Goal: Task Accomplishment & Management: Manage account settings

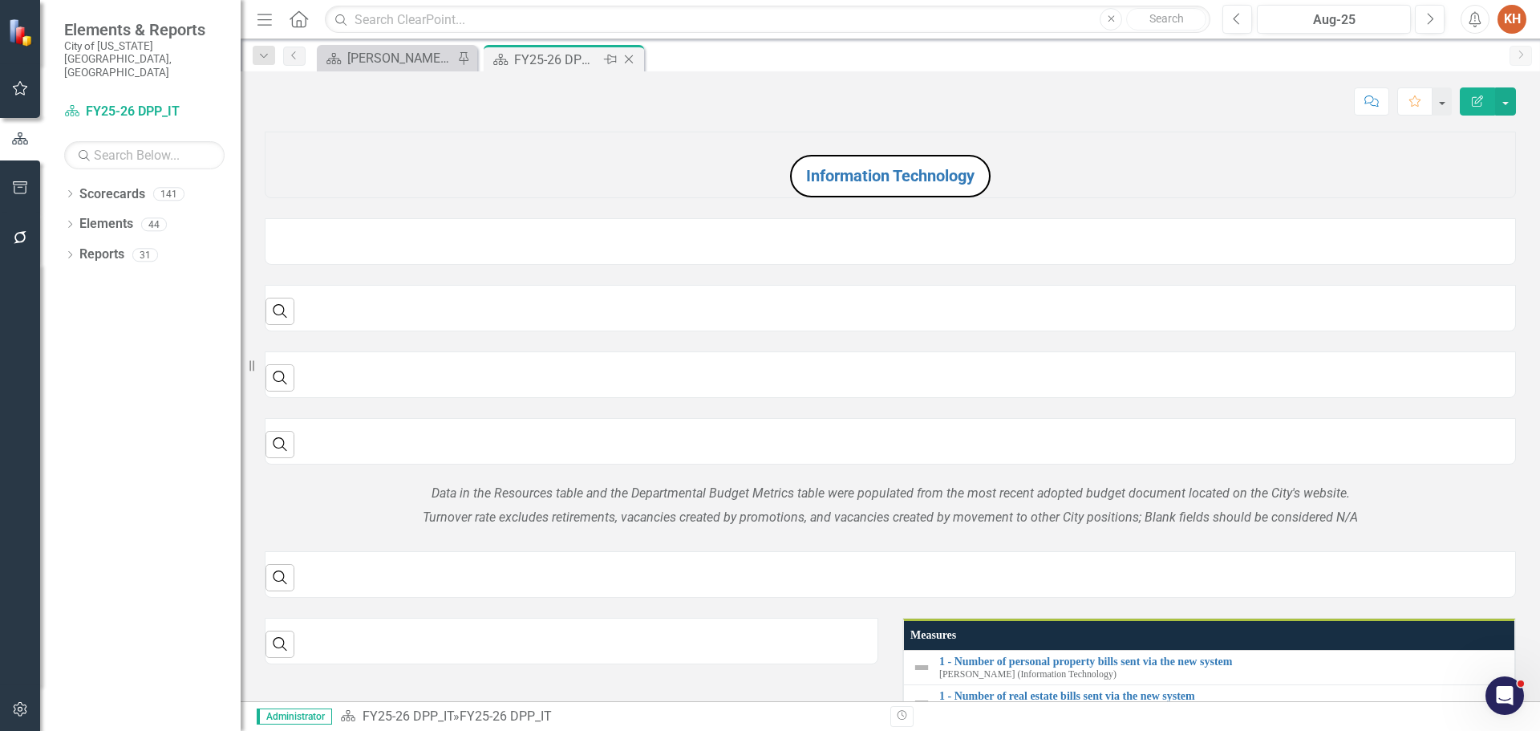
click at [626, 55] on icon "Close" at bounding box center [629, 59] width 16 height 13
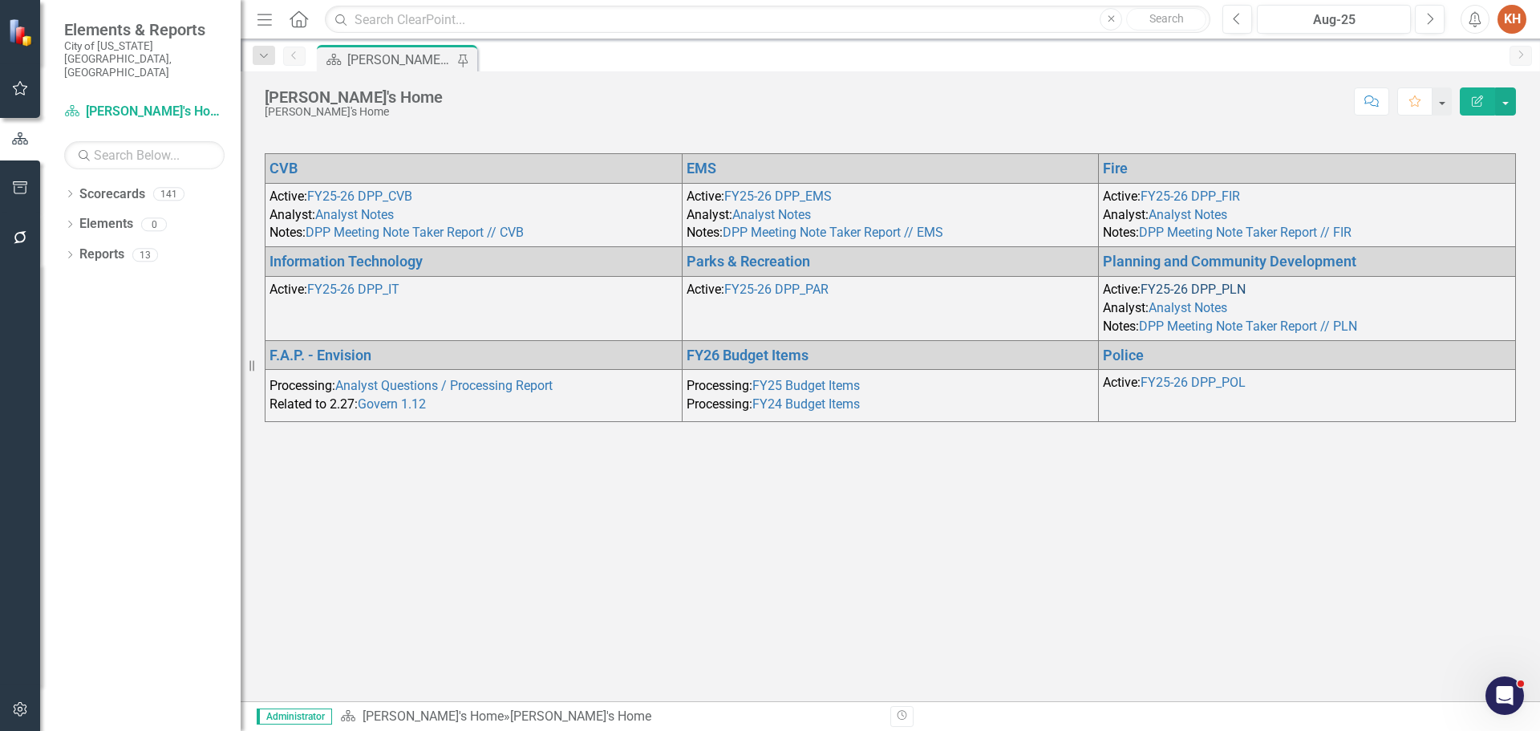
click at [1216, 283] on link "FY25-26 DPP_PLN" at bounding box center [1193, 289] width 105 height 15
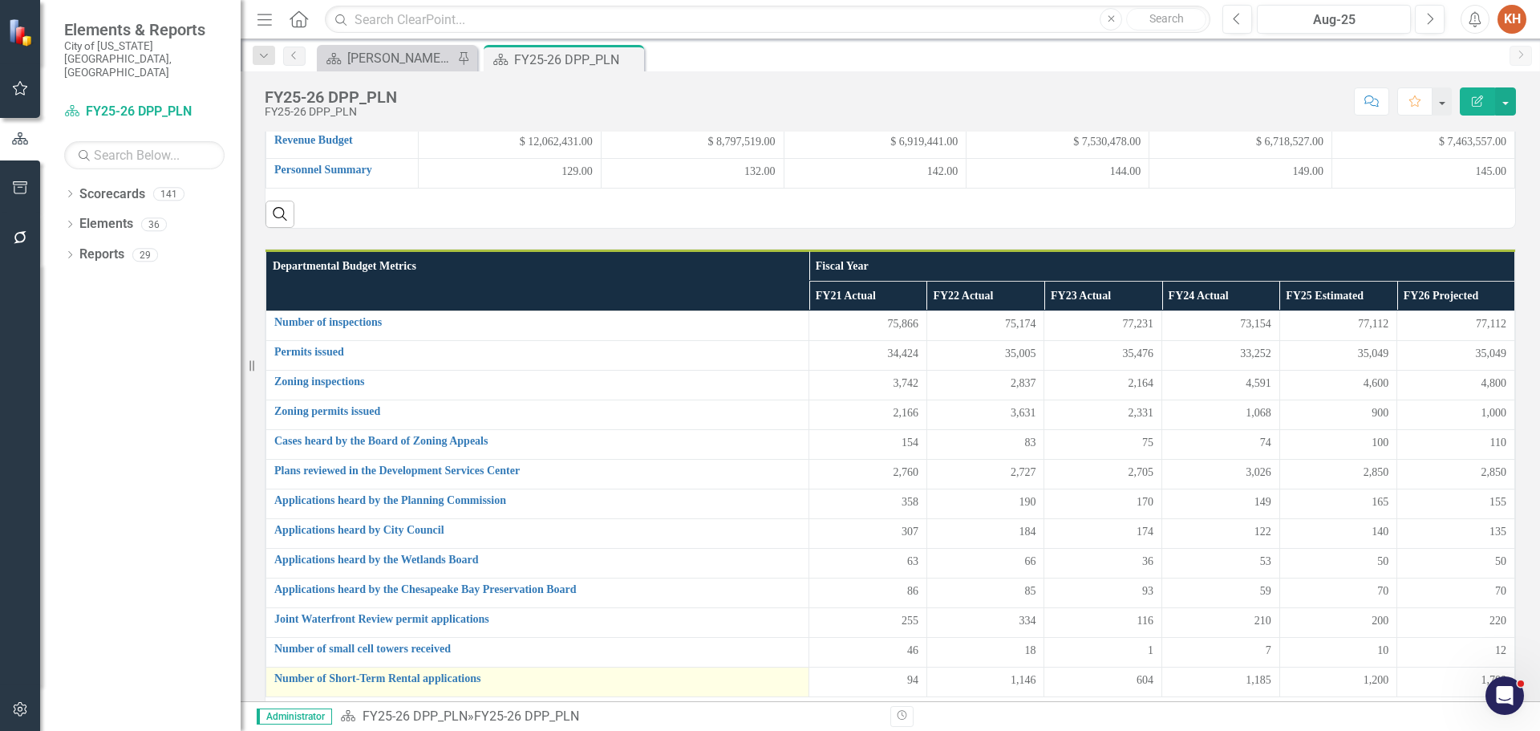
scroll to position [481, 0]
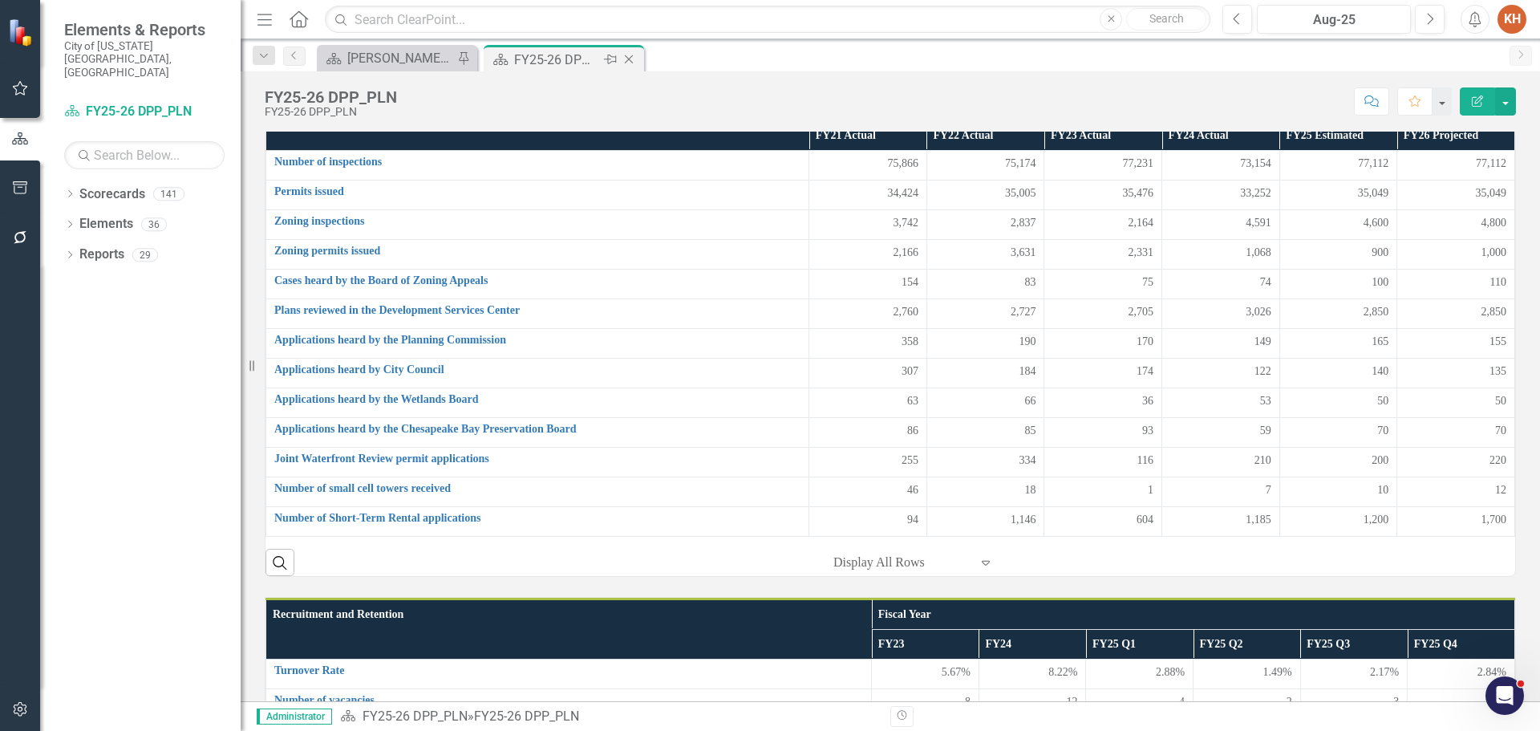
click at [627, 58] on icon at bounding box center [629, 59] width 9 height 9
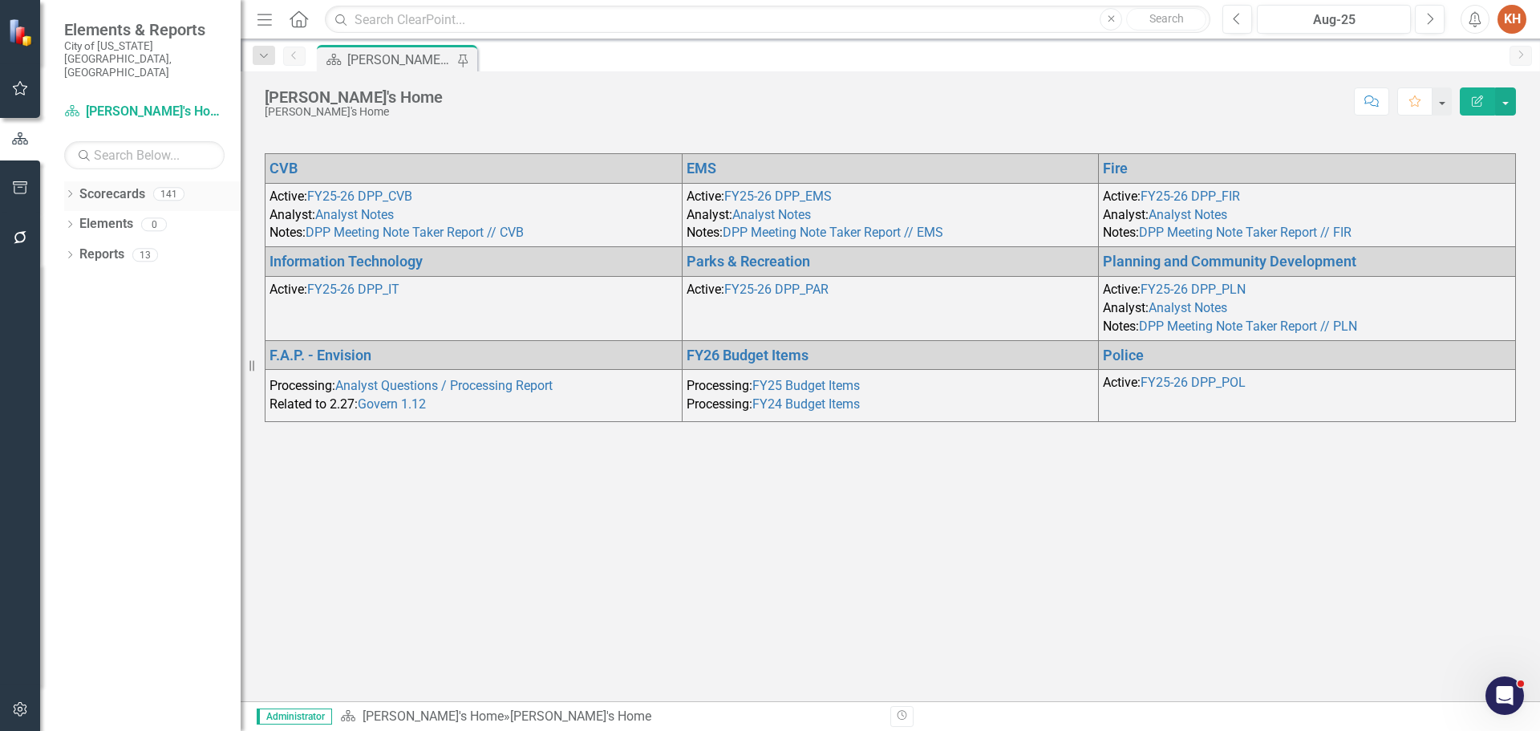
click at [68, 191] on icon "Dropdown" at bounding box center [69, 195] width 11 height 9
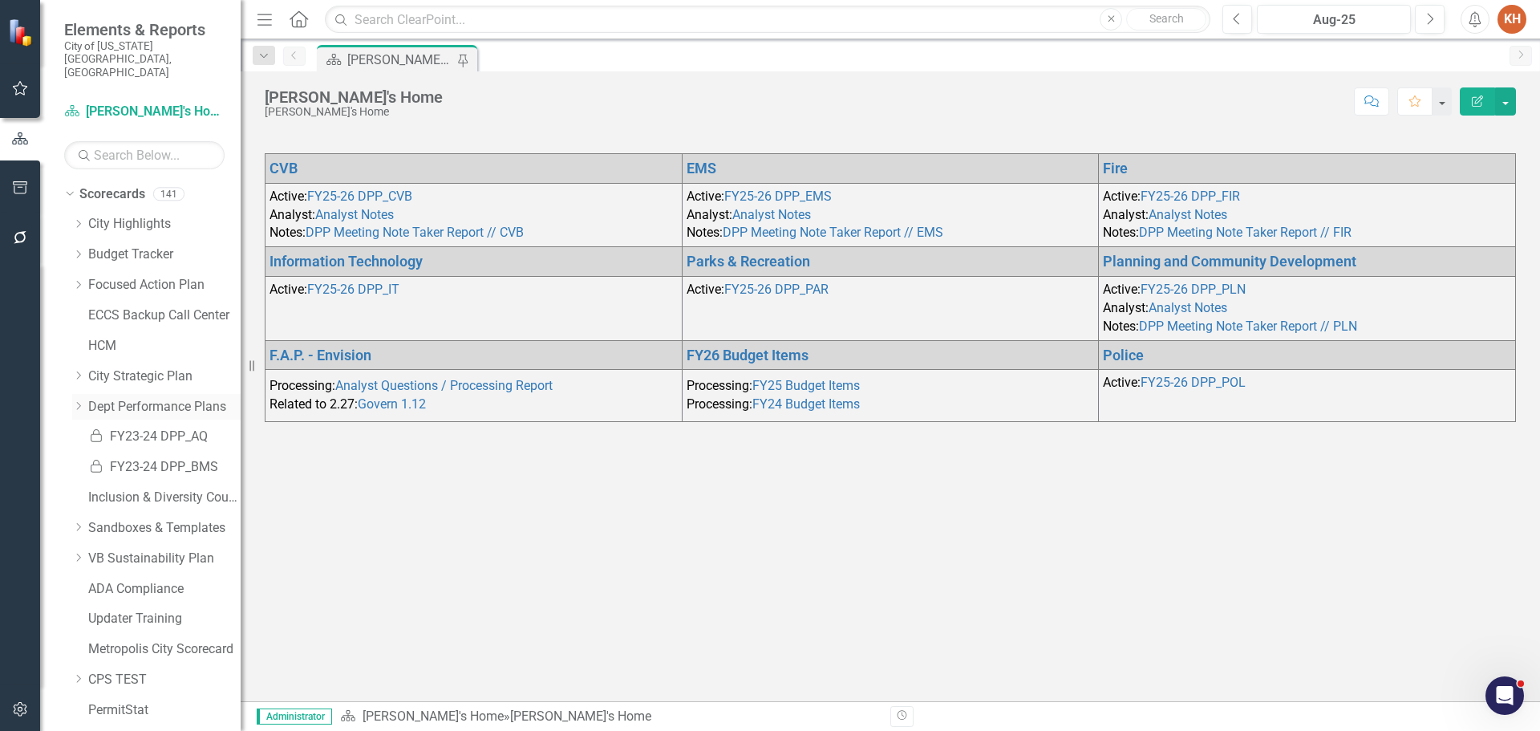
click at [83, 401] on icon "Dropdown" at bounding box center [78, 406] width 12 height 10
click at [125, 398] on link "Dept Performance Plans" at bounding box center [164, 407] width 152 height 18
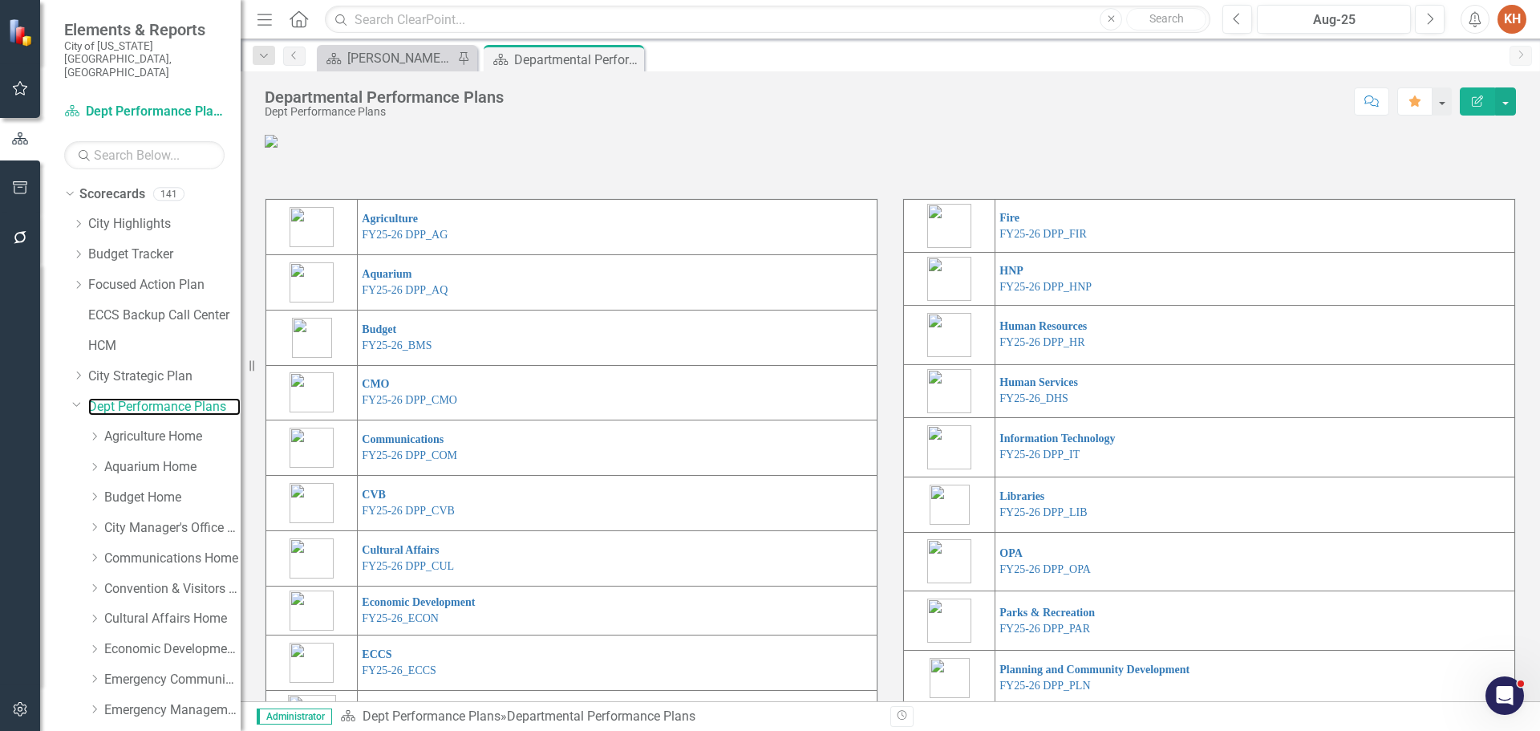
scroll to position [80, 0]
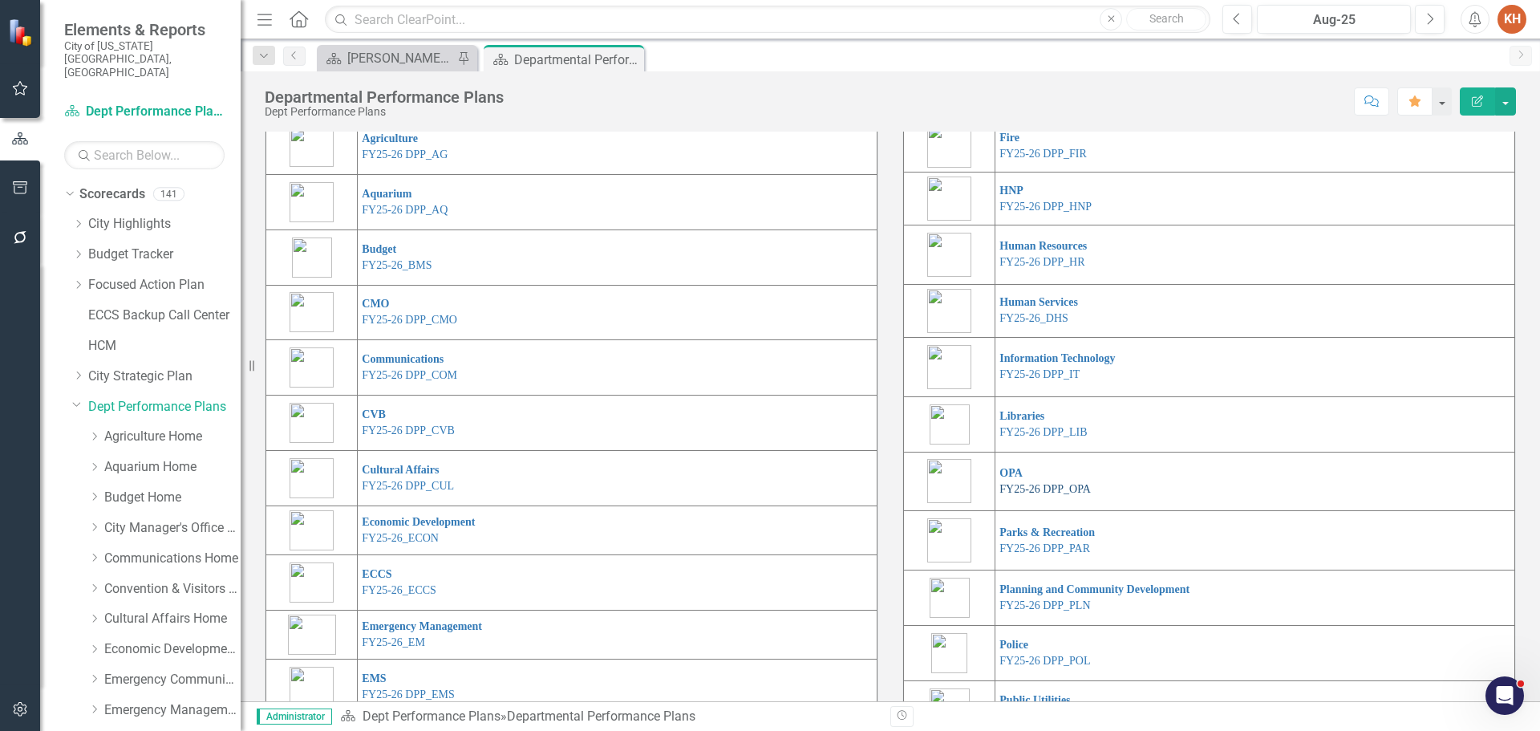
click at [1020, 495] on link "FY25-26 DPP_OPA" at bounding box center [1045, 489] width 91 height 12
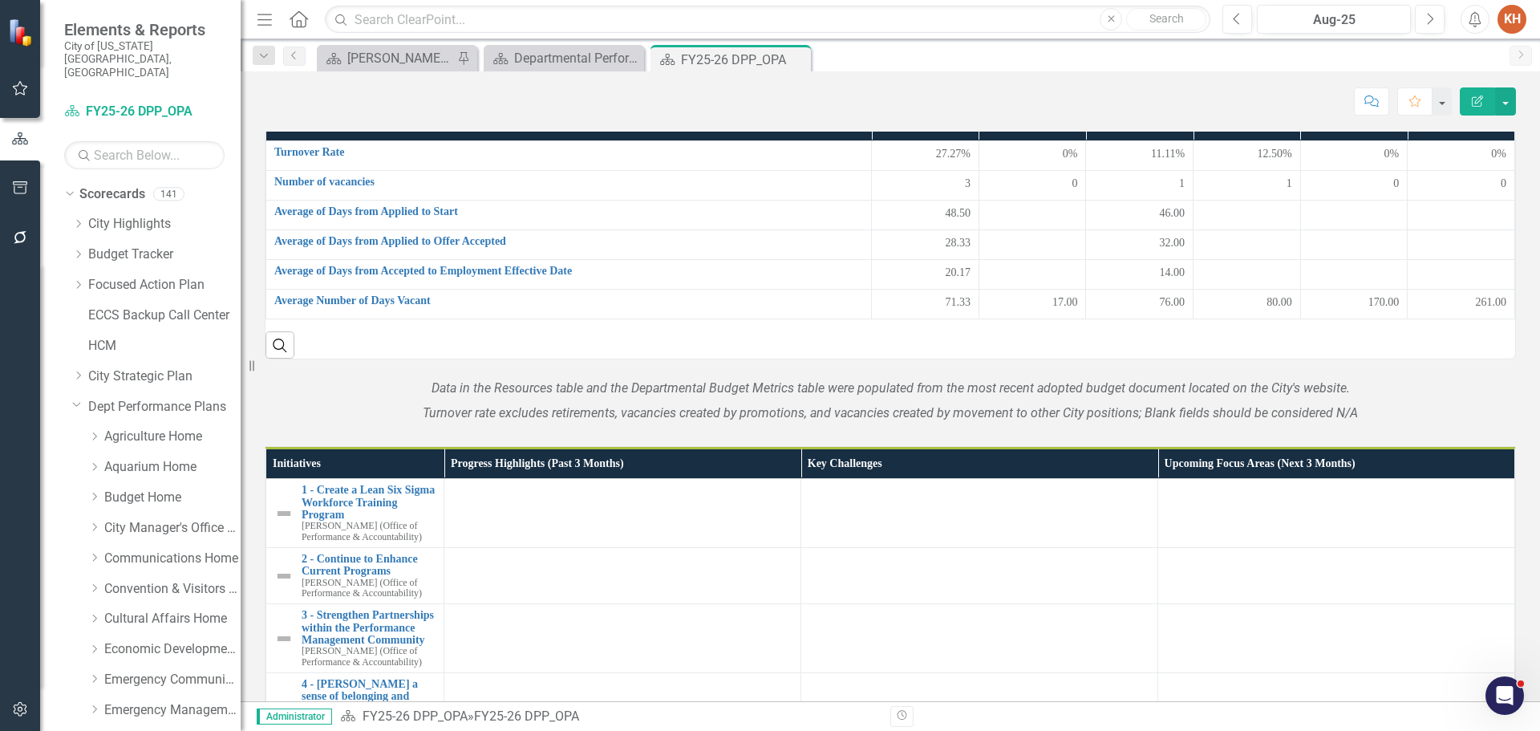
scroll to position [343, 0]
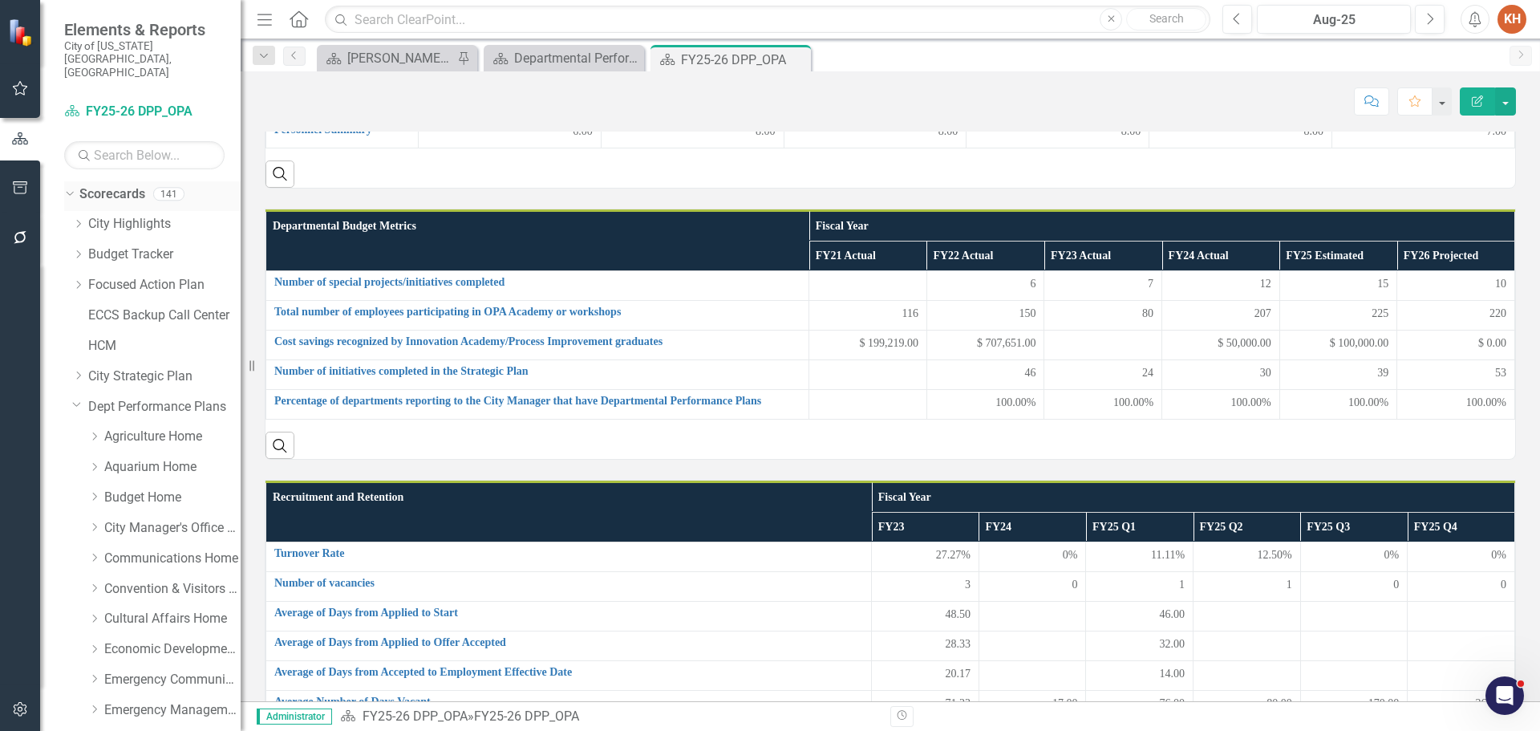
click at [71, 188] on icon "Dropdown" at bounding box center [67, 193] width 9 height 11
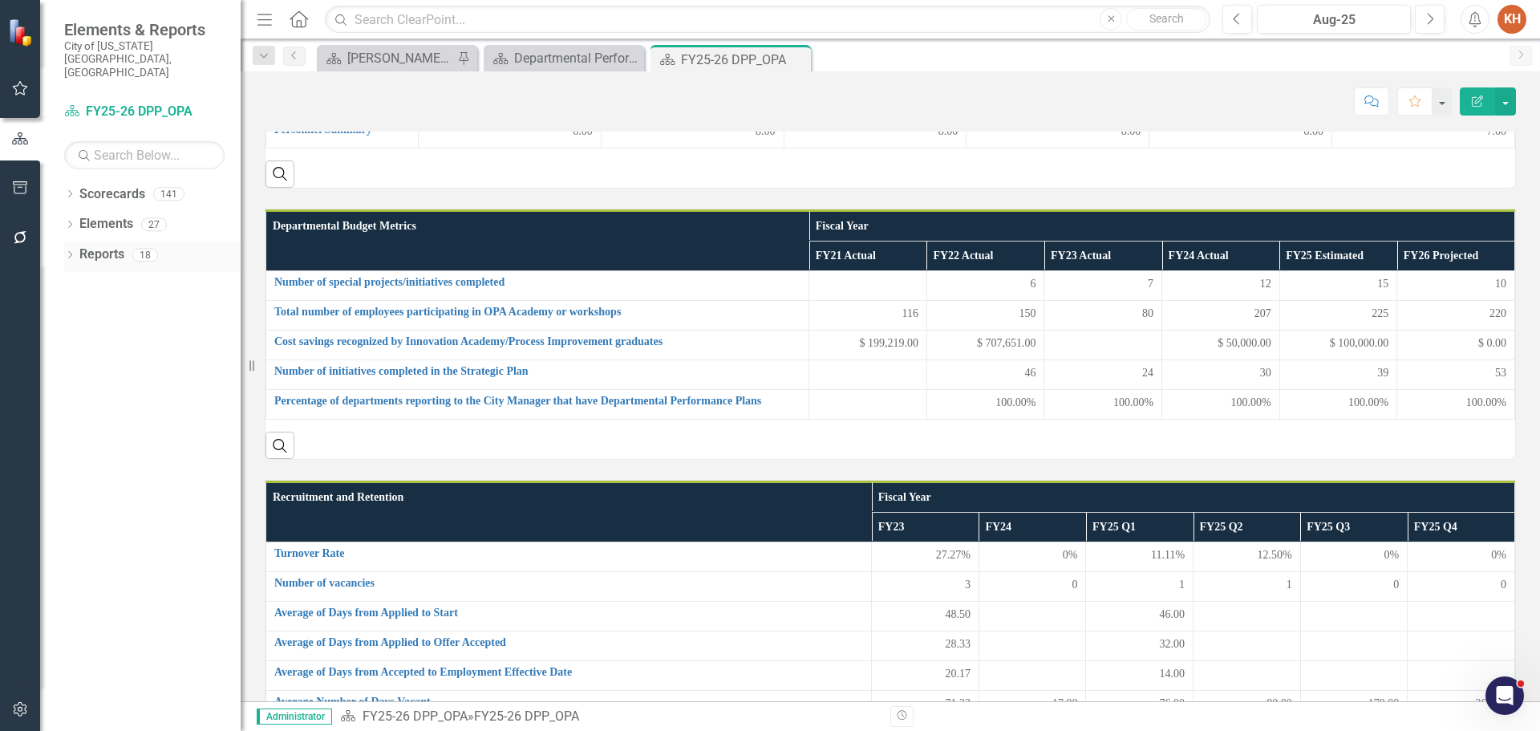
click at [71, 250] on div "Dropdown" at bounding box center [69, 257] width 11 height 14
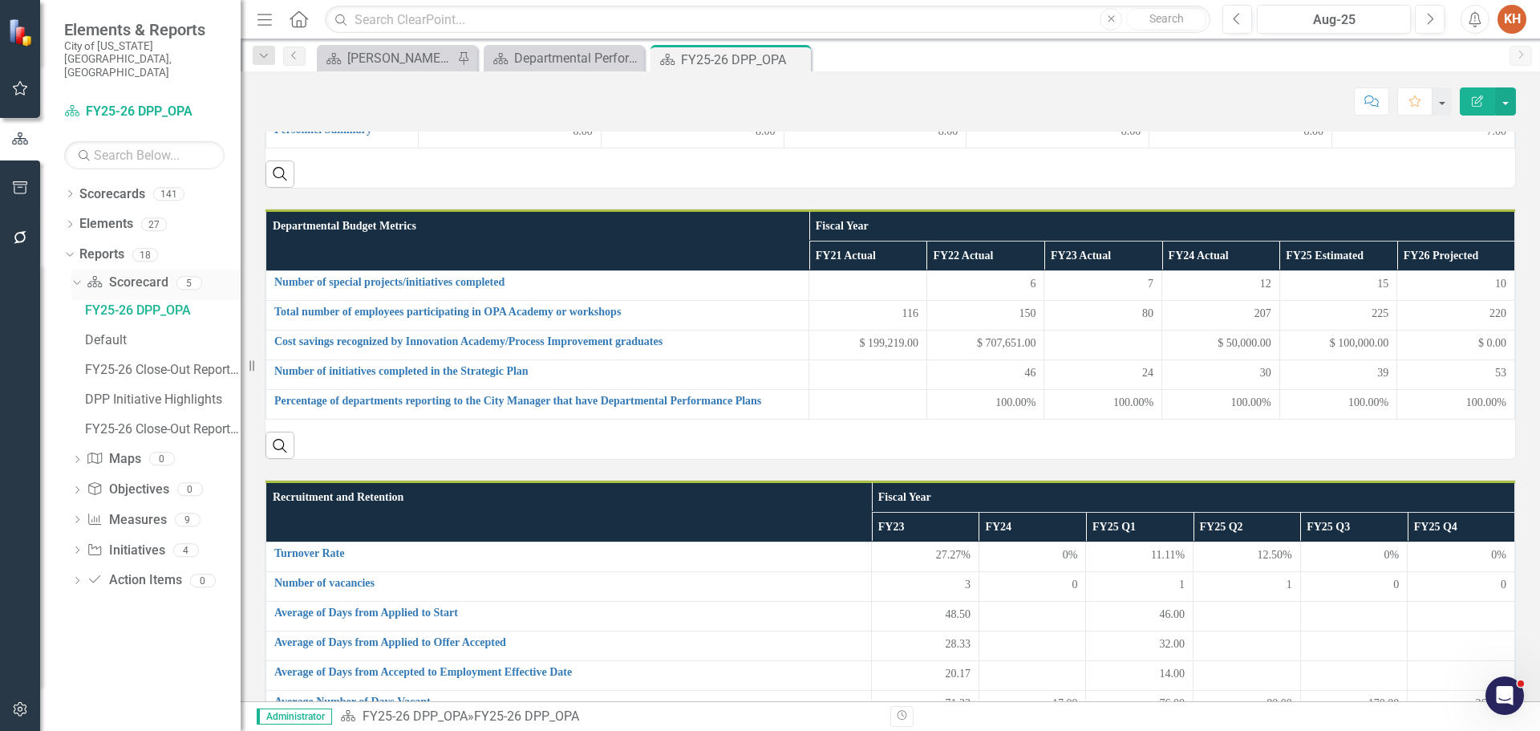
click at [75, 277] on icon "Dropdown" at bounding box center [75, 282] width 9 height 11
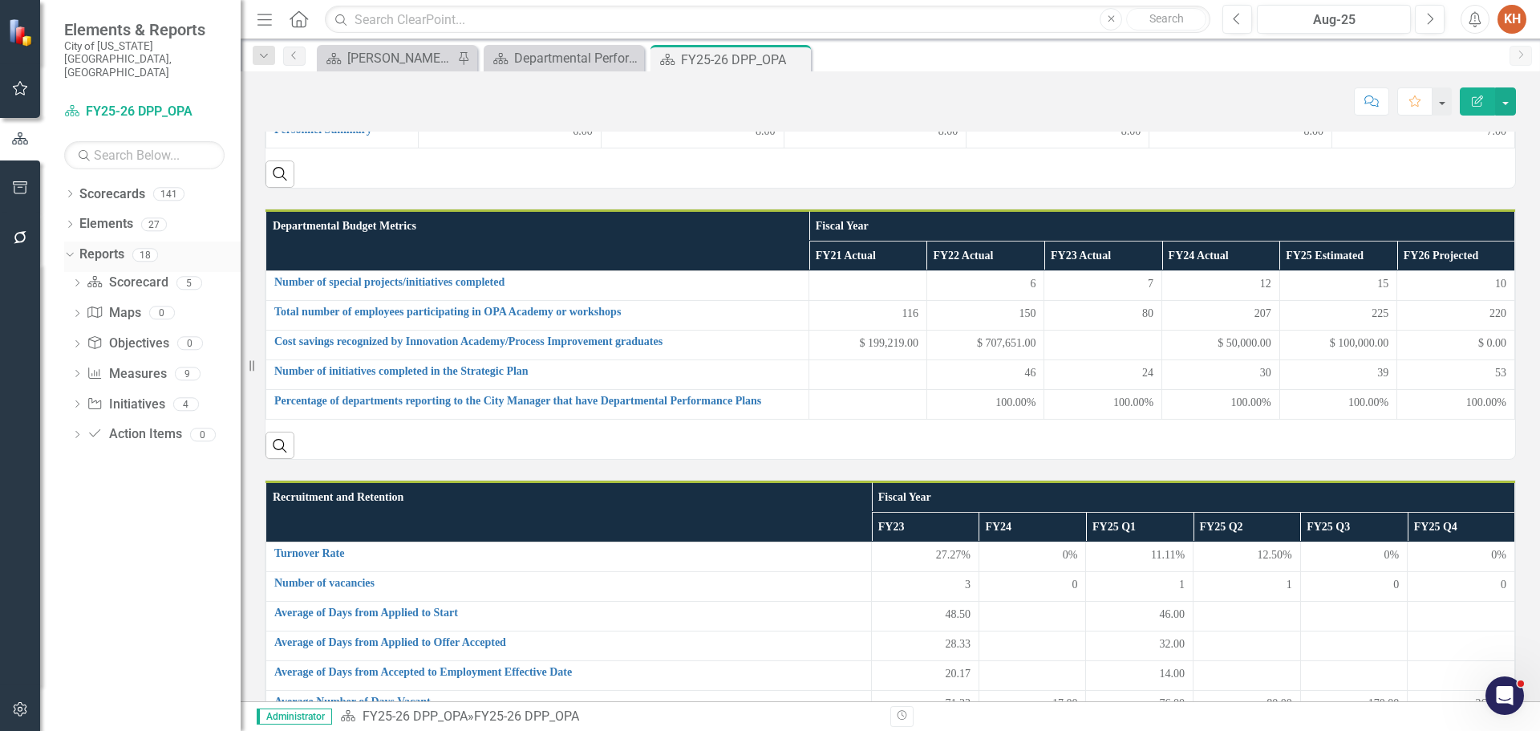
click at [110, 246] on link "Reports" at bounding box center [101, 255] width 45 height 18
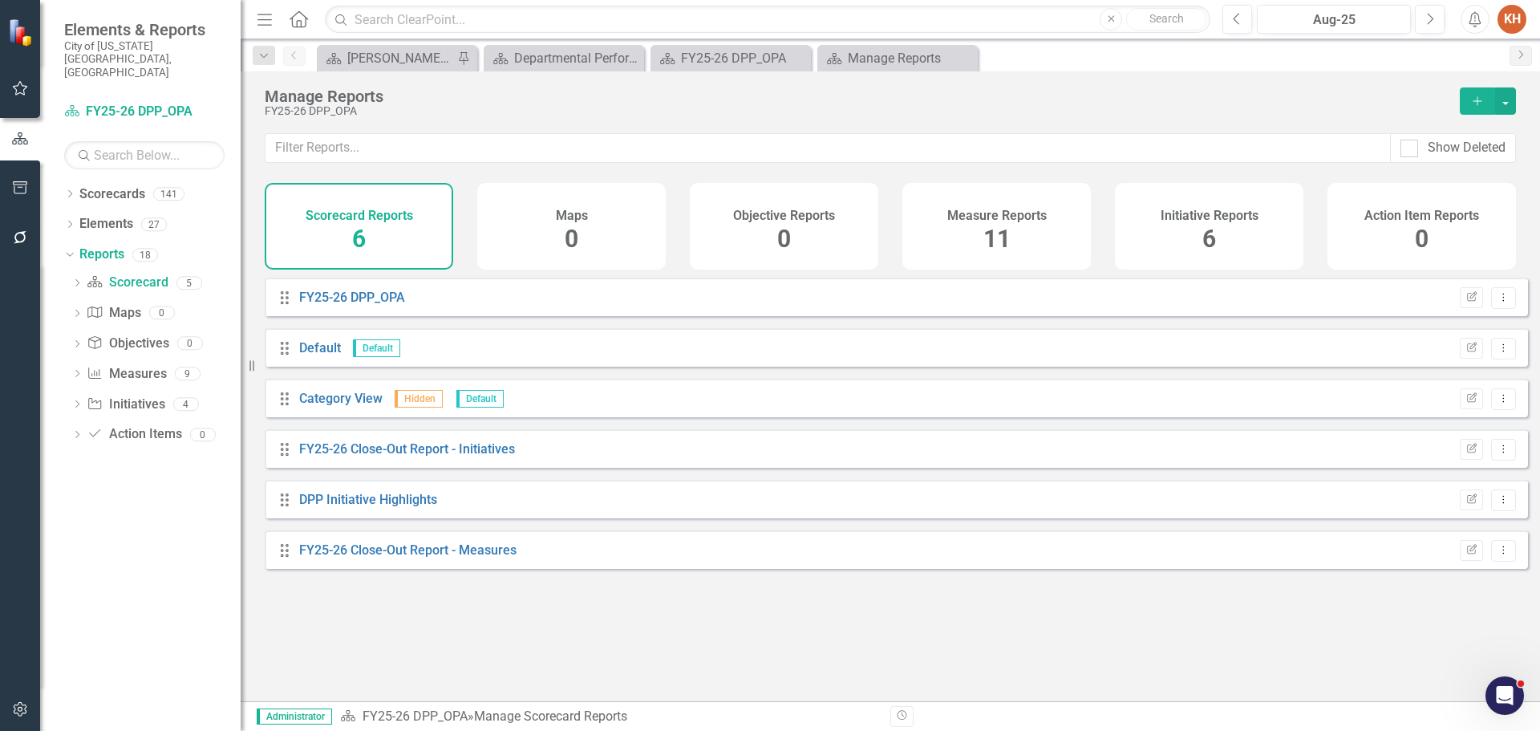
click at [988, 235] on span "11" at bounding box center [997, 239] width 27 height 28
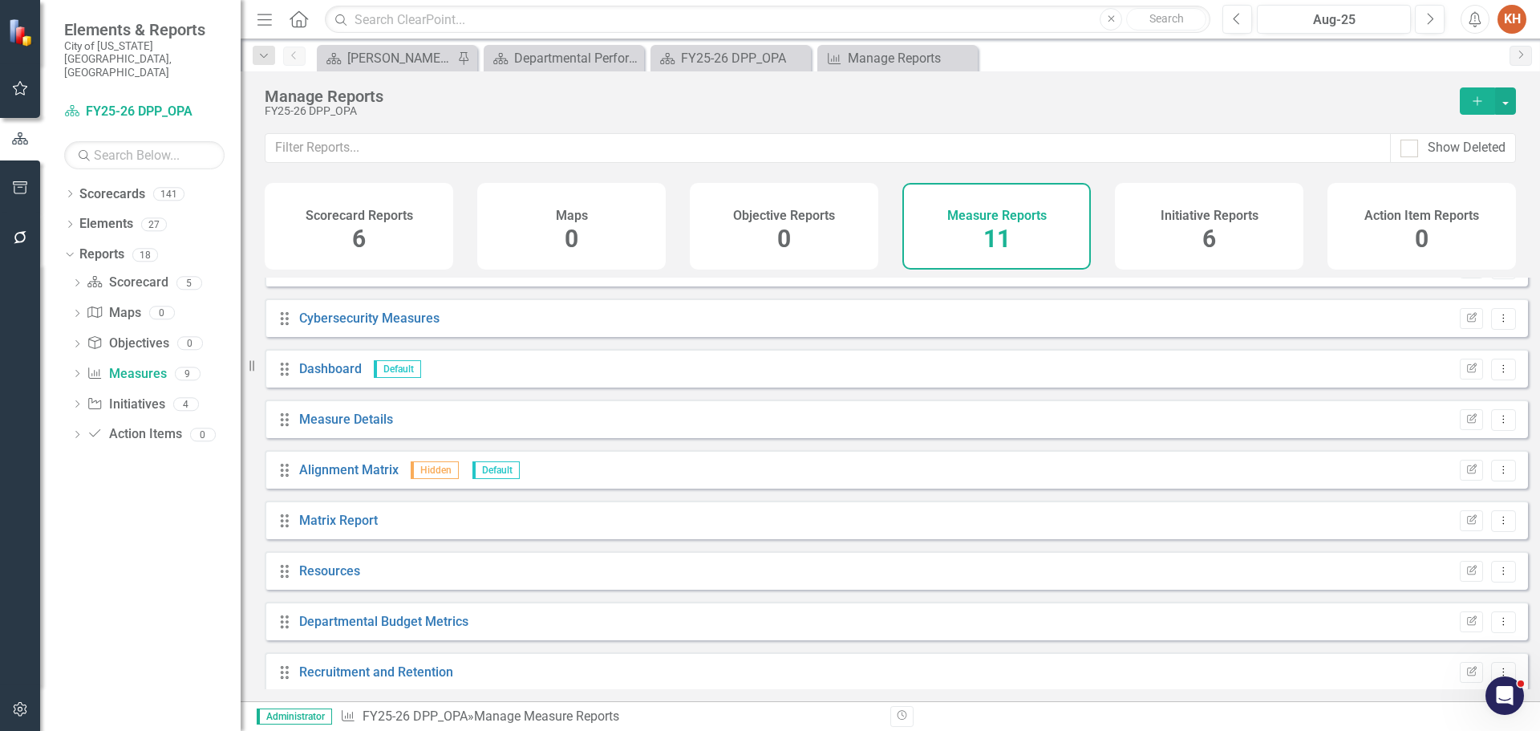
scroll to position [144, 0]
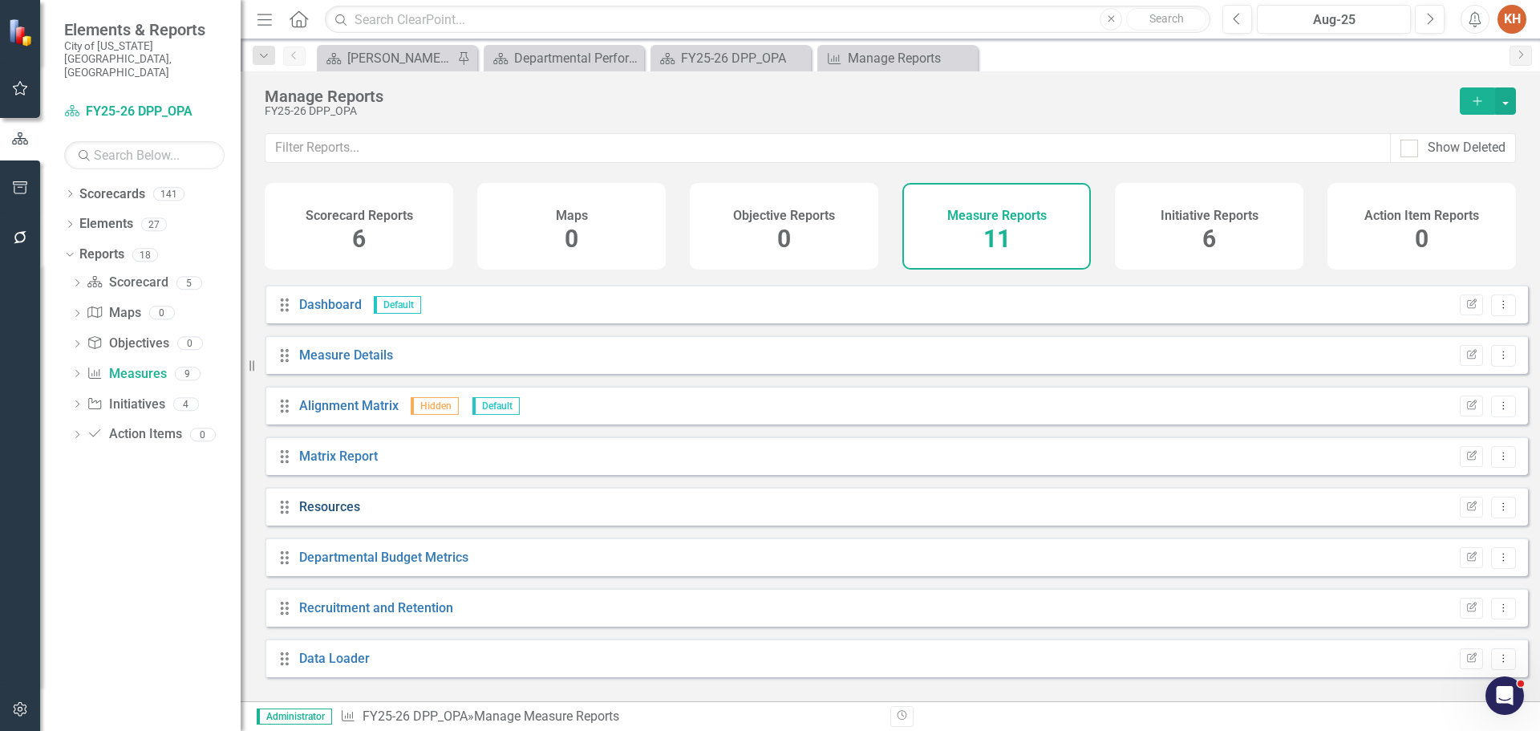
click at [343, 514] on link "Resources" at bounding box center [329, 506] width 61 height 15
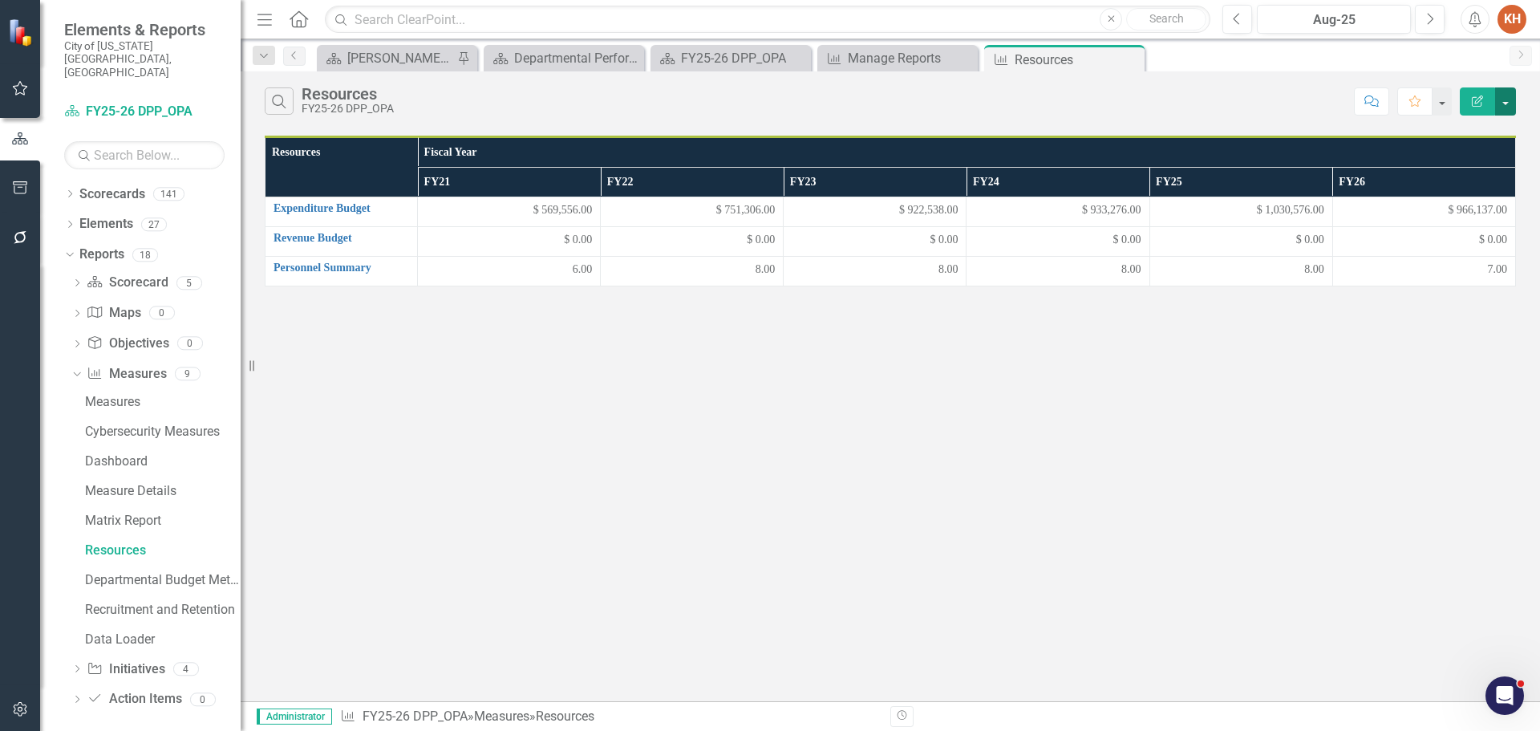
click at [1502, 99] on button "button" at bounding box center [1505, 101] width 21 height 28
click at [1463, 130] on link "Edit Report Edit Report" at bounding box center [1452, 131] width 127 height 30
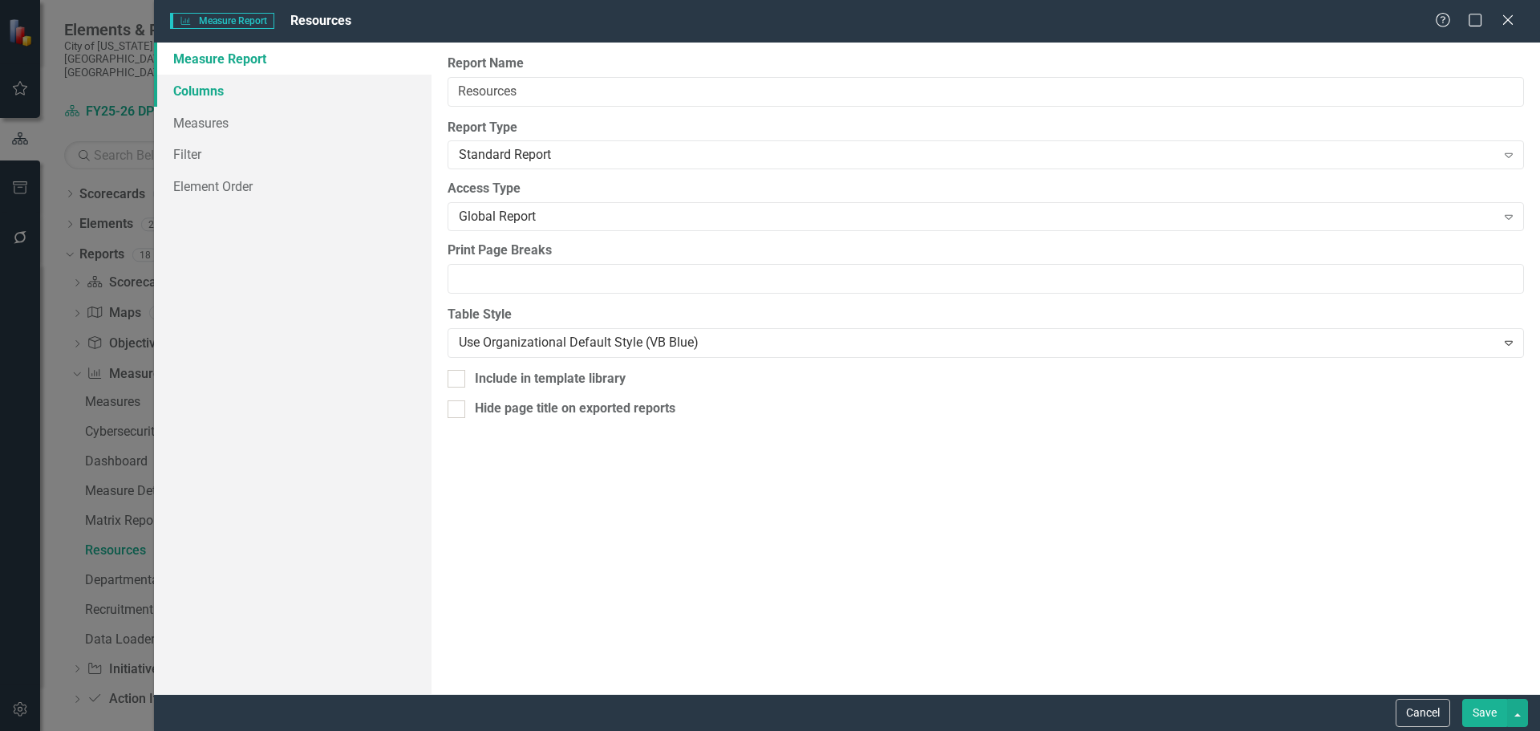
click at [335, 89] on link "Columns" at bounding box center [293, 91] width 278 height 32
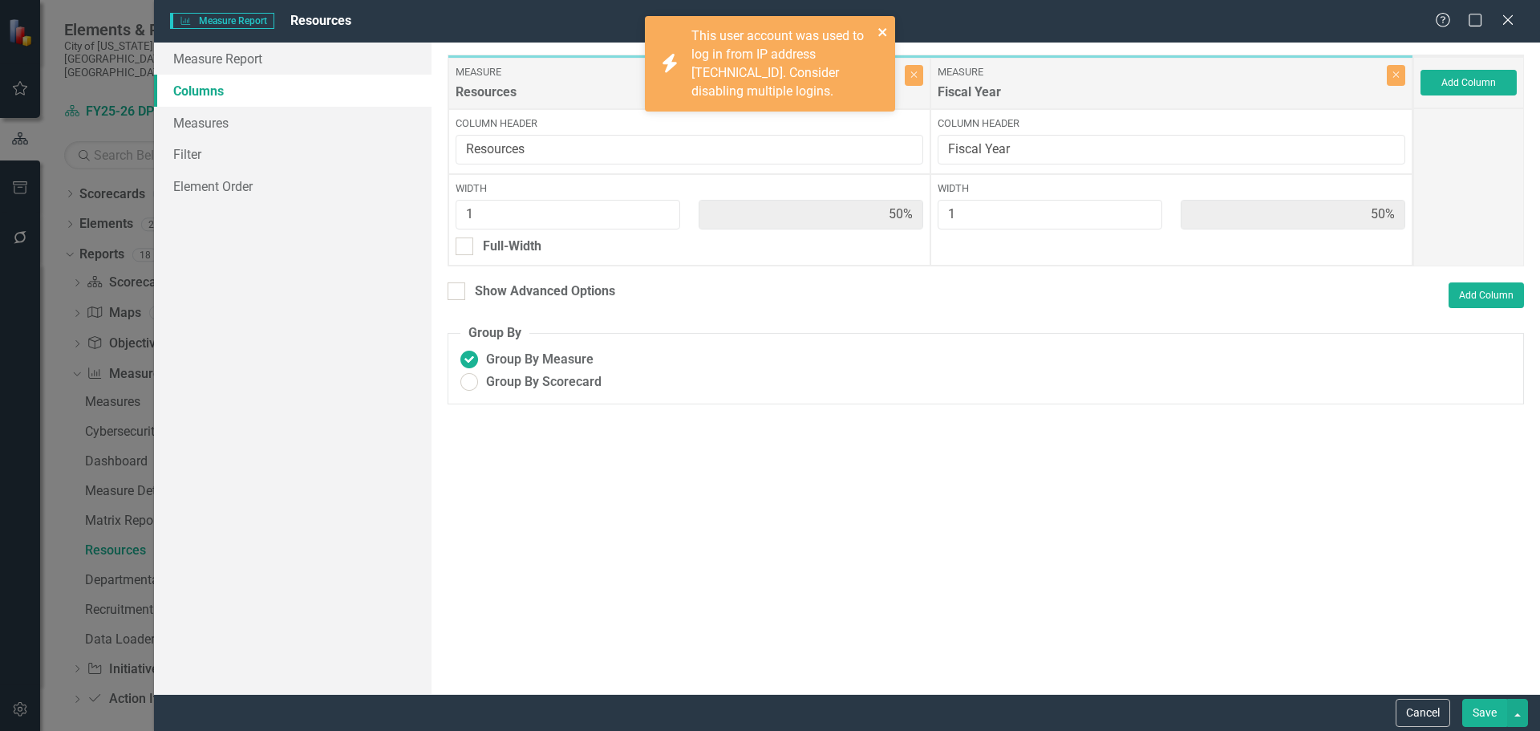
click at [884, 29] on icon "close" at bounding box center [883, 32] width 11 height 13
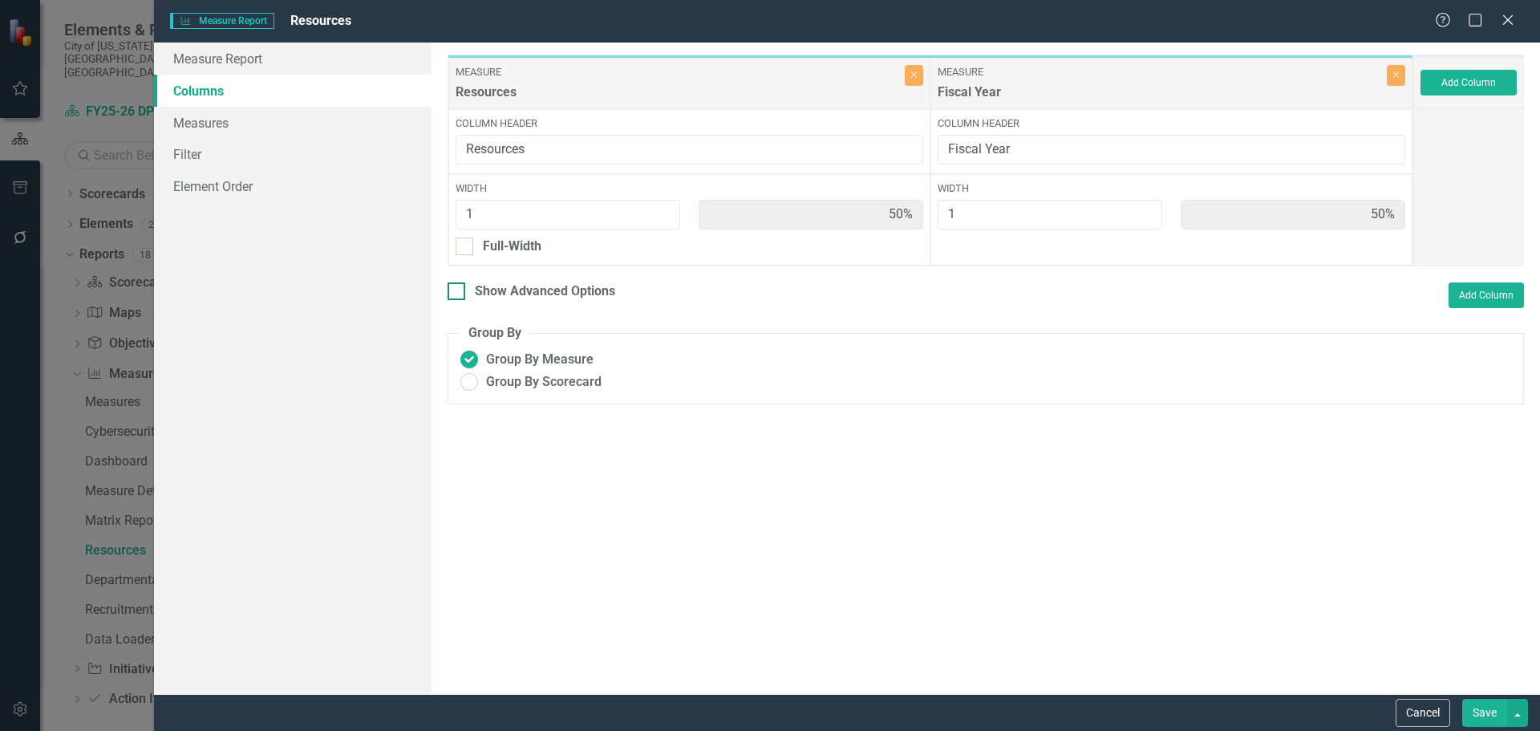
click at [465, 291] on div at bounding box center [457, 291] width 18 height 18
click at [458, 291] on input "Show Advanced Options" at bounding box center [453, 287] width 10 height 10
checkbox input "true"
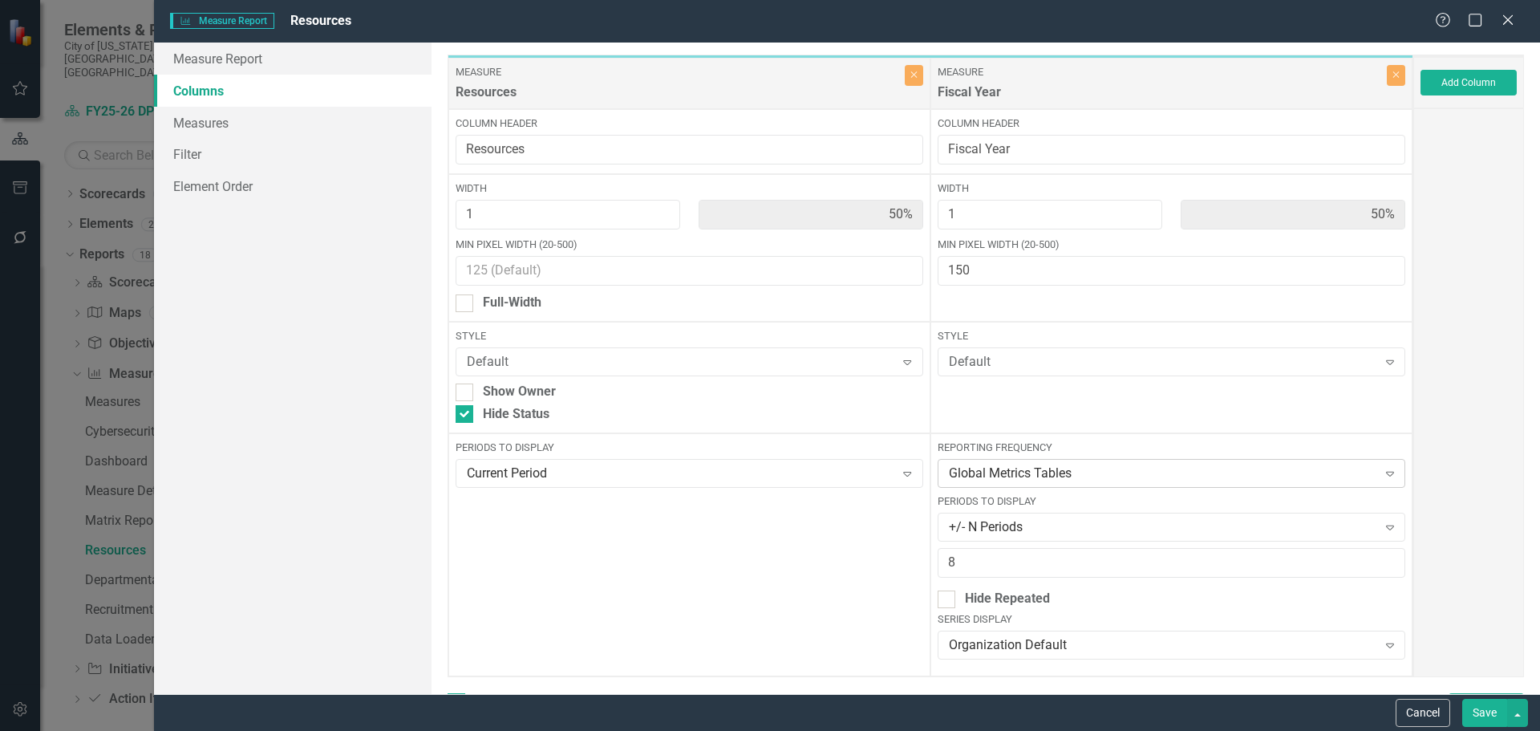
scroll to position [80, 0]
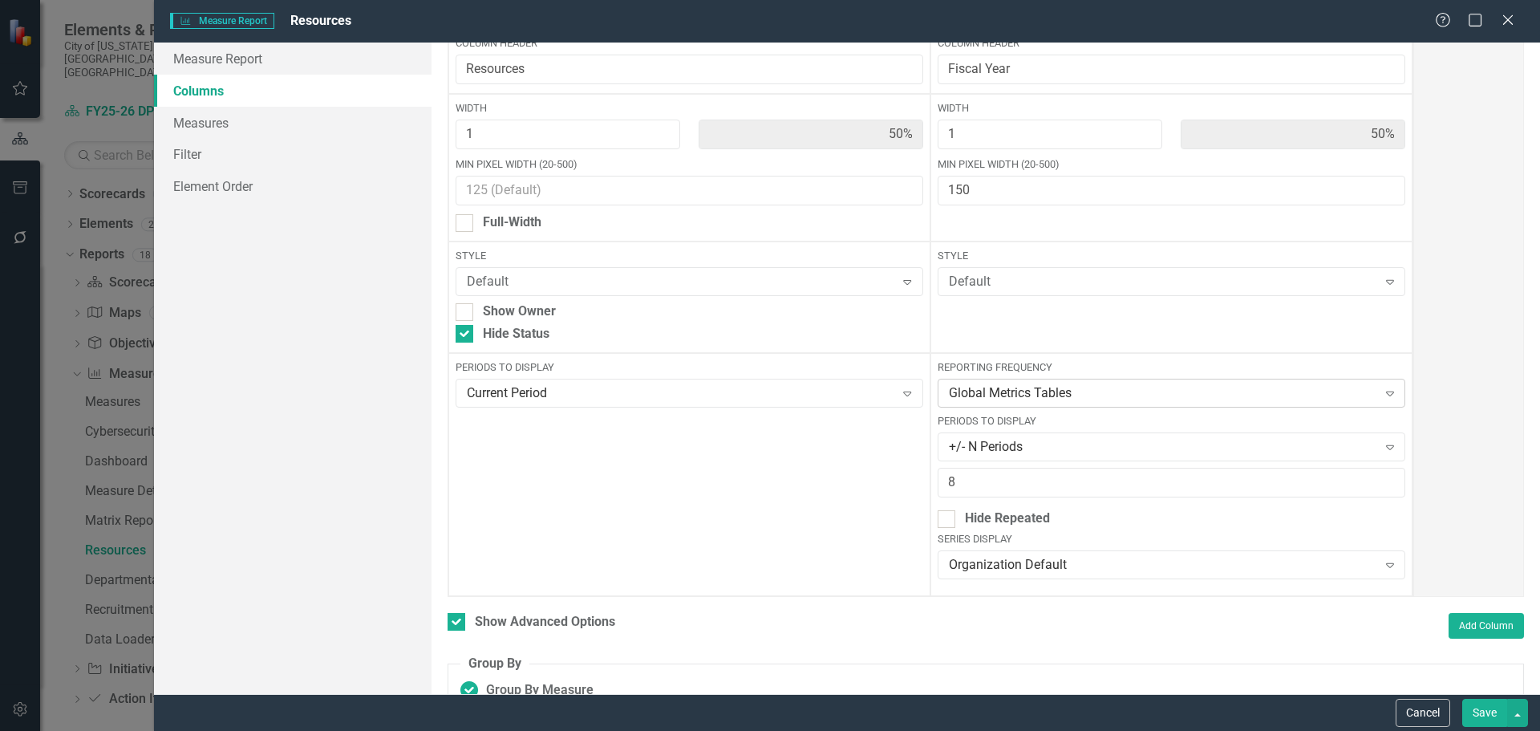
click at [1063, 393] on div "Global Metrics Tables" at bounding box center [1163, 393] width 428 height 18
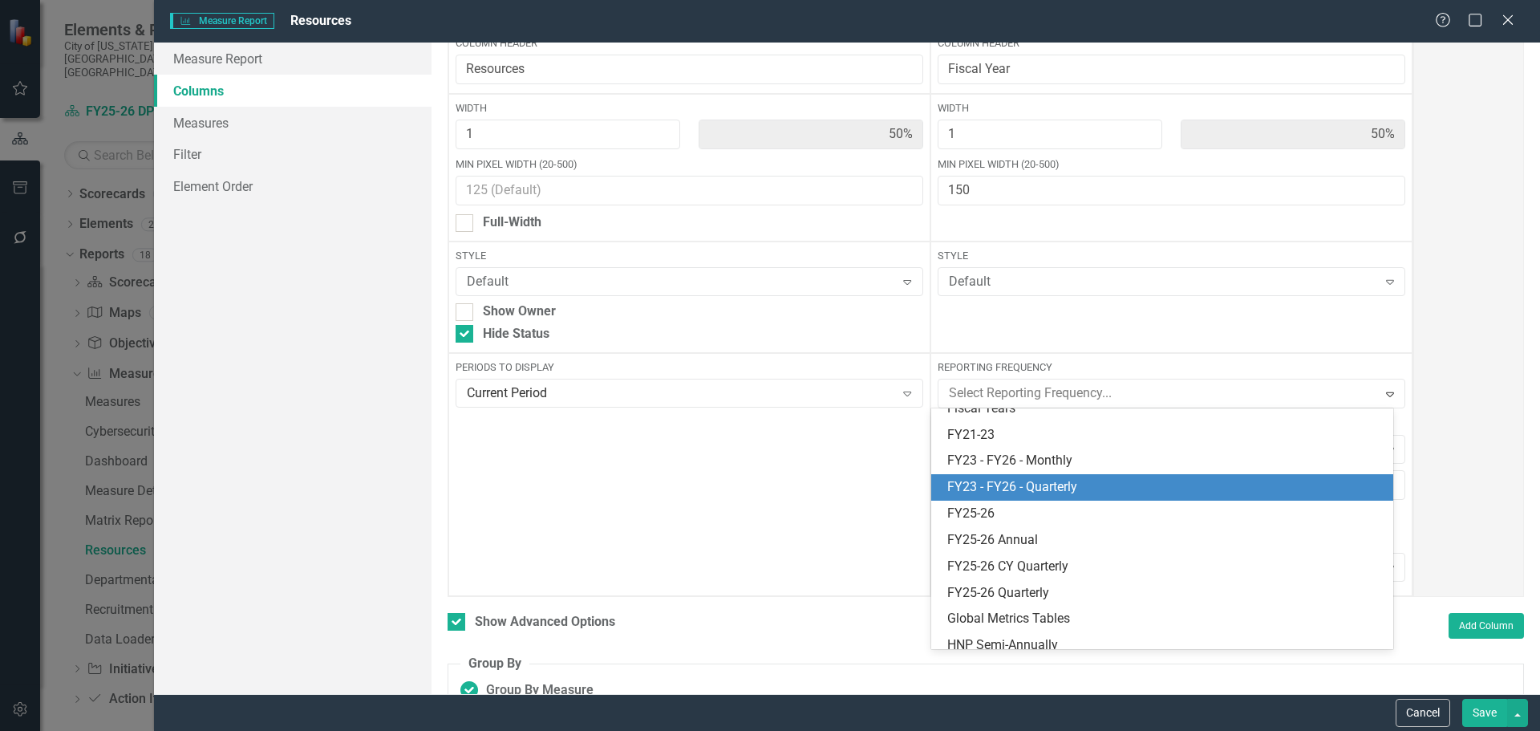
scroll to position [304, 0]
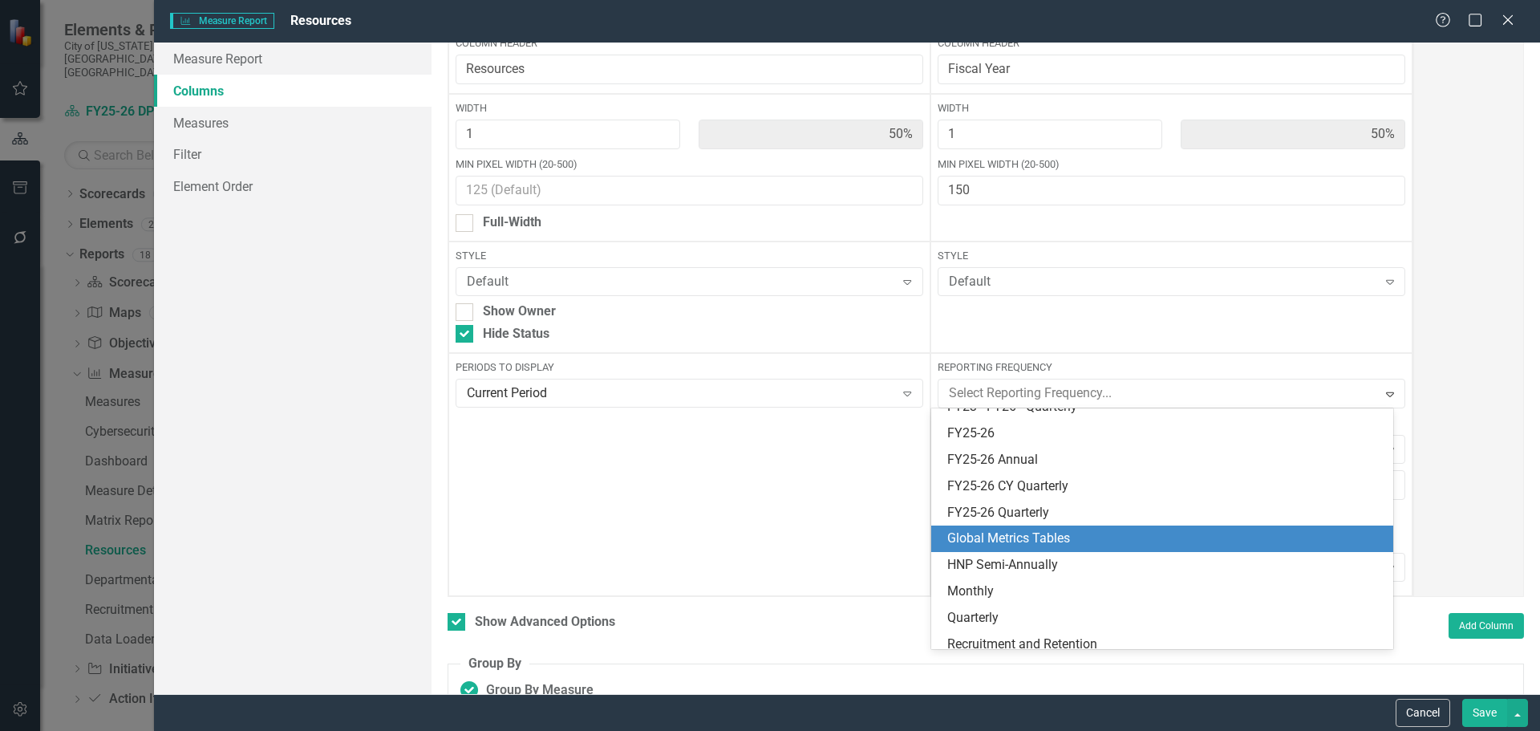
click at [1049, 534] on div "Global Metrics Tables" at bounding box center [1166, 539] width 436 height 18
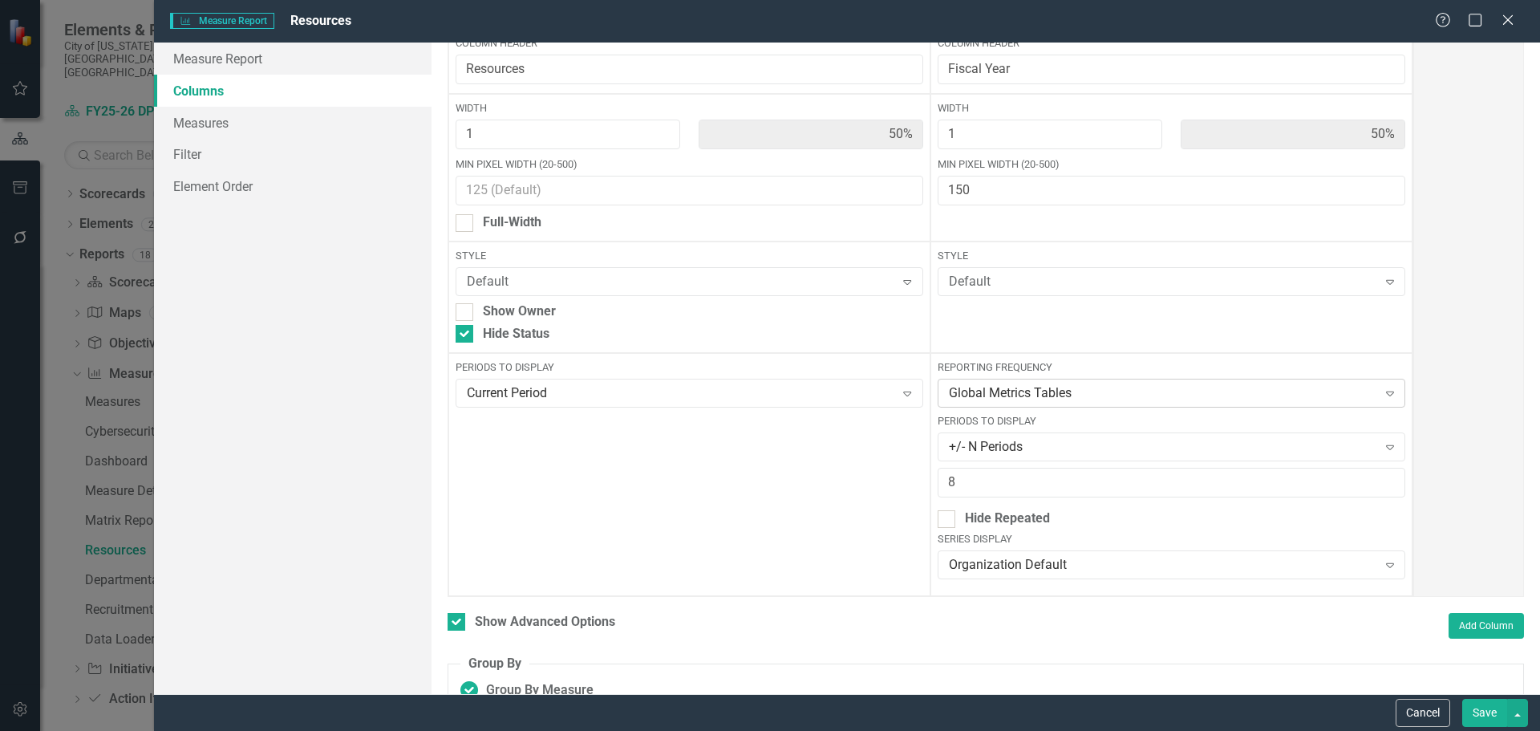
click at [1037, 396] on div "Global Metrics Tables" at bounding box center [1163, 393] width 428 height 18
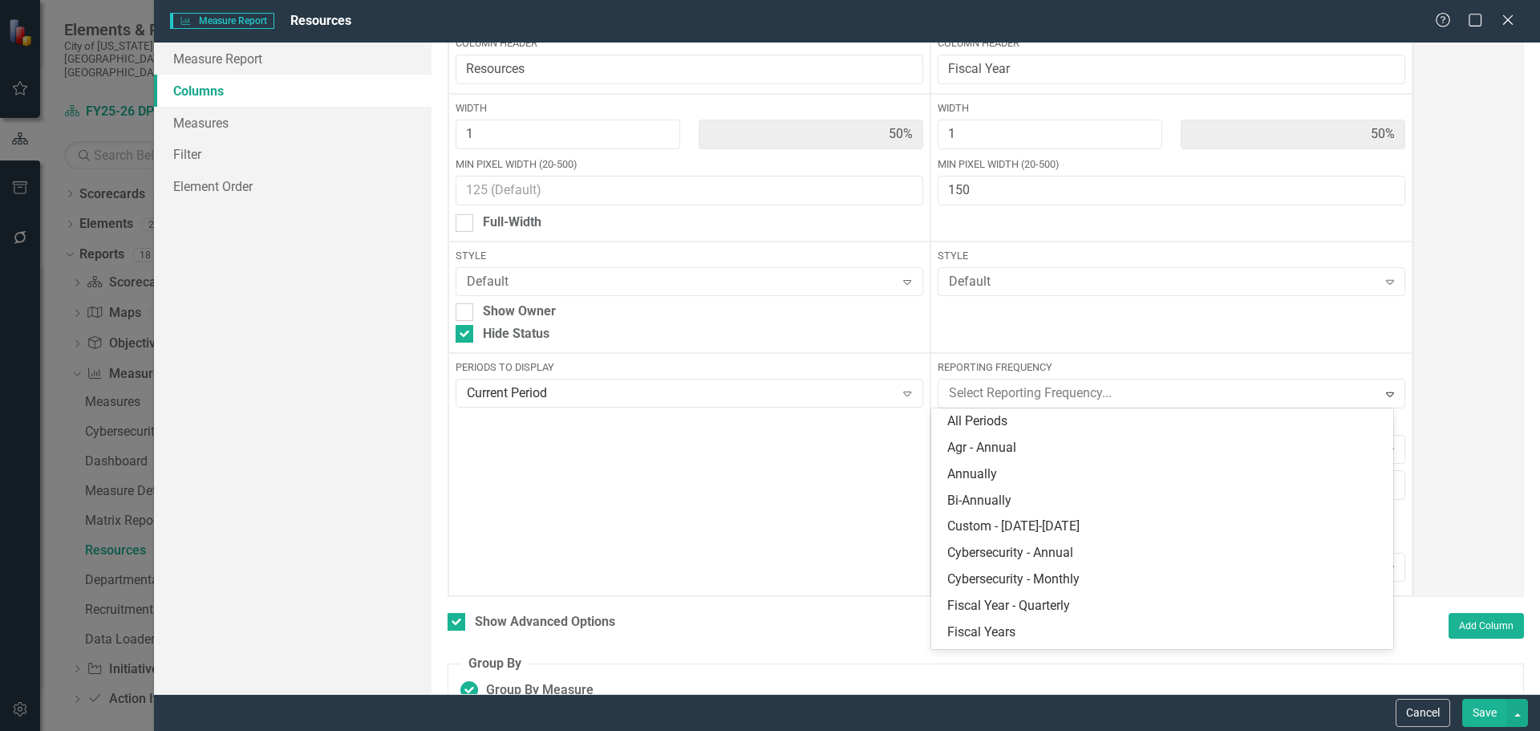
scroll to position [418, 0]
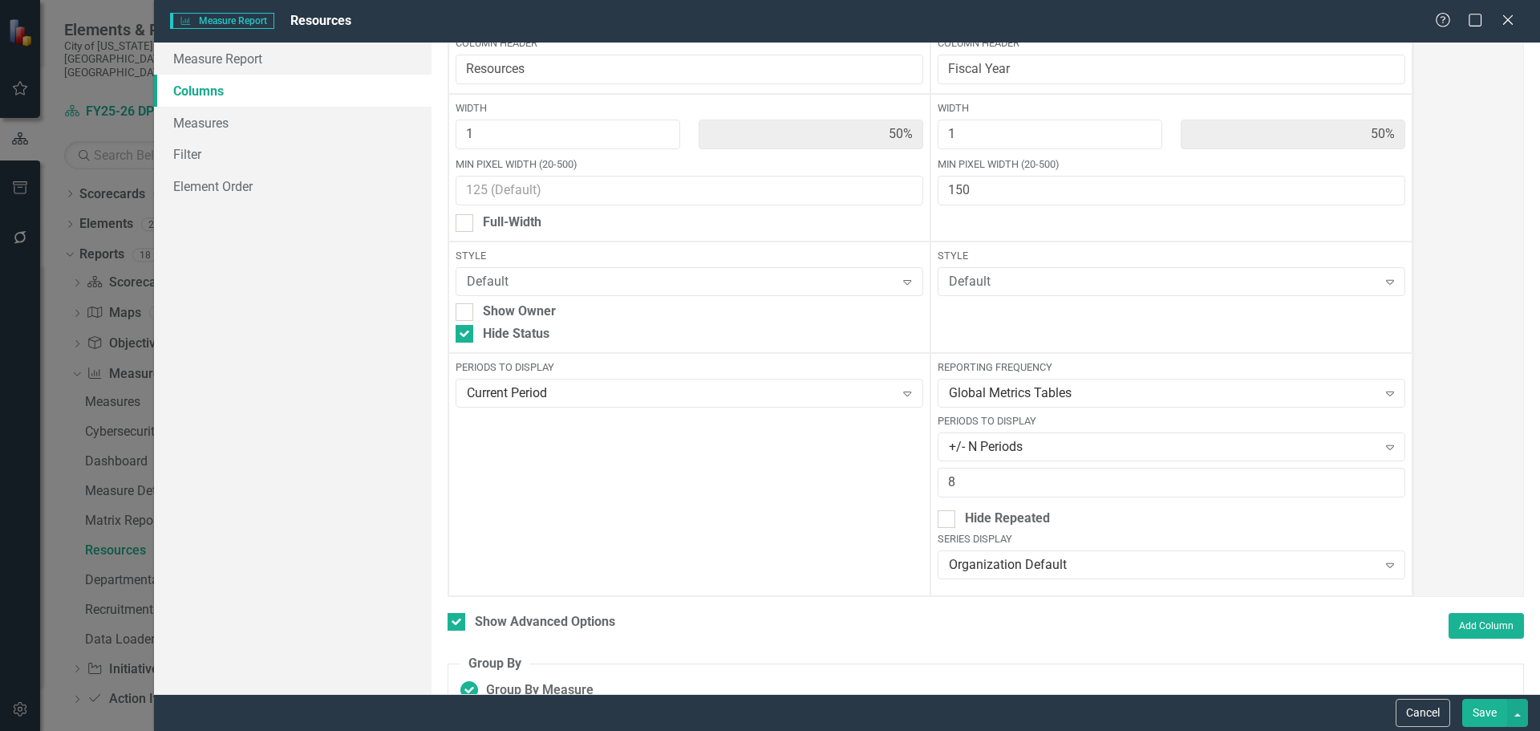
click at [866, 496] on div "Periods to Display Current Period Expand" at bounding box center [689, 474] width 482 height 243
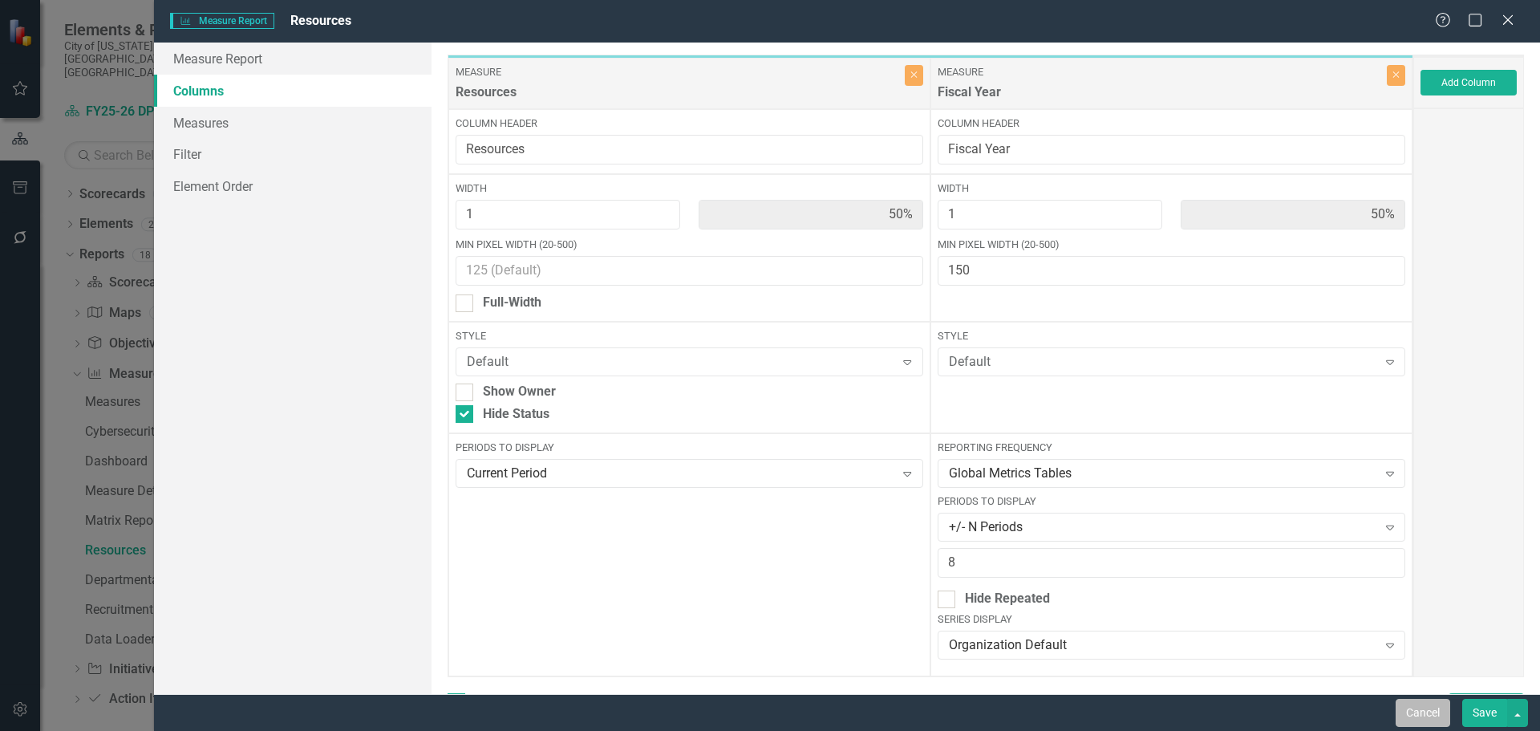
click at [1402, 710] on button "Cancel" at bounding box center [1423, 713] width 55 height 28
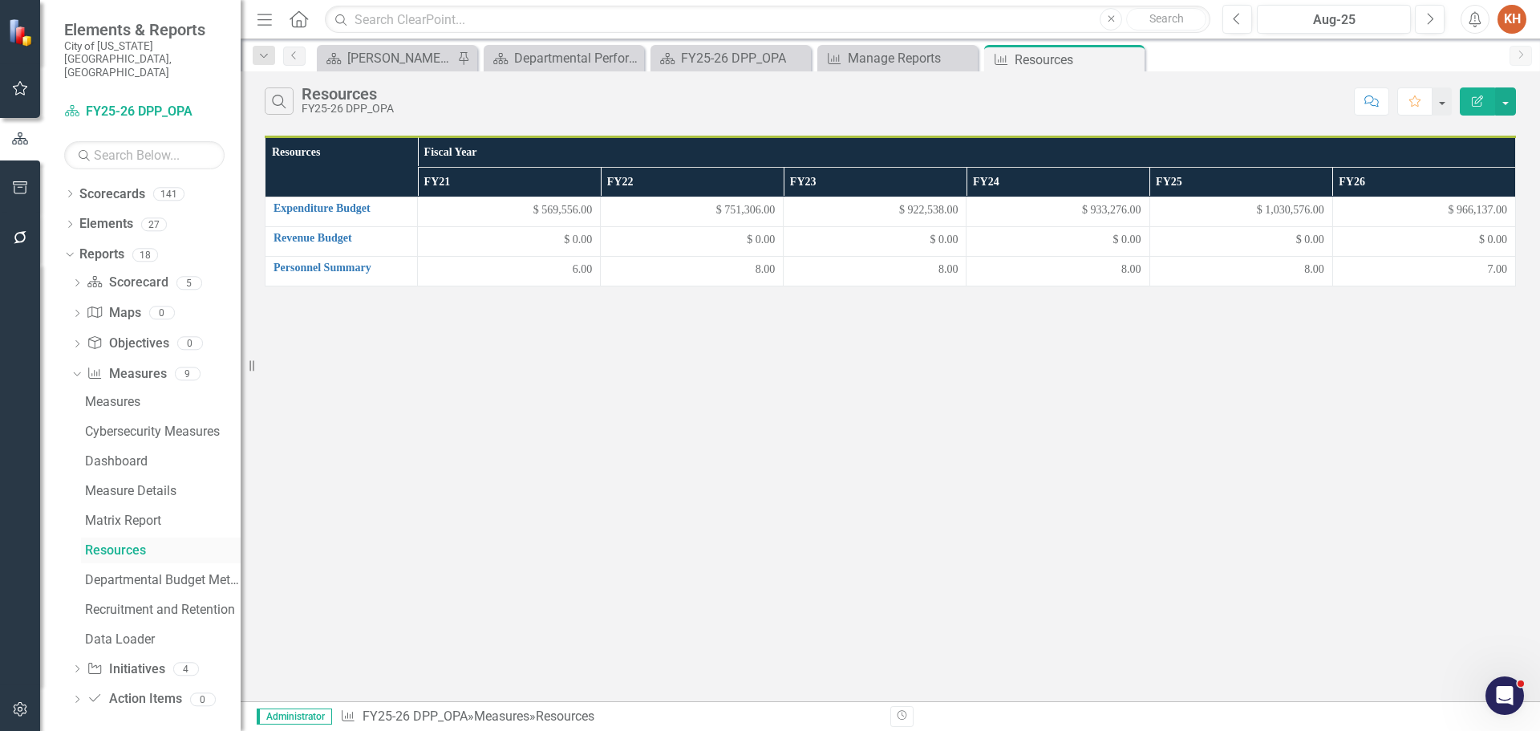
click at [123, 543] on div "Resources" at bounding box center [163, 550] width 156 height 14
click at [128, 365] on link "Measure Measures" at bounding box center [126, 374] width 79 height 18
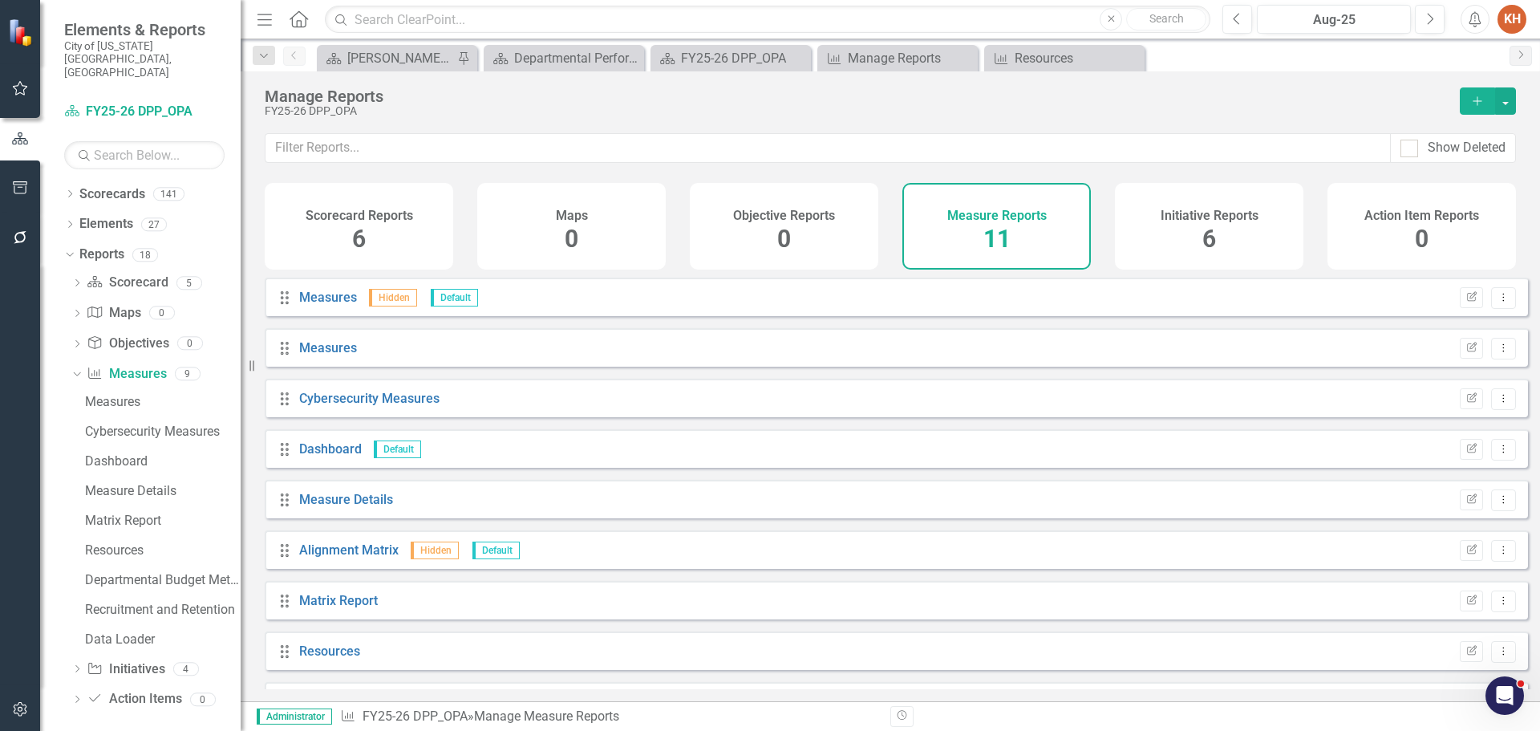
click at [1469, 102] on button "Add" at bounding box center [1477, 100] width 35 height 27
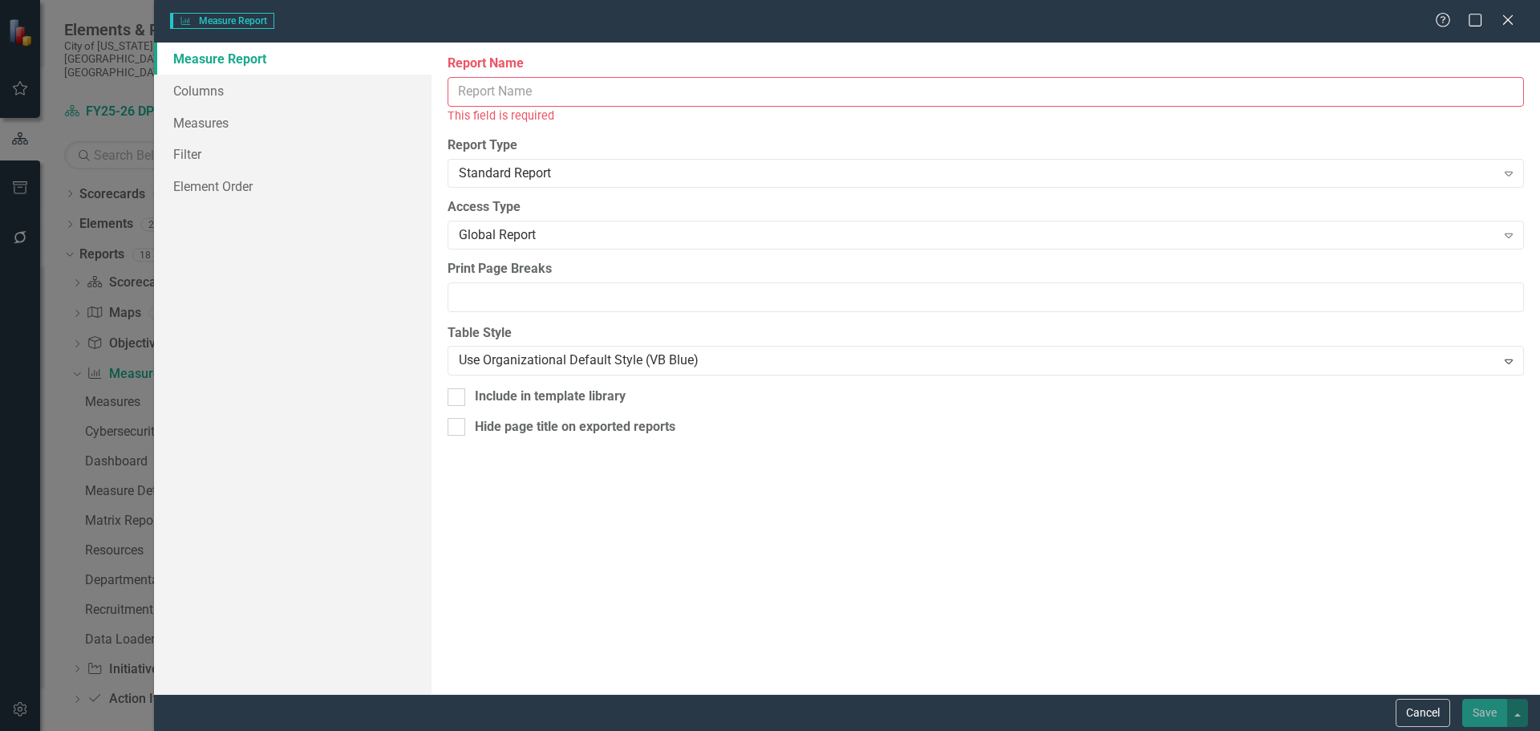
click at [614, 86] on input "Report Name" at bounding box center [986, 92] width 1077 height 30
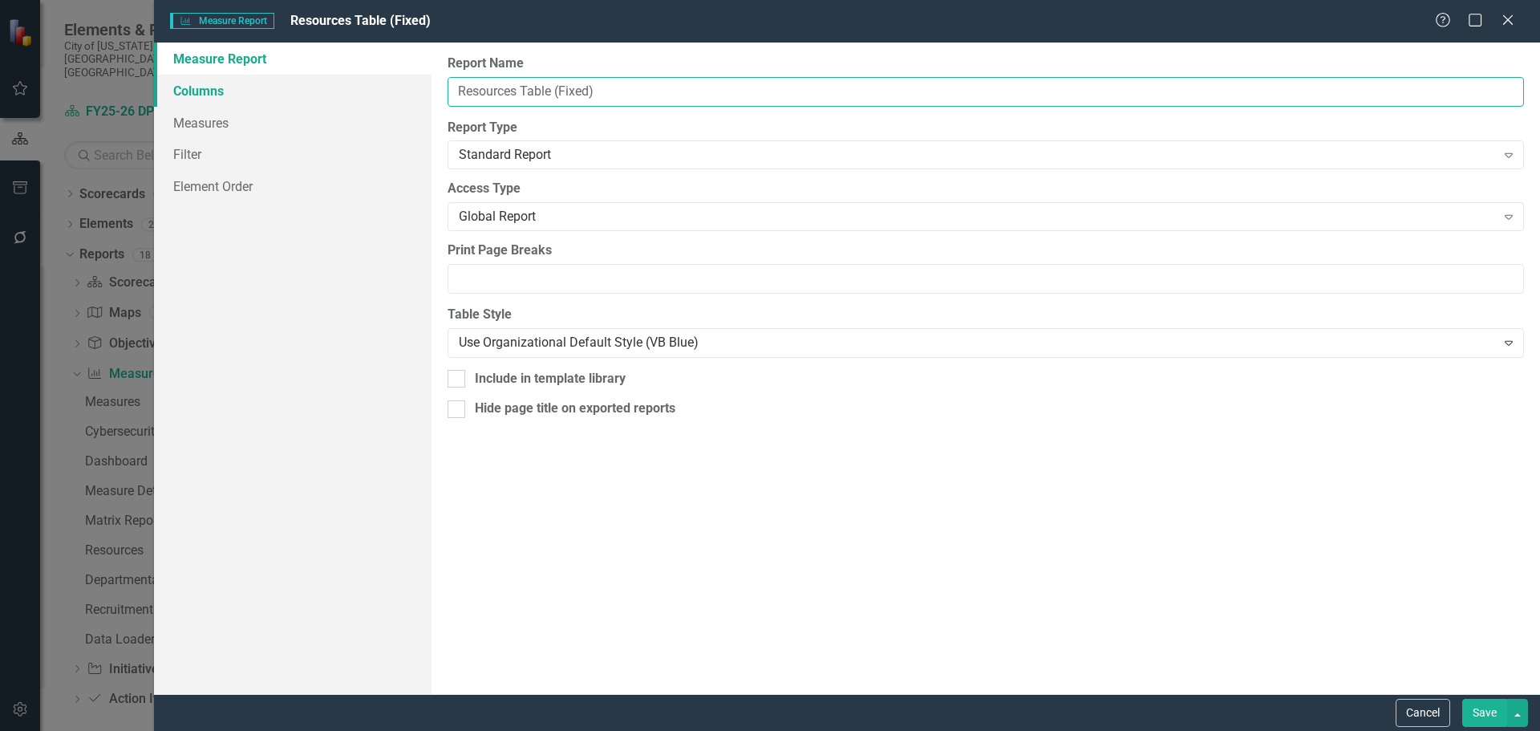
type input "Resources Table (Fixed)"
click at [245, 91] on link "Columns" at bounding box center [293, 91] width 278 height 32
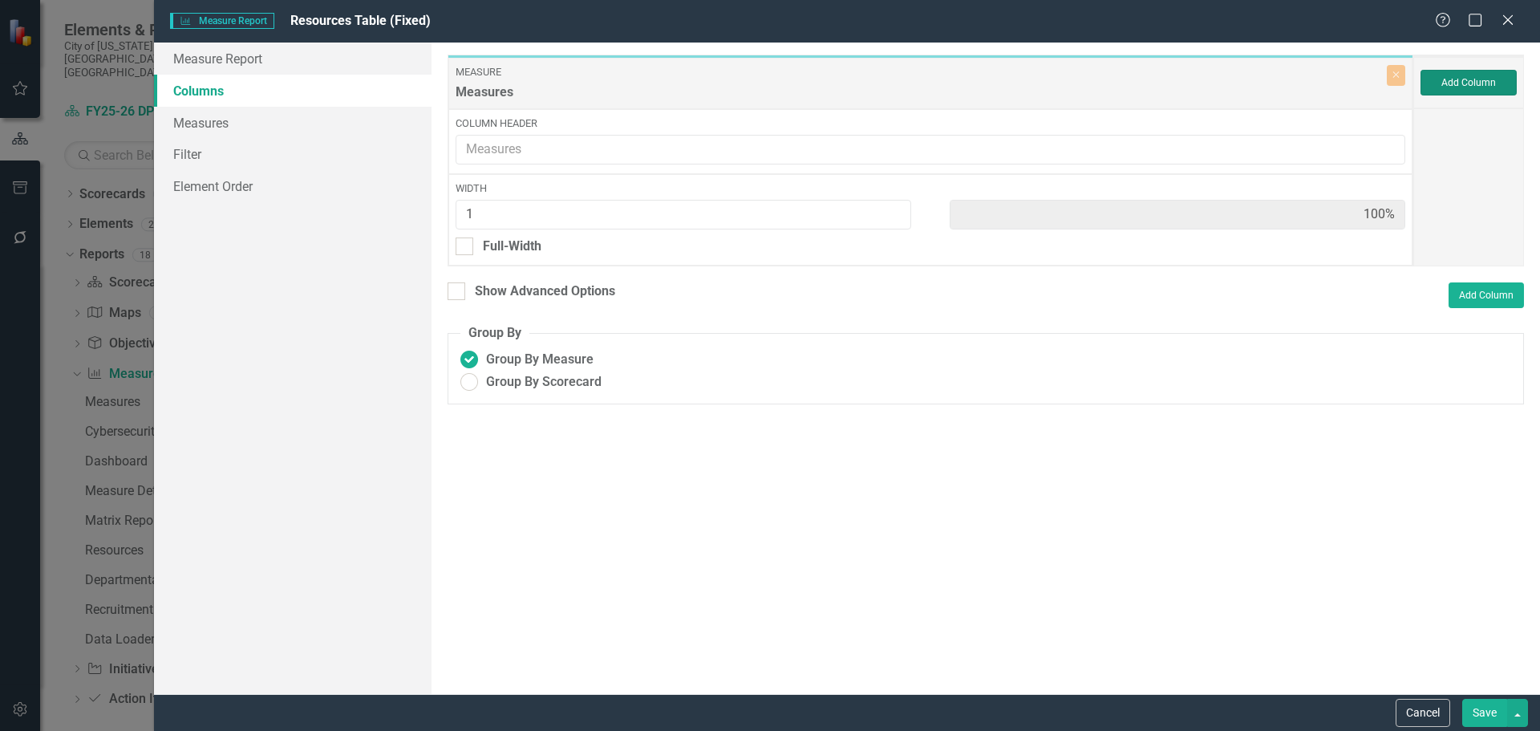
click at [1457, 79] on button "Add Column" at bounding box center [1469, 83] width 96 height 26
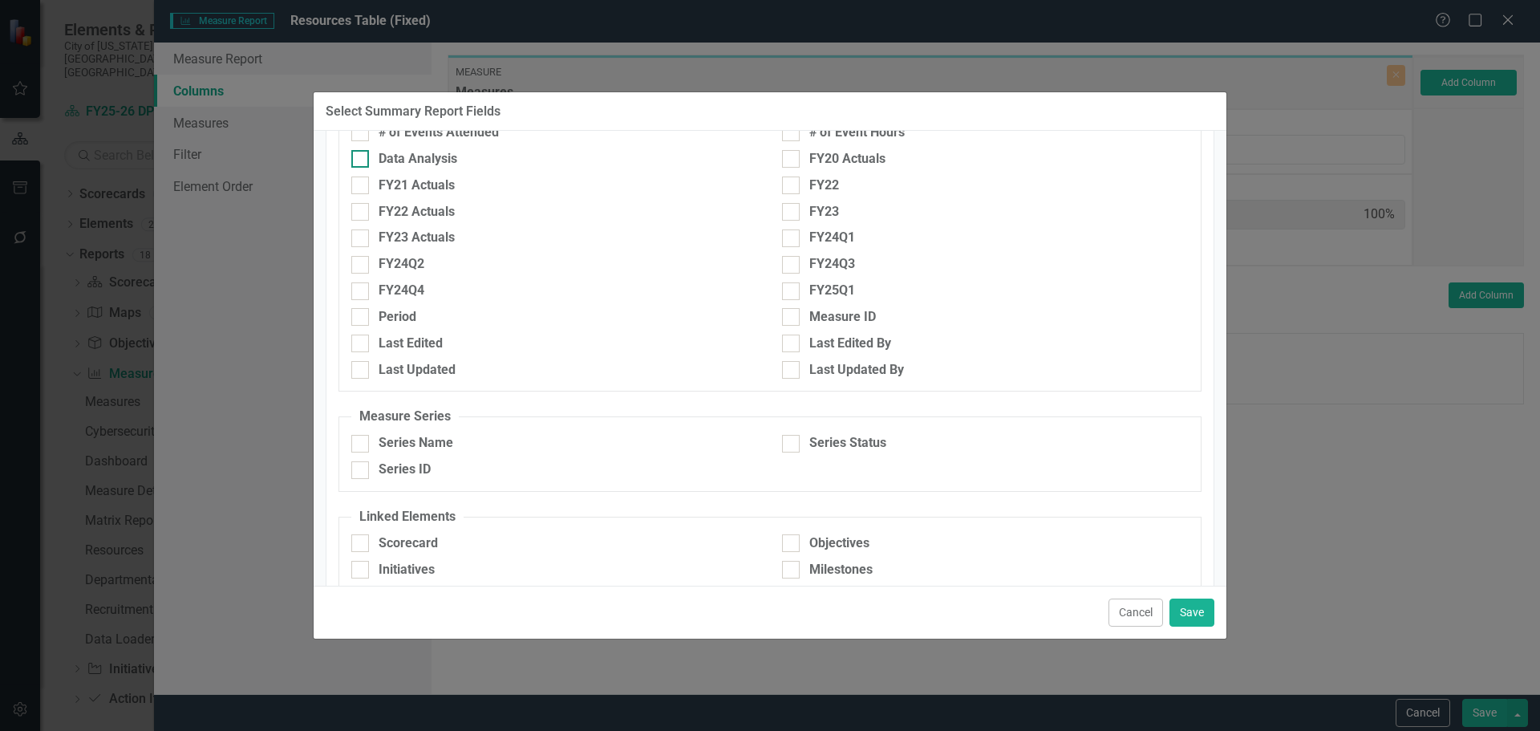
scroll to position [777, 0]
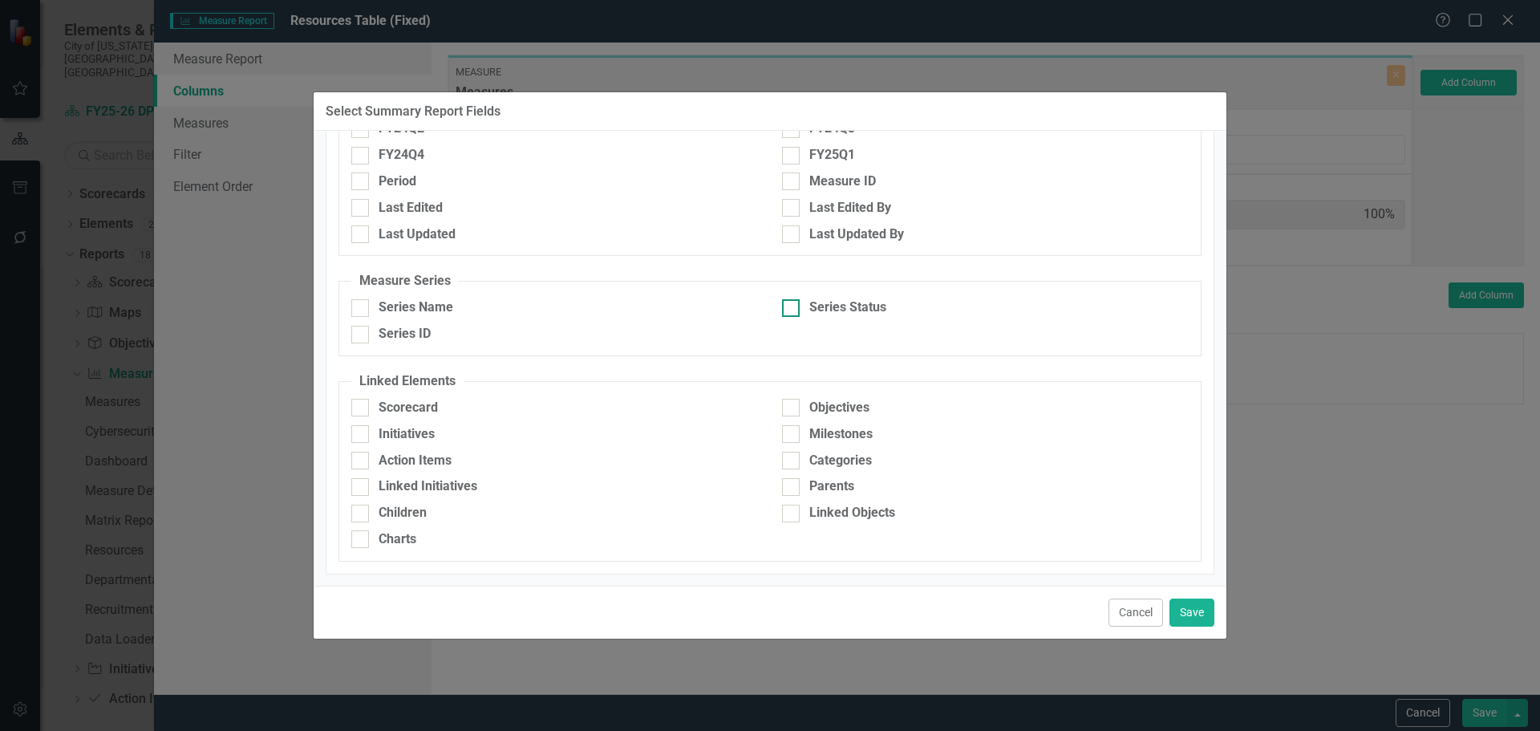
click at [783, 307] on input "Series Status" at bounding box center [787, 304] width 10 height 10
checkbox input "true"
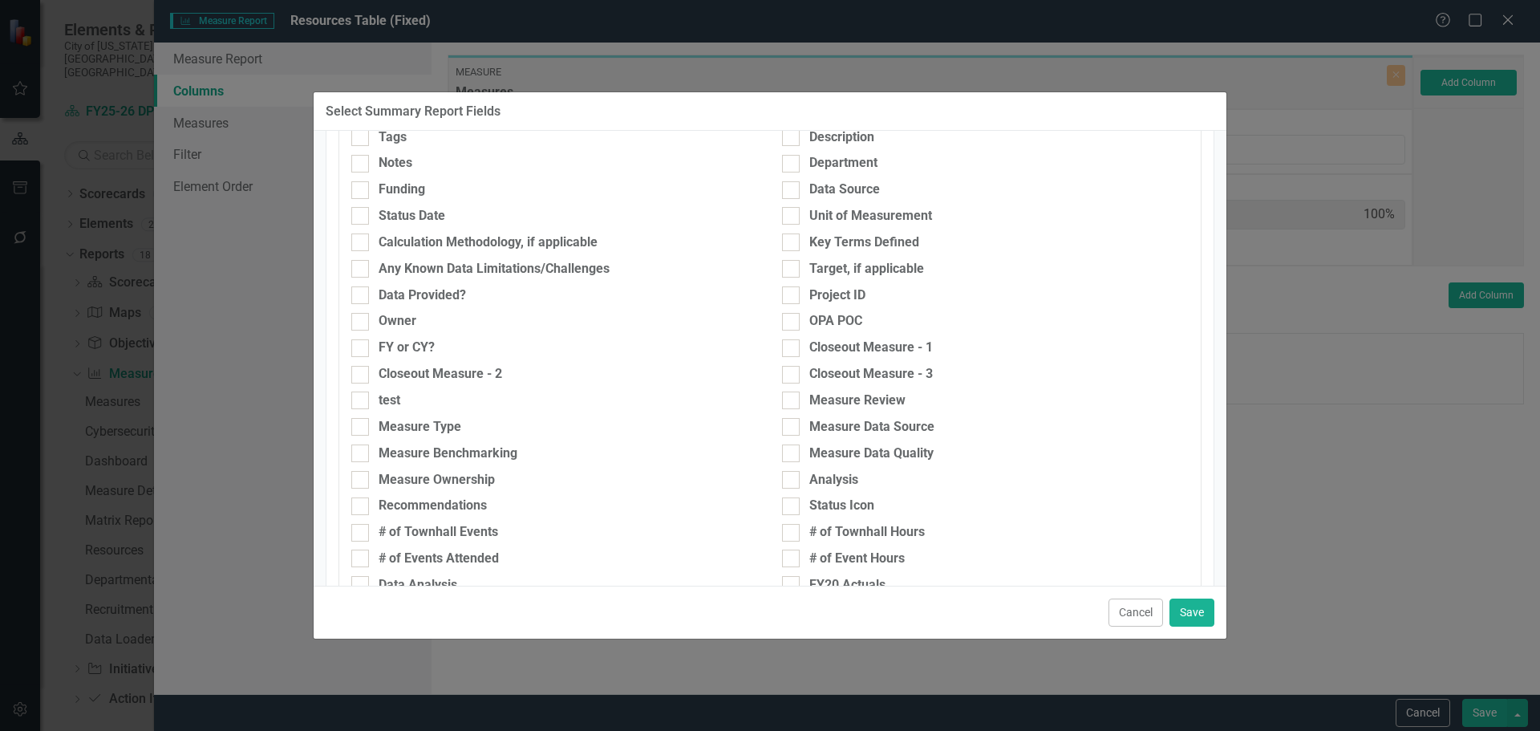
scroll to position [0, 0]
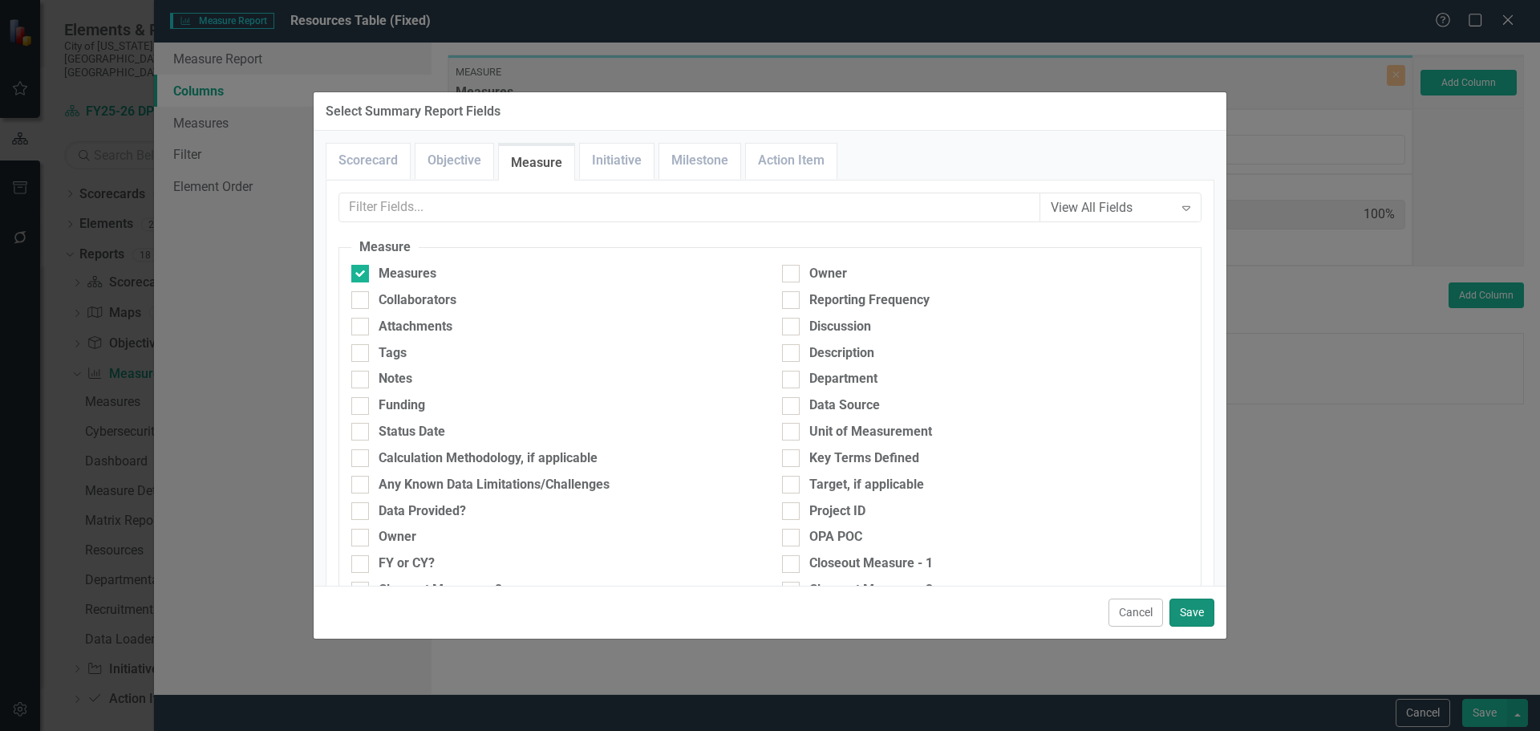
click at [1191, 612] on button "Save" at bounding box center [1192, 613] width 45 height 28
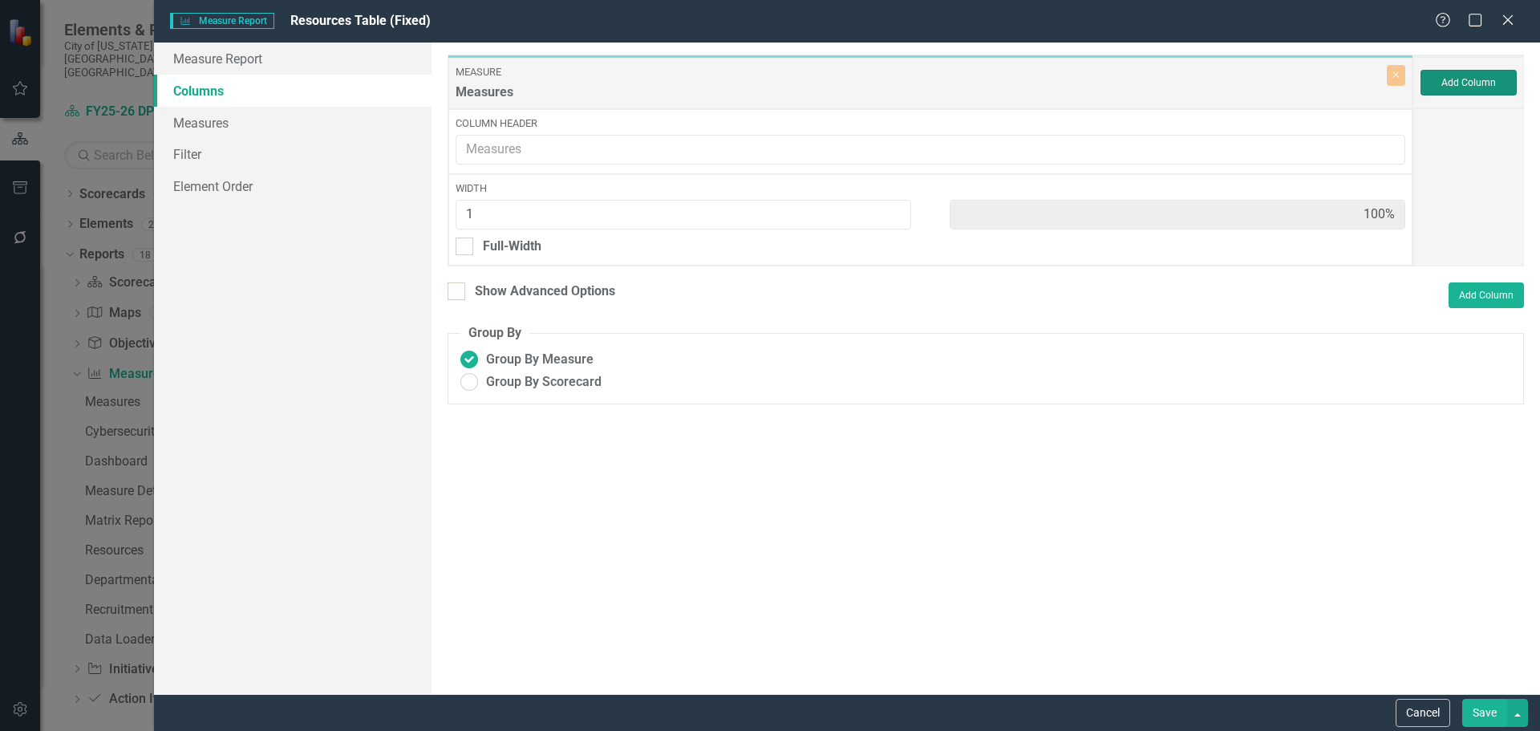
type input "50%"
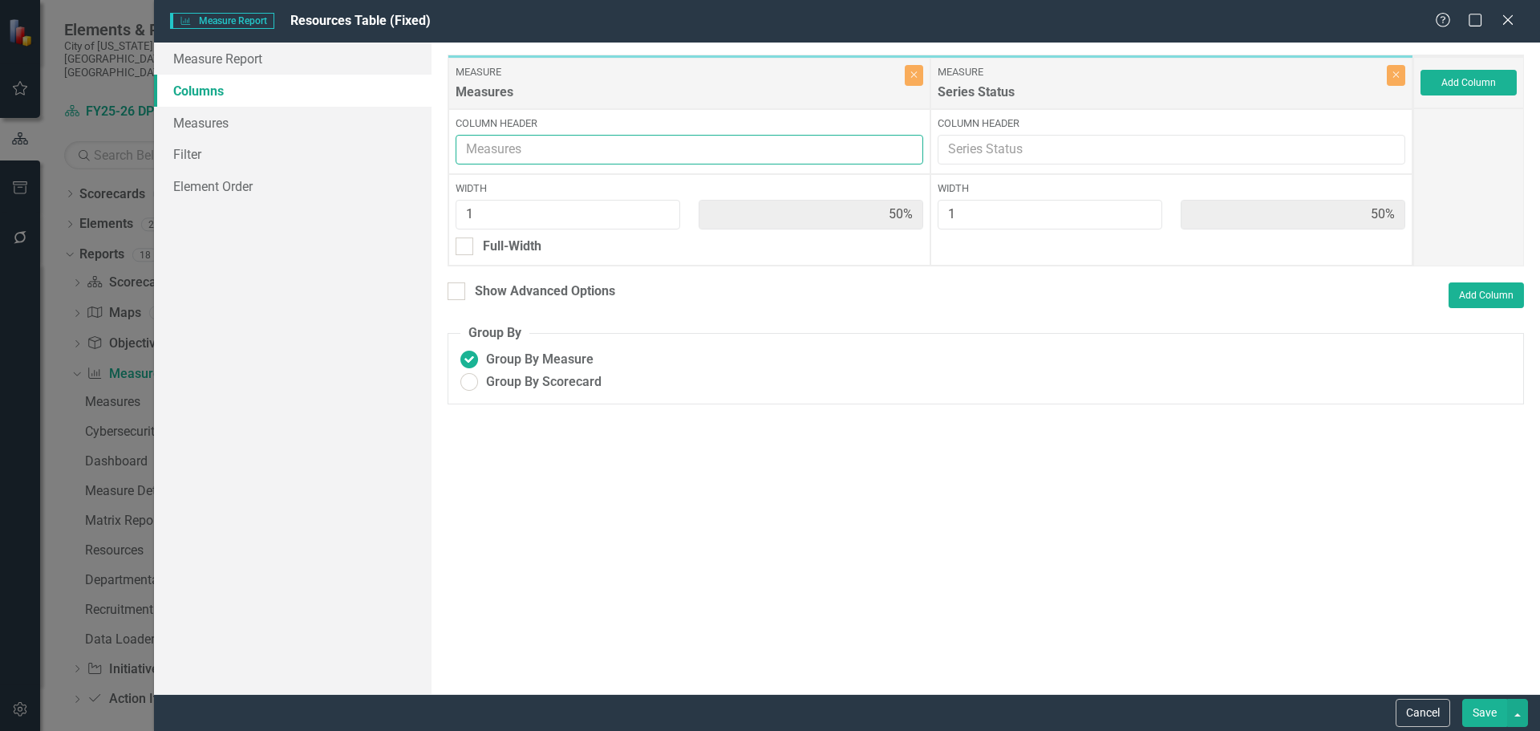
click at [580, 147] on input "Column Header" at bounding box center [690, 150] width 468 height 30
type input "Resources"
click at [1060, 148] on input "Column Header" at bounding box center [1172, 150] width 468 height 30
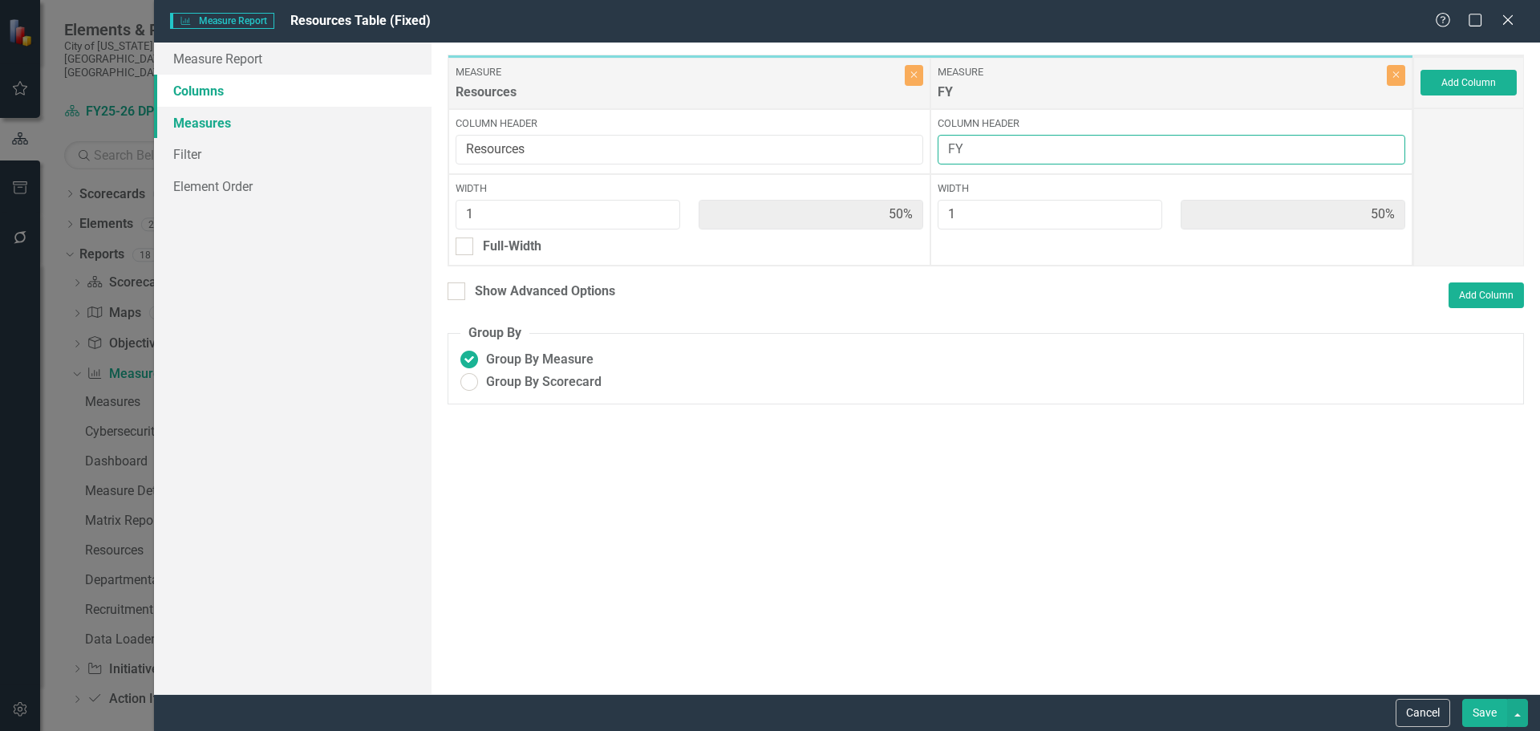
type input "FY"
click at [234, 132] on link "Measures" at bounding box center [293, 123] width 278 height 32
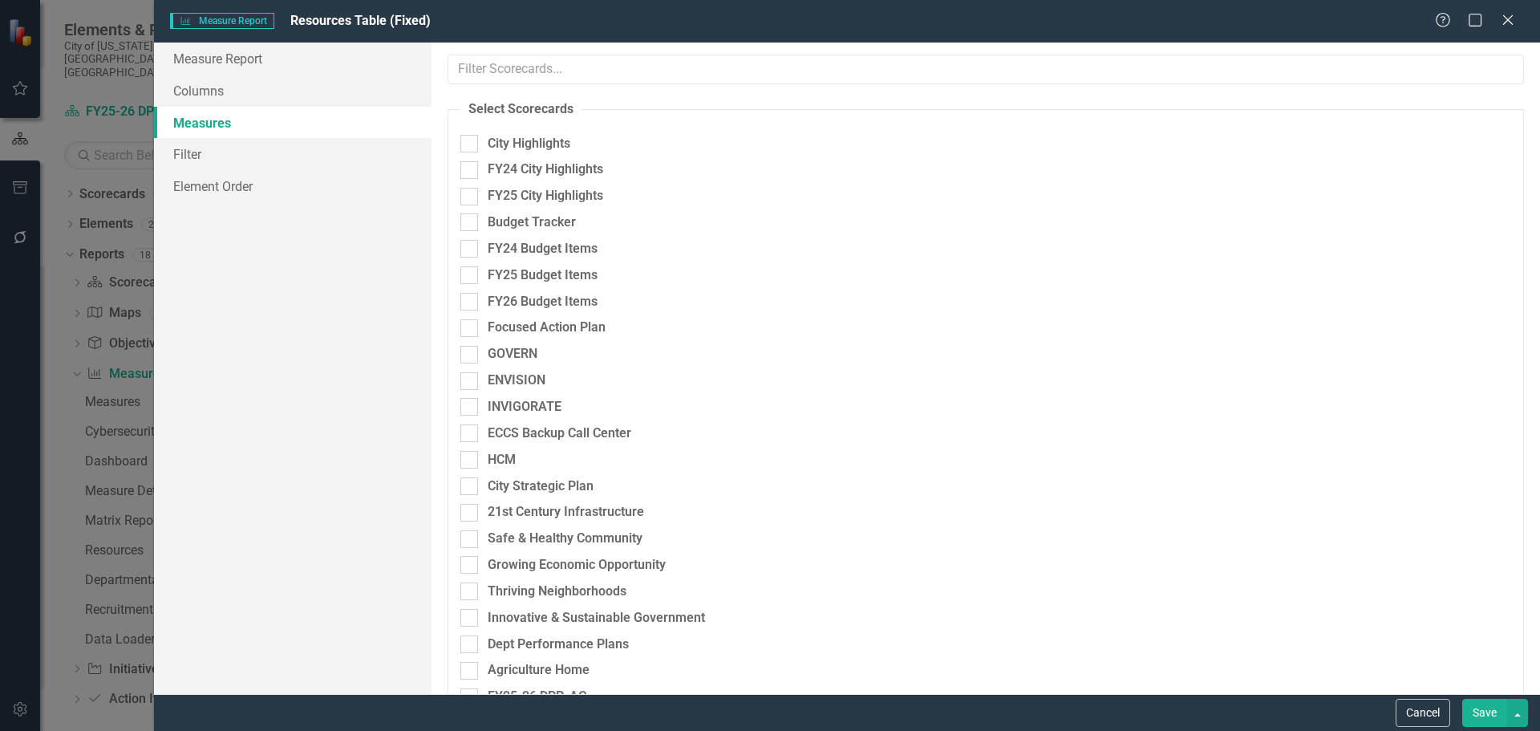
checkbox input "true"
click at [189, 160] on link "Filter" at bounding box center [293, 154] width 278 height 32
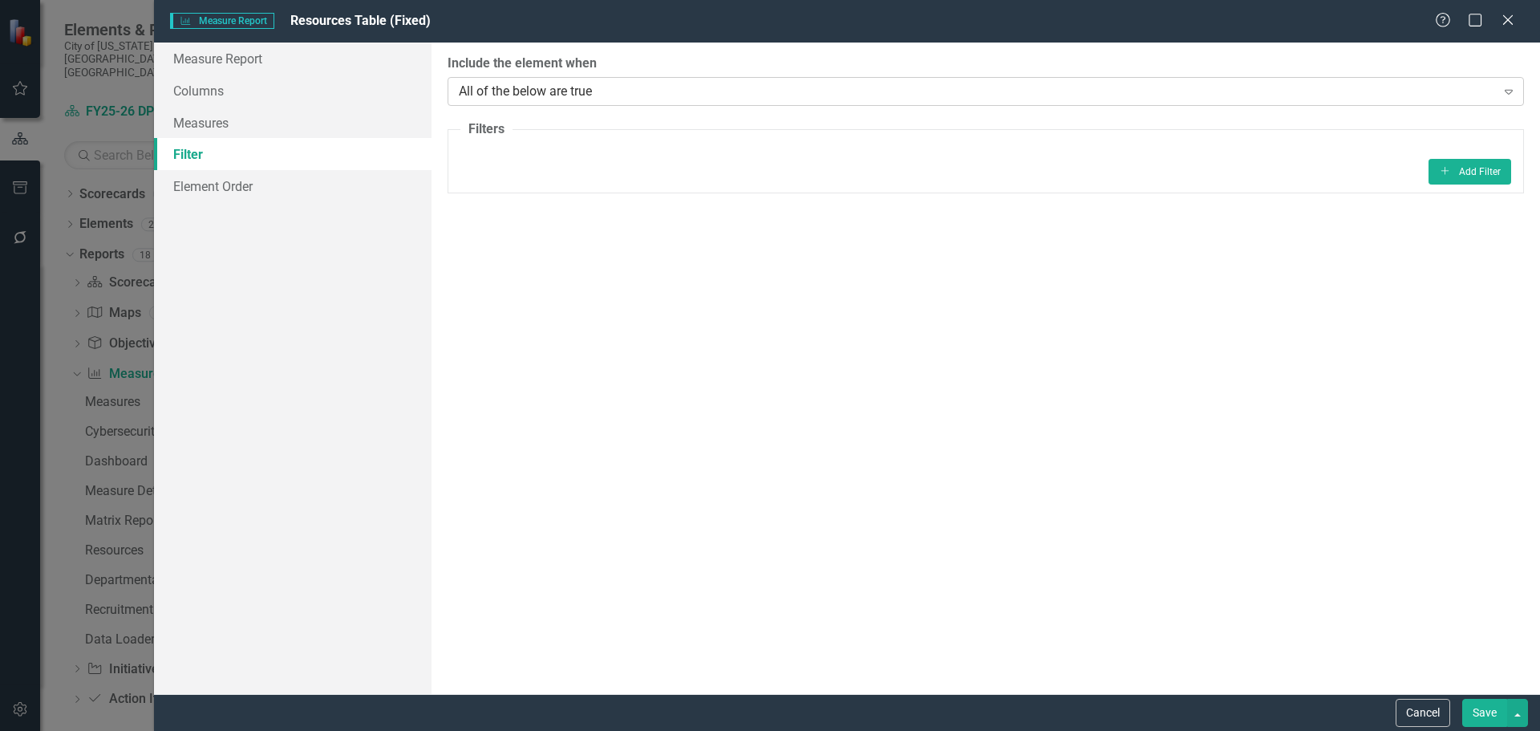
click at [536, 87] on div "All of the below are true" at bounding box center [977, 91] width 1037 height 18
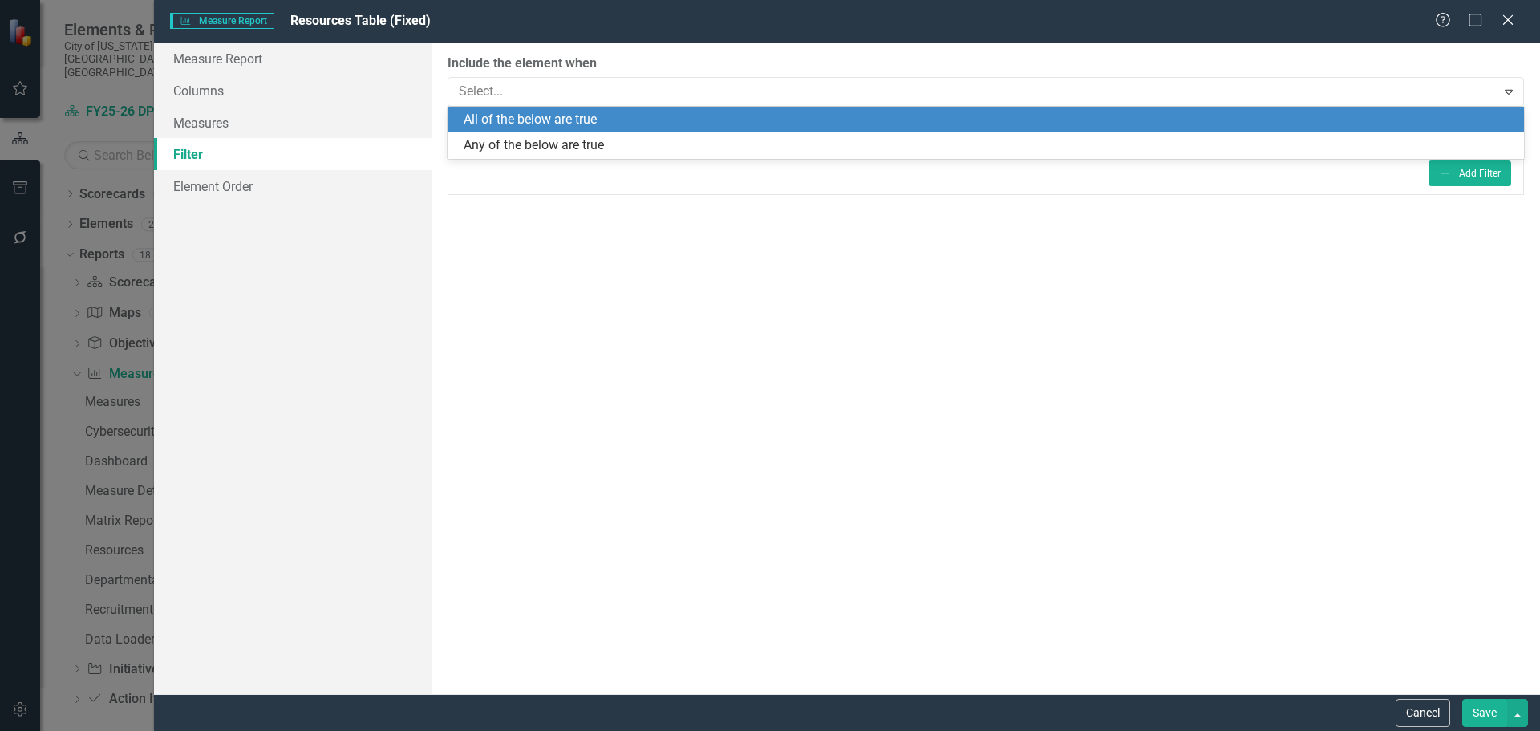
click at [565, 120] on div "All of the below are true" at bounding box center [989, 120] width 1051 height 18
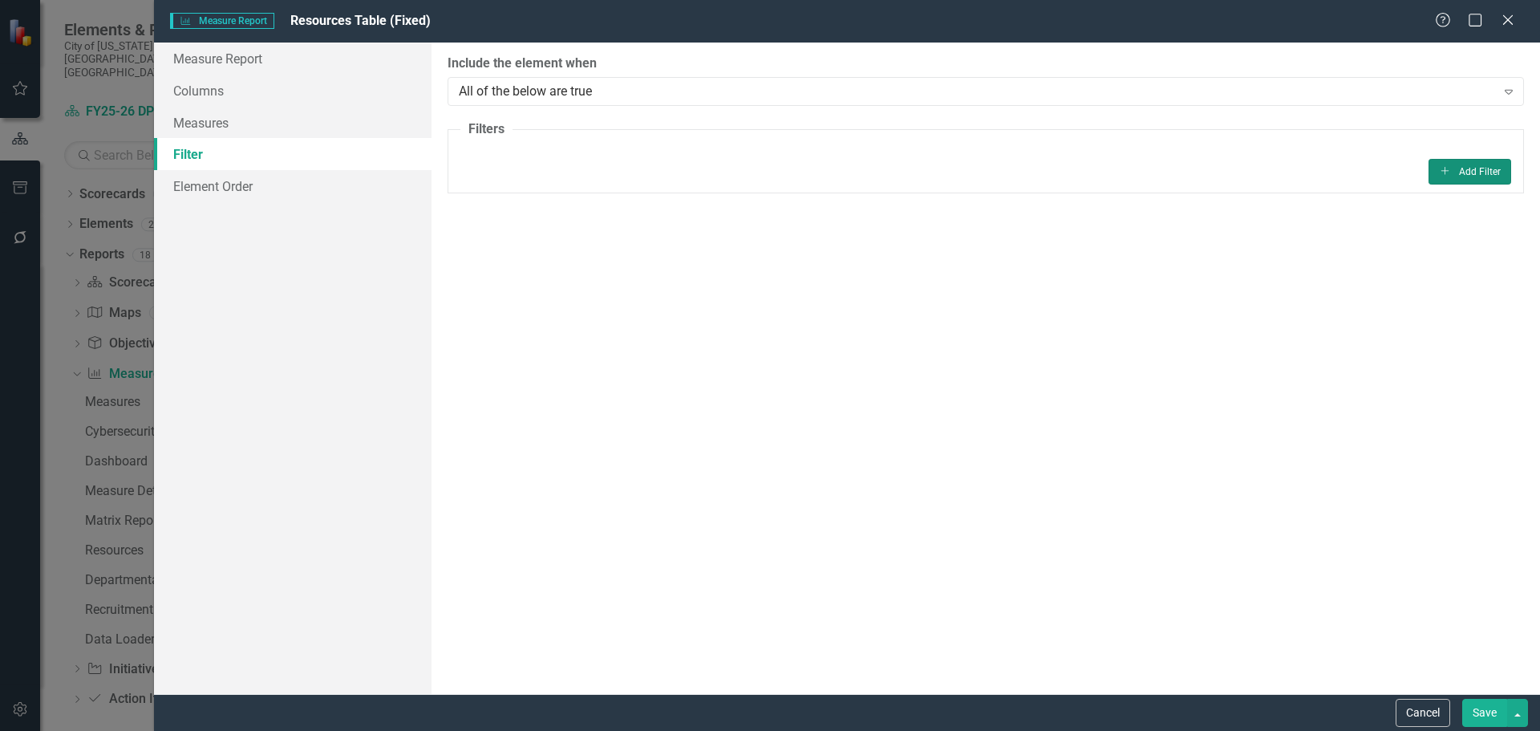
click at [1449, 178] on button "Add Add Filter" at bounding box center [1470, 172] width 83 height 26
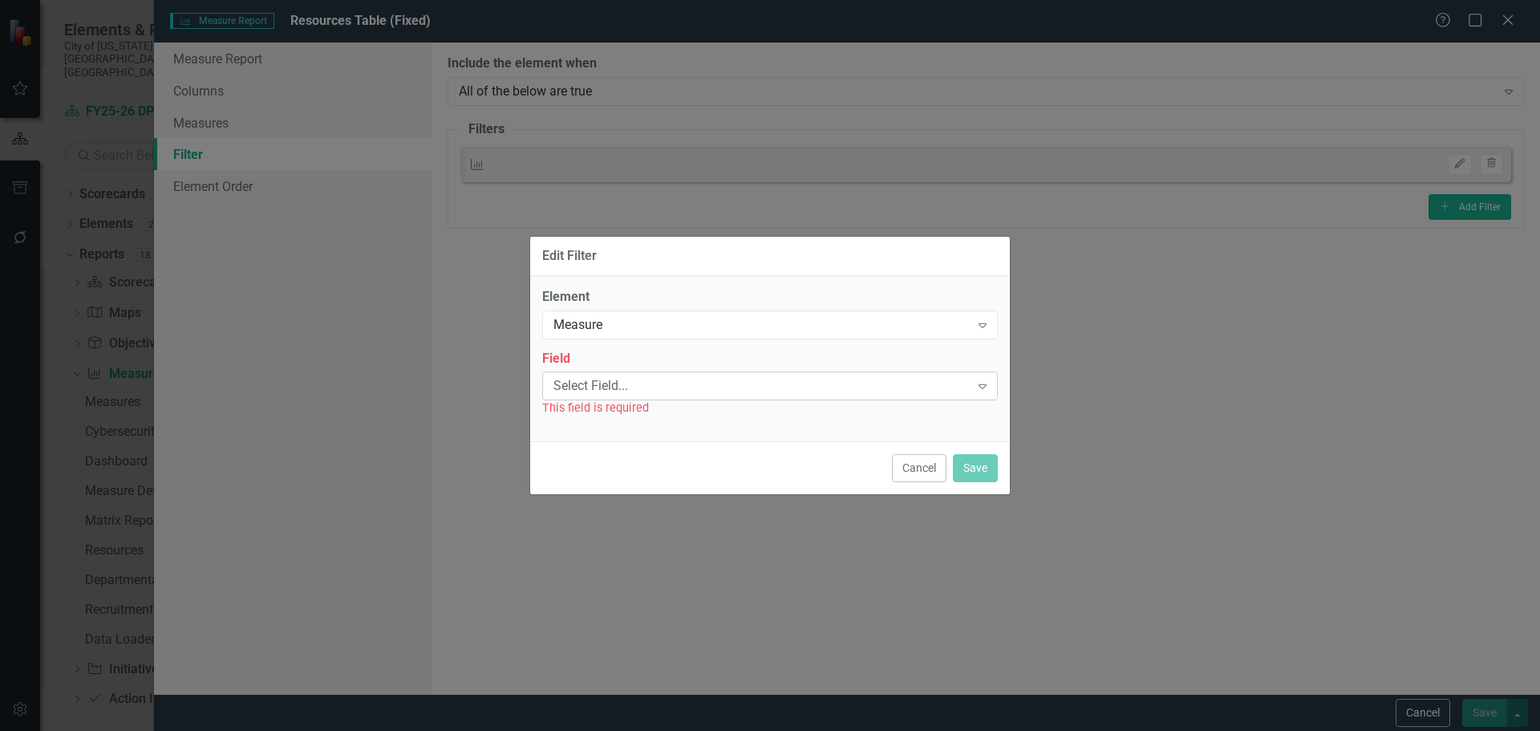
click at [619, 388] on div "Select Field..." at bounding box center [762, 386] width 416 height 18
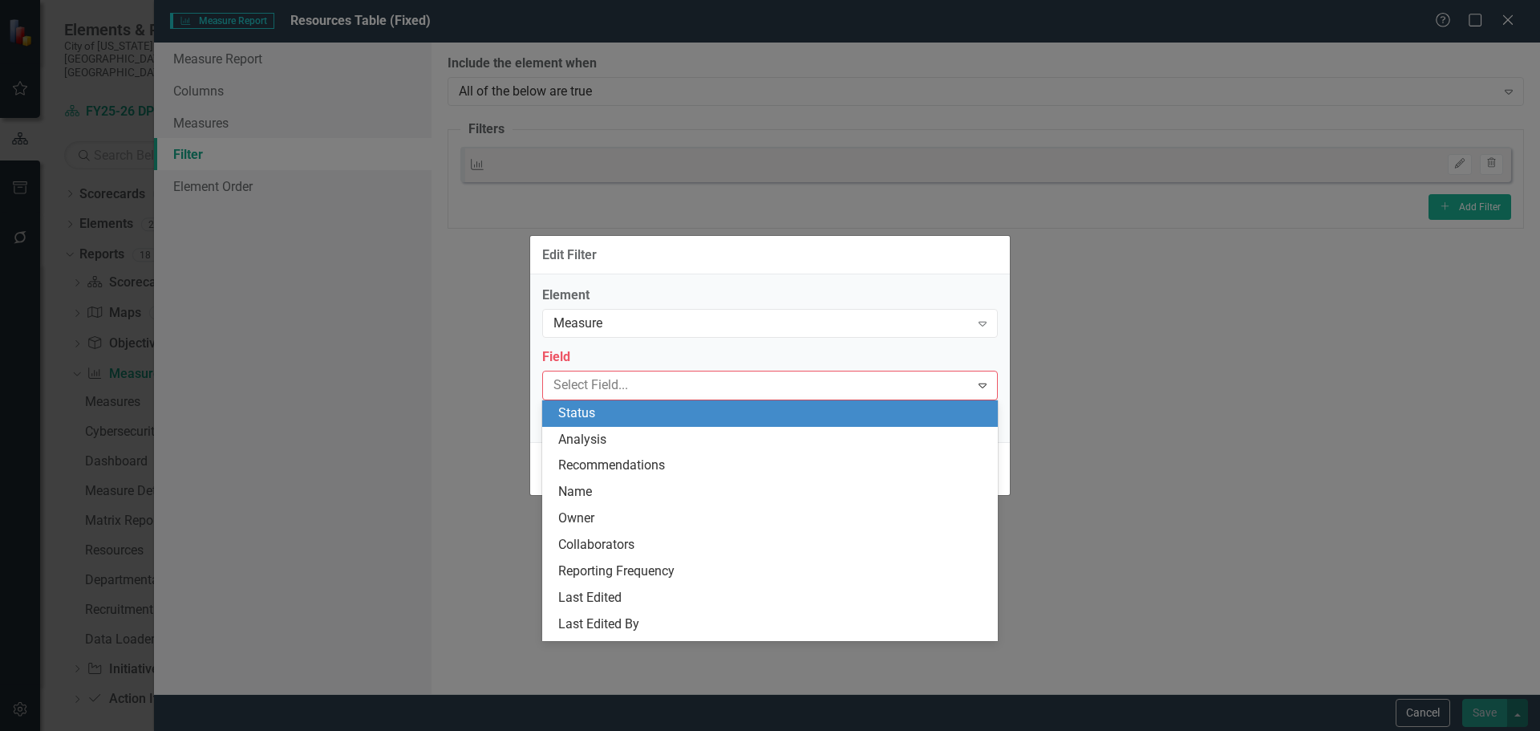
type input "t"
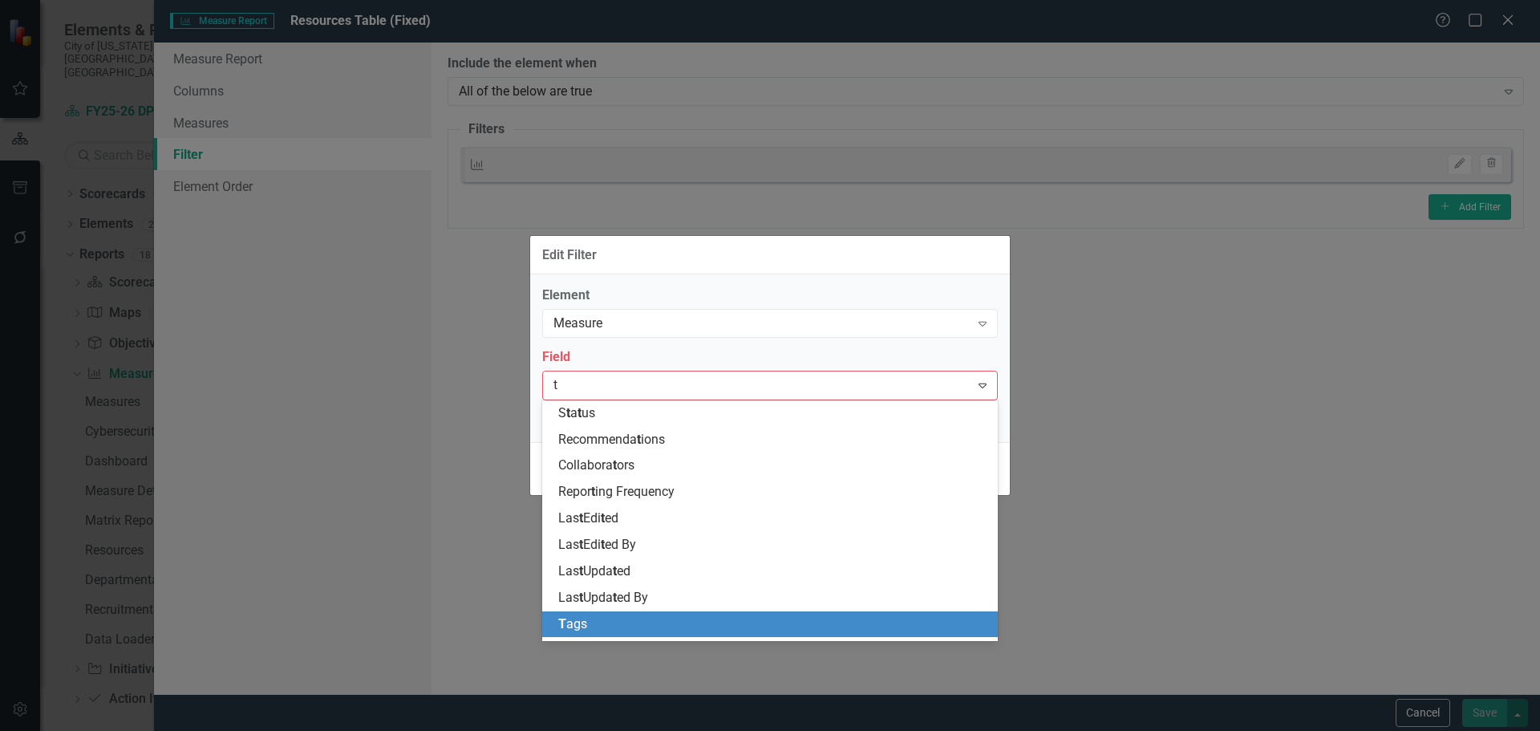
click at [594, 620] on div "T ags" at bounding box center [773, 624] width 430 height 18
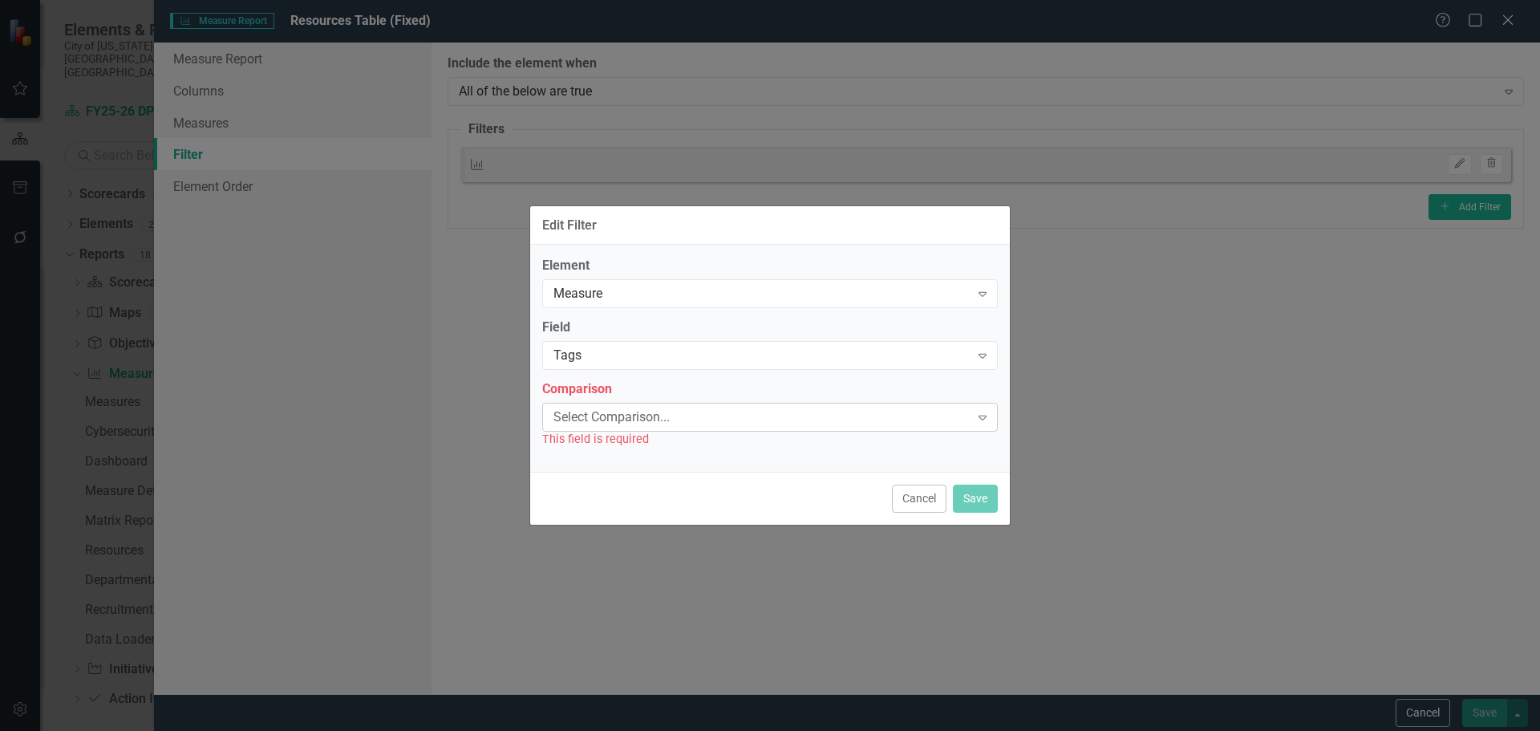
click at [652, 415] on div "Select Comparison..." at bounding box center [762, 417] width 416 height 18
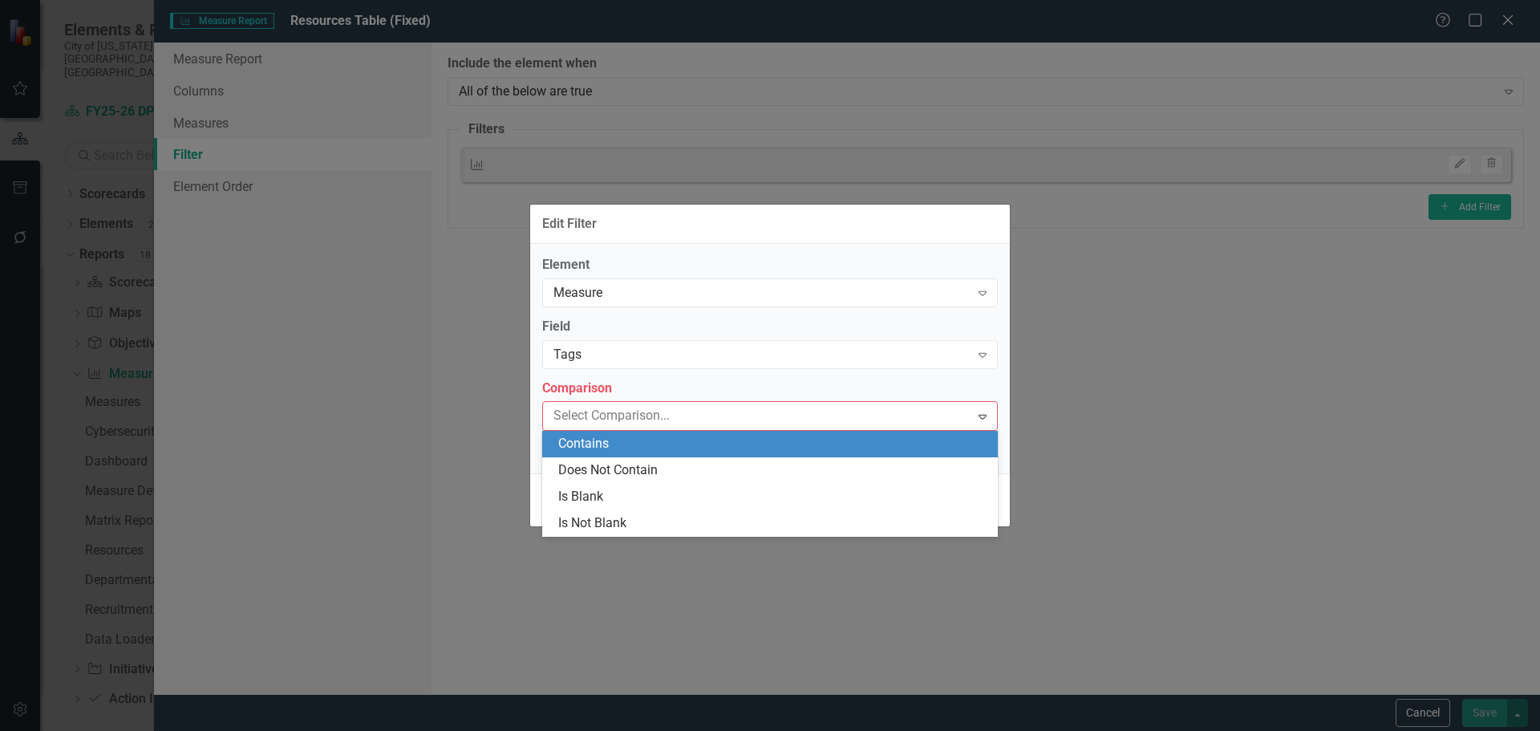
click at [654, 450] on div "Contains" at bounding box center [773, 444] width 430 height 18
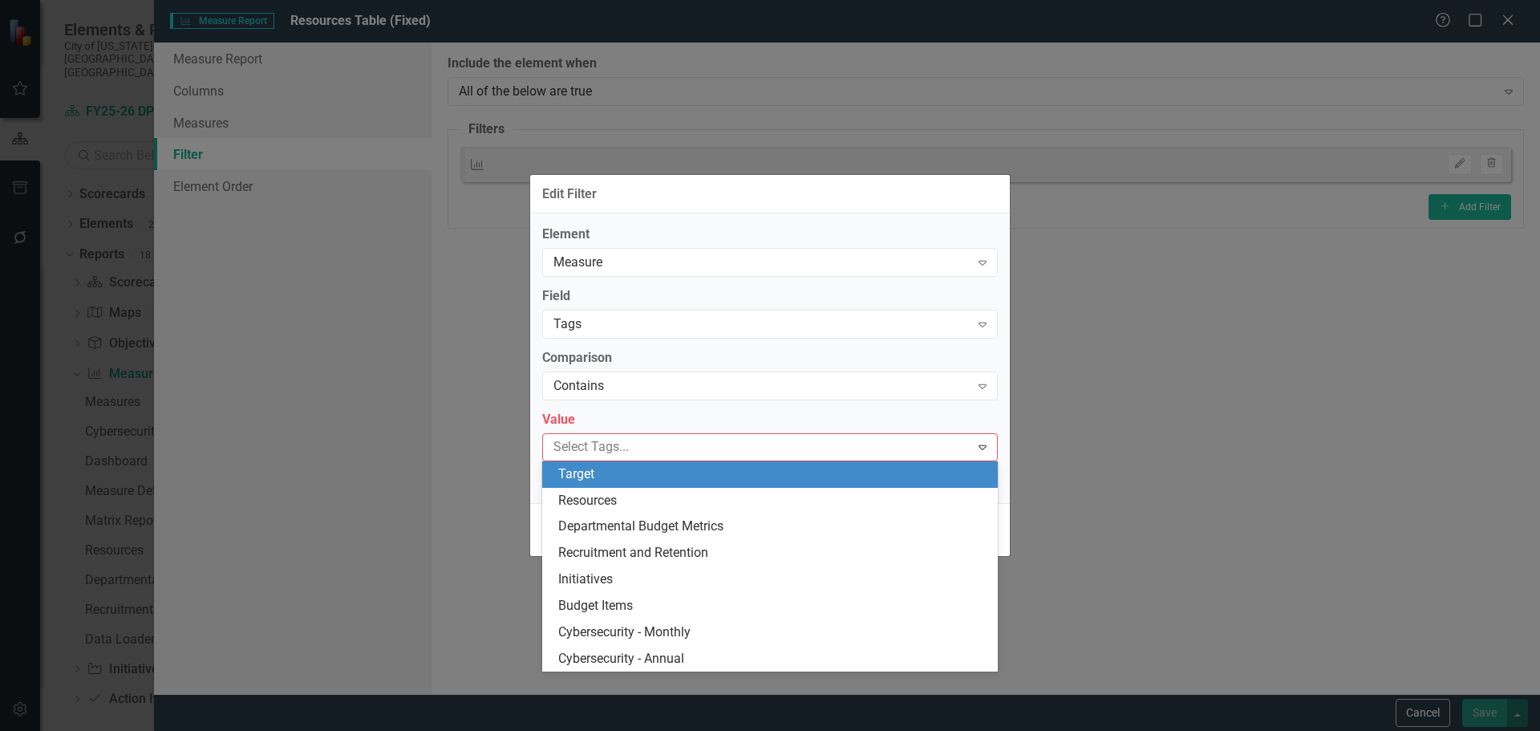
click at [619, 454] on div at bounding box center [758, 447] width 423 height 22
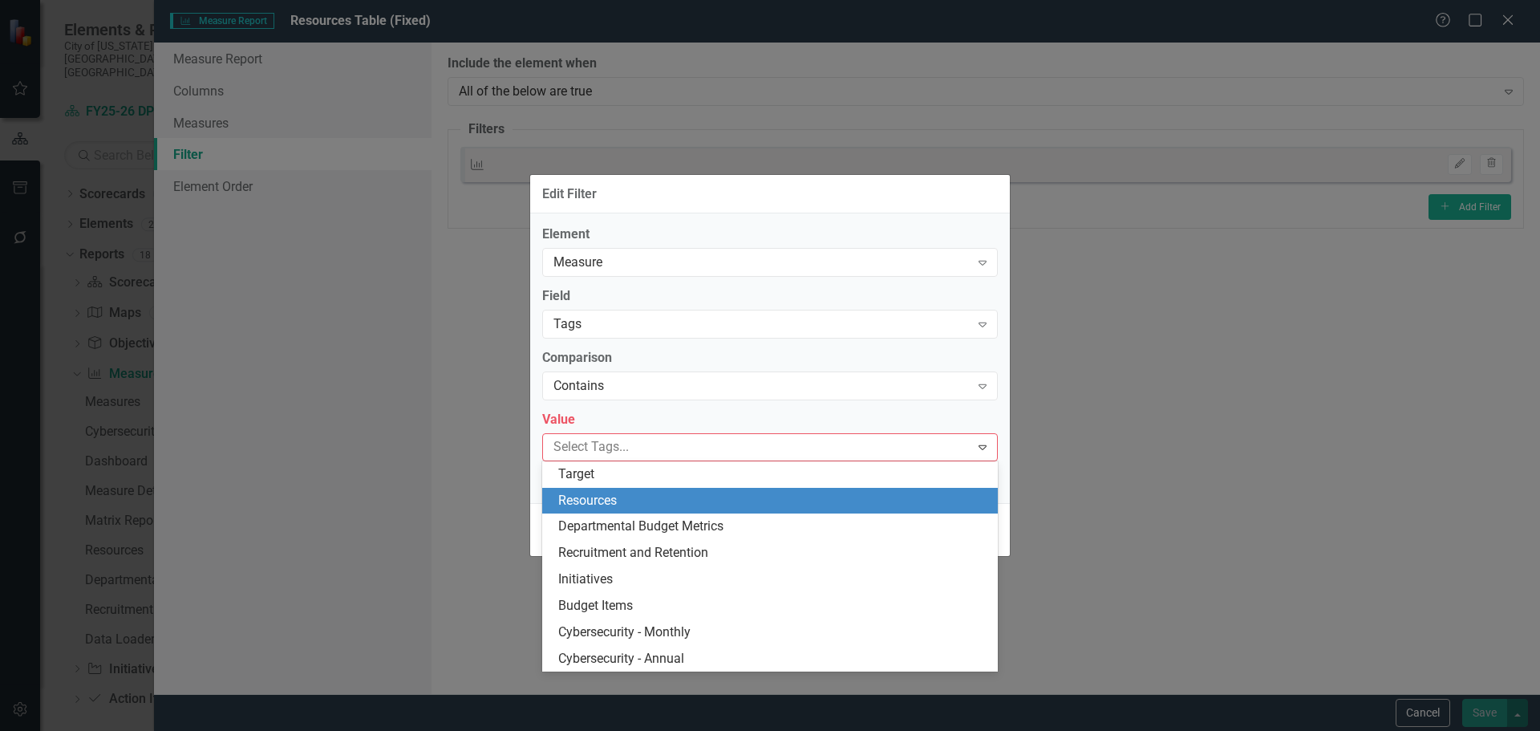
click at [612, 504] on span "Resources" at bounding box center [587, 500] width 59 height 15
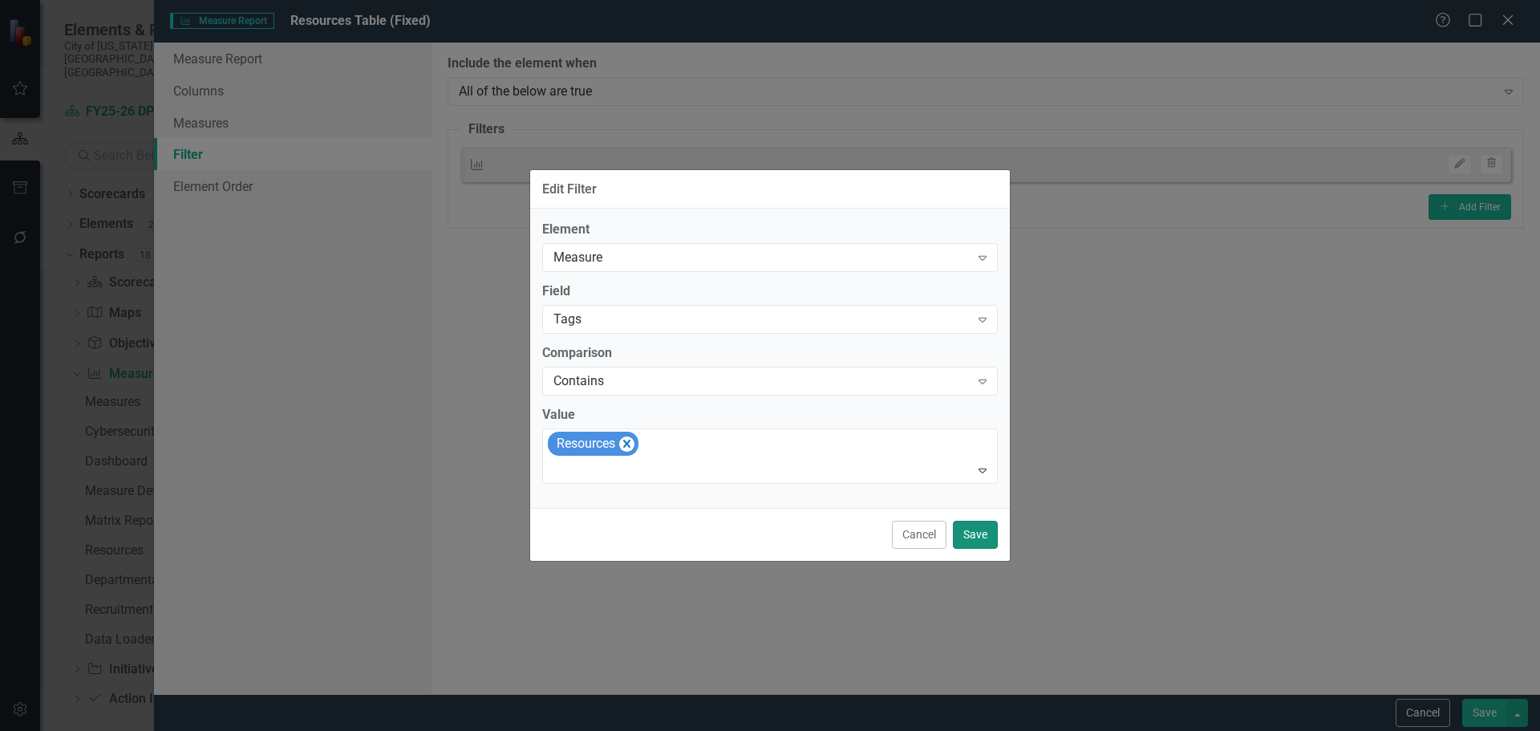
click at [972, 531] on button "Save" at bounding box center [975, 535] width 45 height 28
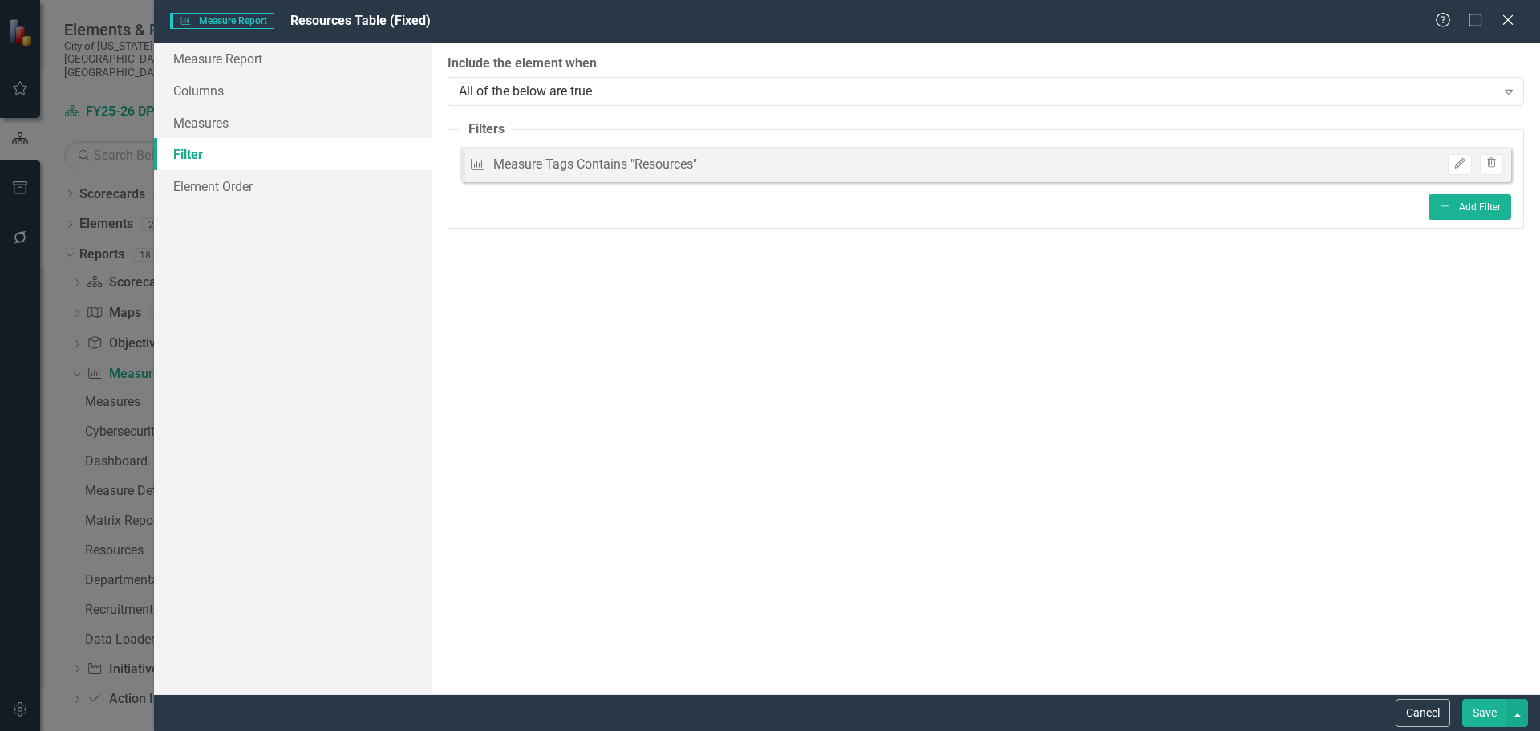
click at [1482, 713] on button "Save" at bounding box center [1485, 713] width 45 height 28
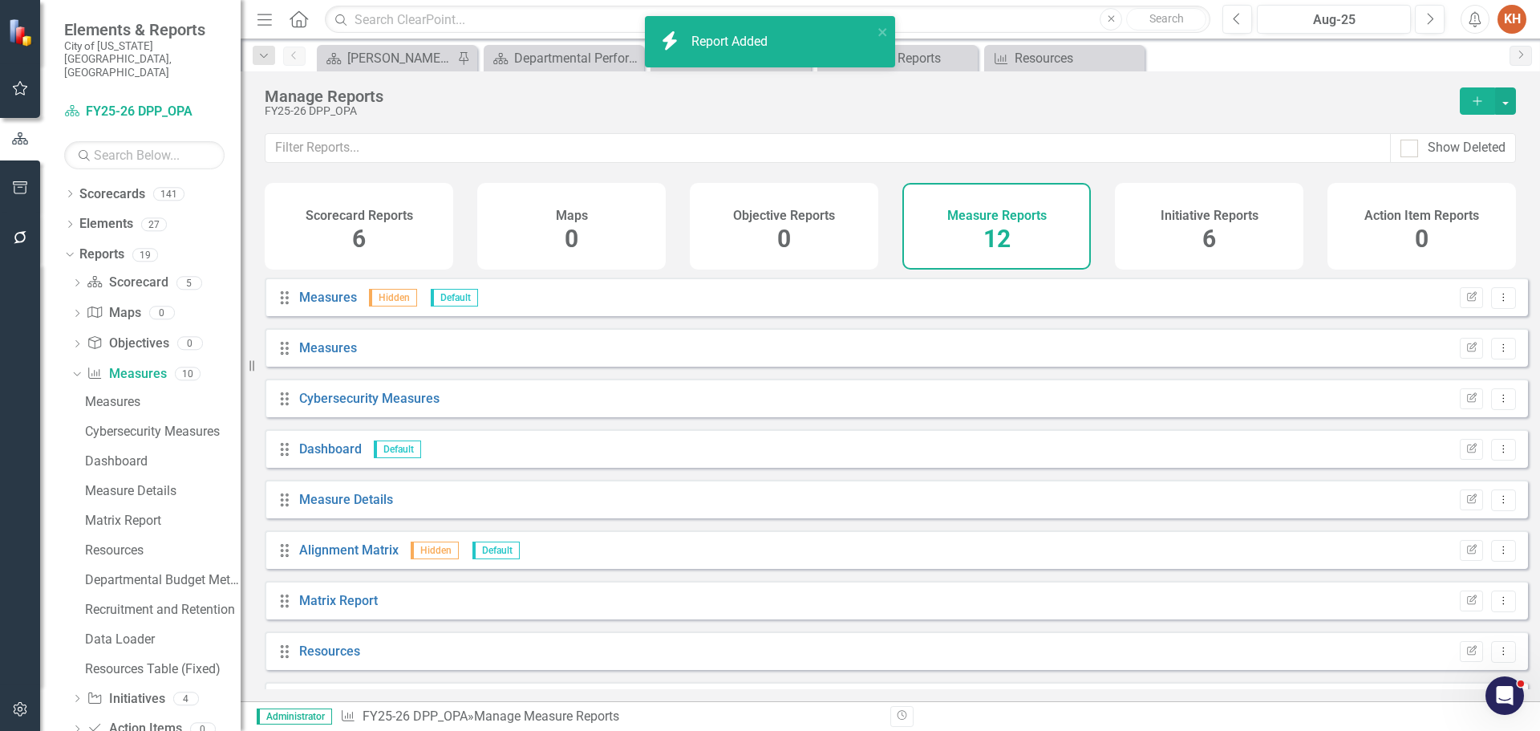
scroll to position [195, 0]
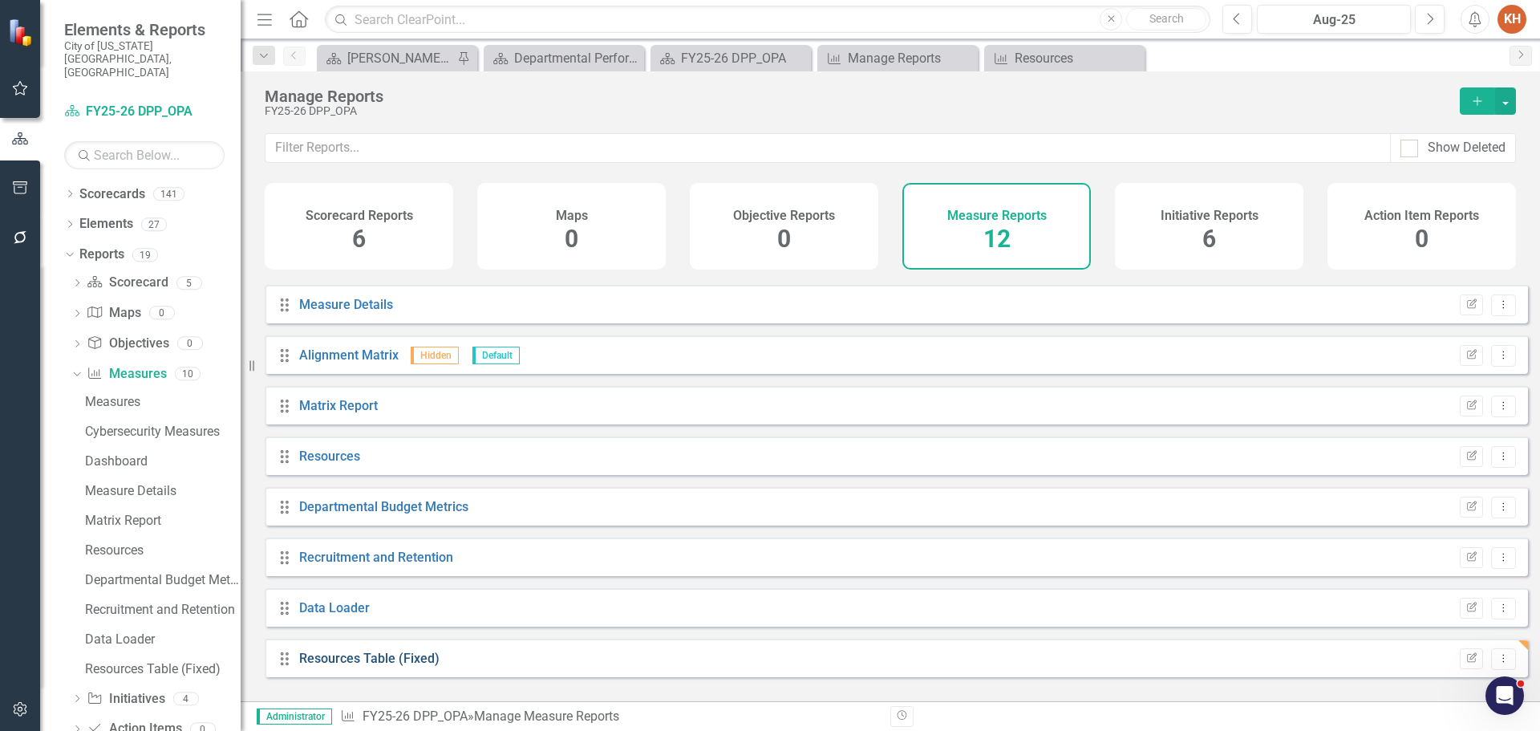
click at [365, 666] on link "Resources Table (Fixed)" at bounding box center [369, 658] width 140 height 15
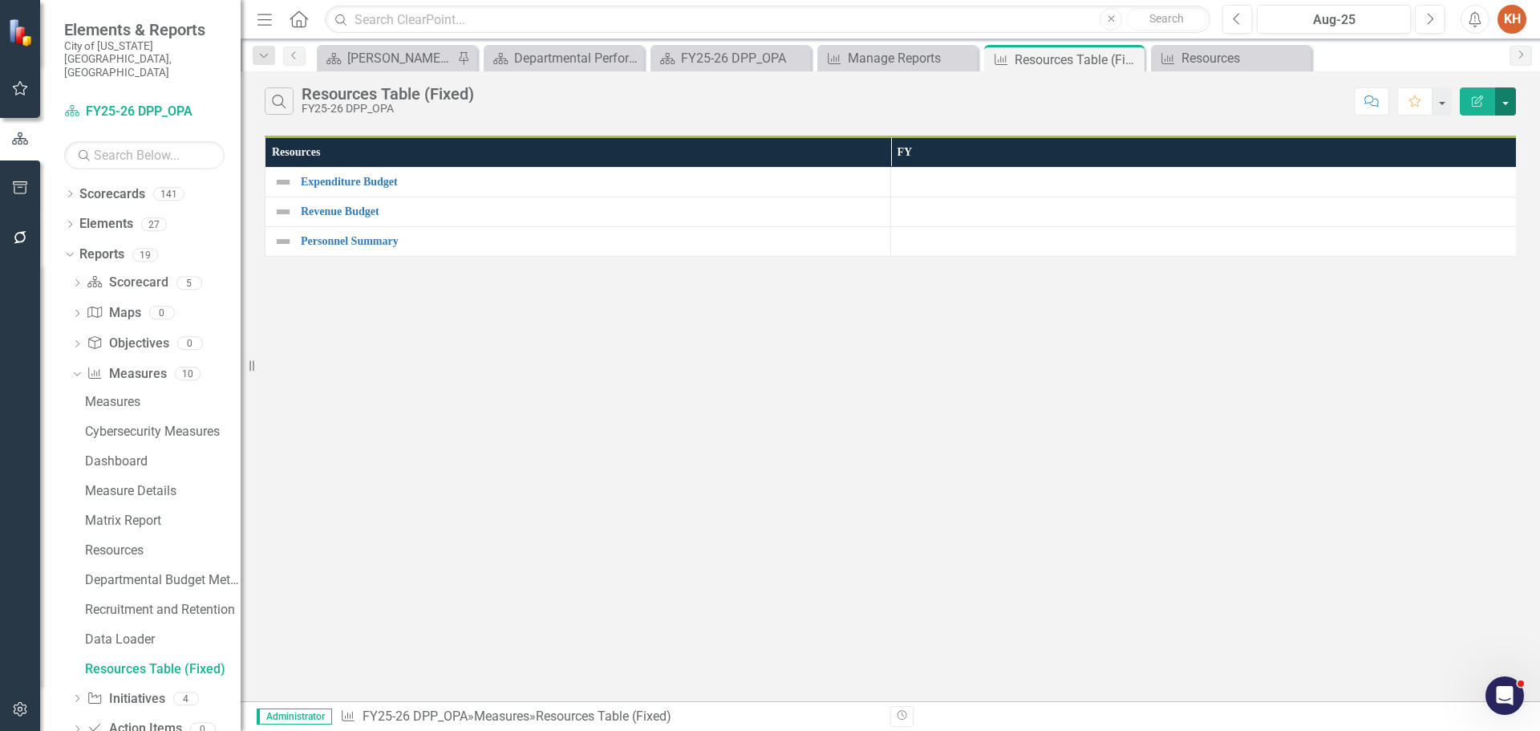
click at [1512, 109] on button "button" at bounding box center [1505, 101] width 21 height 28
click at [1469, 132] on link "Edit Report Edit Report" at bounding box center [1452, 131] width 127 height 30
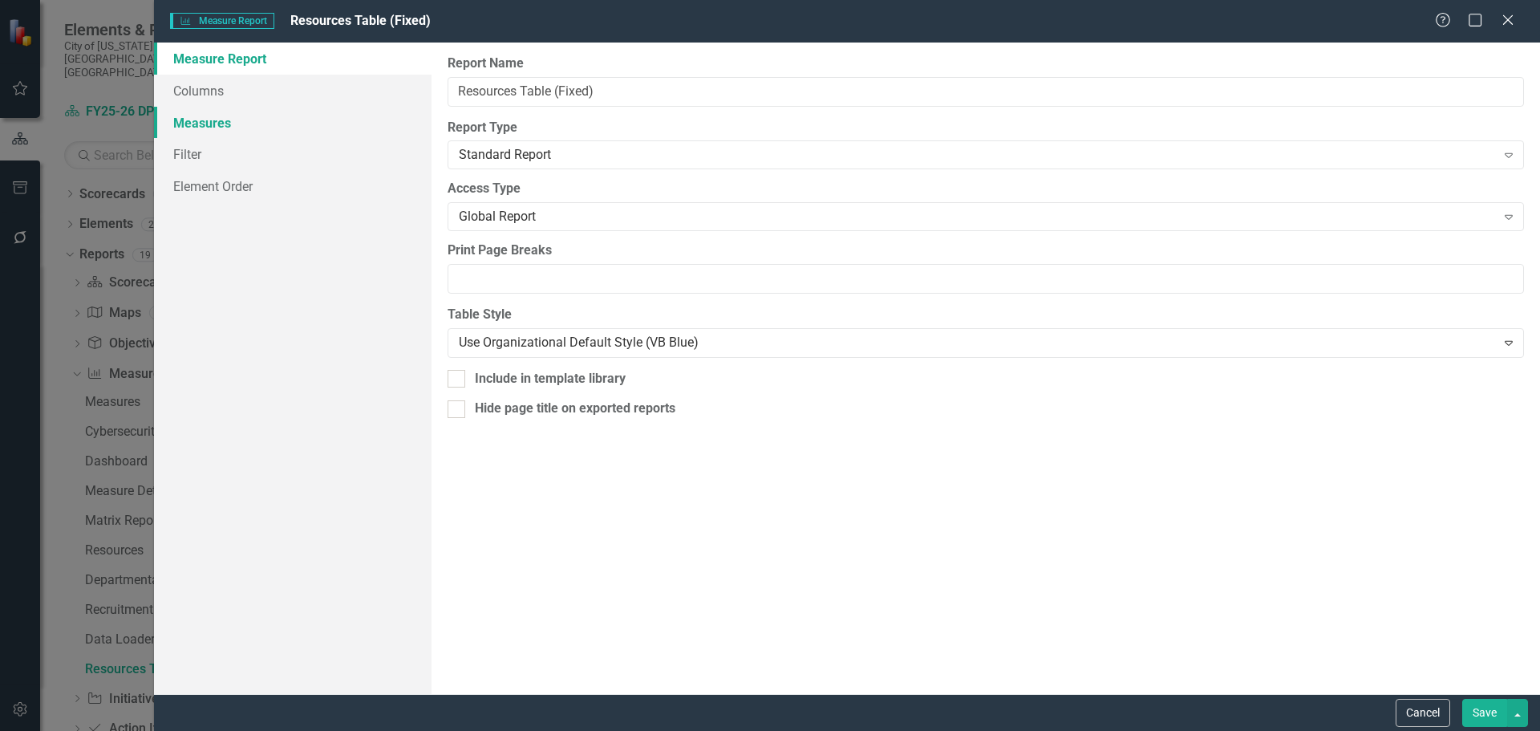
click at [205, 121] on link "Measures" at bounding box center [293, 123] width 278 height 32
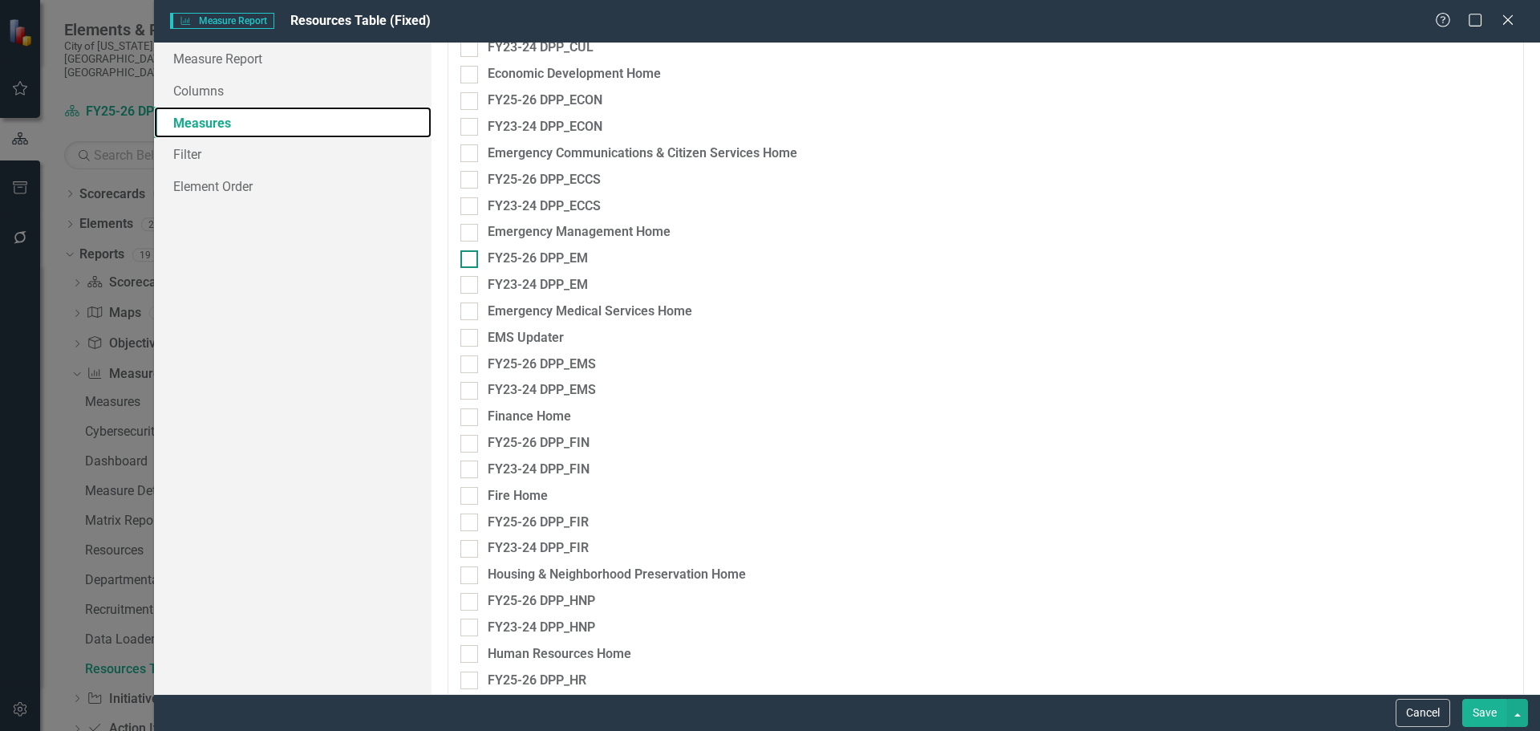
scroll to position [1685, 0]
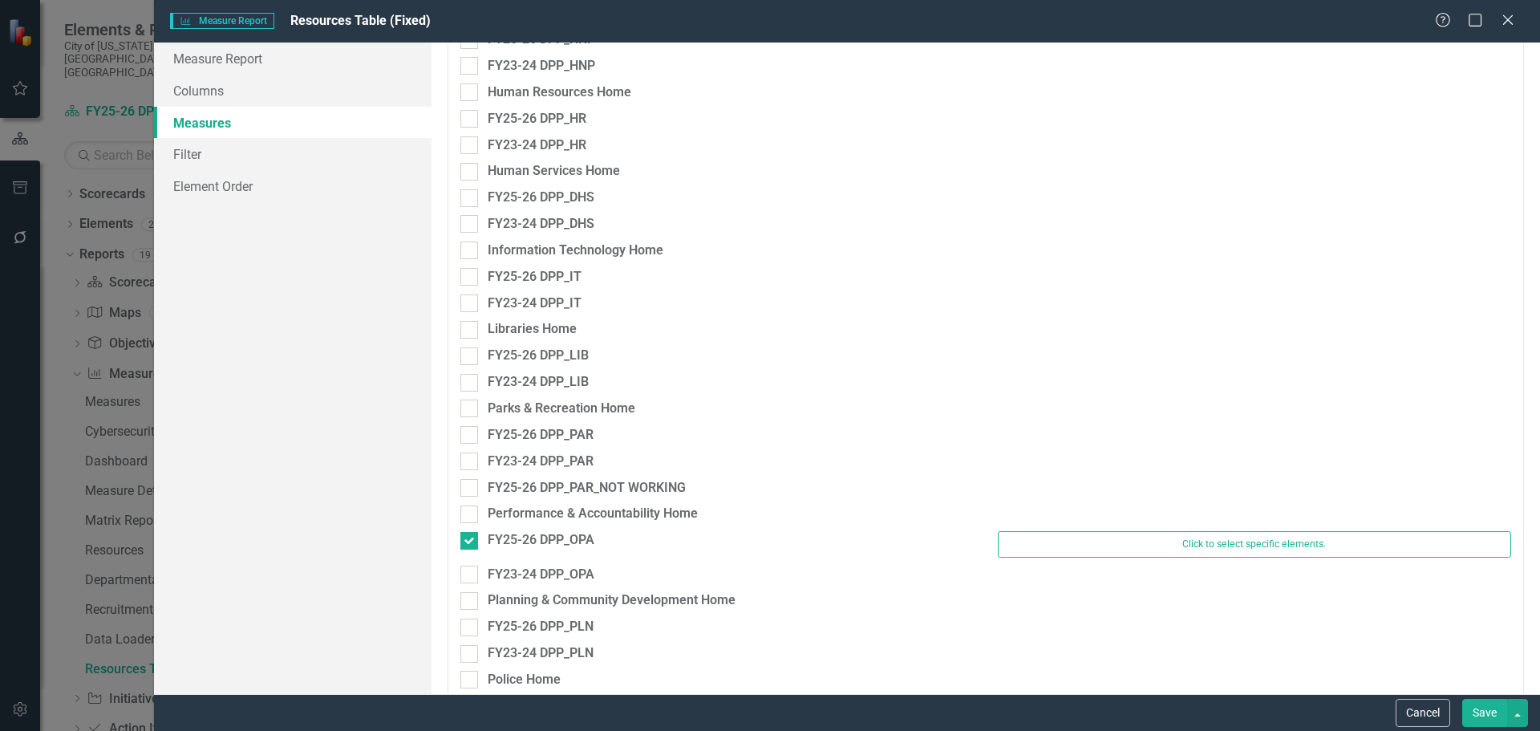
click at [1033, 530] on div "Performance & Accountability Home" at bounding box center [985, 518] width 1075 height 26
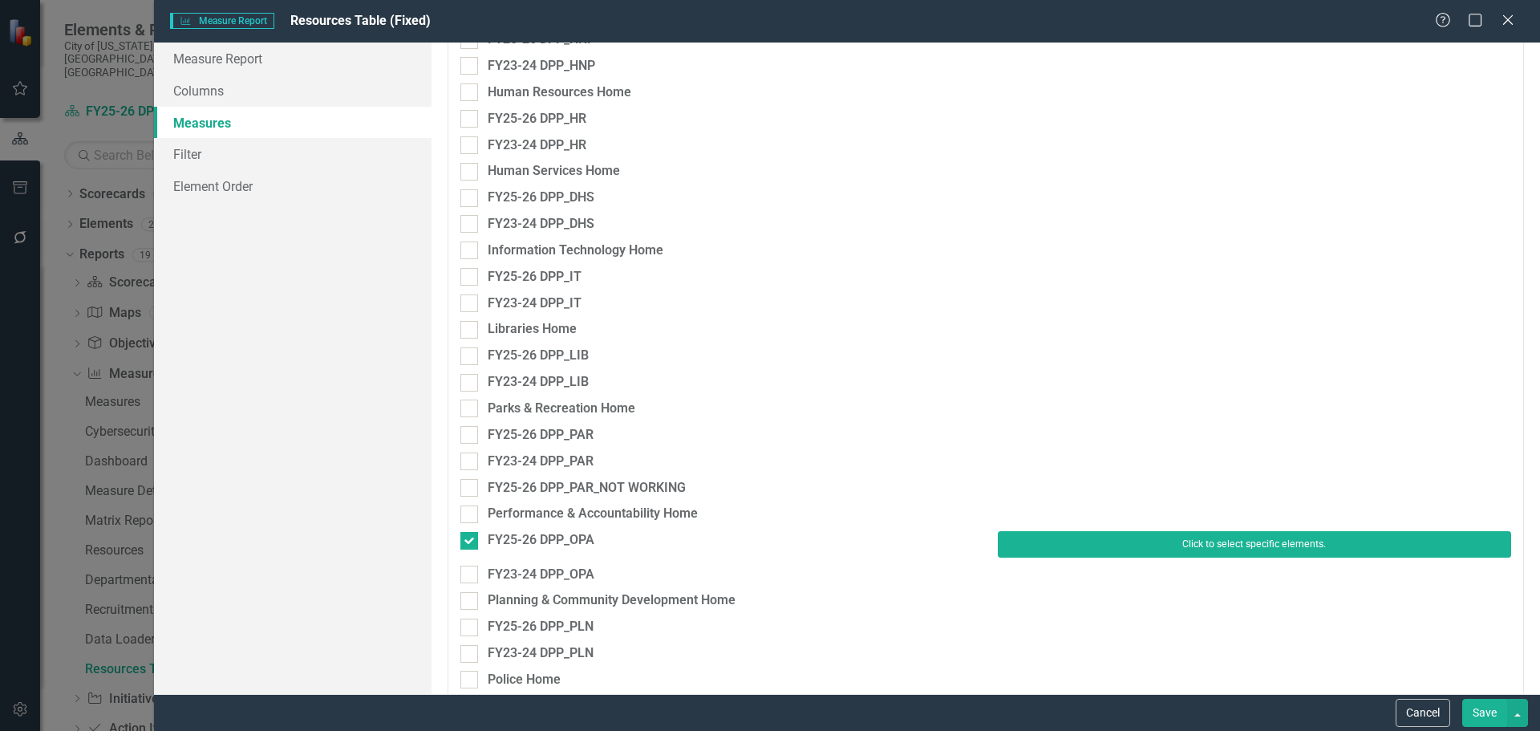
click at [1036, 540] on button "Click to select specific elements." at bounding box center [1254, 544] width 513 height 26
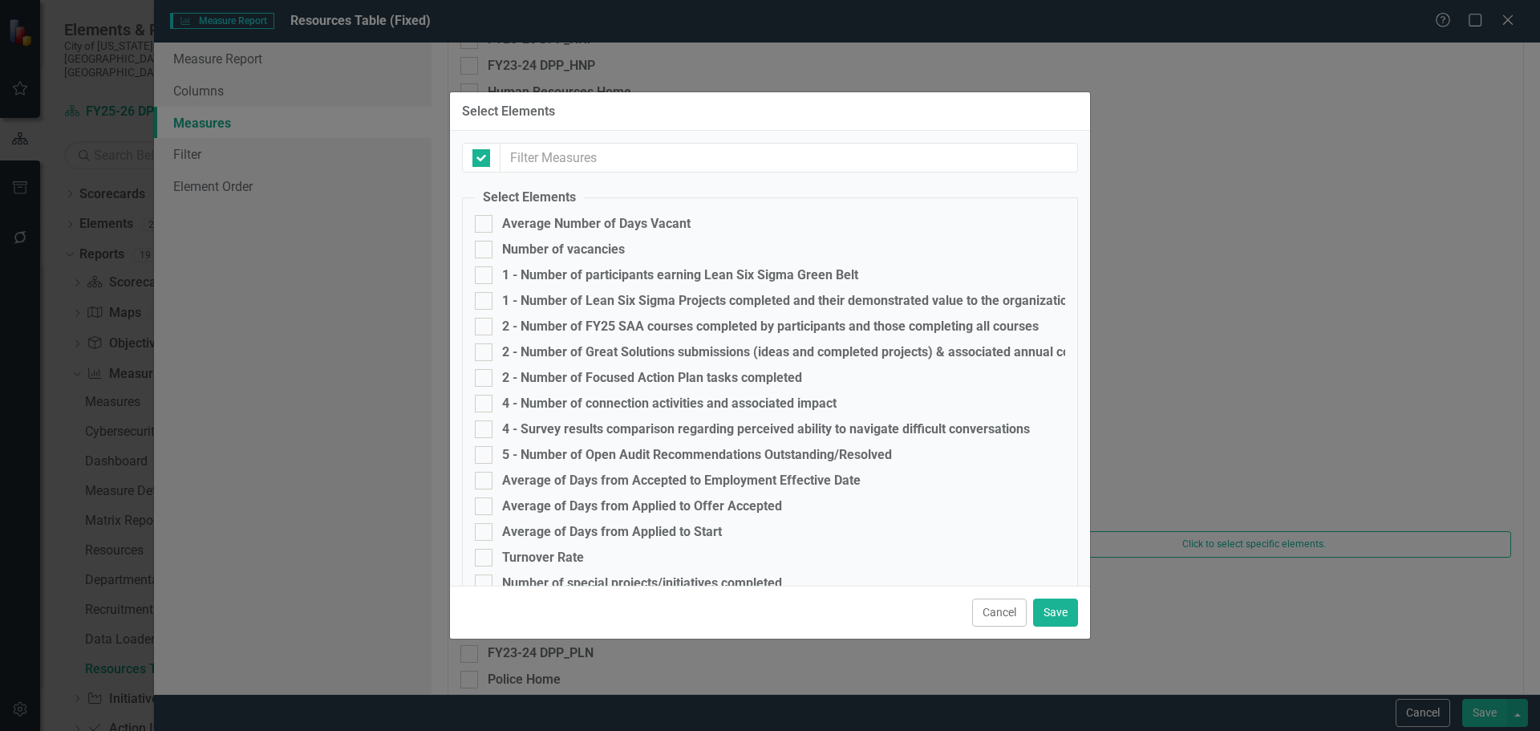
checkbox input "false"
click at [488, 231] on div at bounding box center [484, 224] width 18 height 18
click at [485, 225] on input "Average Number of Days Vacant" at bounding box center [480, 220] width 10 height 10
checkbox input "true"
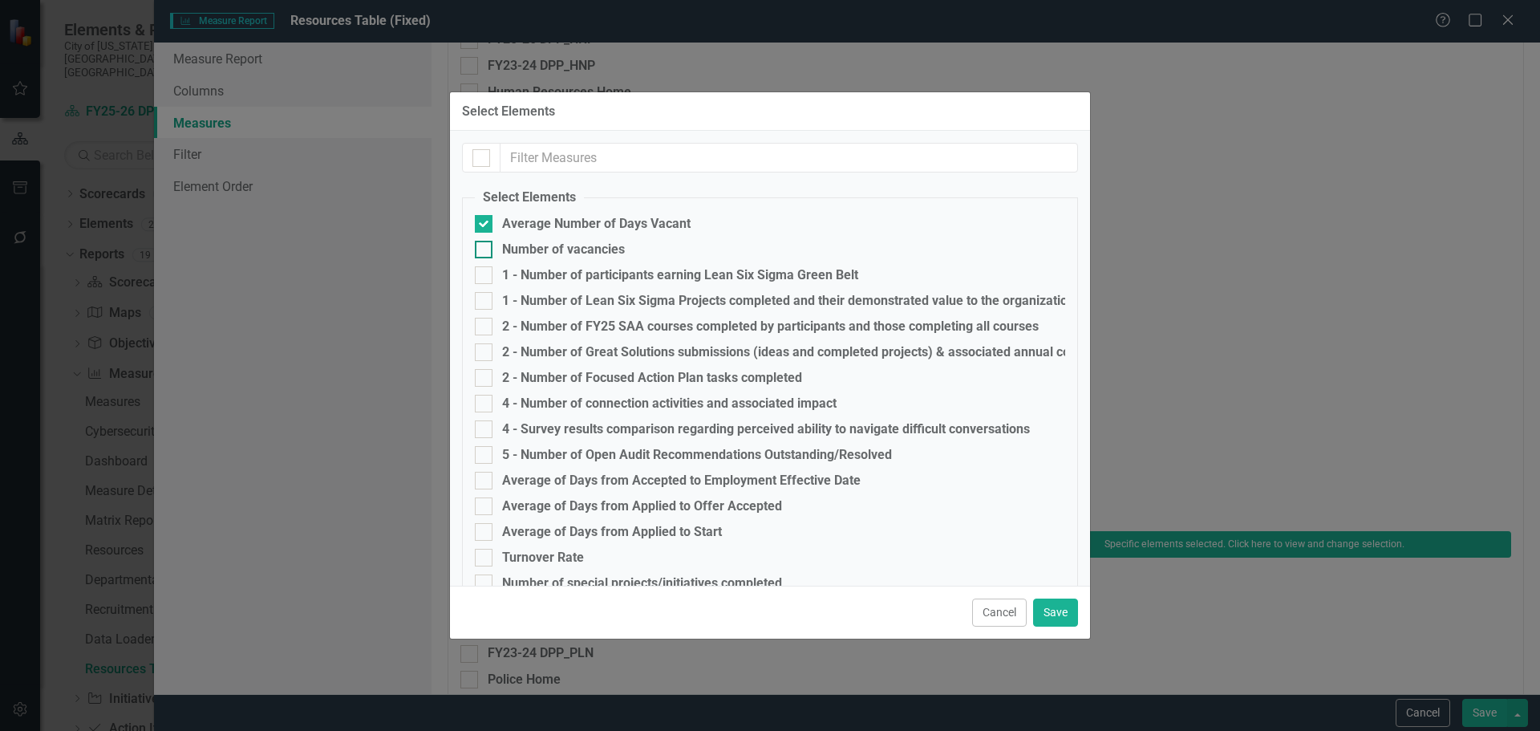
click at [483, 255] on div at bounding box center [484, 250] width 18 height 18
click at [483, 251] on input "Number of vacancies" at bounding box center [480, 246] width 10 height 10
checkbox input "true"
drag, startPoint x: 484, startPoint y: 274, endPoint x: 489, endPoint y: 300, distance: 26.3
click at [486, 282] on div at bounding box center [484, 275] width 18 height 18
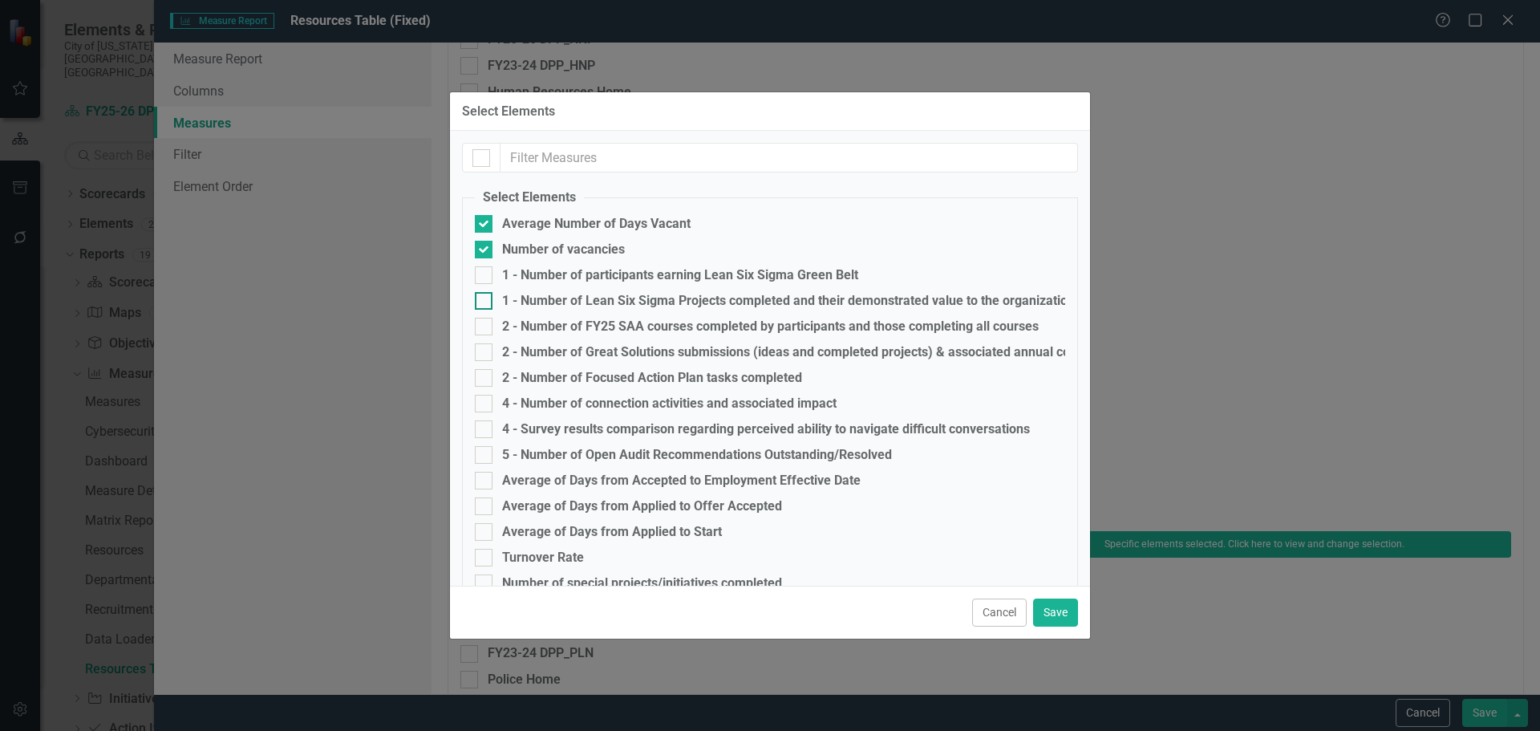
click at [485, 277] on input "1 - Number of participants earning Lean Six Sigma Green Belt" at bounding box center [480, 271] width 10 height 10
checkbox input "true"
click at [489, 302] on div at bounding box center [484, 301] width 18 height 18
click at [485, 302] on input "1 - Number of Lean Six Sigma Projects completed and their demonstrated value to…" at bounding box center [480, 297] width 10 height 10
checkbox input "true"
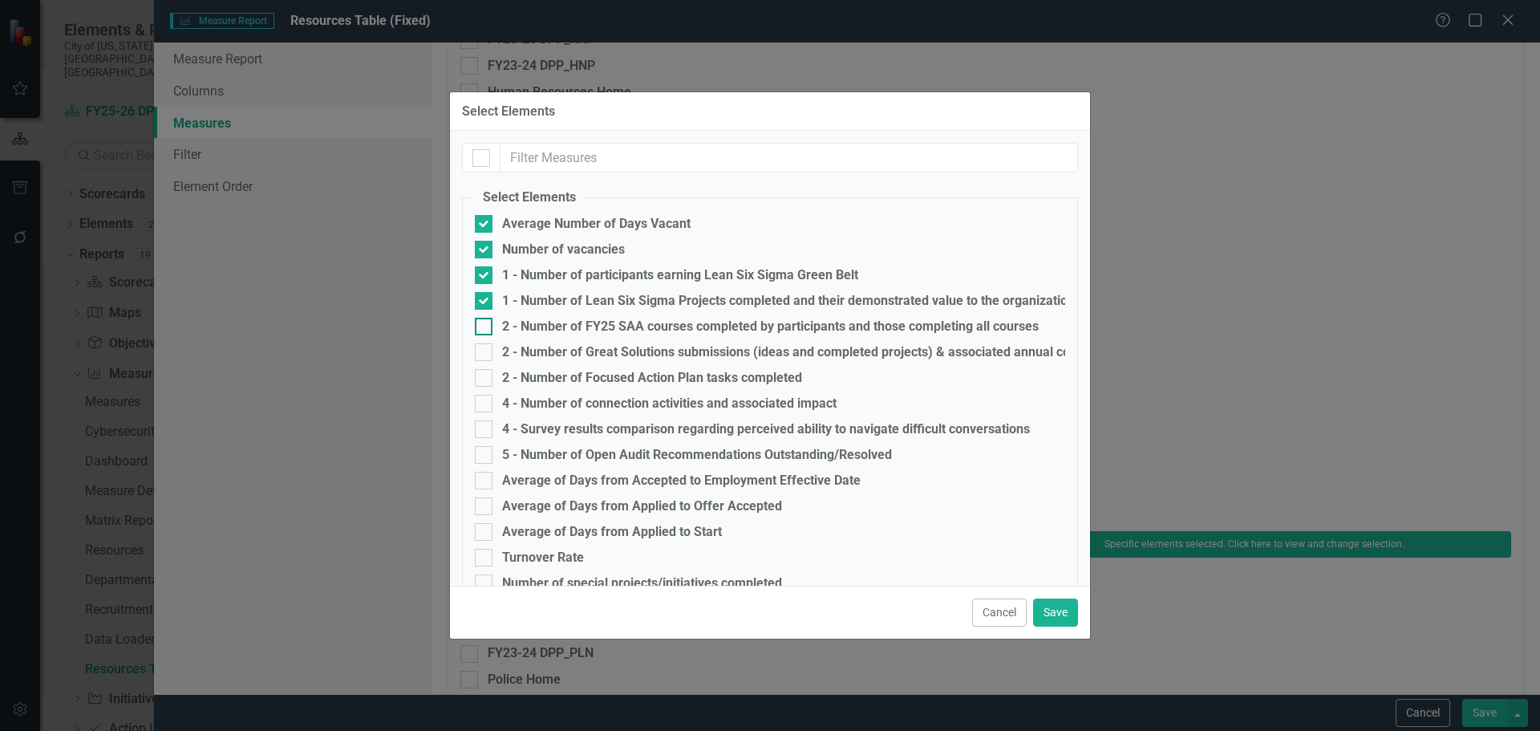
click at [487, 328] on div at bounding box center [484, 327] width 18 height 18
click at [485, 328] on input "2 - Number of FY25 SAA courses completed by participants and those completing a…" at bounding box center [480, 323] width 10 height 10
checkbox input "true"
click at [484, 355] on div at bounding box center [484, 352] width 18 height 18
click at [484, 354] on input "2 - Number of Great Solutions submissions (ideas and completed projects) & asso…" at bounding box center [480, 348] width 10 height 10
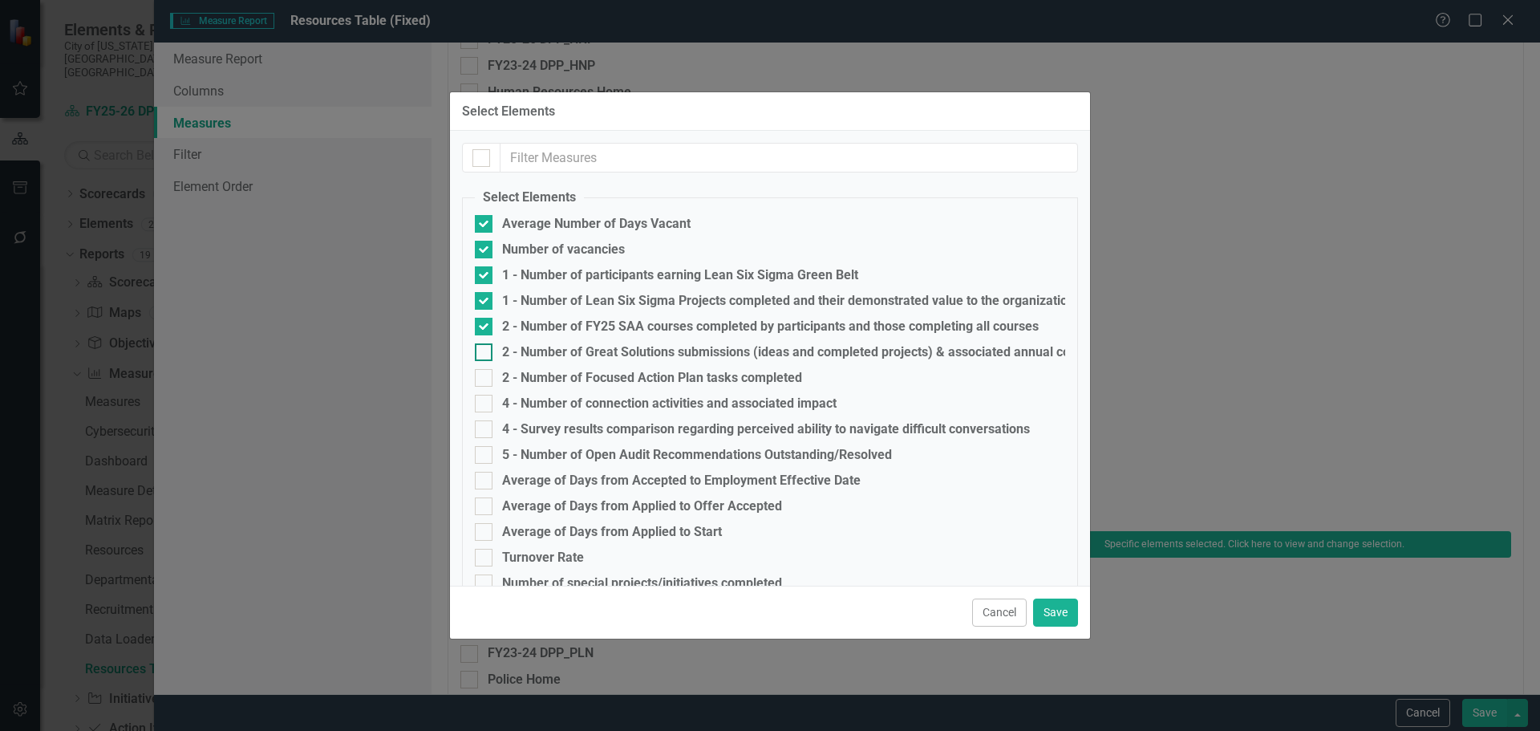
checkbox input "true"
click at [484, 385] on div at bounding box center [484, 378] width 18 height 18
click at [484, 379] on input "2 - Number of Focused Action Plan tasks completed" at bounding box center [480, 374] width 10 height 10
checkbox input "true"
click at [481, 412] on div at bounding box center [484, 404] width 18 height 18
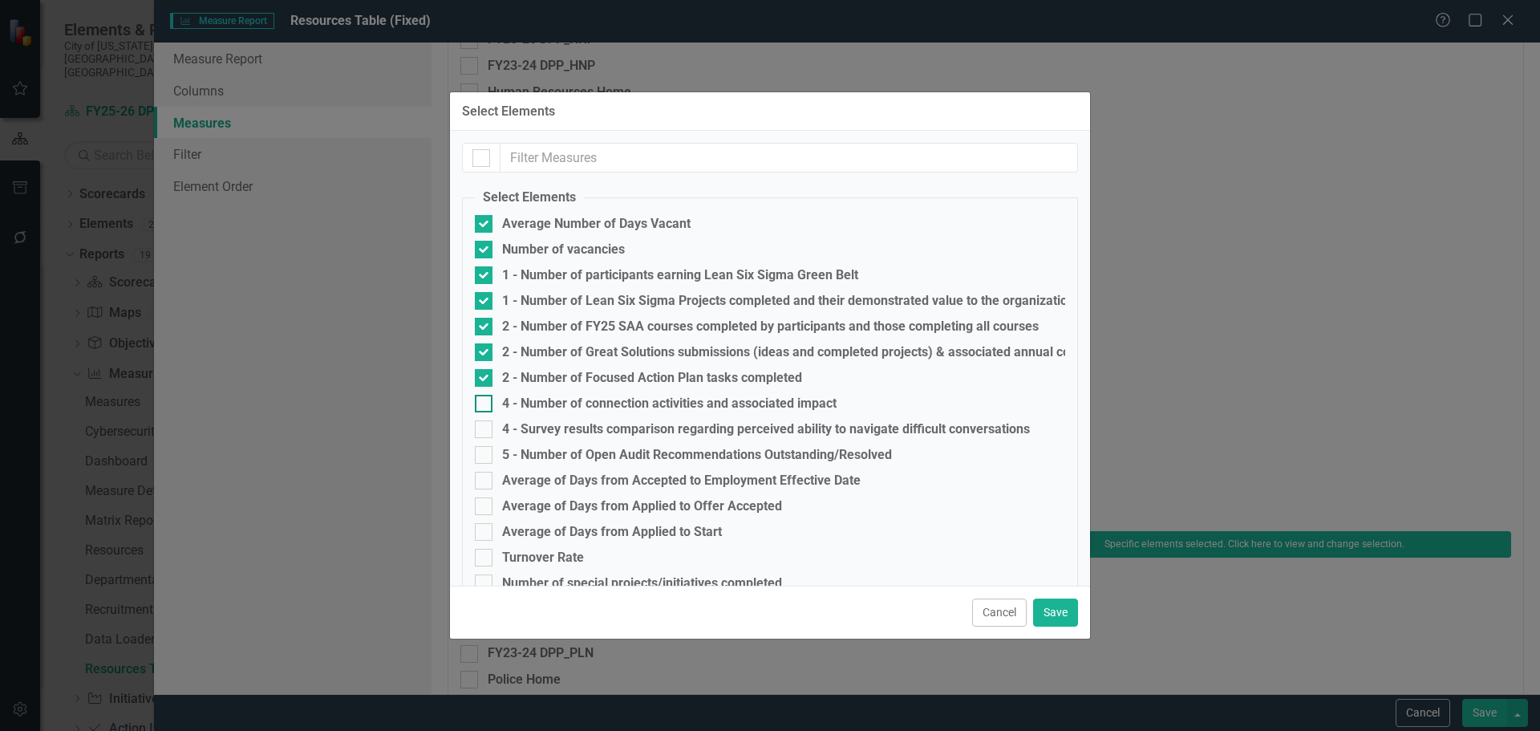
click at [481, 405] on input "4 - Number of connection activities and associated impact" at bounding box center [480, 400] width 10 height 10
checkbox input "true"
drag, startPoint x: 478, startPoint y: 430, endPoint x: 477, endPoint y: 451, distance: 20.9
click at [478, 432] on div at bounding box center [484, 429] width 18 height 18
click at [478, 431] on input "4 - Survey results comparison regarding perceived ability to navigate difficult…" at bounding box center [480, 425] width 10 height 10
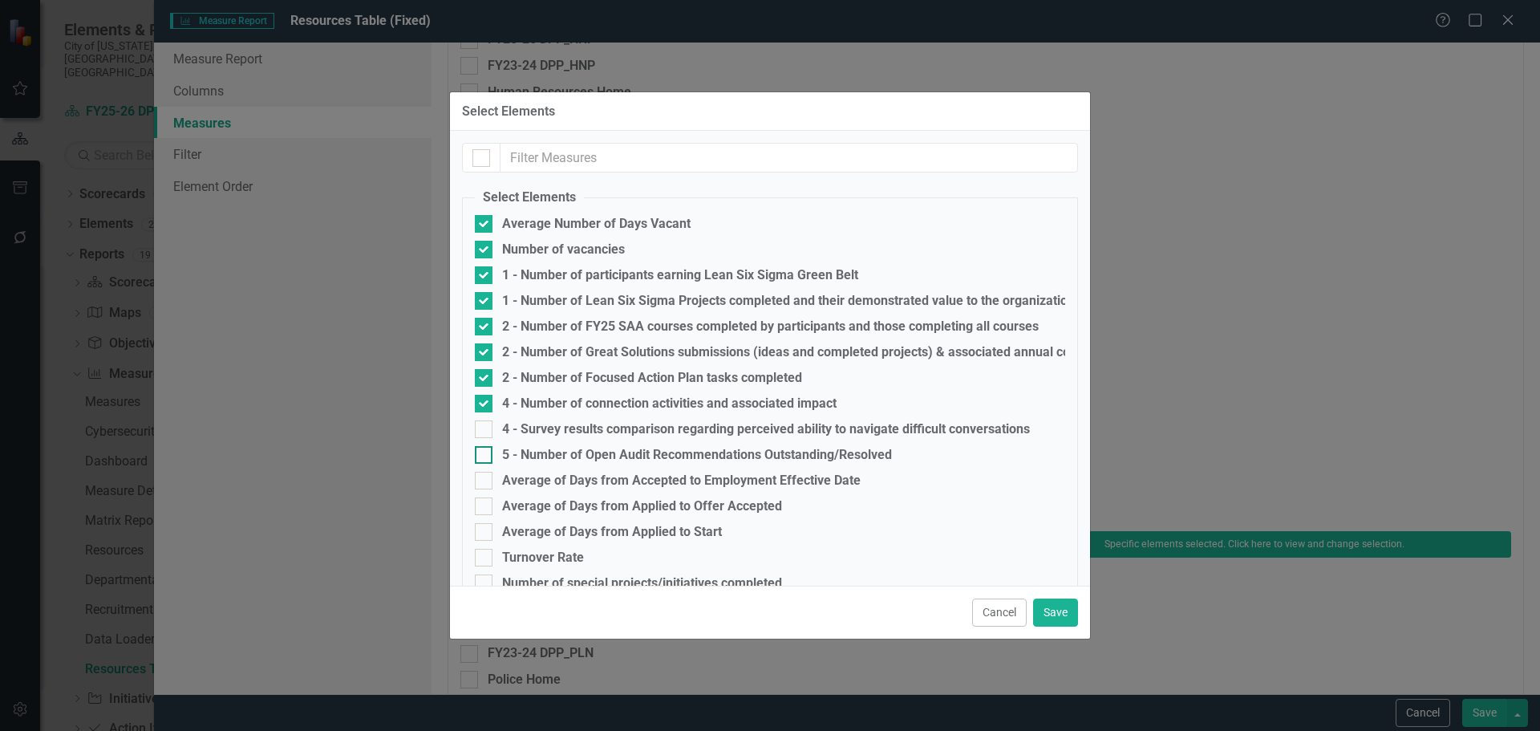
checkbox input "true"
click at [481, 458] on div at bounding box center [484, 455] width 18 height 18
click at [481, 457] on input "5 - Number of Open Audit Recommendations Outstanding/Resolved" at bounding box center [480, 451] width 10 height 10
checkbox input "true"
click at [485, 480] on div at bounding box center [484, 481] width 18 height 18
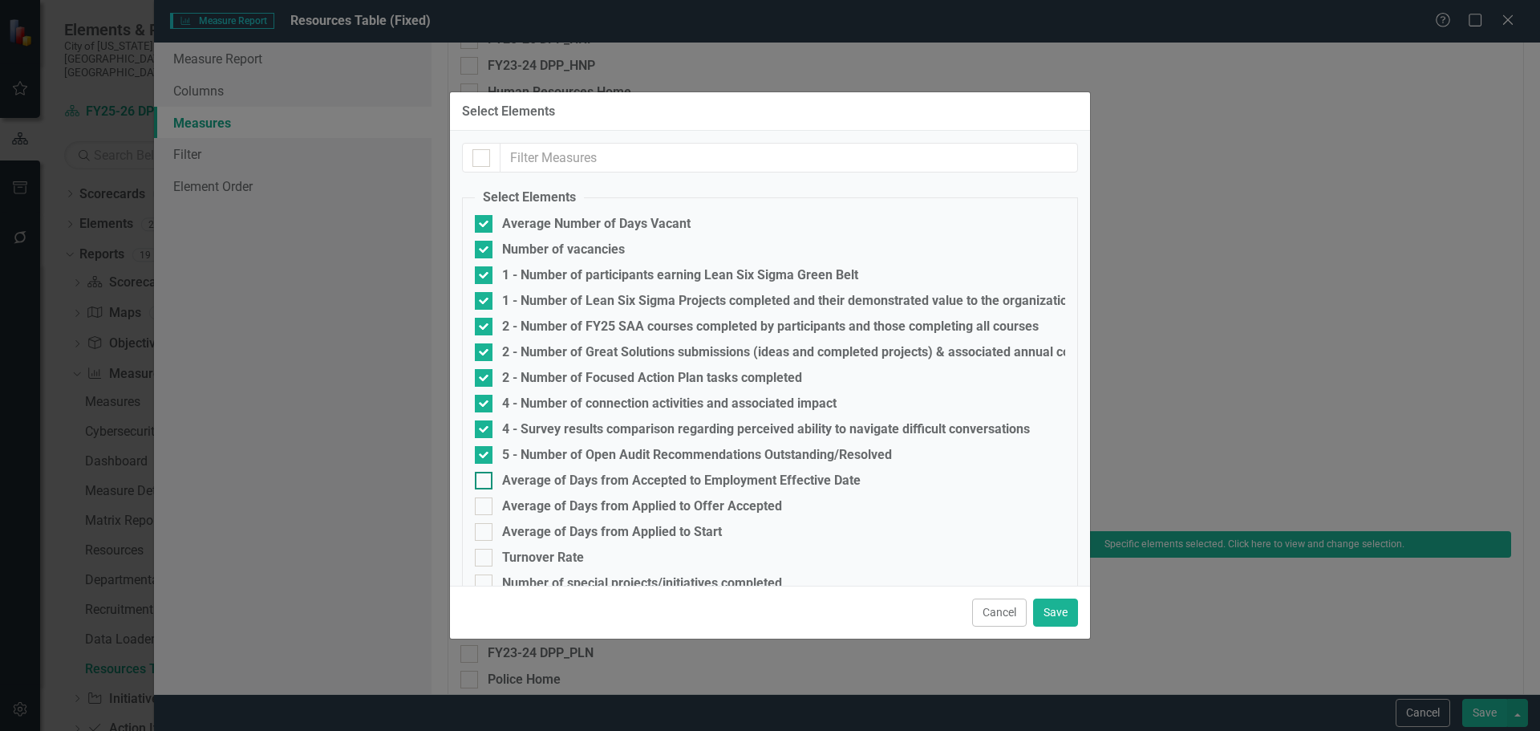
click at [485, 480] on input "Average of Days from Accepted to Employment Effective Date" at bounding box center [480, 477] width 10 height 10
checkbox input "true"
click at [484, 512] on div at bounding box center [484, 506] width 18 height 18
click at [484, 508] on input "Average of Days from Applied to Offer Accepted" at bounding box center [480, 502] width 10 height 10
checkbox input "true"
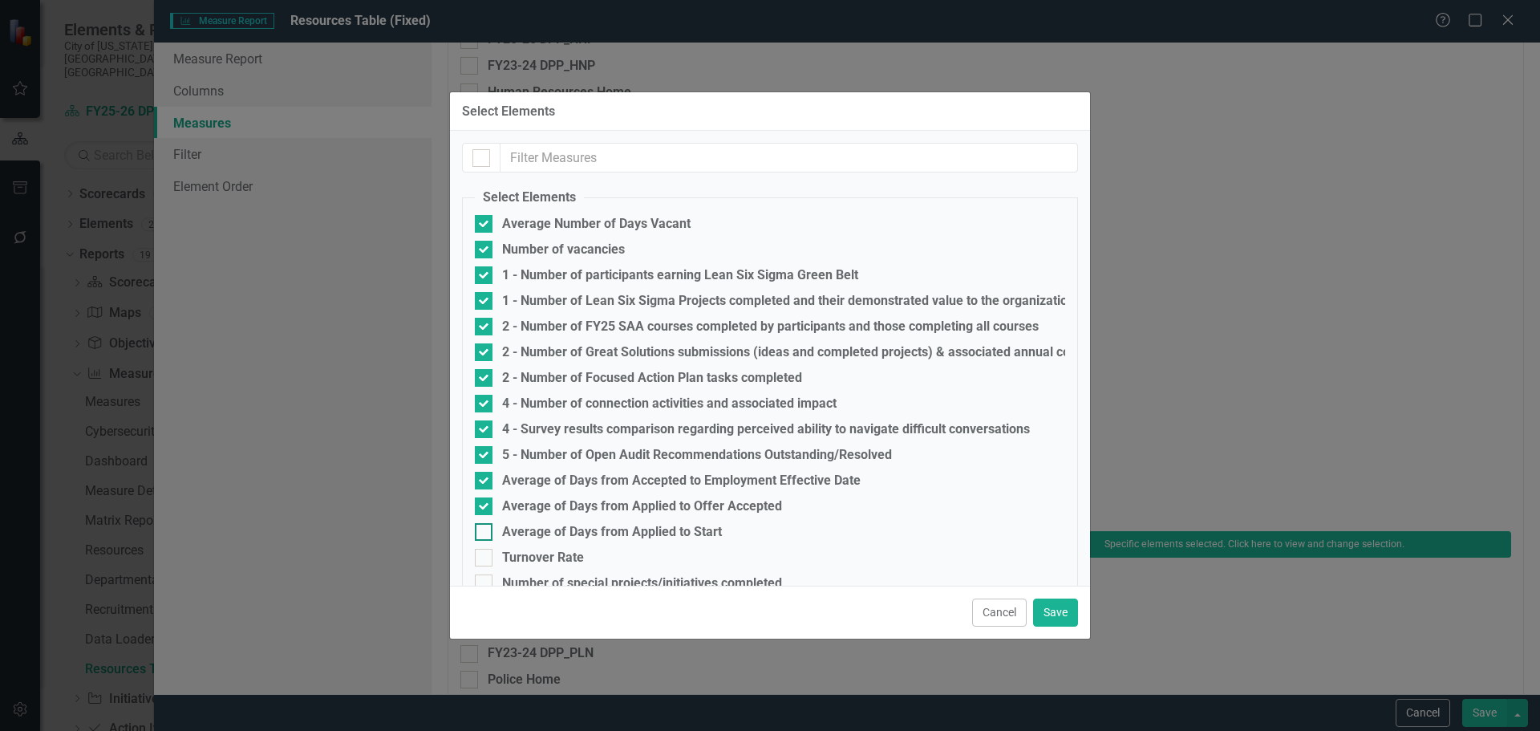
click at [486, 534] on div at bounding box center [484, 532] width 18 height 18
click at [485, 534] on input "Average of Days from Applied to Start" at bounding box center [480, 528] width 10 height 10
checkbox input "true"
click at [485, 558] on input "Turnover Rate" at bounding box center [480, 554] width 10 height 10
checkbox input "true"
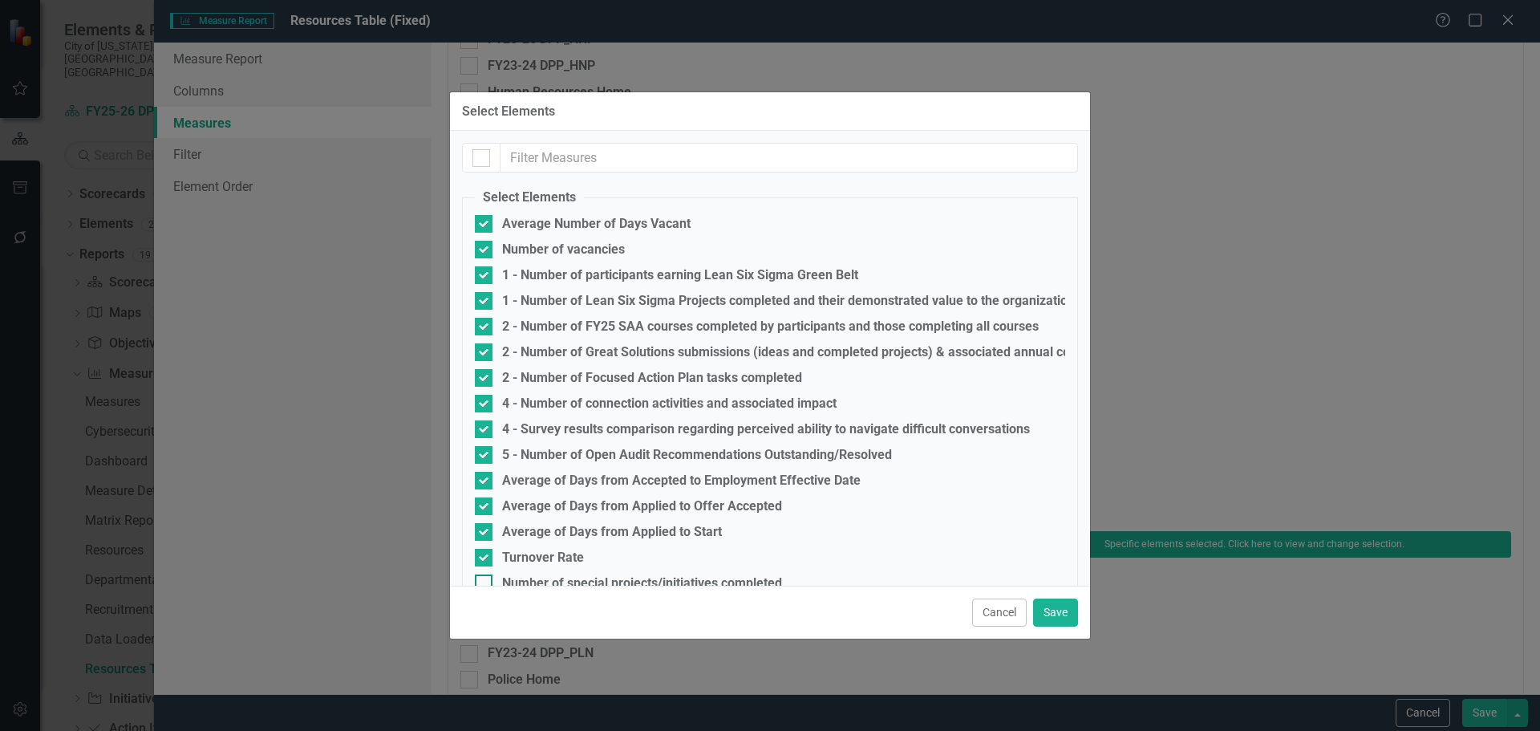
click at [481, 584] on input "Number of special projects/initiatives completed" at bounding box center [480, 579] width 10 height 10
checkbox input "true"
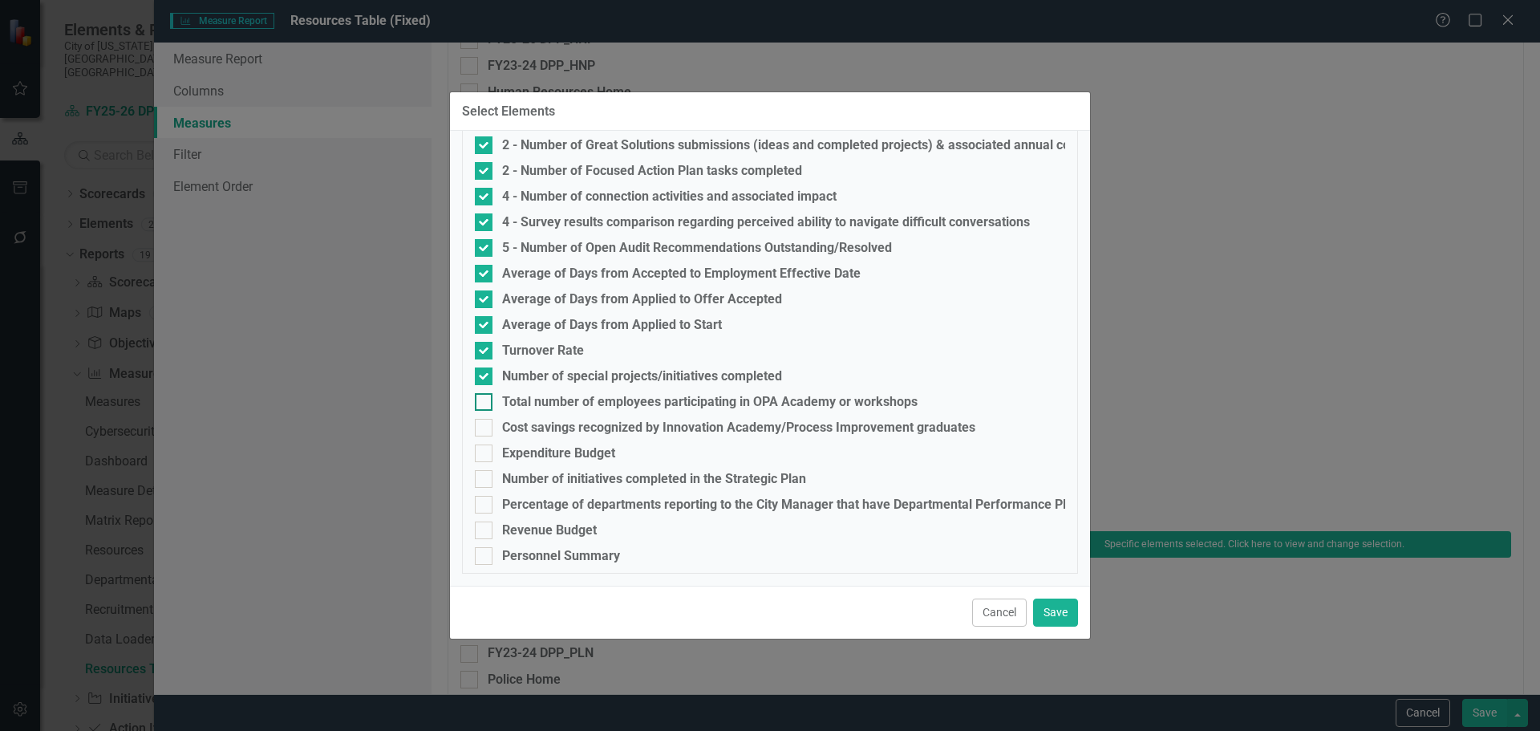
click at [486, 396] on div at bounding box center [484, 402] width 18 height 18
click at [485, 396] on input "Total number of employees participating in OPA Academy or workshops" at bounding box center [480, 398] width 10 height 10
checkbox input "true"
click at [486, 422] on div at bounding box center [484, 428] width 18 height 18
click at [485, 422] on input "Cost savings recognized by Innovation Academy/Process Improvement graduates" at bounding box center [480, 424] width 10 height 10
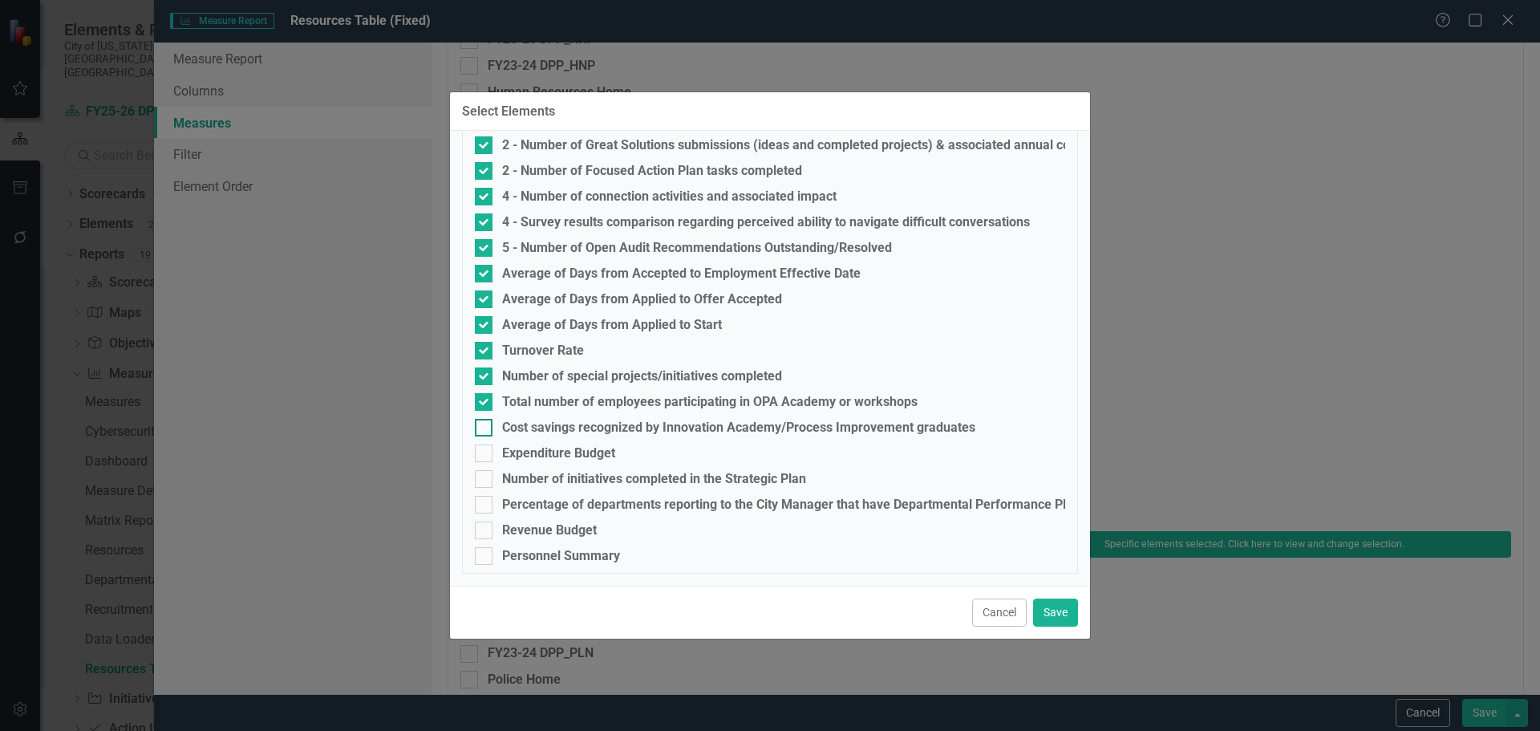
checkbox input "true"
click at [484, 460] on div at bounding box center [484, 453] width 18 height 18
click at [484, 455] on input "Expenditure Budget" at bounding box center [480, 449] width 10 height 10
checkbox input "true"
click at [484, 486] on div at bounding box center [484, 479] width 18 height 18
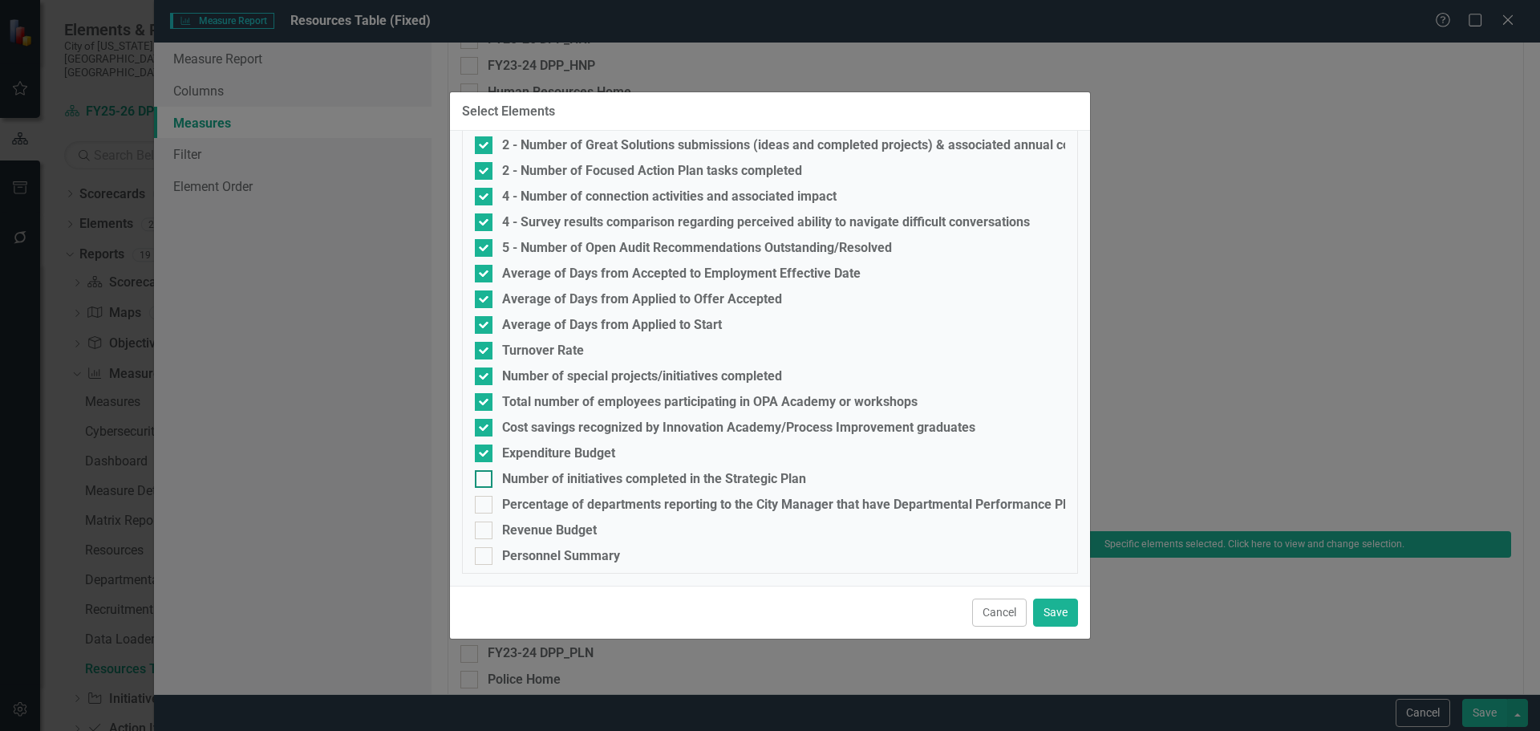
click at [484, 481] on input "Number of initiatives completed in the Strategic Plan" at bounding box center [480, 475] width 10 height 10
checkbox input "true"
click at [484, 503] on input "Percentage of departments reporting to the City Manager that have Departmental …" at bounding box center [480, 501] width 10 height 10
checkbox input "true"
click at [484, 528] on input "Revenue Budget" at bounding box center [480, 526] width 10 height 10
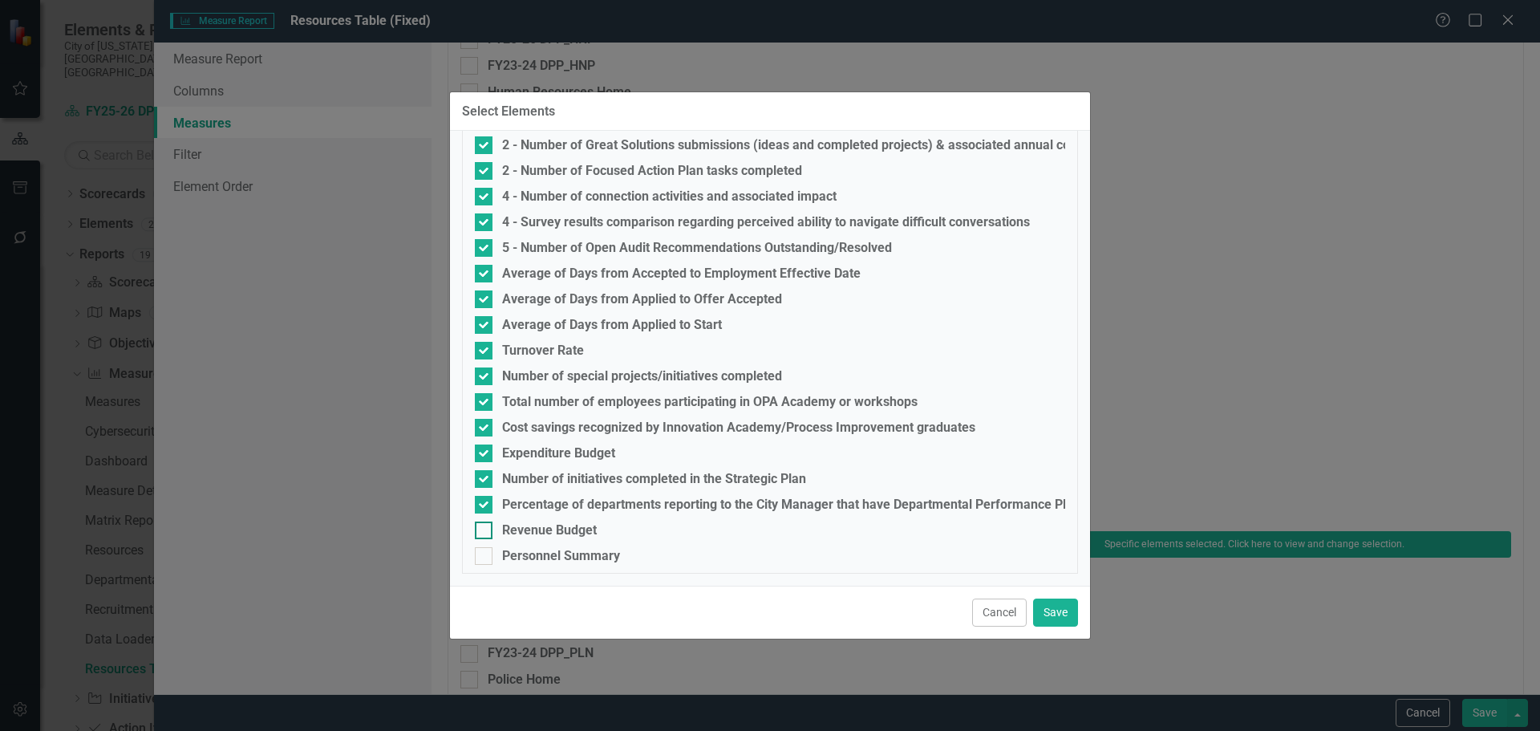
checkbox input "true"
click at [486, 554] on div at bounding box center [484, 556] width 18 height 18
click at [485, 554] on input "Personnel Summary" at bounding box center [480, 552] width 10 height 10
checkbox input "true"
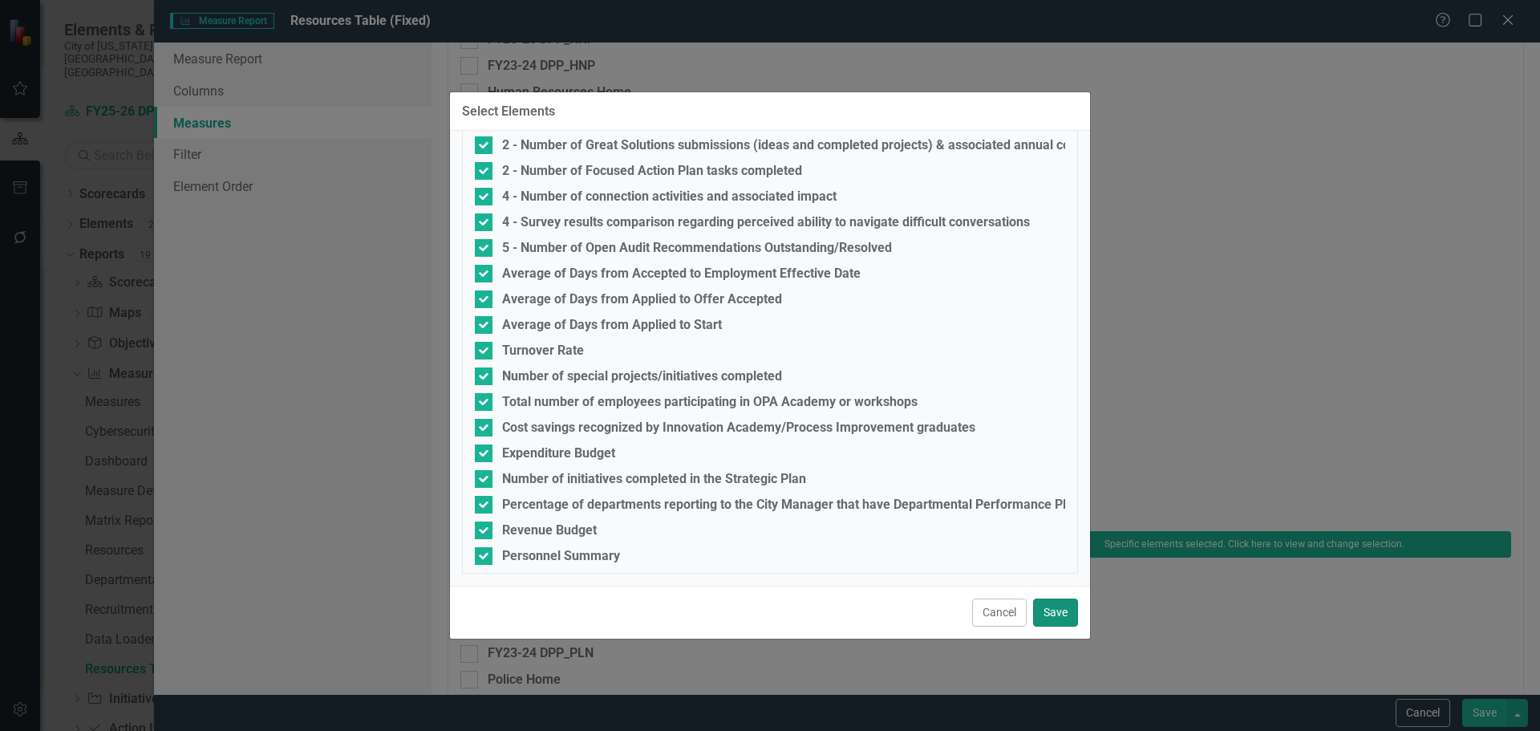
click at [1039, 609] on button "Save" at bounding box center [1055, 613] width 45 height 28
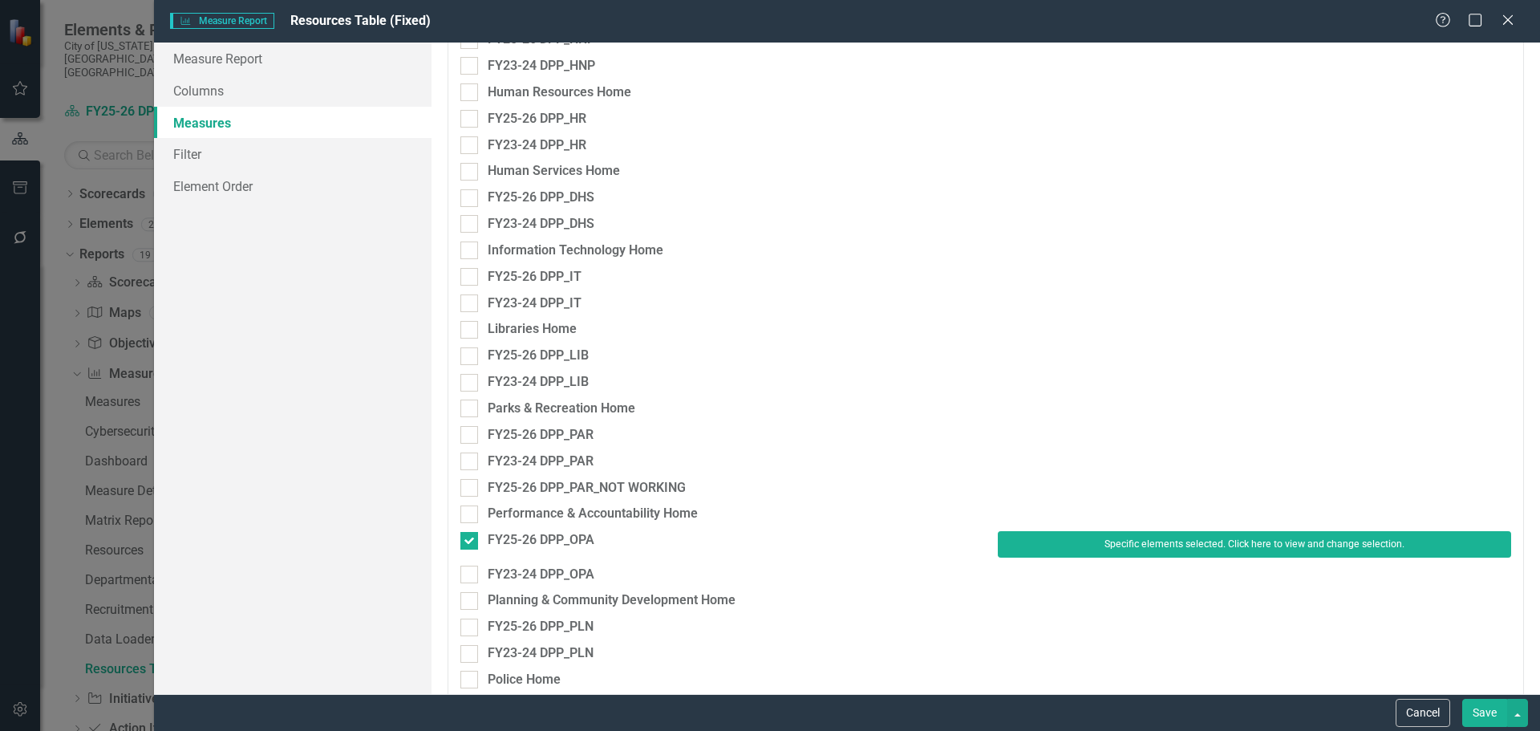
click at [1485, 698] on div "Cancel Save" at bounding box center [847, 712] width 1386 height 37
click at [1484, 711] on button "Save" at bounding box center [1485, 713] width 45 height 28
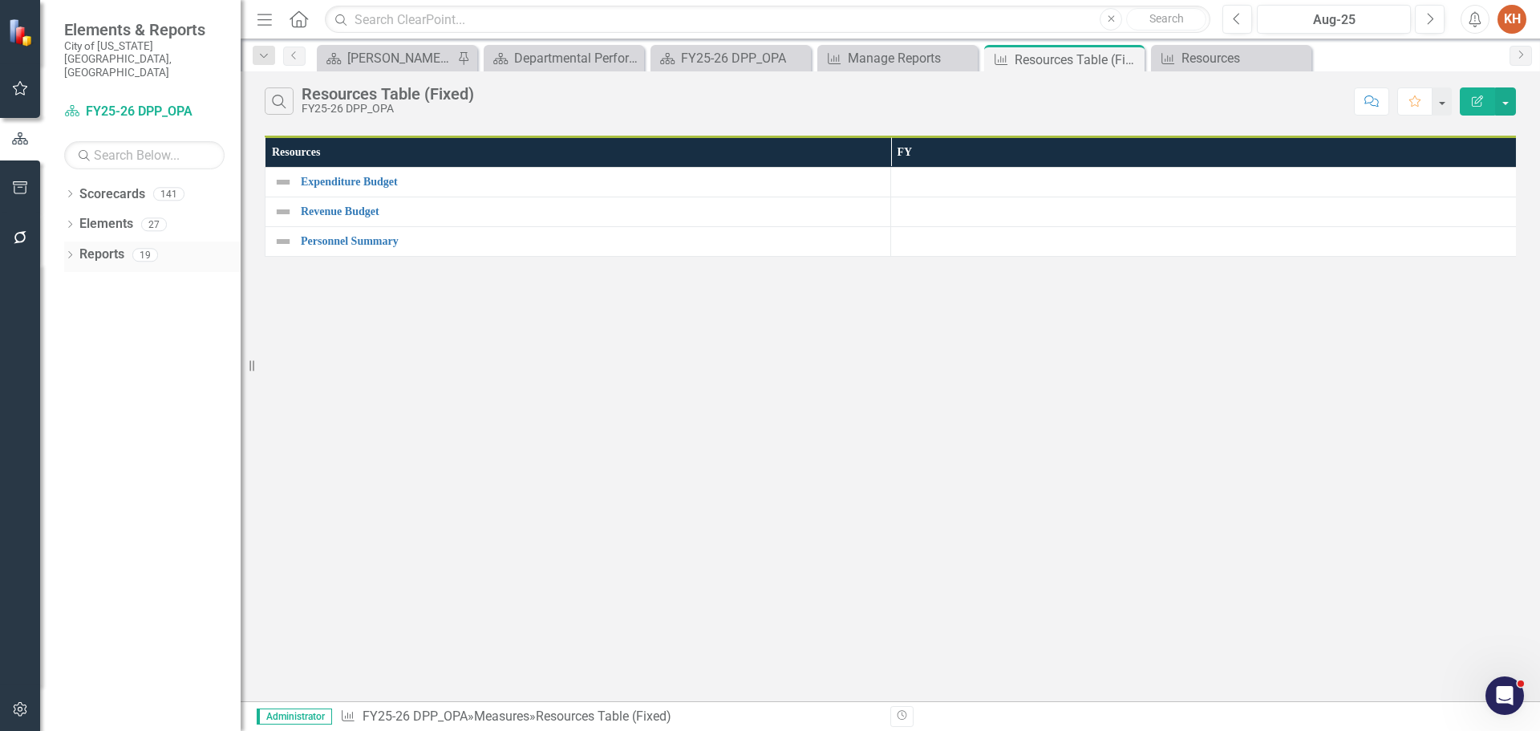
click at [105, 246] on link "Reports" at bounding box center [101, 255] width 45 height 18
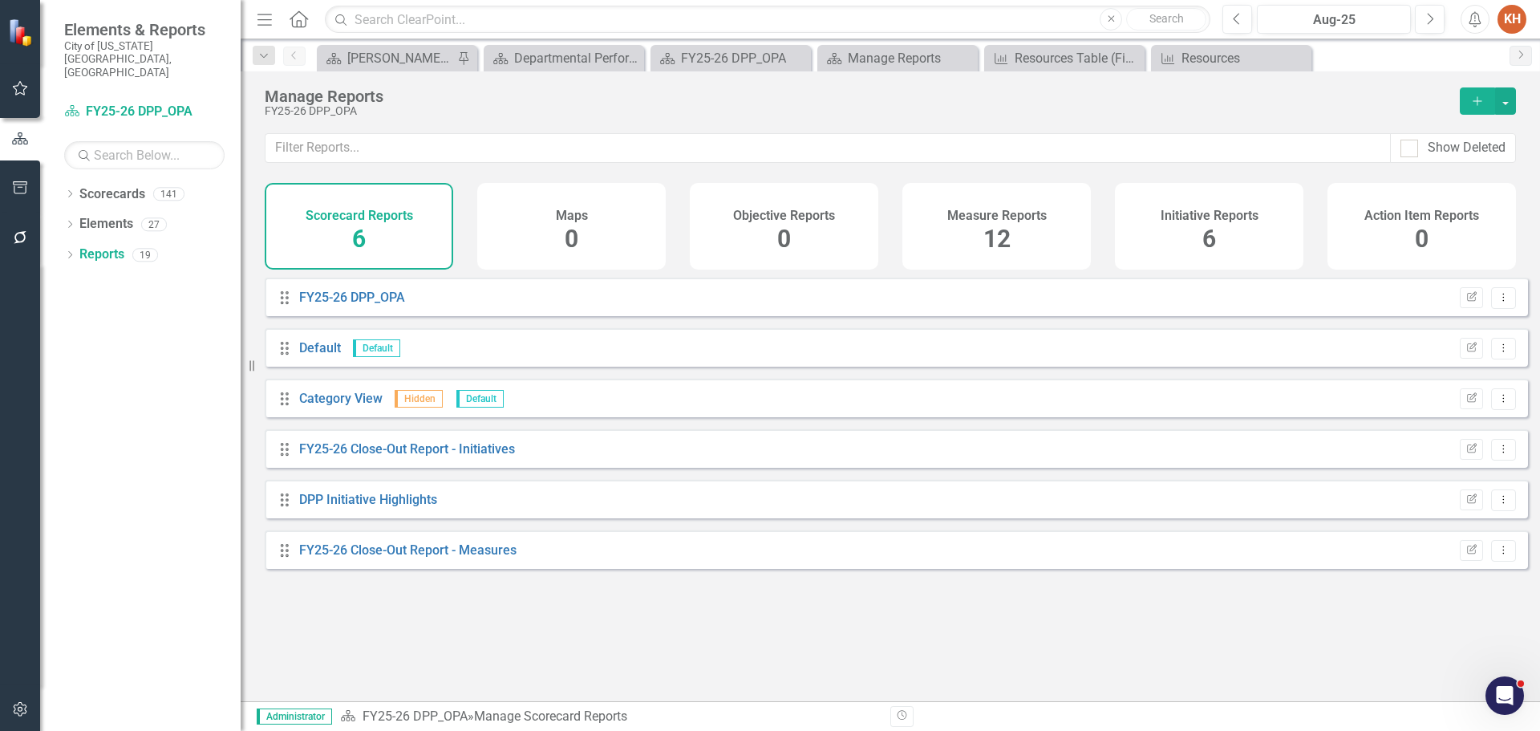
click at [993, 225] on span "12" at bounding box center [997, 239] width 27 height 28
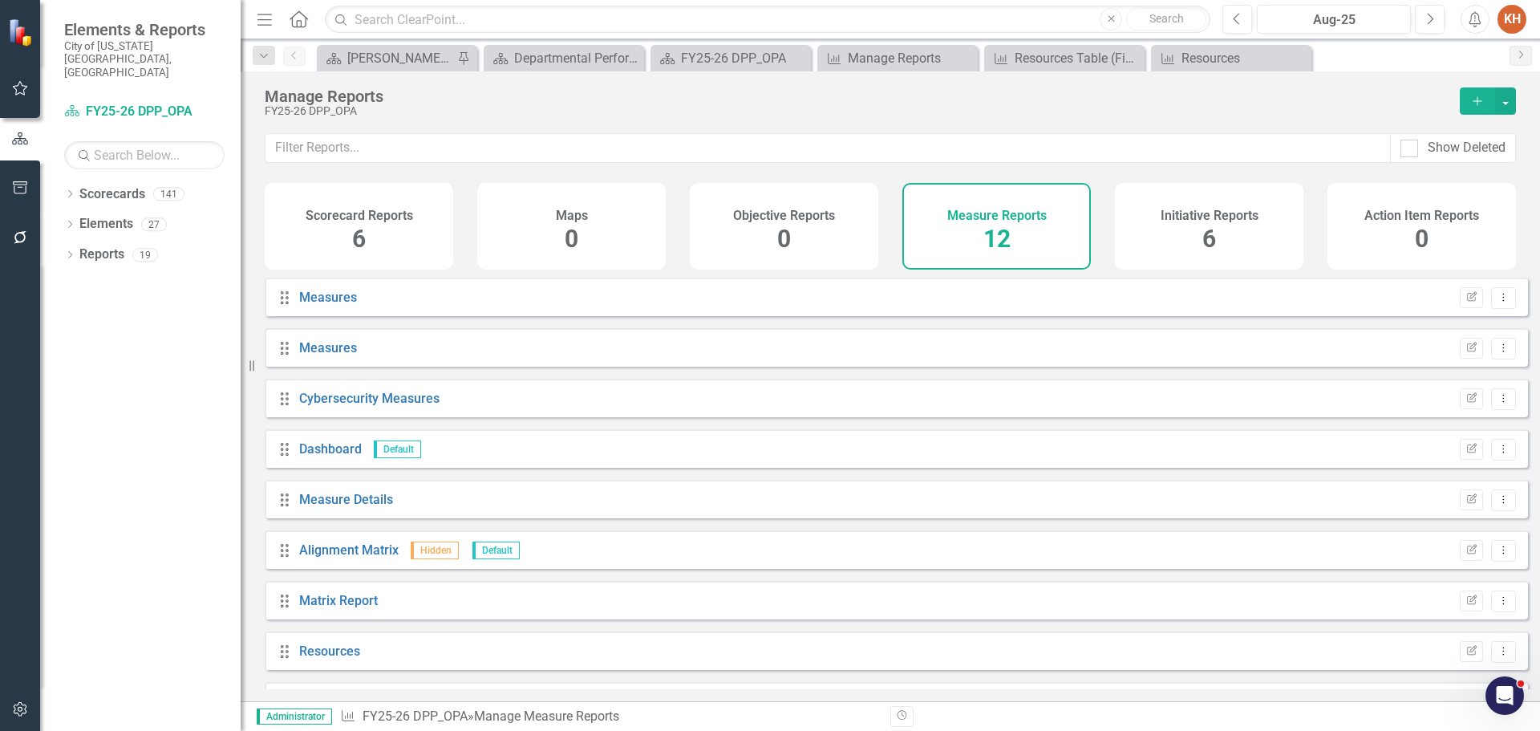
scroll to position [195, 0]
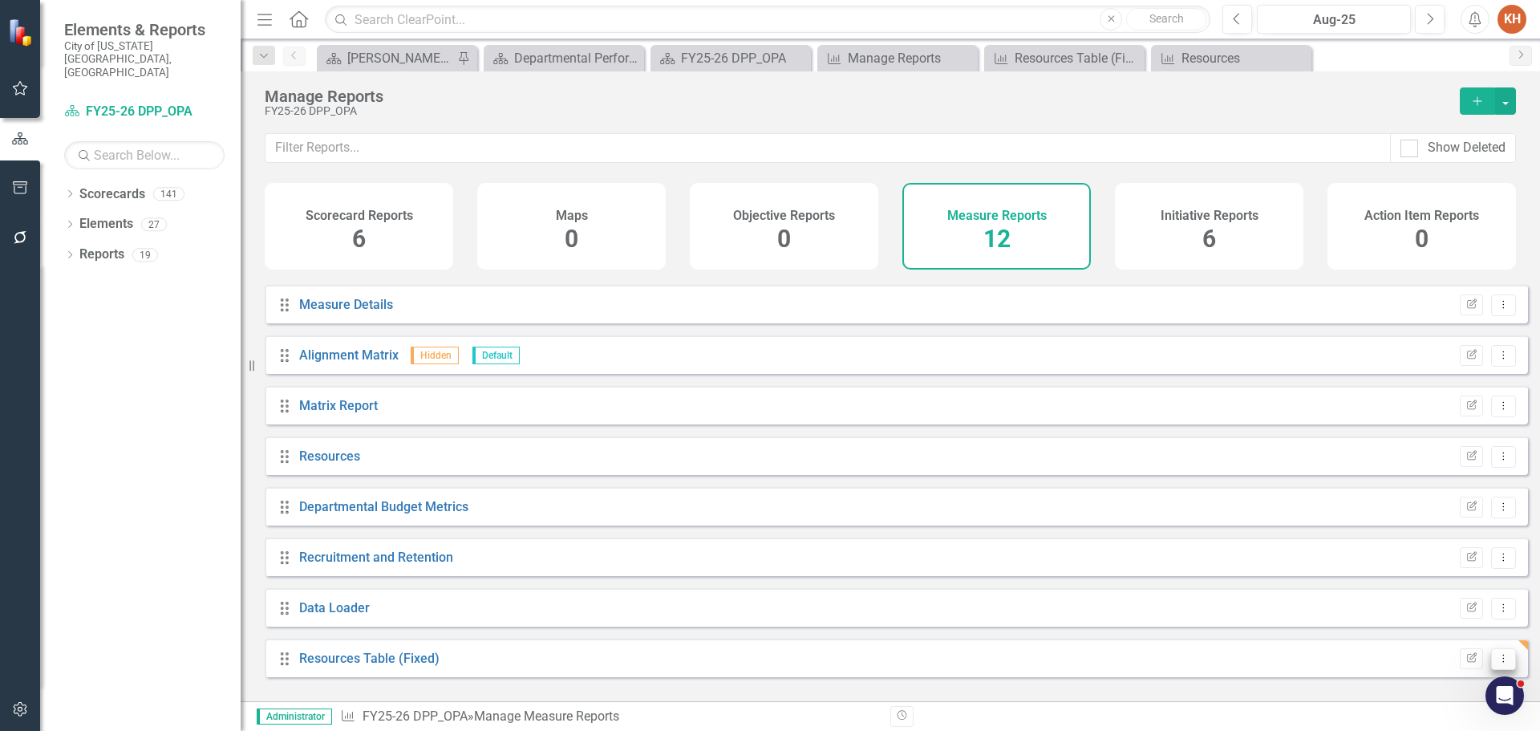
click at [1497, 663] on icon "Dropdown Menu" at bounding box center [1504, 658] width 14 height 10
click at [1449, 644] on link "Trash Delete Report" at bounding box center [1437, 645] width 132 height 30
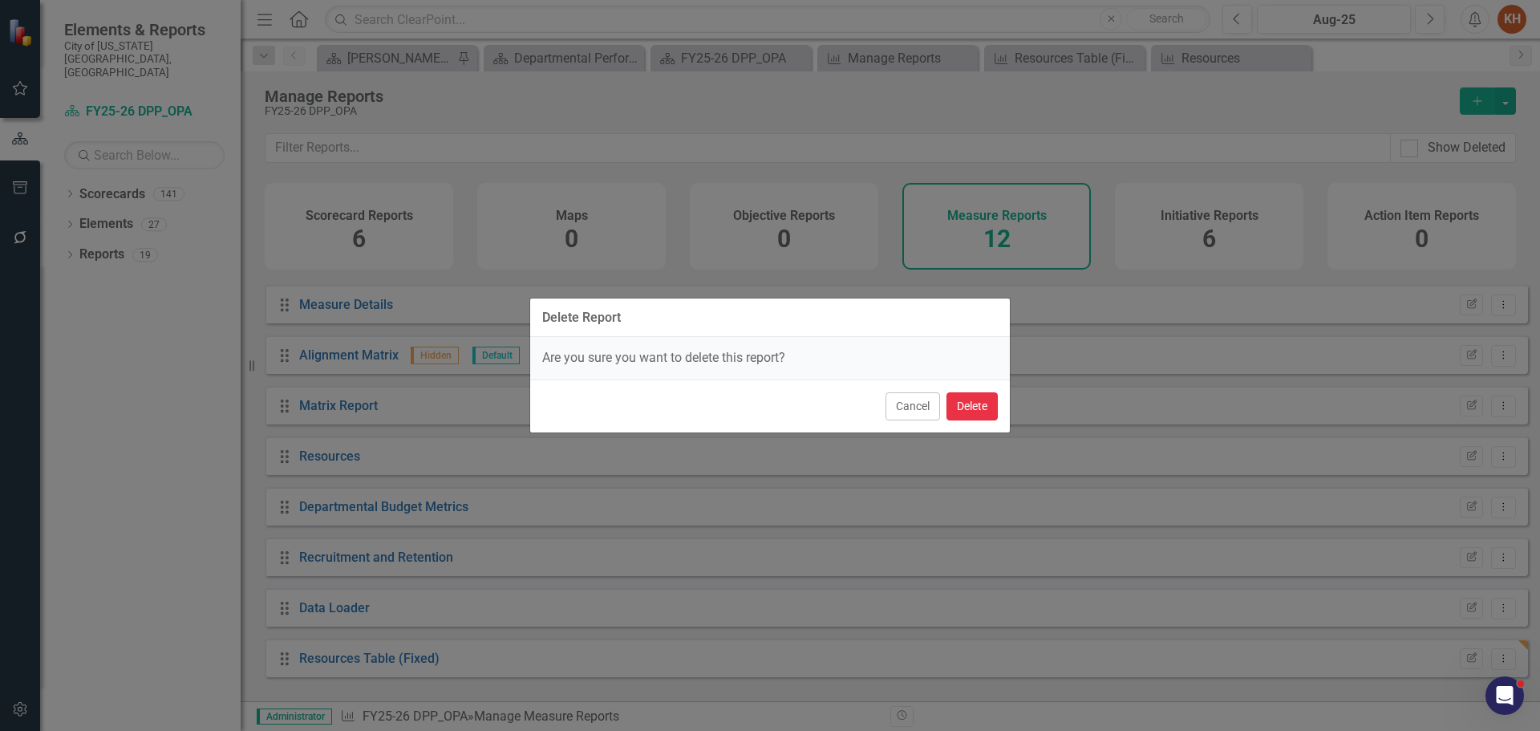
click at [982, 407] on button "Delete" at bounding box center [972, 406] width 51 height 28
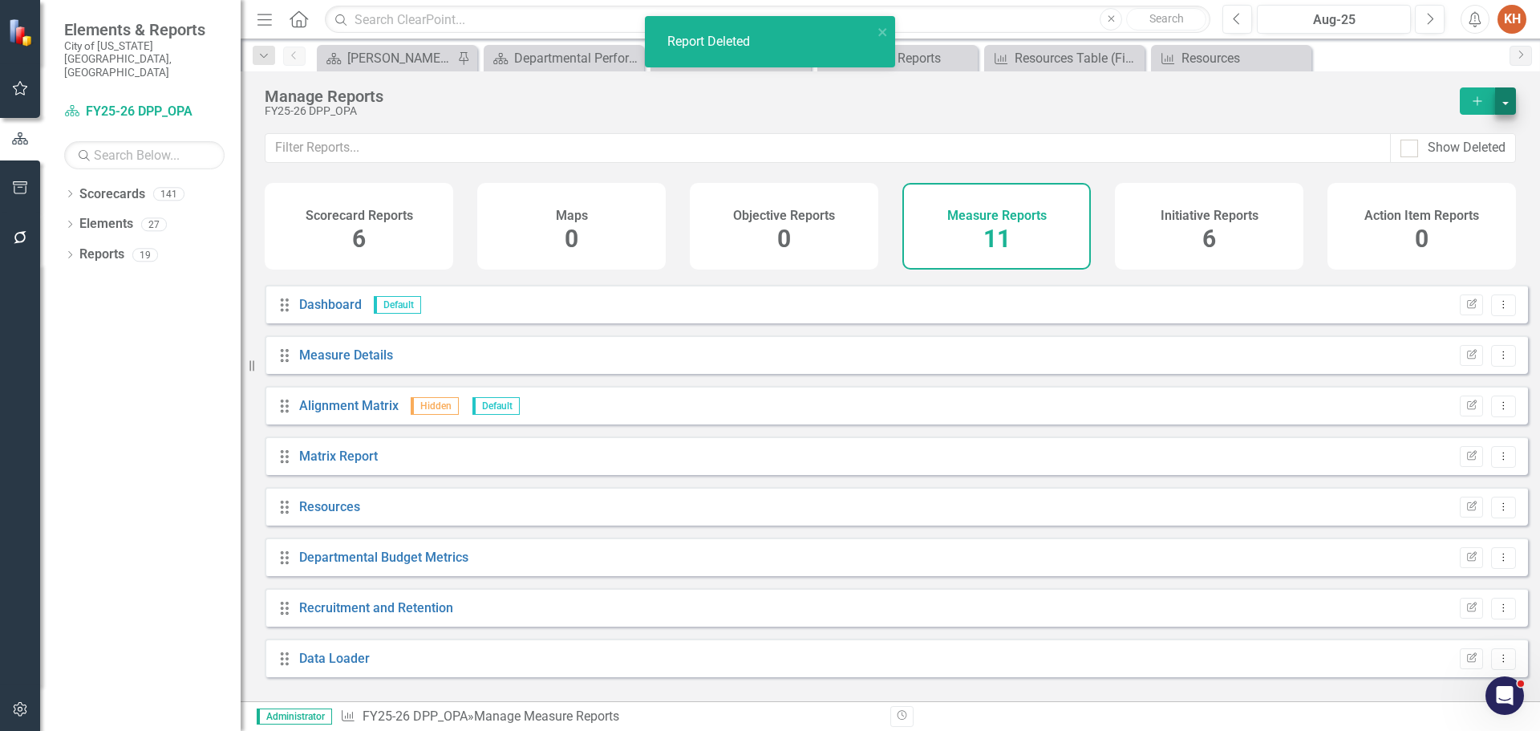
scroll to position [144, 0]
click at [1503, 100] on button "button" at bounding box center [1505, 100] width 21 height 27
click at [1466, 153] on link "Copy Add From Template" at bounding box center [1441, 160] width 150 height 30
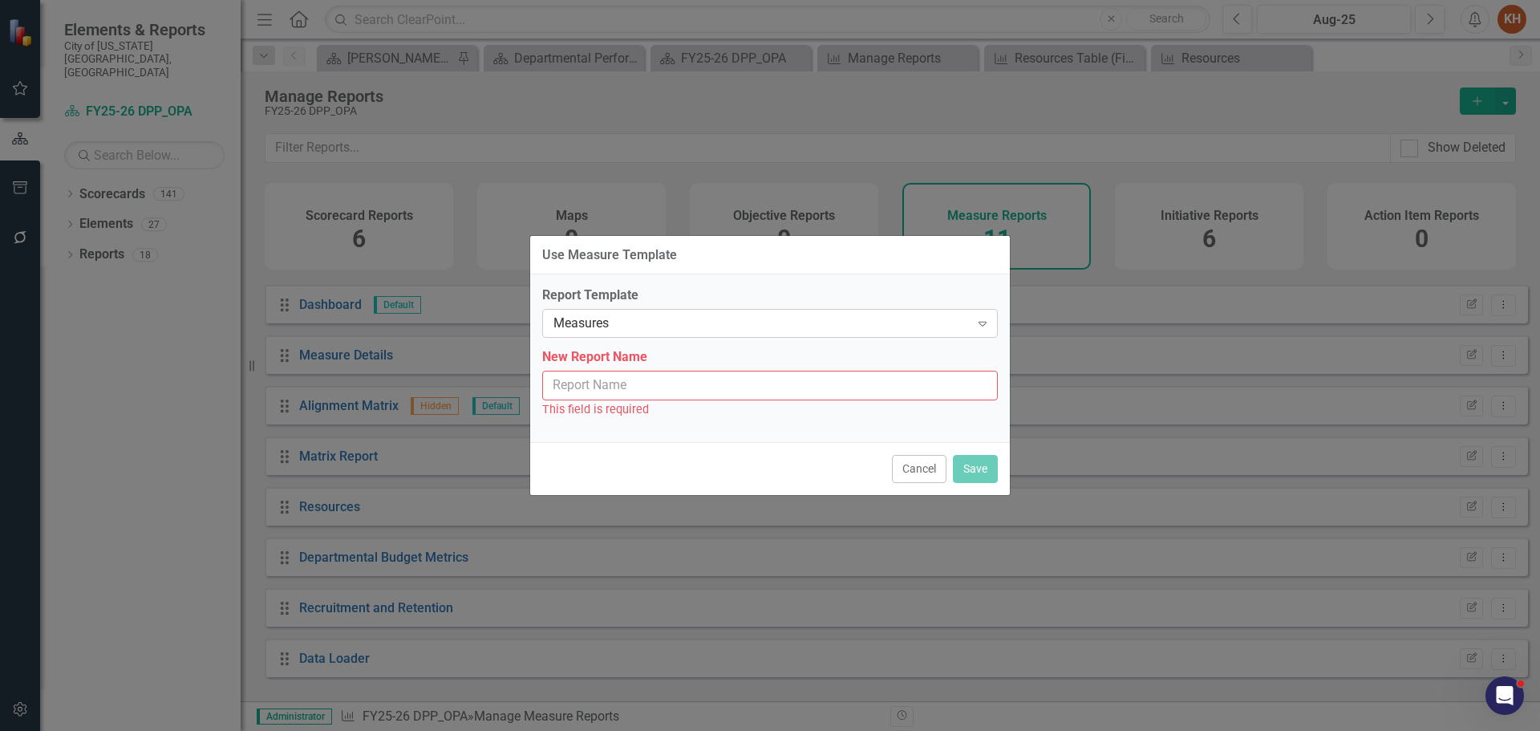
click at [705, 319] on div "Measures" at bounding box center [762, 323] width 416 height 18
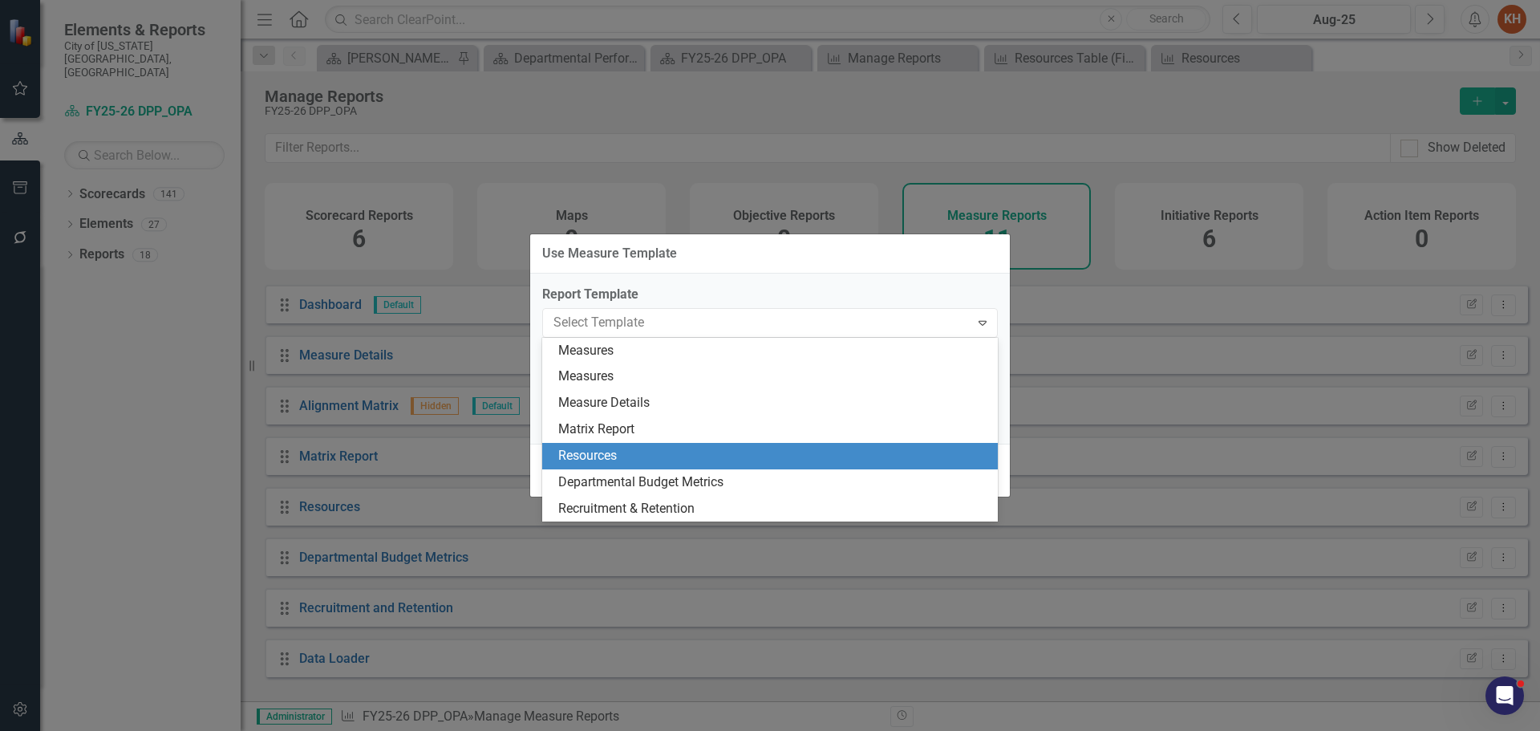
click at [629, 457] on div "Resources" at bounding box center [773, 456] width 430 height 18
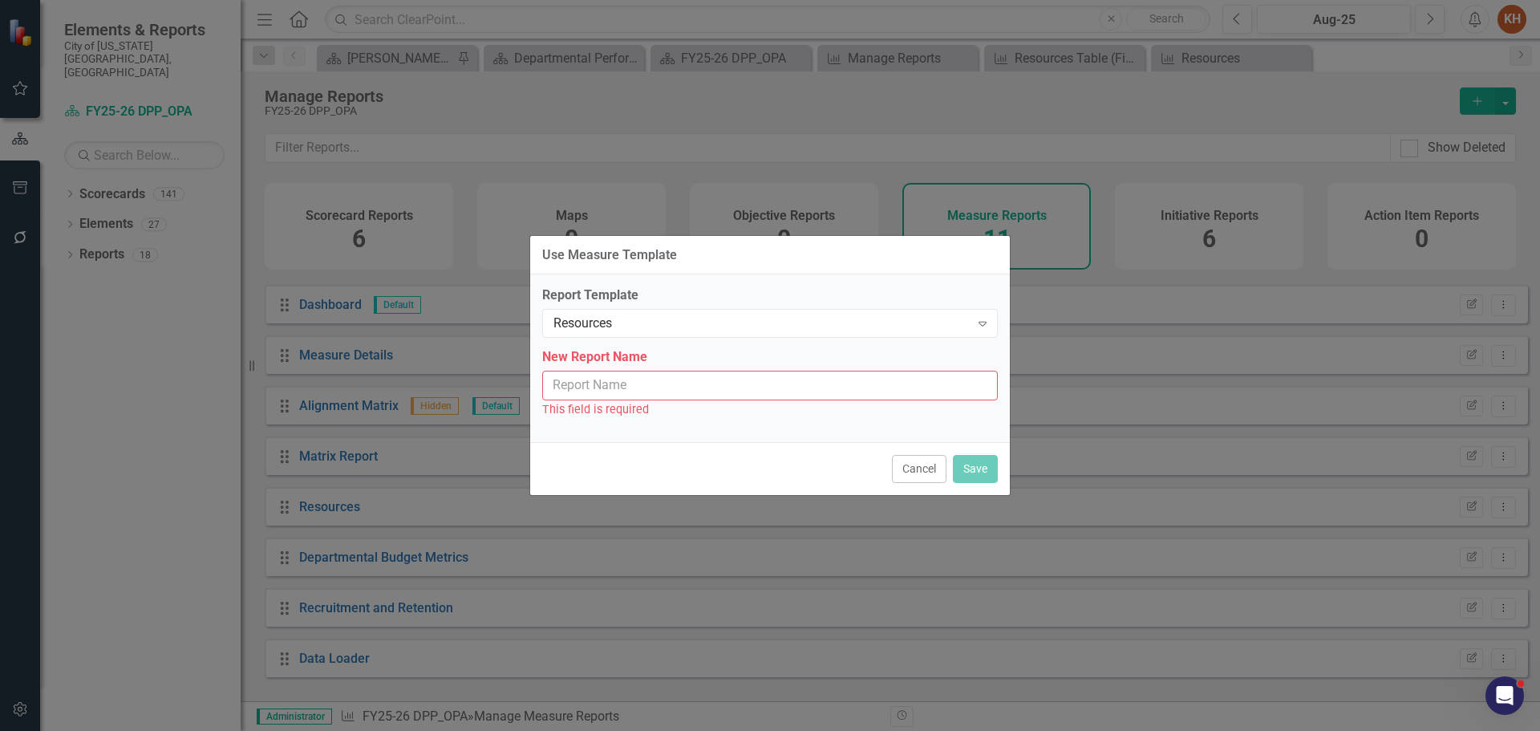
click at [643, 388] on input "New Report Name" at bounding box center [770, 386] width 456 height 30
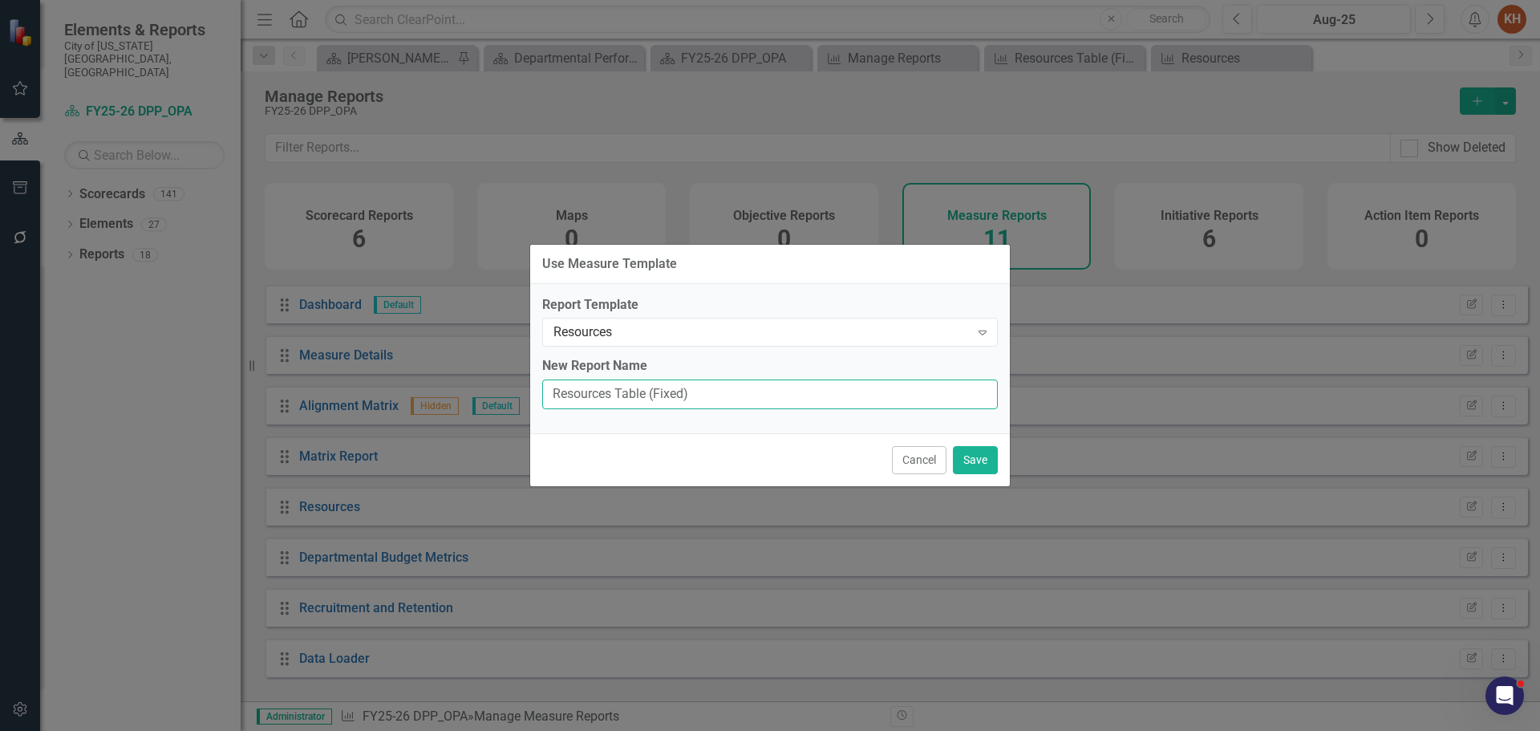
type input "Resources Table (Fixed)"
click at [992, 460] on button "Save" at bounding box center [975, 460] width 45 height 28
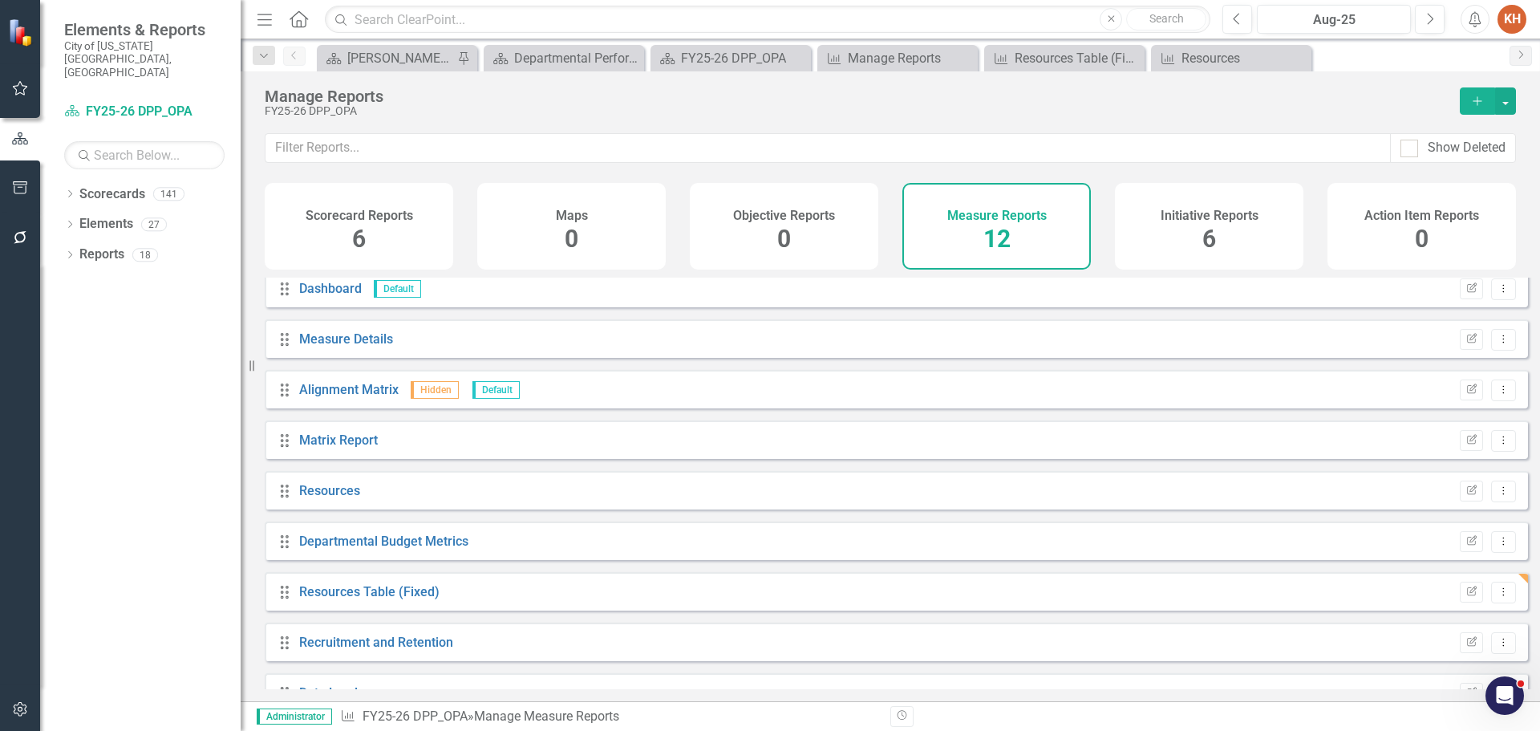
scroll to position [195, 0]
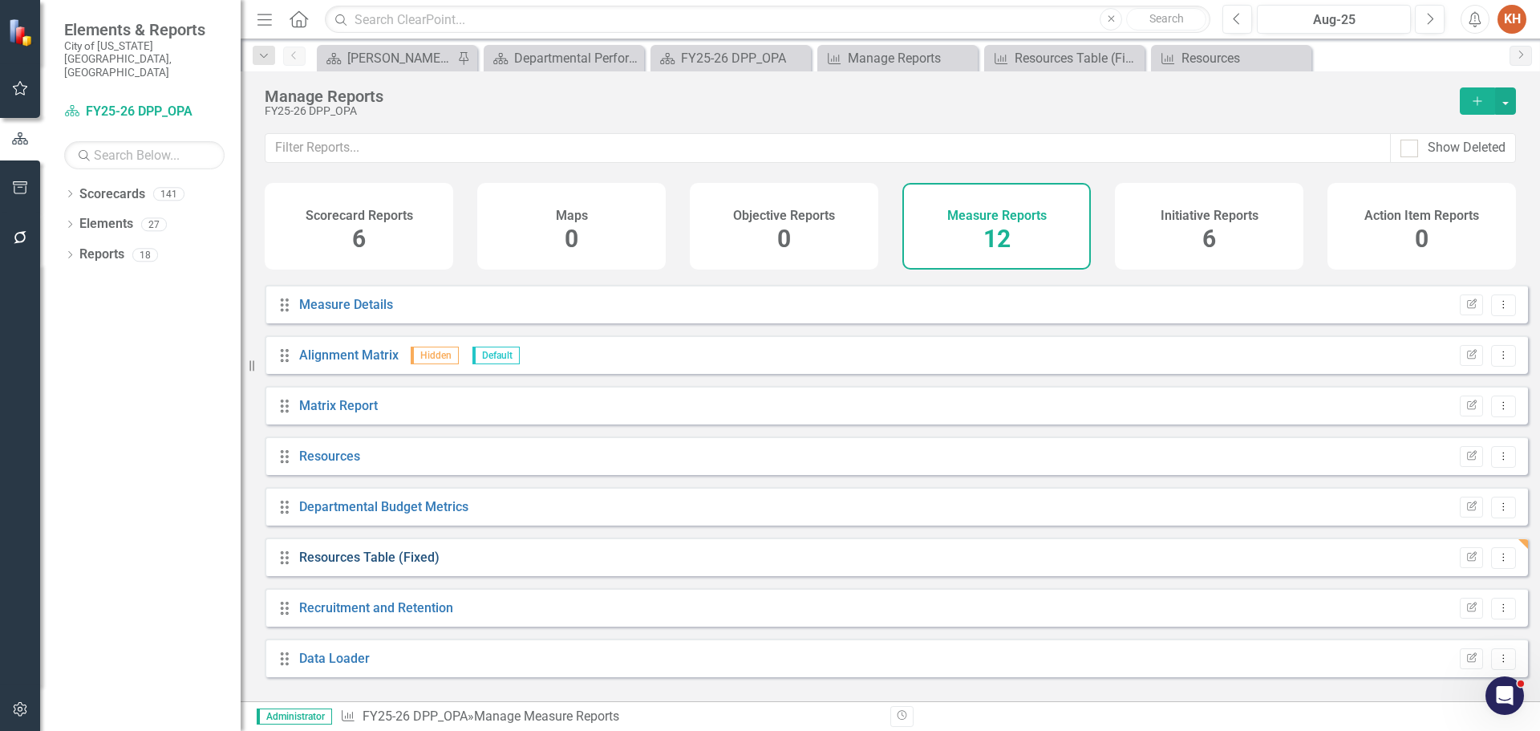
click at [403, 565] on link "Resources Table (Fixed)" at bounding box center [369, 557] width 140 height 15
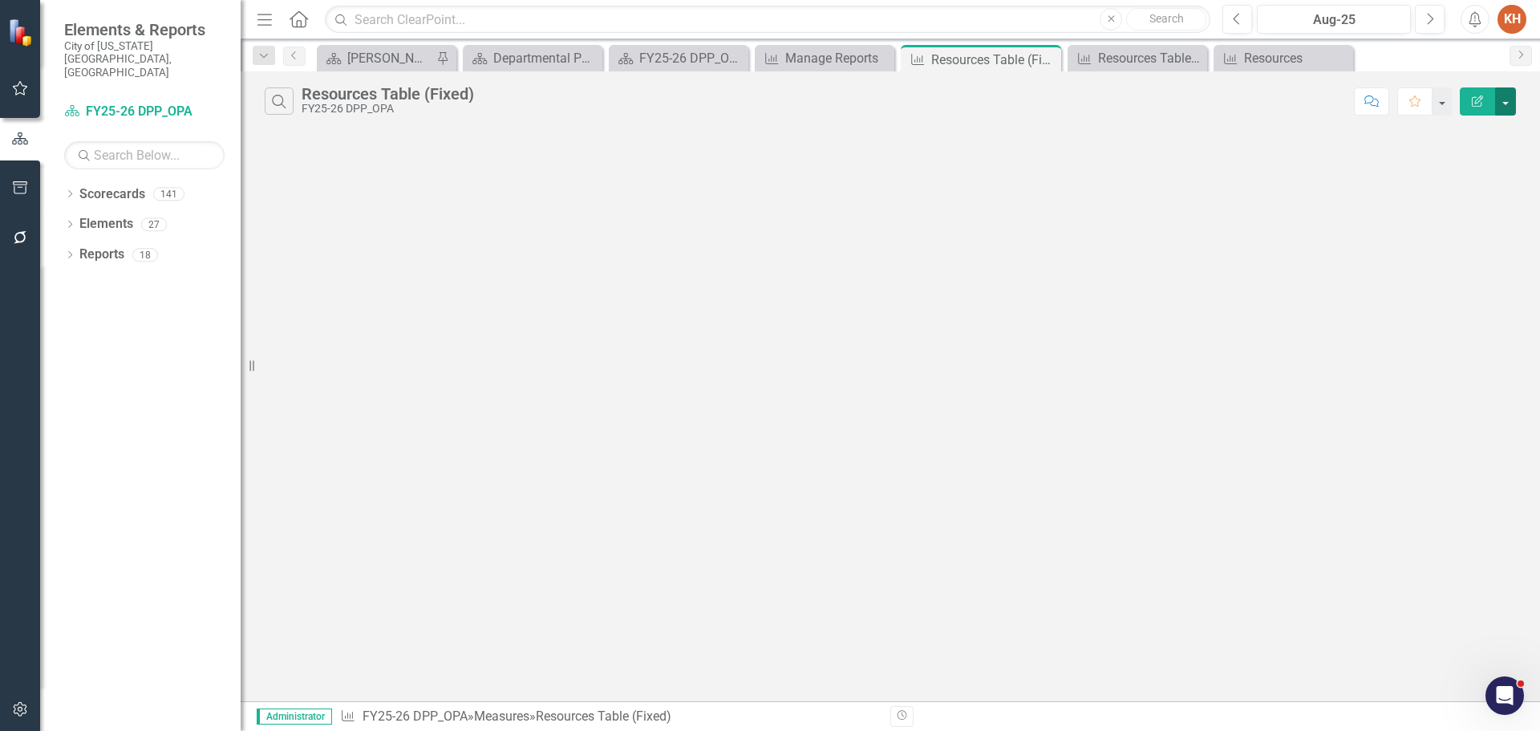
click at [1506, 106] on button "button" at bounding box center [1505, 101] width 21 height 28
click at [1474, 130] on link "Edit Report Edit Report" at bounding box center [1452, 131] width 127 height 30
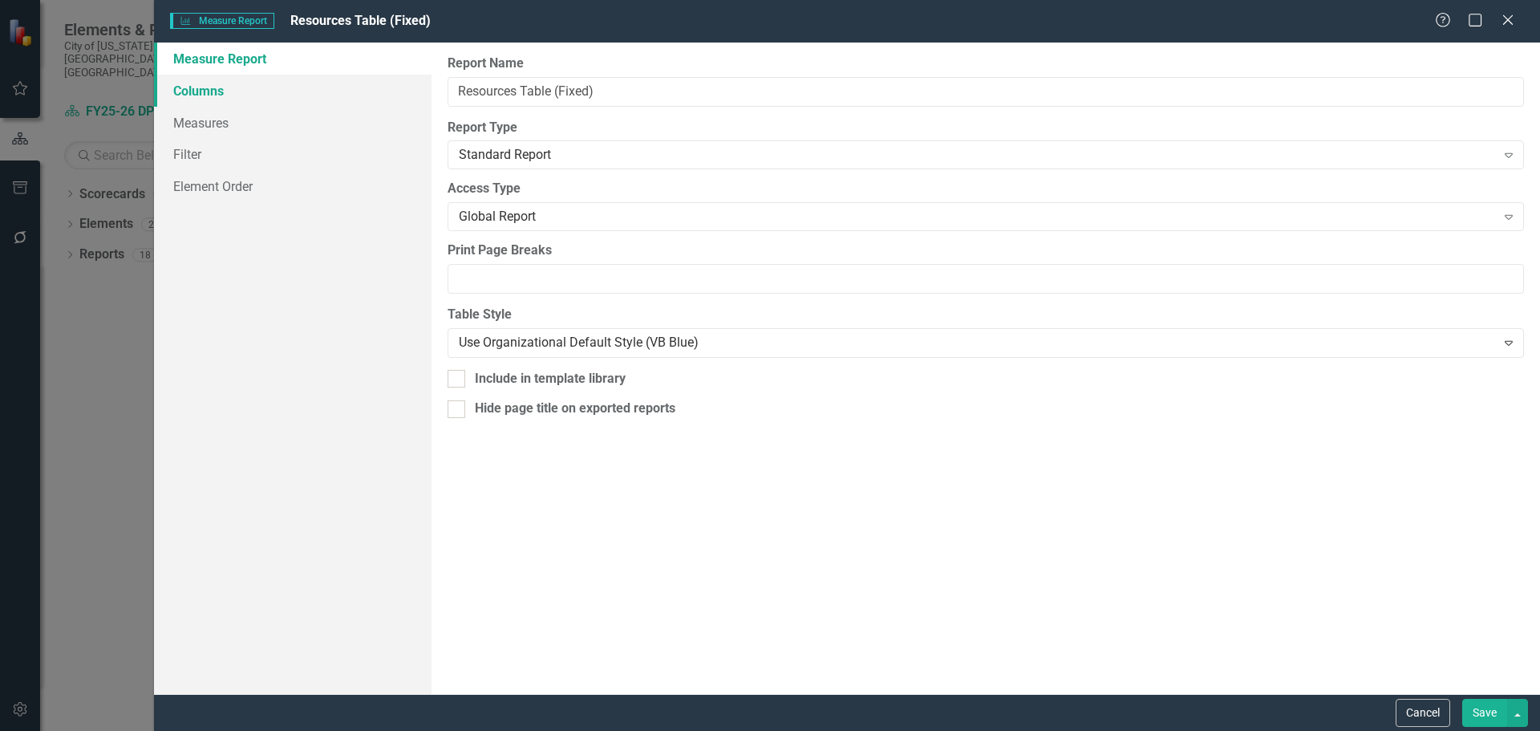
click at [224, 90] on link "Columns" at bounding box center [293, 91] width 278 height 32
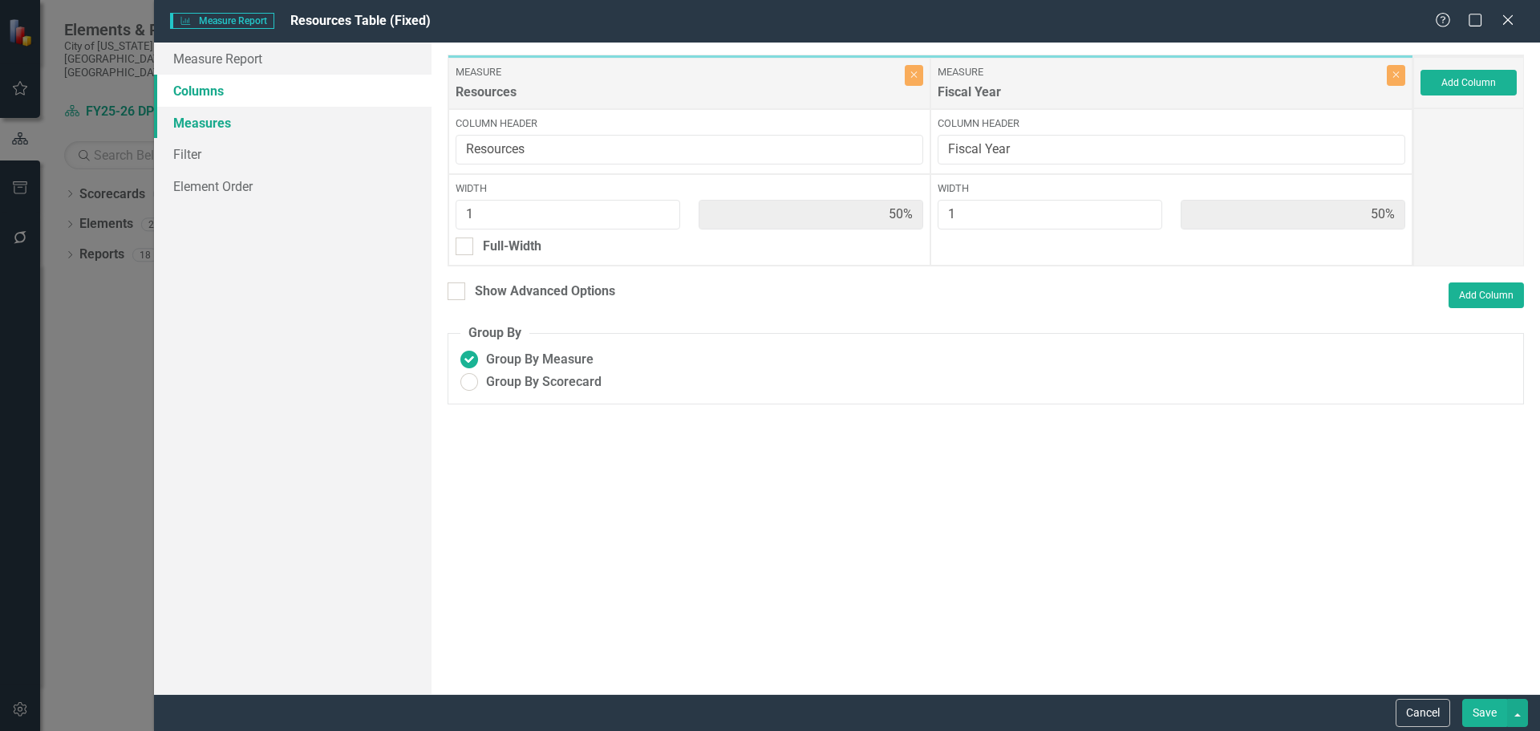
click at [214, 124] on link "Measures" at bounding box center [293, 123] width 278 height 32
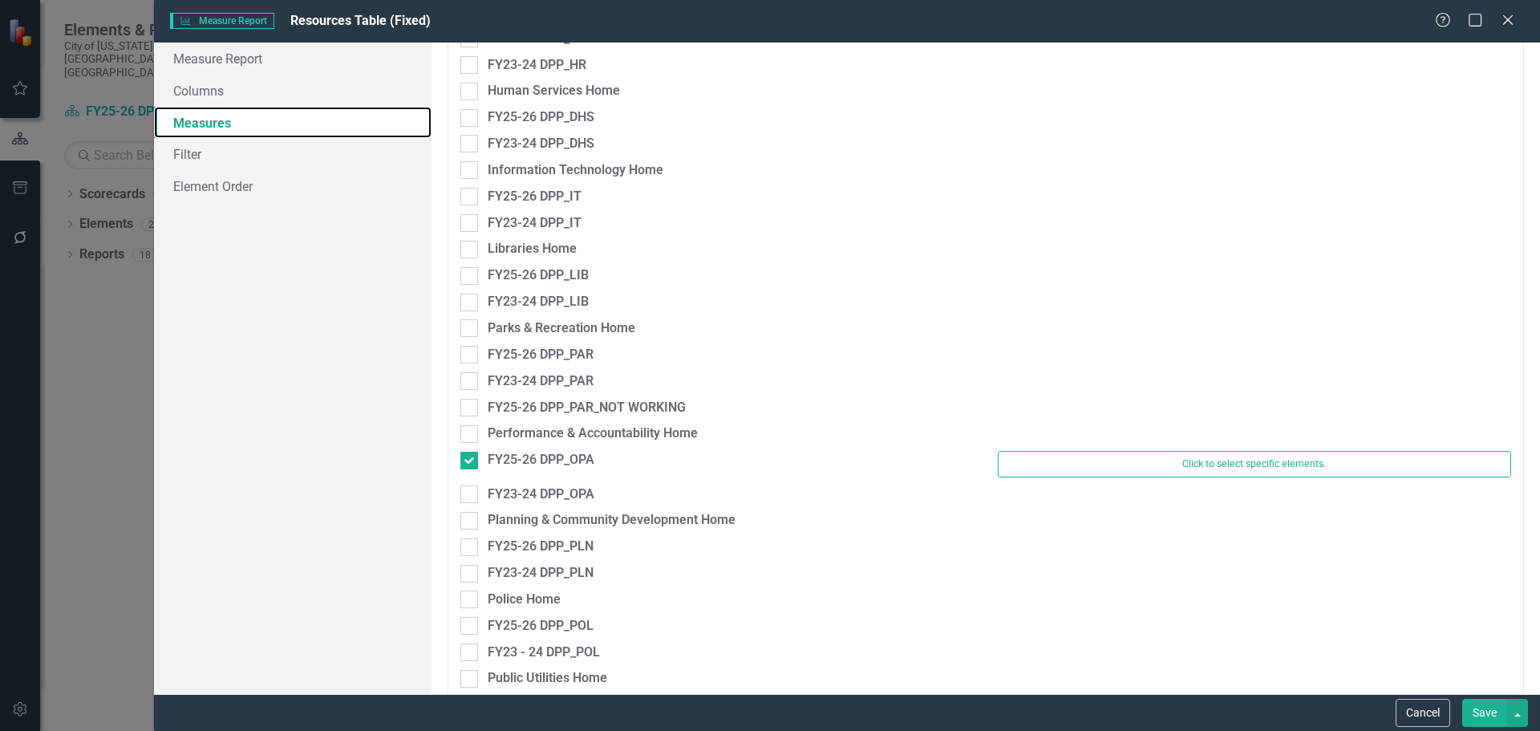
scroll to position [1845, 0]
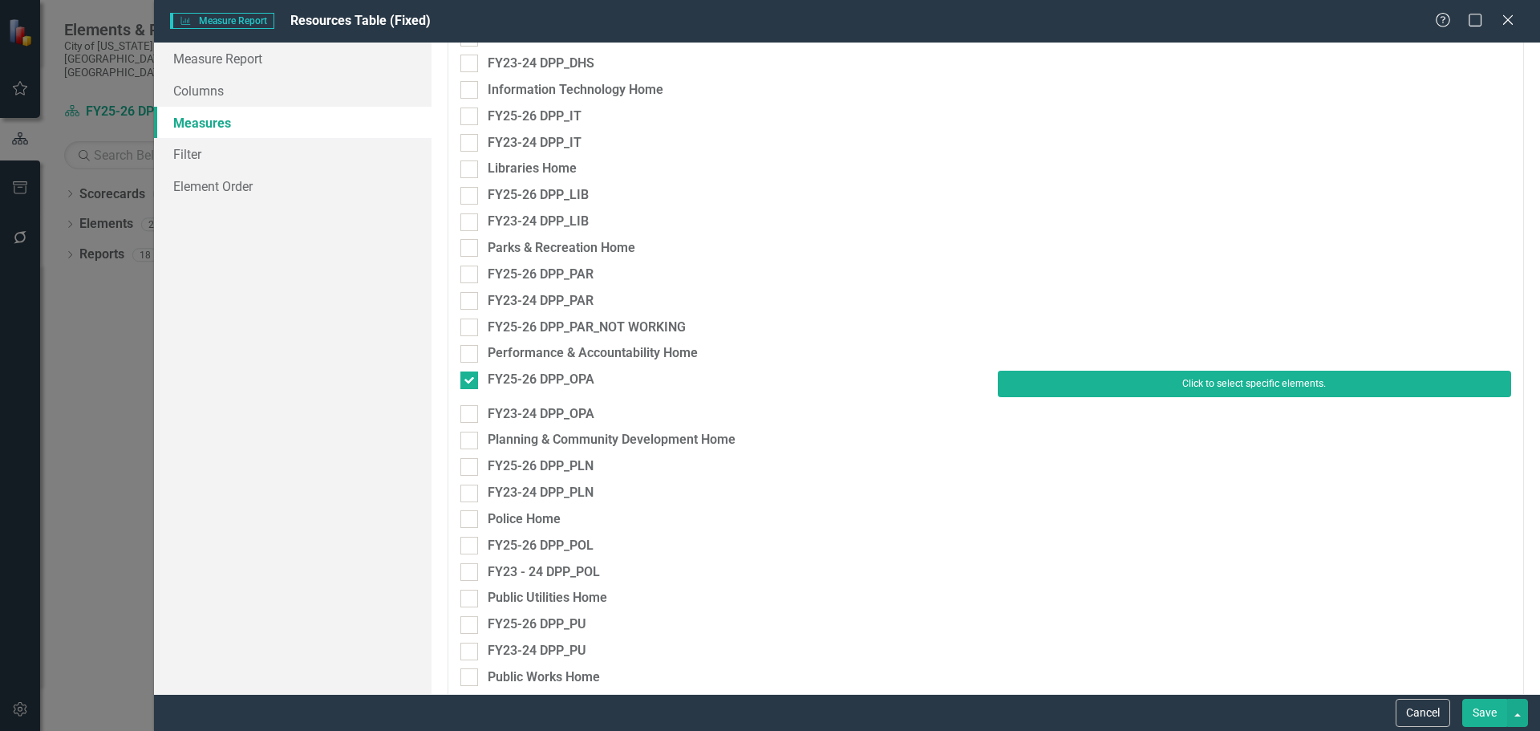
click at [1024, 386] on button "Click to select specific elements." at bounding box center [1254, 384] width 513 height 26
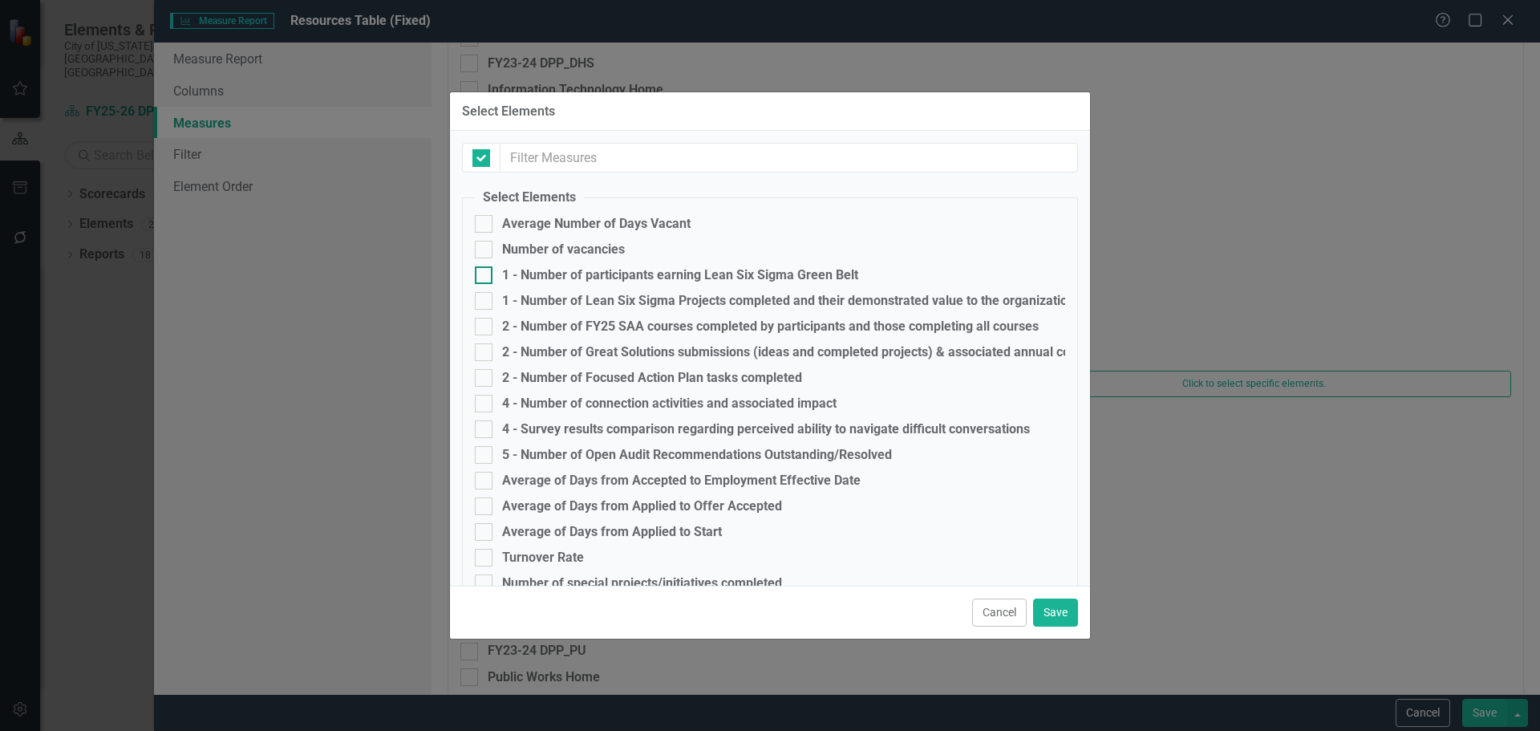
checkbox input "false"
click at [489, 222] on div at bounding box center [484, 224] width 18 height 18
click at [485, 222] on input "Average Number of Days Vacant" at bounding box center [480, 220] width 10 height 10
checkbox input "true"
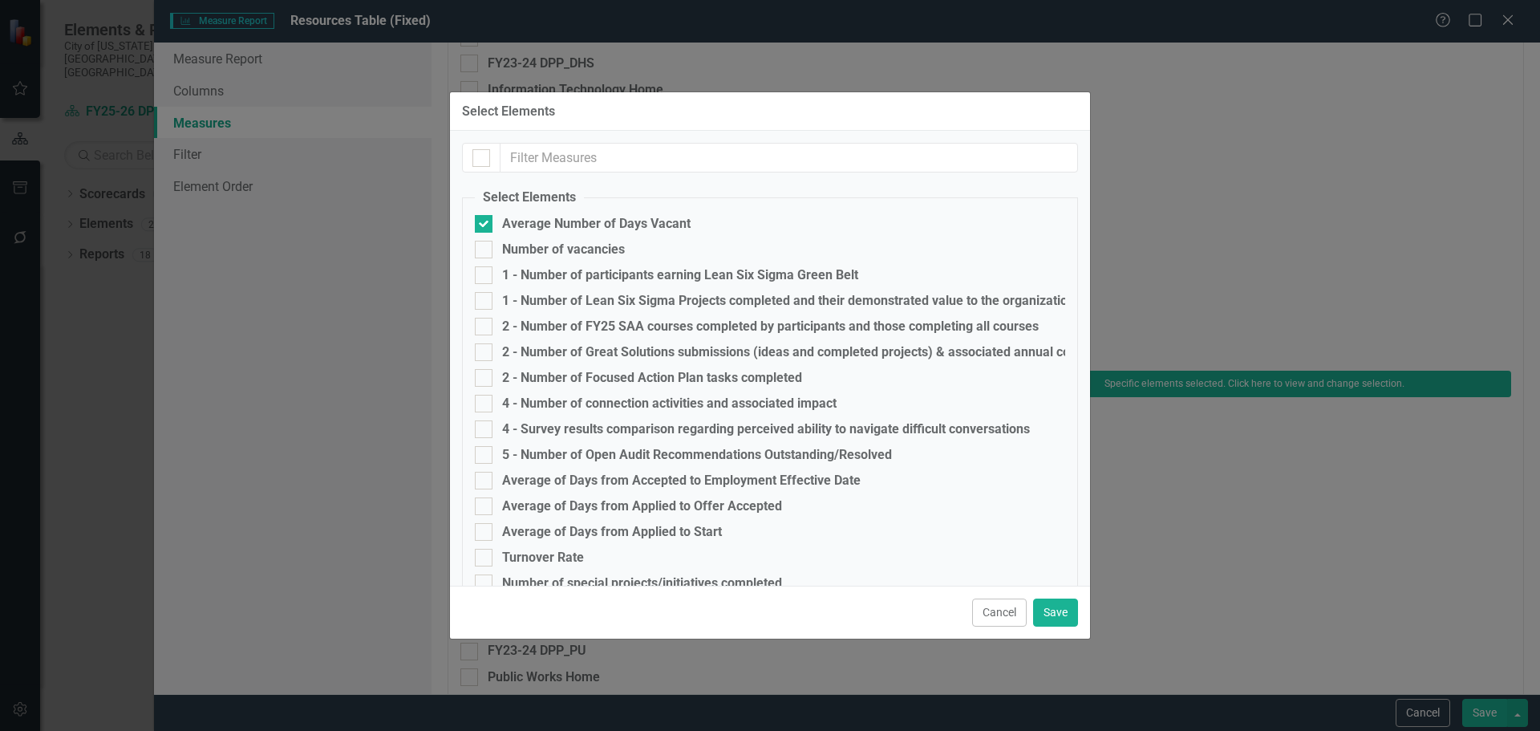
drag, startPoint x: 489, startPoint y: 251, endPoint x: 486, endPoint y: 262, distance: 11.7
click at [488, 252] on div at bounding box center [484, 250] width 18 height 18
click at [485, 251] on input "Number of vacancies" at bounding box center [480, 246] width 10 height 10
checkbox input "true"
click at [486, 275] on div at bounding box center [484, 275] width 18 height 18
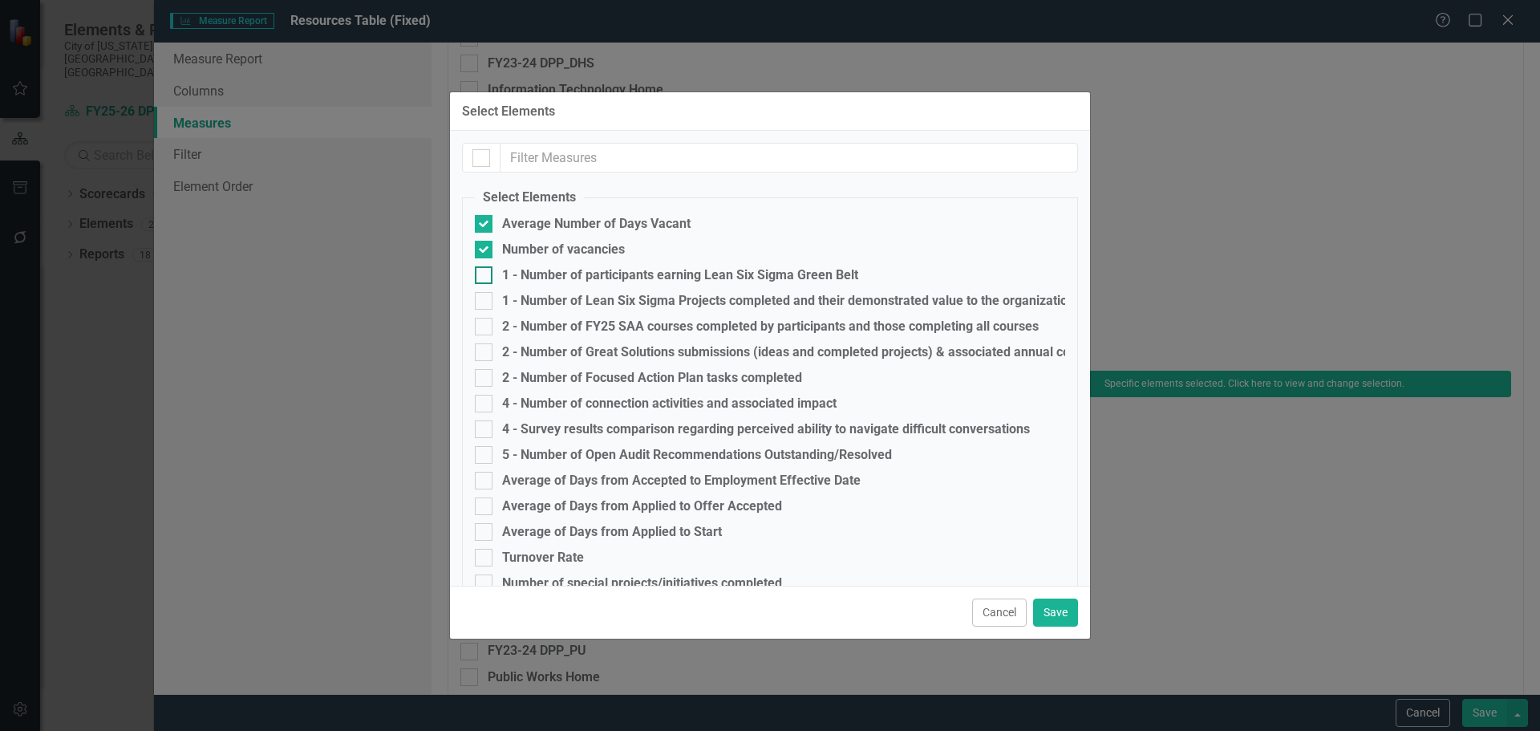
click at [485, 275] on input "1 - Number of participants earning Lean Six Sigma Green Belt" at bounding box center [480, 271] width 10 height 10
checkbox input "true"
click at [481, 303] on div at bounding box center [484, 301] width 18 height 18
click at [481, 302] on input "1 - Number of Lean Six Sigma Projects completed and their demonstrated value to…" at bounding box center [480, 297] width 10 height 10
checkbox input "true"
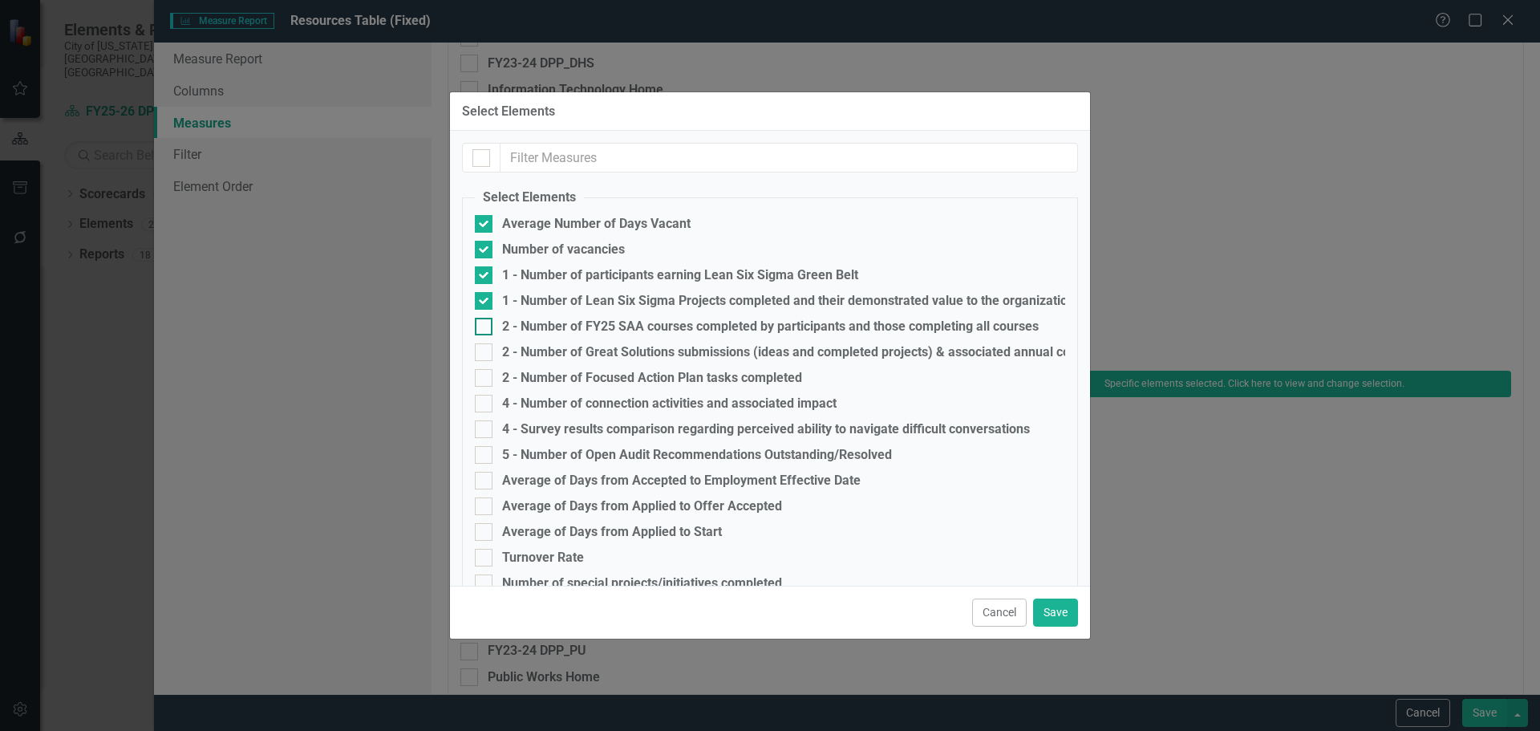
click at [481, 324] on input "2 - Number of FY25 SAA courses completed by participants and those completing a…" at bounding box center [480, 323] width 10 height 10
checkbox input "true"
click at [481, 350] on input "2 - Number of Great Solutions submissions (ideas and completed projects) & asso…" at bounding box center [480, 348] width 10 height 10
checkbox input "true"
click at [481, 373] on input "2 - Number of Focused Action Plan tasks completed" at bounding box center [480, 374] width 10 height 10
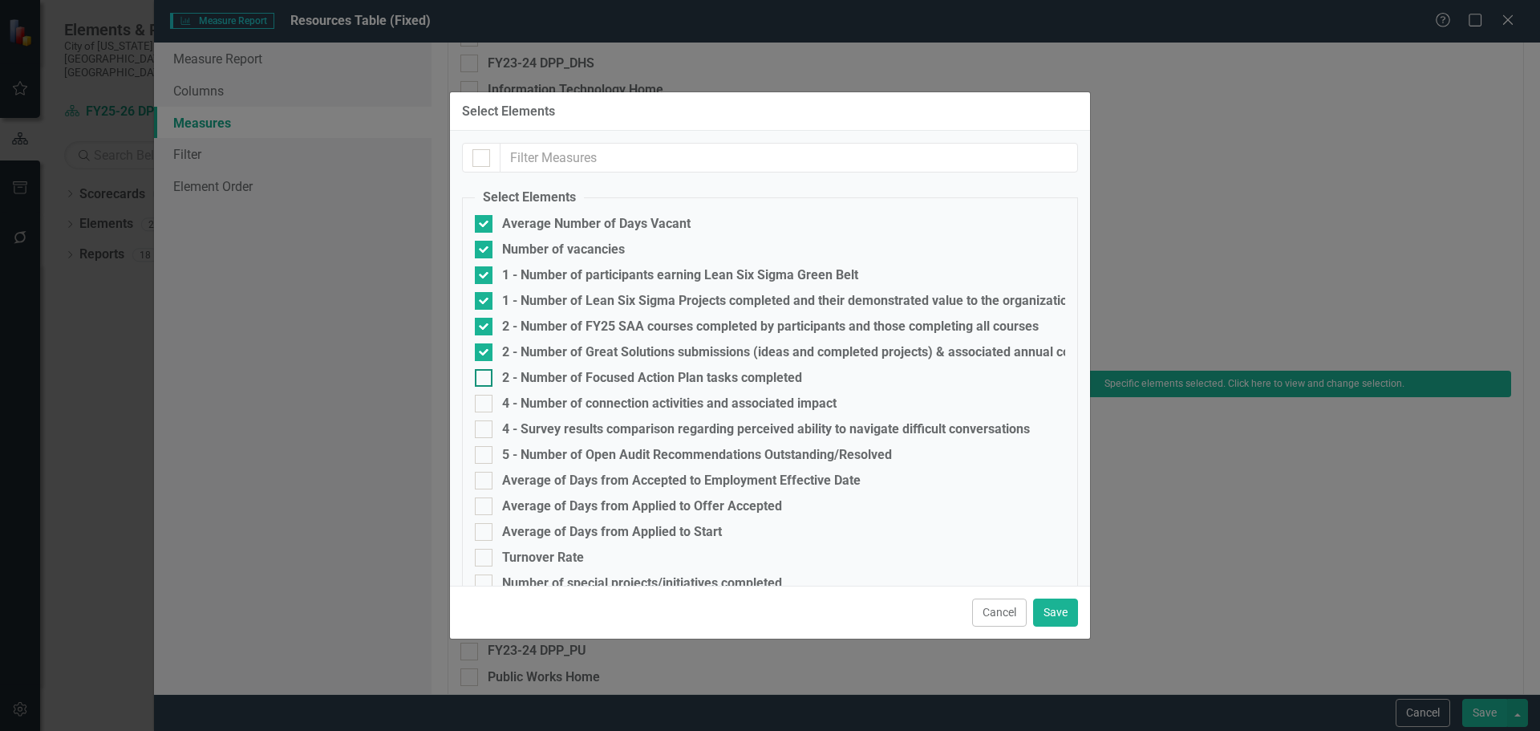
checkbox input "true"
click at [483, 400] on input "4 - Number of connection activities and associated impact" at bounding box center [480, 400] width 10 height 10
checkbox input "true"
click at [483, 431] on input "4 - Survey results comparison regarding perceived ability to navigate difficult…" at bounding box center [480, 425] width 10 height 10
checkbox input "true"
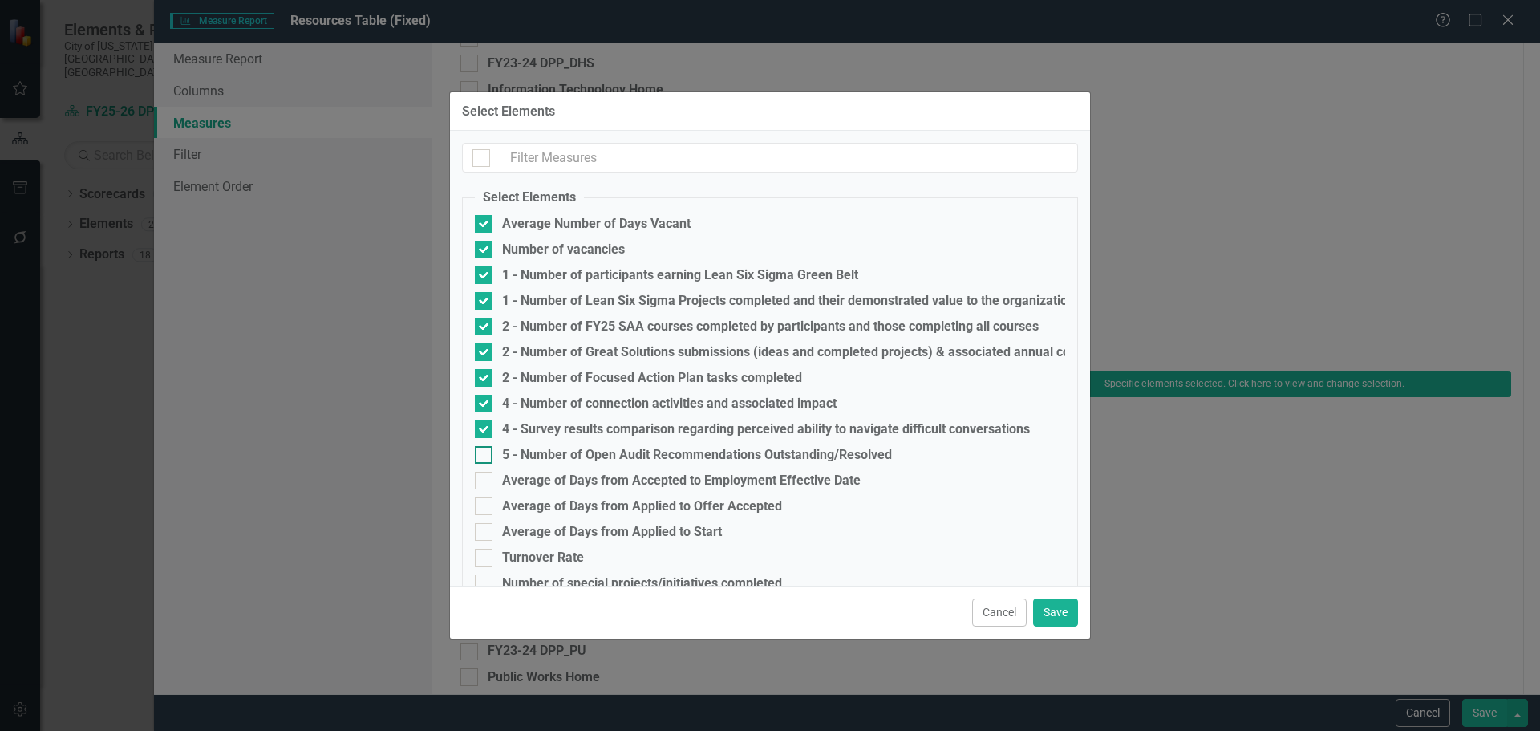
click at [483, 459] on div at bounding box center [484, 455] width 18 height 18
click at [483, 457] on input "5 - Number of Open Audit Recommendations Outstanding/Resolved" at bounding box center [480, 451] width 10 height 10
checkbox input "true"
click at [483, 484] on div at bounding box center [484, 481] width 18 height 18
click at [483, 482] on input "Average of Days from Accepted to Employment Effective Date" at bounding box center [480, 477] width 10 height 10
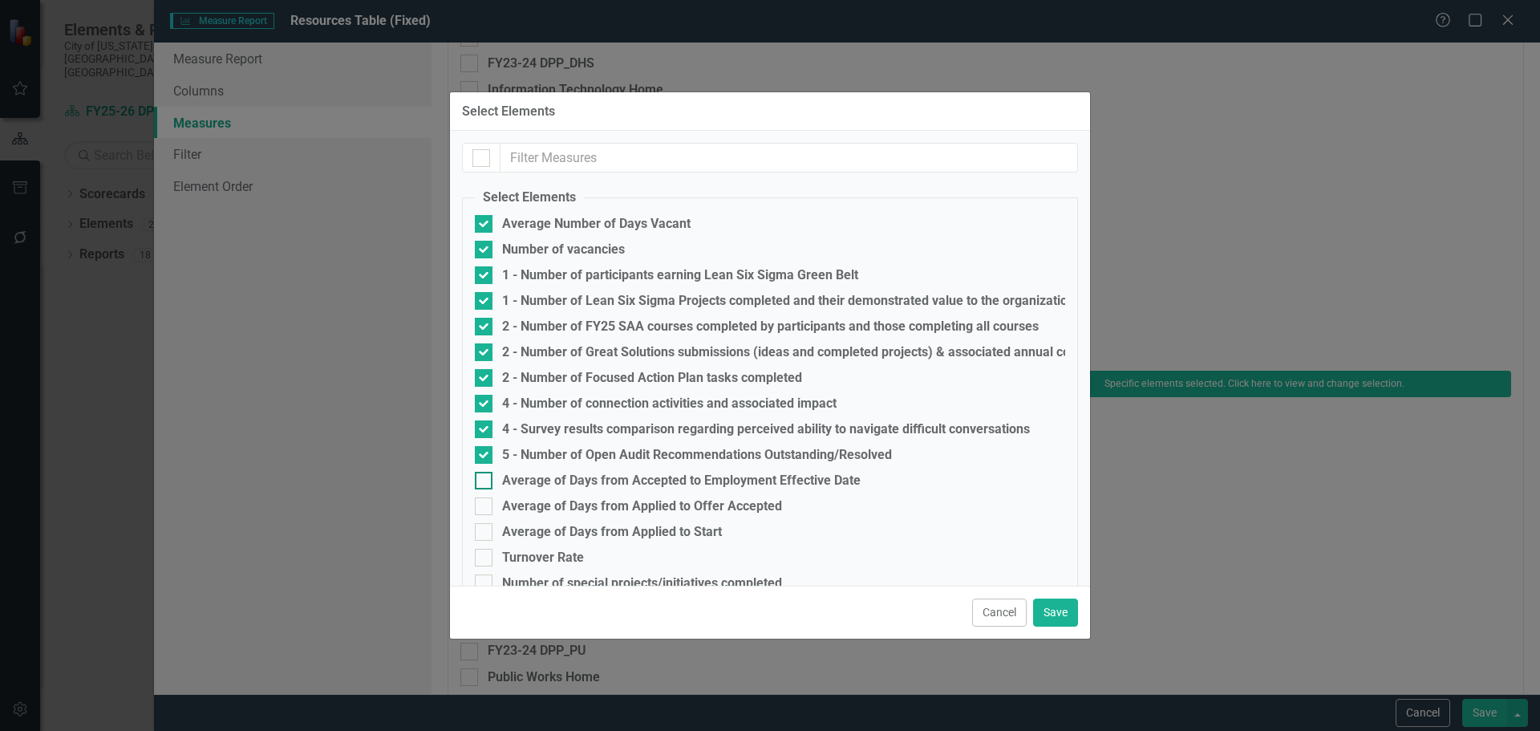
checkbox input "true"
click at [483, 510] on div at bounding box center [484, 506] width 18 height 18
click at [483, 508] on input "Average of Days from Applied to Offer Accepted" at bounding box center [480, 502] width 10 height 10
checkbox input "true"
click at [485, 539] on div at bounding box center [484, 532] width 18 height 18
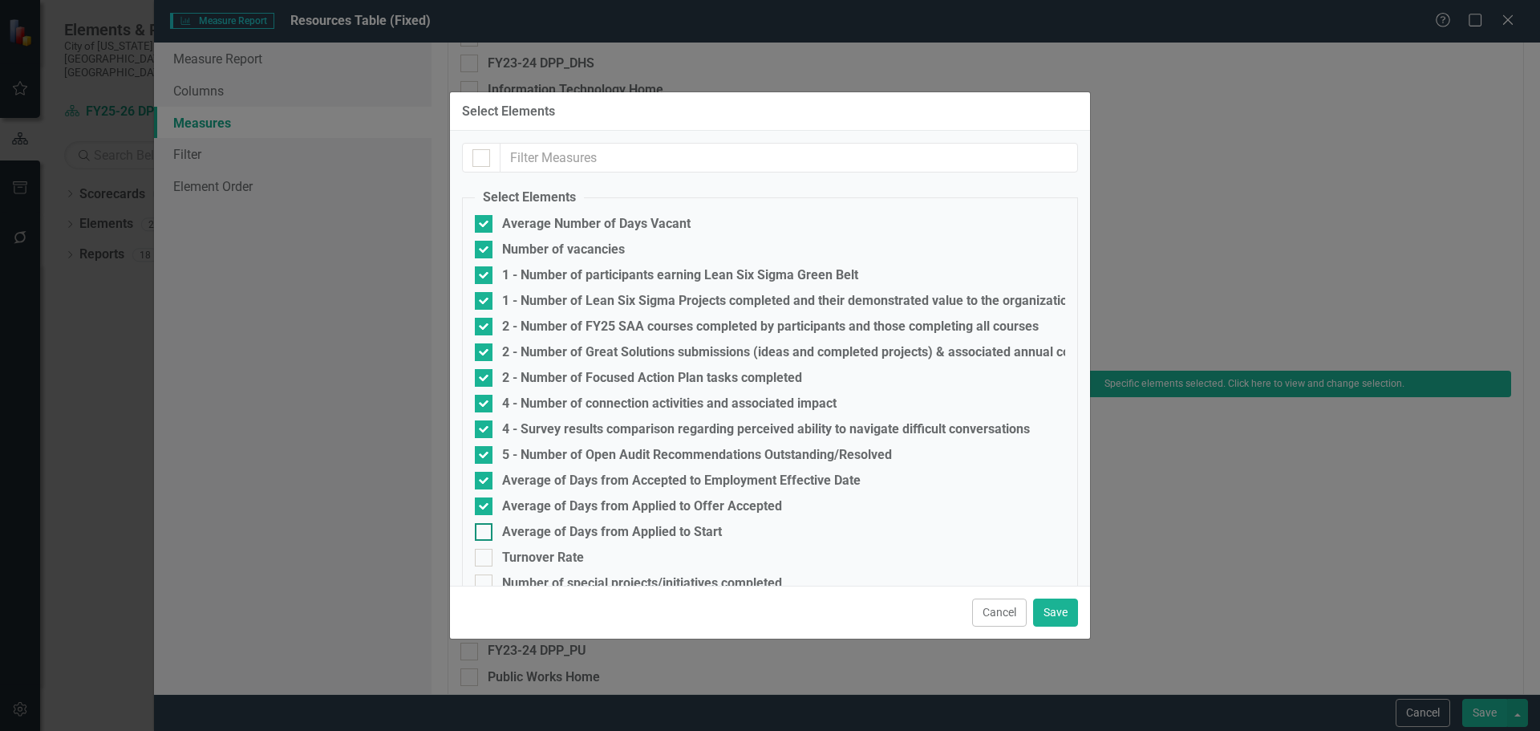
click at [485, 534] on input "Average of Days from Applied to Start" at bounding box center [480, 528] width 10 height 10
checkbox input "true"
click at [480, 560] on div at bounding box center [484, 558] width 18 height 18
click at [480, 559] on input "Turnover Rate" at bounding box center [480, 554] width 10 height 10
checkbox input "true"
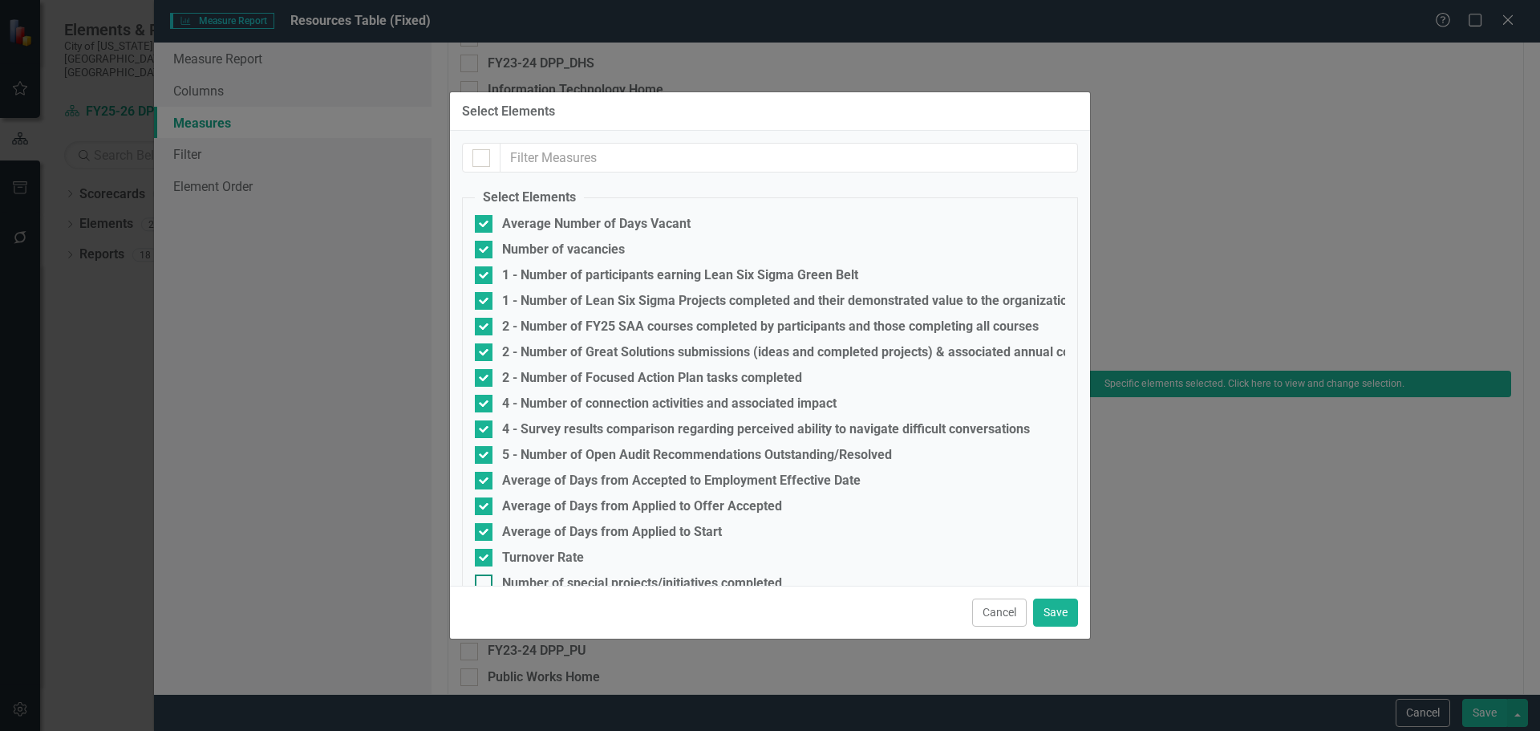
click at [480, 578] on input "Number of special projects/initiatives completed" at bounding box center [480, 579] width 10 height 10
checkbox input "true"
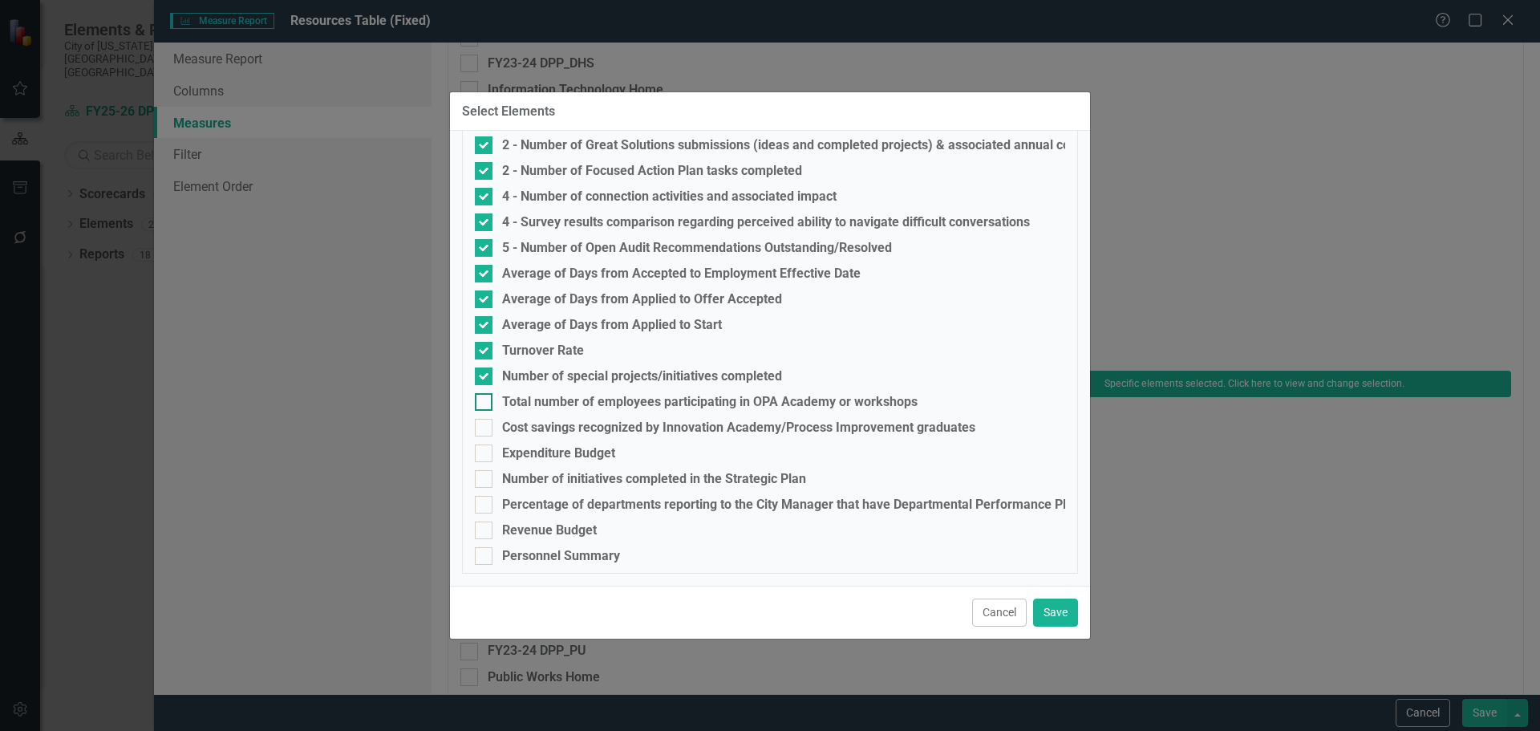
click at [481, 400] on input "Total number of employees participating in OPA Academy or workshops" at bounding box center [480, 398] width 10 height 10
checkbox input "true"
click at [484, 432] on div at bounding box center [484, 428] width 18 height 18
click at [484, 429] on input "Cost savings recognized by Innovation Academy/Process Improvement graduates" at bounding box center [480, 424] width 10 height 10
checkbox input "true"
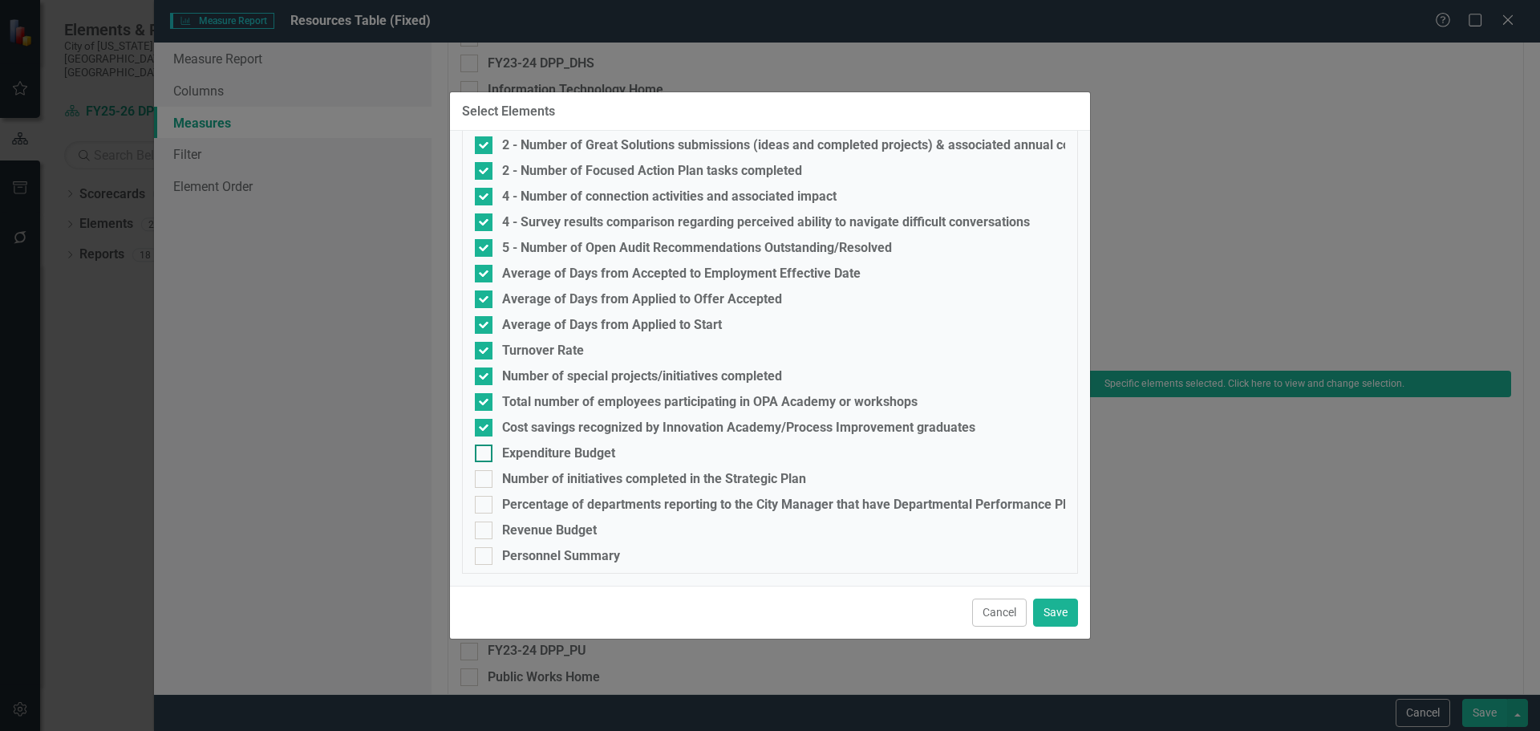
click at [484, 452] on input "Expenditure Budget" at bounding box center [480, 449] width 10 height 10
checkbox input "true"
click at [481, 485] on div at bounding box center [484, 479] width 18 height 18
click at [481, 481] on input "Number of initiatives completed in the Strategic Plan" at bounding box center [480, 475] width 10 height 10
checkbox input "true"
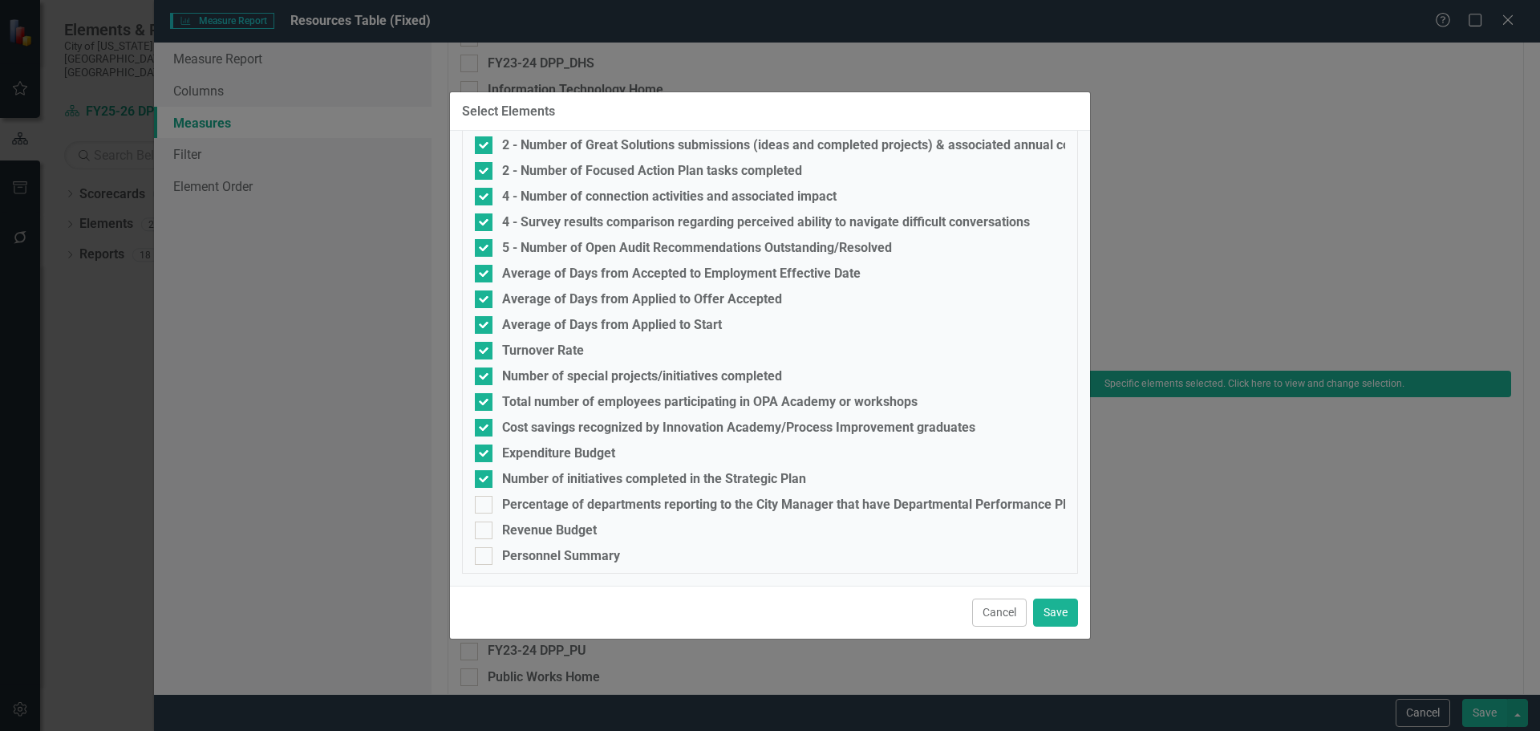
drag, startPoint x: 481, startPoint y: 509, endPoint x: 483, endPoint y: 517, distance: 8.2
click at [481, 509] on div at bounding box center [484, 505] width 18 height 18
click at [481, 506] on input "Percentage of departments reporting to the City Manager that have Departmental …" at bounding box center [480, 501] width 10 height 10
checkbox input "true"
drag, startPoint x: 485, startPoint y: 534, endPoint x: 487, endPoint y: 550, distance: 16.9
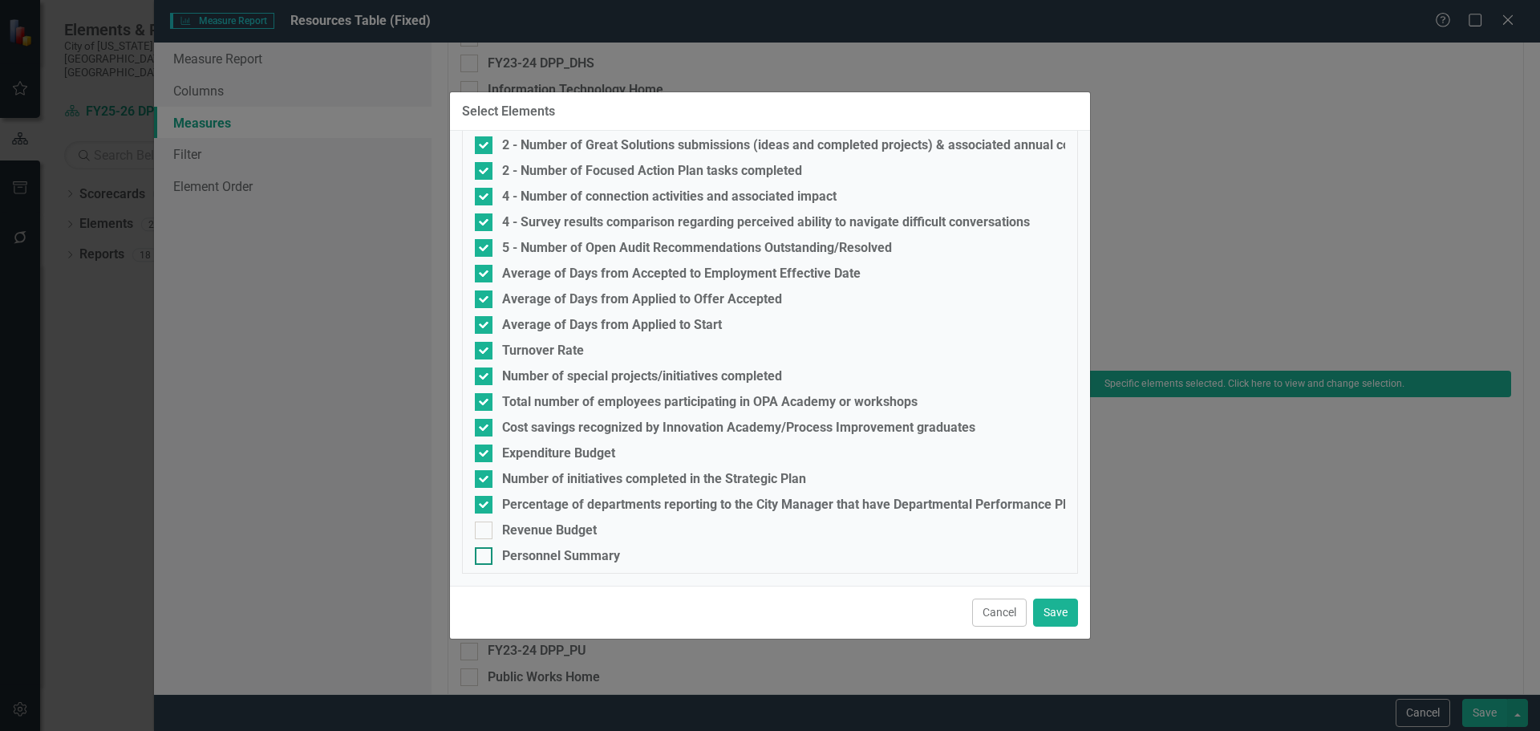
click at [485, 534] on div at bounding box center [484, 530] width 18 height 18
click at [485, 532] on input "Revenue Budget" at bounding box center [480, 526] width 10 height 10
checkbox input "true"
click at [487, 556] on div at bounding box center [484, 556] width 18 height 18
click at [485, 556] on input "Personnel Summary" at bounding box center [480, 552] width 10 height 10
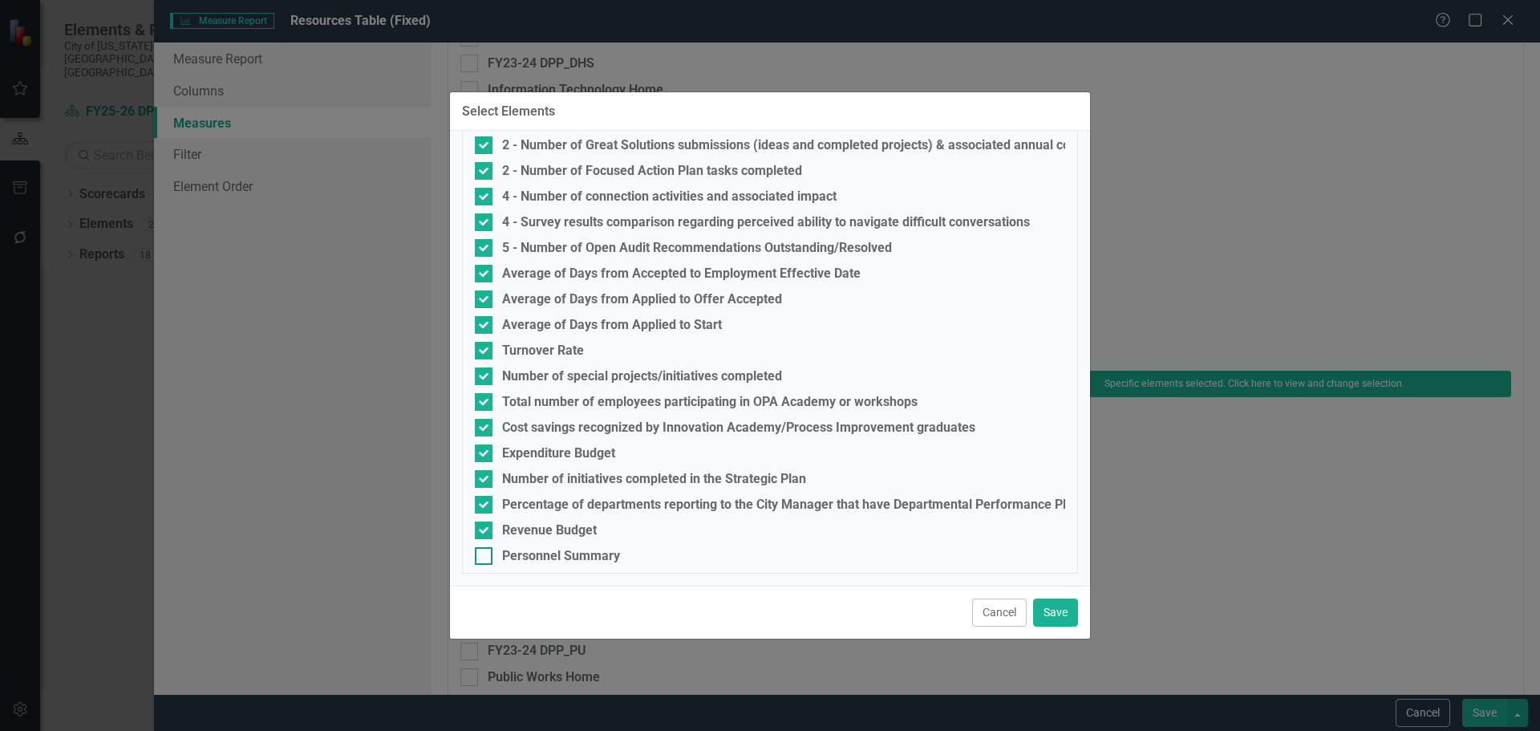
checkbox input "true"
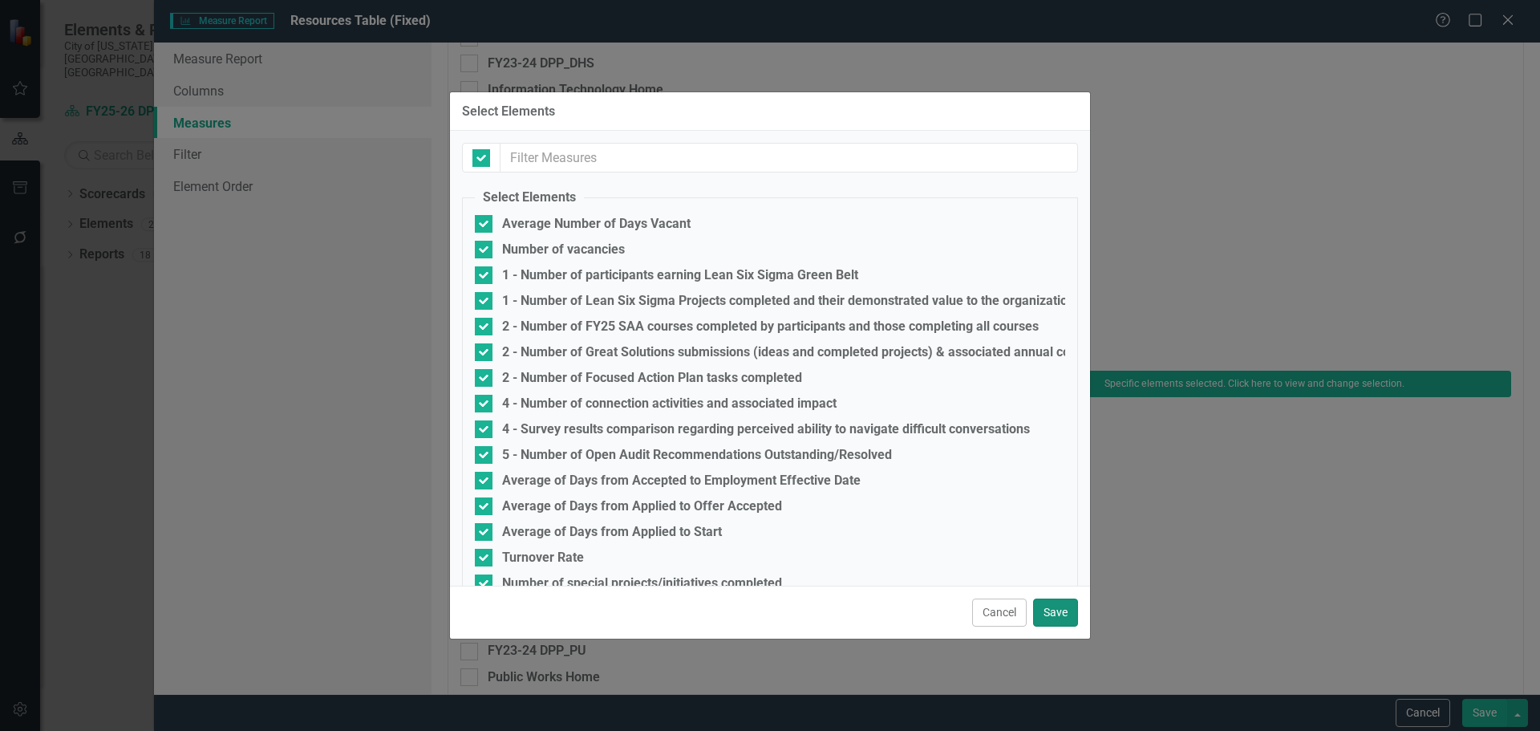
click at [1061, 611] on button "Save" at bounding box center [1055, 613] width 45 height 28
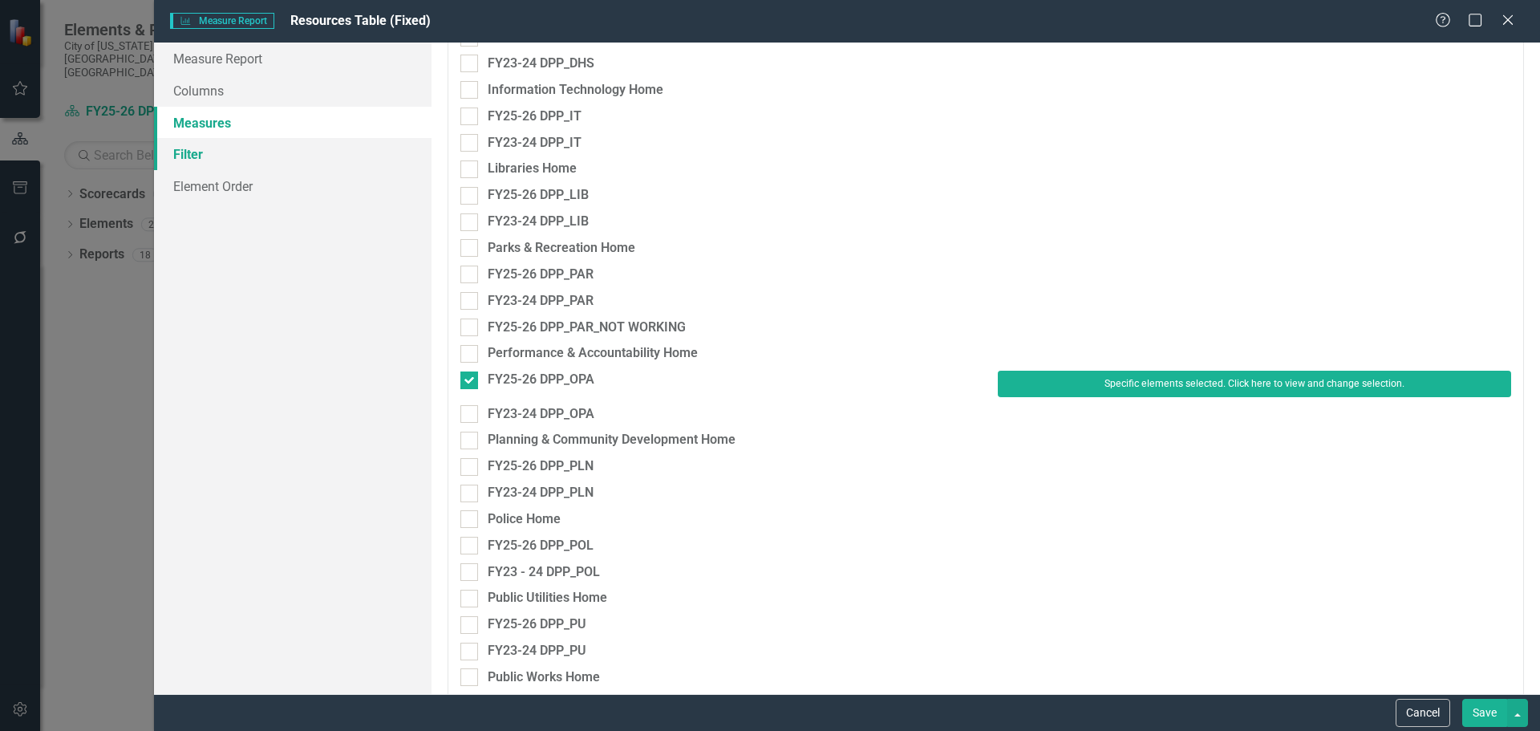
click at [213, 151] on link "Filter" at bounding box center [293, 154] width 278 height 32
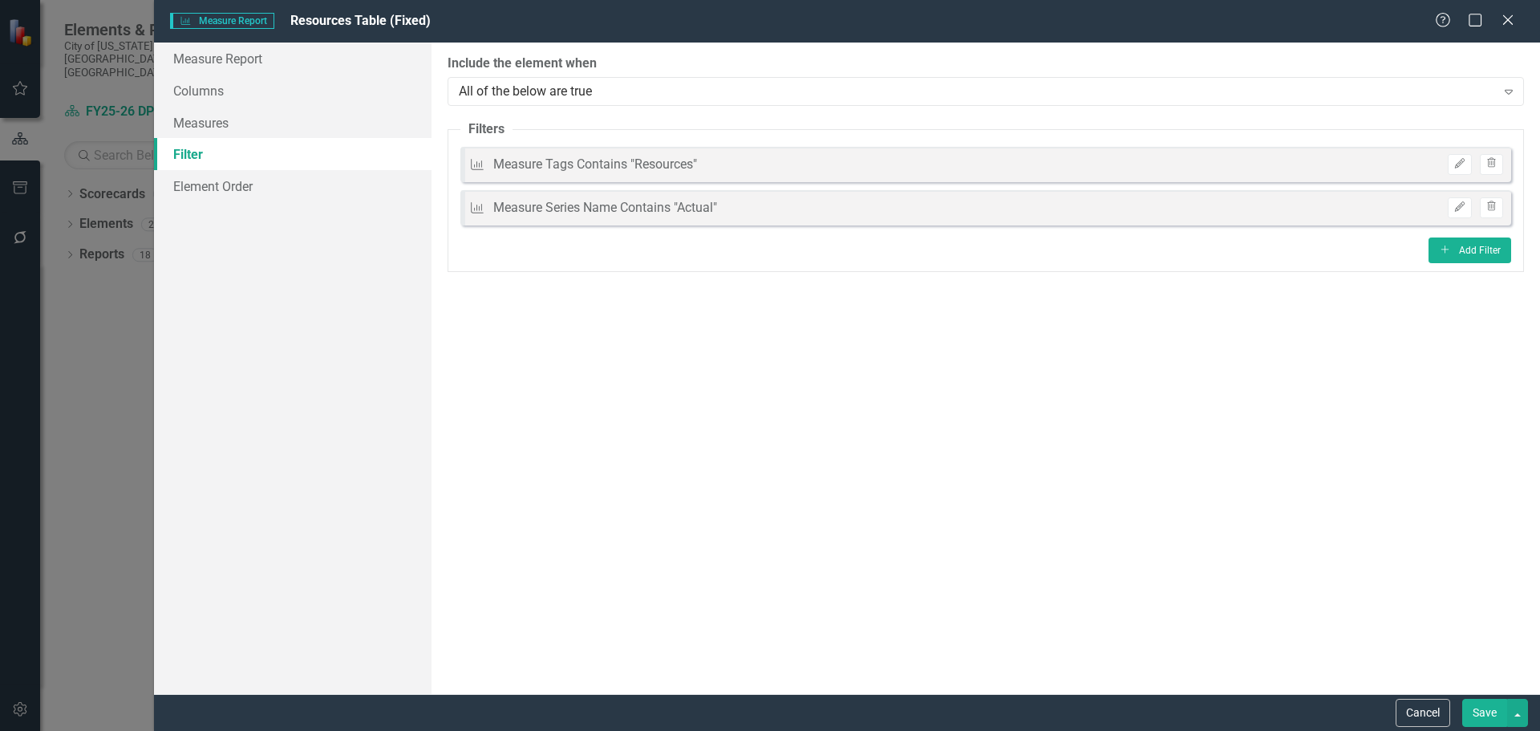
click at [1481, 716] on button "Save" at bounding box center [1485, 713] width 45 height 28
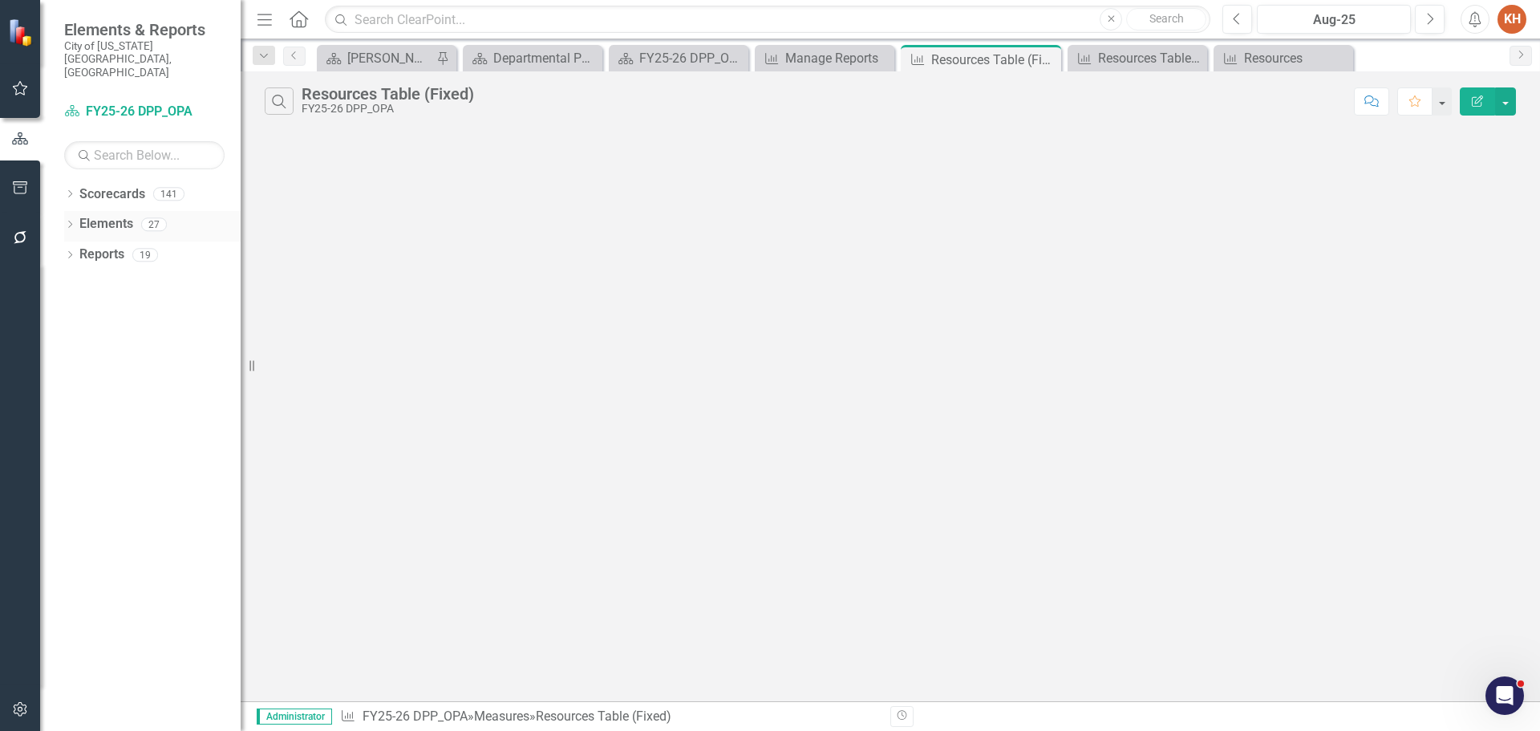
click at [116, 215] on link "Elements" at bounding box center [106, 224] width 54 height 18
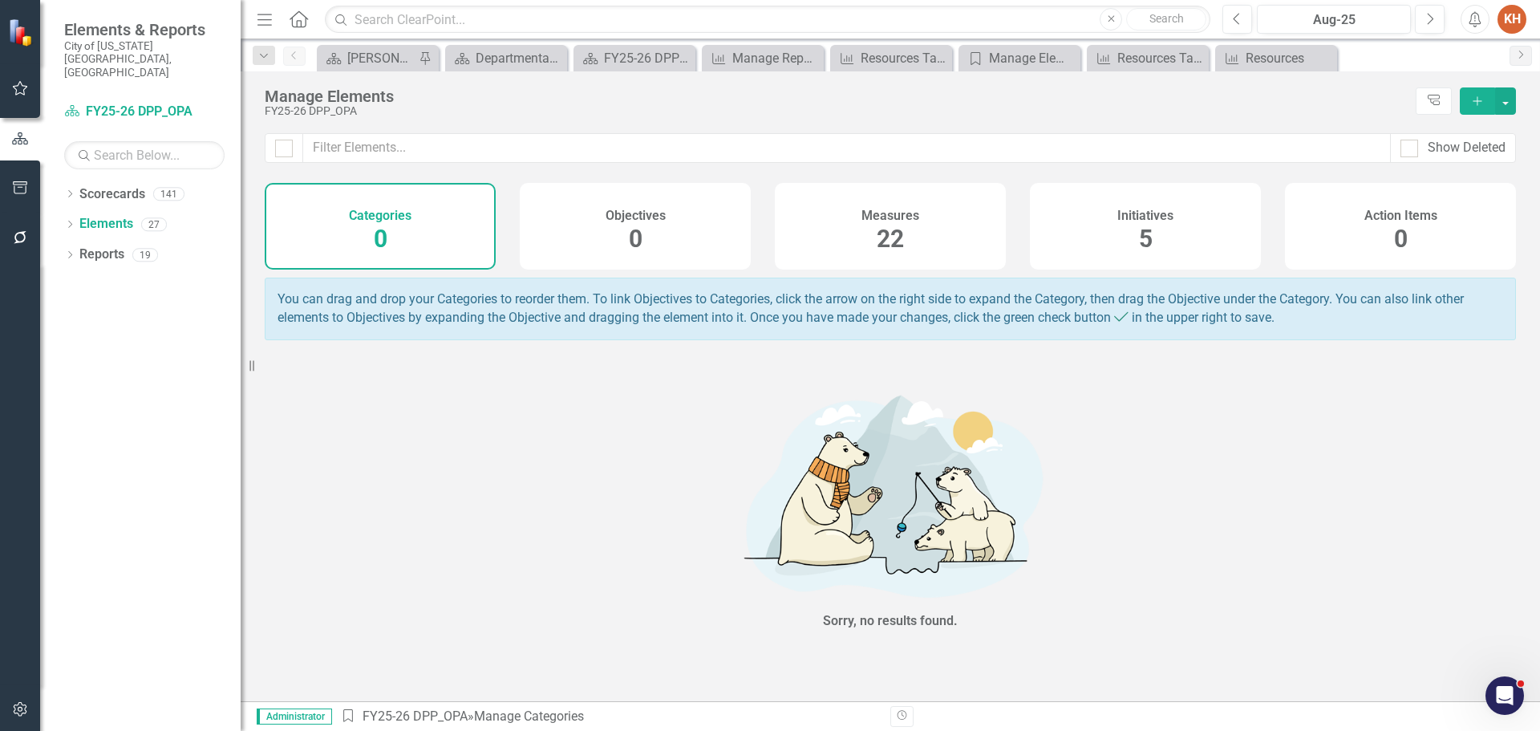
click at [912, 227] on div "Measures 22" at bounding box center [890, 226] width 231 height 87
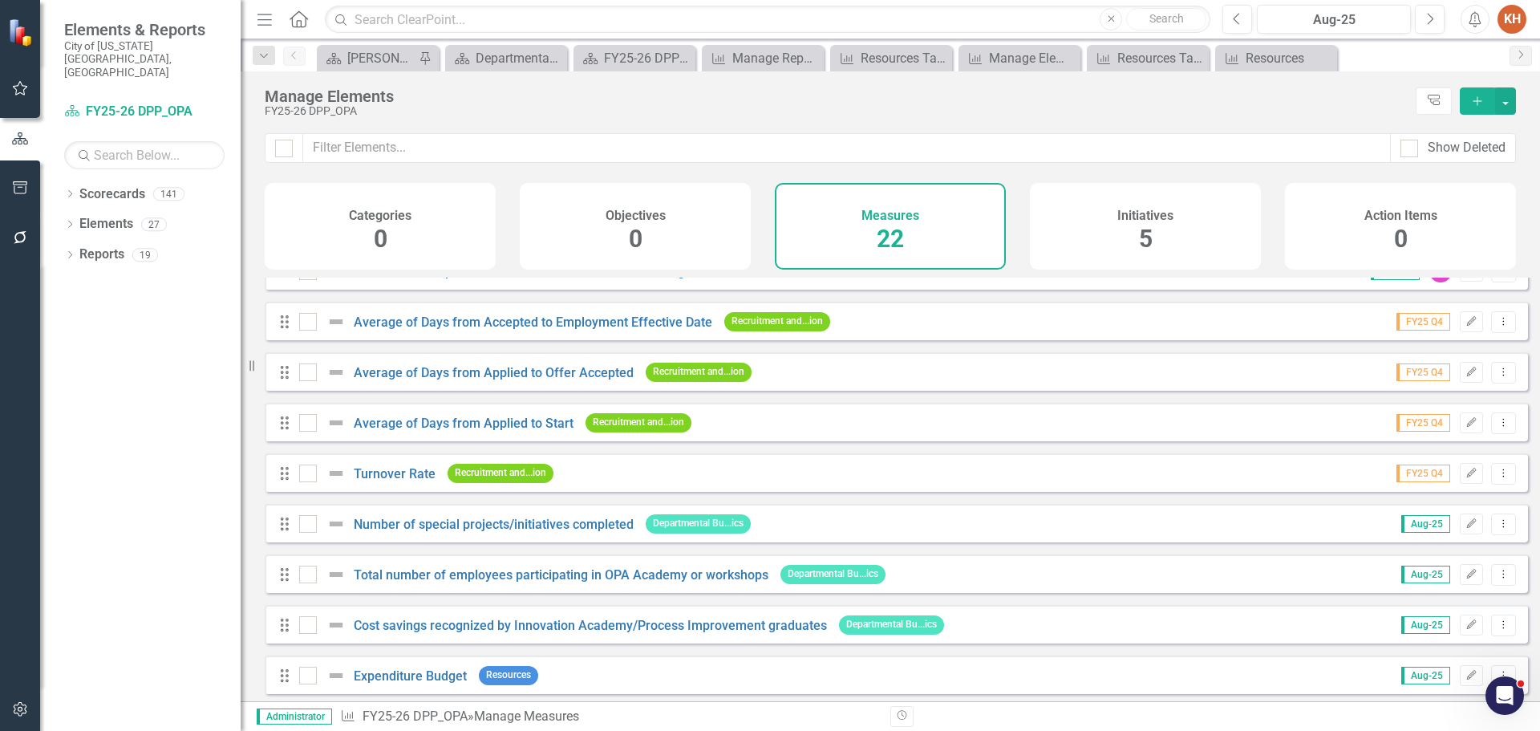
scroll to position [700, 0]
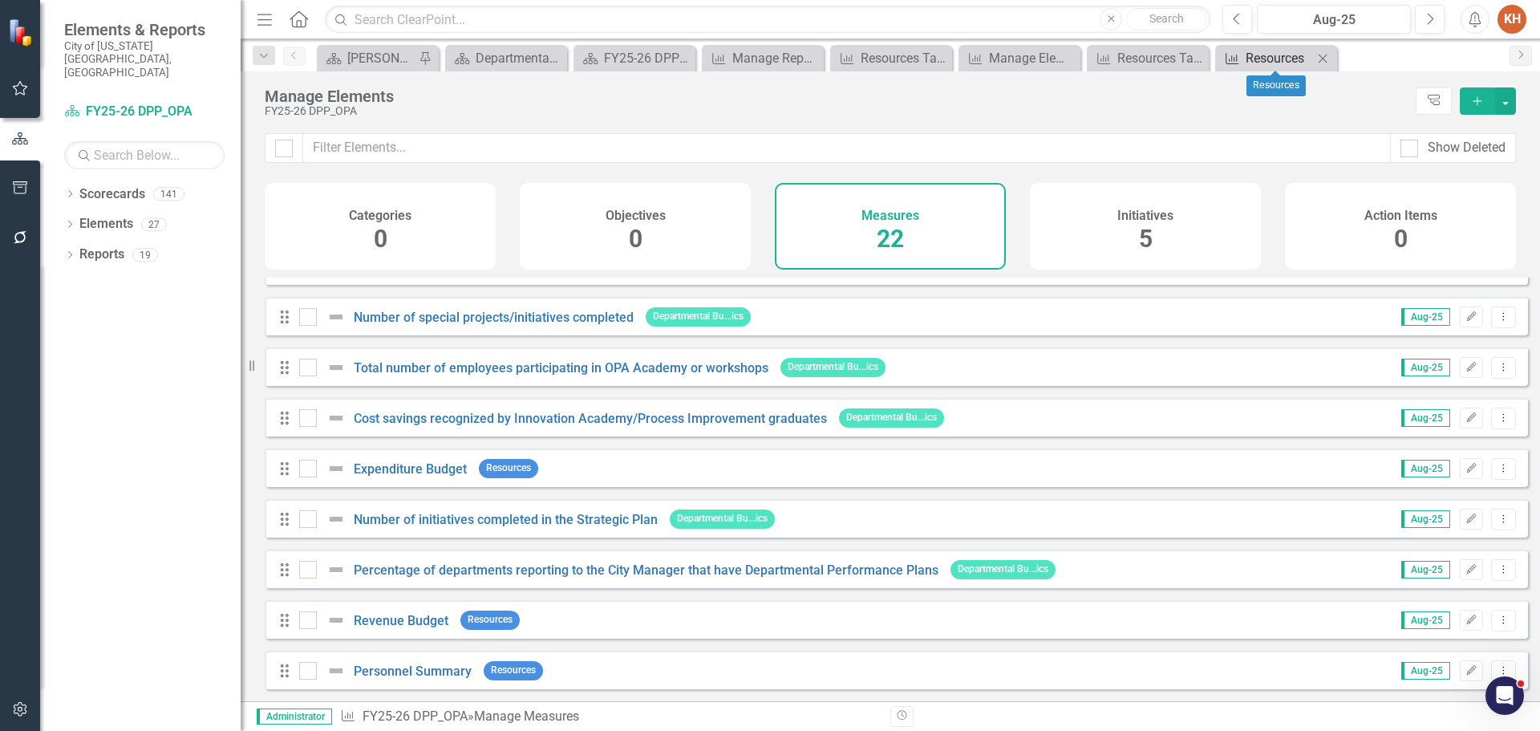
click at [1264, 59] on div "Resources" at bounding box center [1279, 58] width 67 height 20
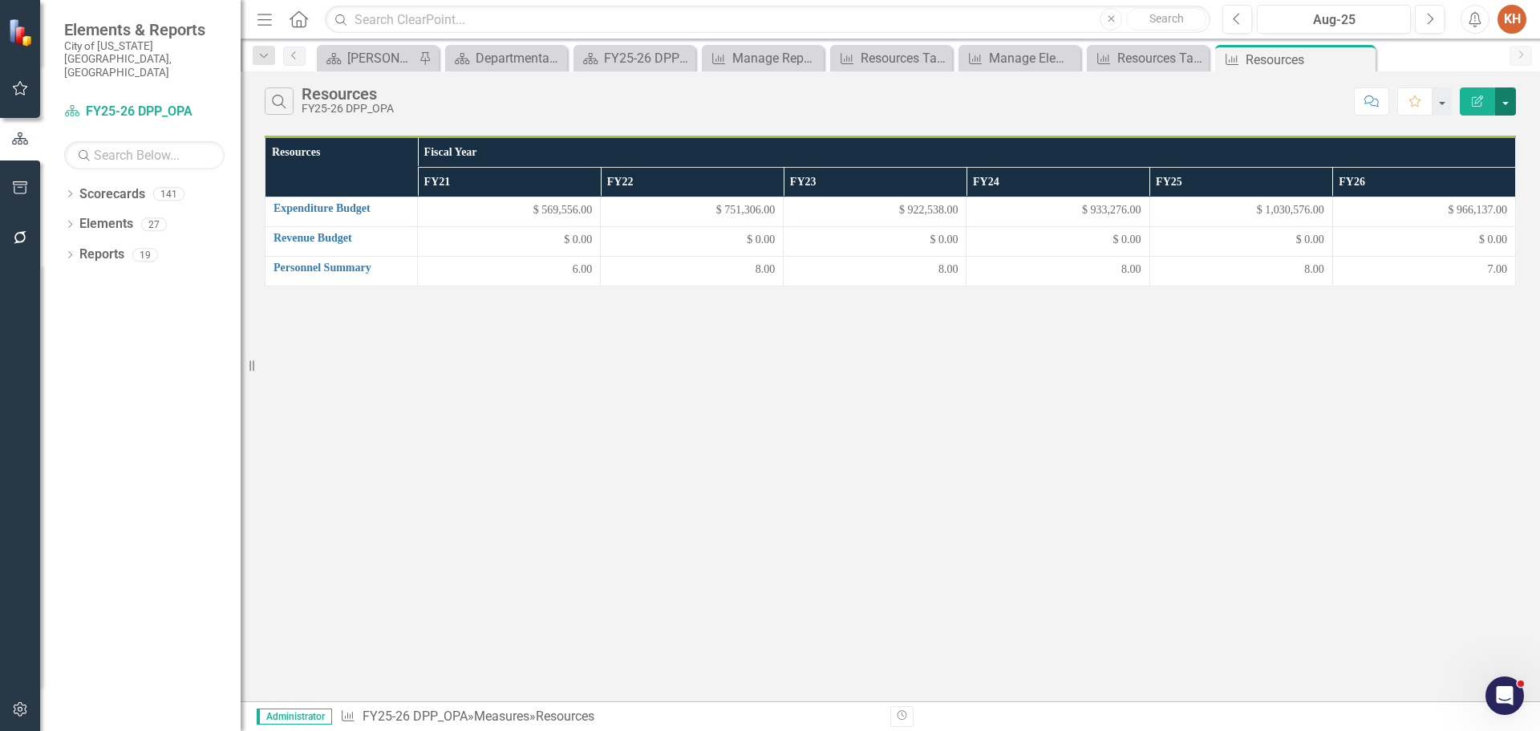
click at [1507, 103] on button "button" at bounding box center [1505, 101] width 21 height 28
click at [1458, 135] on link "Edit Report Edit Report" at bounding box center [1452, 131] width 127 height 30
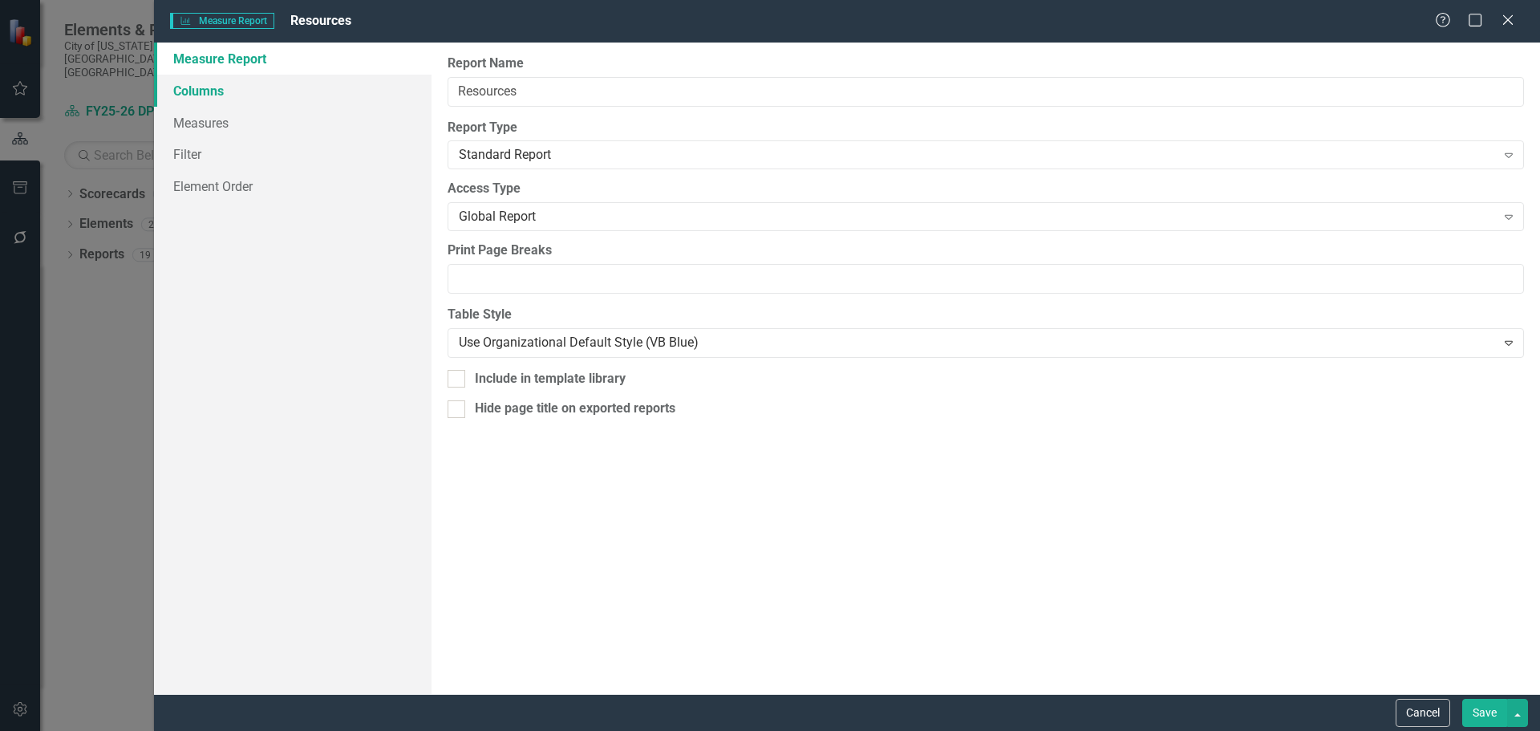
click at [188, 89] on link "Columns" at bounding box center [293, 91] width 278 height 32
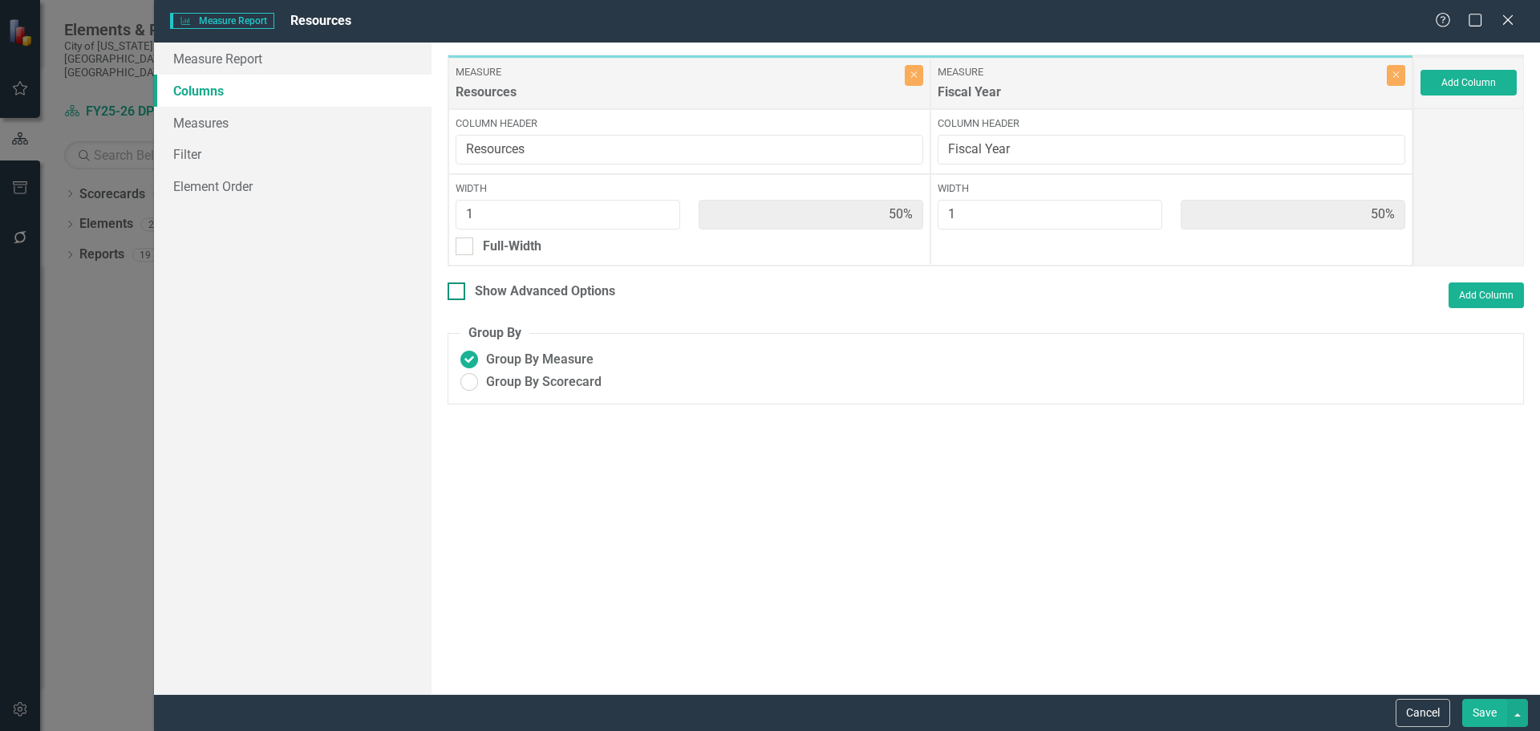
click at [453, 288] on input "Show Advanced Options" at bounding box center [453, 287] width 10 height 10
checkbox input "true"
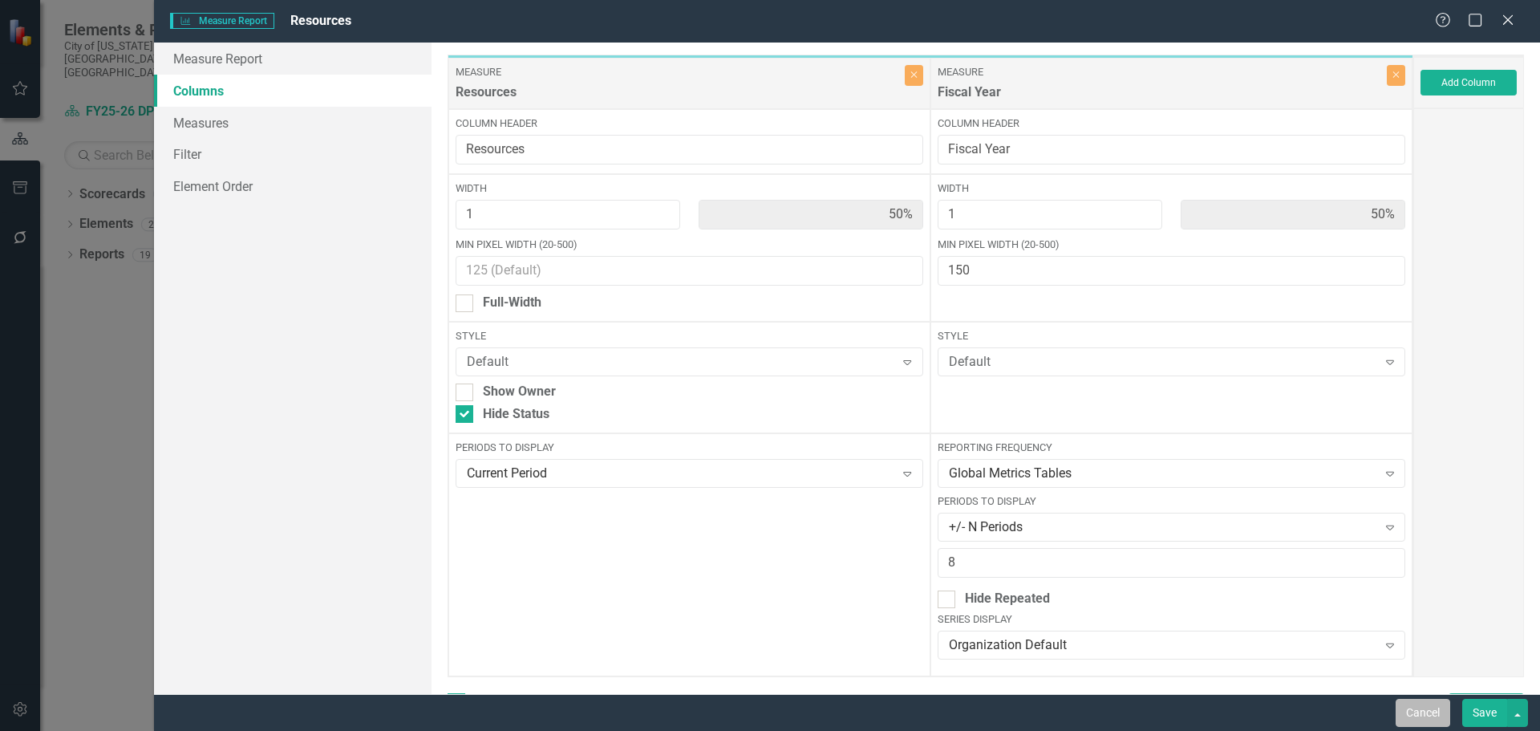
click at [1411, 709] on button "Cancel" at bounding box center [1423, 713] width 55 height 28
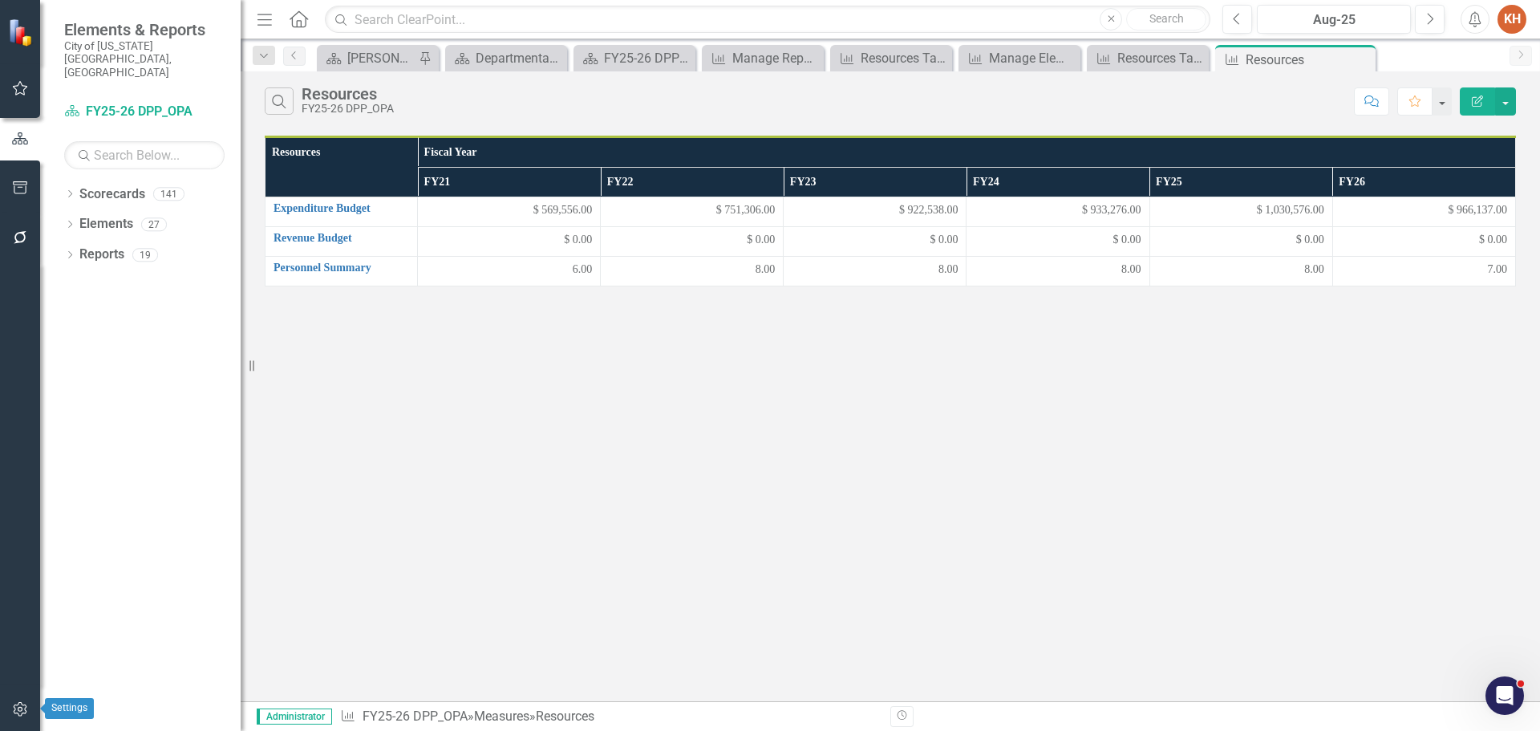
click at [0, 709] on div at bounding box center [20, 710] width 40 height 34
click at [27, 707] on icon "button" at bounding box center [20, 709] width 17 height 13
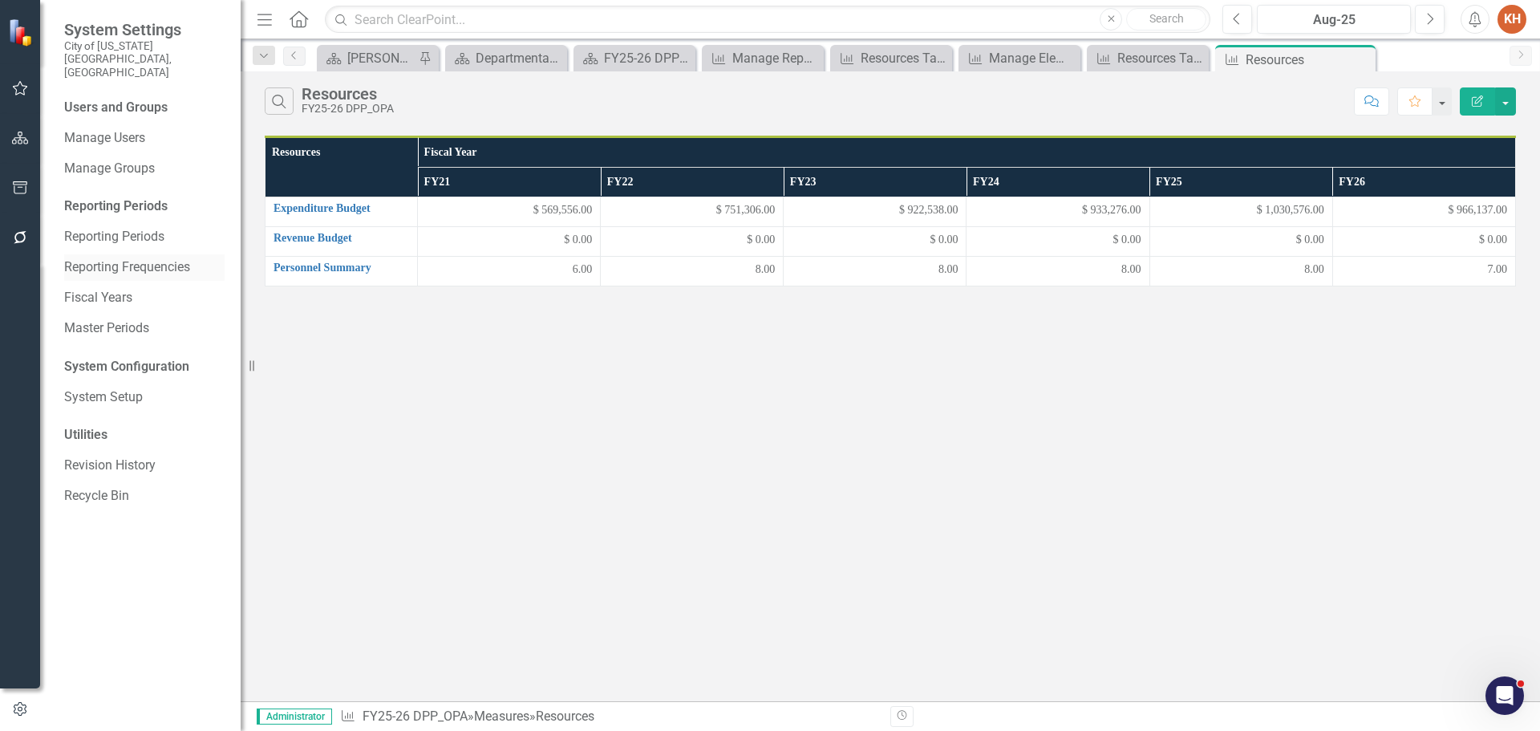
click at [132, 258] on link "Reporting Frequencies" at bounding box center [144, 267] width 160 height 18
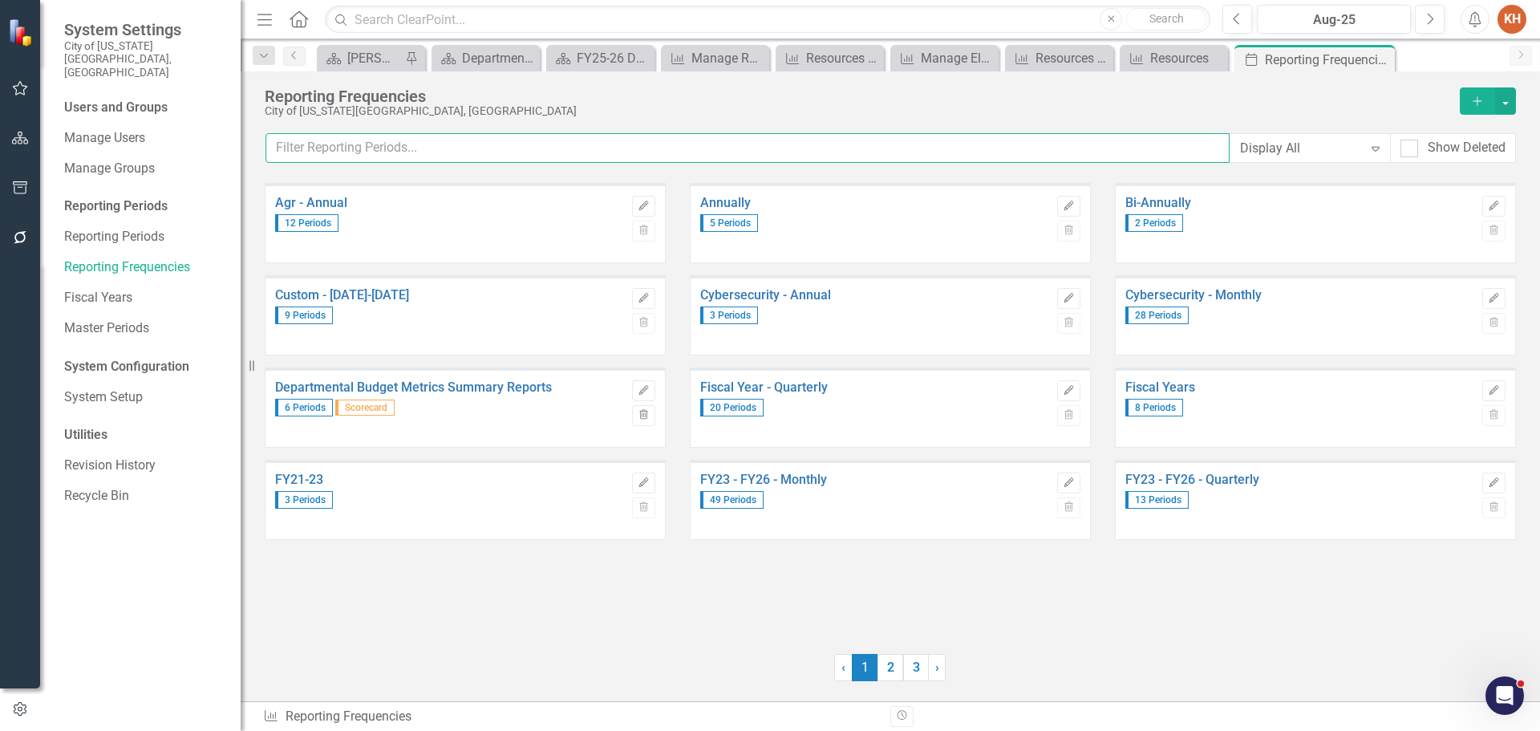
click at [818, 148] on input "text" at bounding box center [748, 148] width 964 height 30
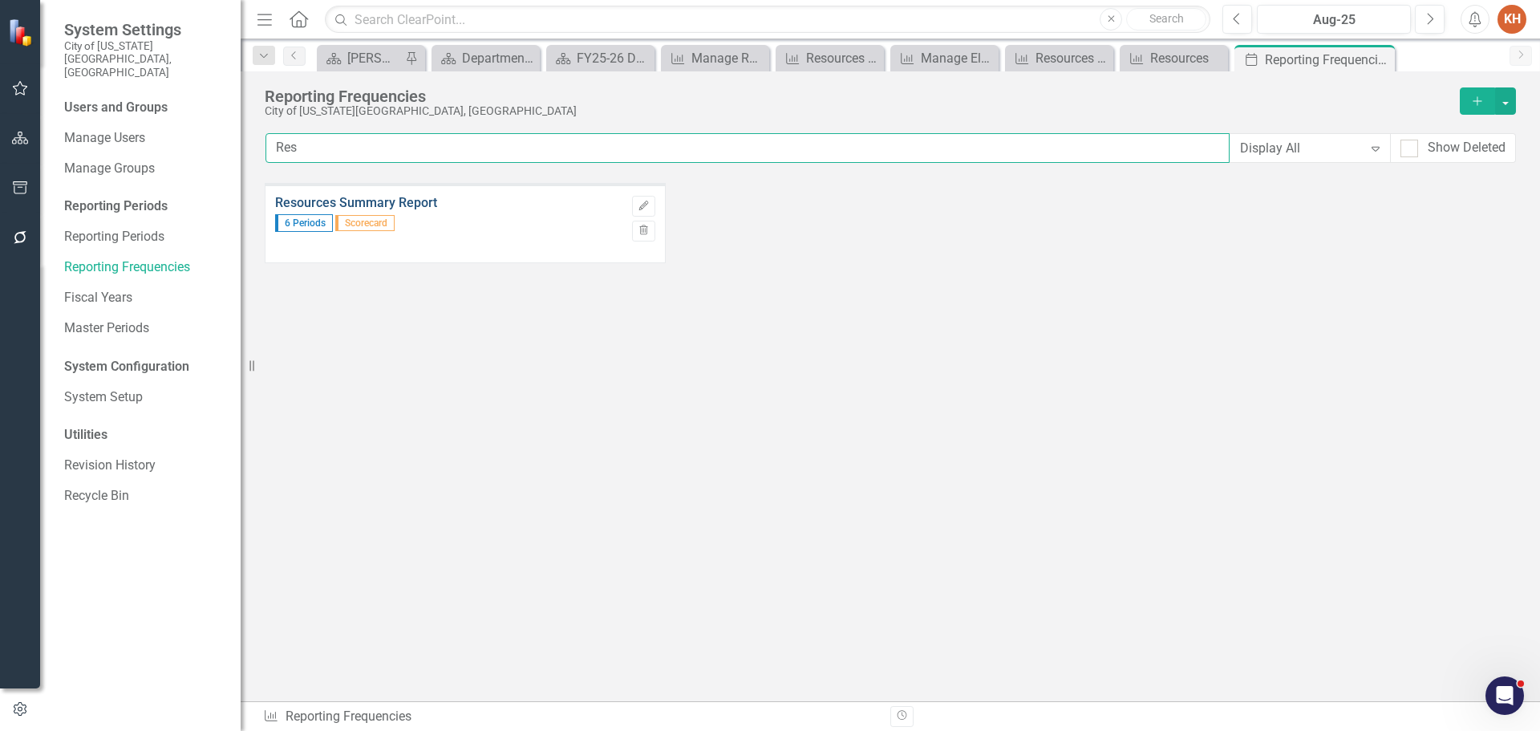
type input "Res"
click at [405, 207] on link "Resources Summary Report" at bounding box center [449, 203] width 349 height 14
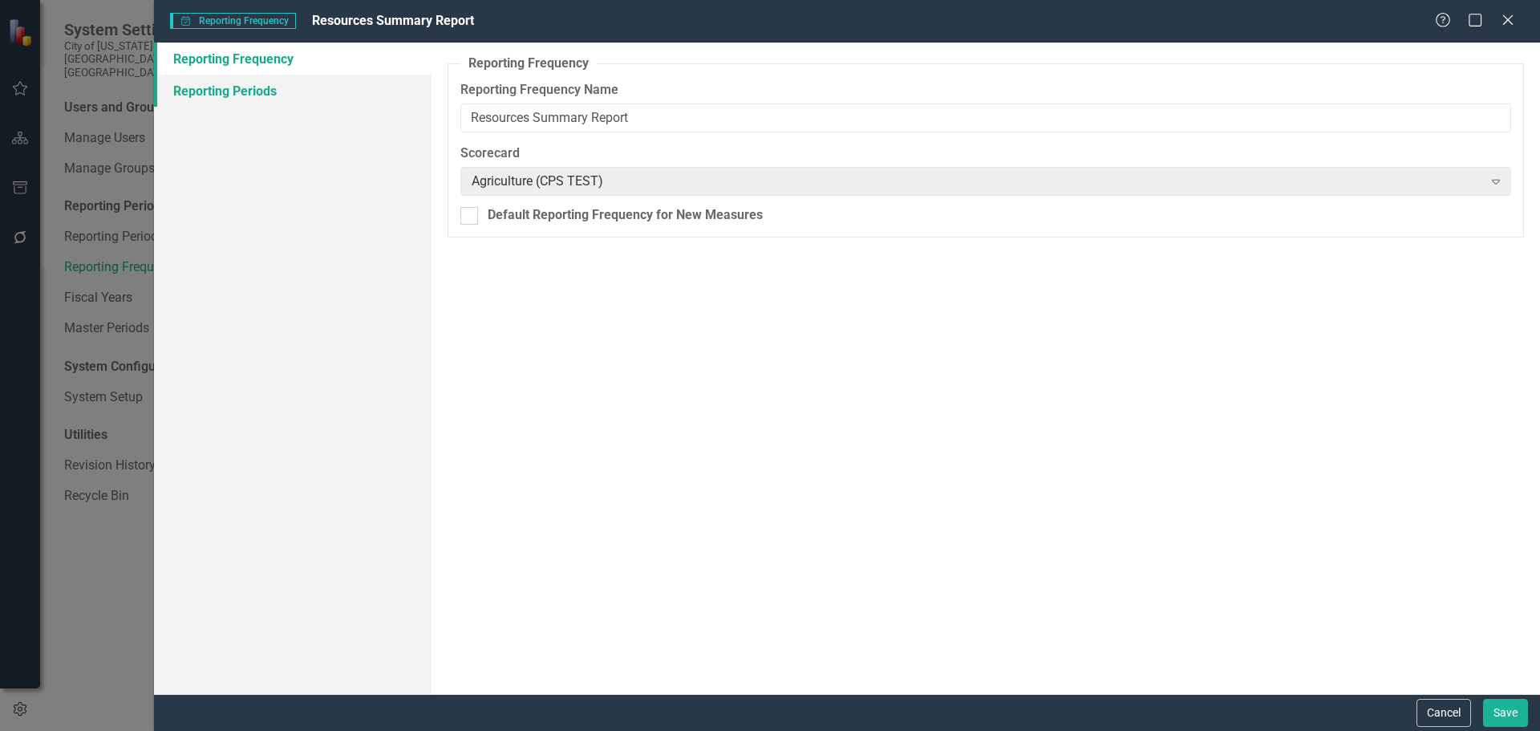
click at [268, 97] on link "Reporting Periods" at bounding box center [293, 91] width 278 height 32
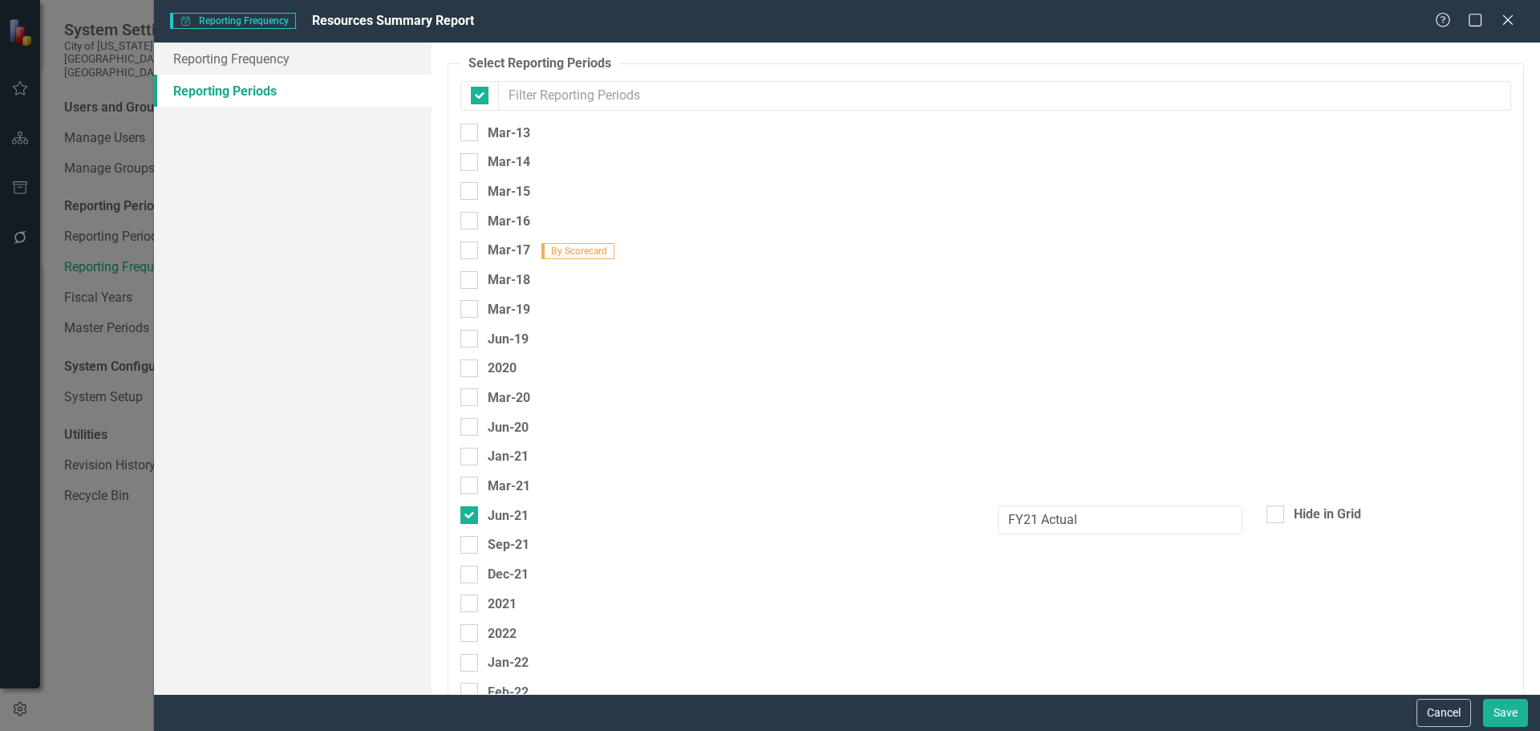
checkbox input "false"
click at [1432, 712] on button "Cancel" at bounding box center [1444, 713] width 55 height 28
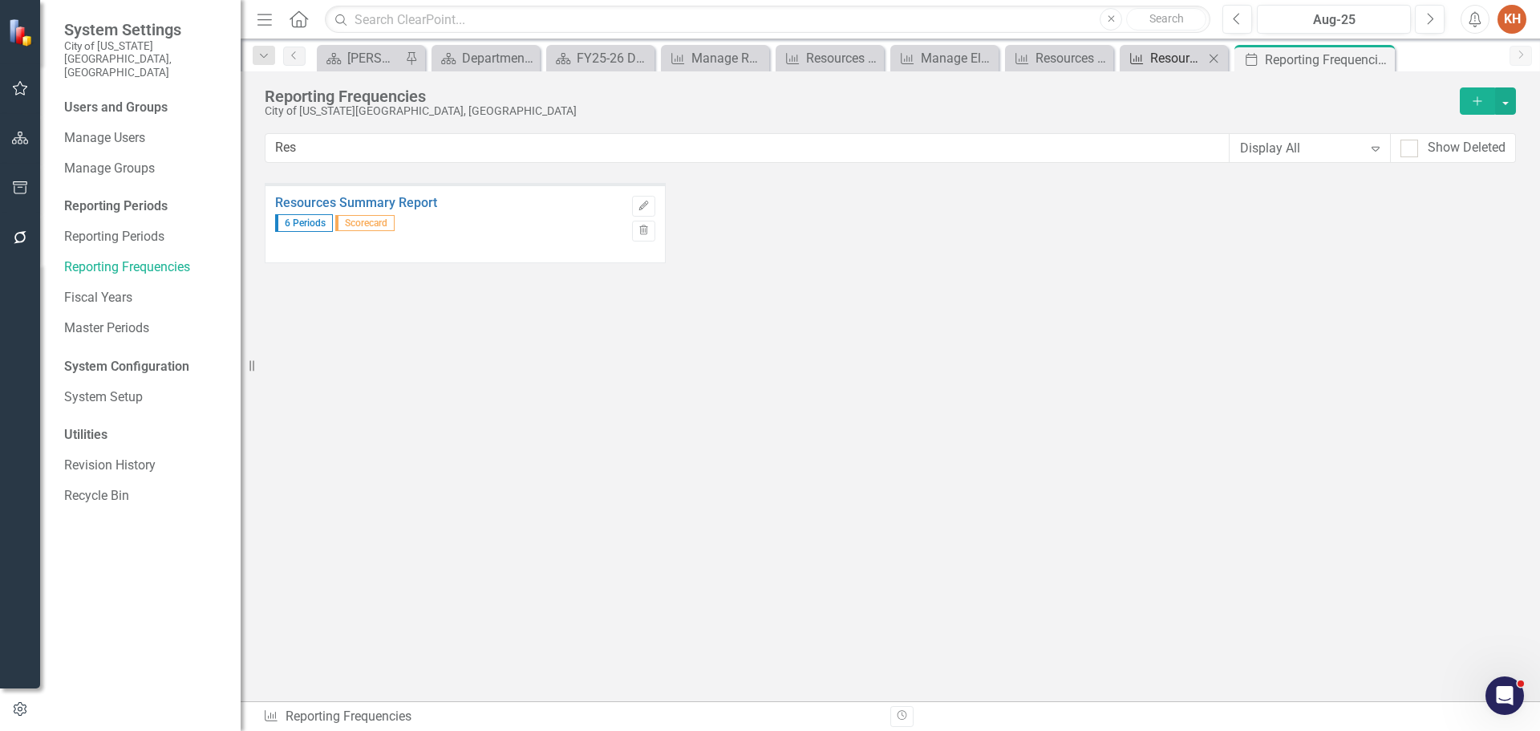
click at [1180, 59] on div "Resources" at bounding box center [1177, 58] width 54 height 20
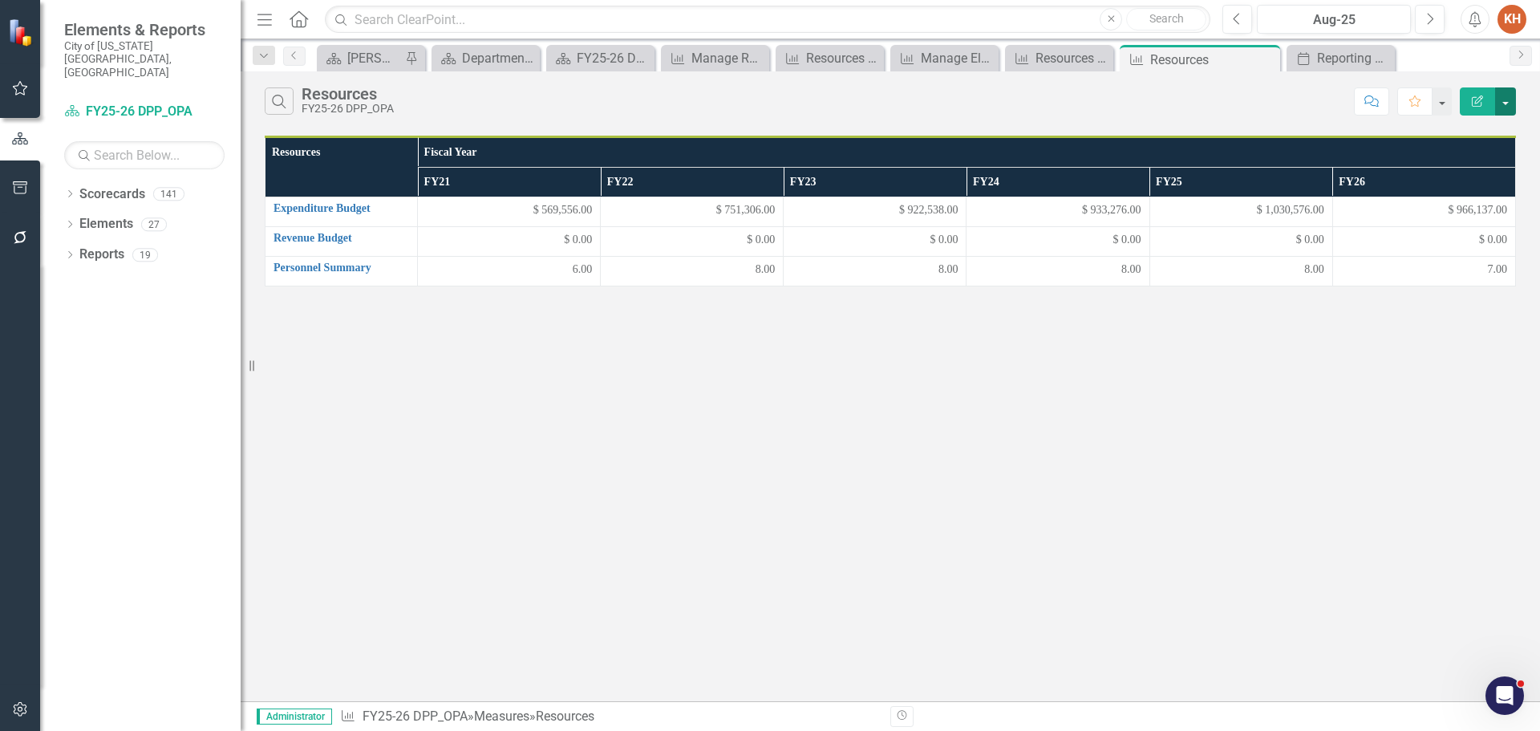
click at [1511, 108] on button "button" at bounding box center [1505, 101] width 21 height 28
click at [1458, 139] on link "Edit Report Edit Report" at bounding box center [1452, 131] width 127 height 30
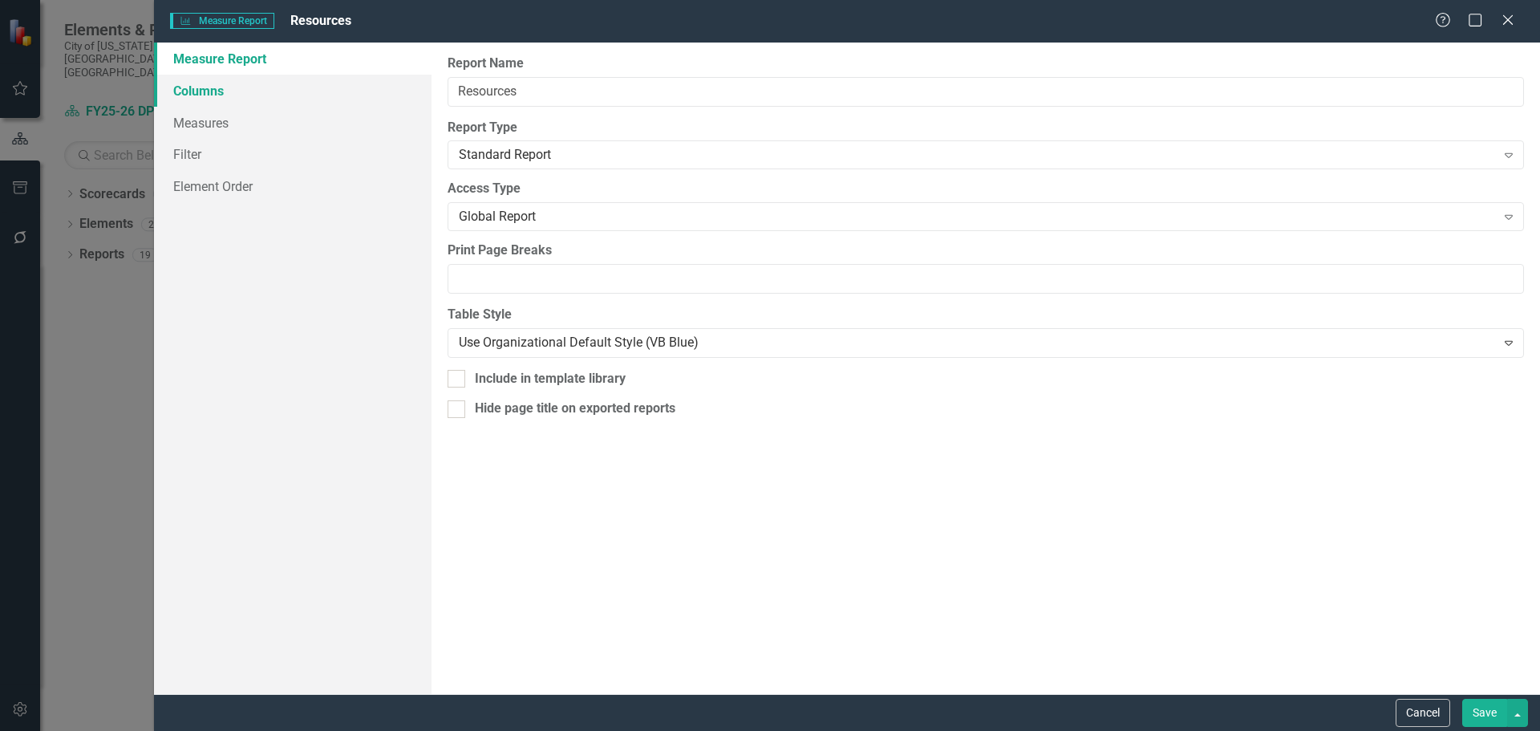
click at [242, 93] on link "Columns" at bounding box center [293, 91] width 278 height 32
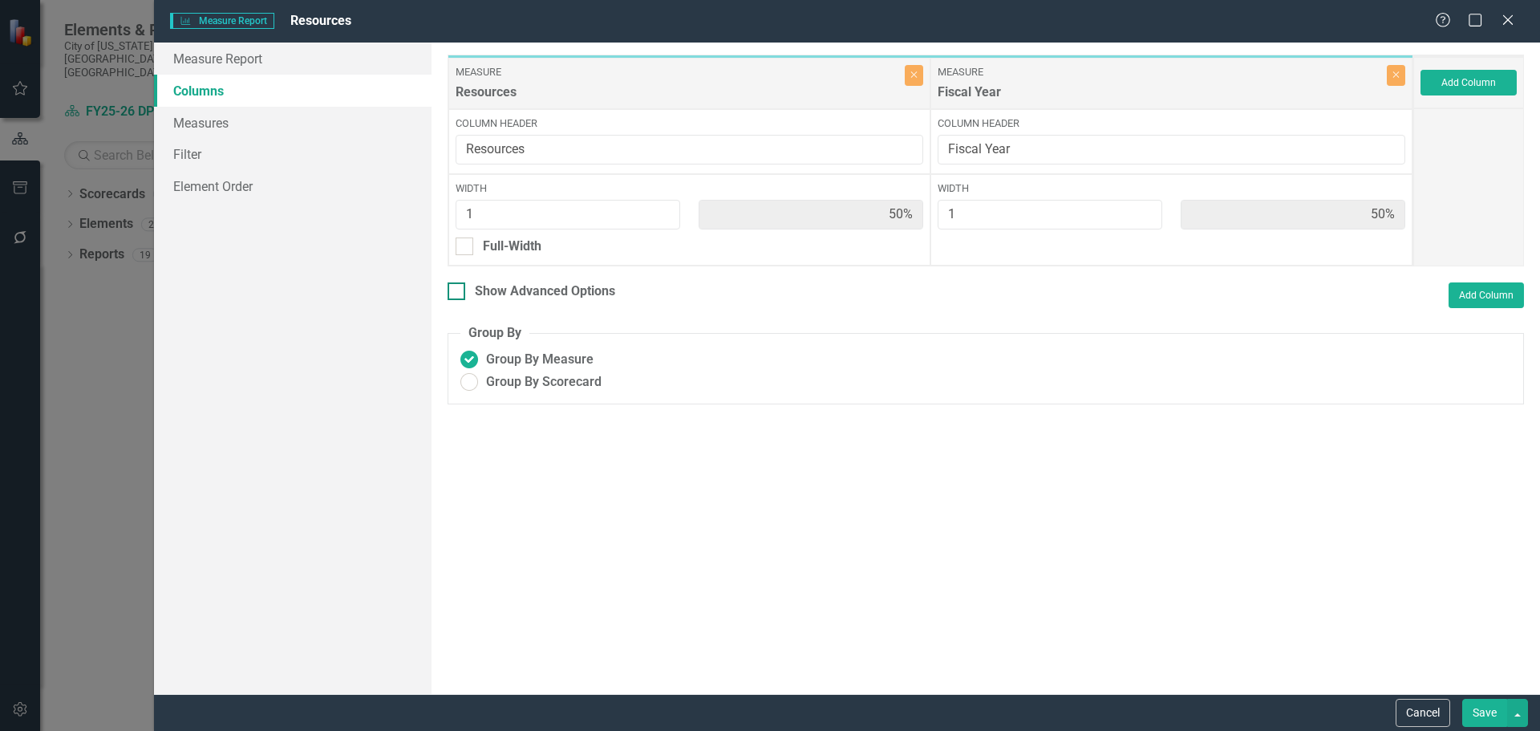
click at [455, 292] on input "Show Advanced Options" at bounding box center [453, 287] width 10 height 10
checkbox input "true"
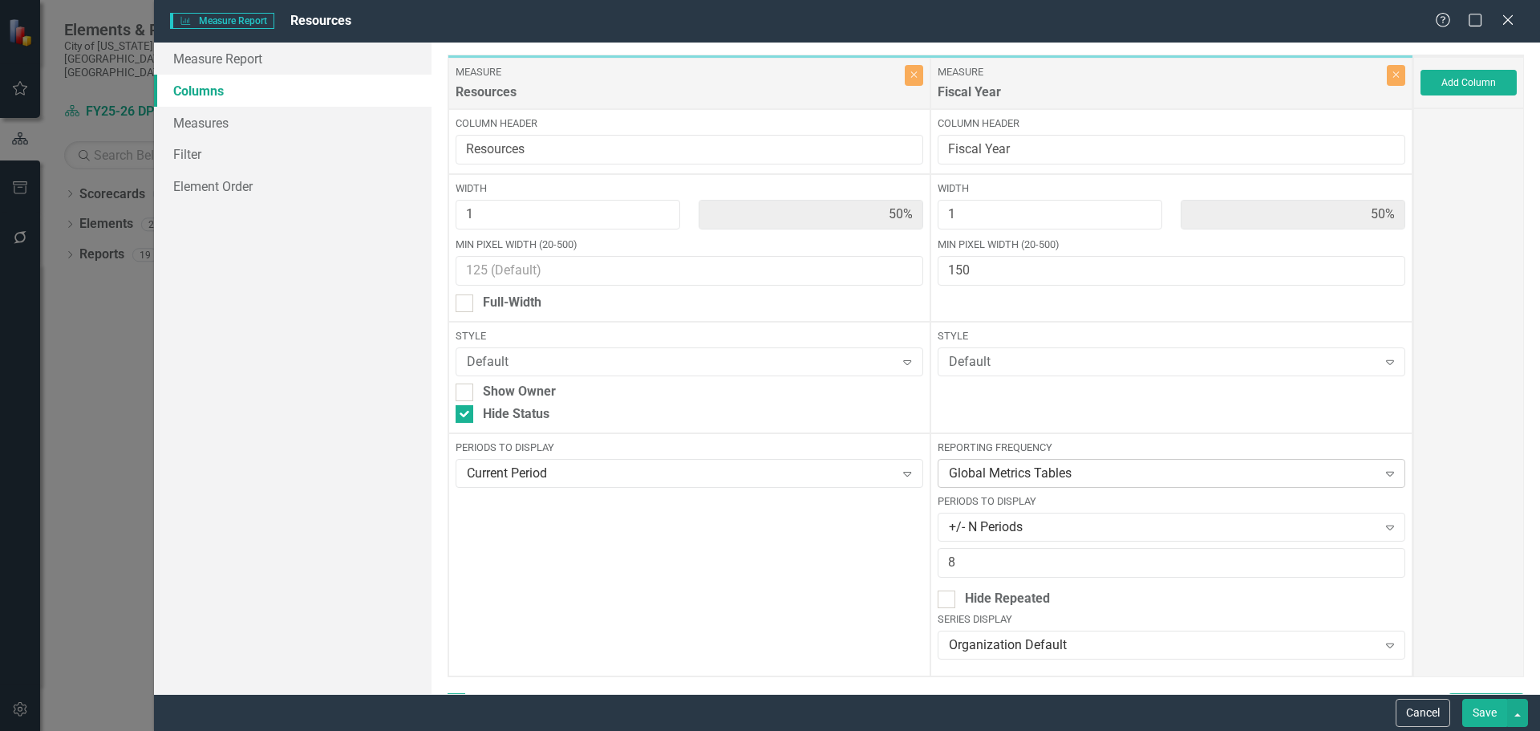
click at [1033, 473] on div "Global Metrics Tables" at bounding box center [1163, 474] width 428 height 18
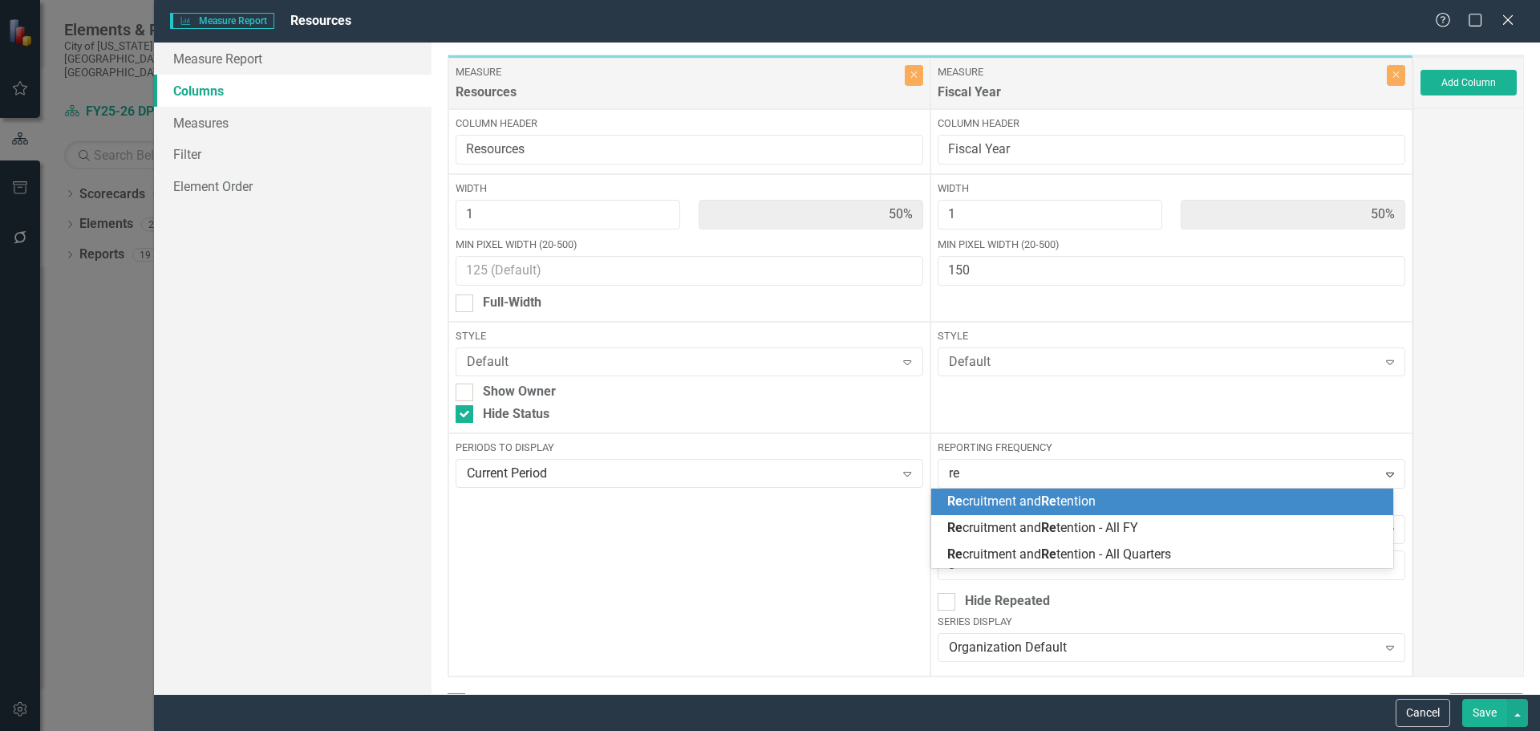
type input "res"
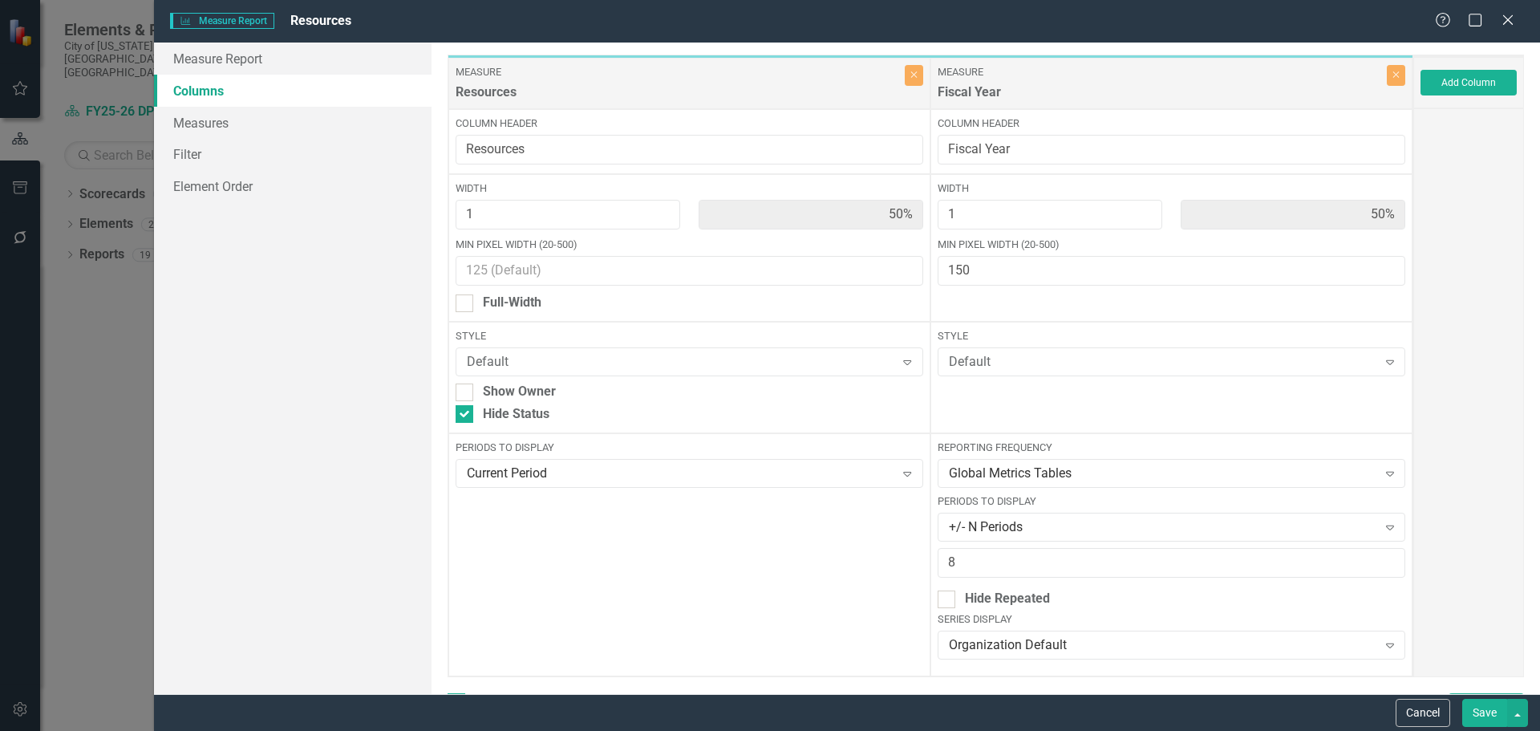
scroll to position [133, 0]
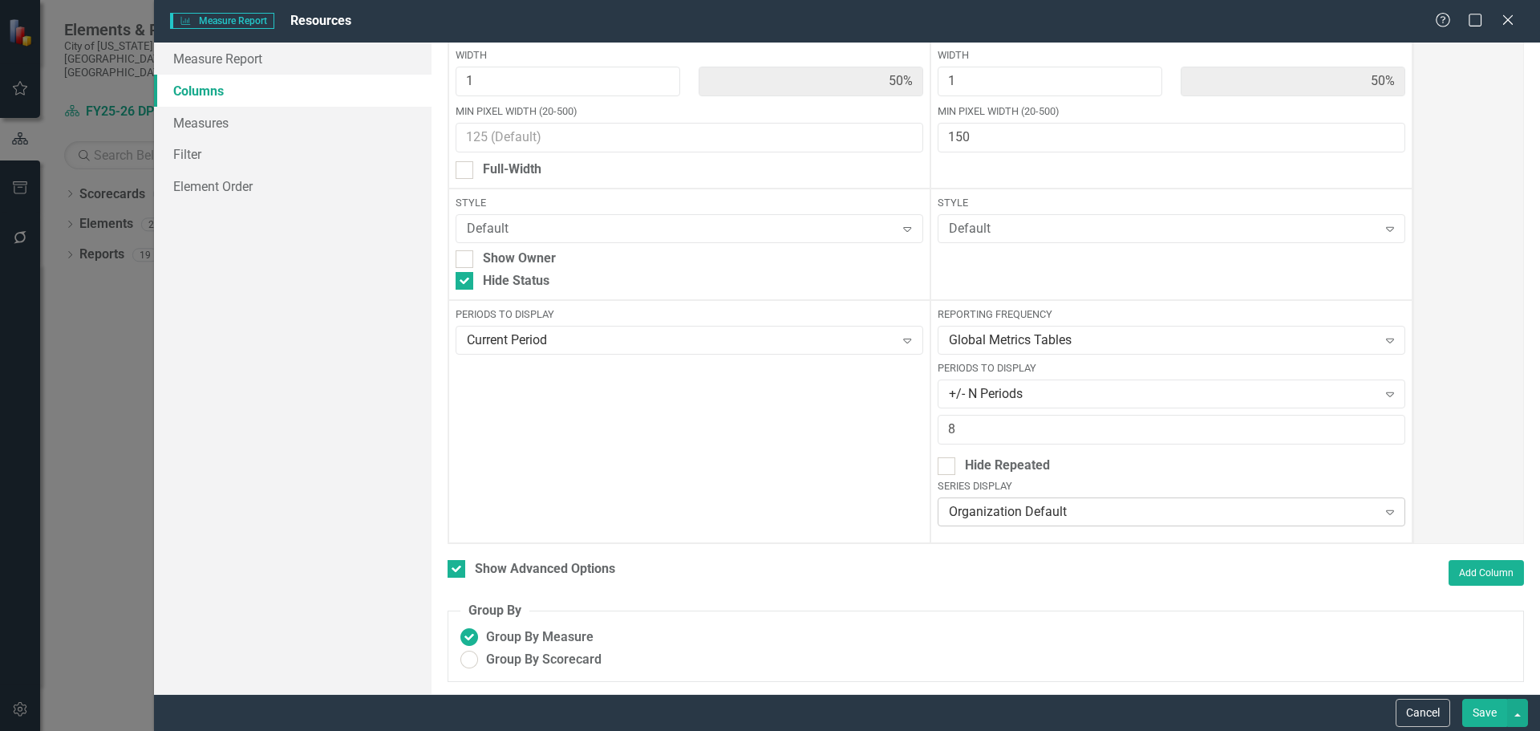
click at [1025, 512] on div "Organization Default" at bounding box center [1163, 512] width 428 height 18
click at [1025, 332] on div "Global Metrics Tables" at bounding box center [1163, 340] width 428 height 18
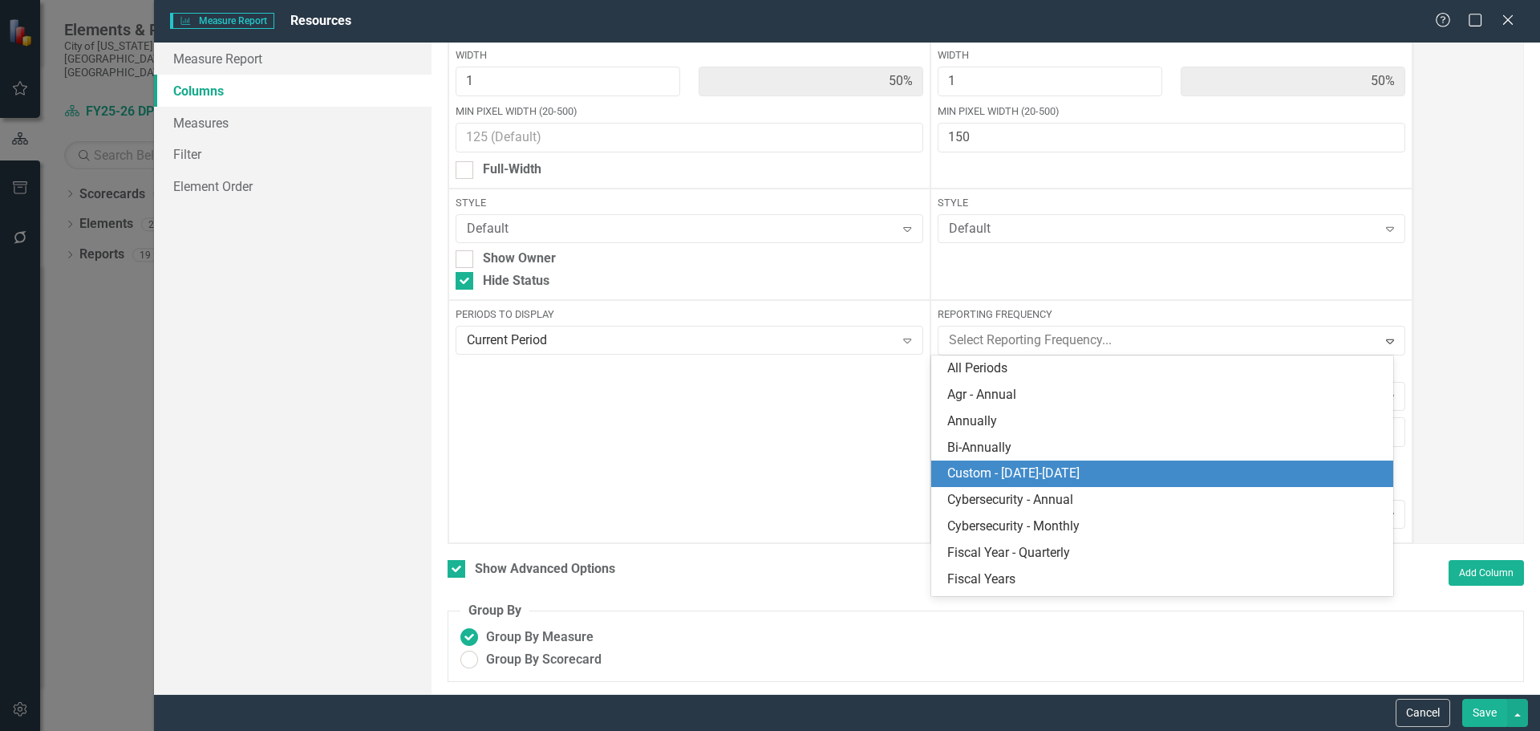
scroll to position [418, 0]
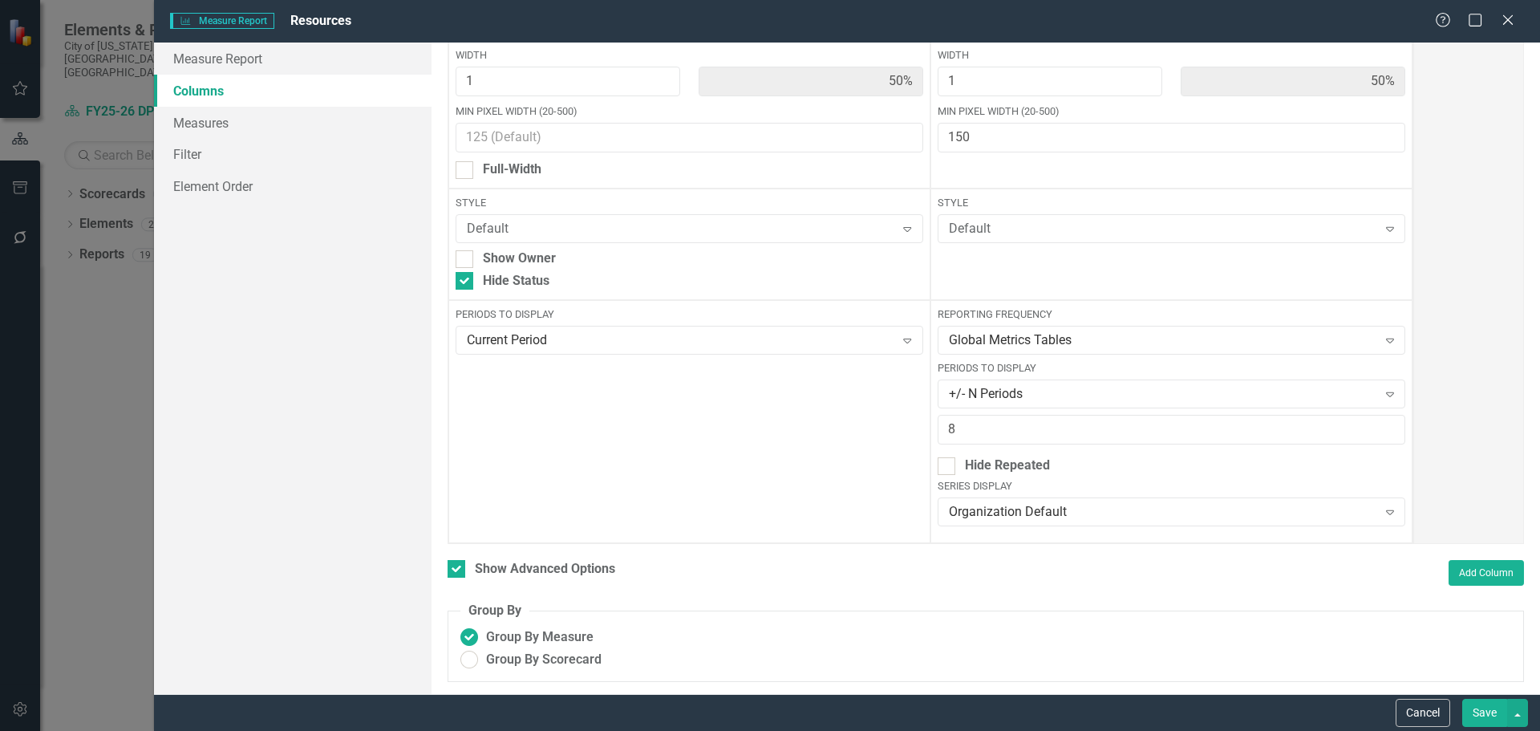
click at [806, 461] on div "Periods to Display Current Period Expand" at bounding box center [689, 421] width 482 height 243
click at [1430, 705] on button "Cancel" at bounding box center [1423, 713] width 55 height 28
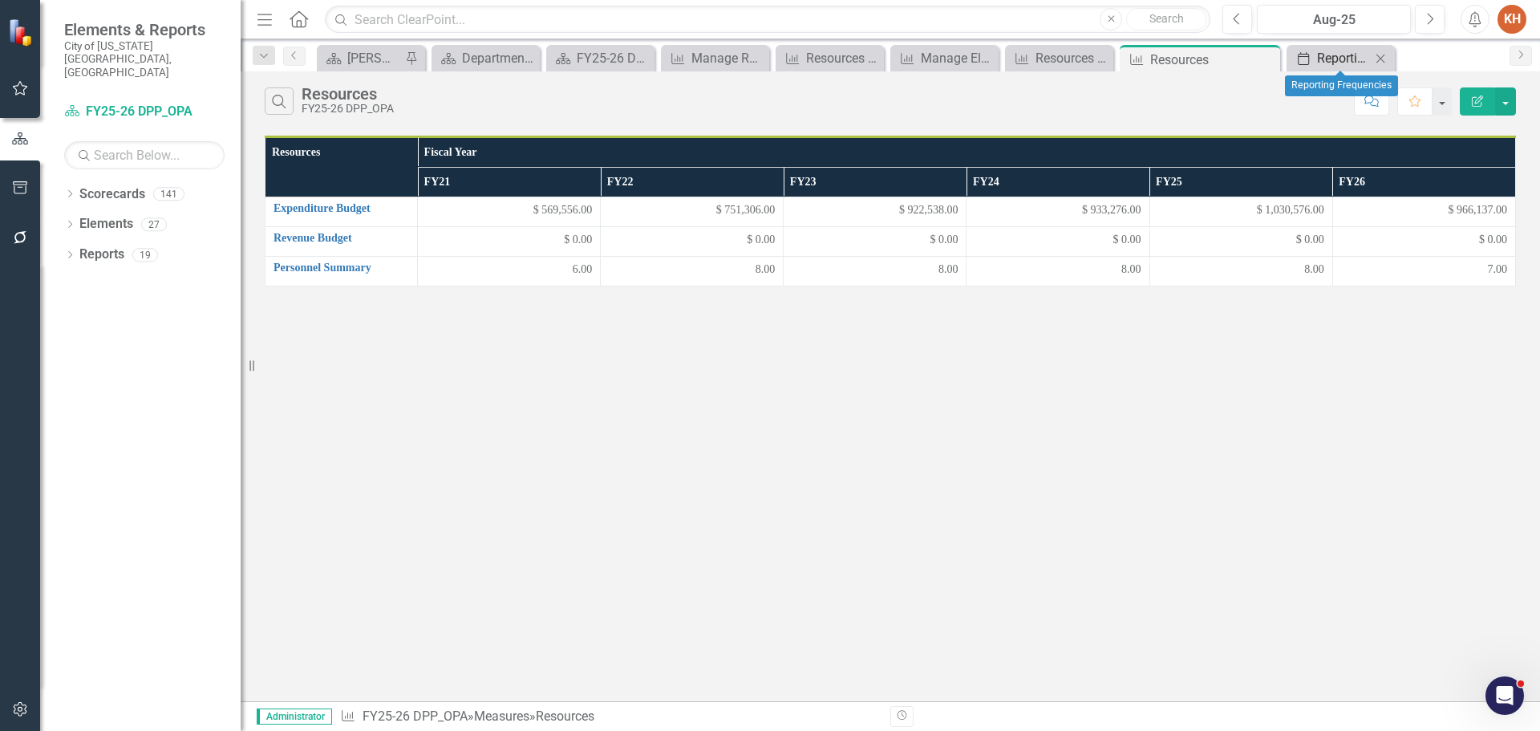
click at [1325, 63] on div "Reporting Frequencies" at bounding box center [1344, 58] width 54 height 20
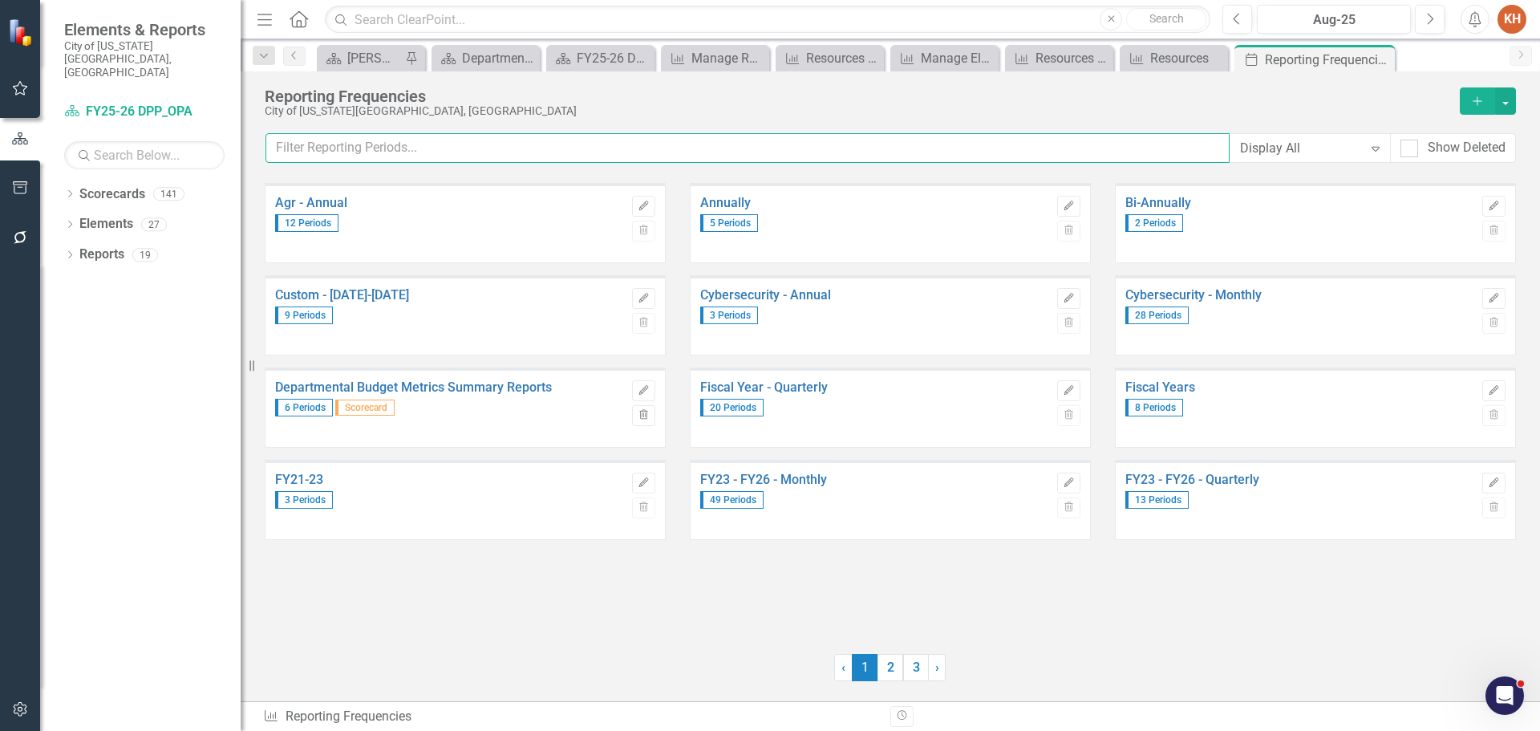
click at [535, 146] on input "text" at bounding box center [748, 148] width 964 height 30
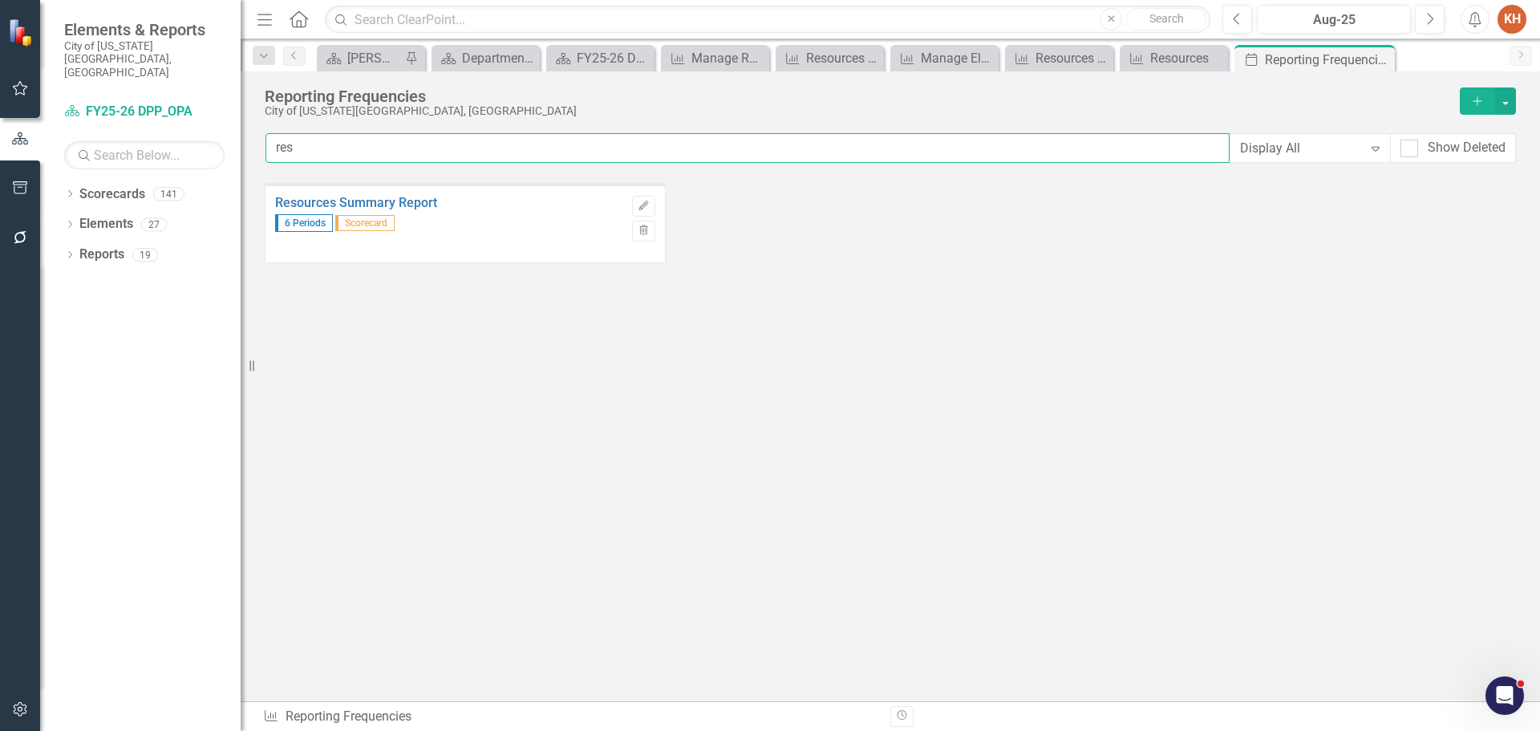
type input "res"
click at [372, 220] on span "Scorecard" at bounding box center [364, 223] width 59 height 16
click at [639, 207] on icon "Edit" at bounding box center [644, 206] width 12 height 10
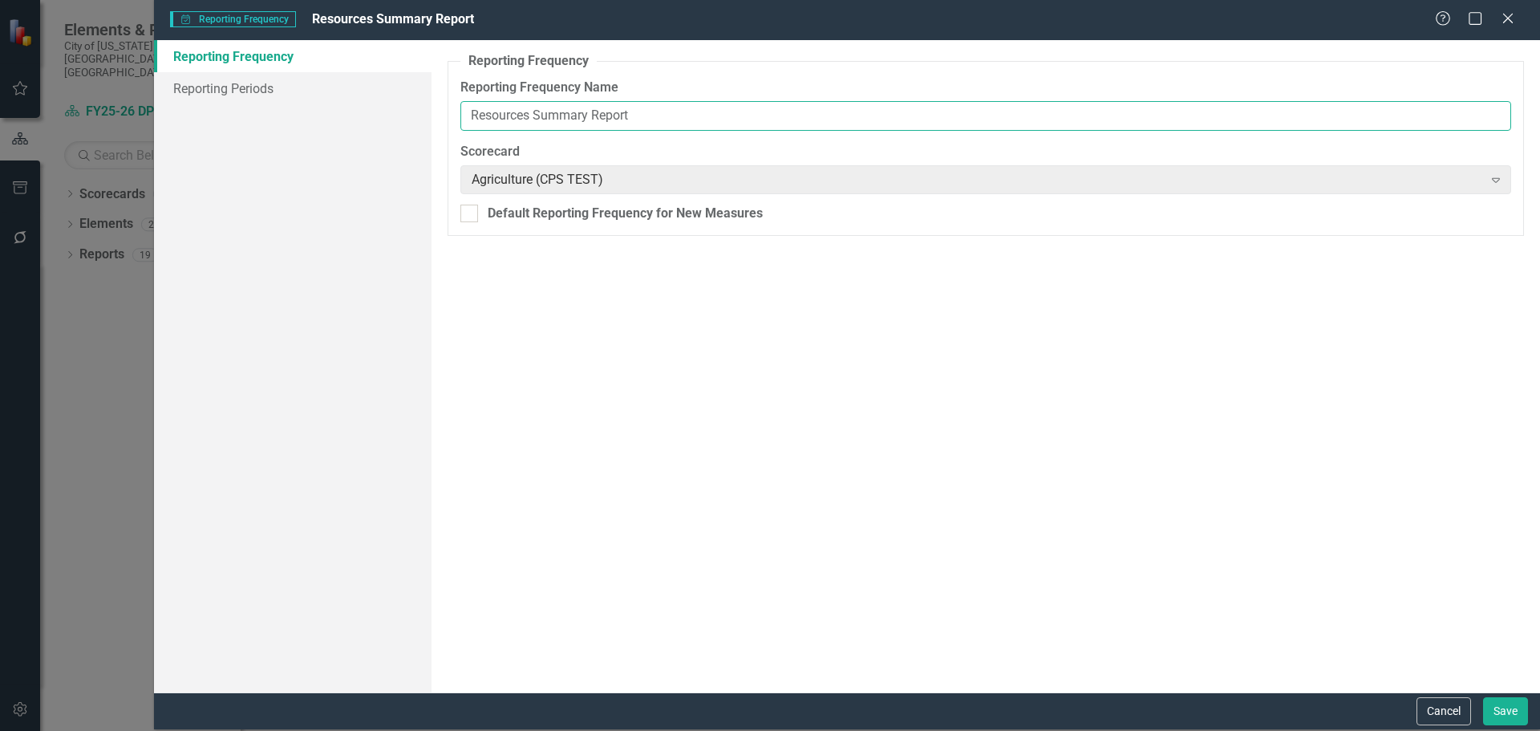
click at [562, 114] on input "Resources Summary Report" at bounding box center [986, 116] width 1051 height 30
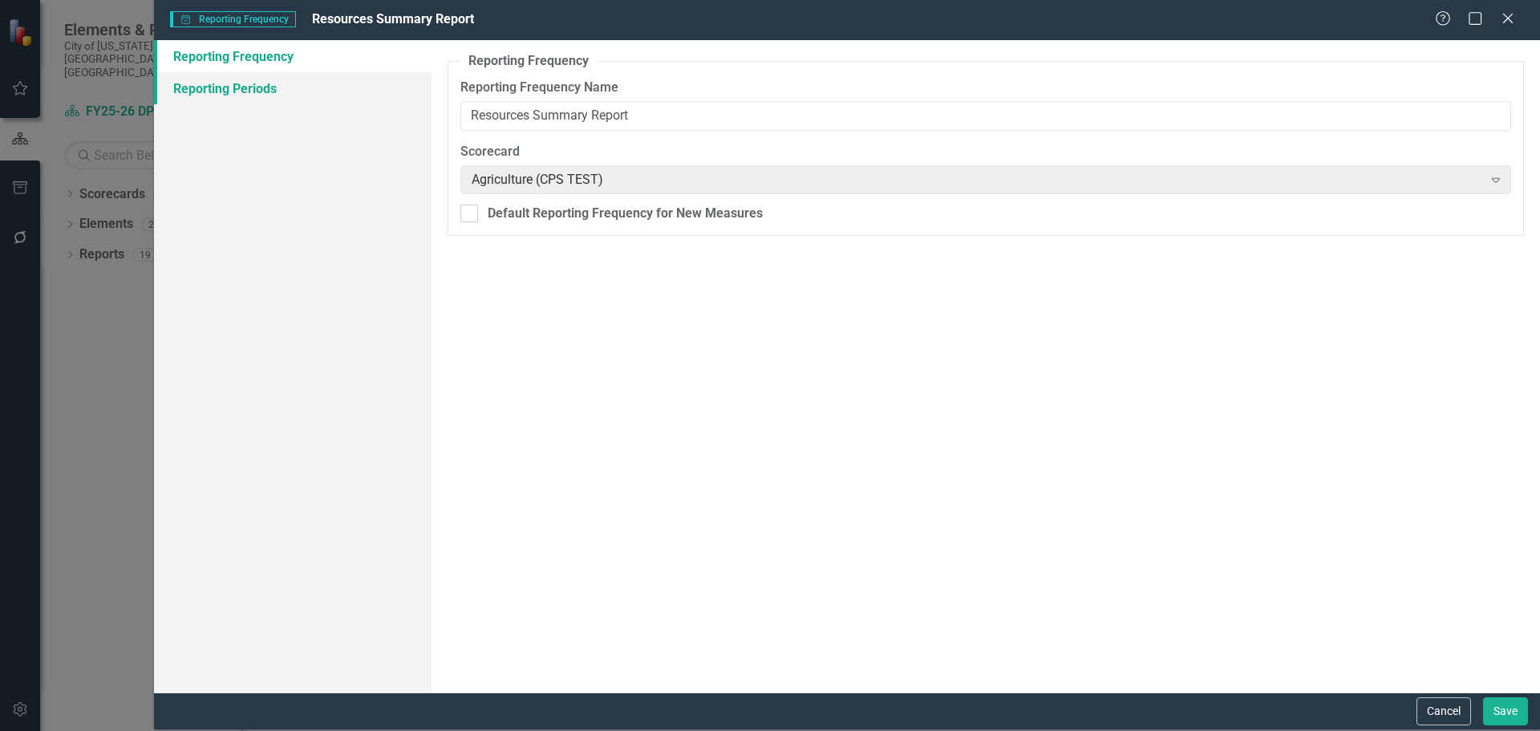
click at [225, 95] on link "Reporting Periods" at bounding box center [293, 88] width 278 height 32
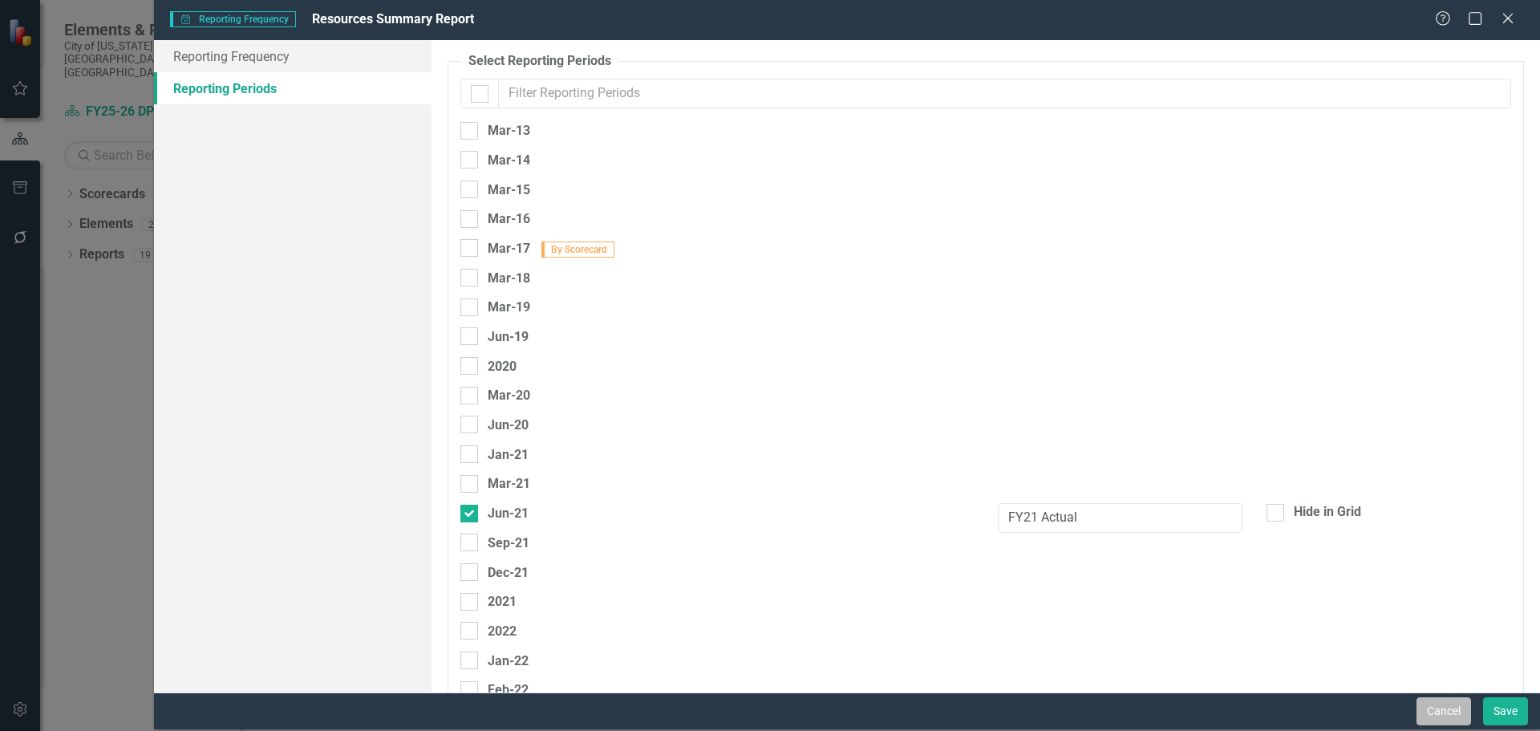
click at [1434, 708] on button "Cancel" at bounding box center [1444, 711] width 55 height 28
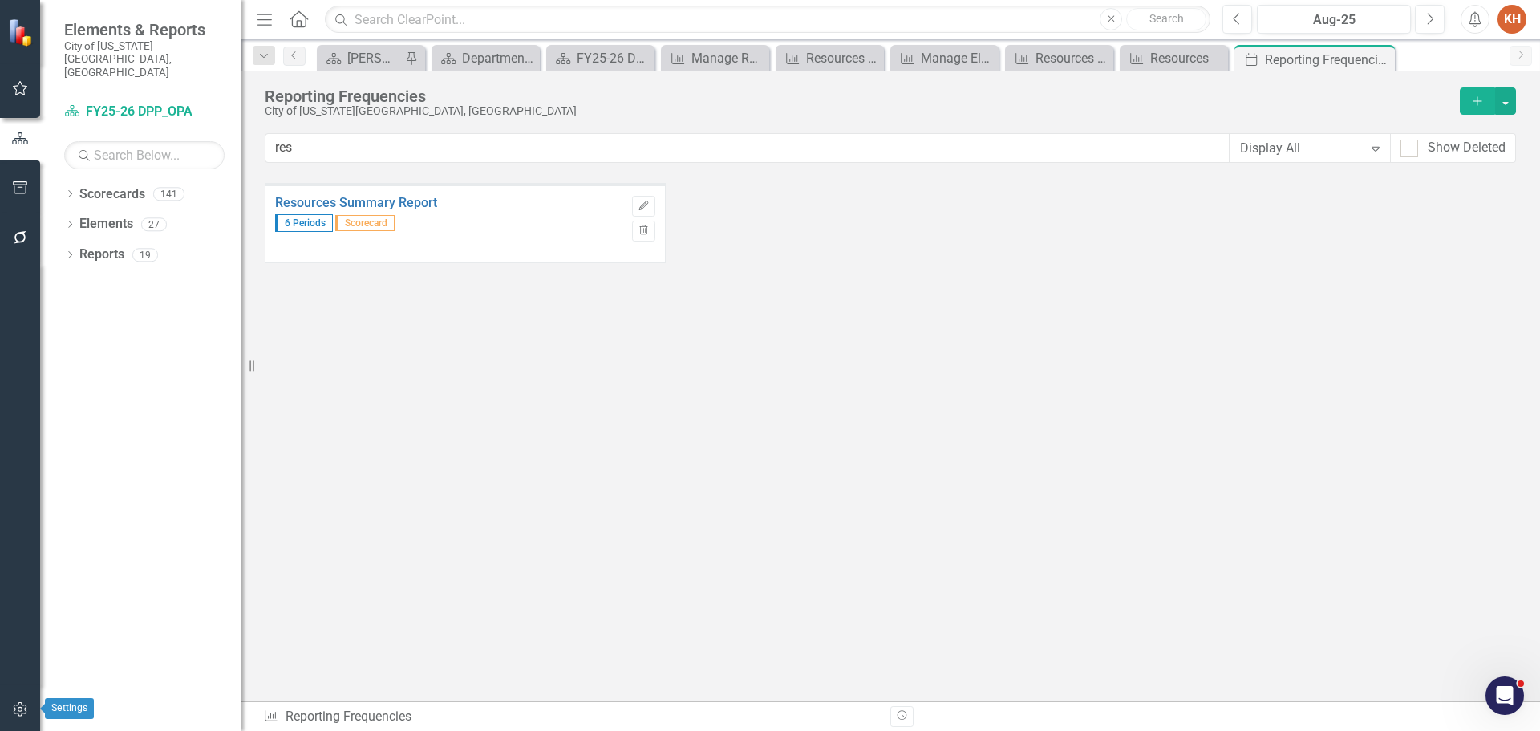
click at [10, 710] on button "button" at bounding box center [20, 710] width 36 height 34
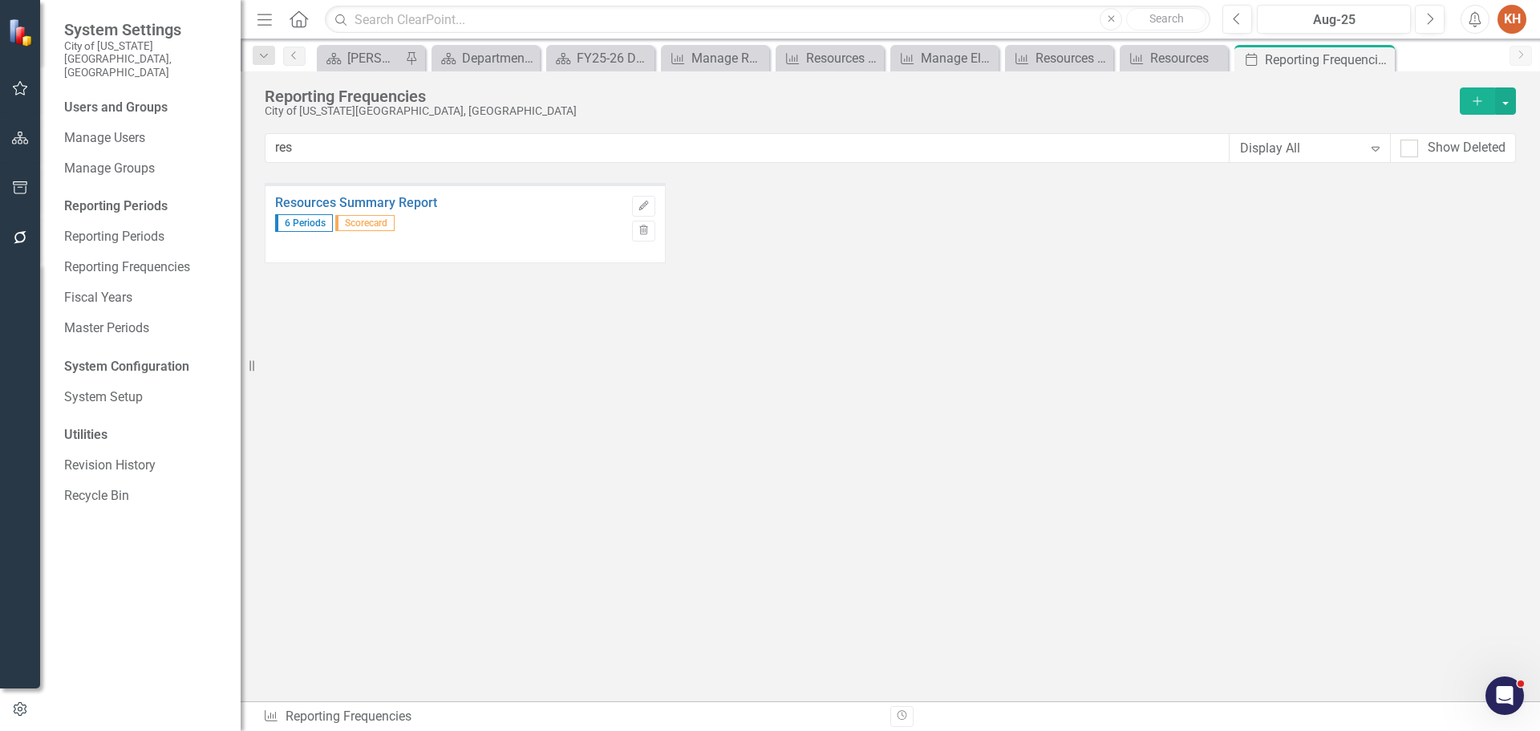
click at [923, 370] on div "Resources Summary Report 6 Periods Scorecard Edit Trash" at bounding box center [891, 411] width 1252 height 456
click at [503, 148] on input "res" at bounding box center [748, 148] width 964 height 30
drag, startPoint x: 329, startPoint y: 140, endPoint x: 102, endPoint y: 126, distance: 227.5
click at [102, 126] on div "System Settings City of [US_STATE][GEOGRAPHIC_DATA], [GEOGRAPHIC_DATA] Users an…" at bounding box center [770, 365] width 1540 height 731
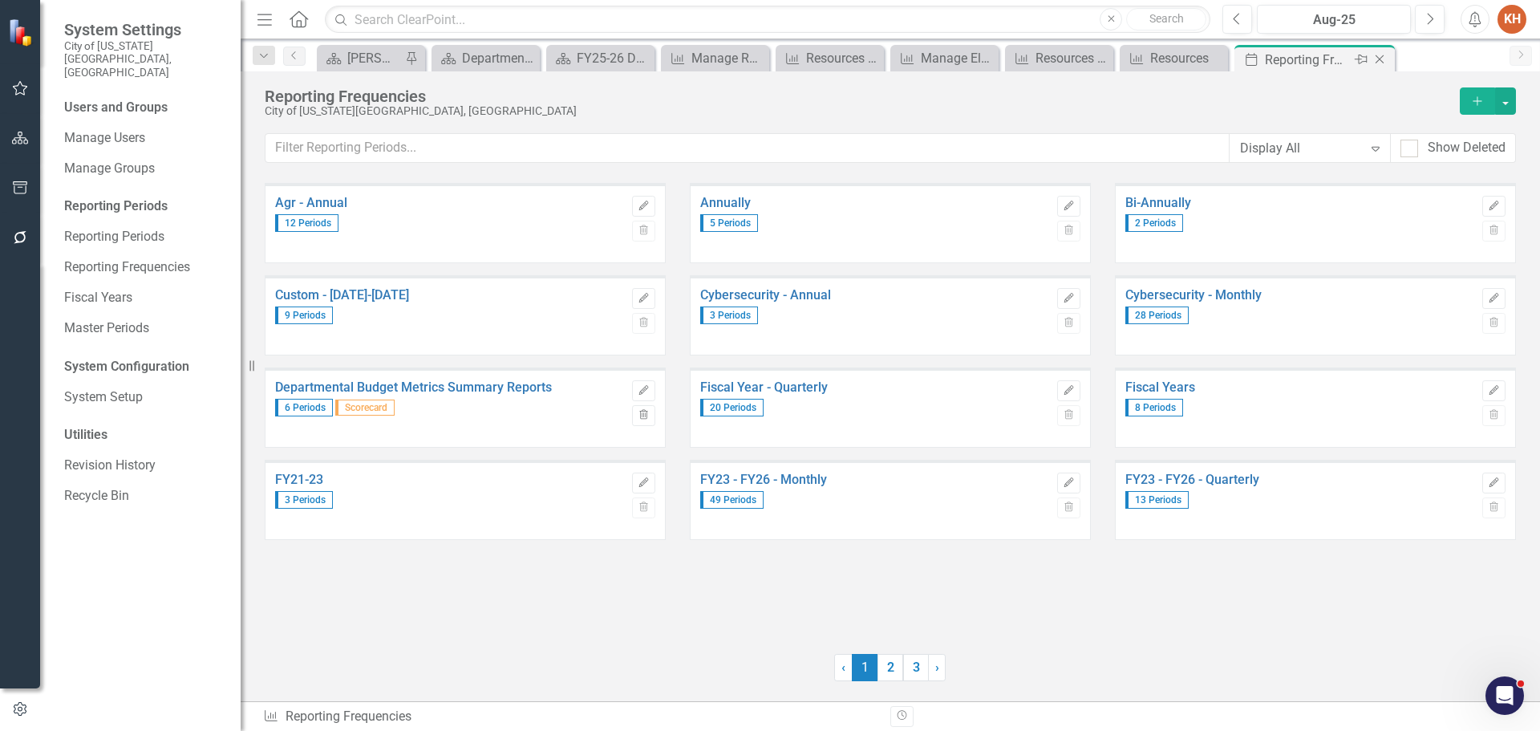
click at [1380, 56] on icon "Close" at bounding box center [1380, 59] width 16 height 13
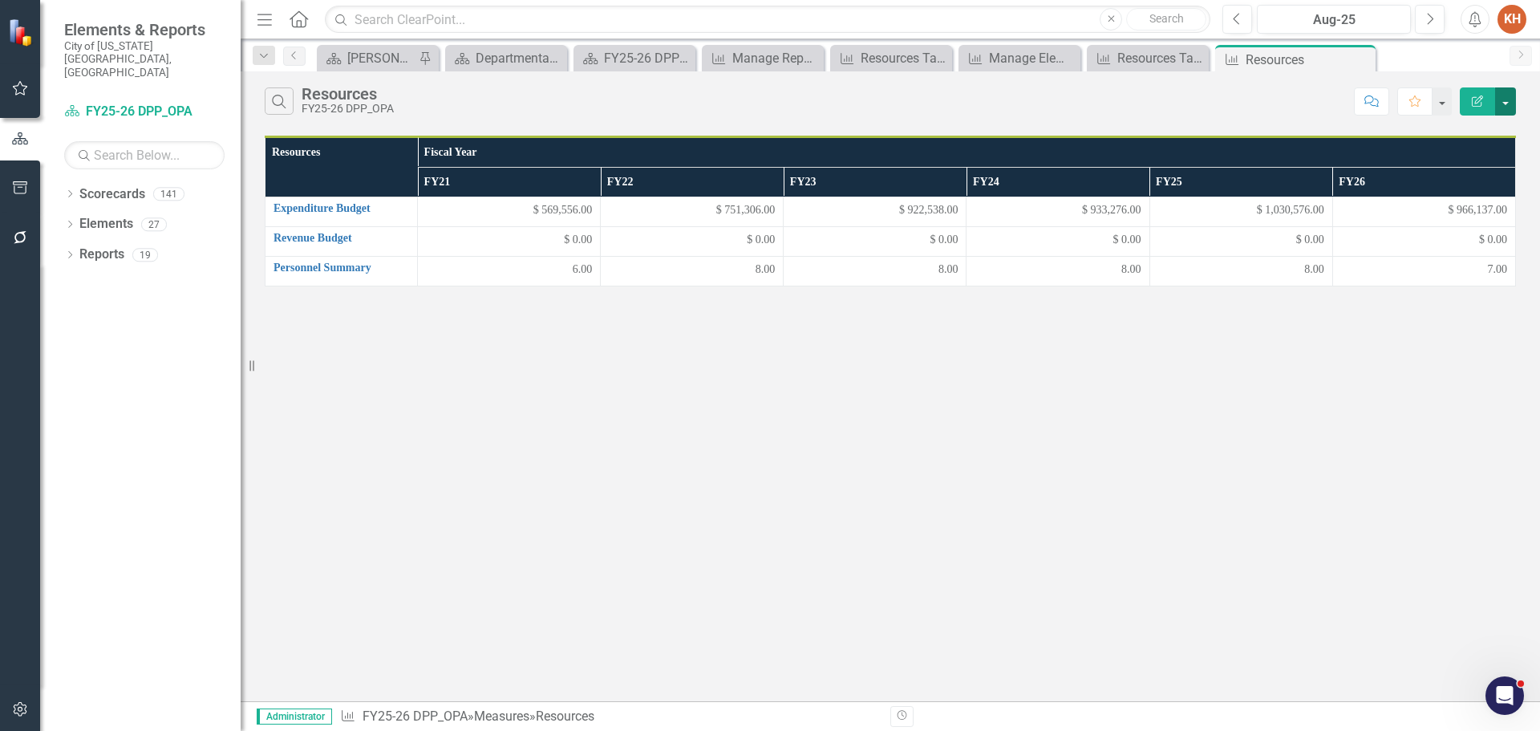
click at [1511, 102] on button "button" at bounding box center [1505, 101] width 21 height 28
click at [1462, 127] on link "Edit Report Edit Report" at bounding box center [1452, 131] width 127 height 30
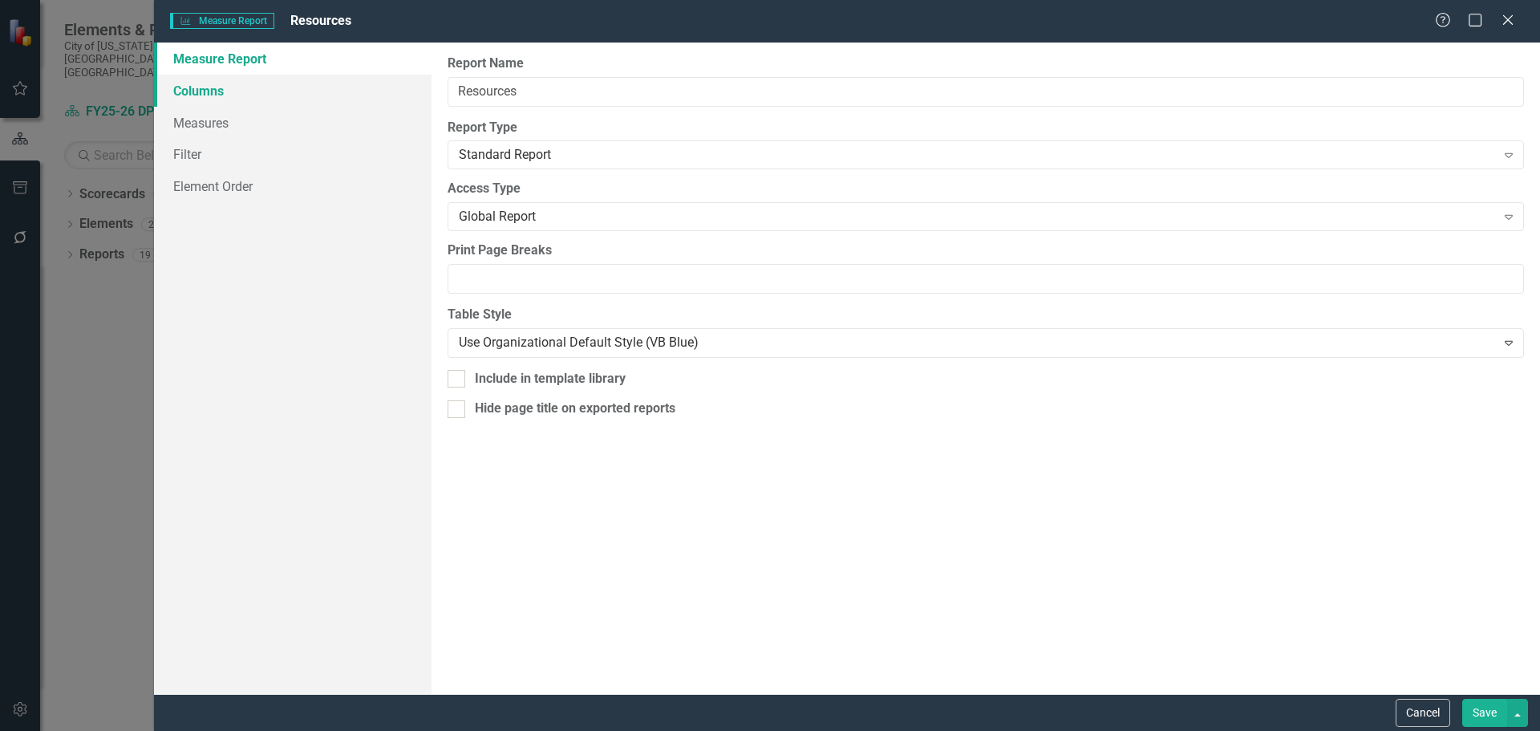
click at [216, 91] on link "Columns" at bounding box center [293, 91] width 278 height 32
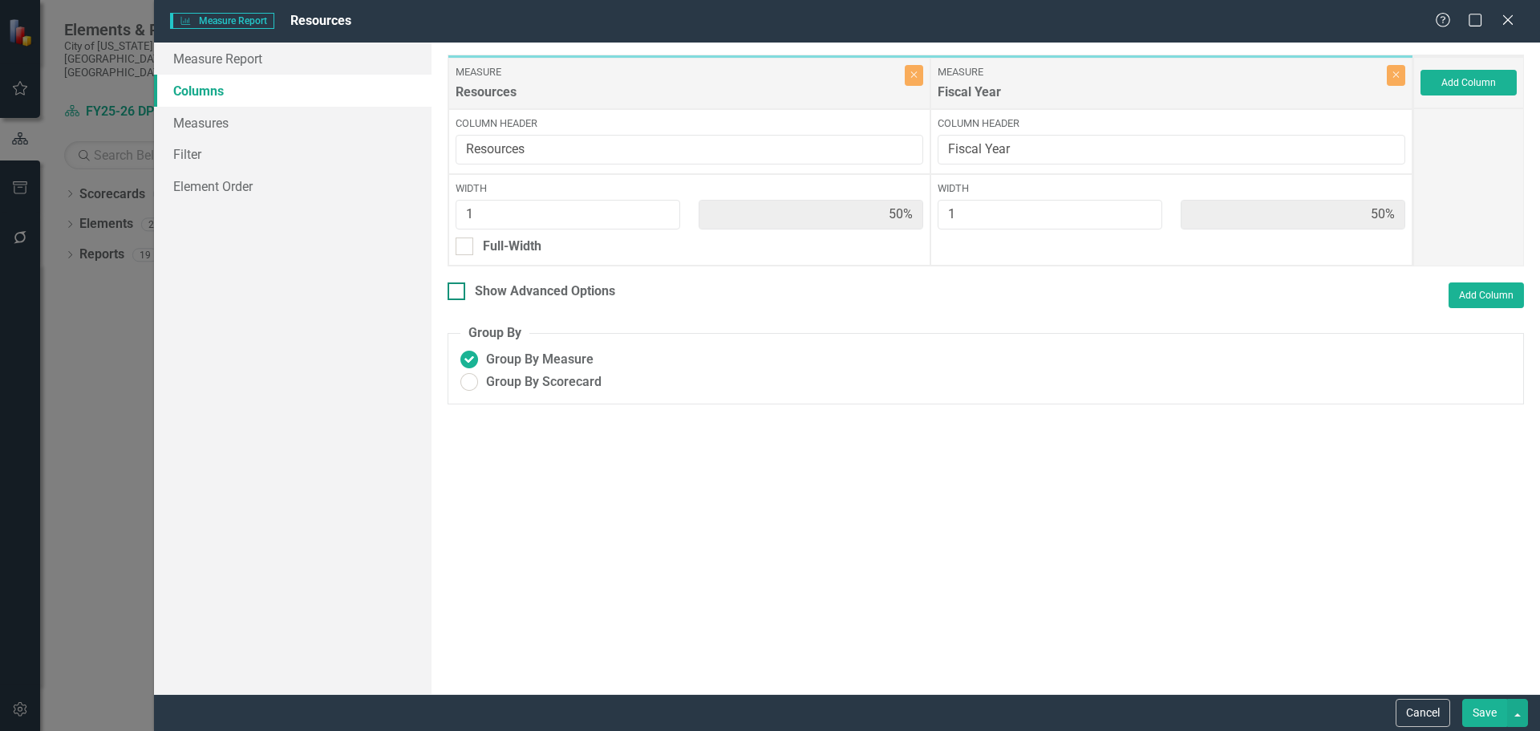
click at [454, 294] on div at bounding box center [457, 291] width 18 height 18
click at [454, 293] on input "Show Advanced Options" at bounding box center [453, 287] width 10 height 10
checkbox input "true"
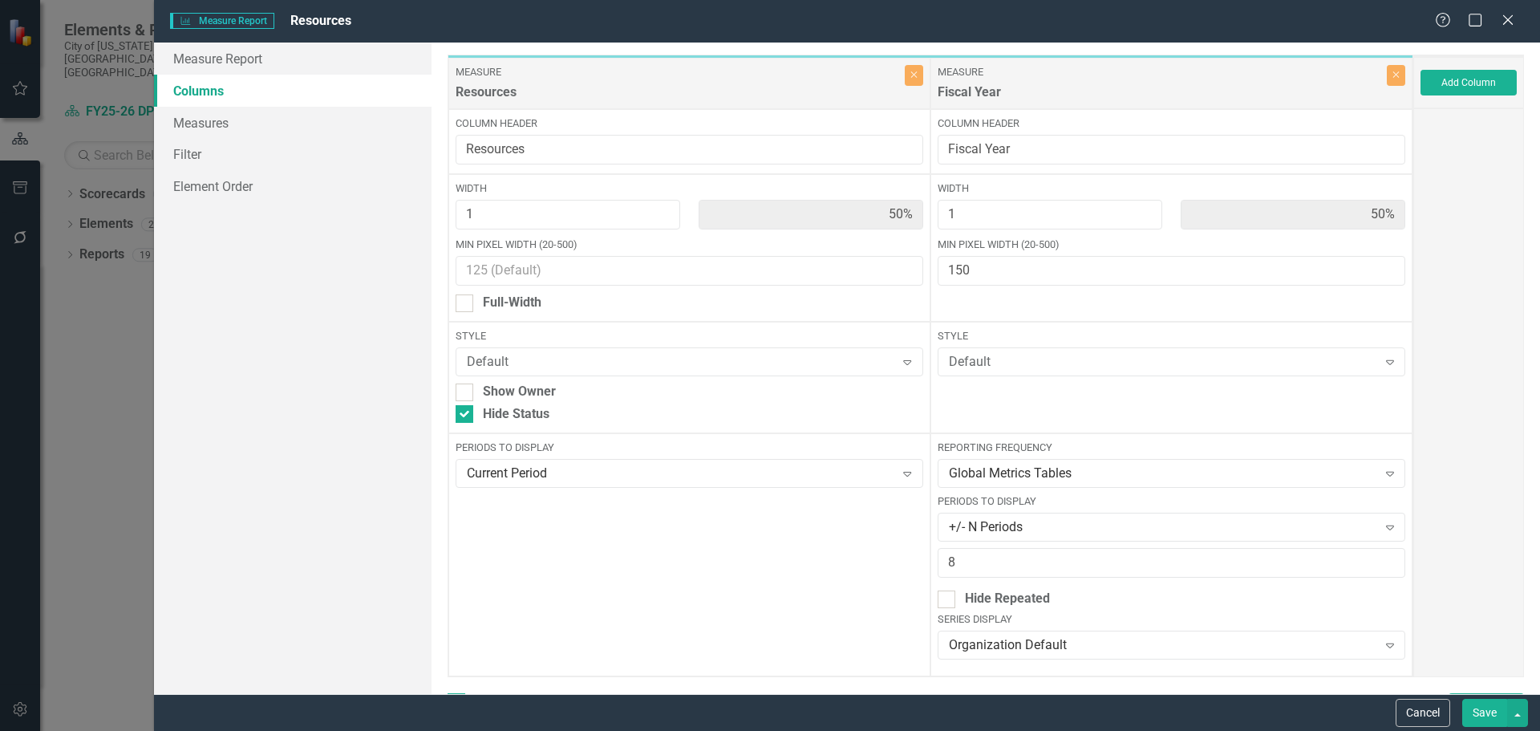
scroll to position [133, 0]
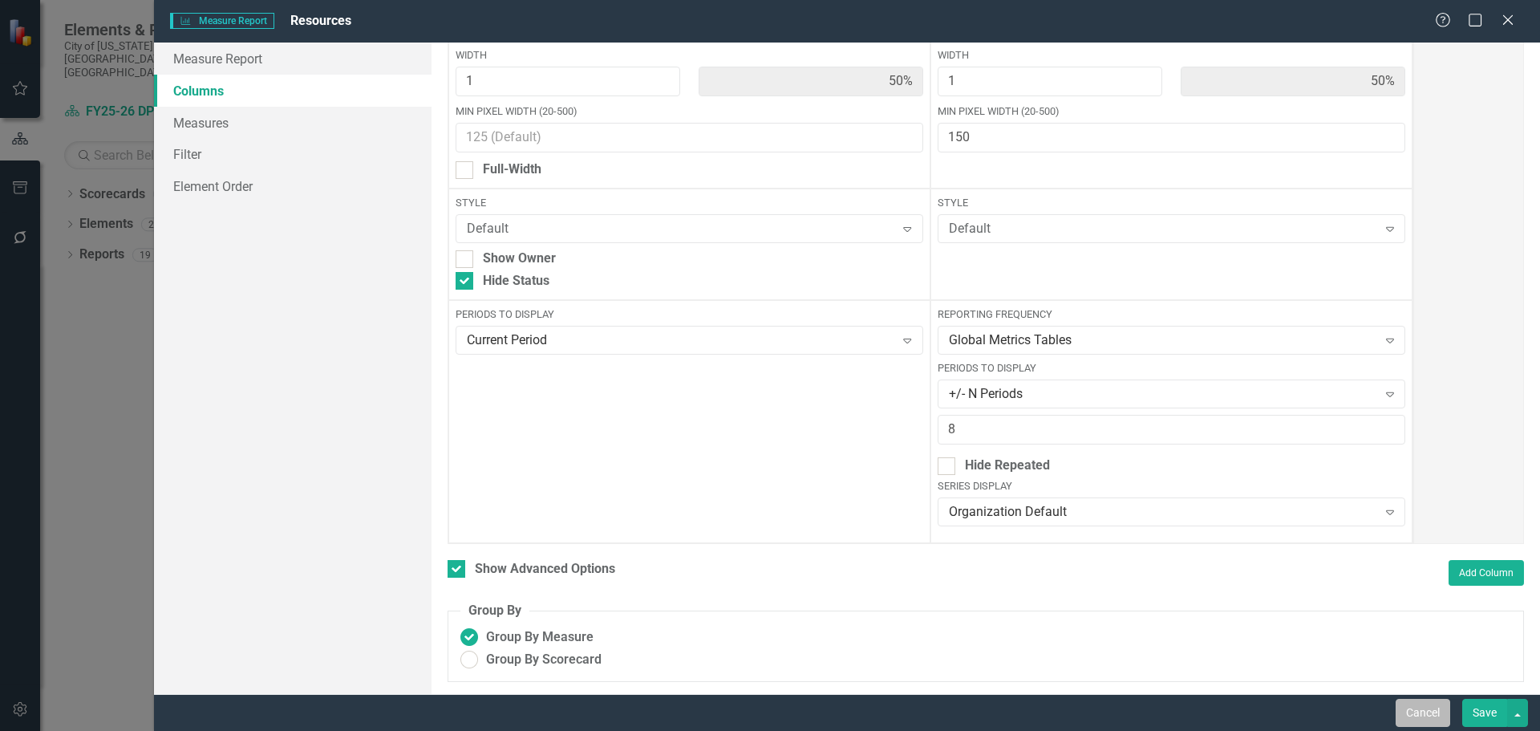
click at [1430, 715] on button "Cancel" at bounding box center [1423, 713] width 55 height 28
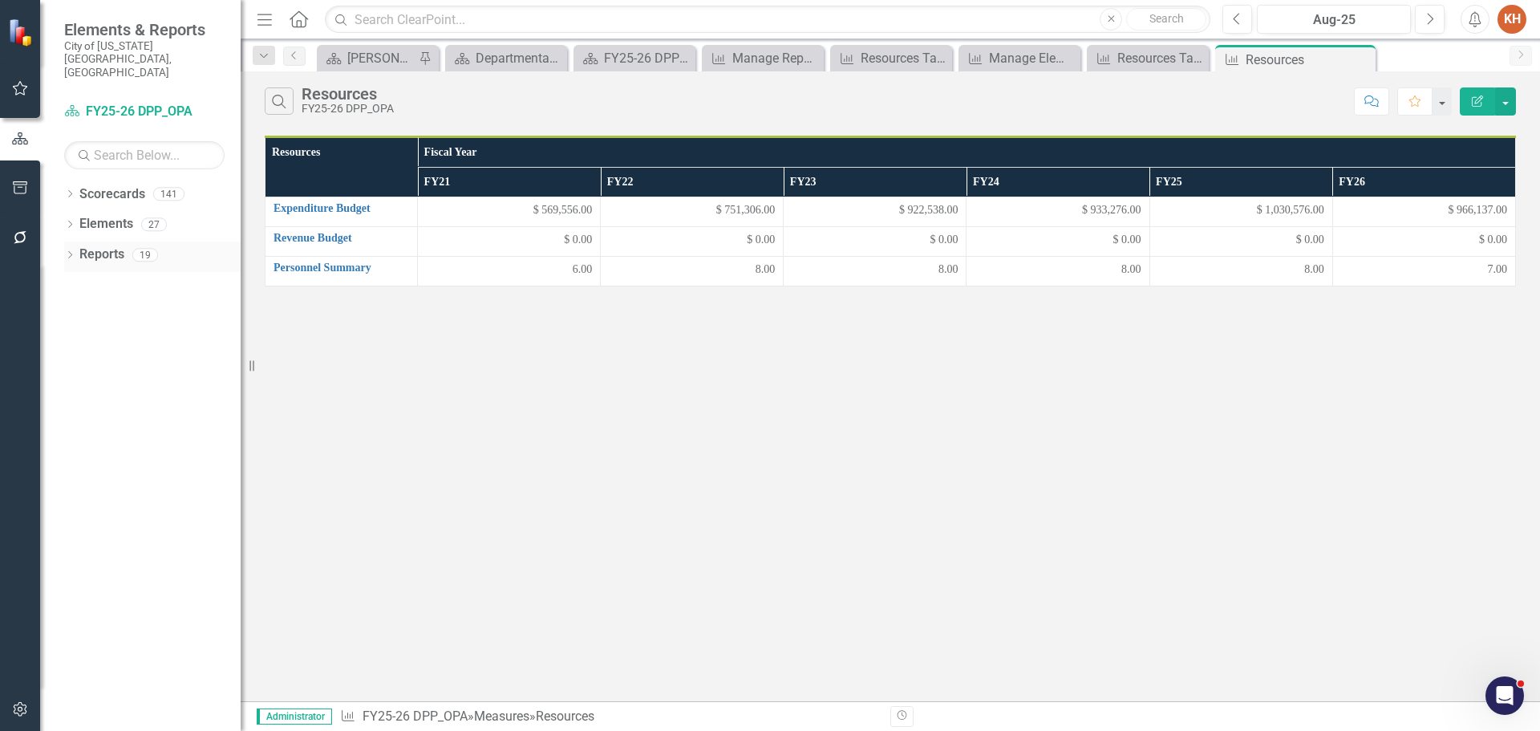
click at [117, 246] on link "Reports" at bounding box center [101, 255] width 45 height 18
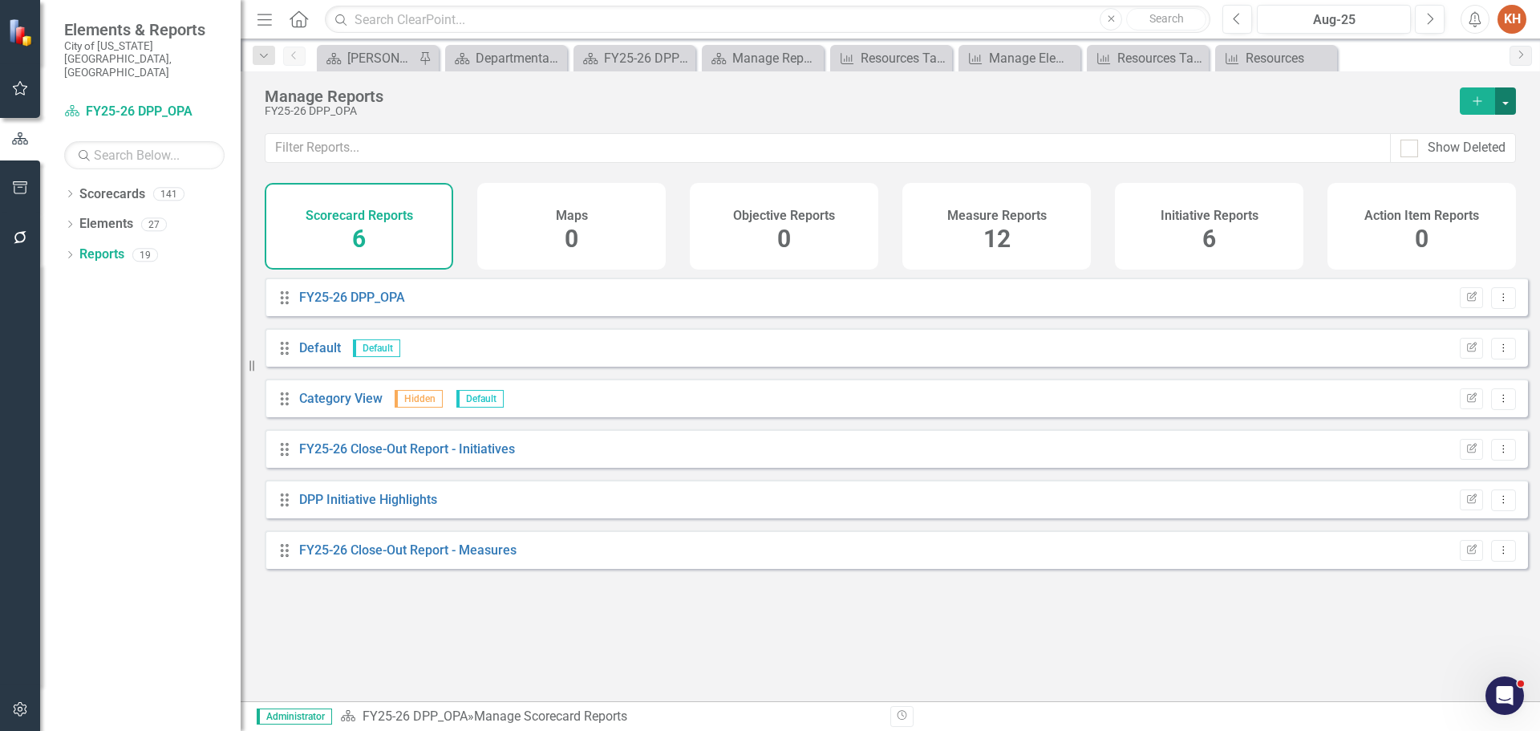
click at [1506, 100] on button "button" at bounding box center [1505, 100] width 21 height 27
click at [1446, 162] on link "Copy Add From Template" at bounding box center [1435, 160] width 160 height 30
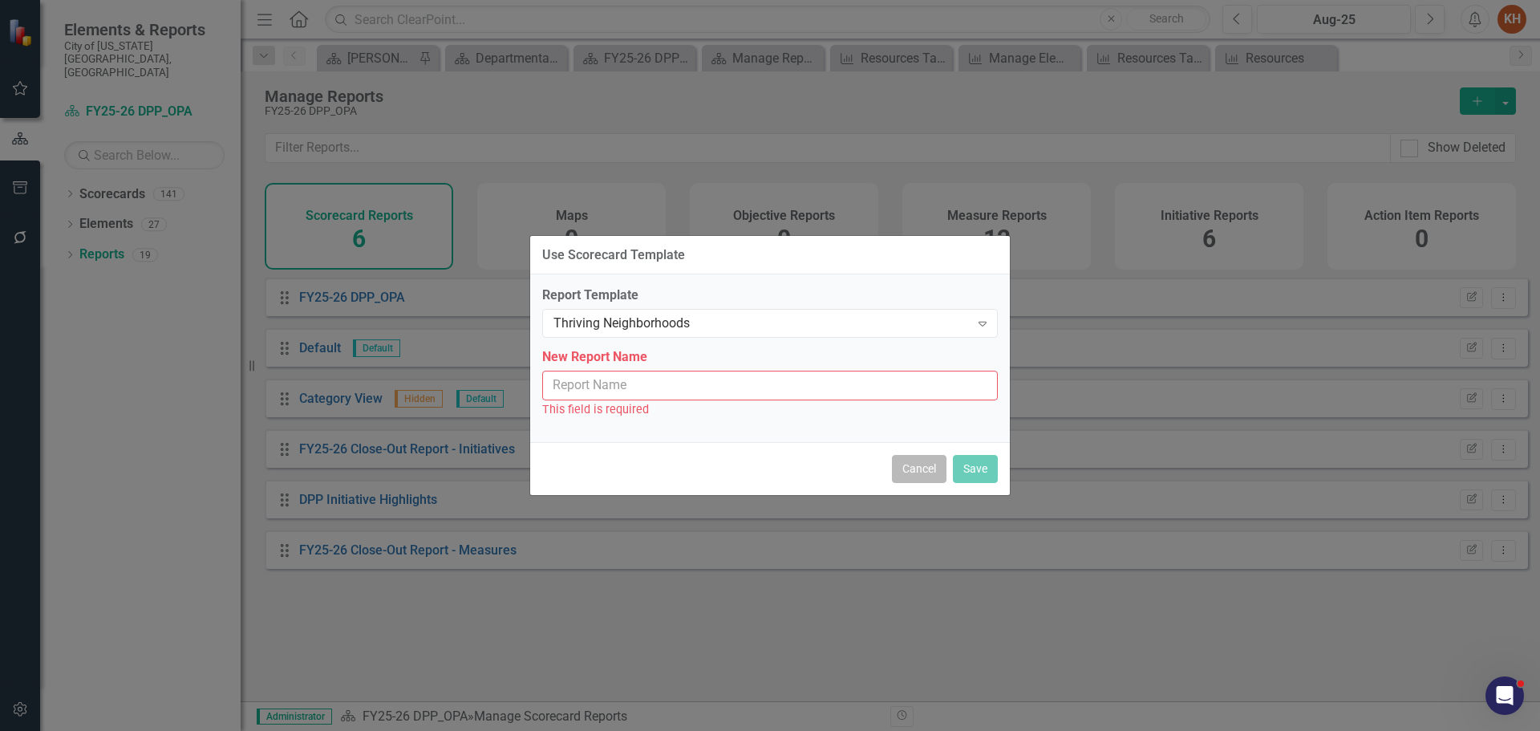
click at [907, 469] on button "Cancel" at bounding box center [919, 469] width 55 height 28
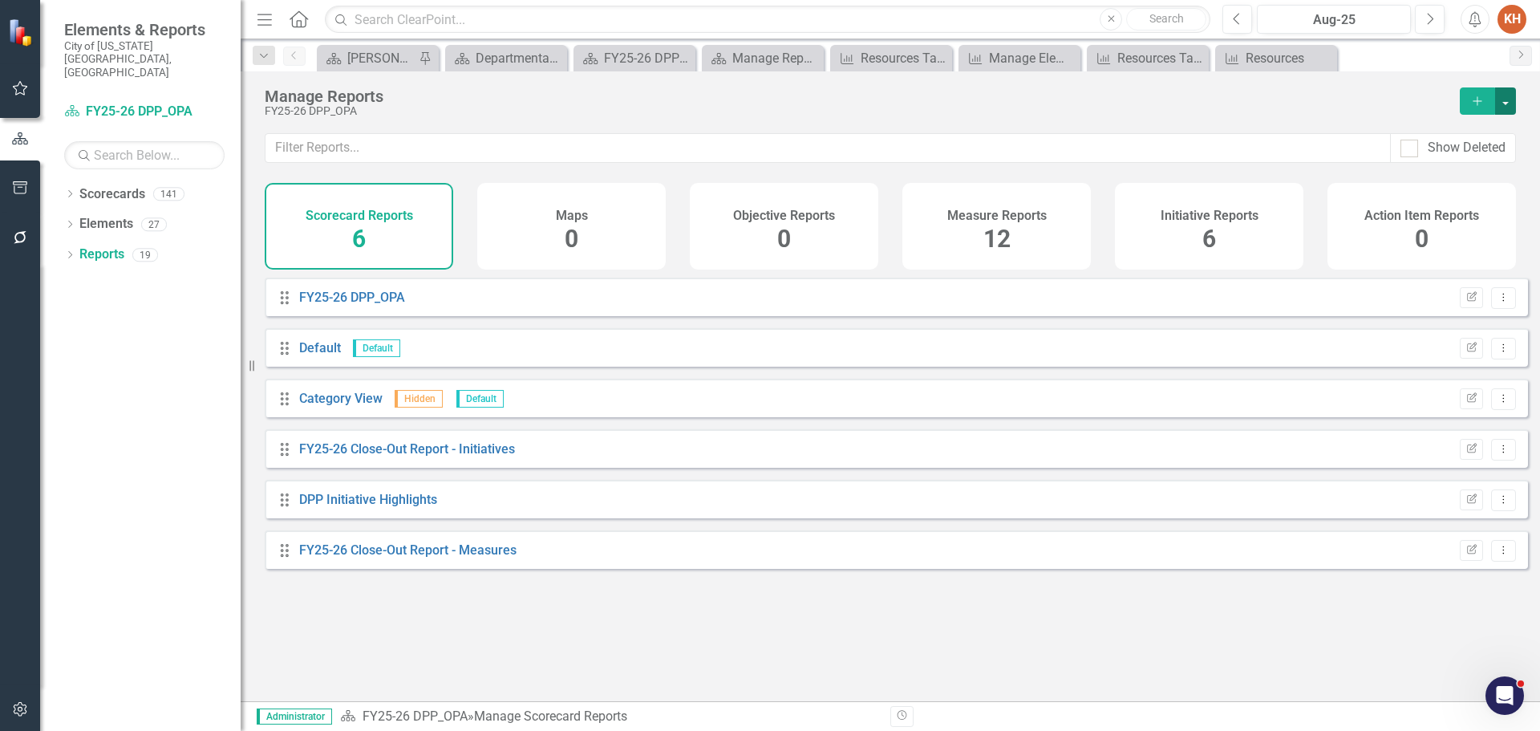
click at [1512, 94] on button "button" at bounding box center [1505, 100] width 21 height 27
click at [1466, 155] on link "Copy Add From Template" at bounding box center [1435, 160] width 160 height 30
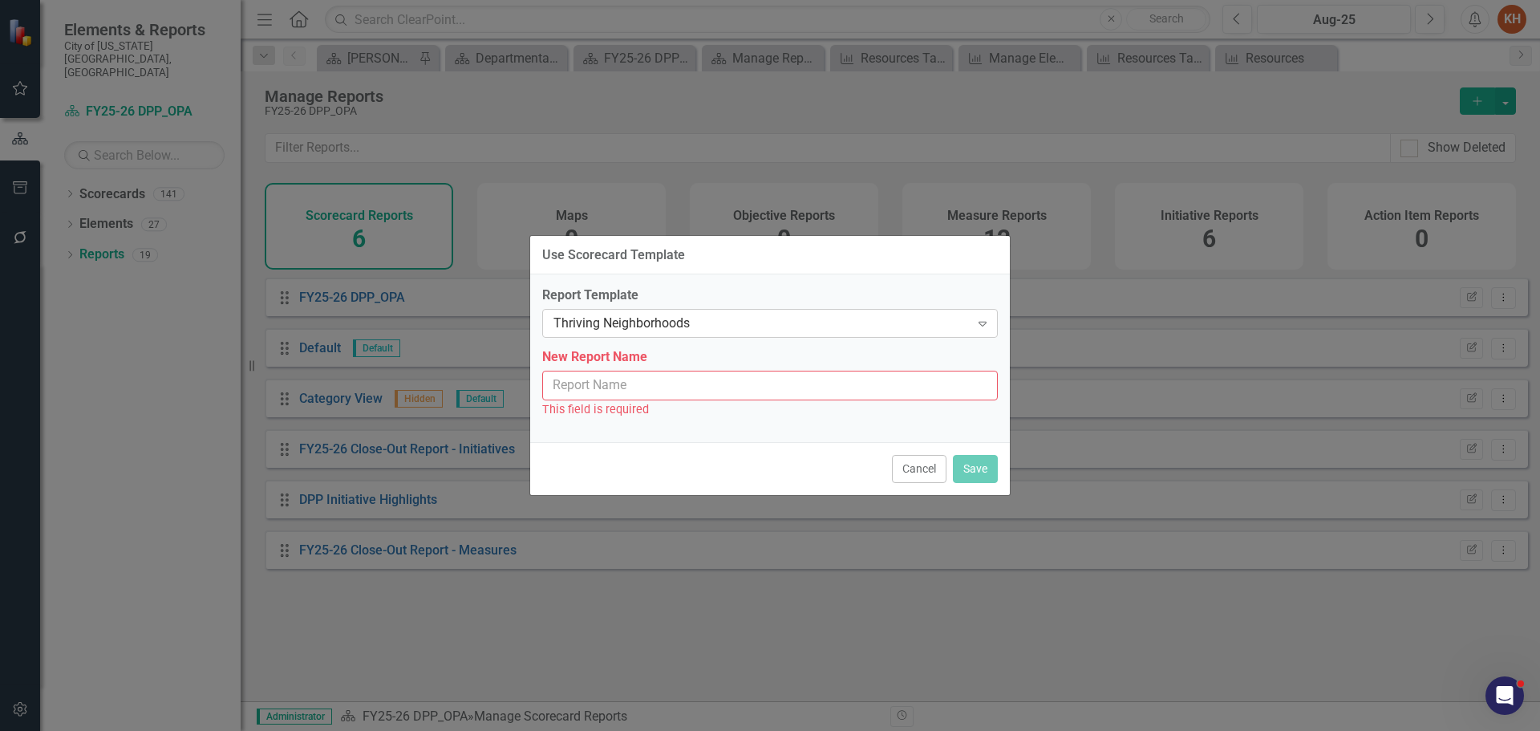
click at [676, 326] on div "Thriving Neighborhoods" at bounding box center [762, 323] width 416 height 18
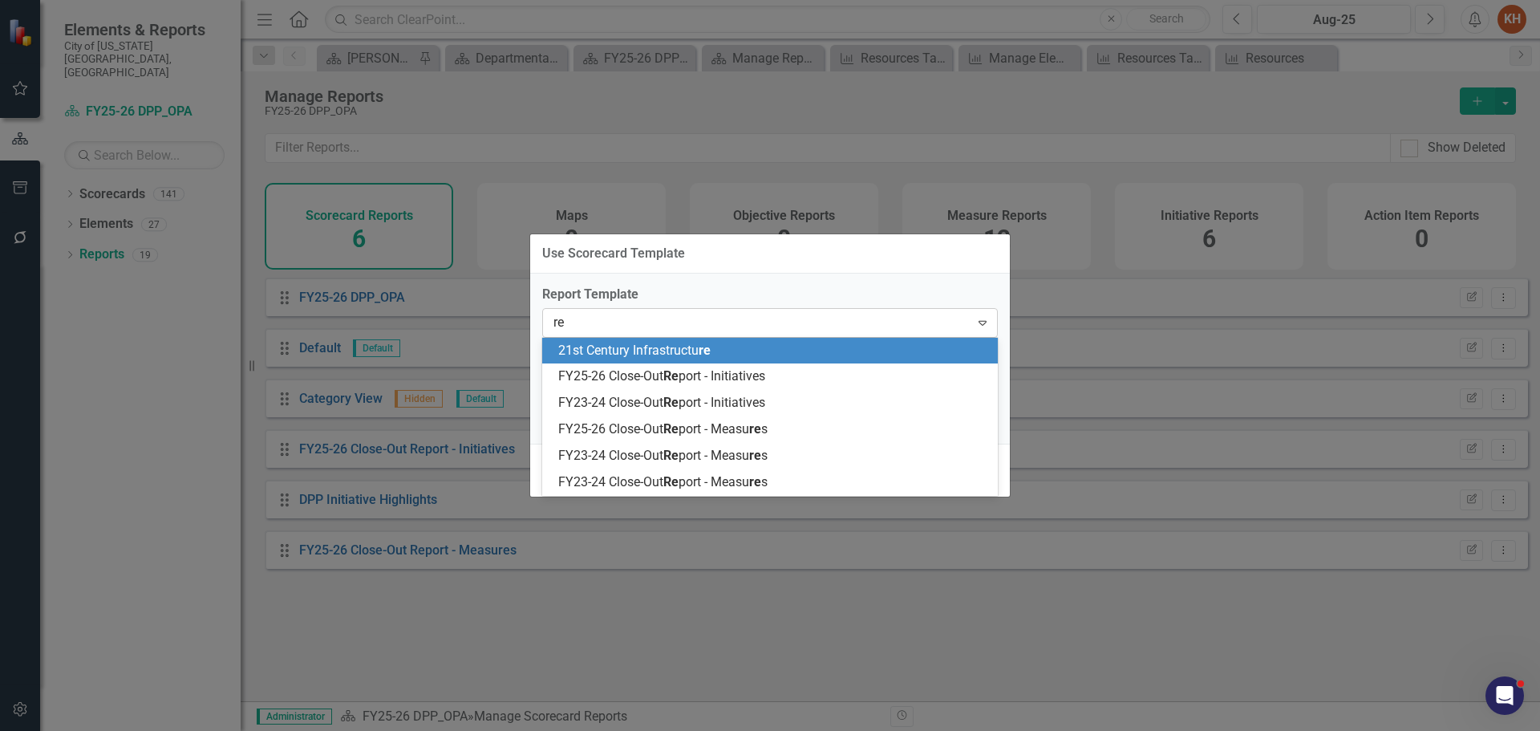
type input "res"
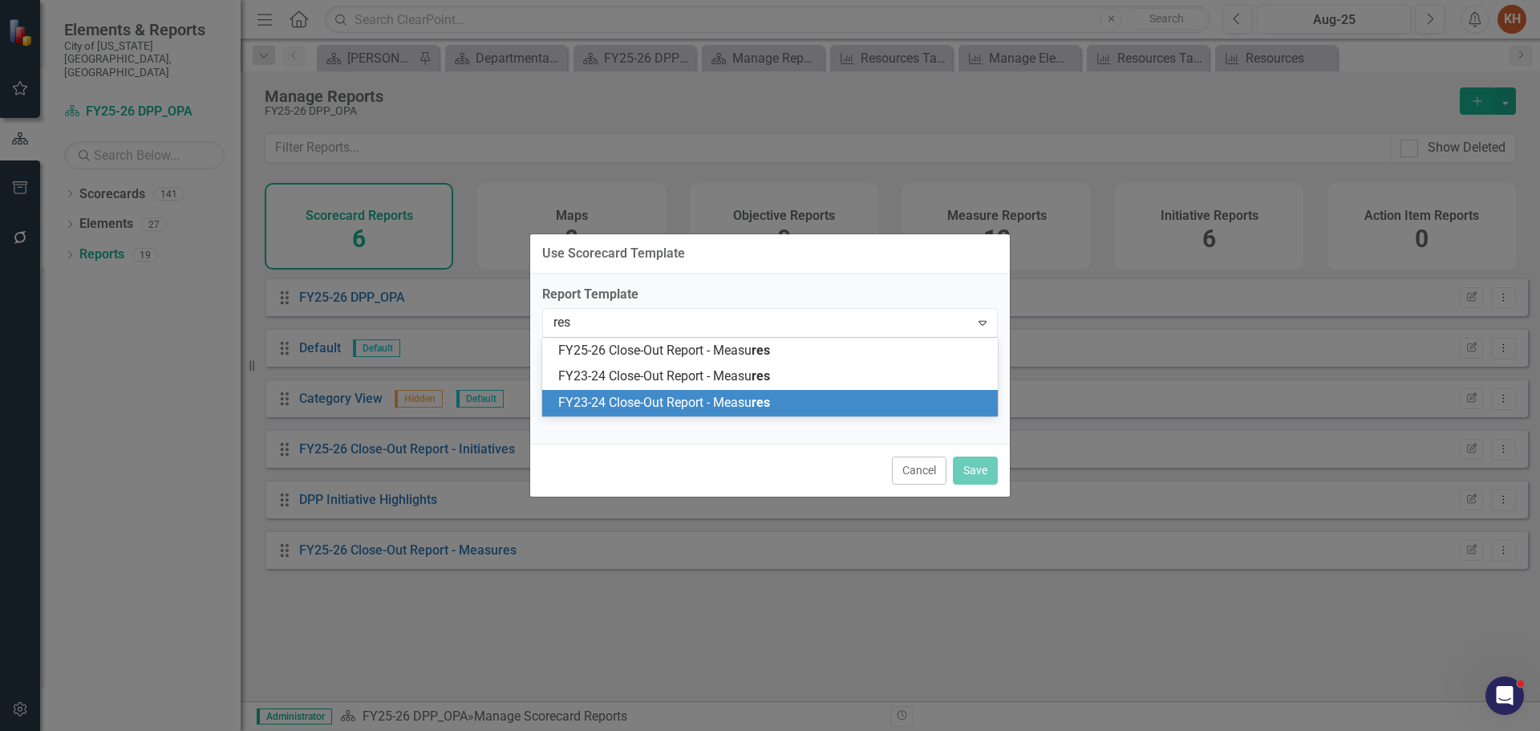
click at [681, 500] on div "Use Scorecard Template Report Template 3 results available for search term res.…" at bounding box center [770, 365] width 481 height 731
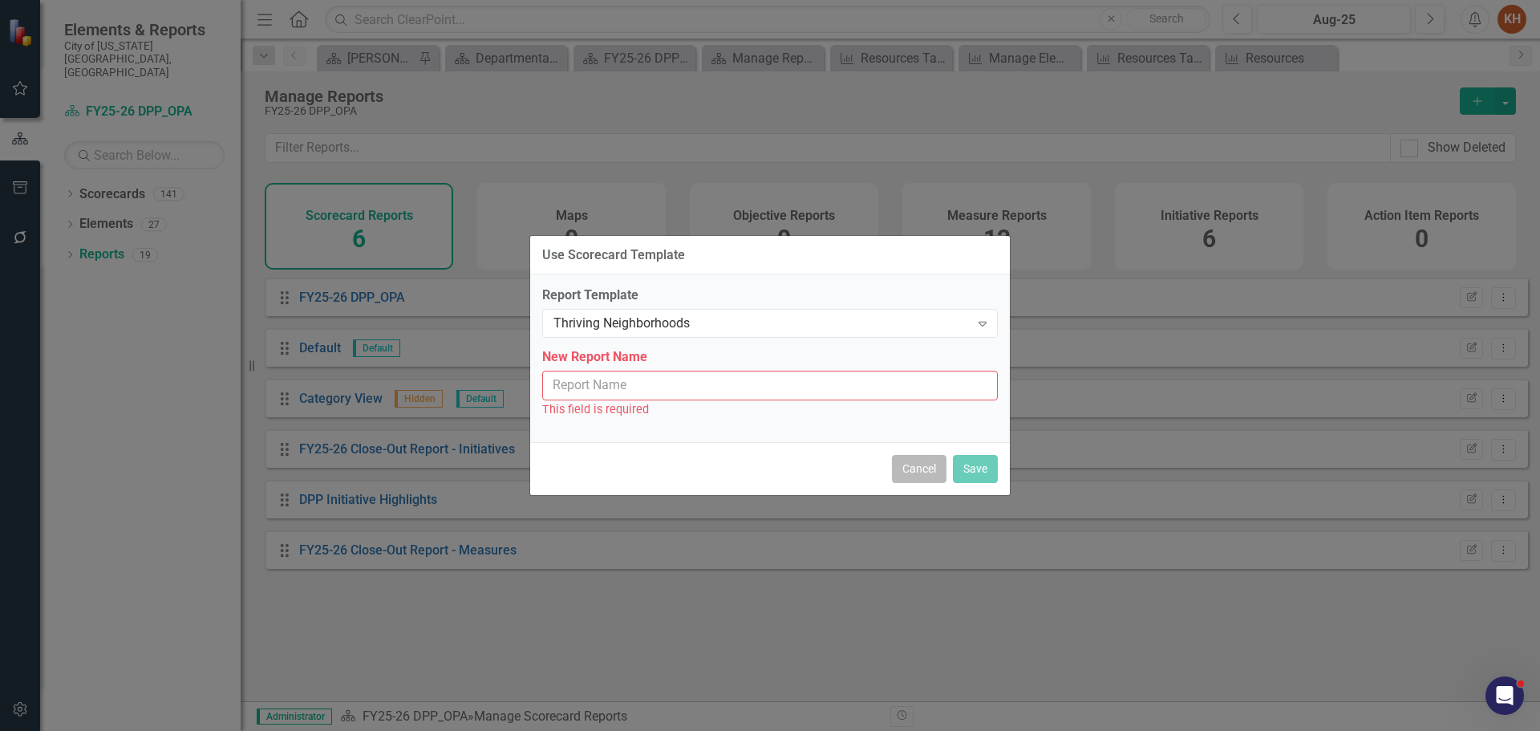
click at [905, 470] on button "Cancel" at bounding box center [919, 469] width 55 height 28
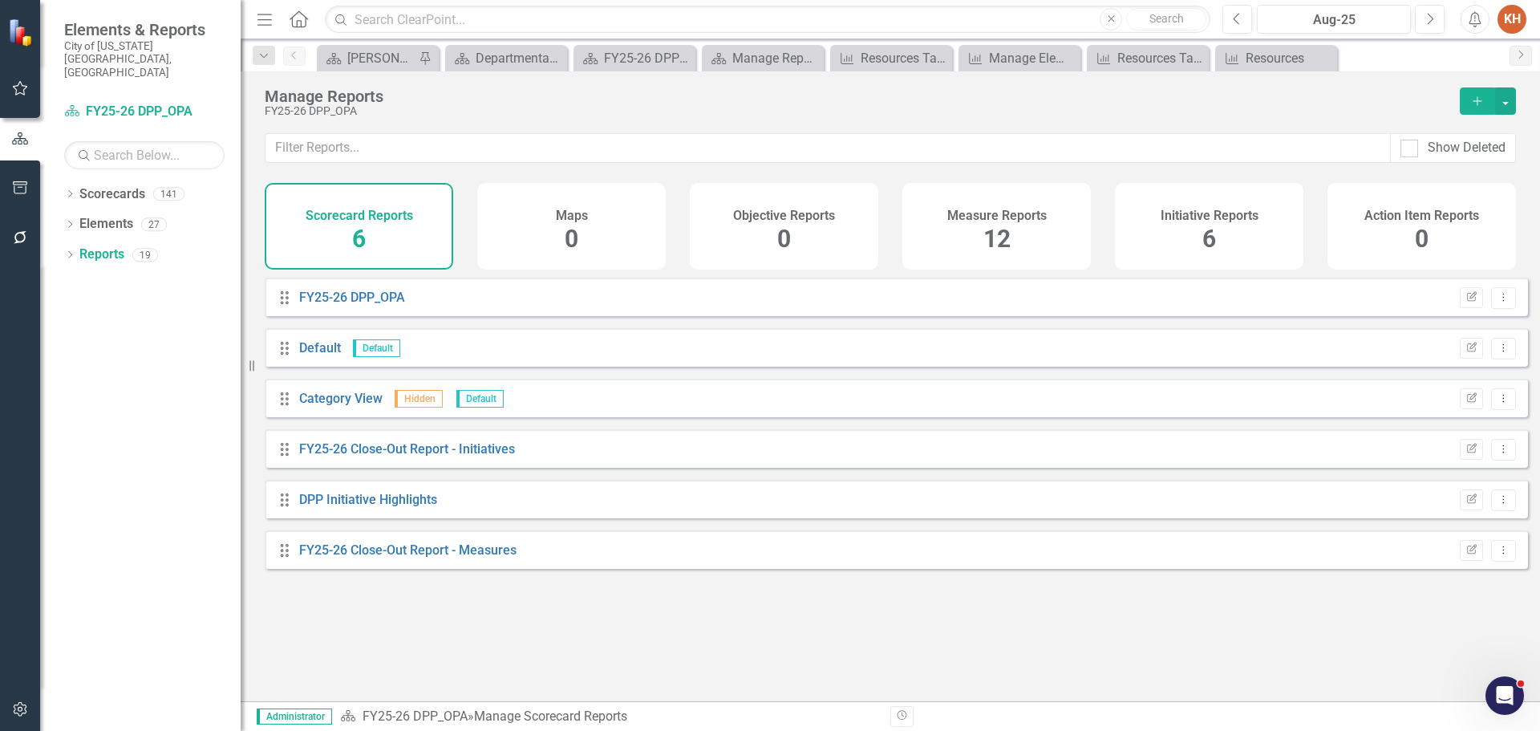
click at [1032, 222] on h4 "Measure Reports" at bounding box center [997, 216] width 99 height 14
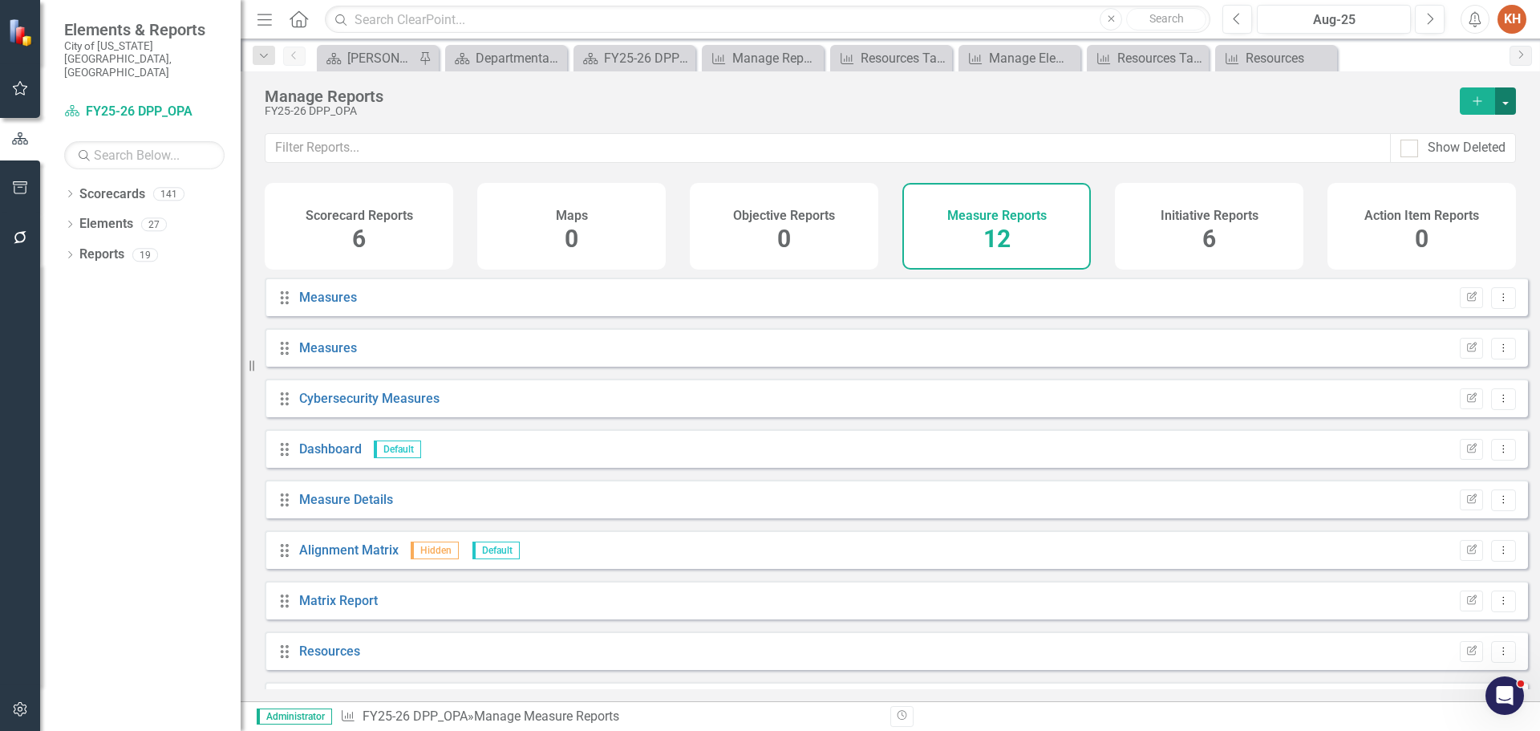
click at [1508, 105] on button "button" at bounding box center [1505, 100] width 21 height 27
click at [1463, 163] on link "Copy Add From Template" at bounding box center [1441, 160] width 150 height 30
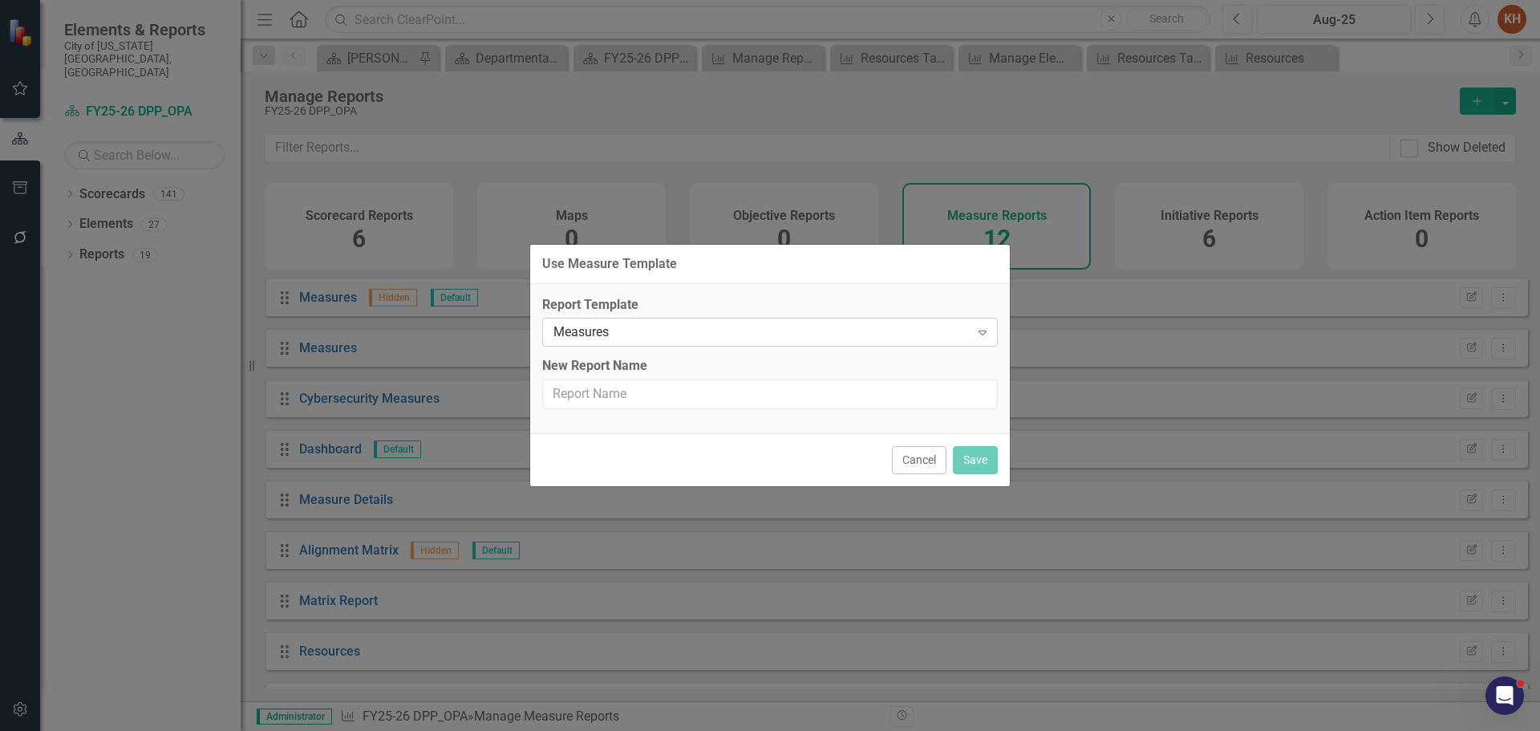
click at [684, 328] on div "Measures" at bounding box center [762, 332] width 416 height 18
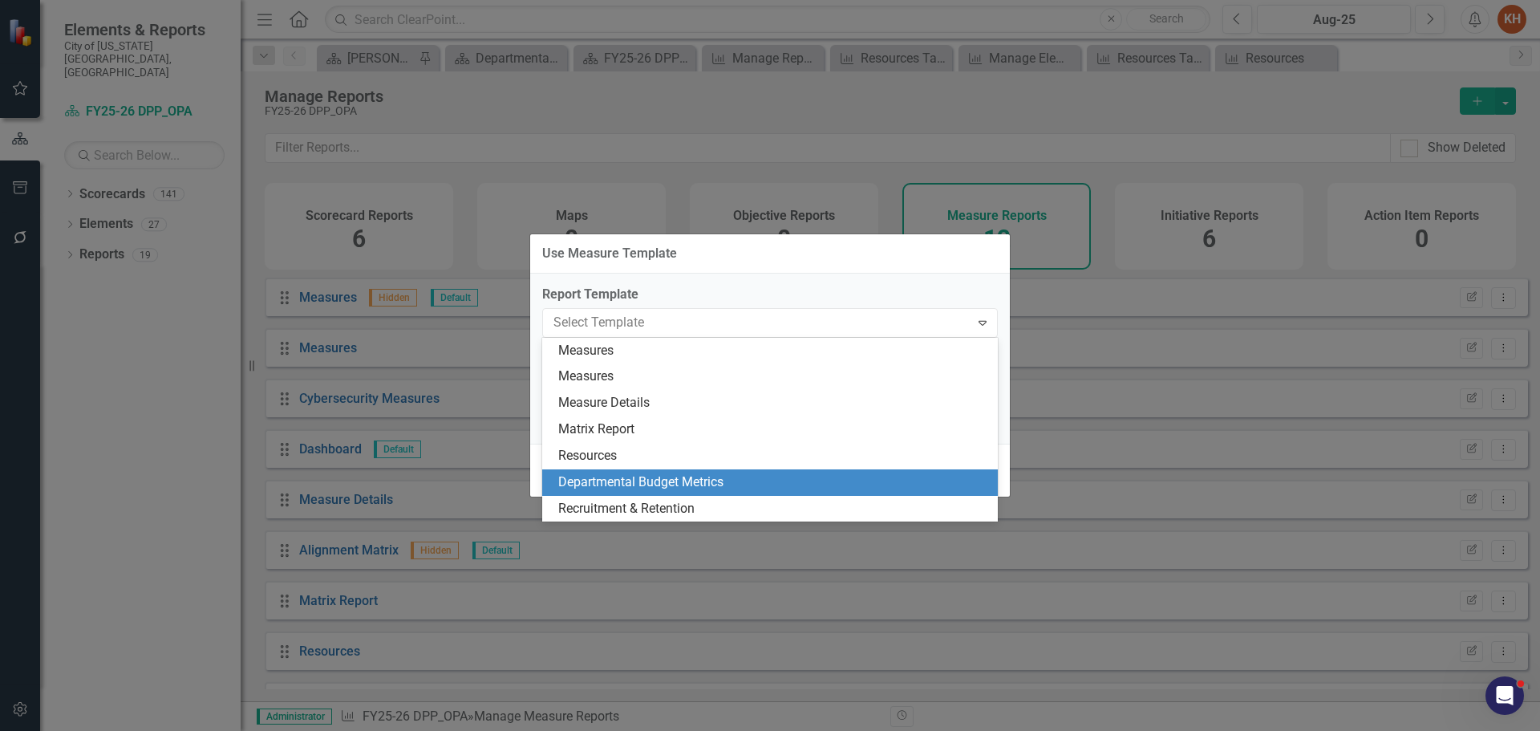
click at [741, 480] on div "Departmental Budget Metrics" at bounding box center [773, 482] width 430 height 18
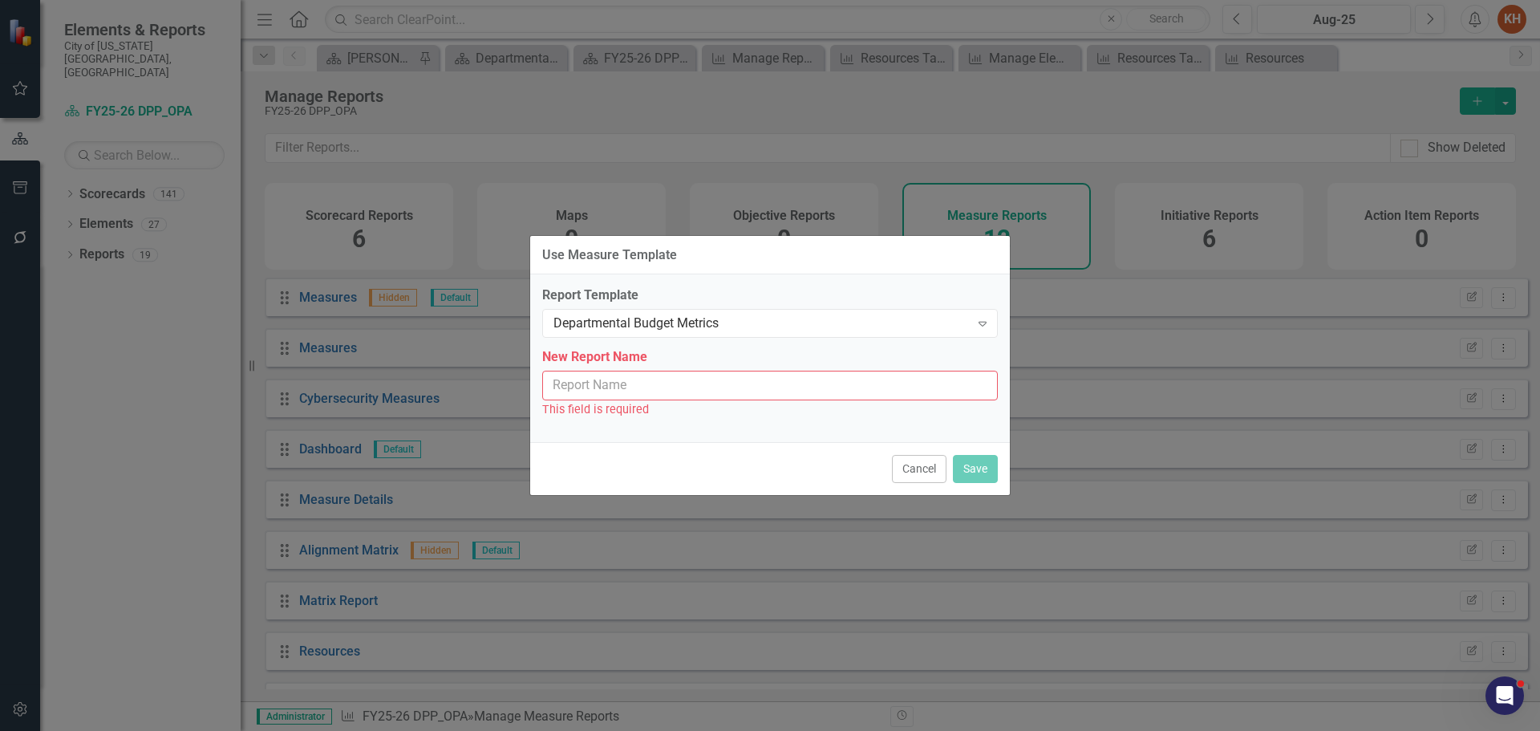
click at [856, 384] on input "New Report Name" at bounding box center [770, 386] width 456 height 30
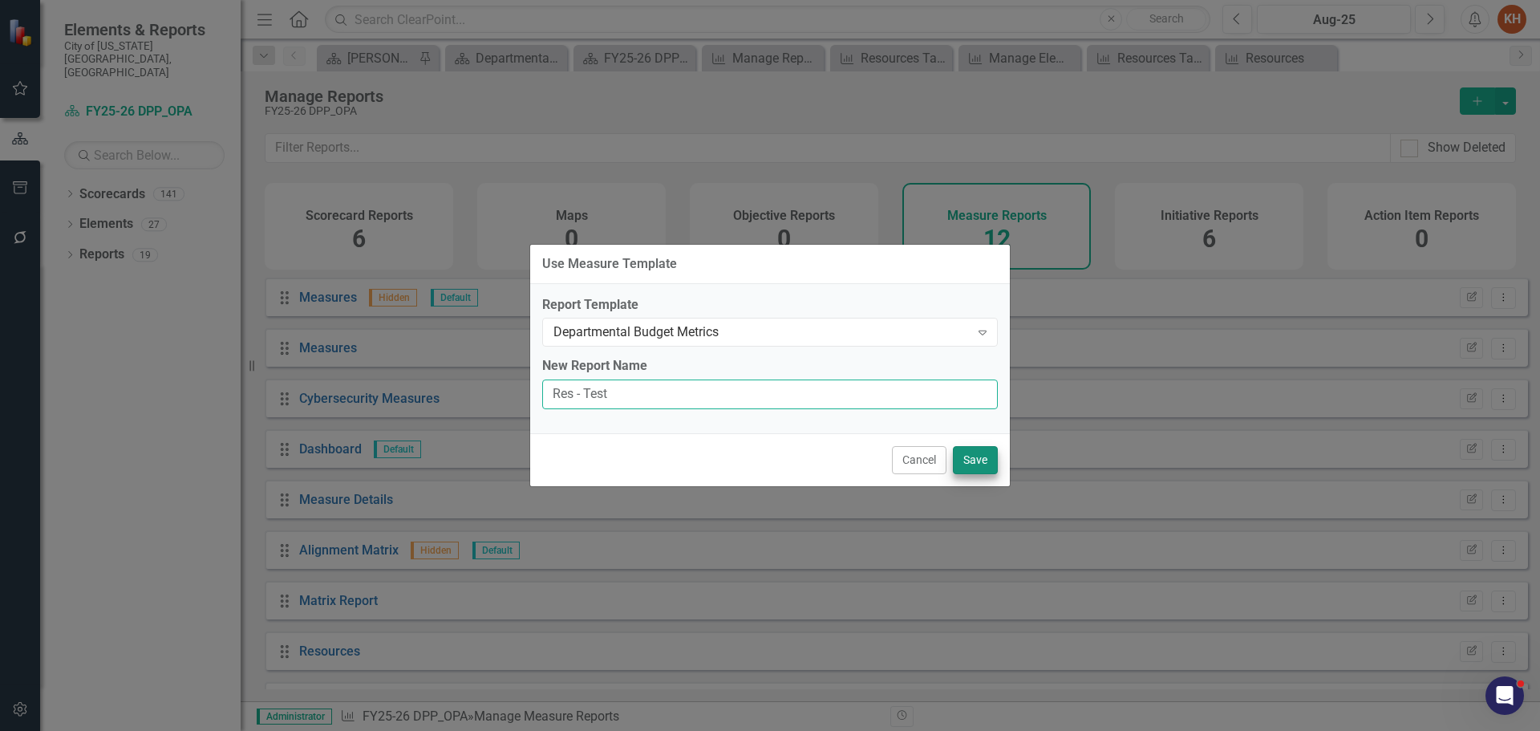
type input "Res - Test"
click at [984, 457] on button "Save" at bounding box center [975, 460] width 45 height 28
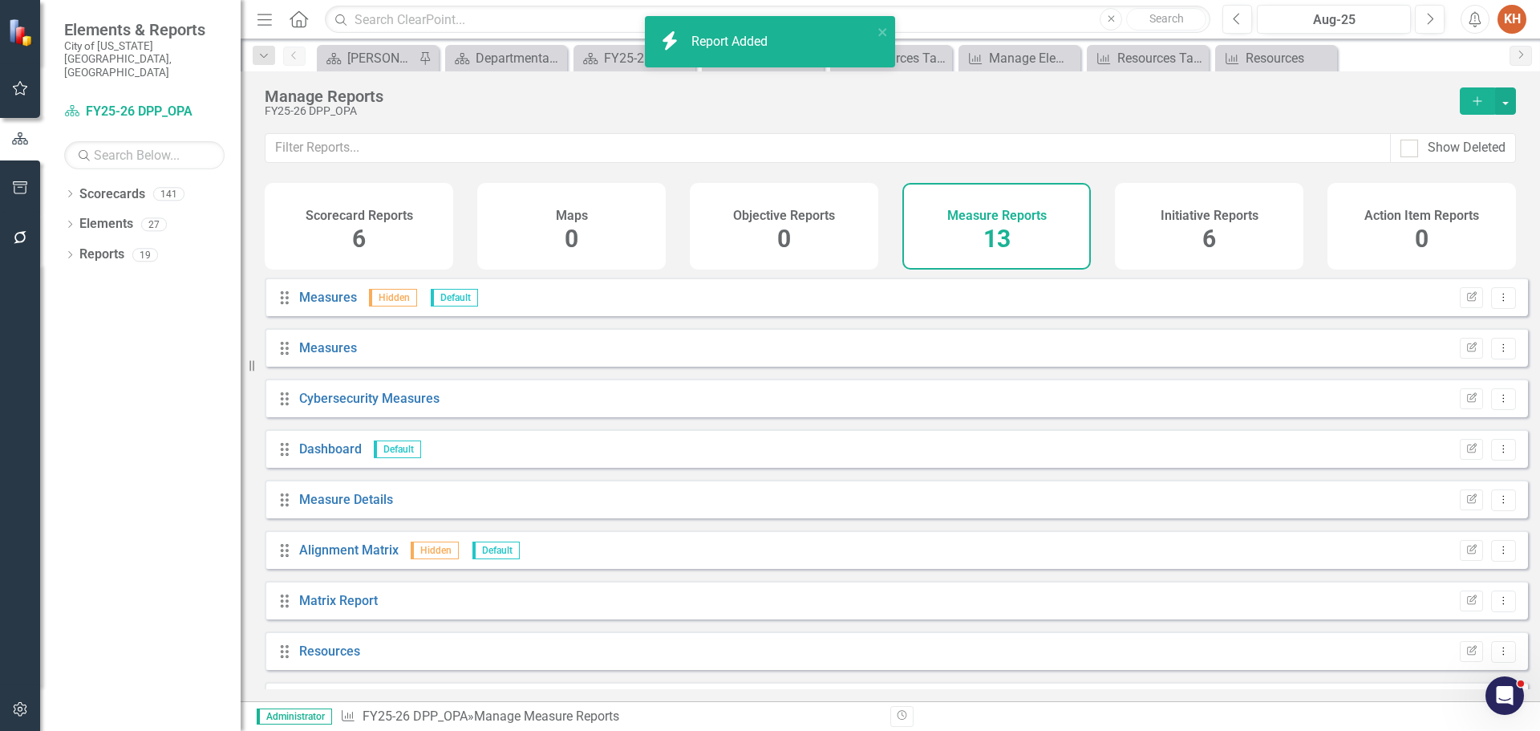
scroll to position [246, 0]
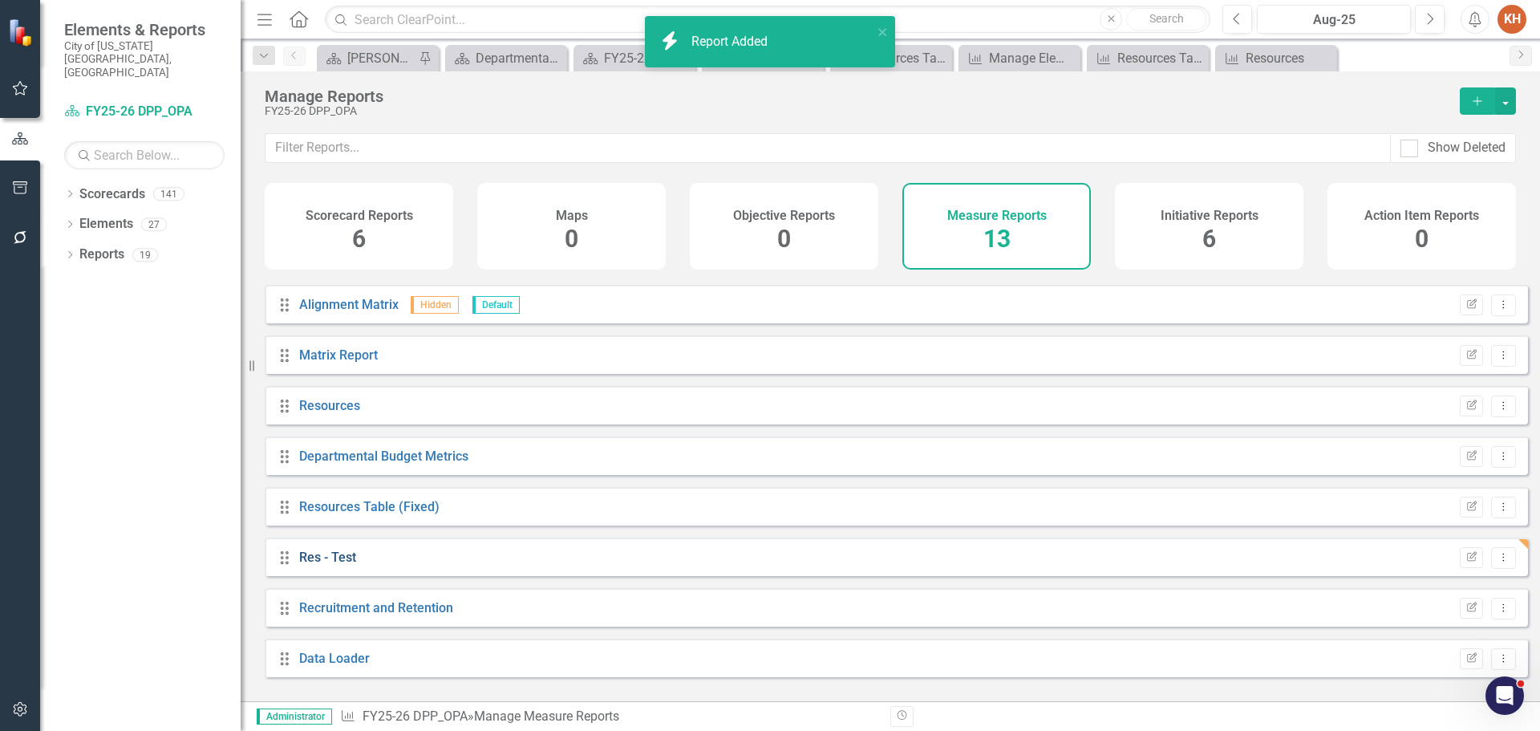
click at [339, 565] on link "Res - Test" at bounding box center [327, 557] width 57 height 15
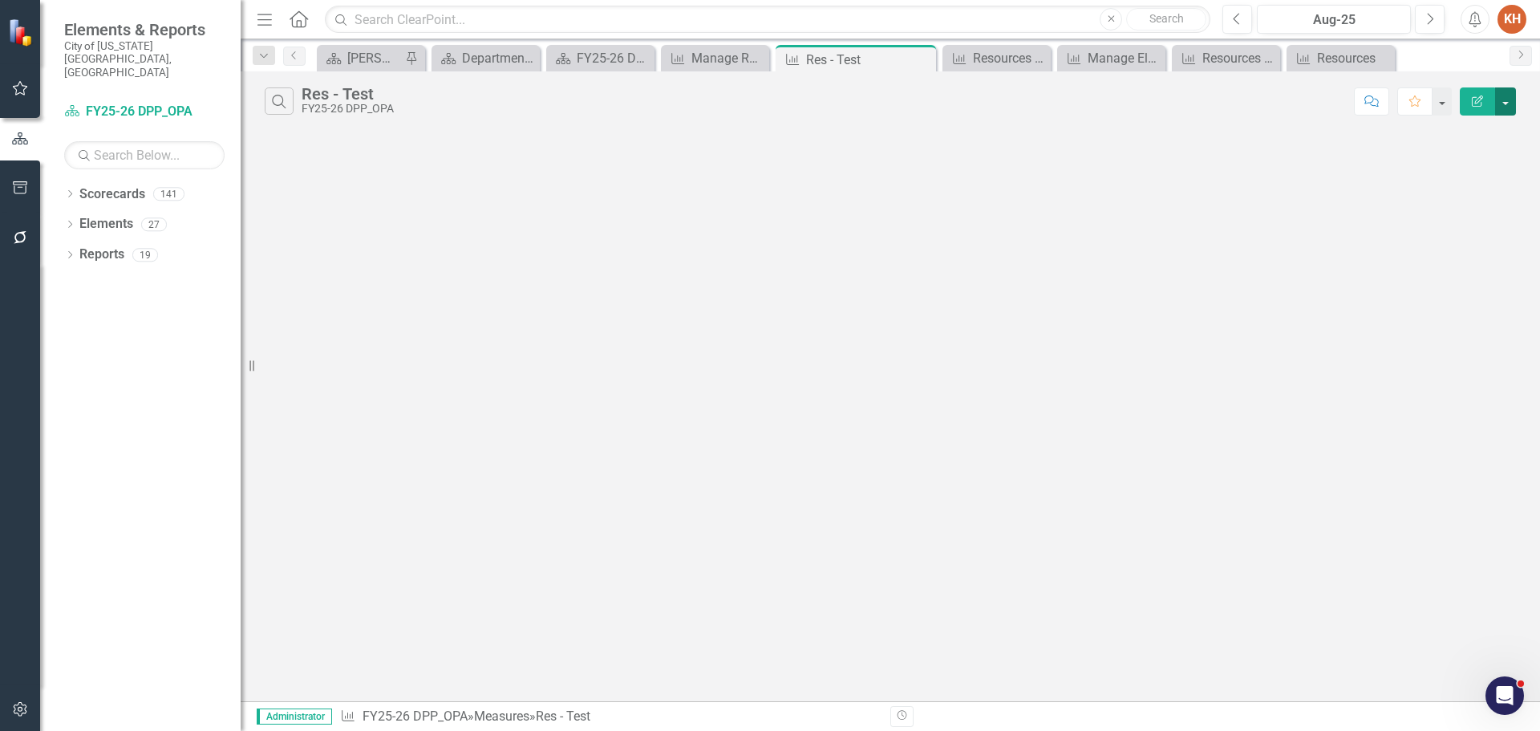
click at [1504, 107] on button "button" at bounding box center [1505, 101] width 21 height 28
click at [1462, 134] on link "Edit Report Edit Report" at bounding box center [1452, 131] width 127 height 30
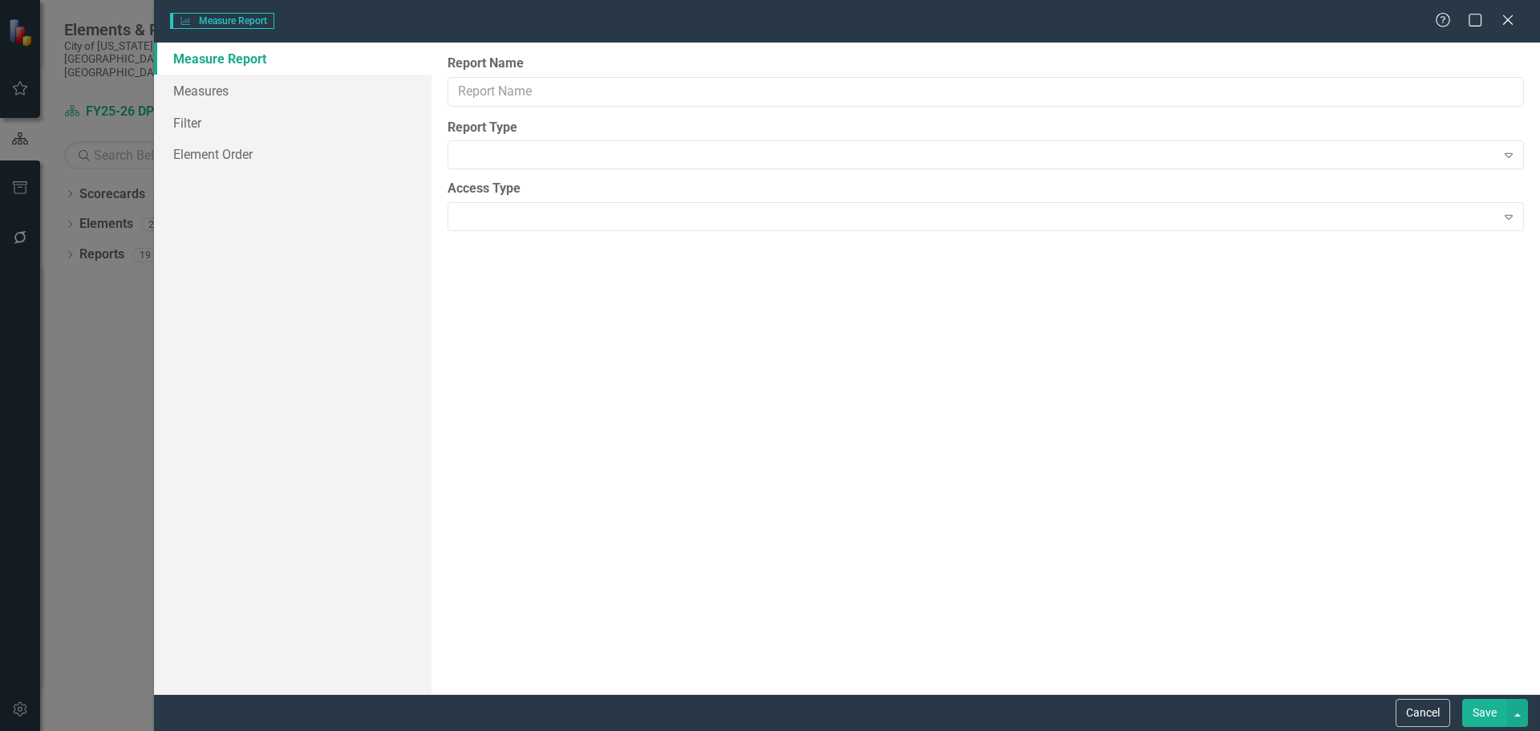
type input "Res - Test"
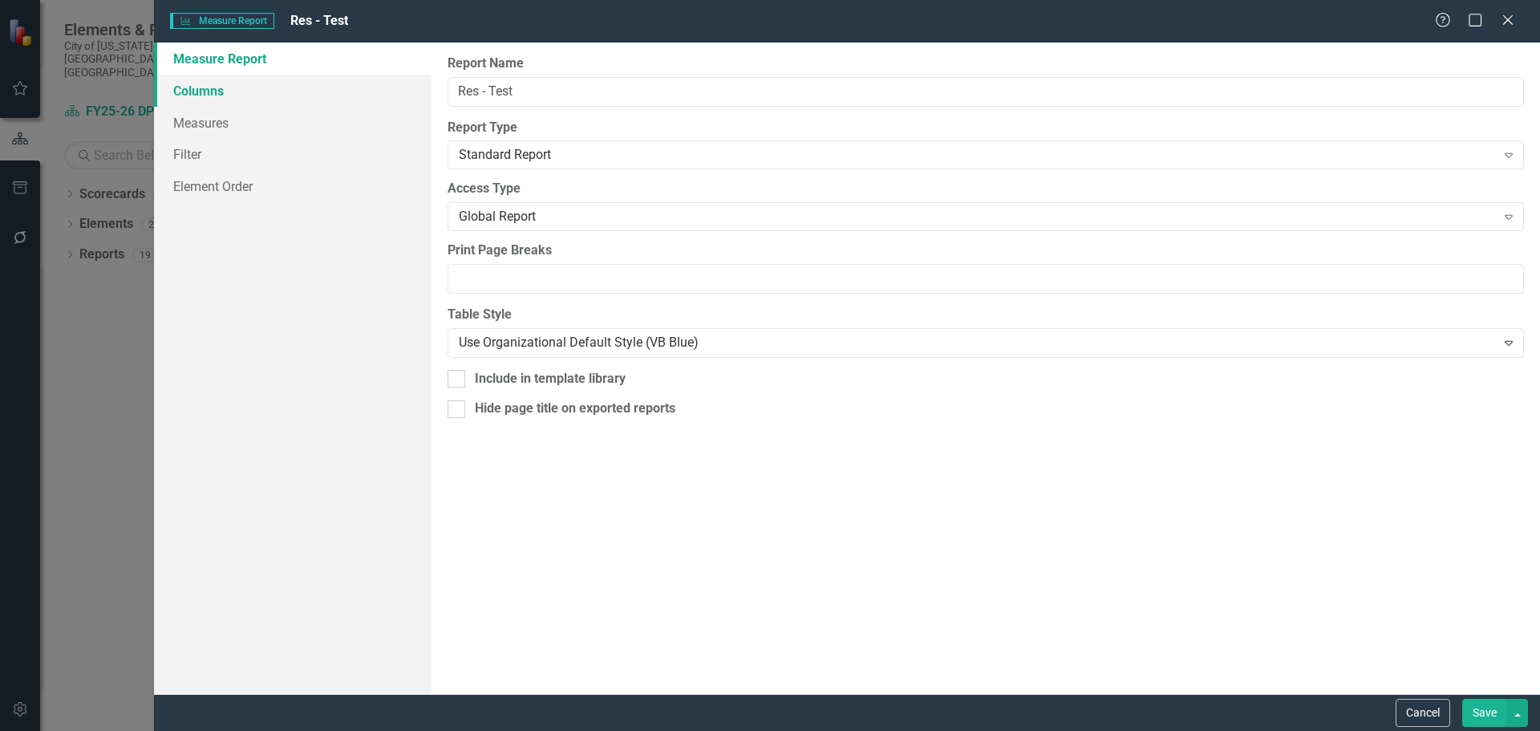
click at [225, 87] on link "Columns" at bounding box center [293, 91] width 278 height 32
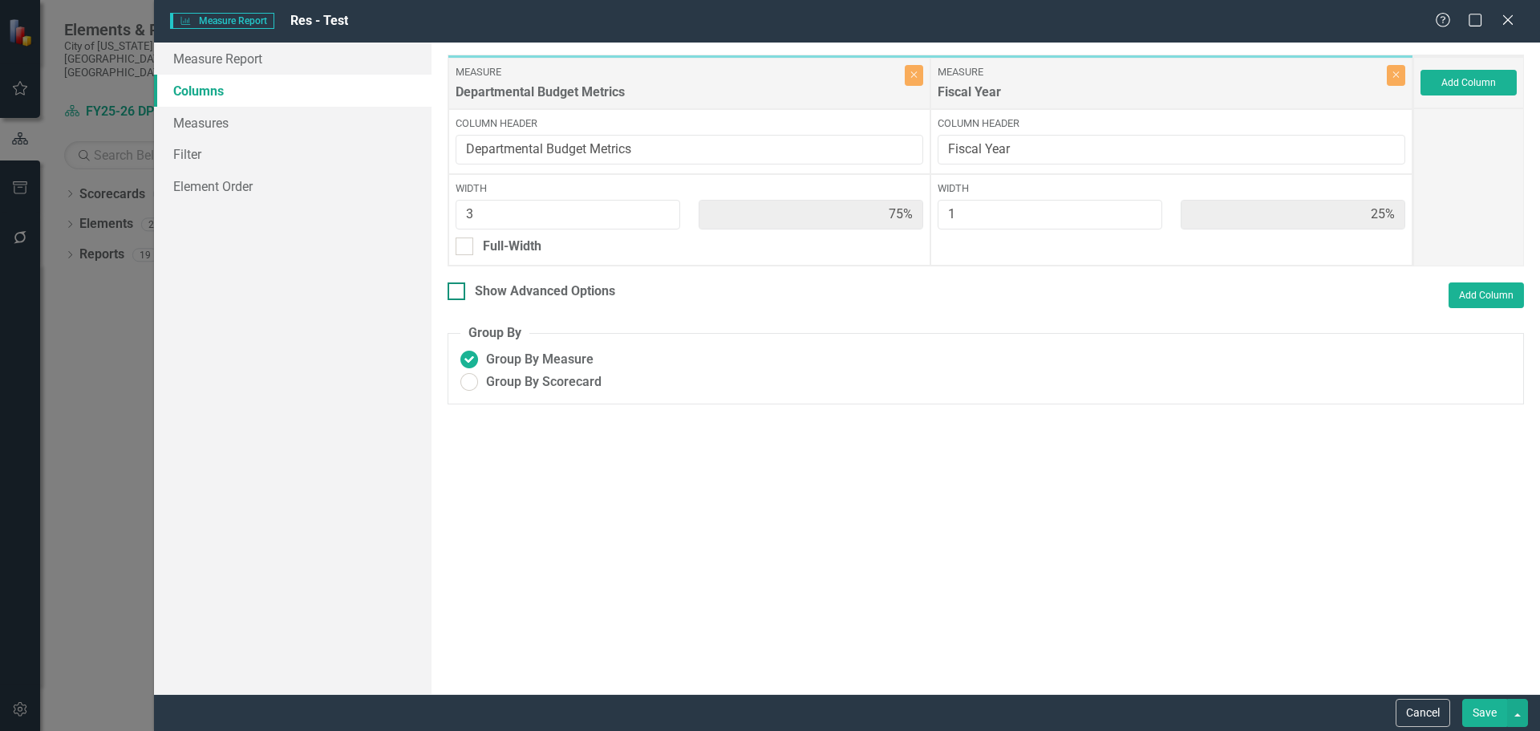
click at [457, 293] on input "Show Advanced Options" at bounding box center [453, 287] width 10 height 10
checkbox input "true"
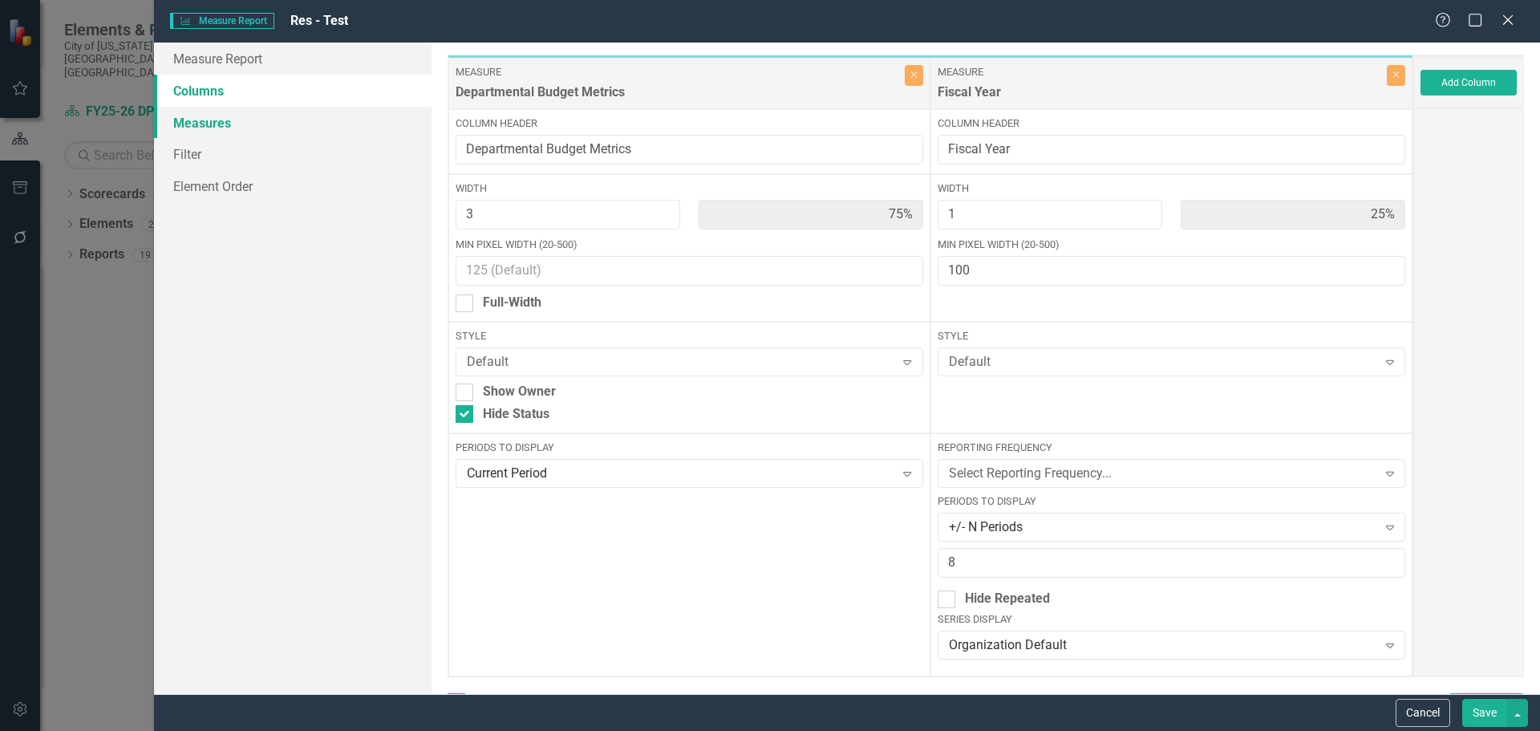
click at [230, 122] on link "Measures" at bounding box center [293, 123] width 278 height 32
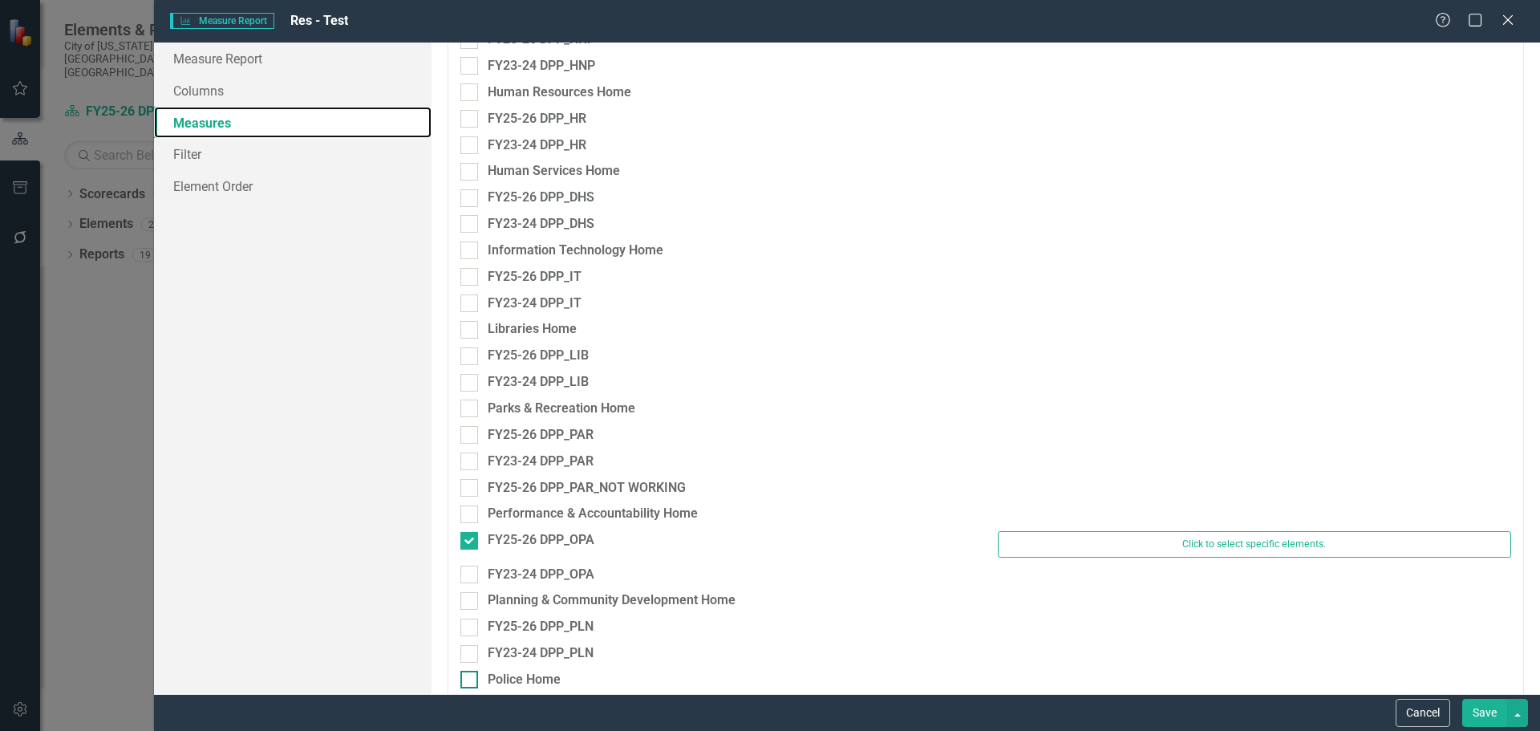
scroll to position [2006, 0]
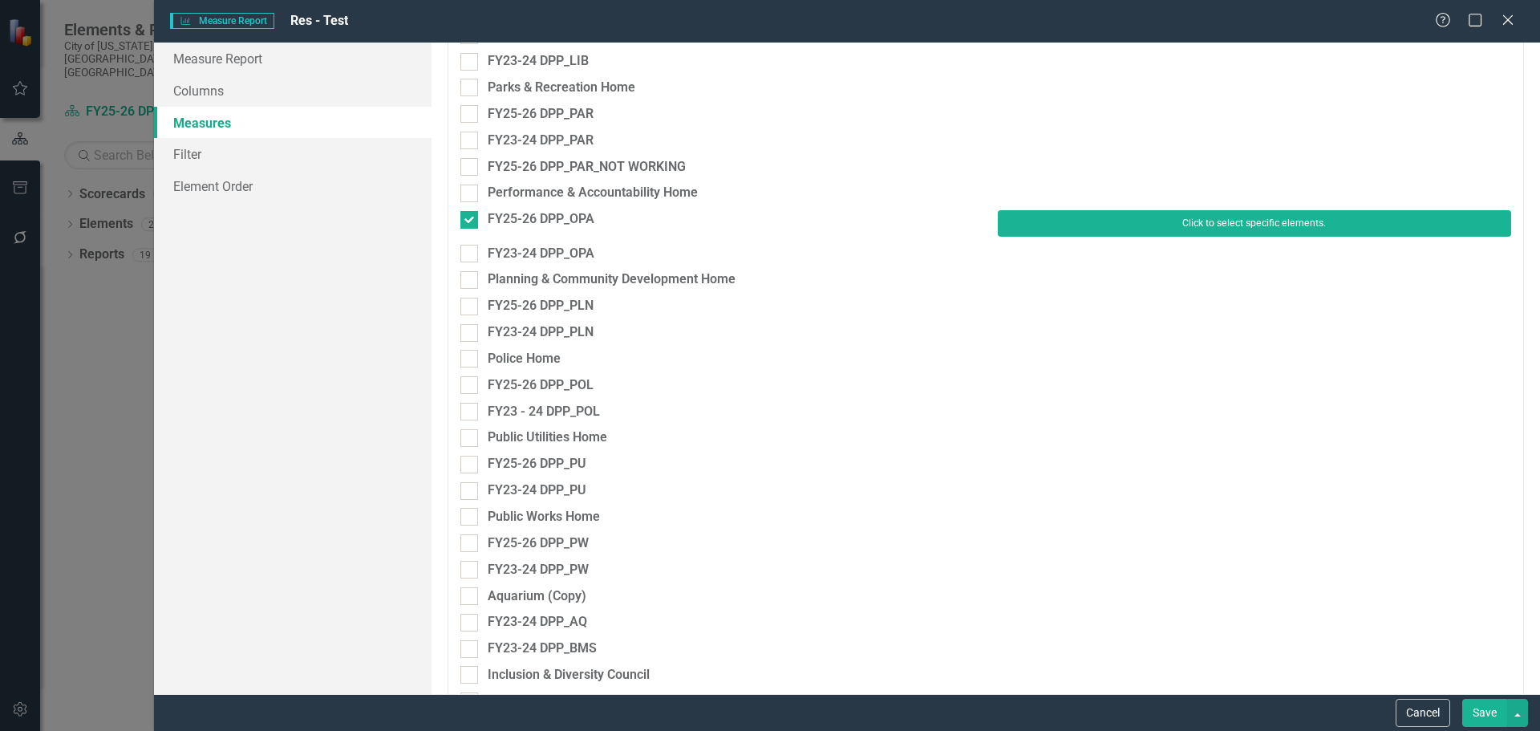
click at [1065, 219] on button "Click to select specific elements." at bounding box center [1254, 223] width 513 height 26
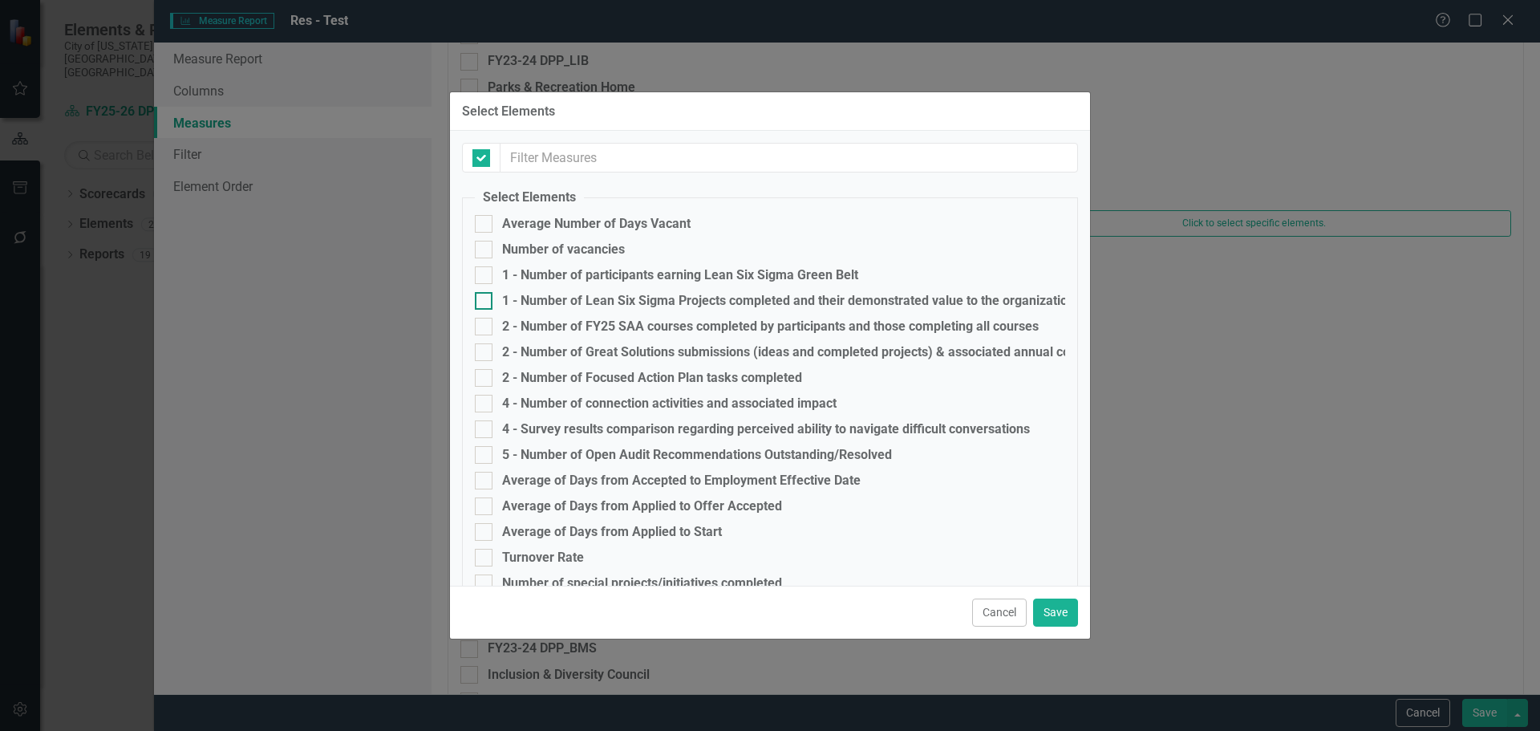
checkbox input "false"
click at [481, 229] on div at bounding box center [484, 224] width 18 height 18
click at [481, 225] on input "Average Number of Days Vacant" at bounding box center [480, 220] width 10 height 10
checkbox input "true"
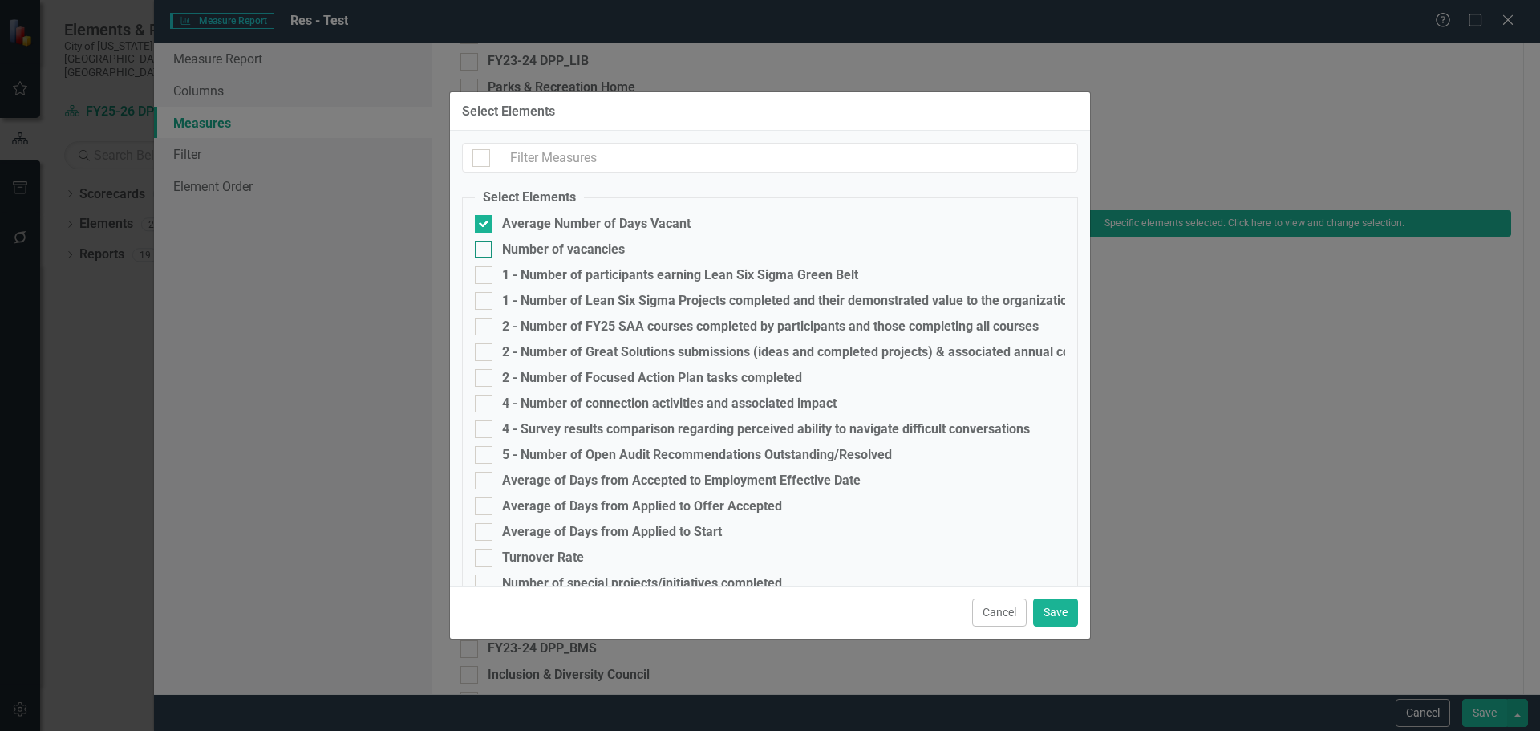
click at [485, 248] on div at bounding box center [484, 250] width 18 height 18
click at [485, 248] on input "Number of vacancies" at bounding box center [480, 246] width 10 height 10
checkbox input "true"
click at [485, 264] on fieldset "Select Elements Average Number of Days Vacant Number of vacancies 1 - Number of…" at bounding box center [770, 485] width 616 height 592
click at [481, 275] on input "1 - Number of participants earning Lean Six Sigma Green Belt" at bounding box center [480, 271] width 10 height 10
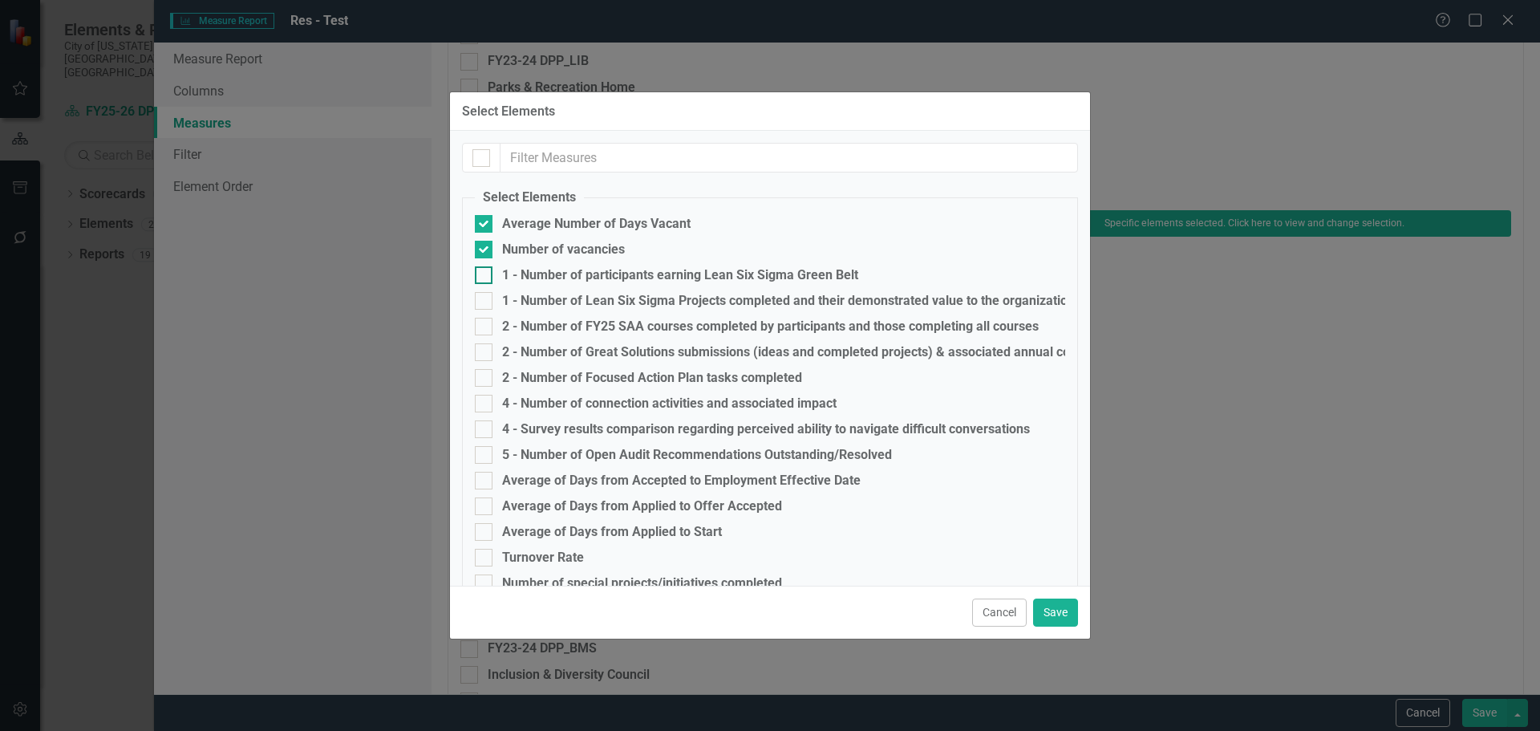
checkbox input "true"
click at [481, 301] on input "1 - Number of Lean Six Sigma Projects completed and their demonstrated value to…" at bounding box center [480, 297] width 10 height 10
checkbox input "true"
click at [481, 318] on input "2 - Number of FY25 SAA courses completed by participants and those completing a…" at bounding box center [480, 323] width 10 height 10
checkbox input "true"
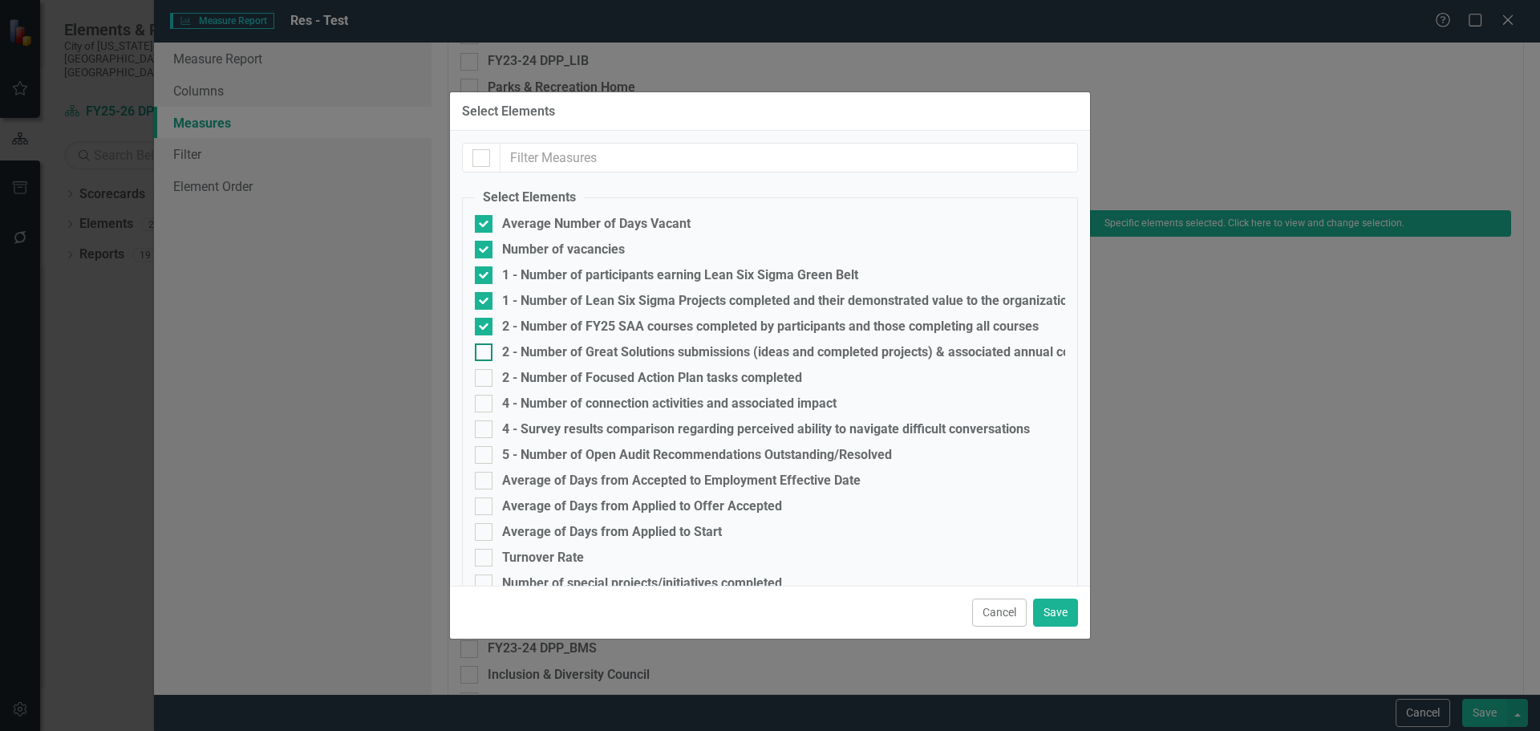
click at [481, 350] on input "2 - Number of Great Solutions submissions (ideas and completed projects) & asso…" at bounding box center [480, 348] width 10 height 10
checkbox input "true"
click at [481, 374] on input "2 - Number of Focused Action Plan tasks completed" at bounding box center [480, 374] width 10 height 10
checkbox input "true"
click at [478, 403] on input "4 - Number of connection activities and associated impact" at bounding box center [480, 400] width 10 height 10
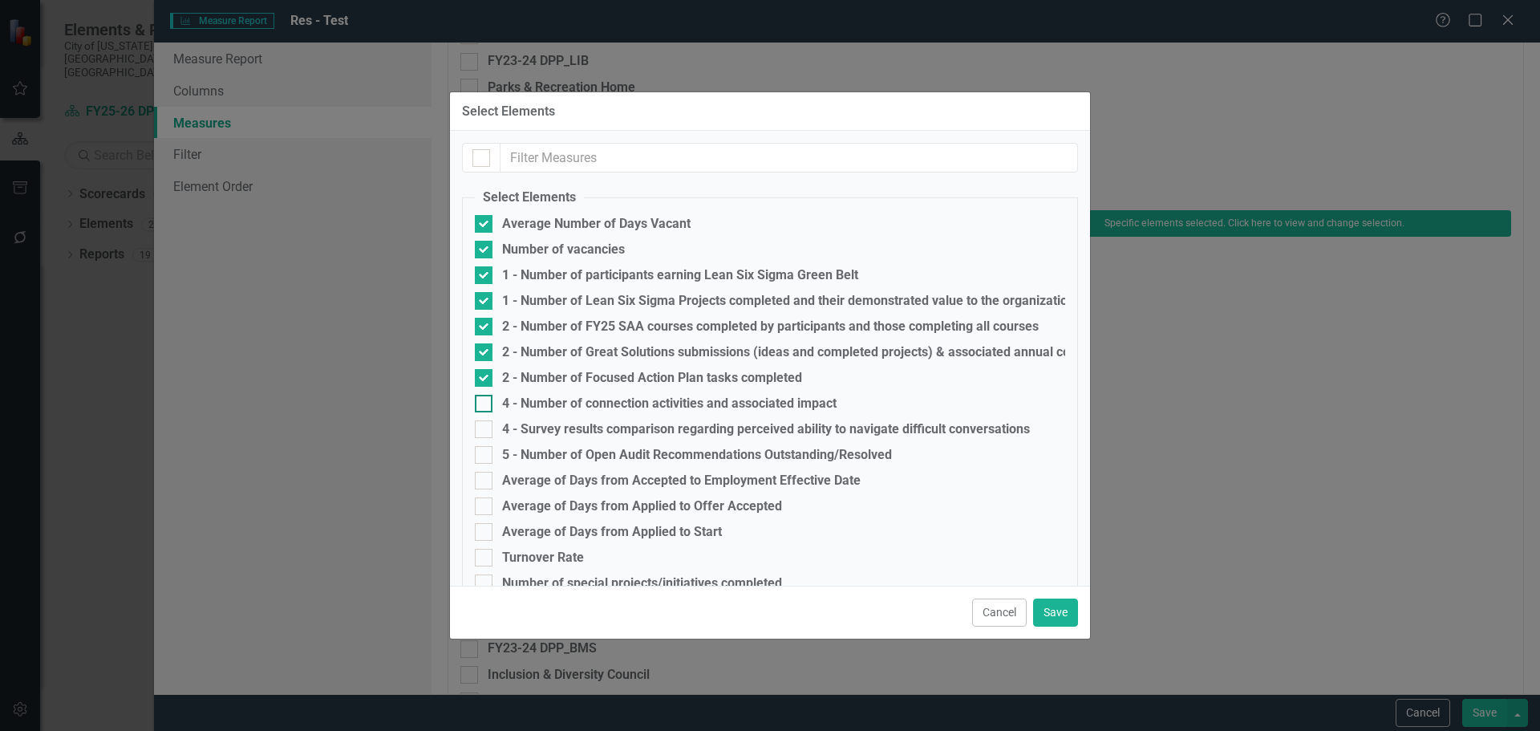
checkbox input "true"
click at [476, 428] on input "4 - Survey results comparison regarding perceived ability to navigate difficult…" at bounding box center [480, 425] width 10 height 10
checkbox input "true"
click at [480, 453] on input "5 - Number of Open Audit Recommendations Outstanding/Resolved" at bounding box center [480, 451] width 10 height 10
checkbox input "true"
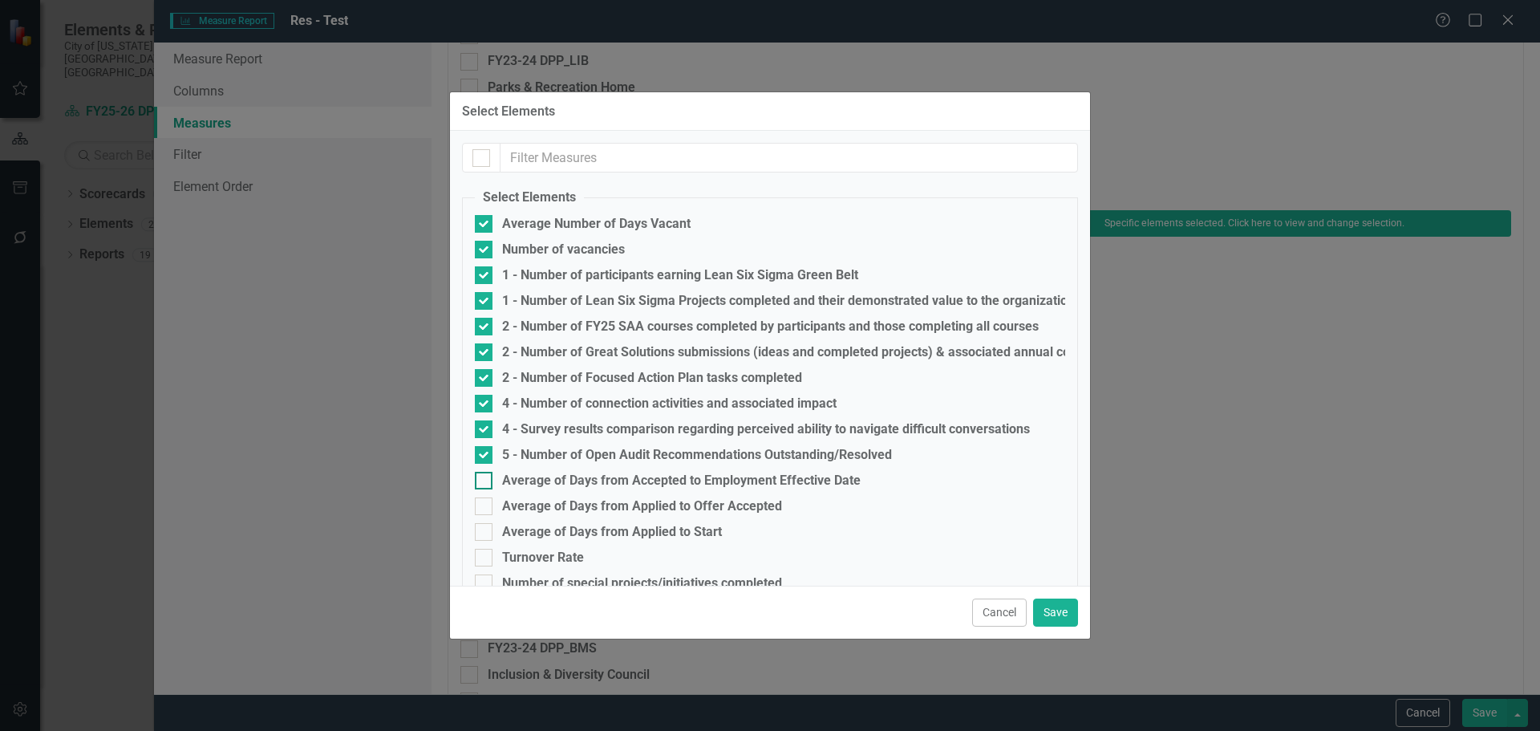
click at [475, 482] on input "Average of Days from Accepted to Employment Effective Date" at bounding box center [480, 477] width 10 height 10
checkbox input "true"
click at [479, 507] on input "Average of Days from Applied to Offer Accepted" at bounding box center [480, 502] width 10 height 10
checkbox input "true"
drag, startPoint x: 483, startPoint y: 530, endPoint x: 485, endPoint y: 546, distance: 15.4
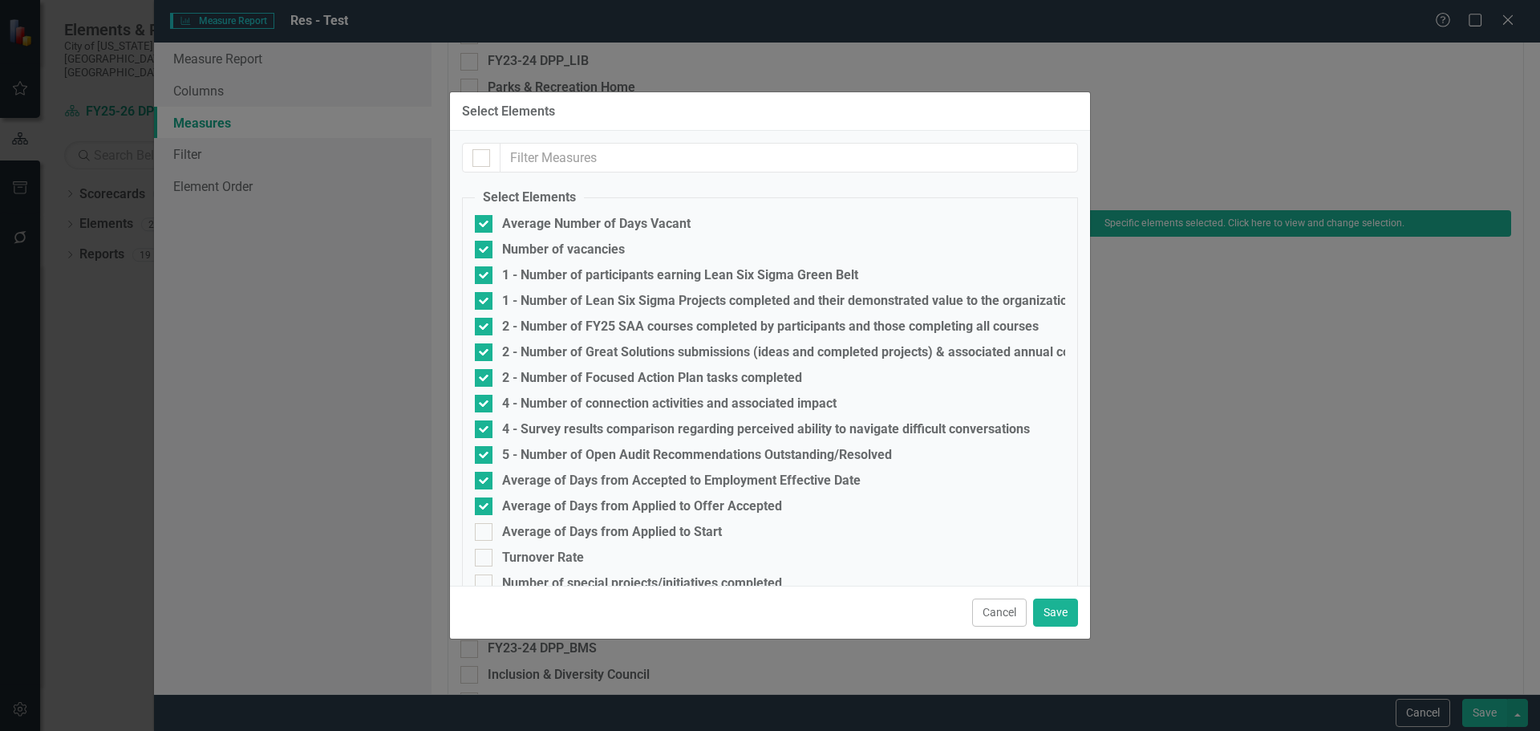
click at [483, 533] on input "Average of Days from Applied to Start" at bounding box center [480, 528] width 10 height 10
checkbox input "true"
drag, startPoint x: 485, startPoint y: 560, endPoint x: 485, endPoint y: 574, distance: 14.4
click at [485, 562] on div at bounding box center [484, 558] width 18 height 18
click at [485, 559] on input "Turnover Rate" at bounding box center [480, 554] width 10 height 10
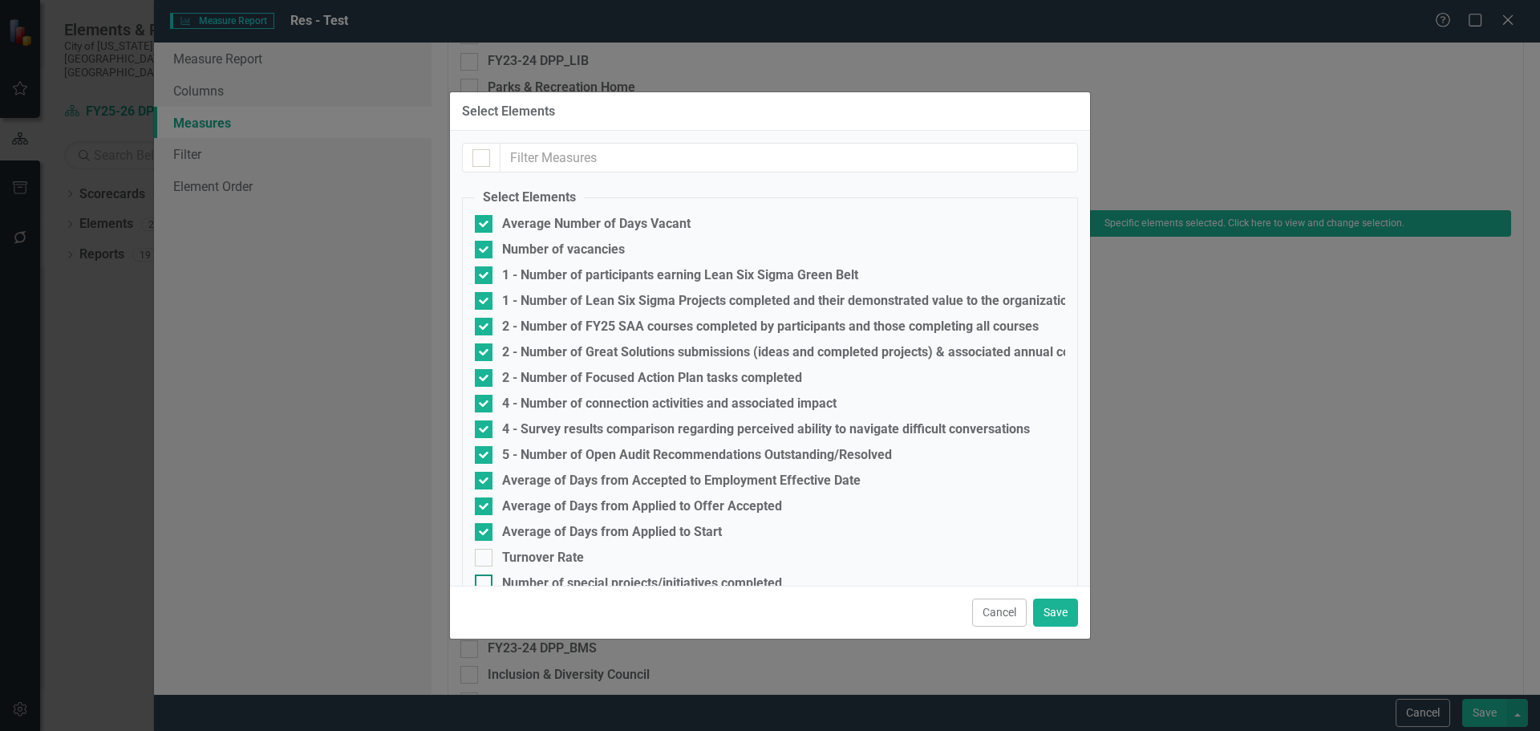
checkbox input "true"
click at [486, 575] on div at bounding box center [484, 583] width 18 height 18
click at [485, 575] on input "Number of special projects/initiatives completed" at bounding box center [480, 579] width 10 height 10
checkbox input "true"
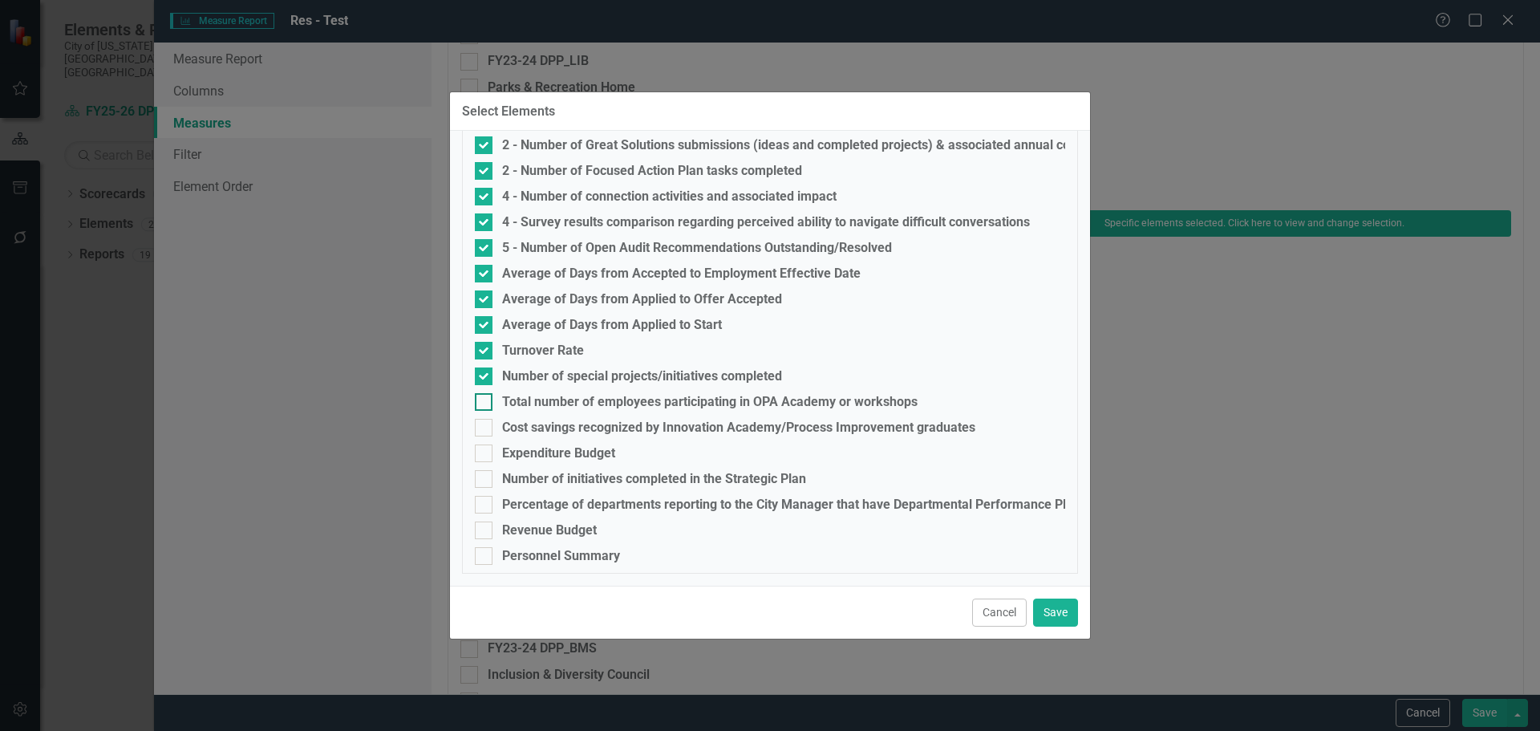
click at [482, 403] on input "Total number of employees participating in OPA Academy or workshops" at bounding box center [480, 398] width 10 height 10
checkbox input "true"
click at [486, 428] on div at bounding box center [484, 428] width 18 height 18
click at [485, 428] on input "Cost savings recognized by Innovation Academy/Process Improvement graduates" at bounding box center [480, 424] width 10 height 10
checkbox input "true"
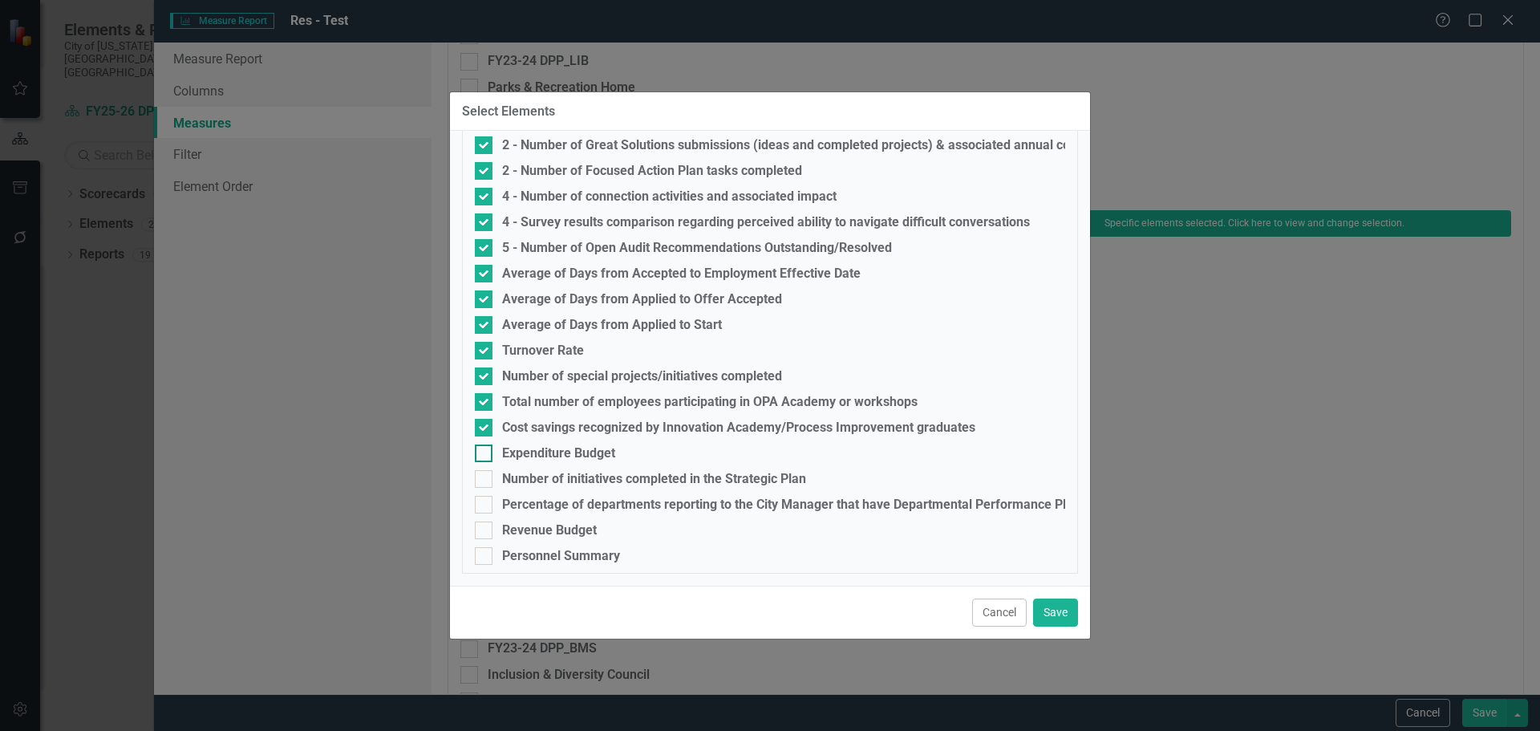
click at [484, 451] on input "Expenditure Budget" at bounding box center [480, 449] width 10 height 10
checkbox input "true"
click at [481, 481] on input "Number of initiatives completed in the Strategic Plan" at bounding box center [480, 475] width 10 height 10
checkbox input "true"
click at [481, 500] on input "Percentage of departments reporting to the City Manager that have Departmental …" at bounding box center [480, 501] width 10 height 10
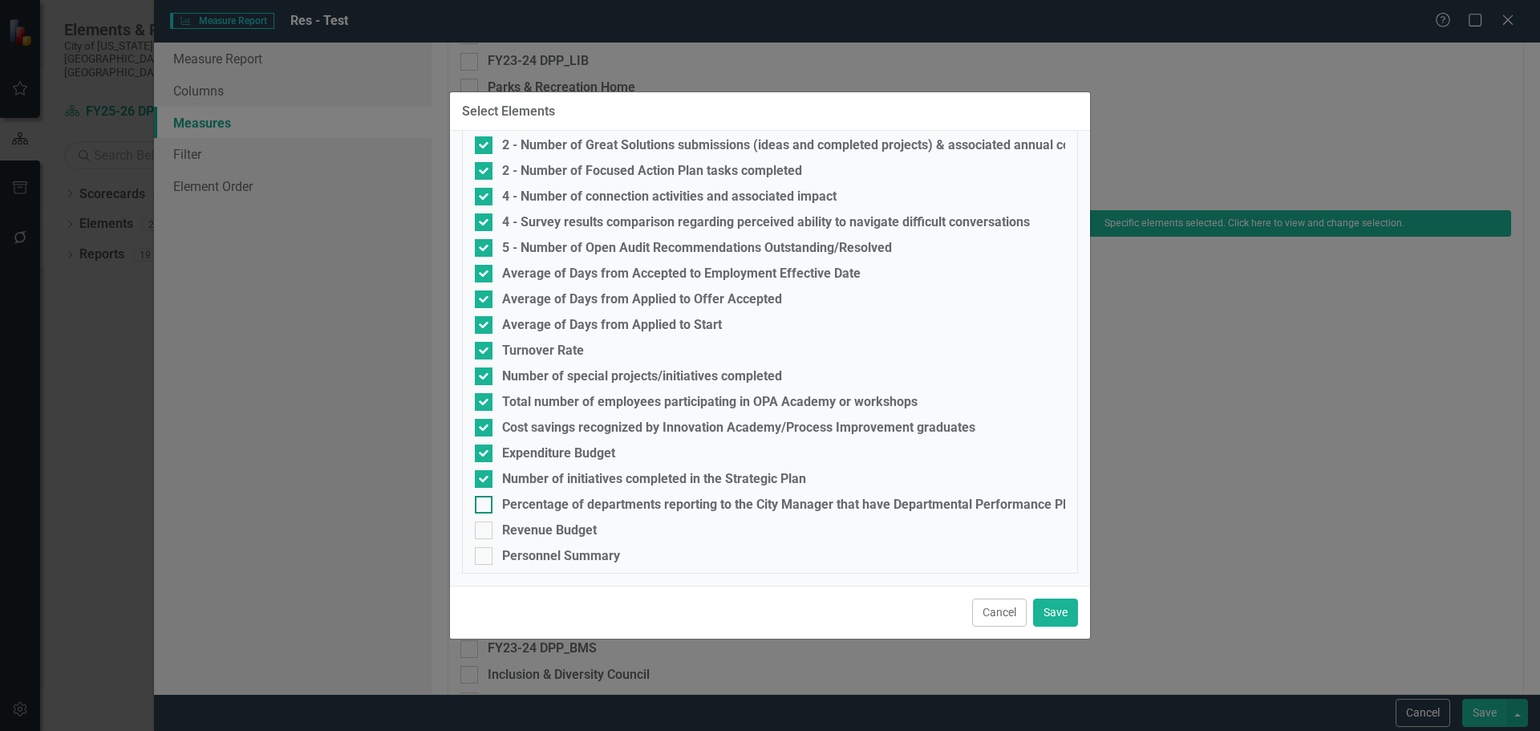
checkbox input "true"
click at [485, 524] on div at bounding box center [484, 530] width 18 height 18
click at [485, 524] on input "Revenue Budget" at bounding box center [480, 526] width 10 height 10
checkbox input "true"
click at [485, 554] on div at bounding box center [484, 556] width 18 height 18
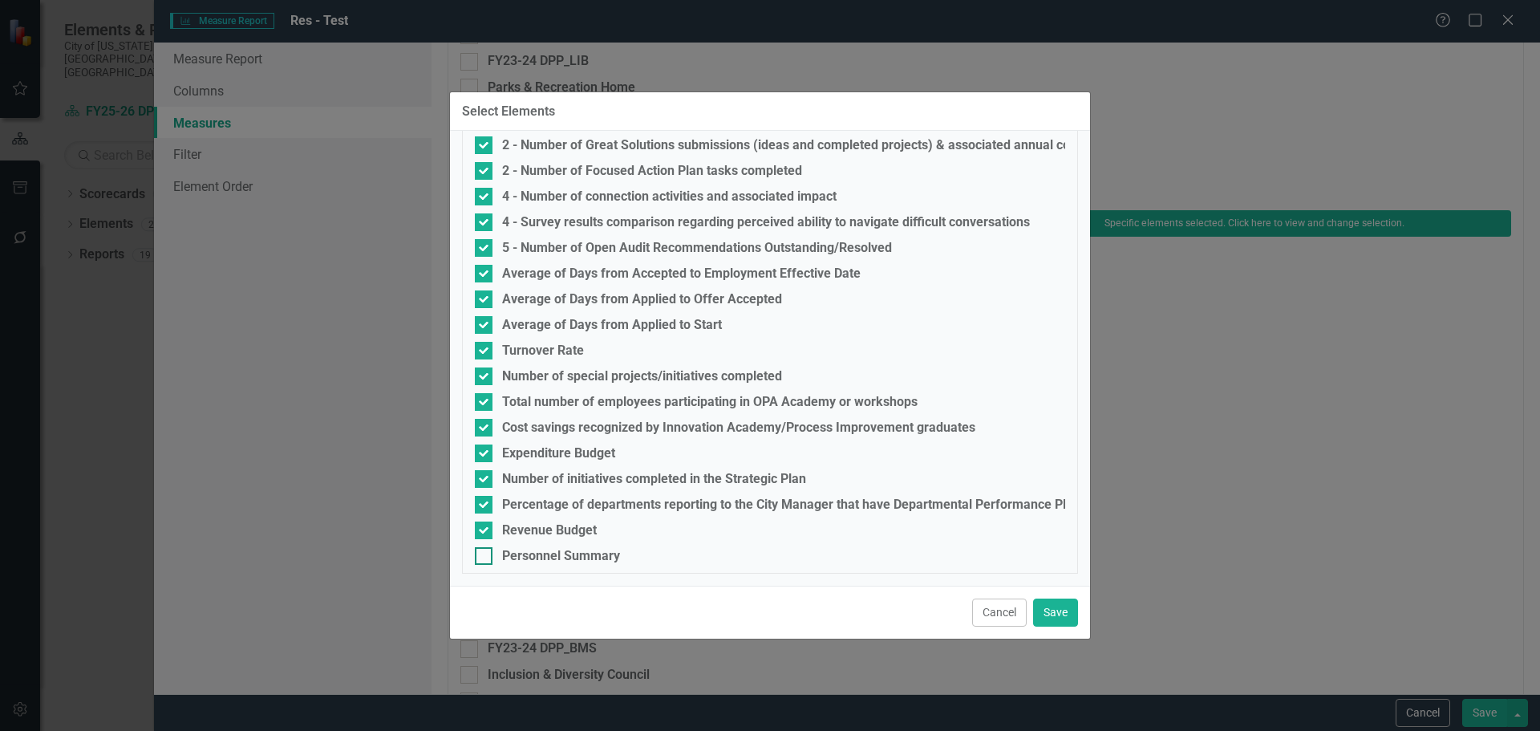
click at [485, 554] on input "Personnel Summary" at bounding box center [480, 552] width 10 height 10
checkbox input "true"
click at [1055, 615] on button "Save" at bounding box center [1055, 613] width 45 height 28
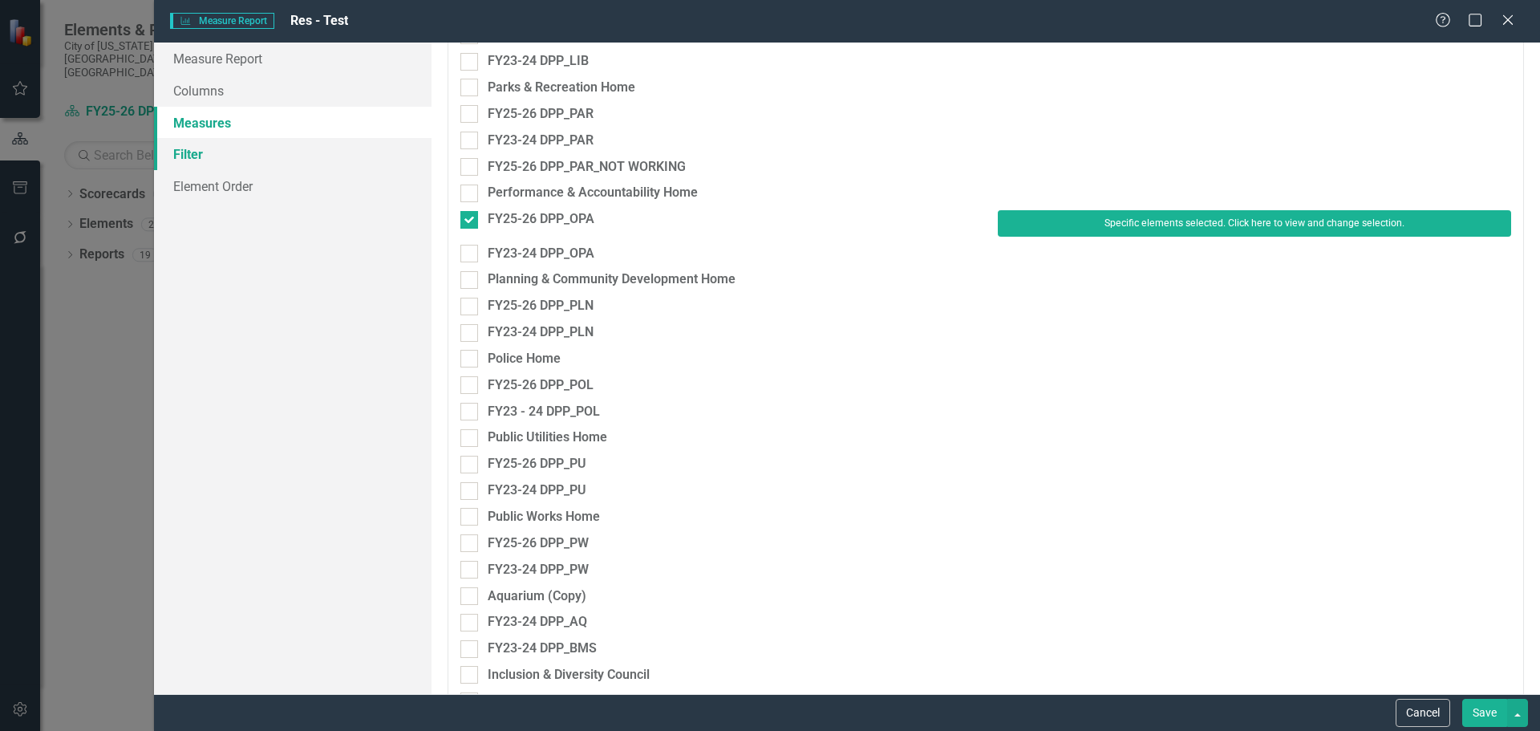
click at [255, 163] on link "Filter" at bounding box center [293, 154] width 278 height 32
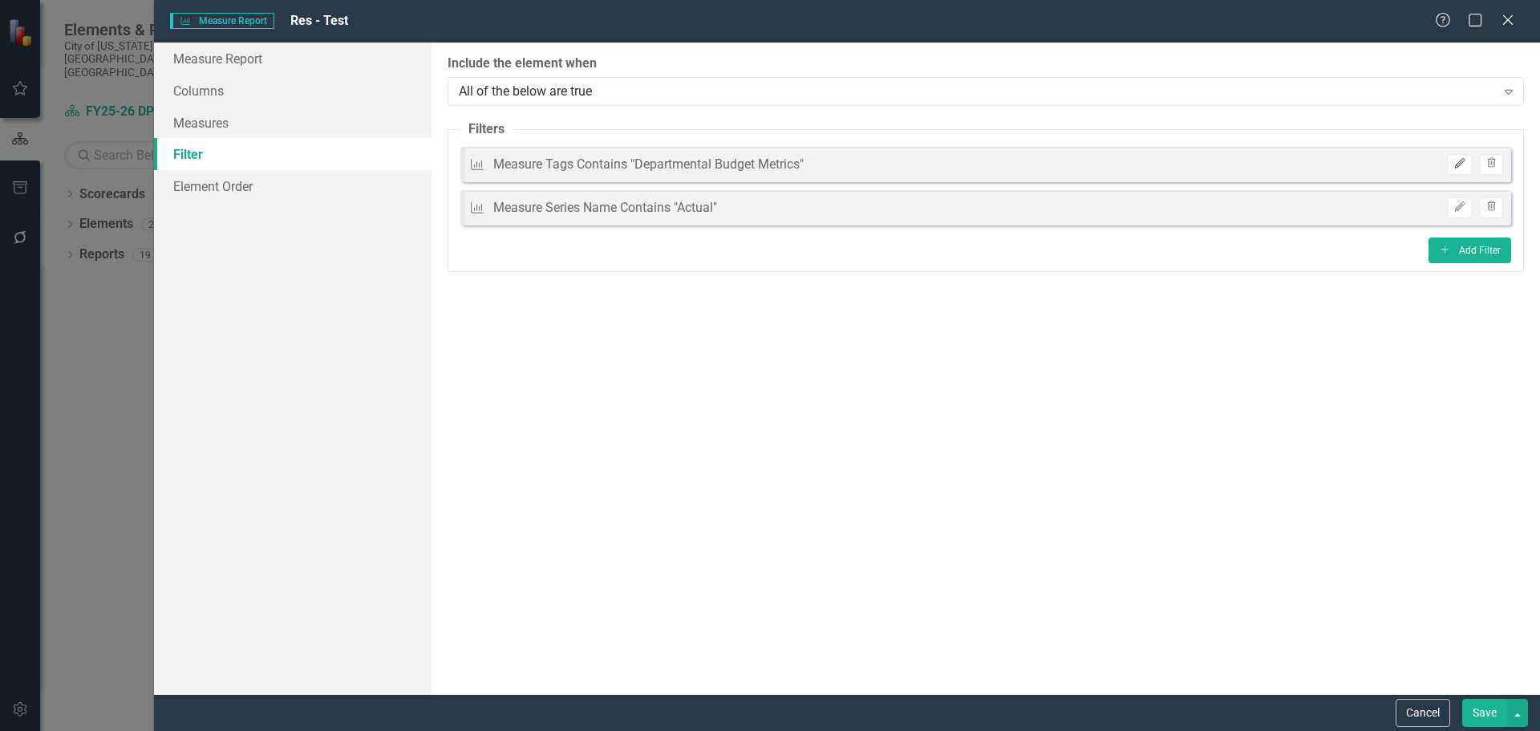
click at [1463, 161] on icon "Edit" at bounding box center [1460, 164] width 12 height 10
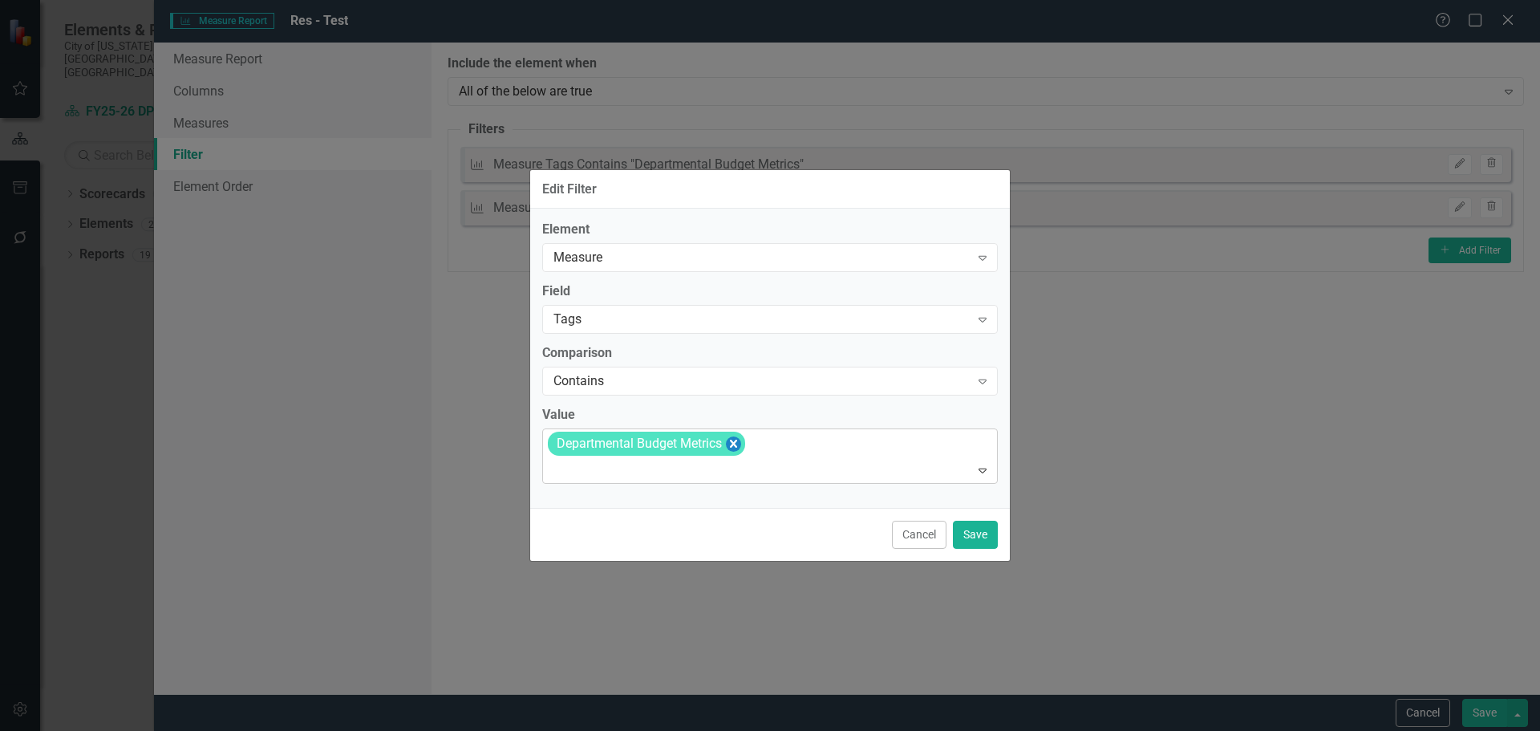
click at [738, 444] on icon "Remove [object Object]" at bounding box center [733, 444] width 15 height 20
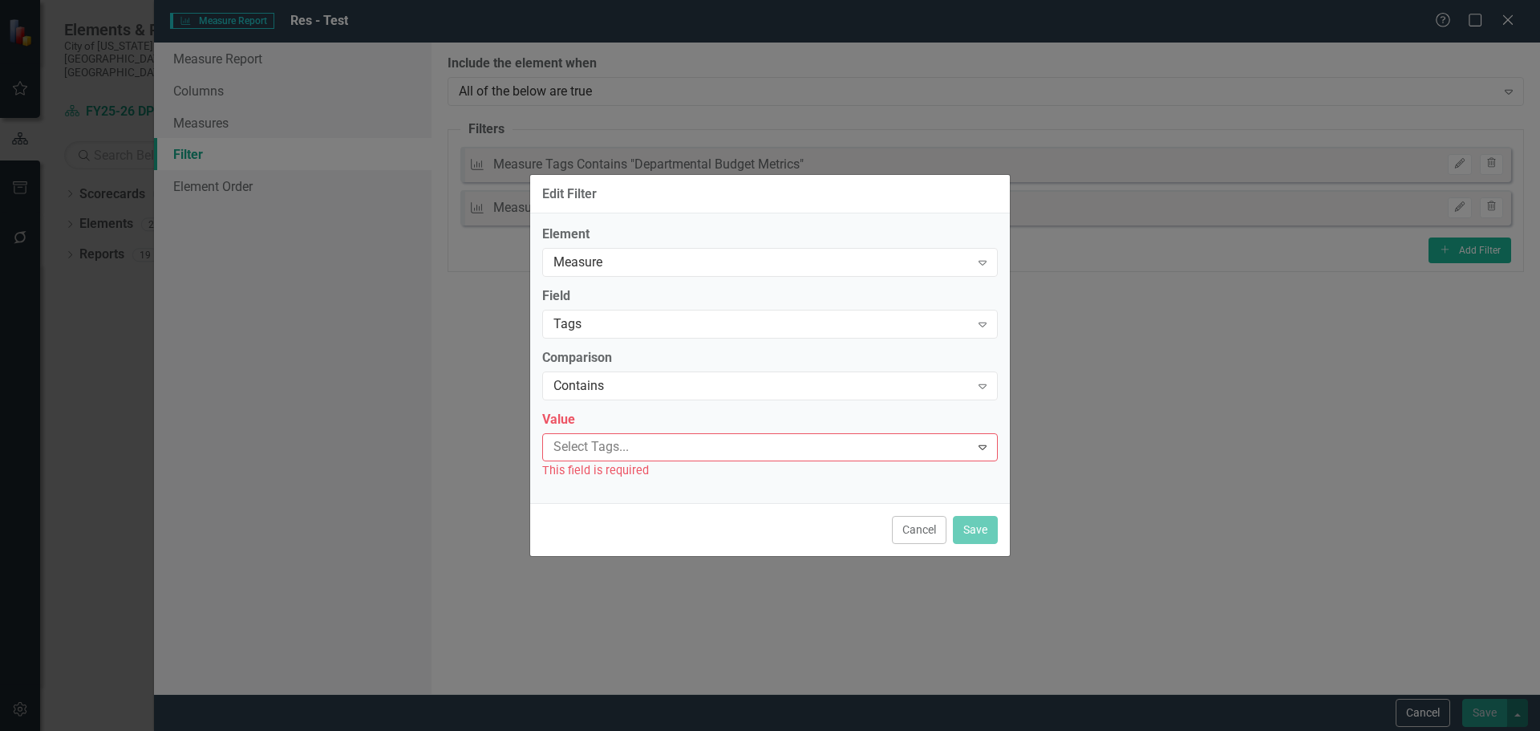
click at [763, 459] on div "Select Tags..." at bounding box center [757, 447] width 423 height 25
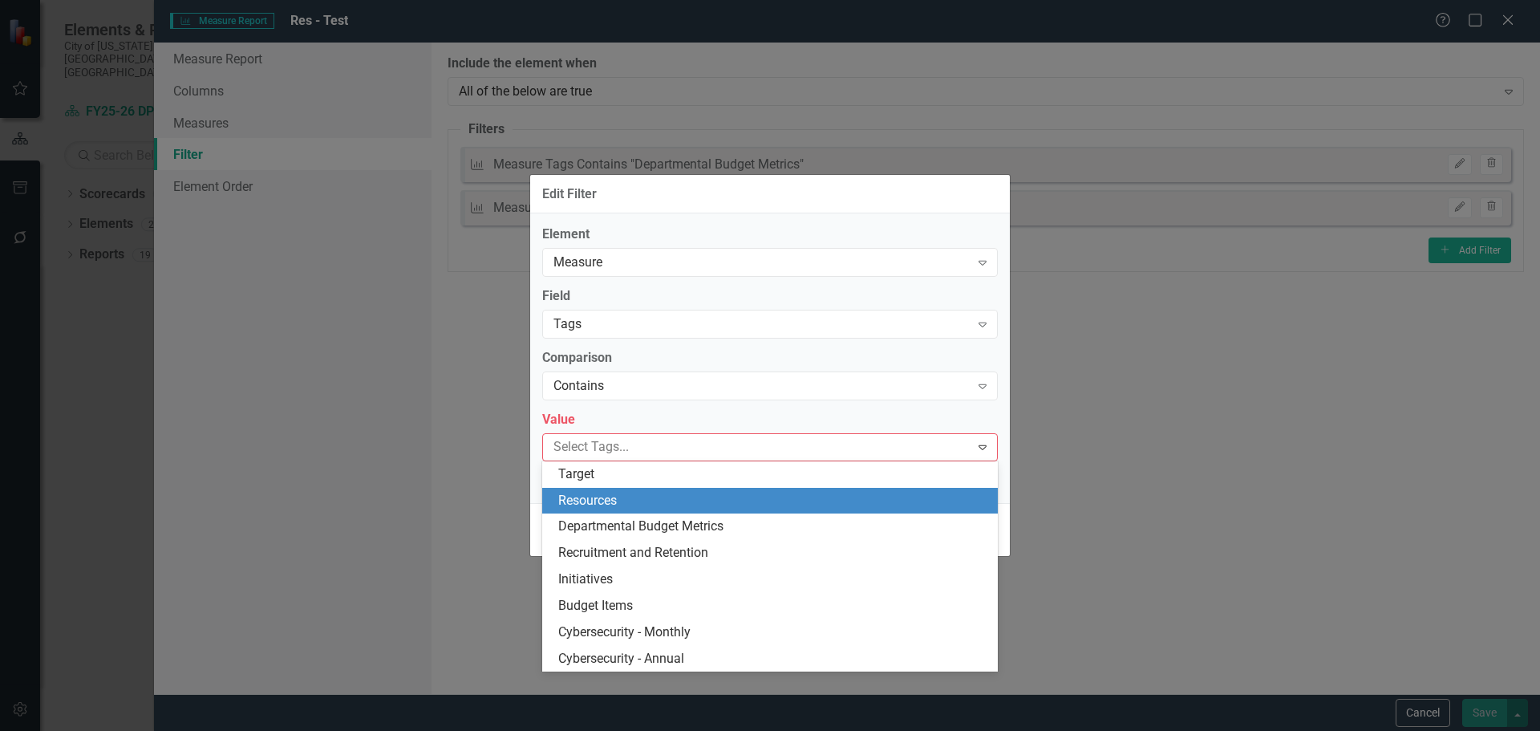
click at [745, 497] on div "Resources" at bounding box center [773, 501] width 430 height 18
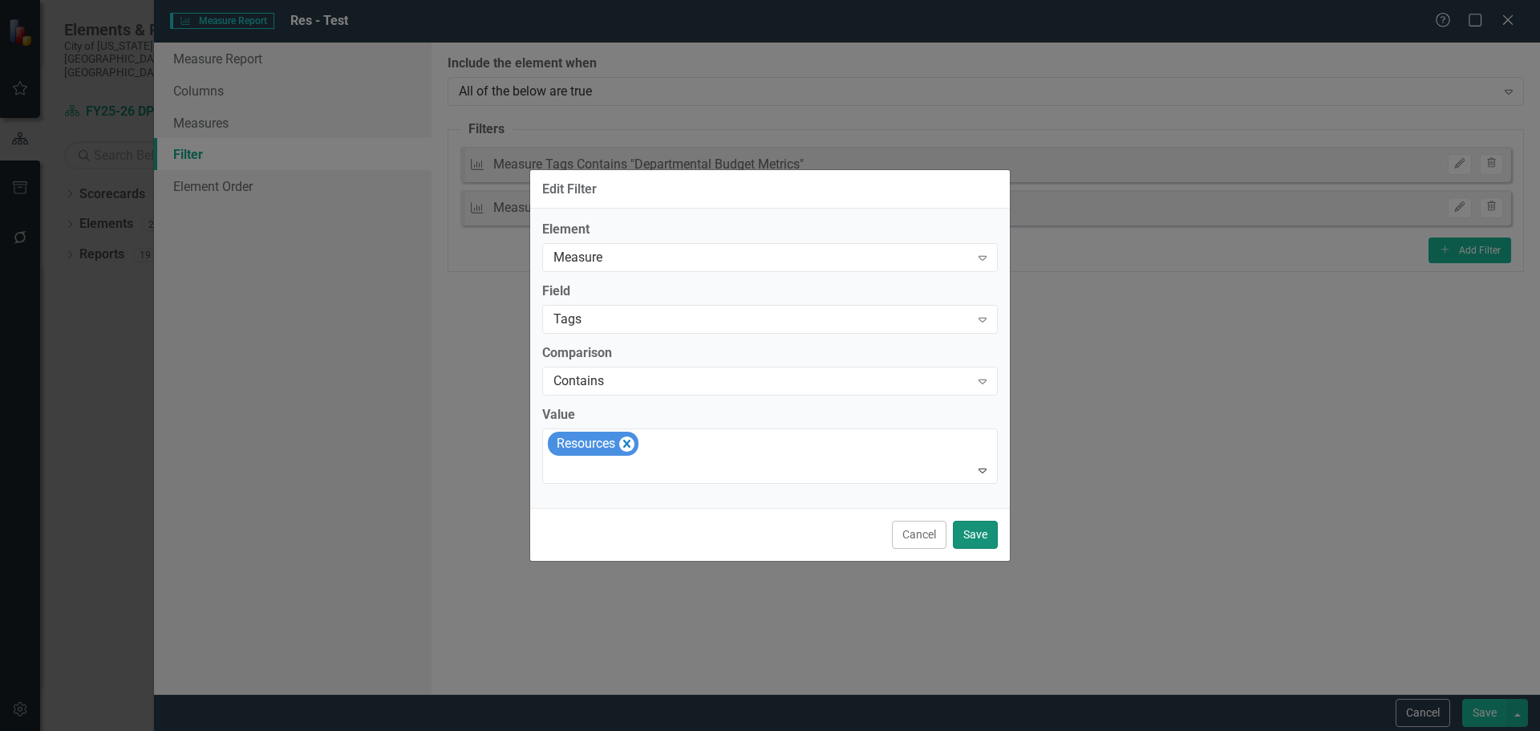
click at [978, 540] on button "Save" at bounding box center [975, 535] width 45 height 28
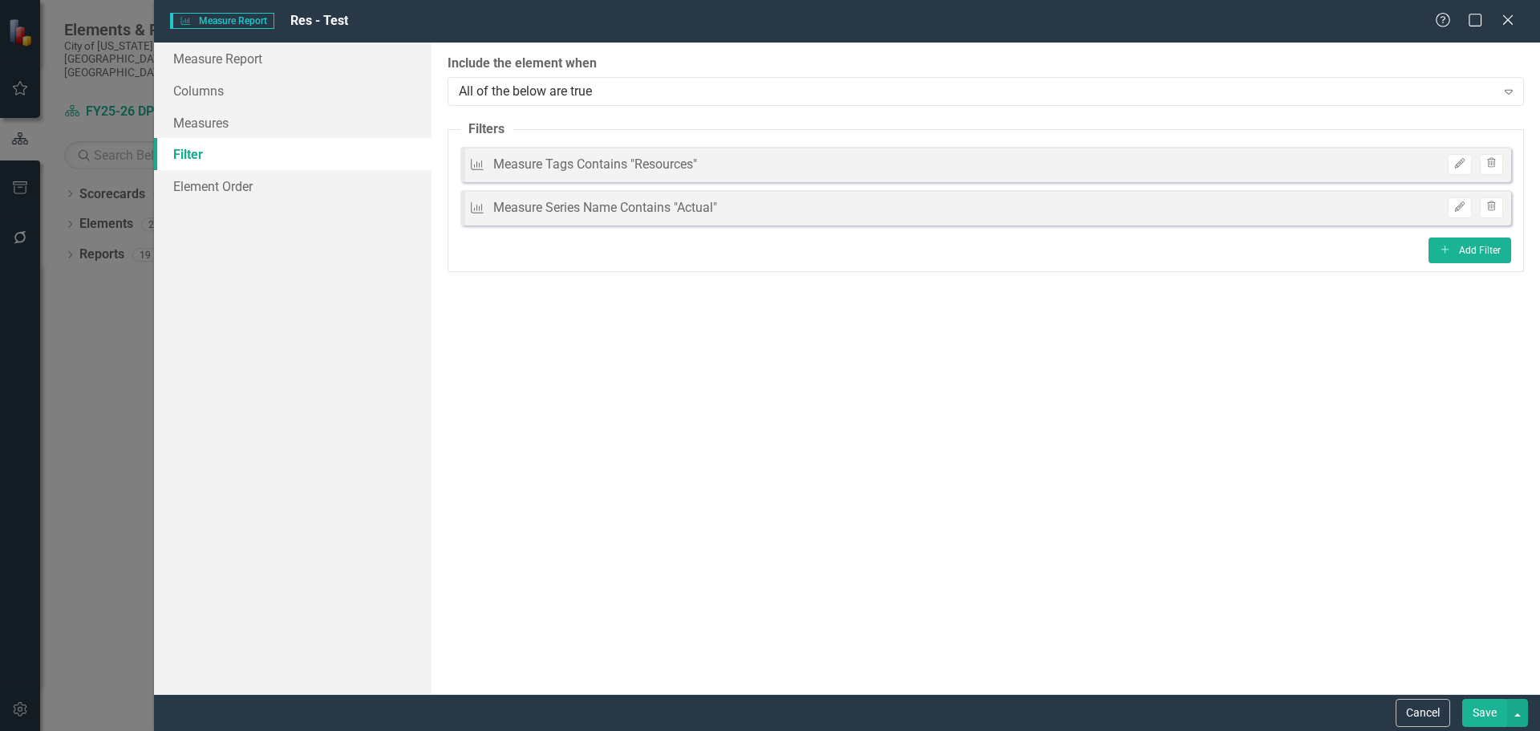
click at [1491, 705] on button "Save" at bounding box center [1485, 713] width 45 height 28
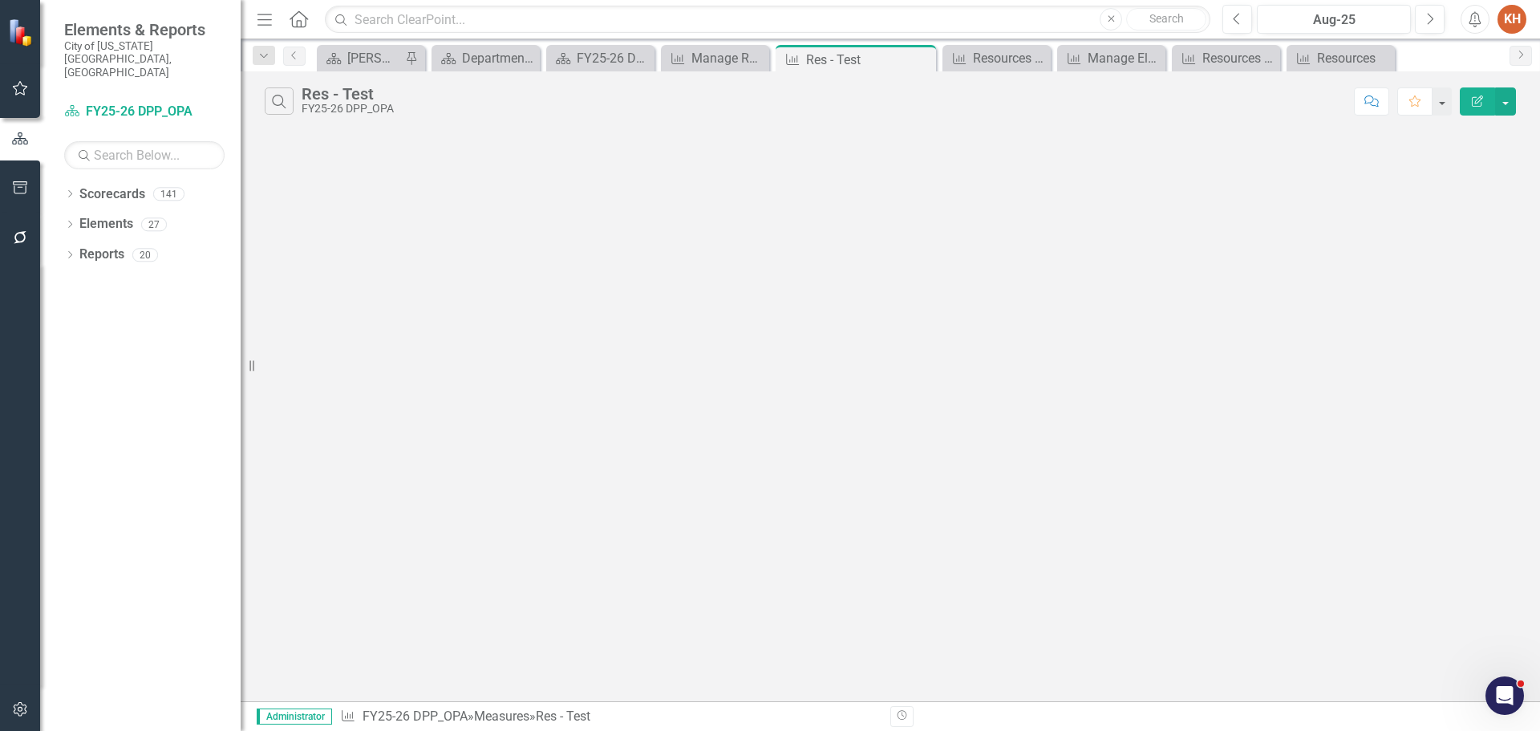
click at [948, 331] on div "Search Res - Test FY25-26 DPP_OPA Comment Favorite Edit Report" at bounding box center [891, 386] width 1300 height 630
click at [1506, 102] on button "button" at bounding box center [1505, 101] width 21 height 28
click at [1451, 136] on link "Edit Report Edit Report" at bounding box center [1452, 131] width 127 height 30
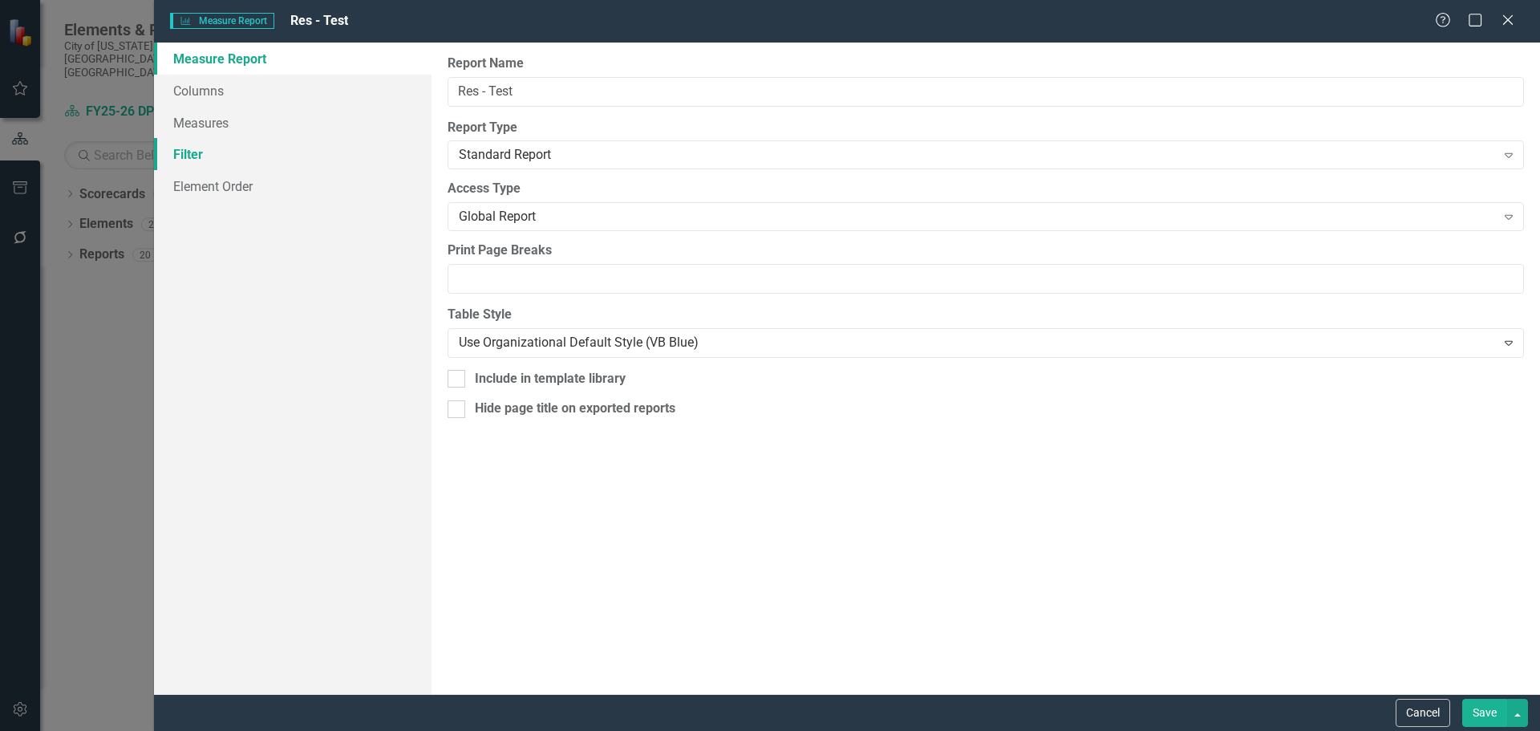
click at [209, 161] on link "Filter" at bounding box center [293, 154] width 278 height 32
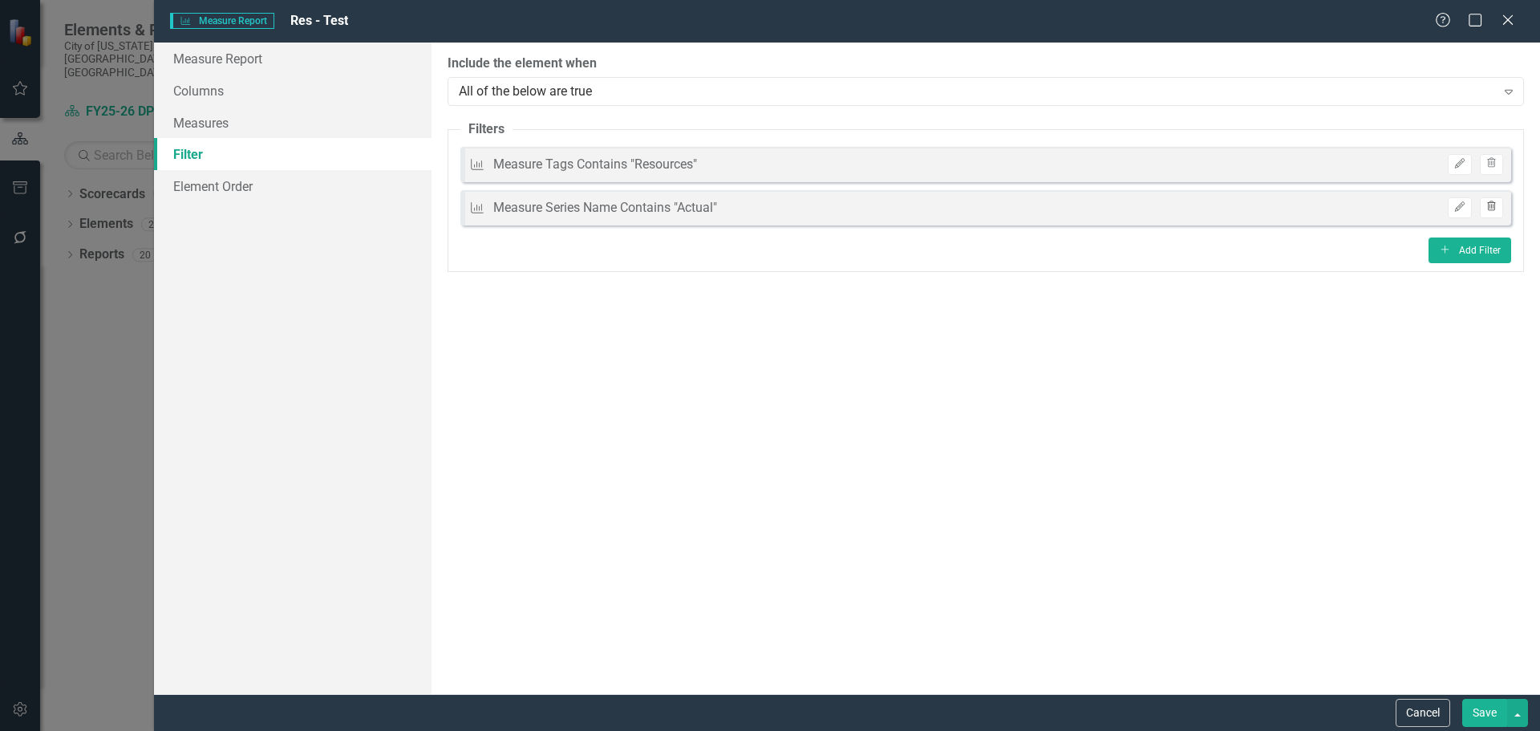
click at [1494, 212] on icon "Trash" at bounding box center [1492, 207] width 12 height 10
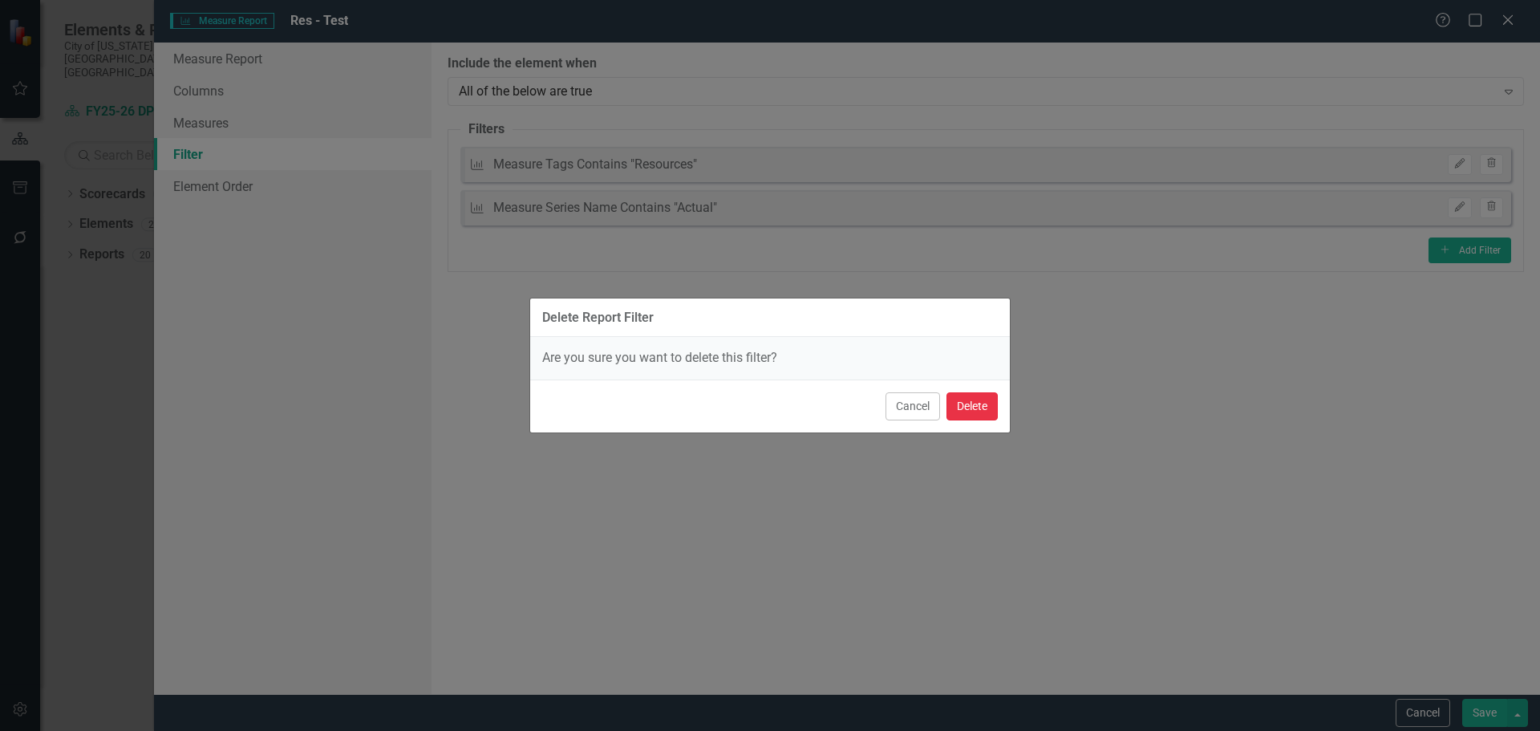
click at [958, 412] on button "Delete" at bounding box center [972, 406] width 51 height 28
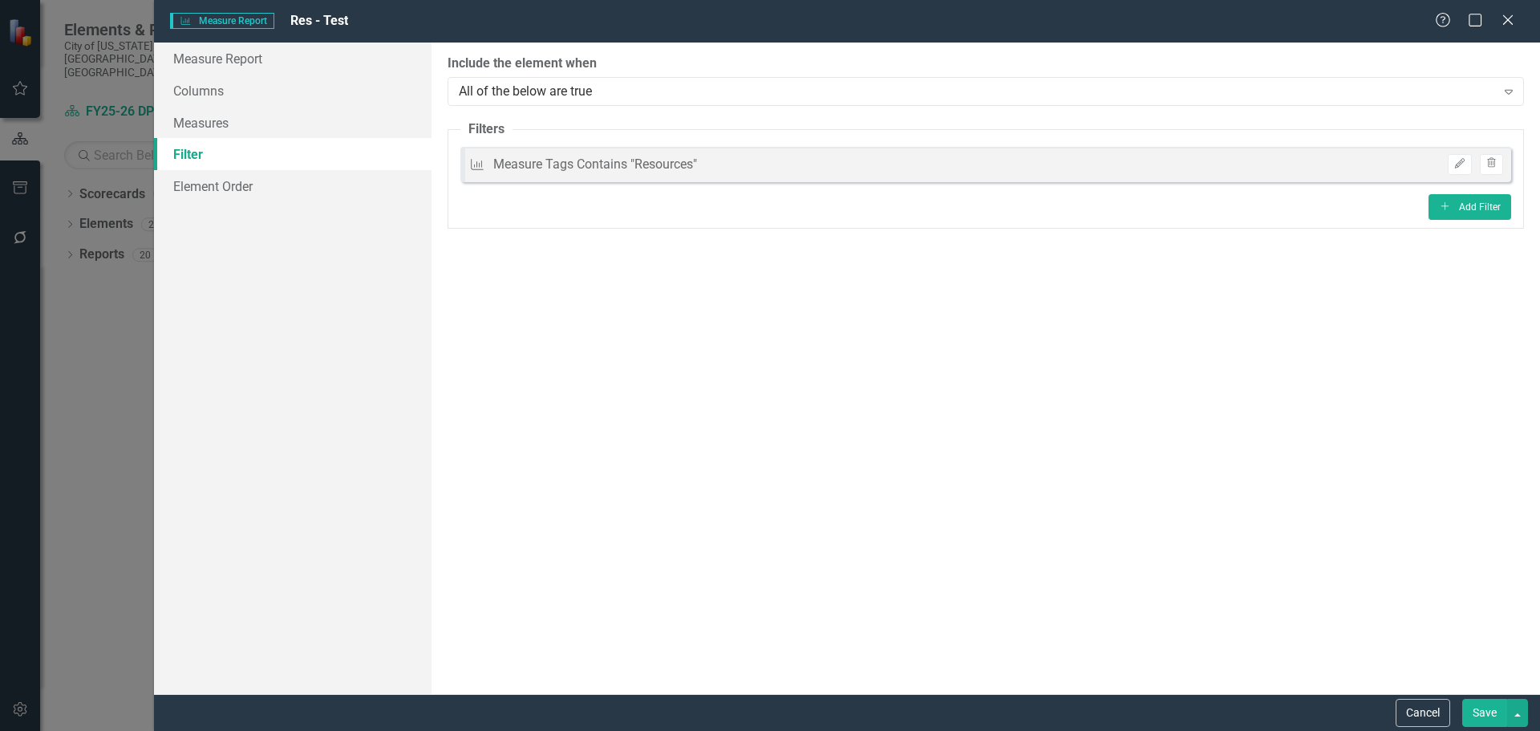
click at [1480, 712] on button "Save" at bounding box center [1485, 713] width 45 height 28
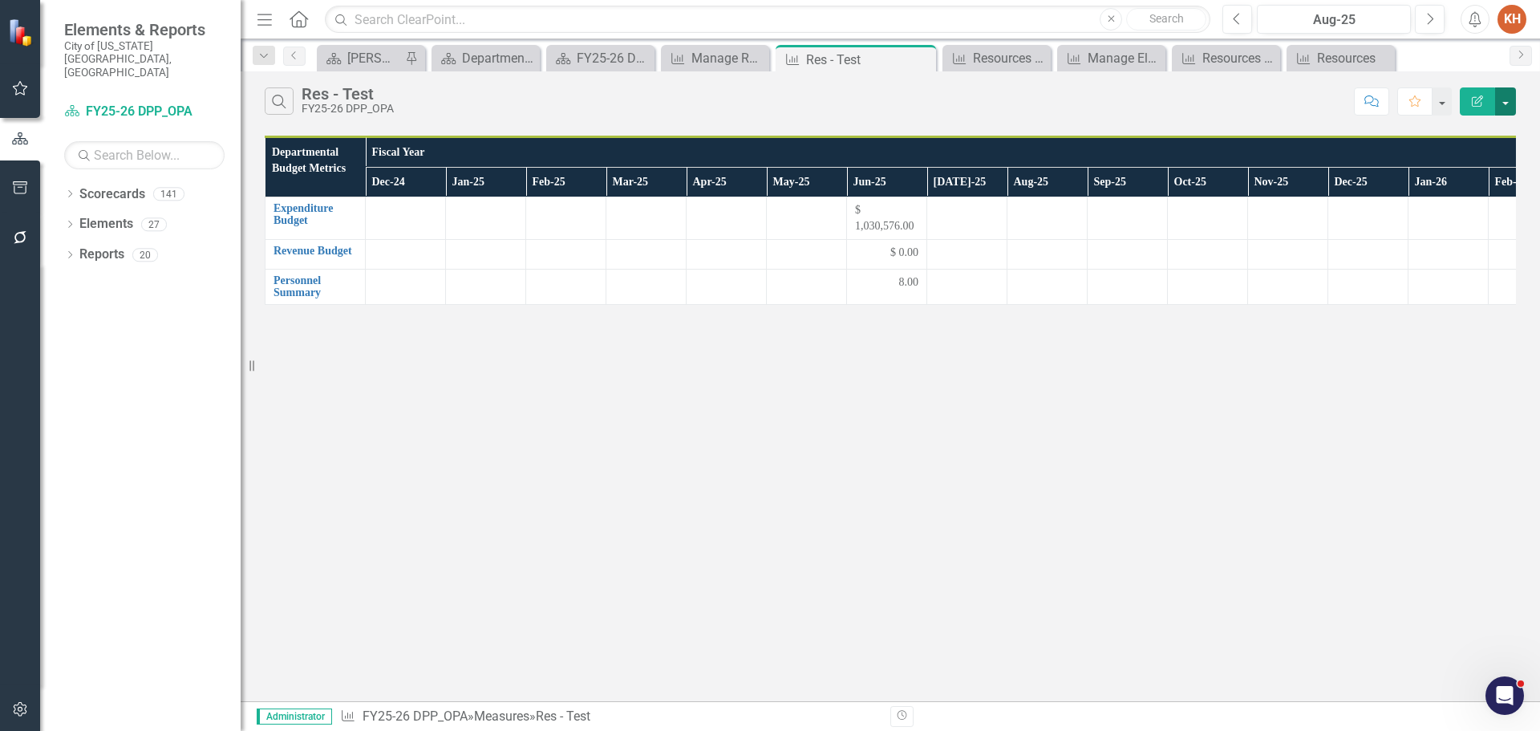
click at [1508, 102] on button "button" at bounding box center [1505, 101] width 21 height 28
click at [1477, 124] on link "Edit Report Edit Report" at bounding box center [1452, 131] width 127 height 30
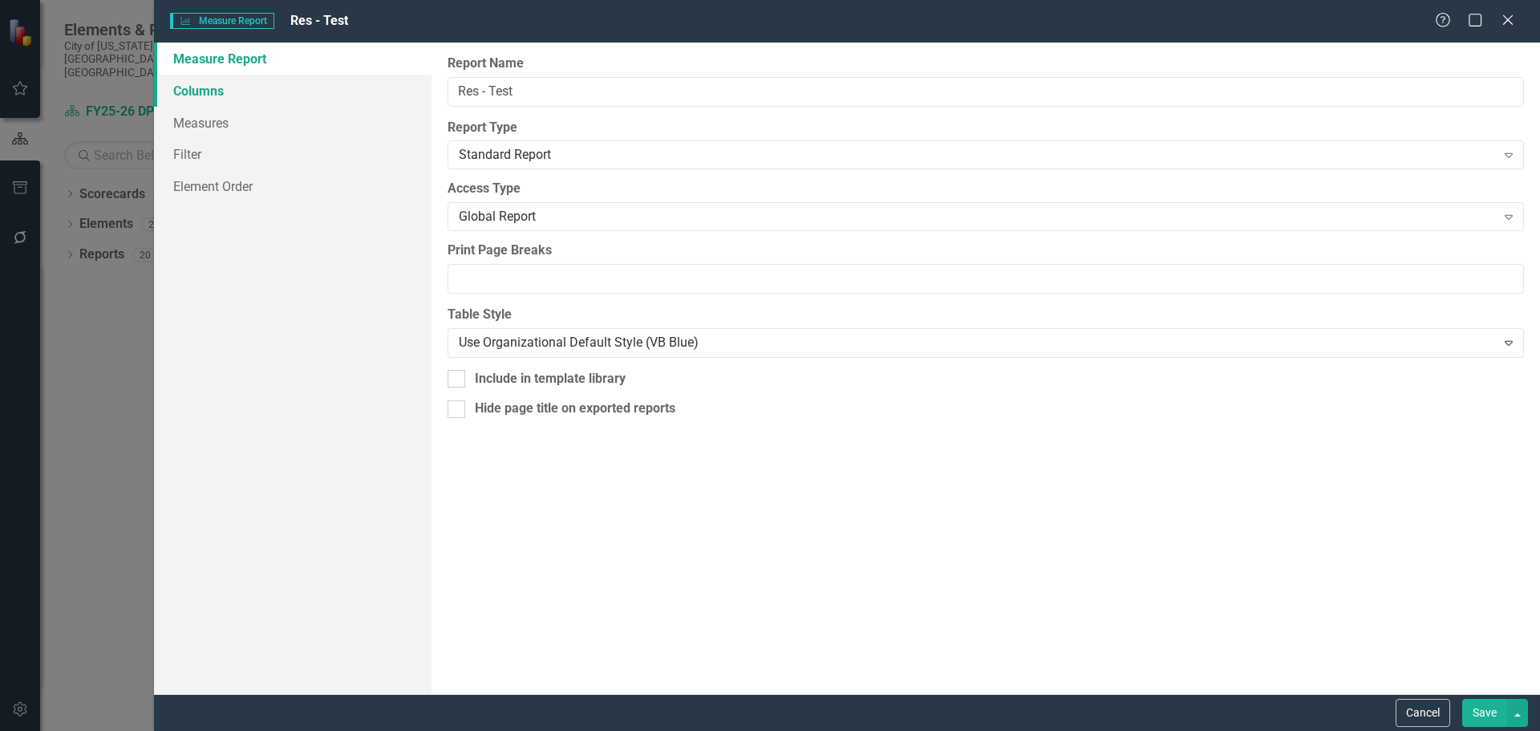
click at [308, 99] on link "Columns" at bounding box center [293, 91] width 278 height 32
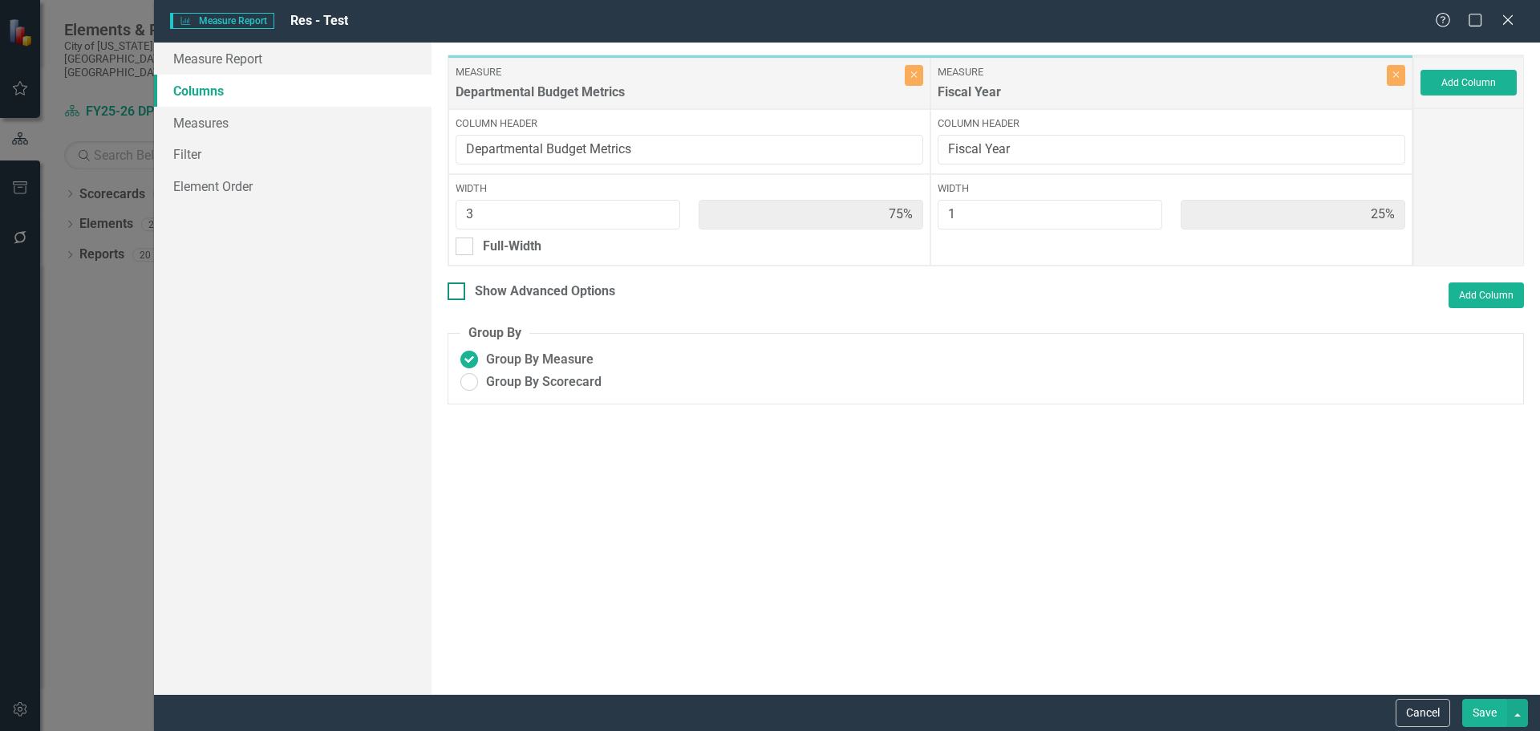
click at [457, 290] on input "Show Advanced Options" at bounding box center [453, 287] width 10 height 10
checkbox input "true"
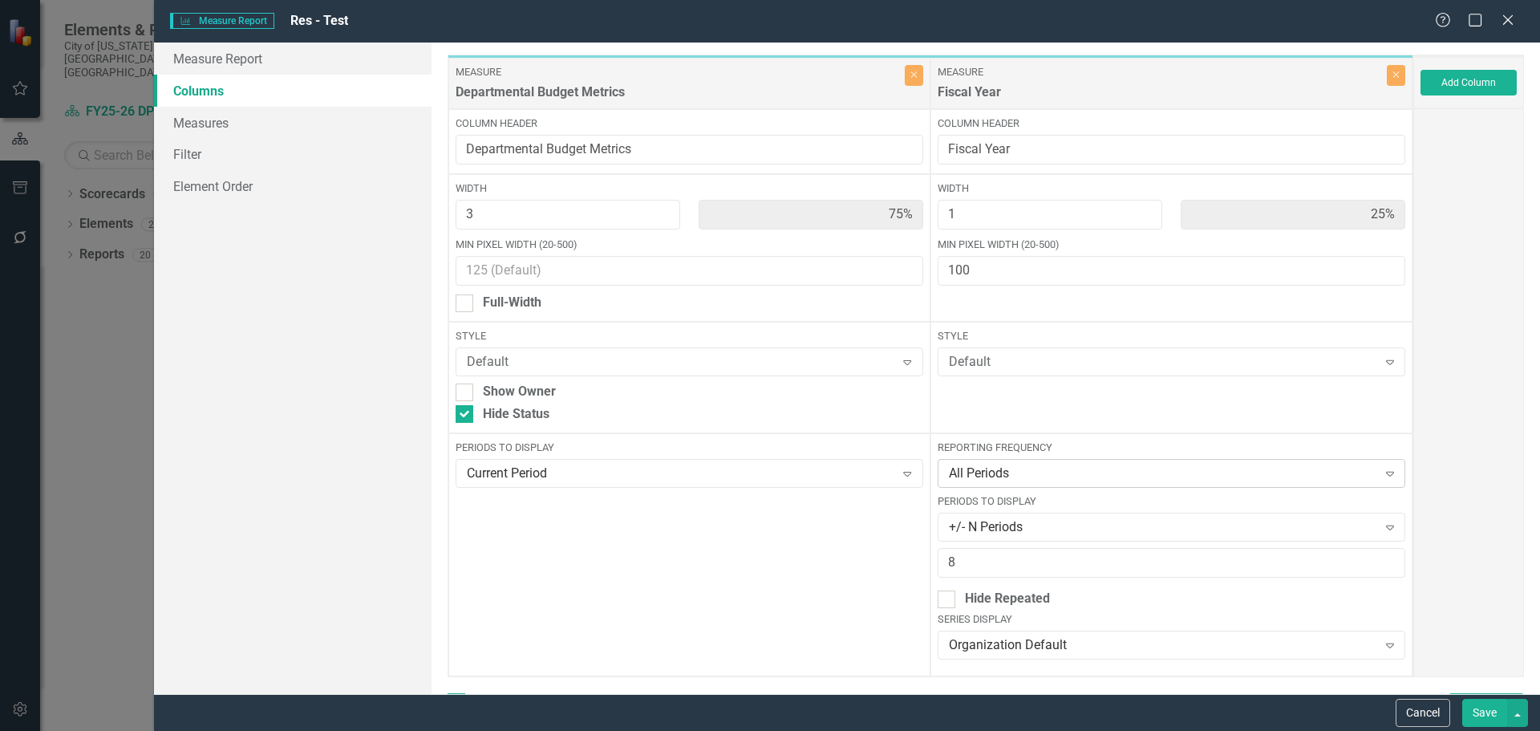
click at [1073, 476] on div "All Periods" at bounding box center [1163, 474] width 428 height 18
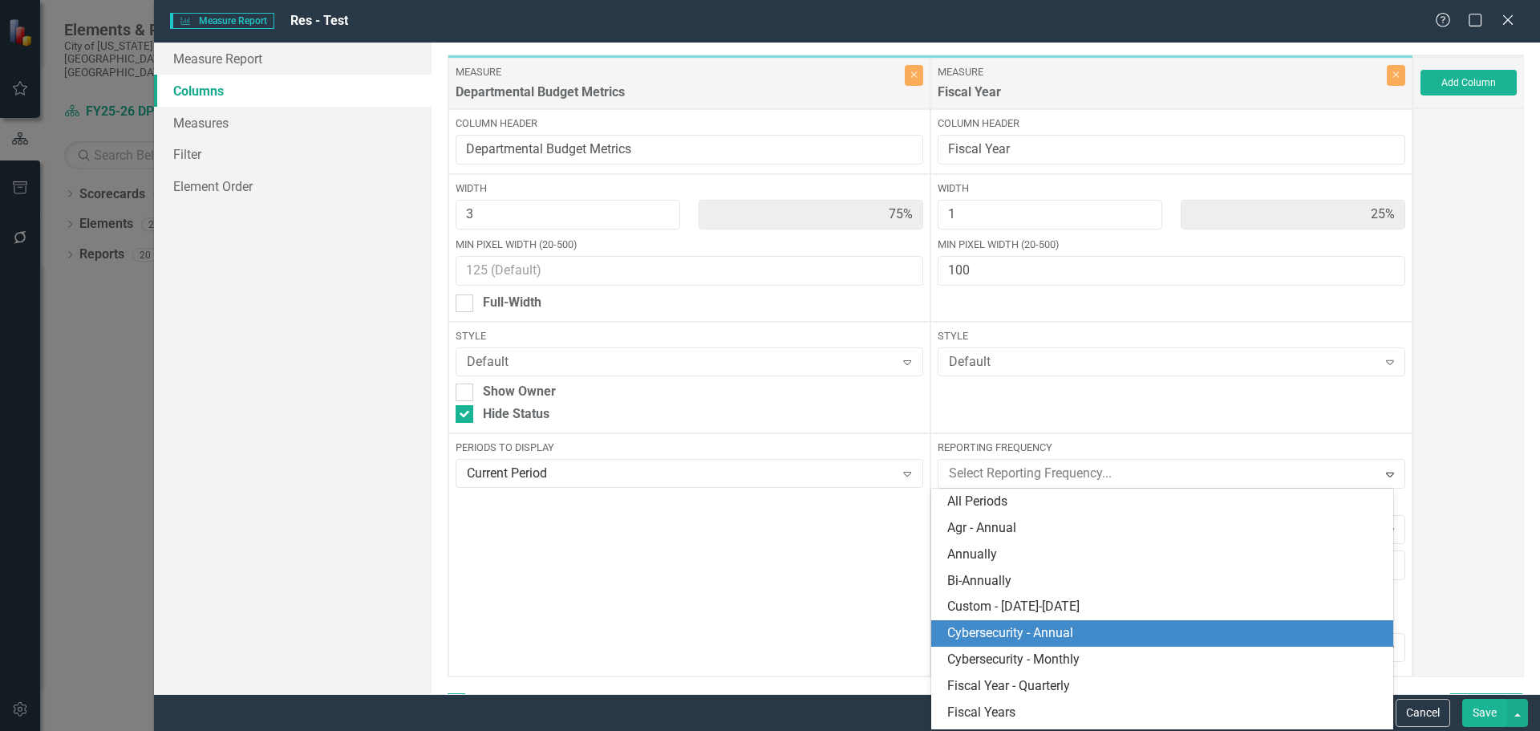
scroll to position [418, 0]
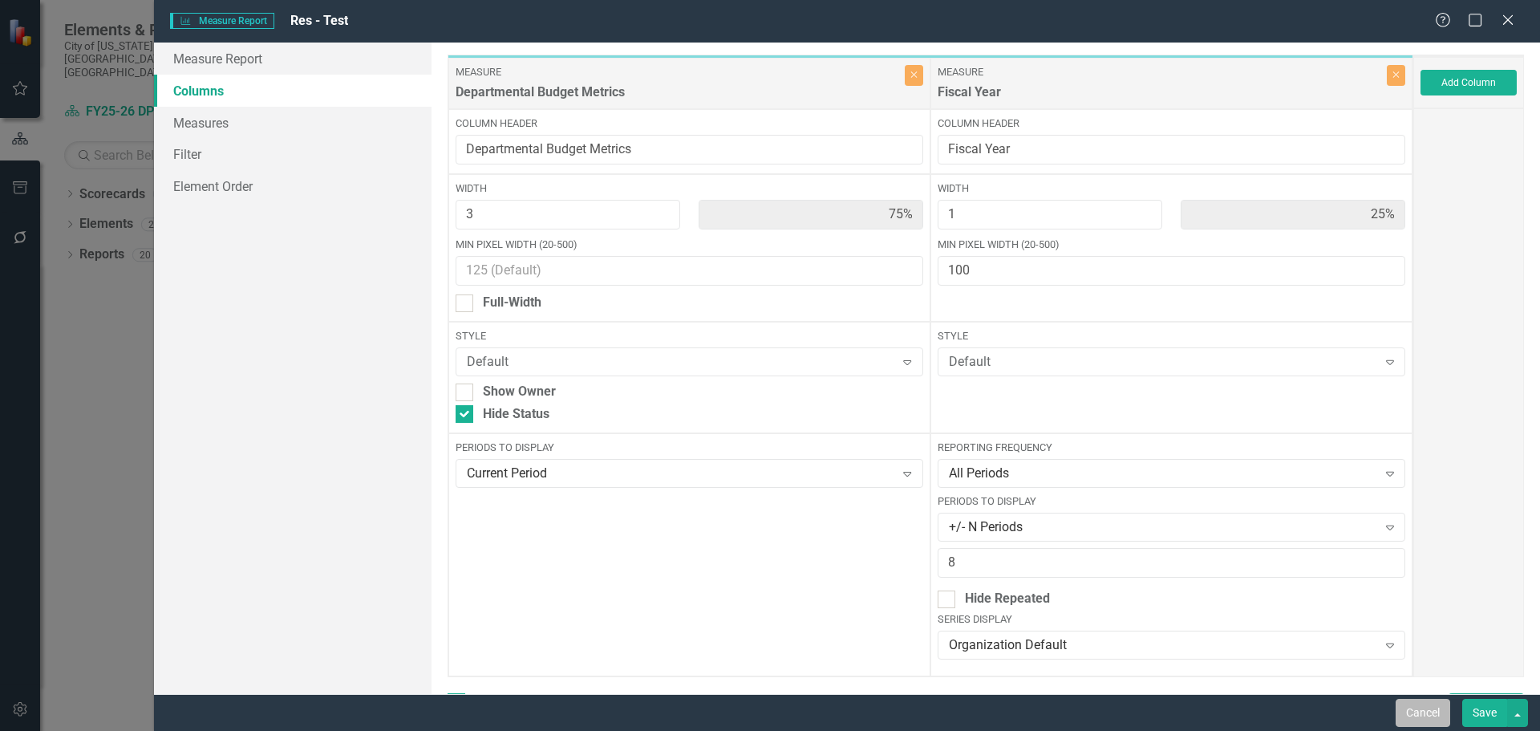
click at [1426, 712] on button "Cancel" at bounding box center [1423, 713] width 55 height 28
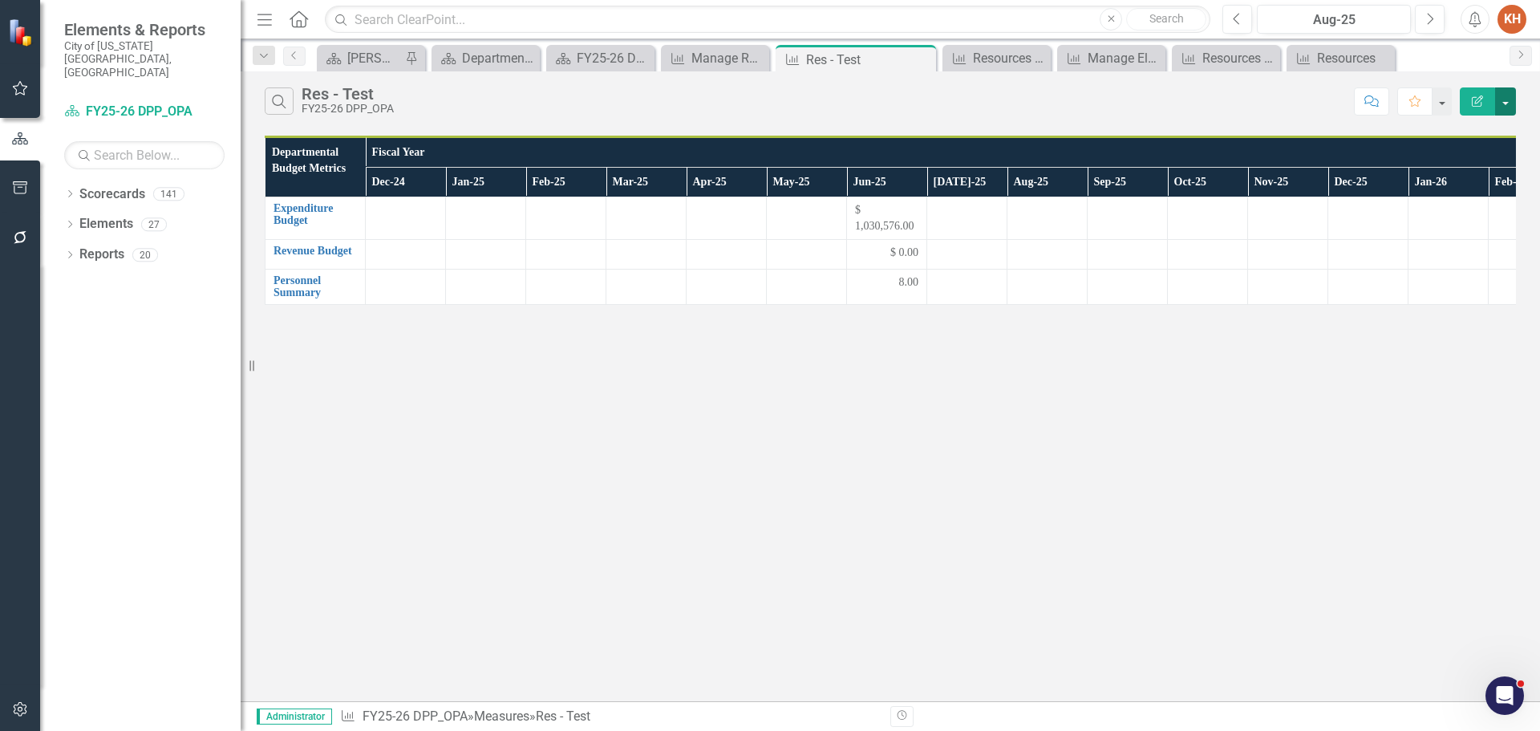
click at [1510, 98] on button "button" at bounding box center [1505, 101] width 21 height 28
click at [1466, 133] on link "Edit Report Edit Report" at bounding box center [1452, 131] width 127 height 30
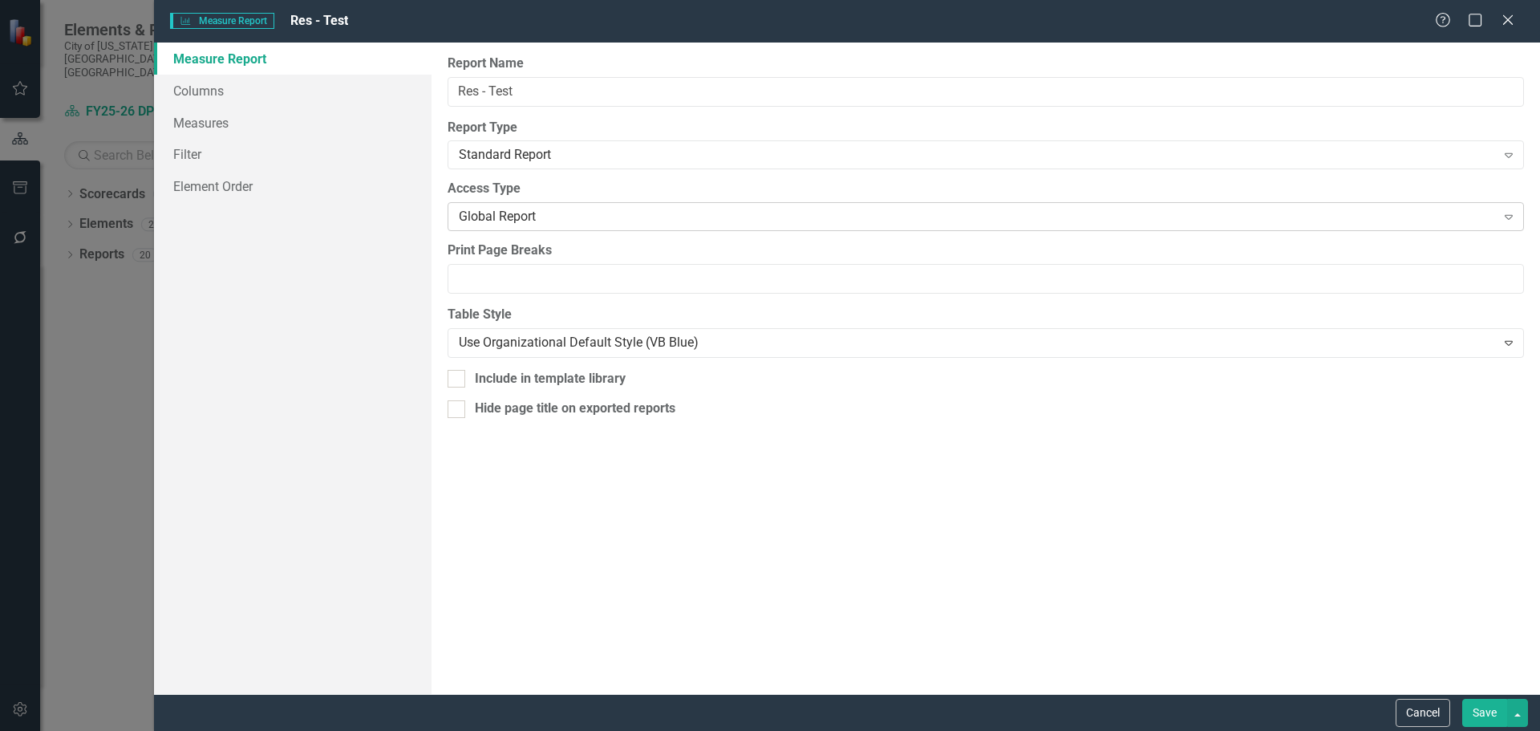
click at [550, 212] on div "Global Report" at bounding box center [977, 217] width 1037 height 18
click at [232, 93] on link "Columns" at bounding box center [293, 91] width 278 height 32
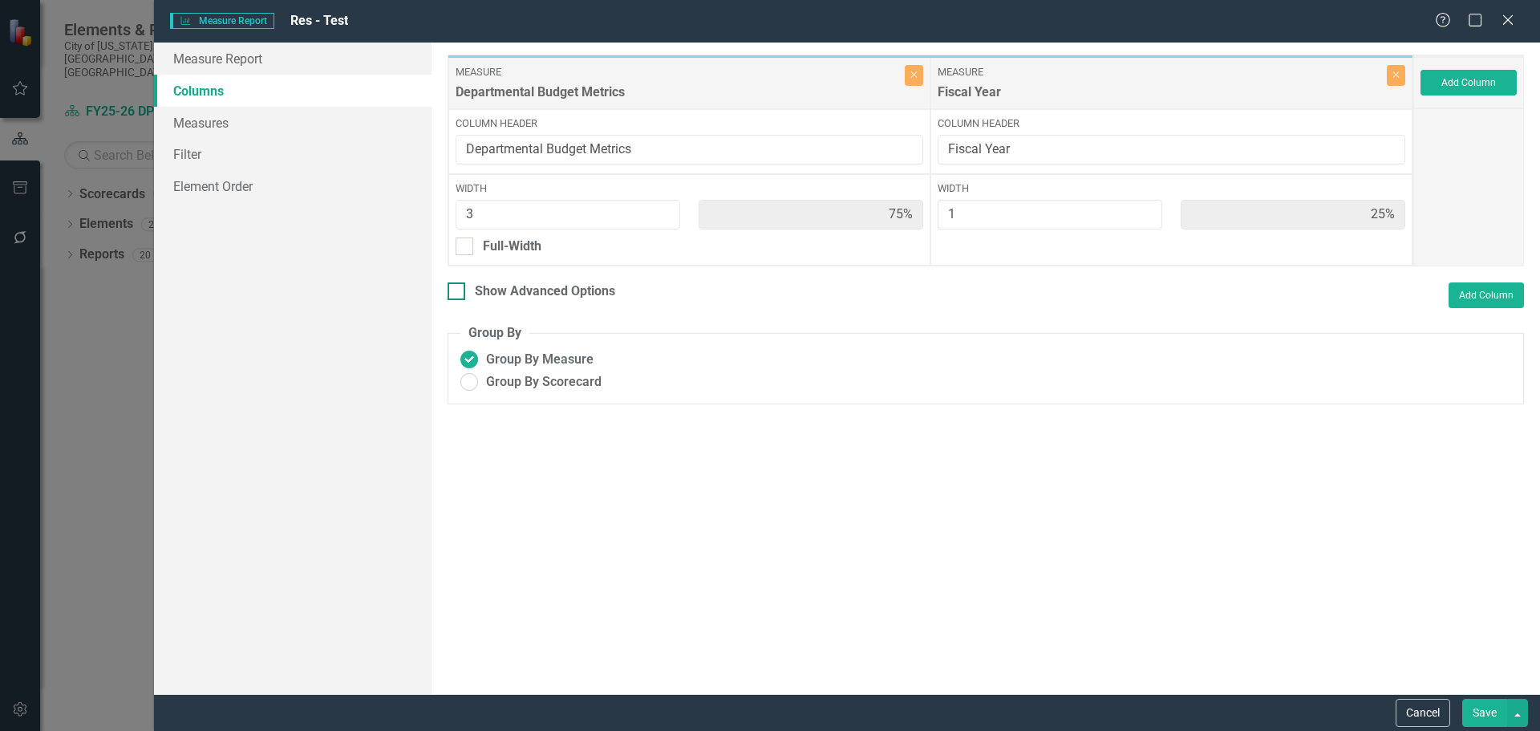
click at [463, 293] on div at bounding box center [457, 291] width 18 height 18
click at [458, 293] on input "Show Advanced Options" at bounding box center [453, 287] width 10 height 10
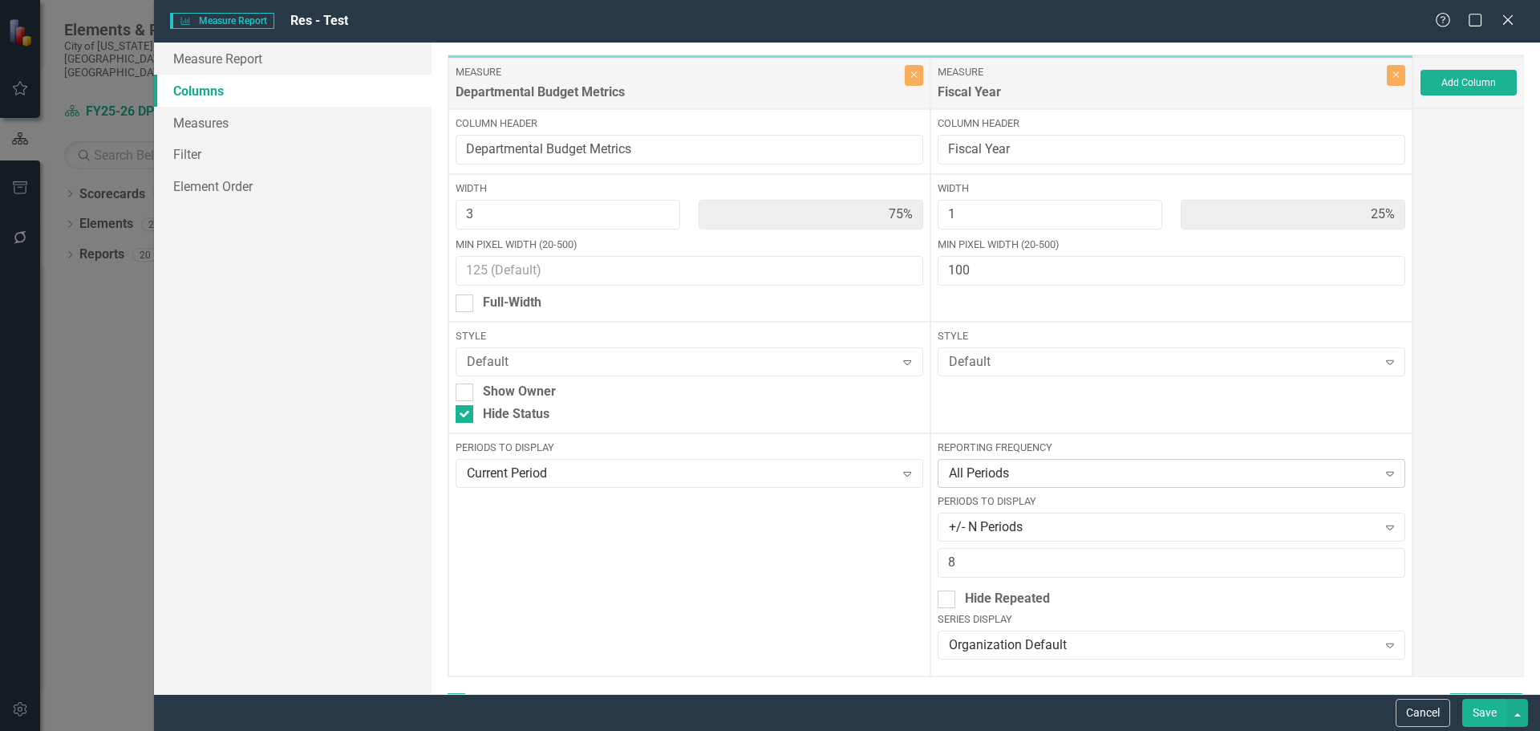
click at [1079, 476] on div "All Periods" at bounding box center [1163, 474] width 428 height 18
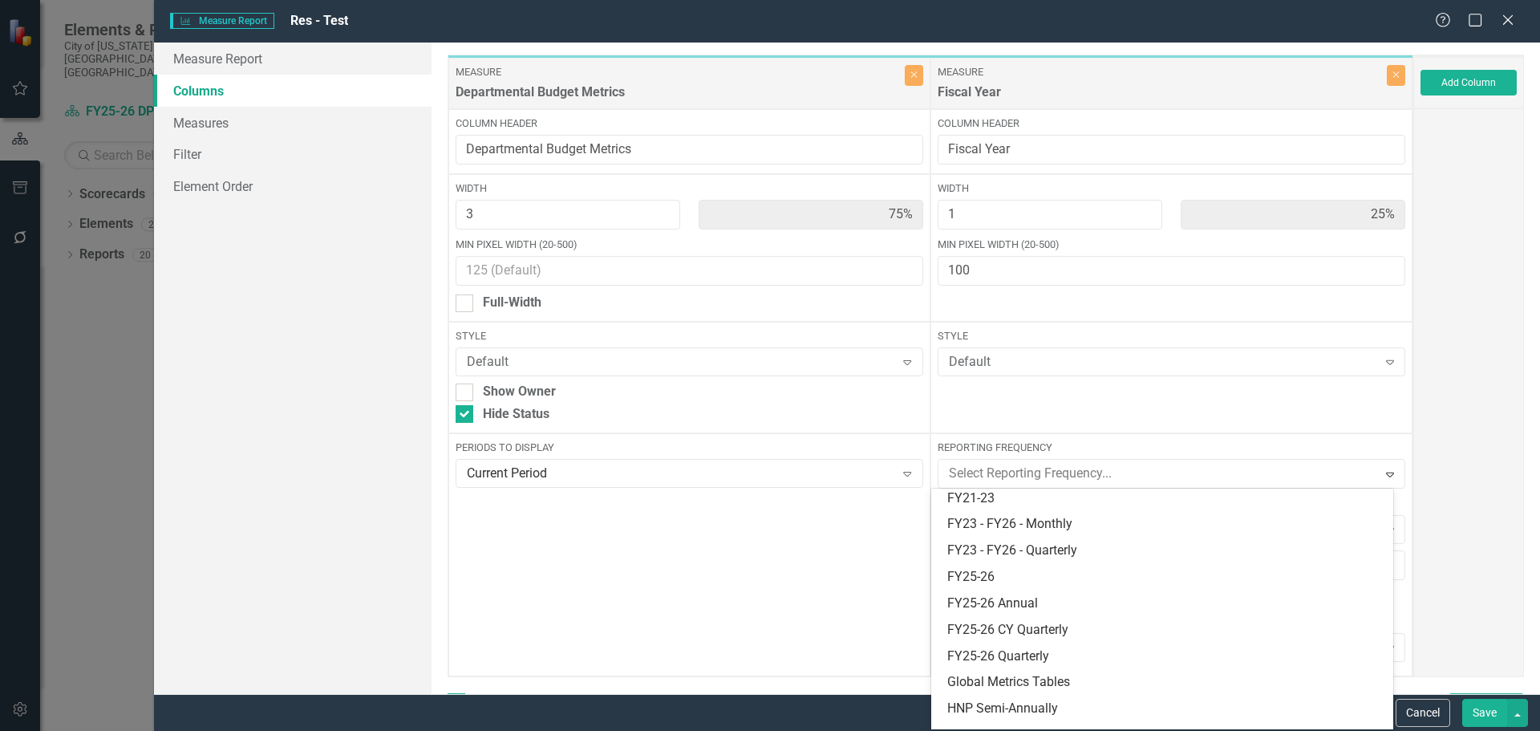
scroll to position [321, 0]
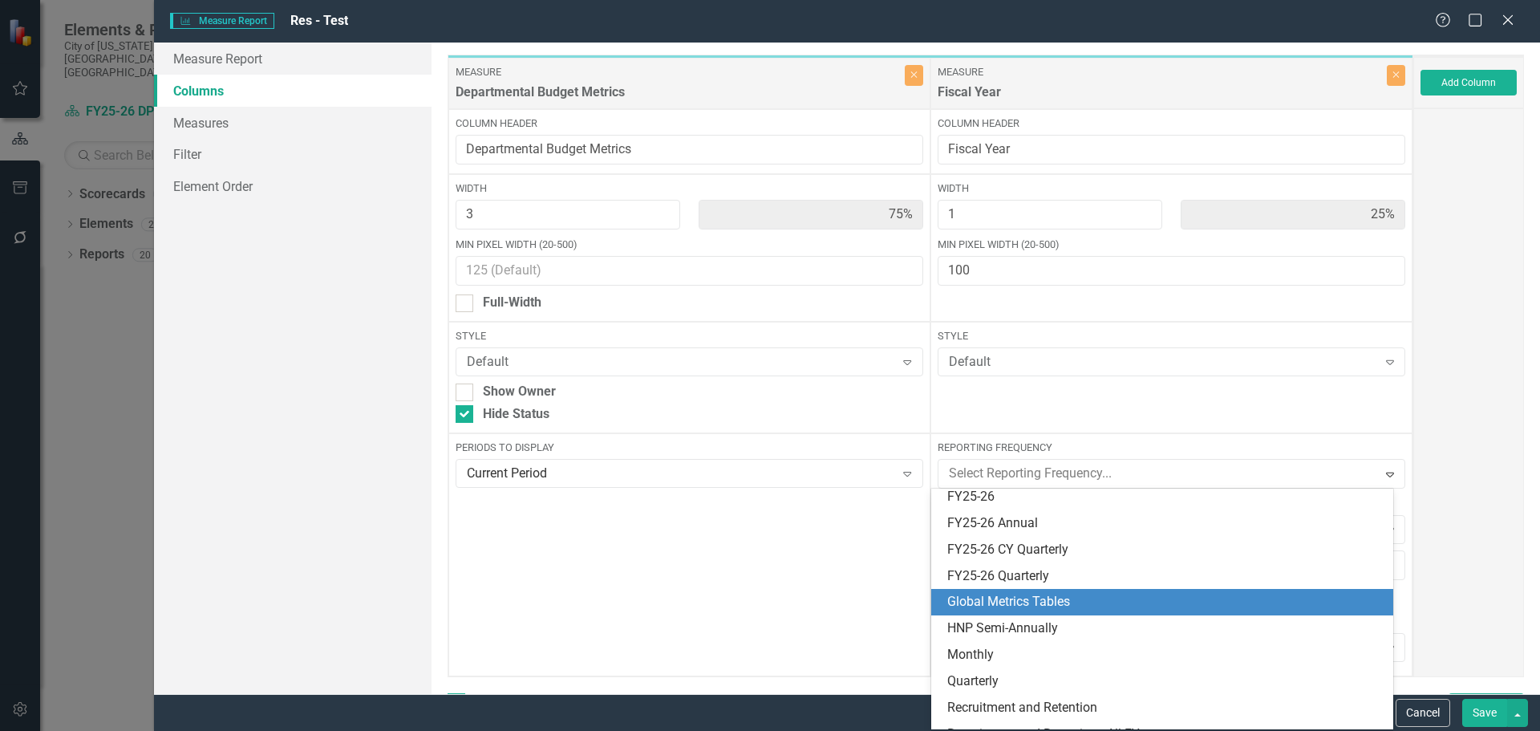
click at [1057, 598] on div "Global Metrics Tables" at bounding box center [1166, 602] width 436 height 18
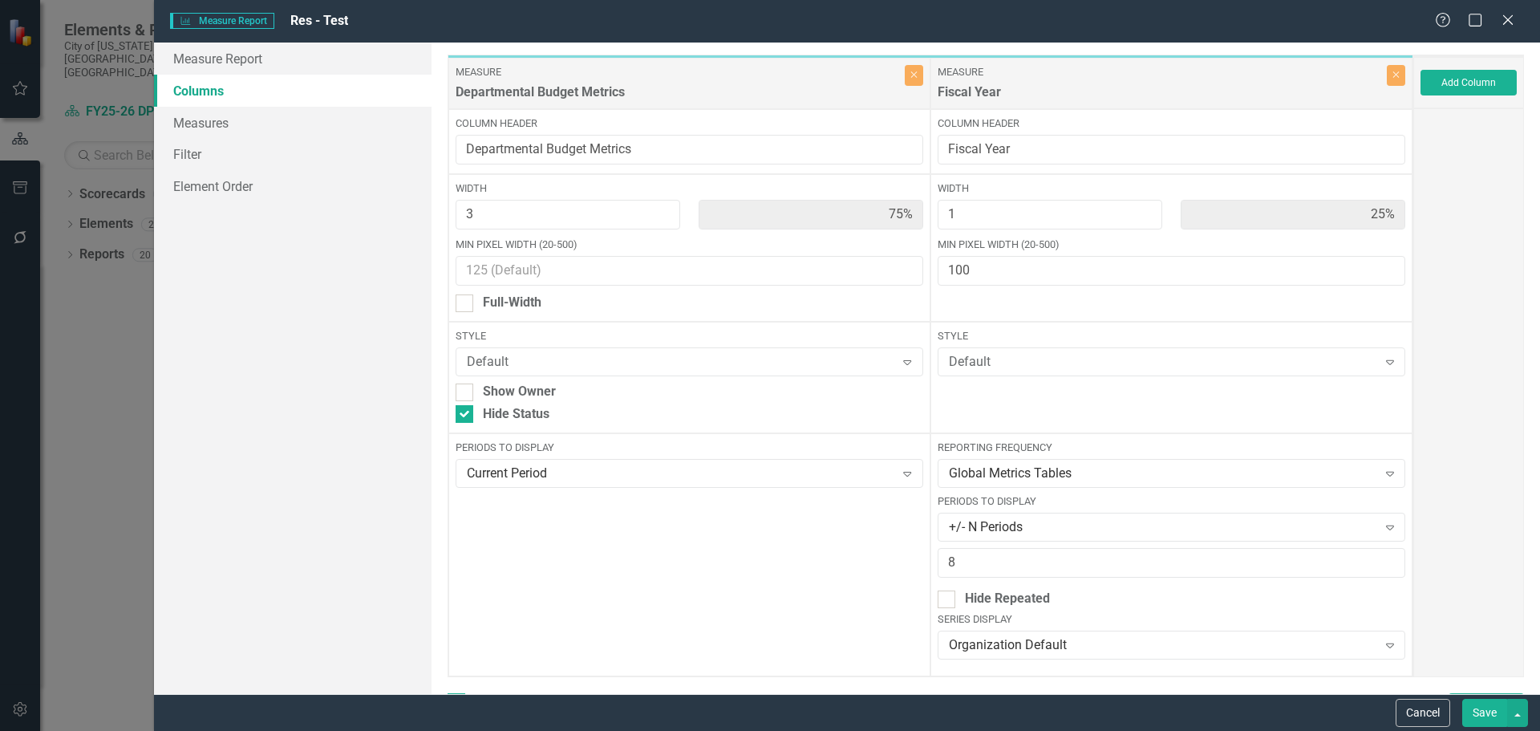
click at [1483, 716] on button "Save" at bounding box center [1485, 713] width 45 height 28
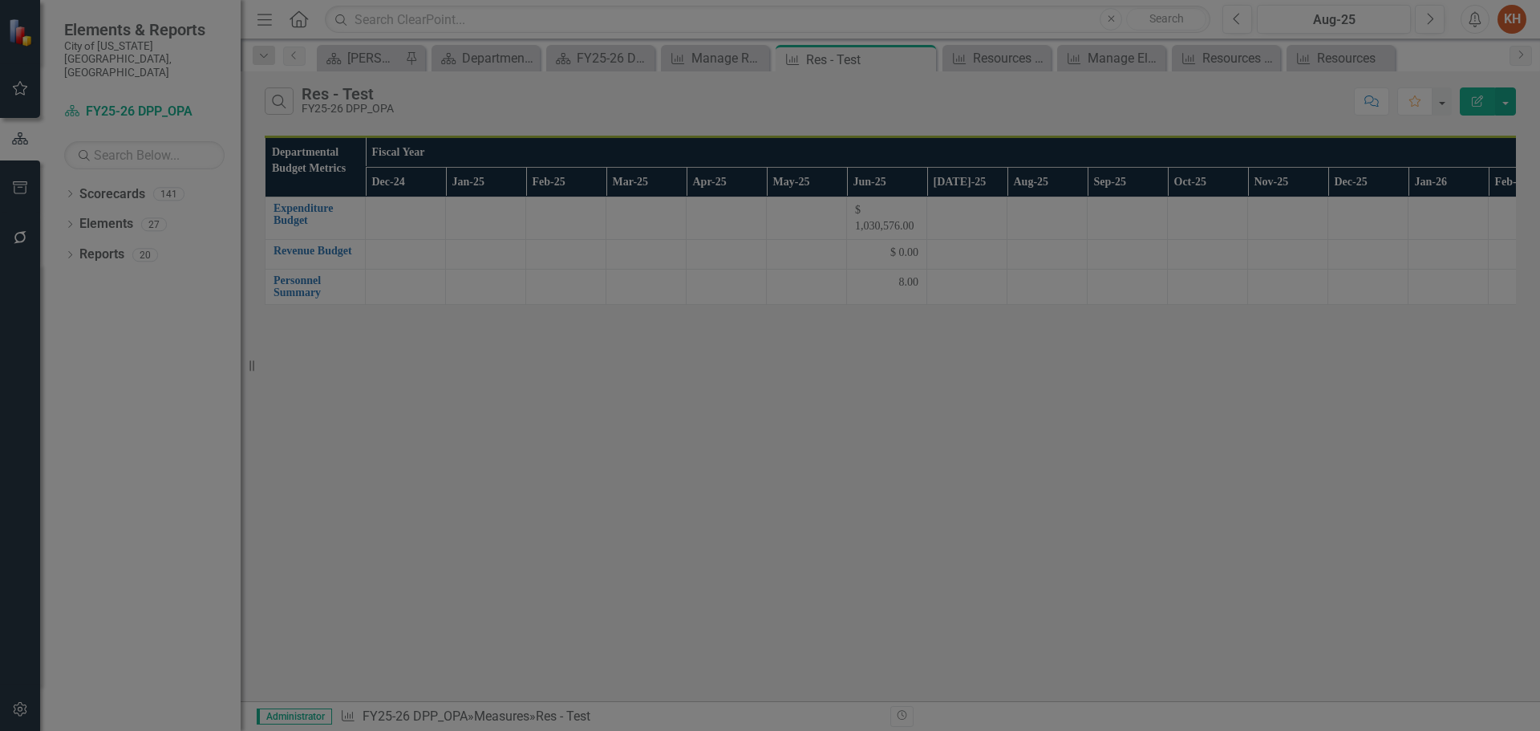
checkbox input "false"
radio input "true"
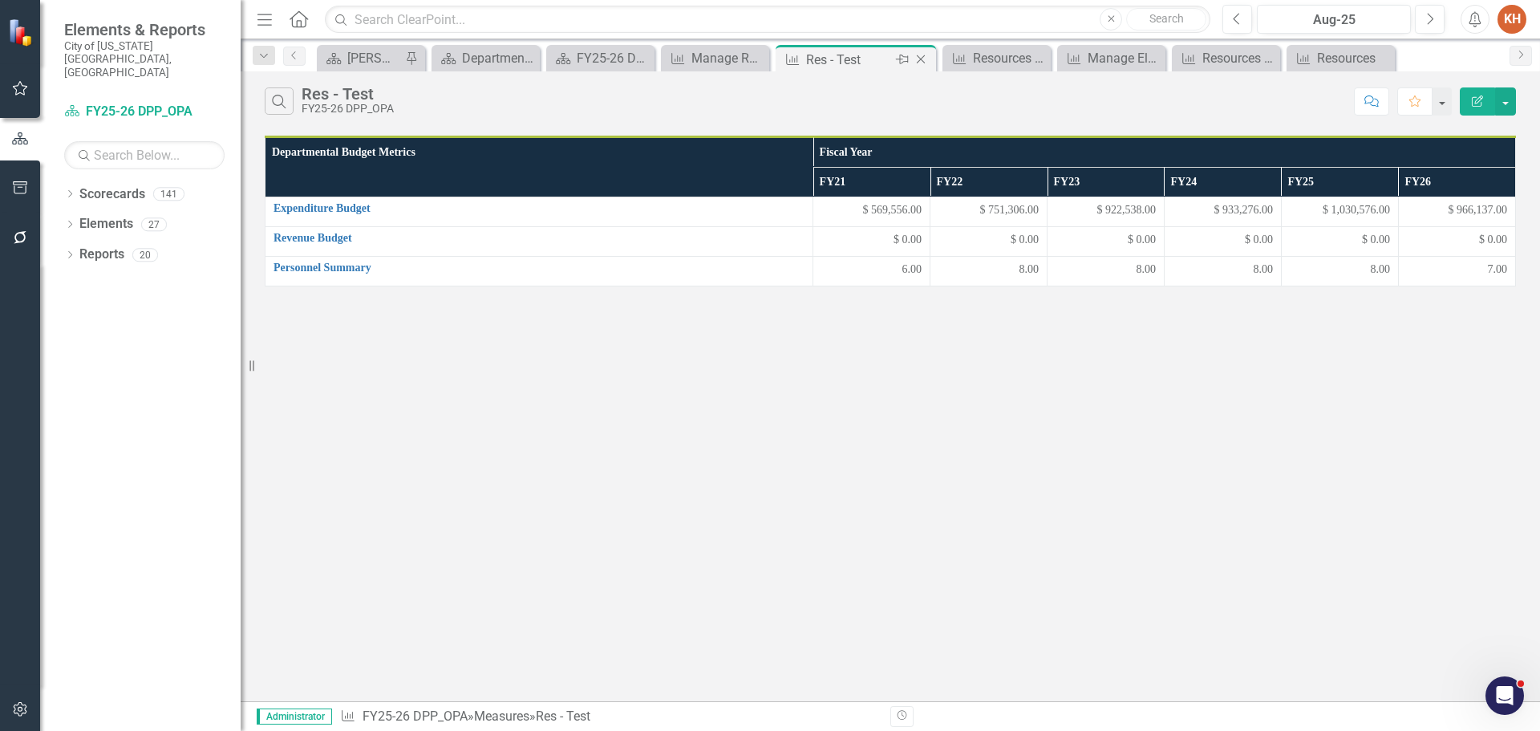
click at [919, 59] on icon "Close" at bounding box center [921, 59] width 16 height 13
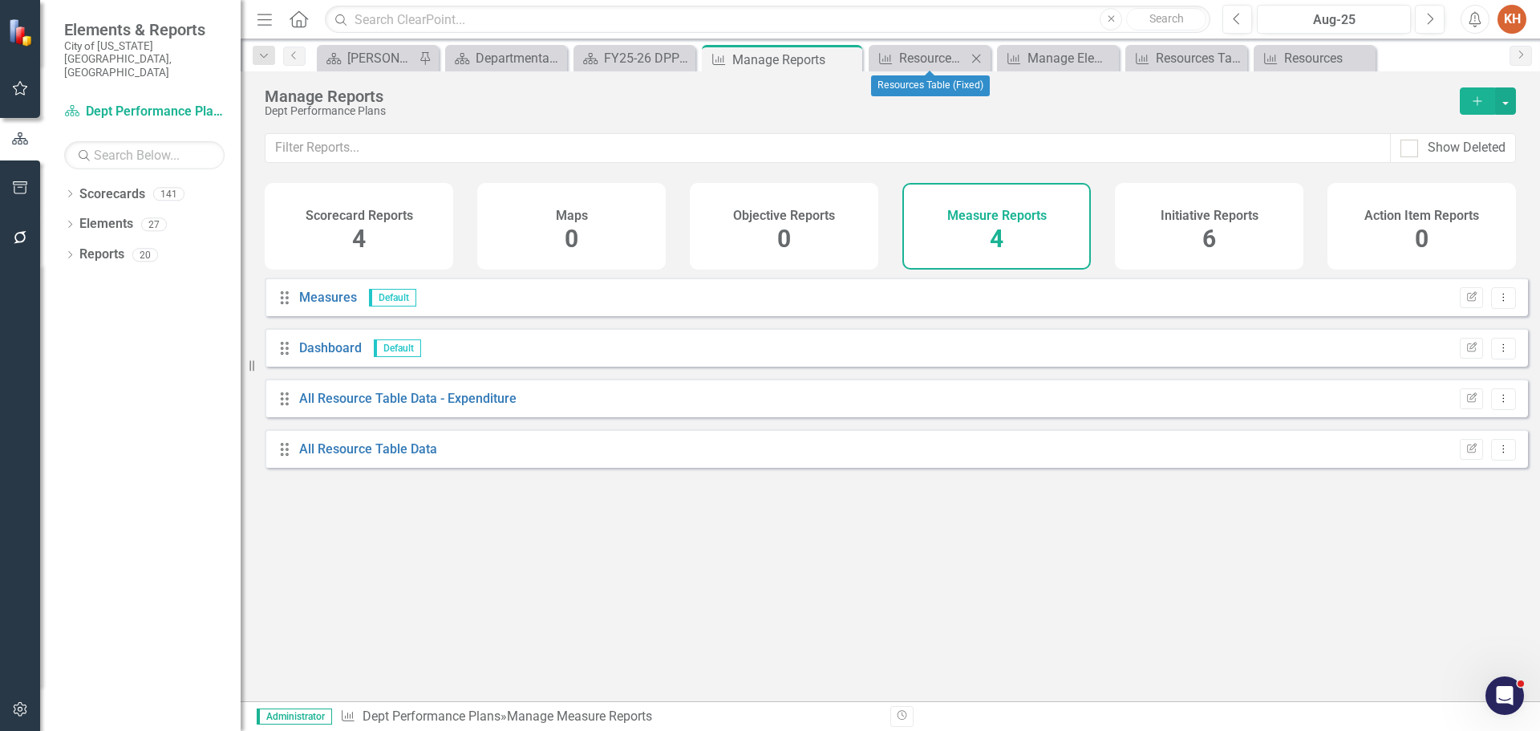
click at [976, 57] on icon "Close" at bounding box center [976, 58] width 16 height 13
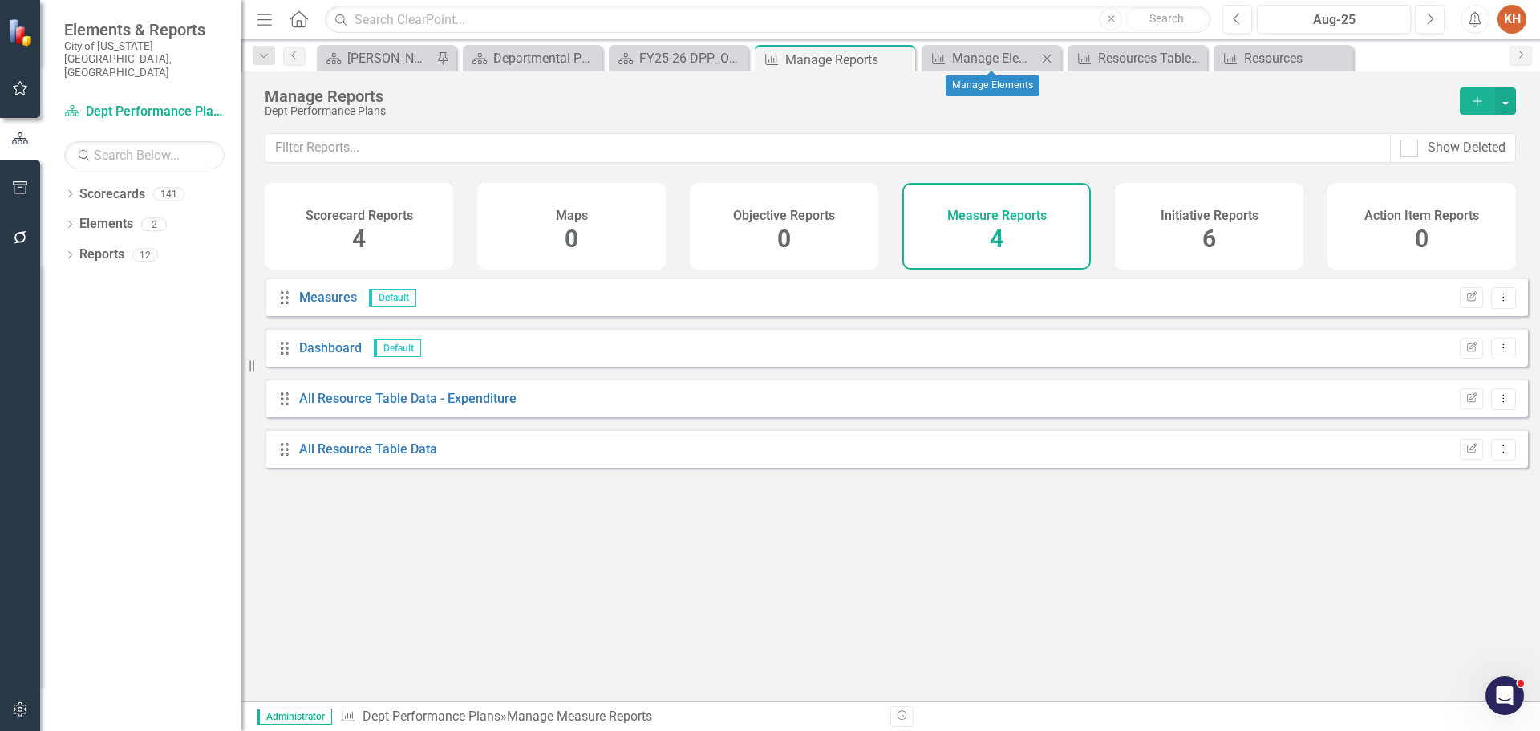
click at [1053, 61] on icon "Close" at bounding box center [1047, 58] width 16 height 13
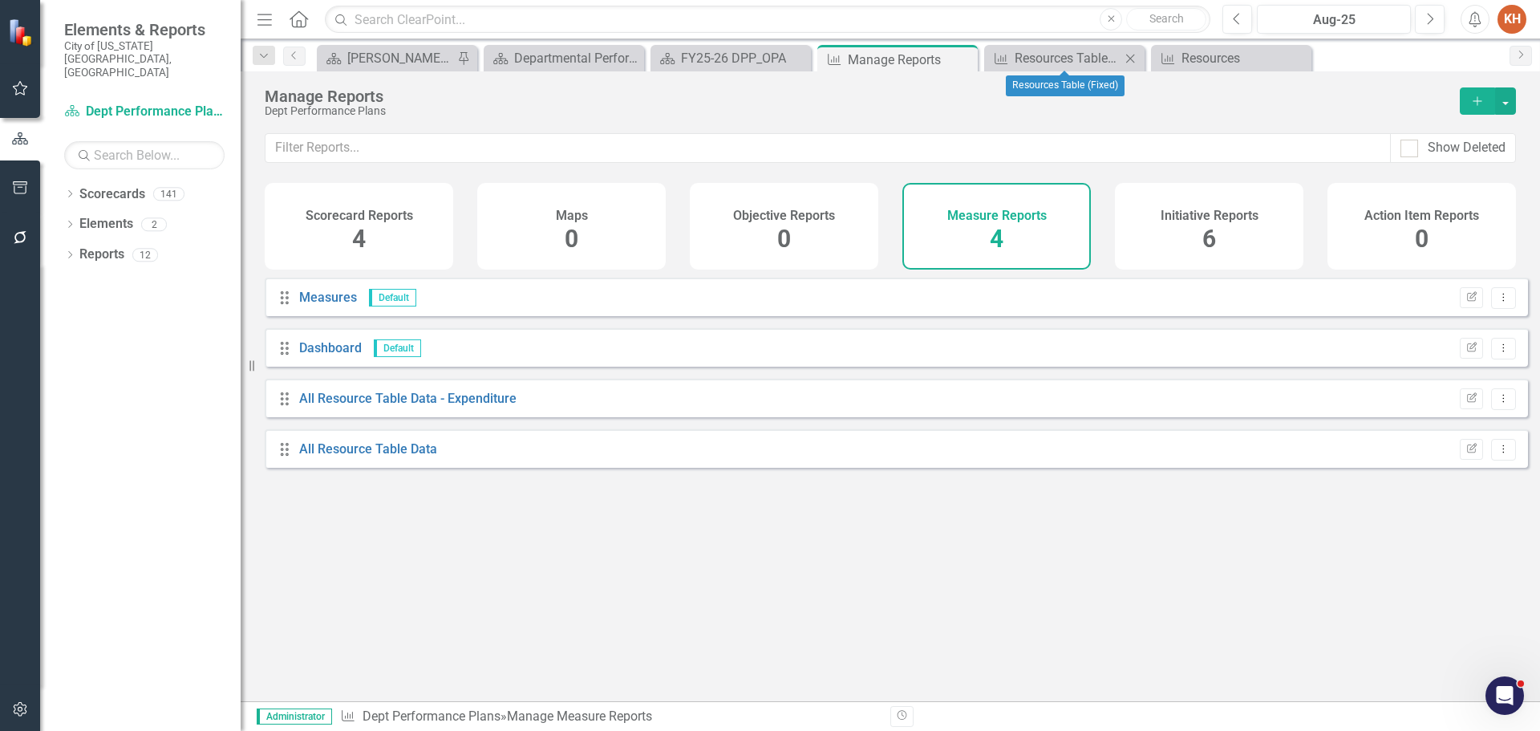
click at [1126, 59] on icon "Close" at bounding box center [1130, 58] width 16 height 13
click at [1130, 59] on icon "Close" at bounding box center [1130, 58] width 16 height 13
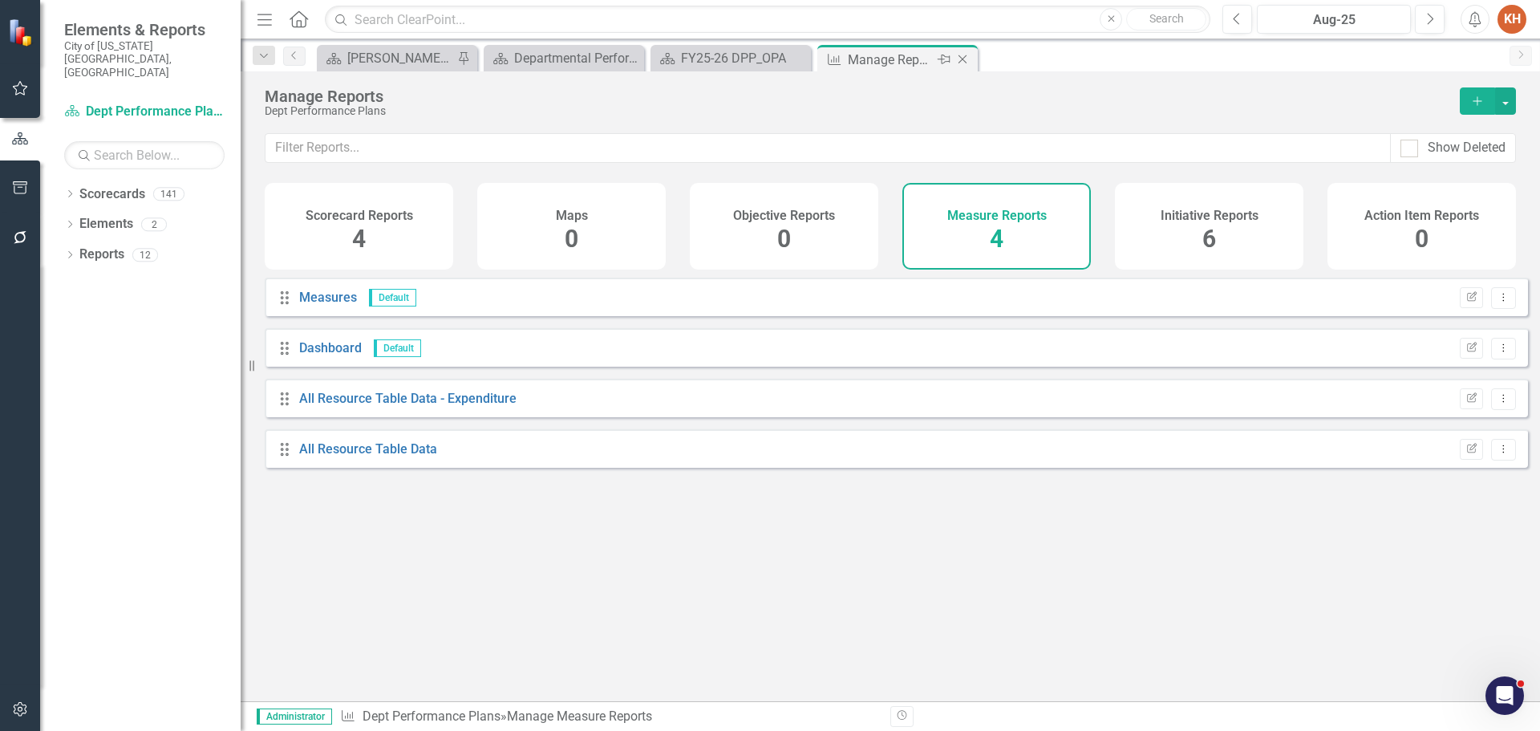
click at [962, 55] on icon "Close" at bounding box center [963, 59] width 16 height 13
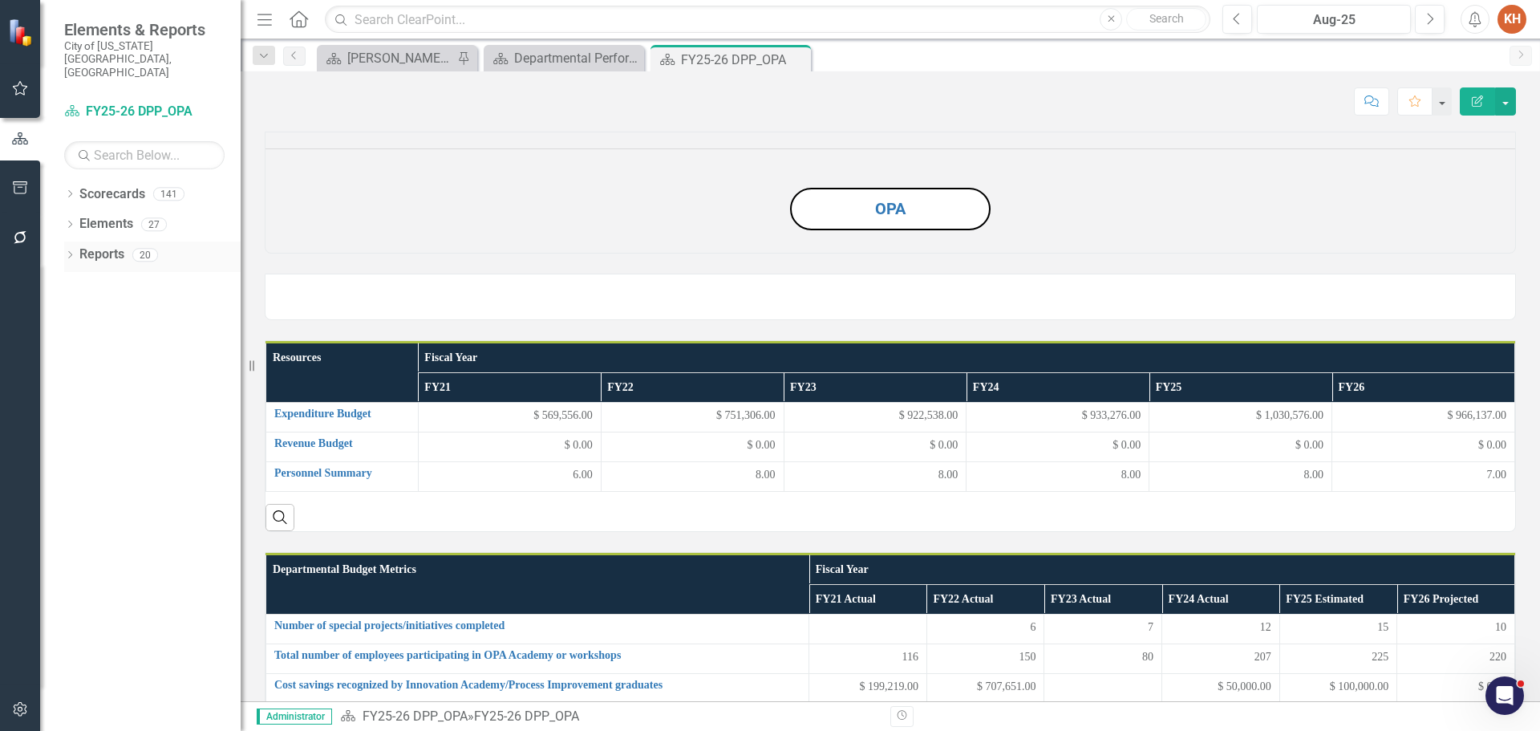
click at [96, 246] on link "Reports" at bounding box center [101, 255] width 45 height 18
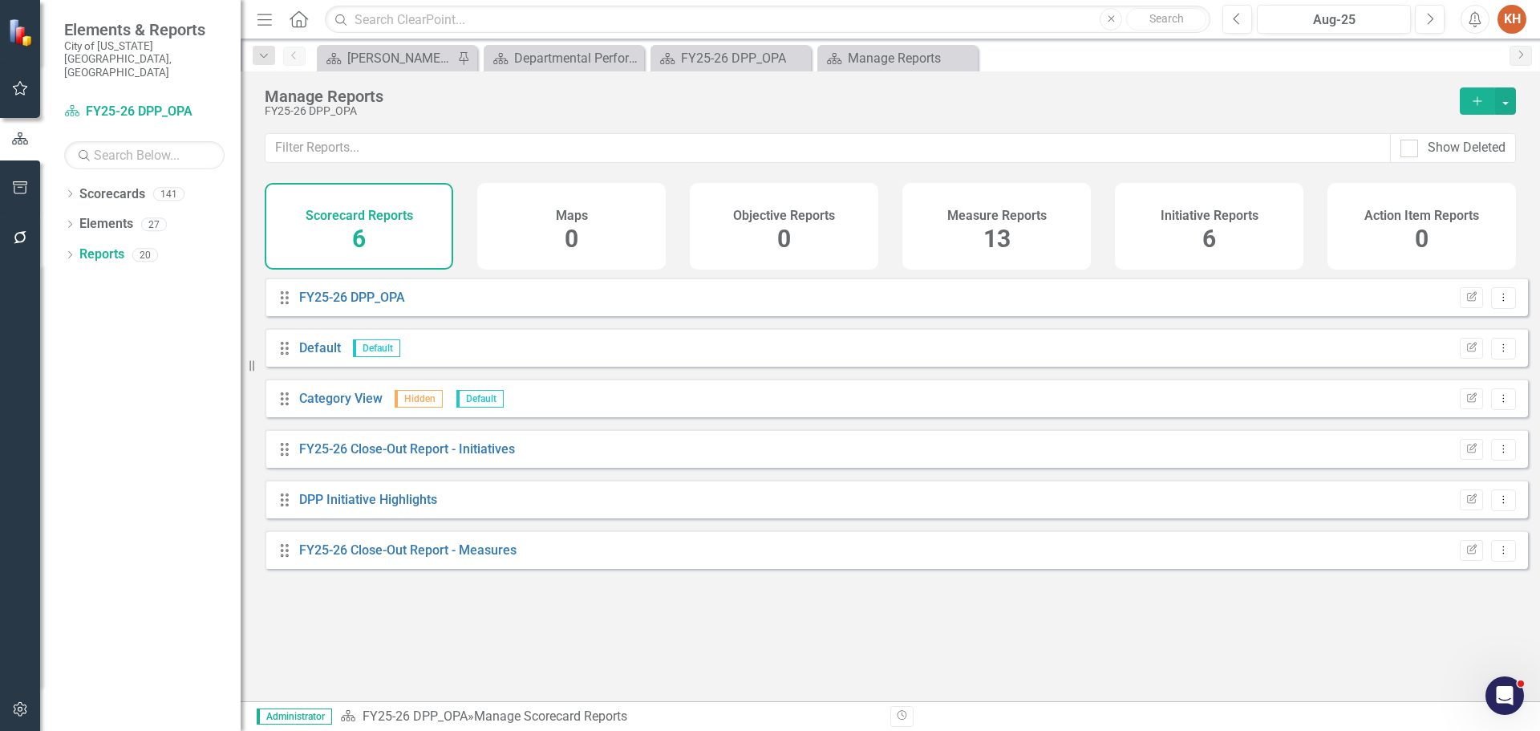
click at [975, 212] on h4 "Measure Reports" at bounding box center [997, 216] width 99 height 14
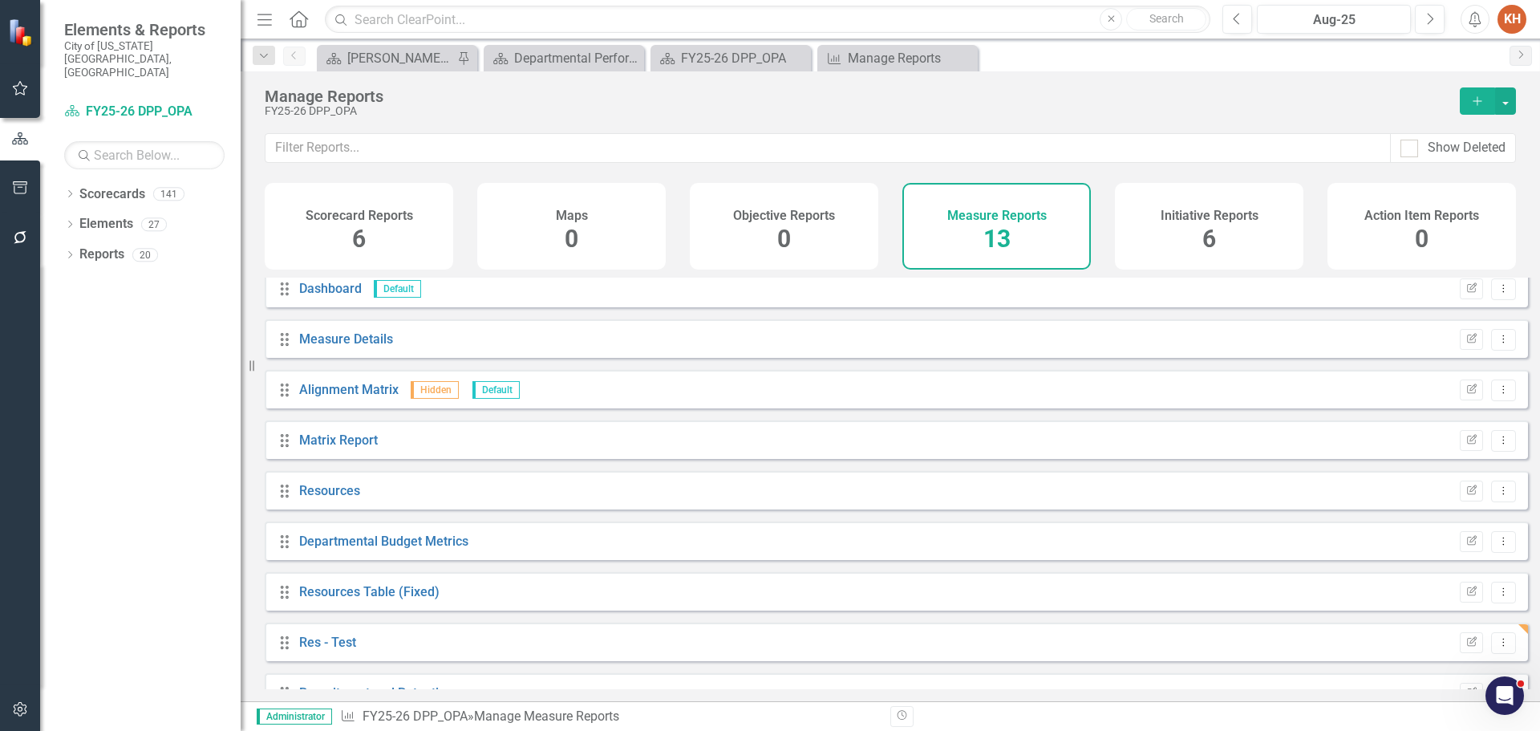
scroll to position [246, 0]
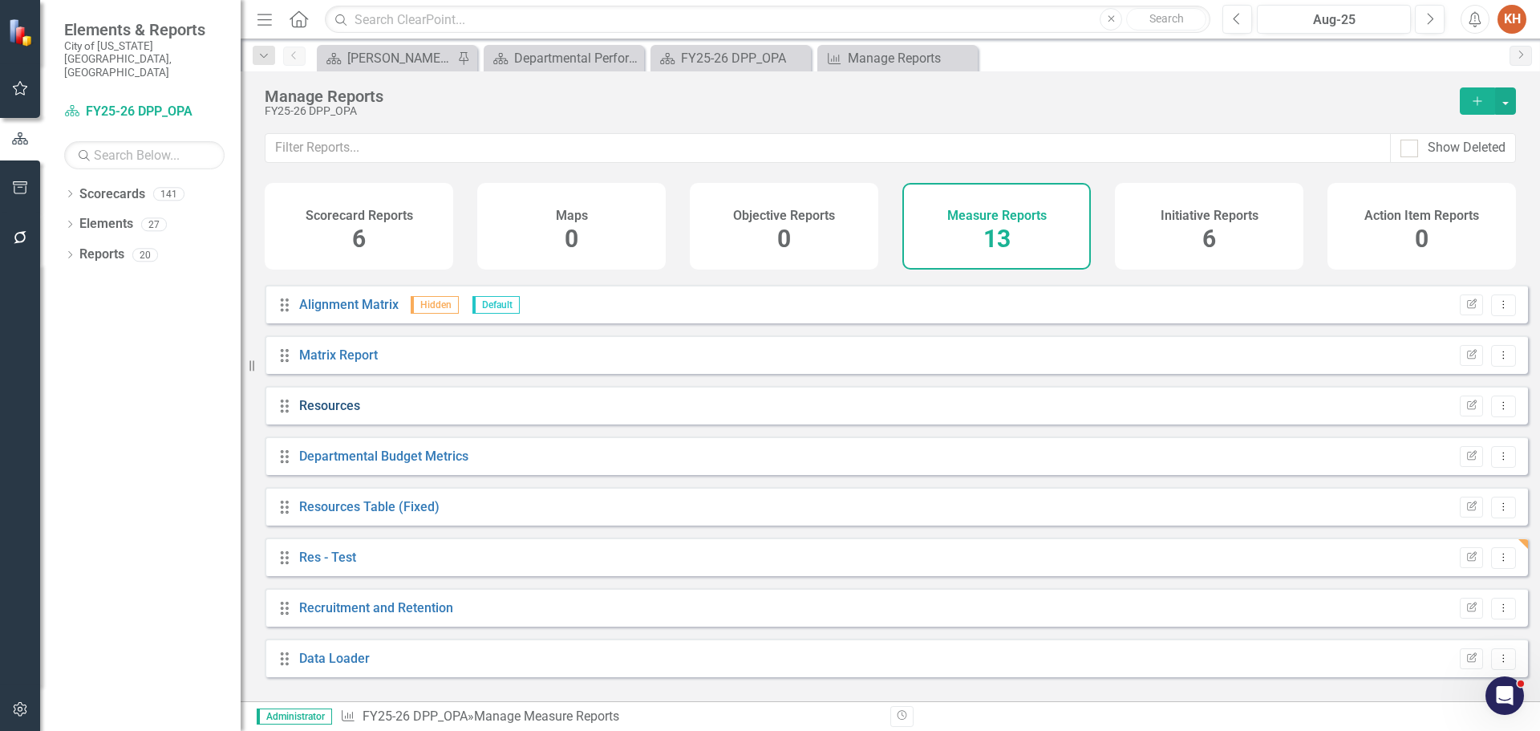
click at [344, 413] on link "Resources" at bounding box center [329, 405] width 61 height 15
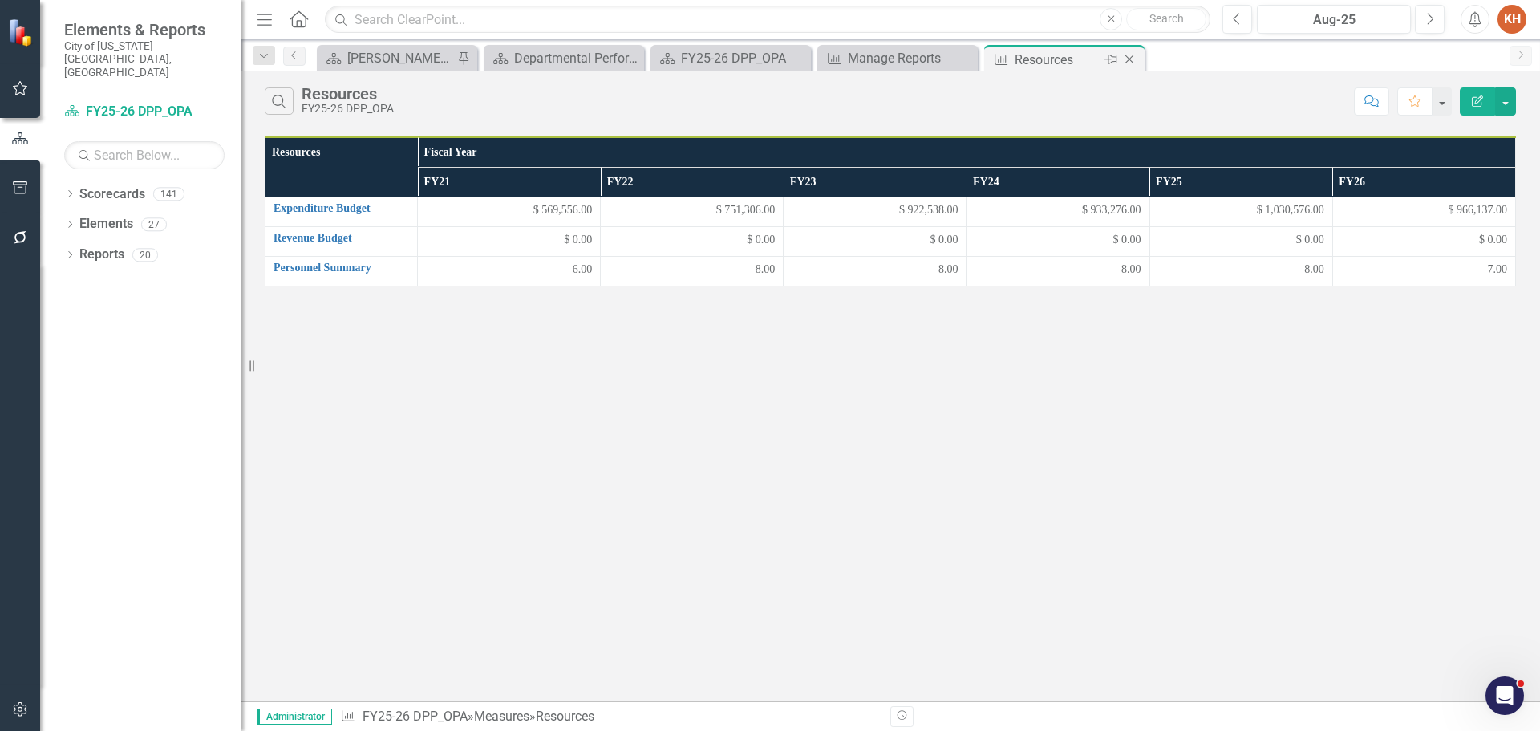
click at [1126, 59] on icon "Close" at bounding box center [1130, 59] width 16 height 13
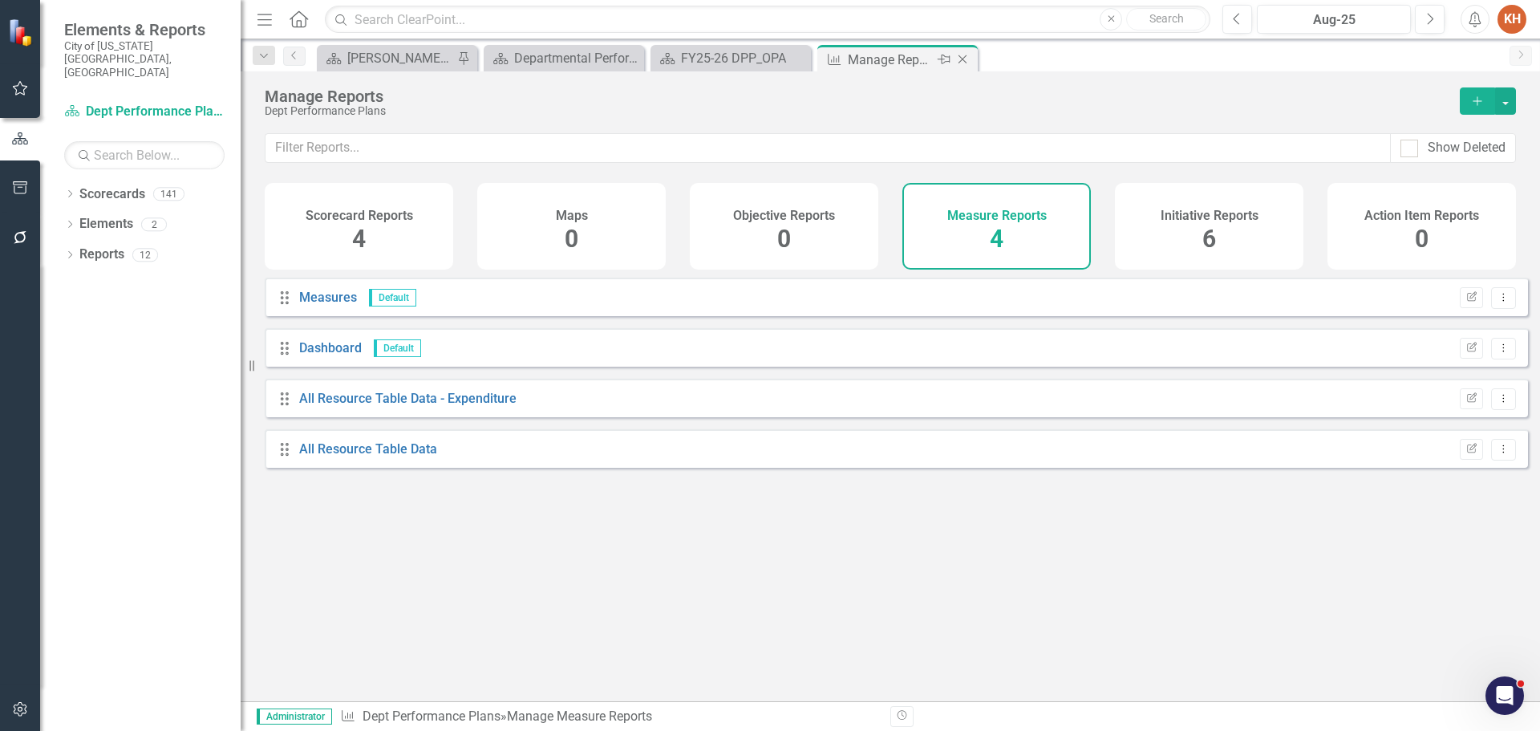
click at [962, 60] on icon at bounding box center [963, 59] width 9 height 9
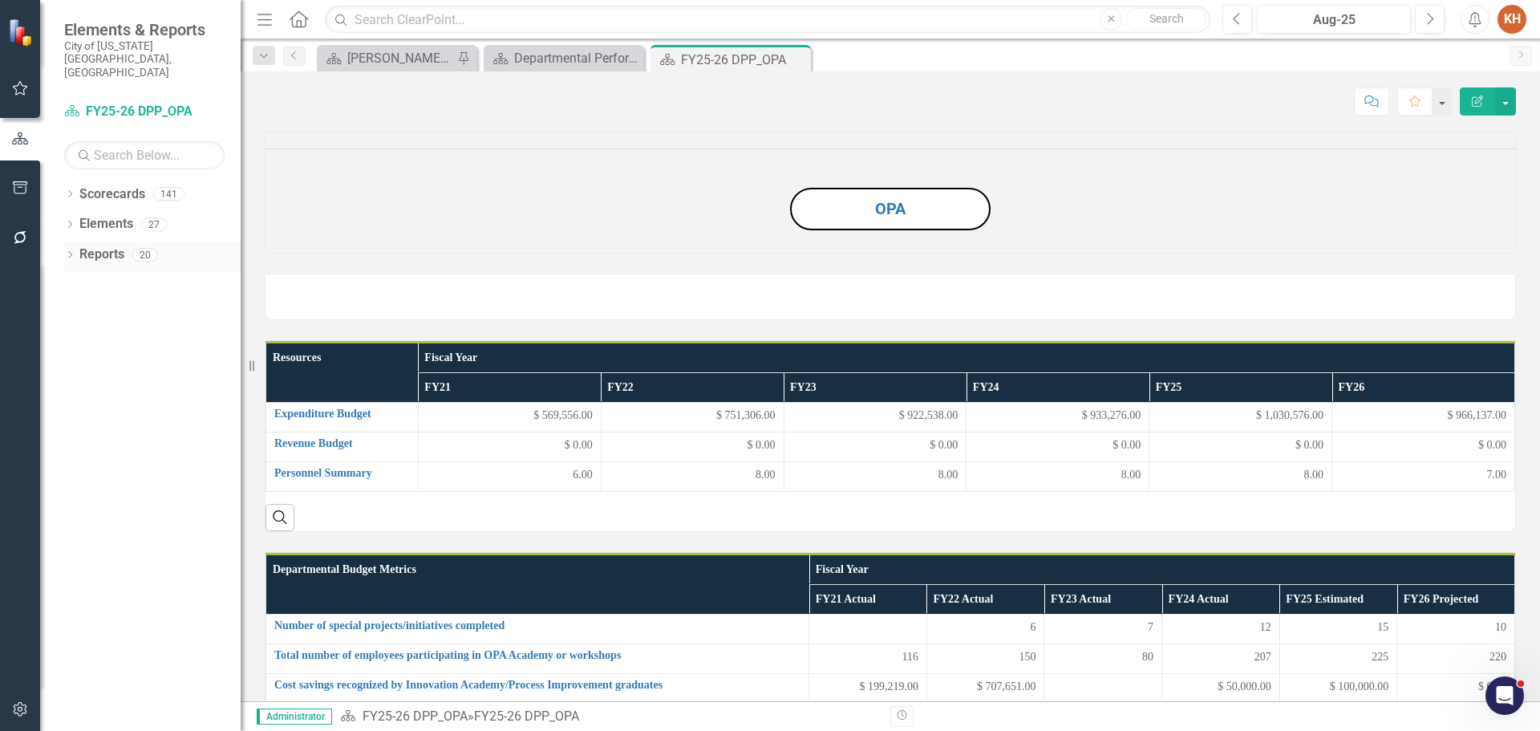
click at [108, 246] on link "Reports" at bounding box center [101, 255] width 45 height 18
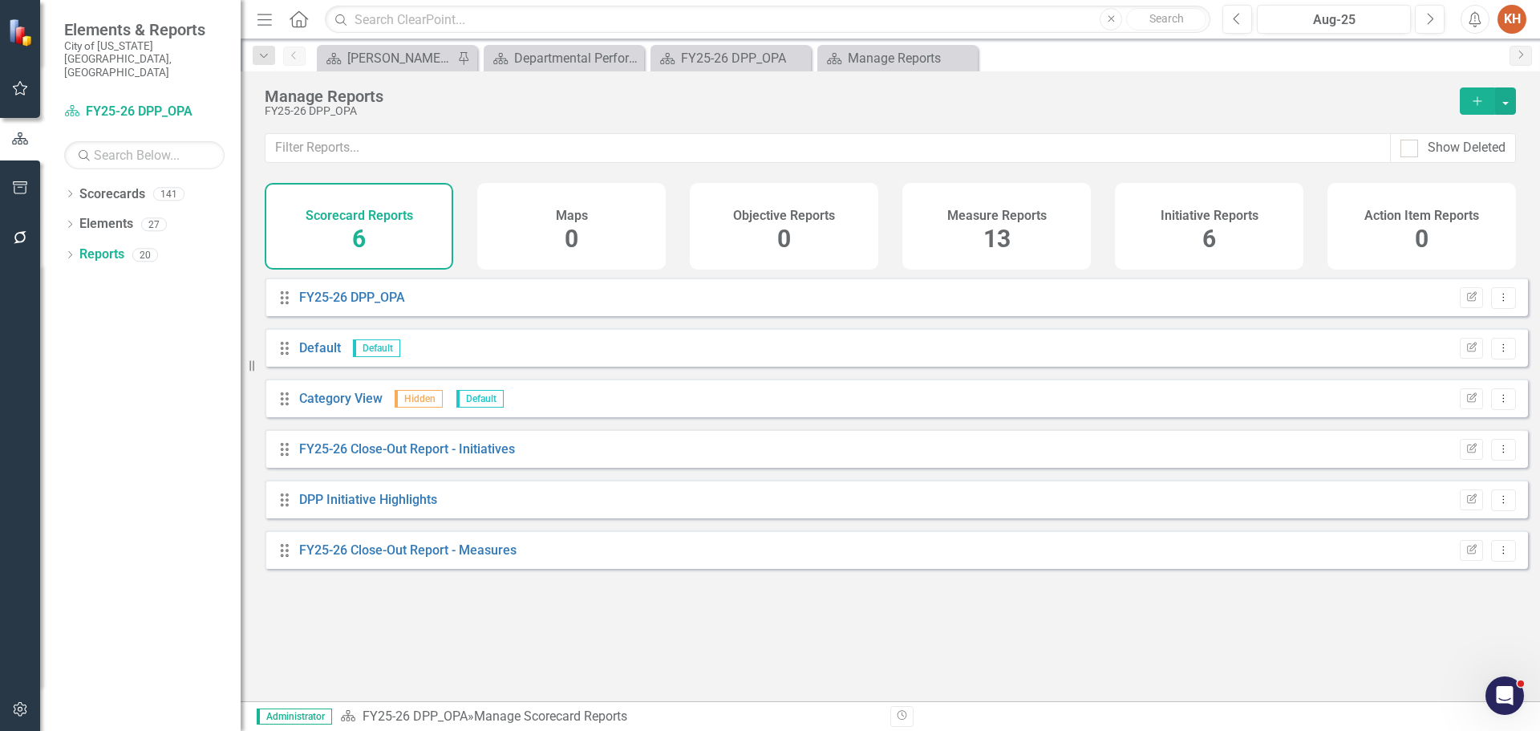
click at [1006, 240] on span "13" at bounding box center [997, 239] width 27 height 28
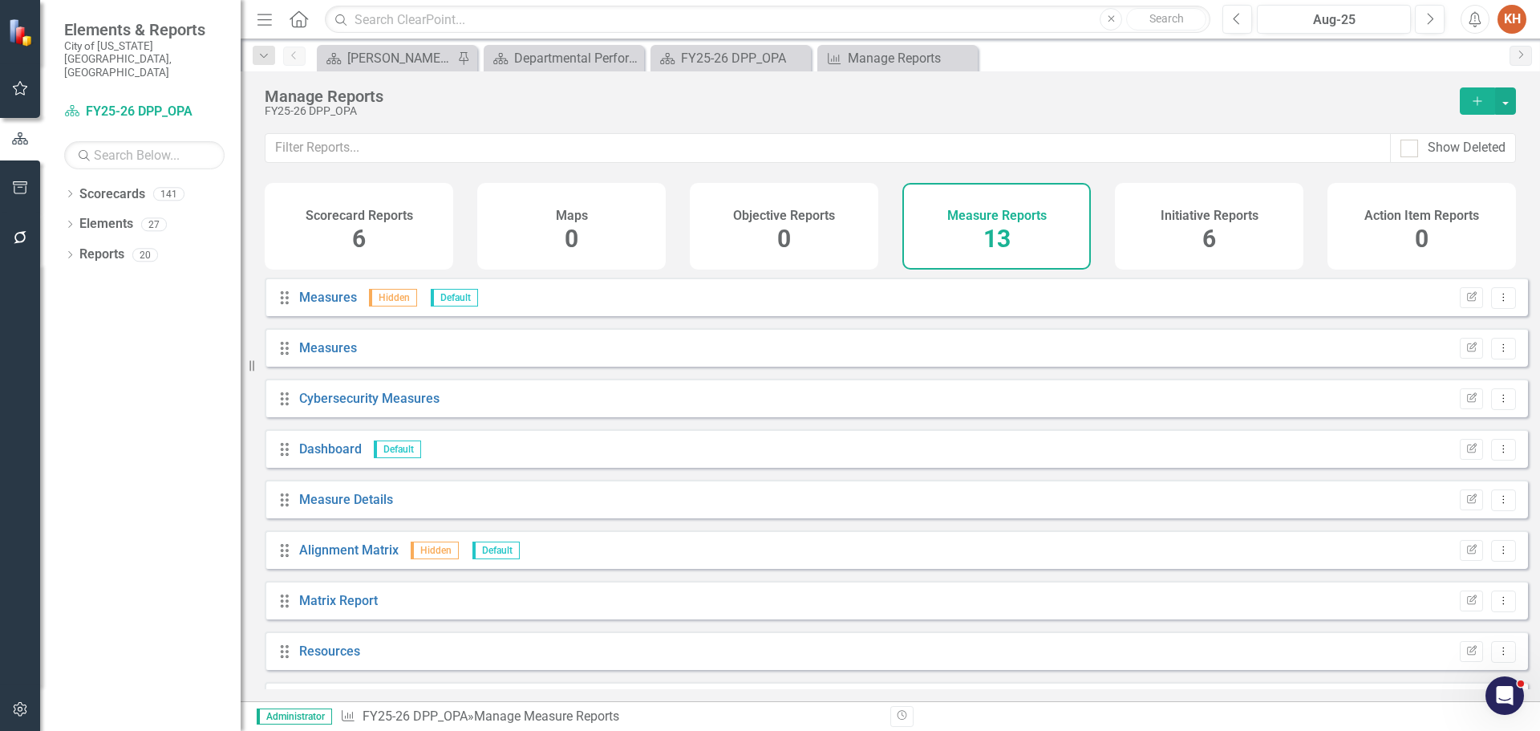
scroll to position [160, 0]
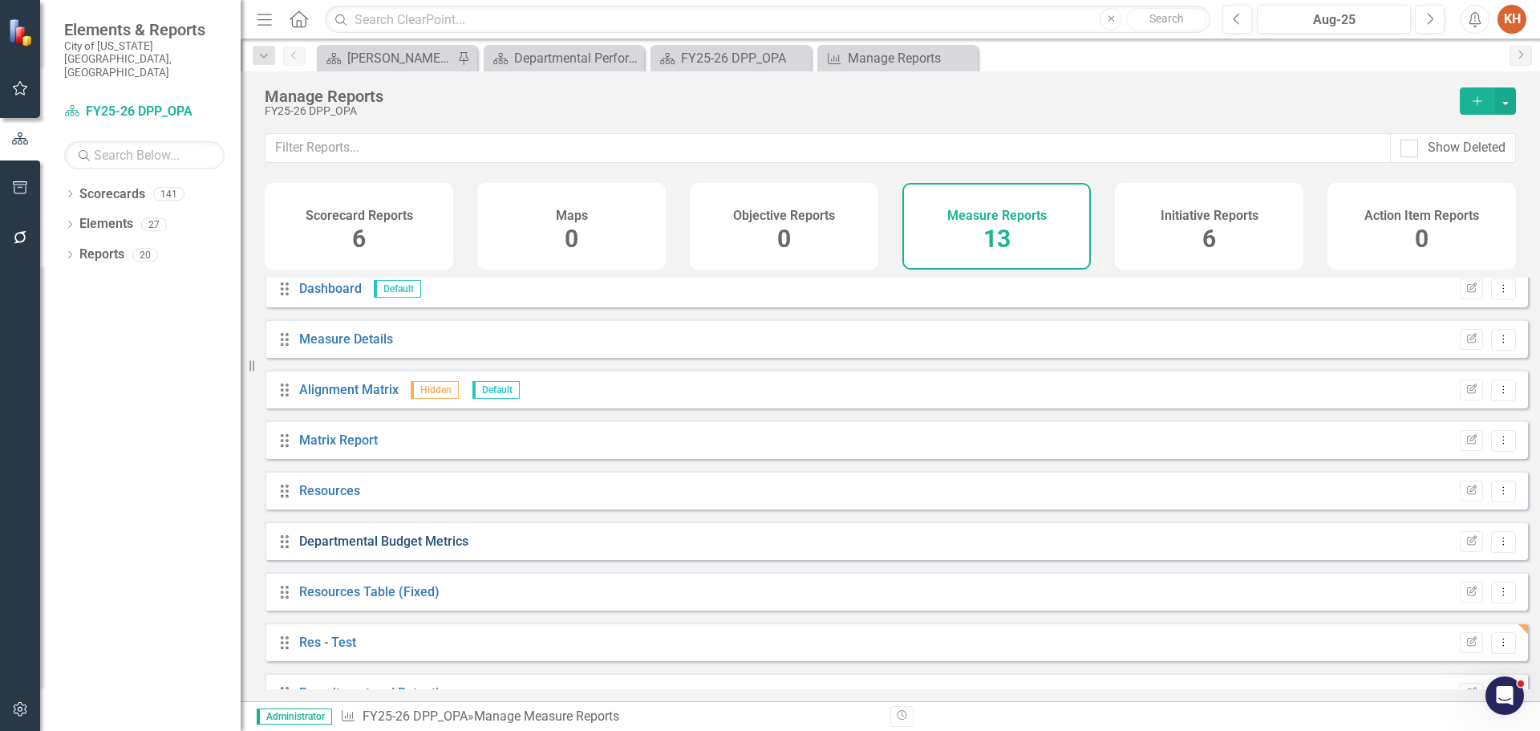
click at [448, 549] on link "Departmental Budget Metrics" at bounding box center [383, 541] width 169 height 15
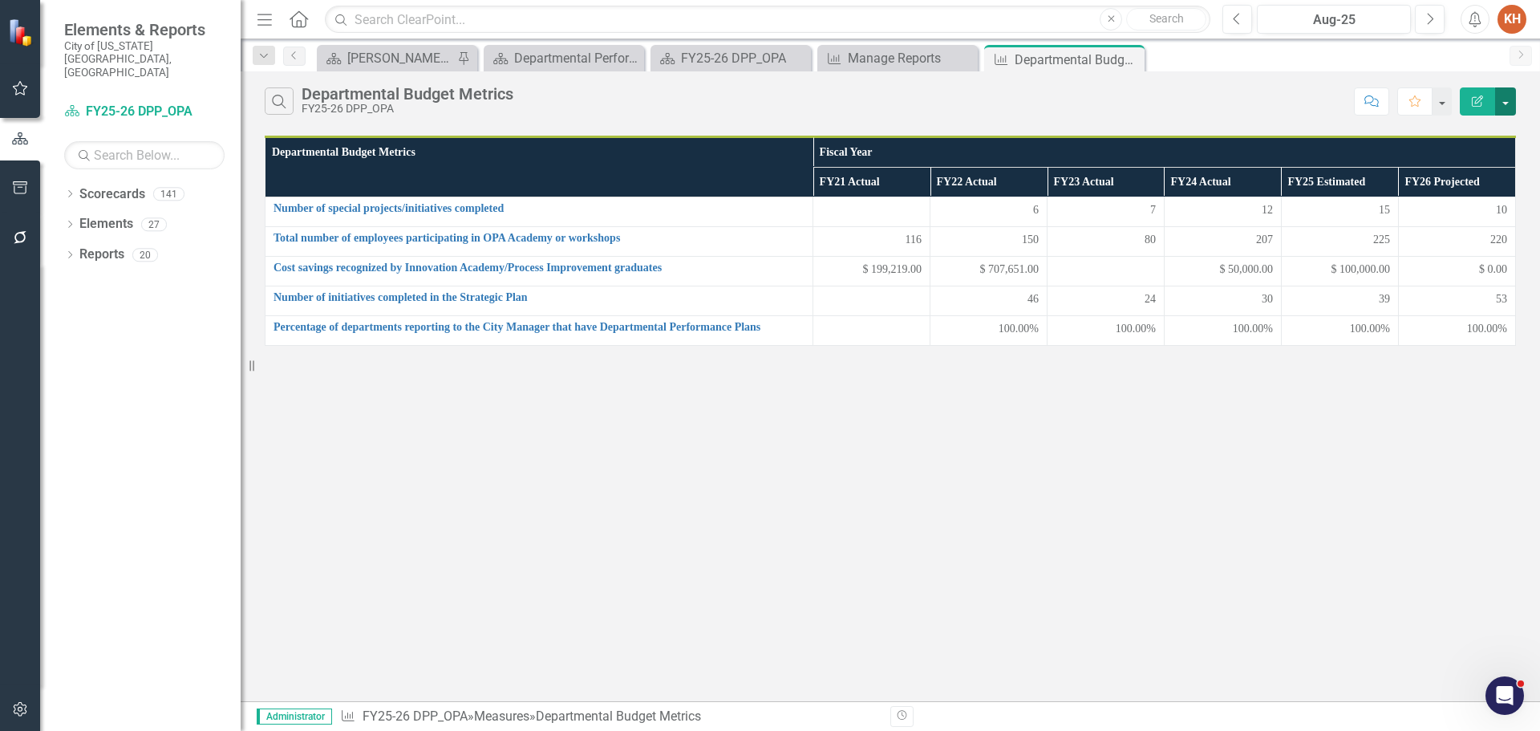
click at [1508, 108] on button "button" at bounding box center [1505, 101] width 21 height 28
click at [1477, 134] on link "Edit Report Edit Report" at bounding box center [1452, 131] width 127 height 30
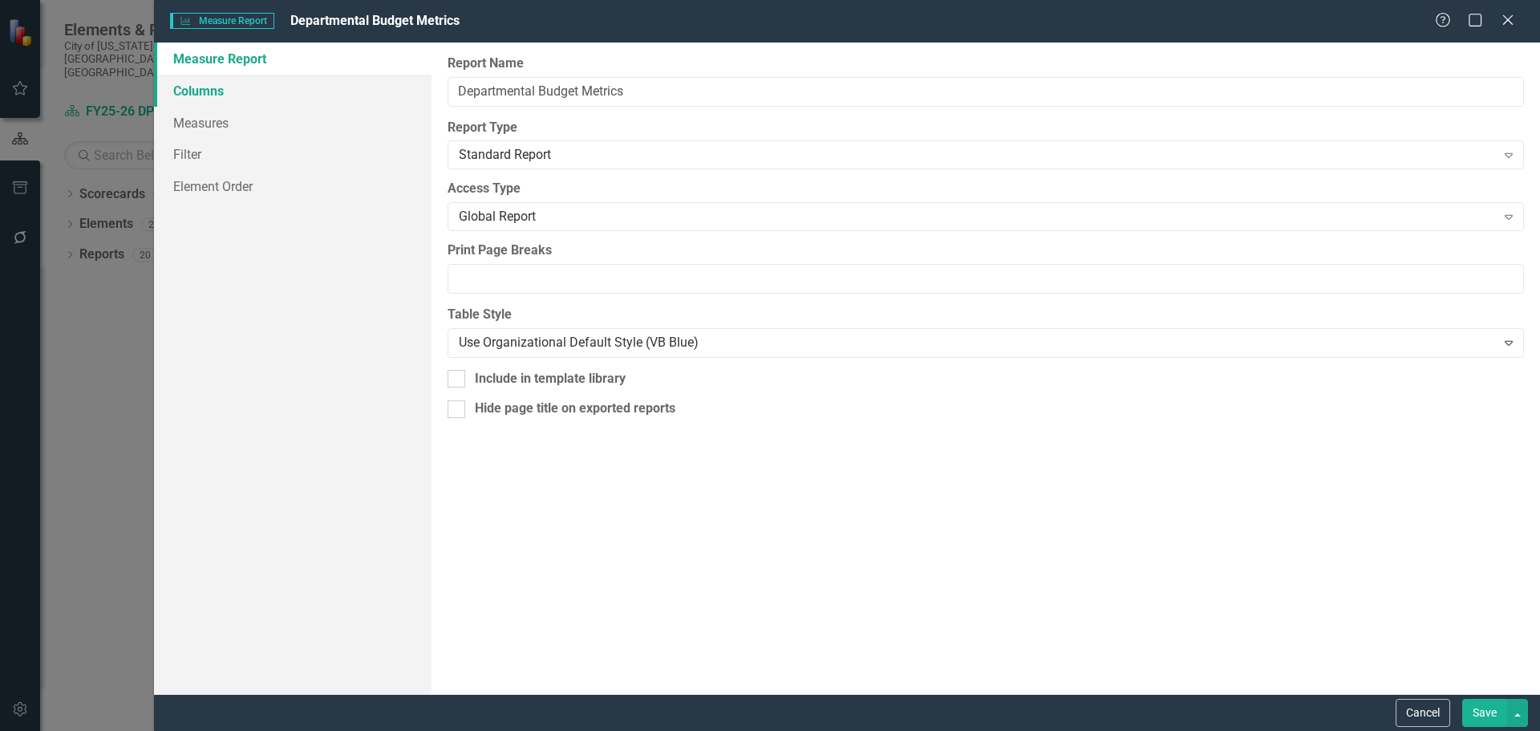
click at [231, 92] on link "Columns" at bounding box center [293, 91] width 278 height 32
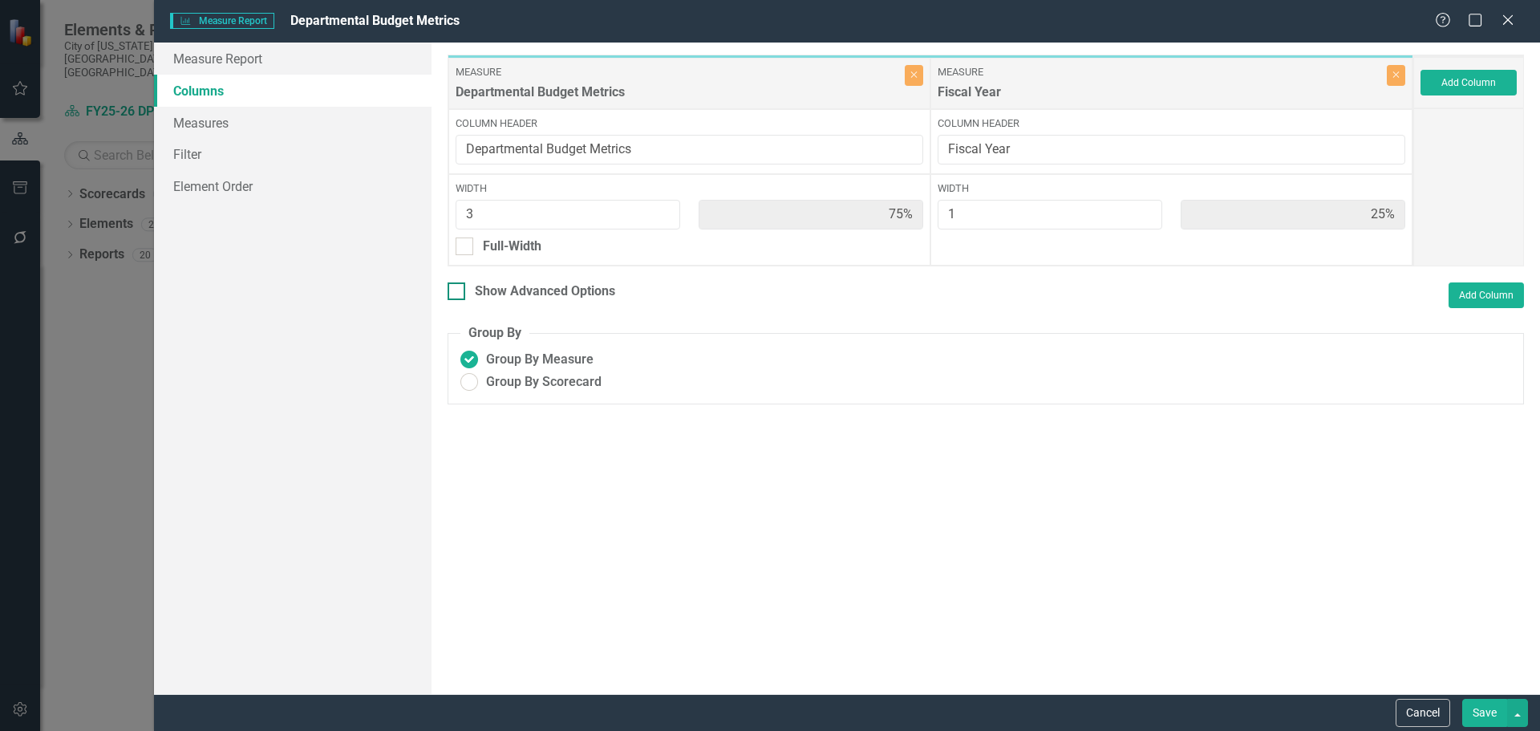
click at [457, 293] on input "Show Advanced Options" at bounding box center [453, 287] width 10 height 10
checkbox input "true"
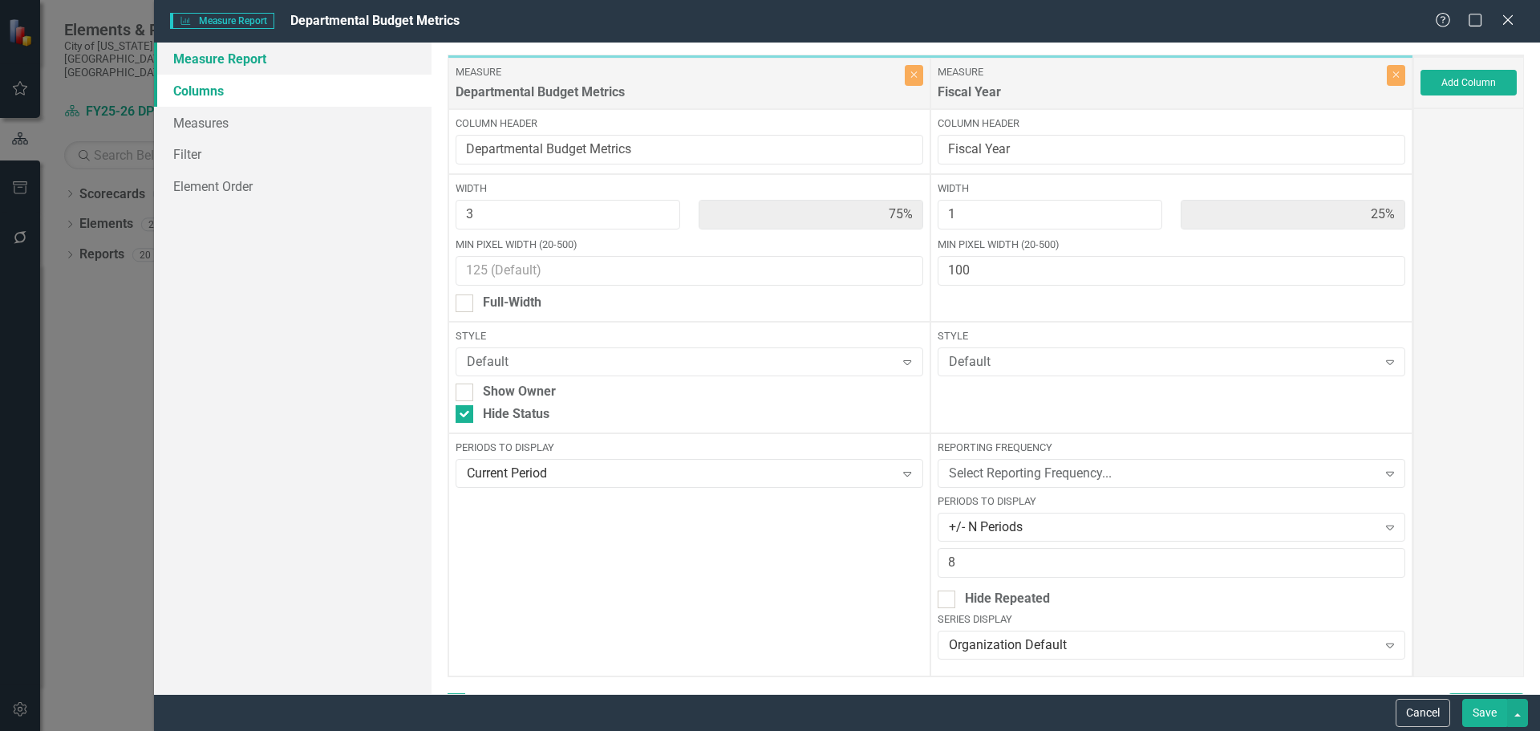
click at [276, 70] on link "Measure Report" at bounding box center [293, 59] width 278 height 32
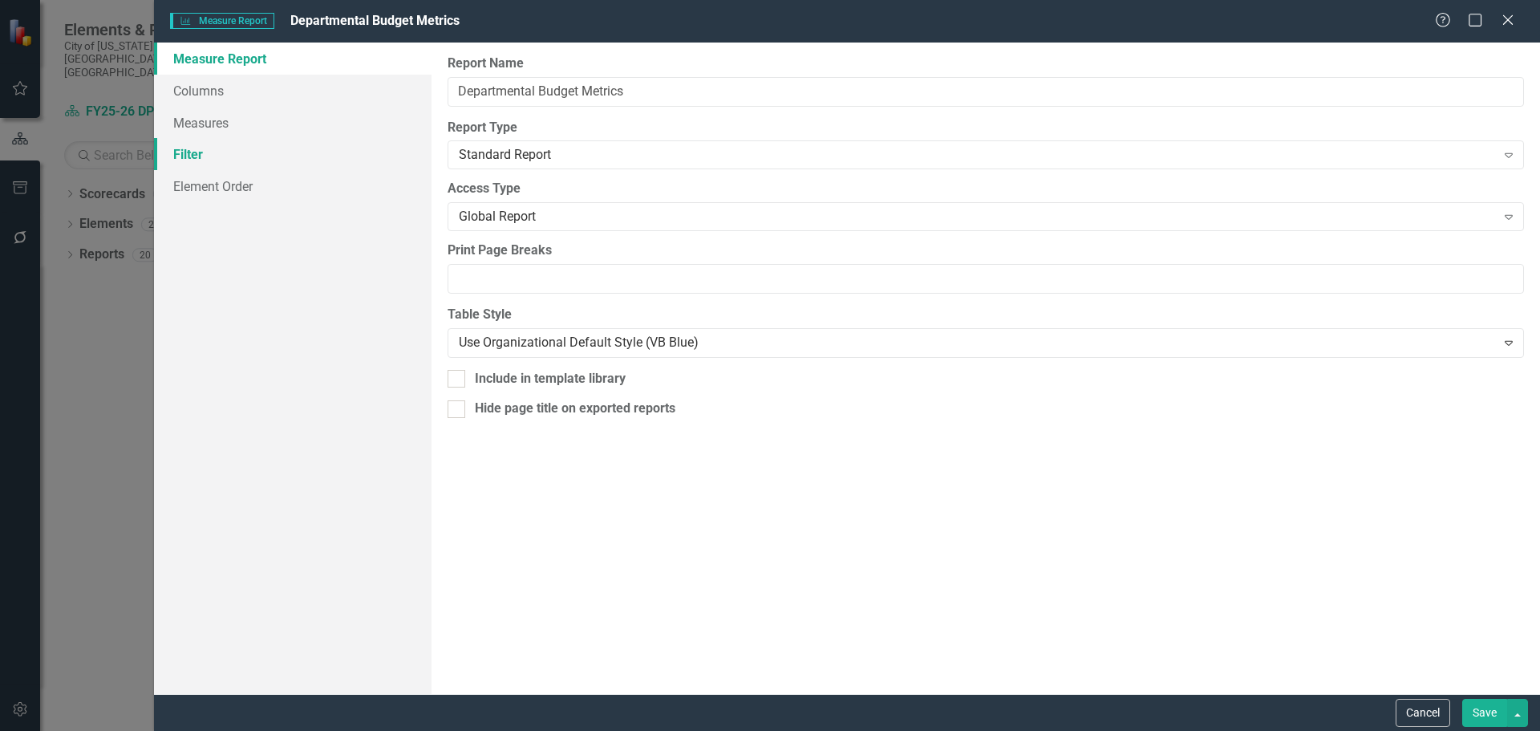
click at [229, 156] on link "Filter" at bounding box center [293, 154] width 278 height 32
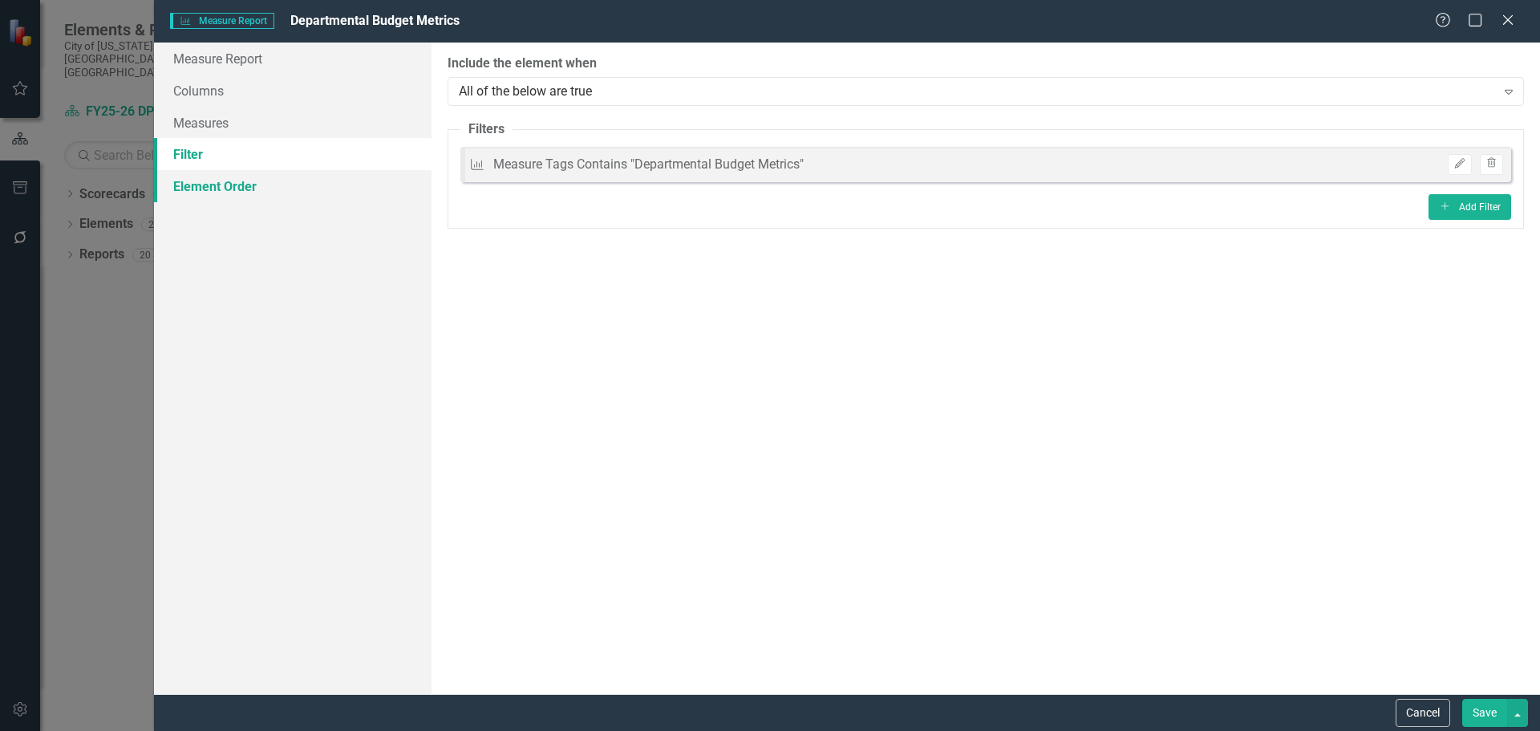
click at [233, 192] on link "Element Order" at bounding box center [293, 186] width 278 height 32
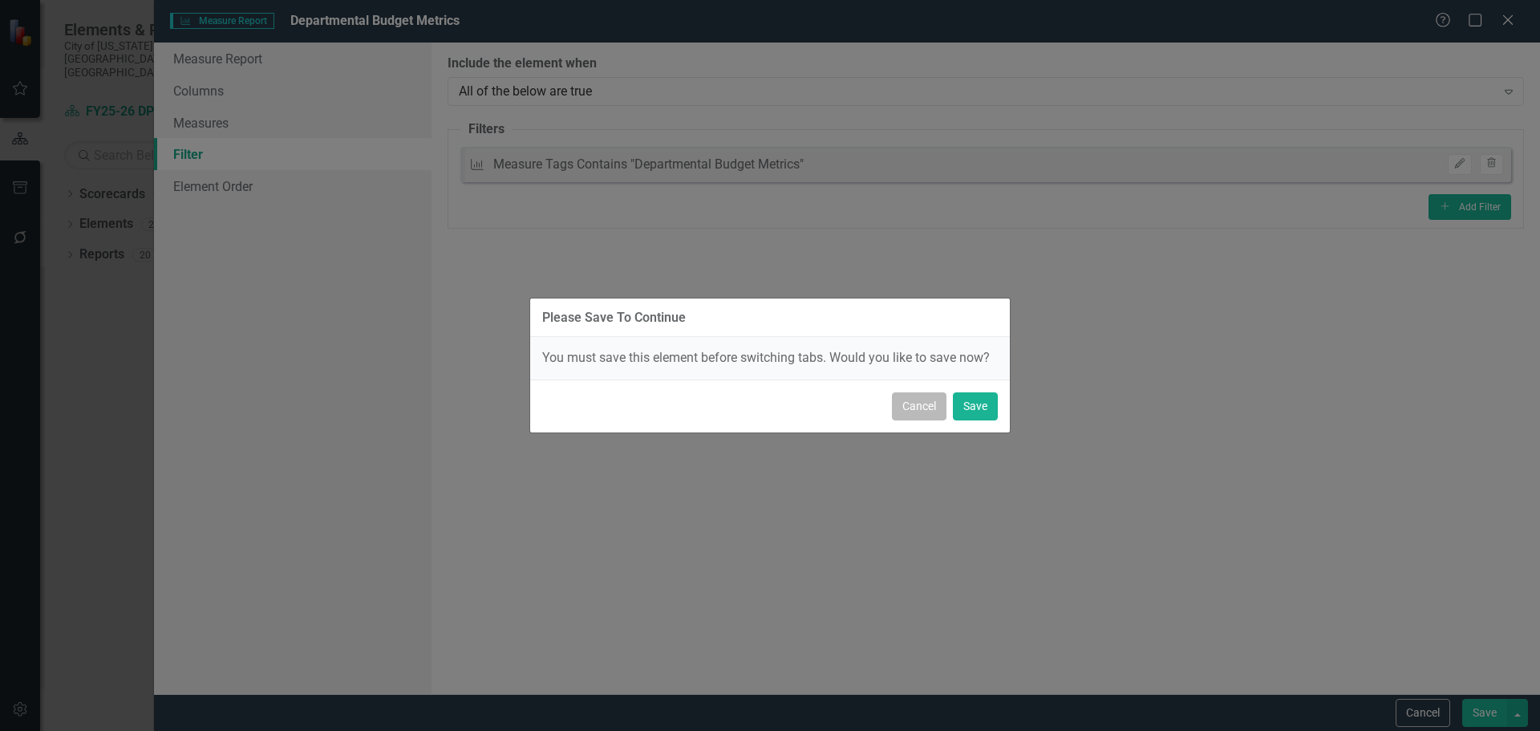
click at [905, 397] on button "Cancel" at bounding box center [919, 406] width 55 height 28
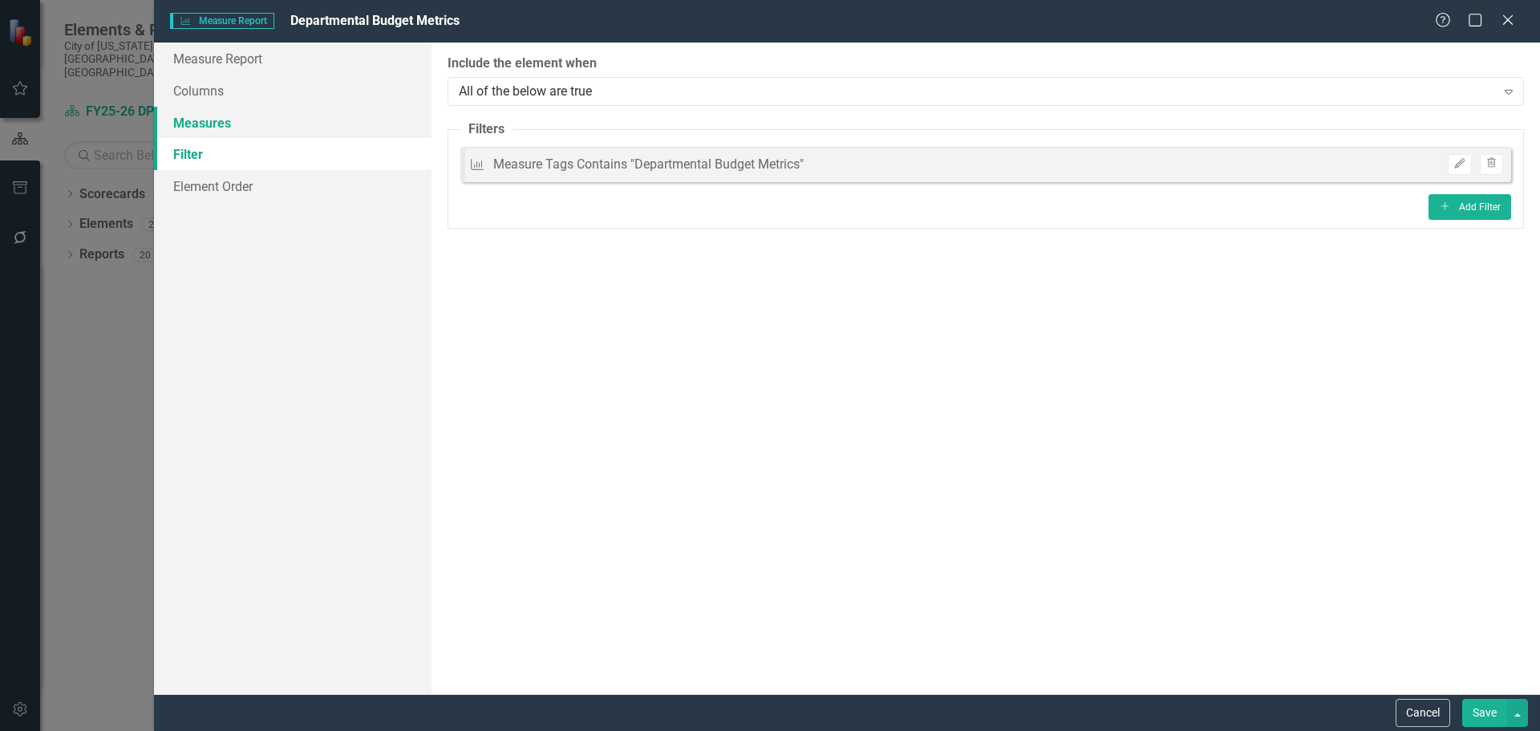
click at [248, 115] on link "Measures" at bounding box center [293, 123] width 278 height 32
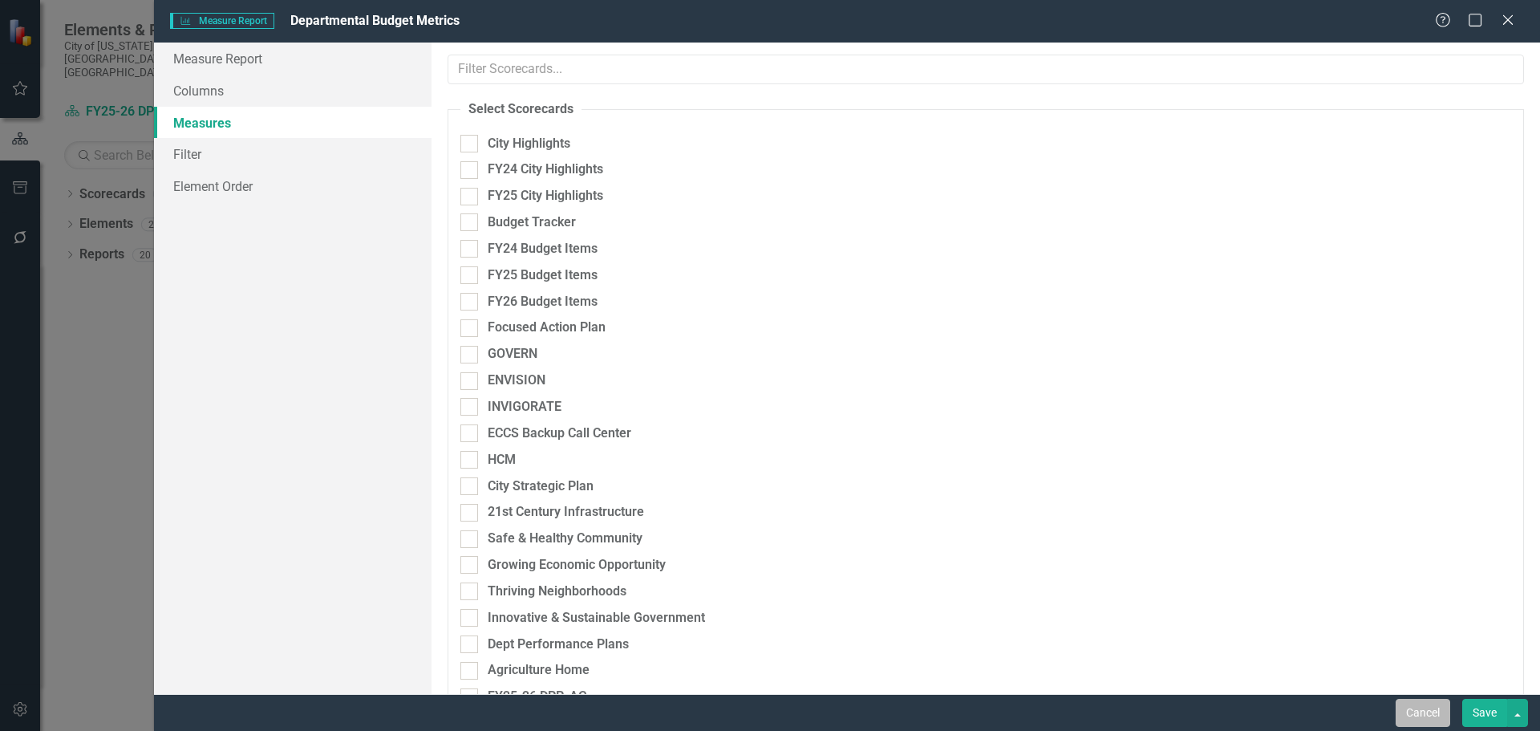
click at [1432, 712] on button "Cancel" at bounding box center [1423, 713] width 55 height 28
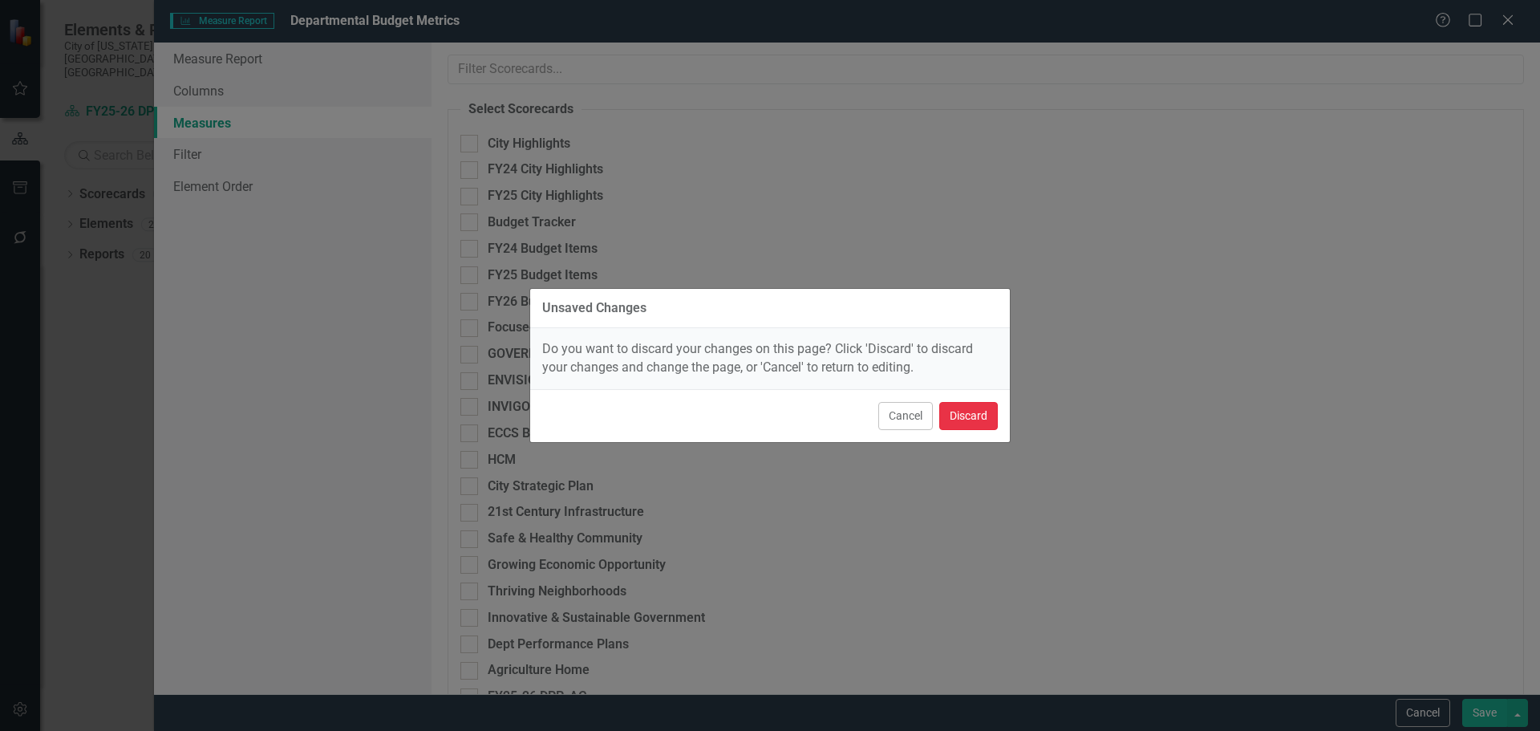
click at [974, 402] on button "Discard" at bounding box center [968, 416] width 59 height 28
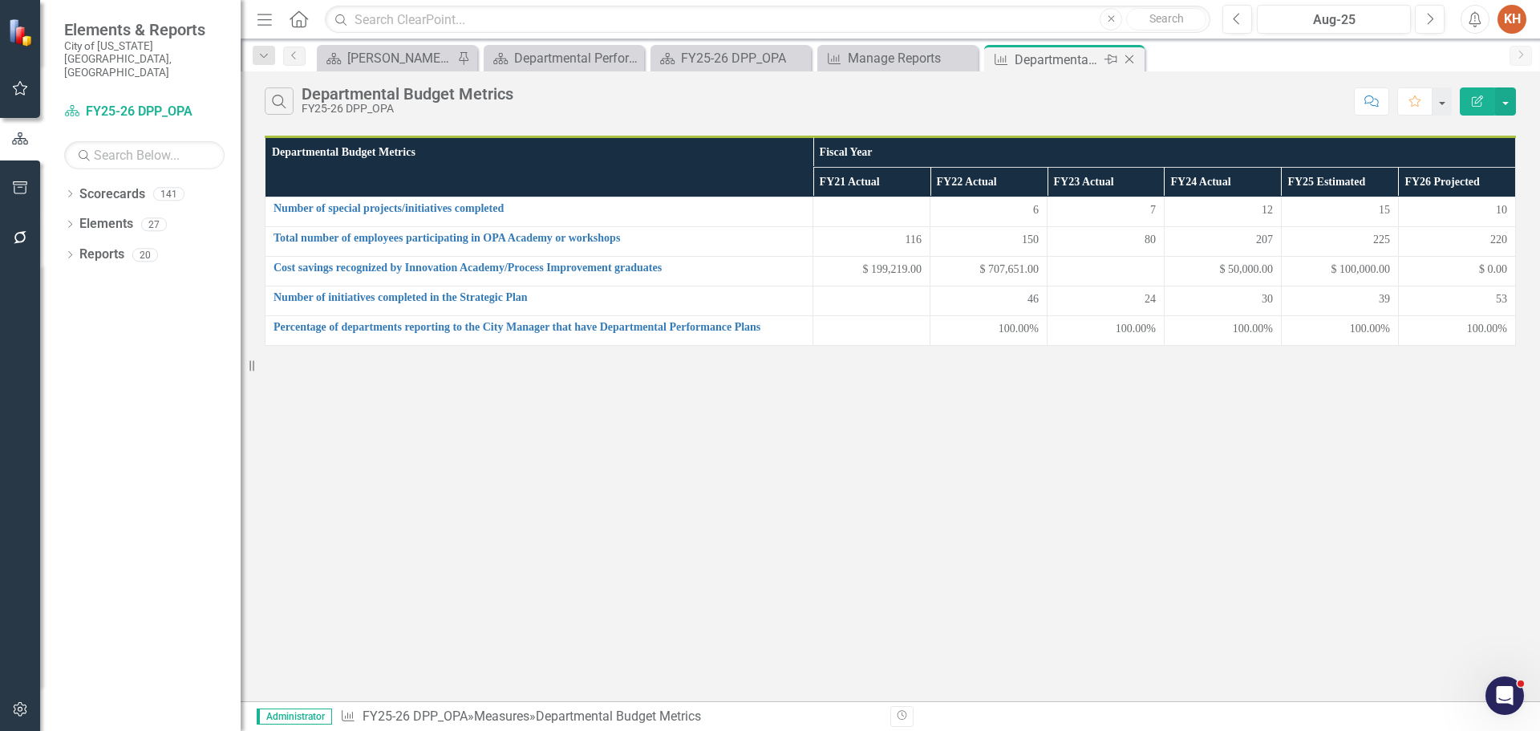
click at [1126, 55] on icon at bounding box center [1130, 59] width 9 height 9
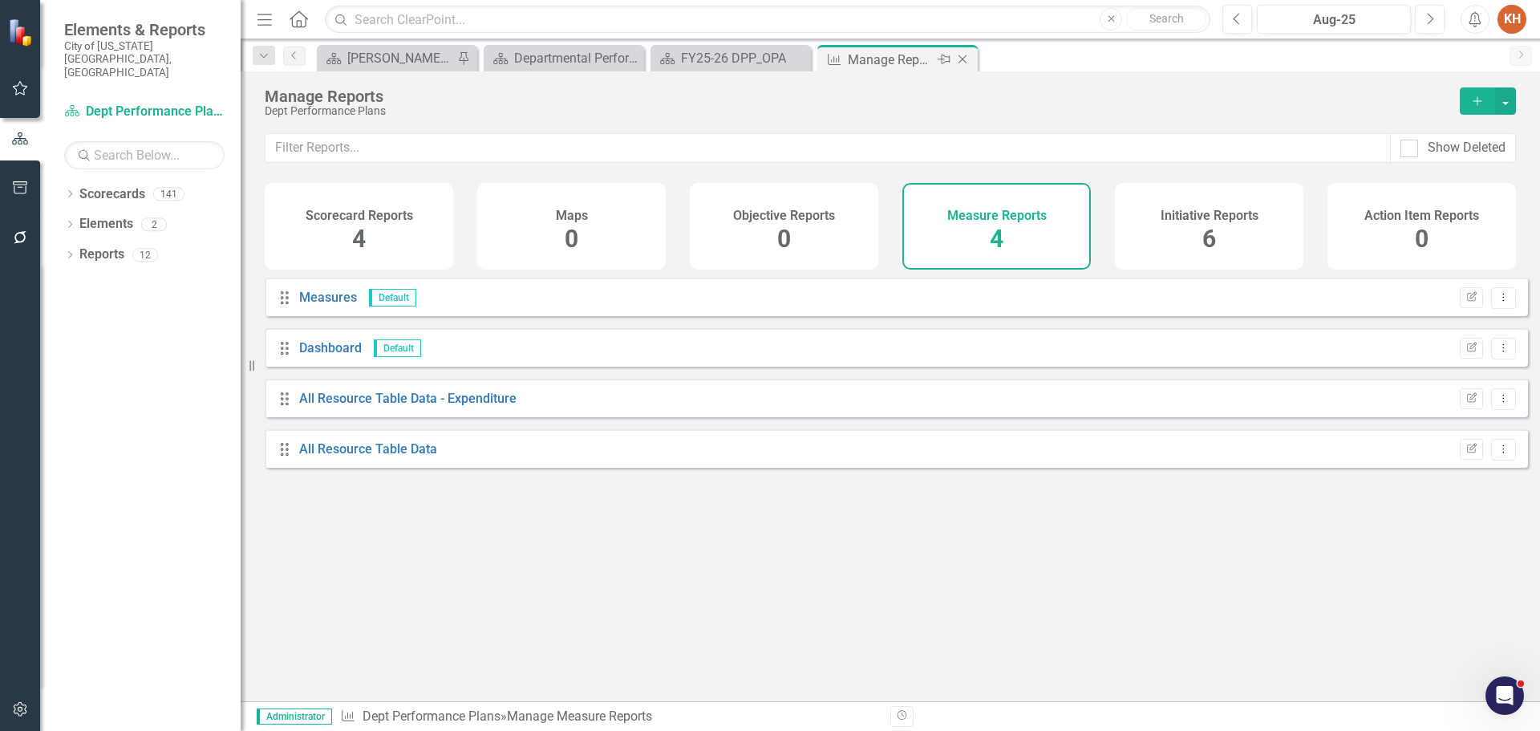
click at [961, 55] on icon "Close" at bounding box center [963, 59] width 16 height 13
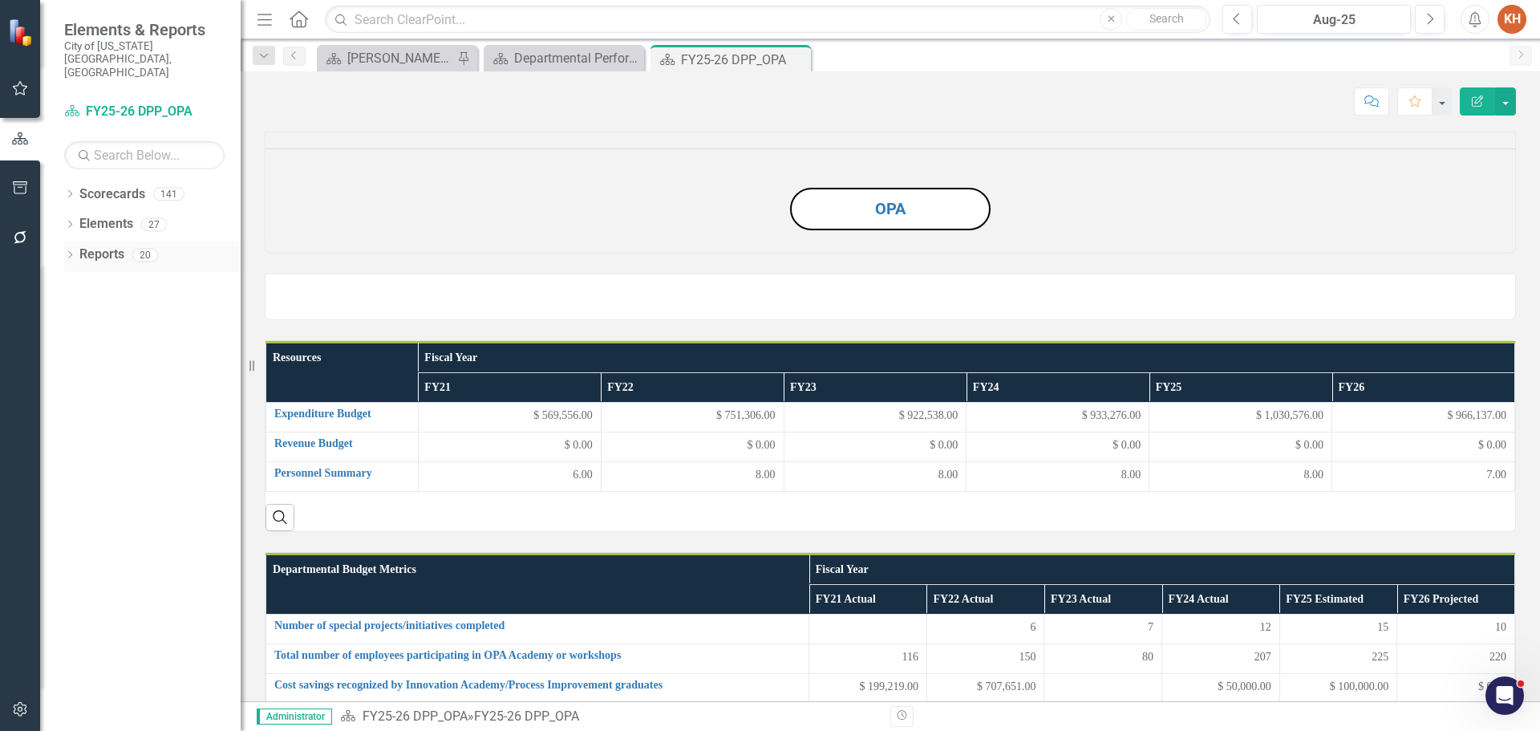
click at [97, 246] on link "Reports" at bounding box center [101, 255] width 45 height 18
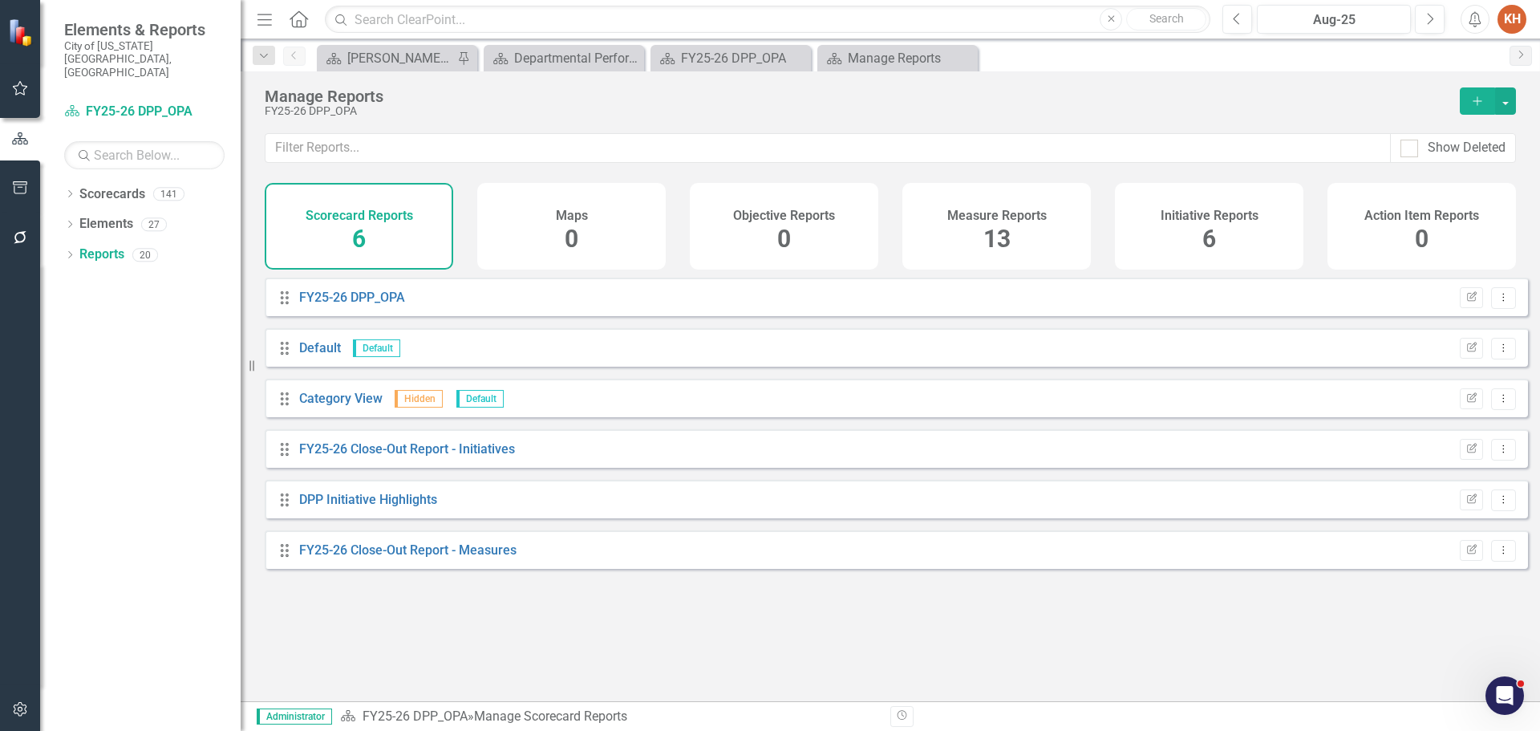
click at [980, 214] on h4 "Measure Reports" at bounding box center [997, 216] width 99 height 14
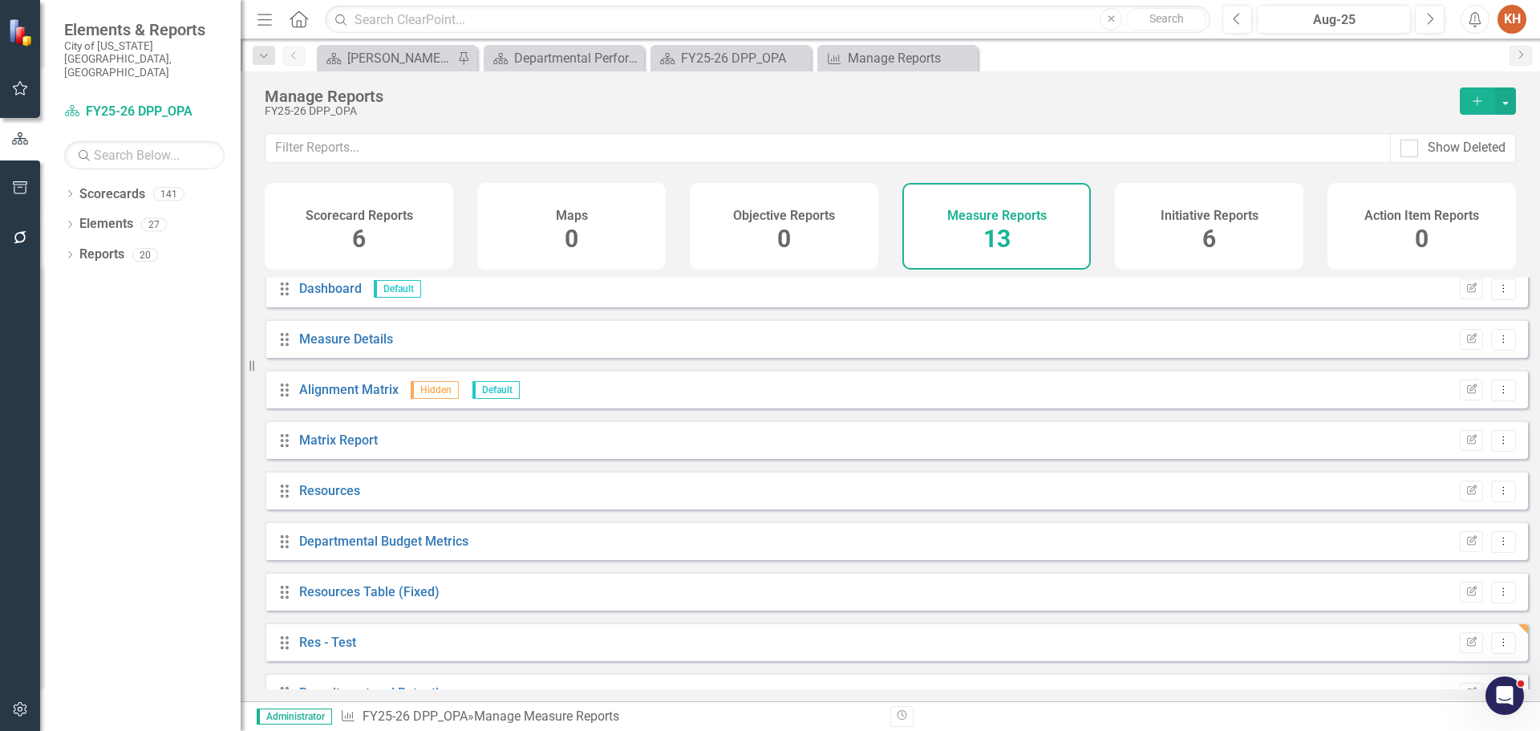
scroll to position [246, 0]
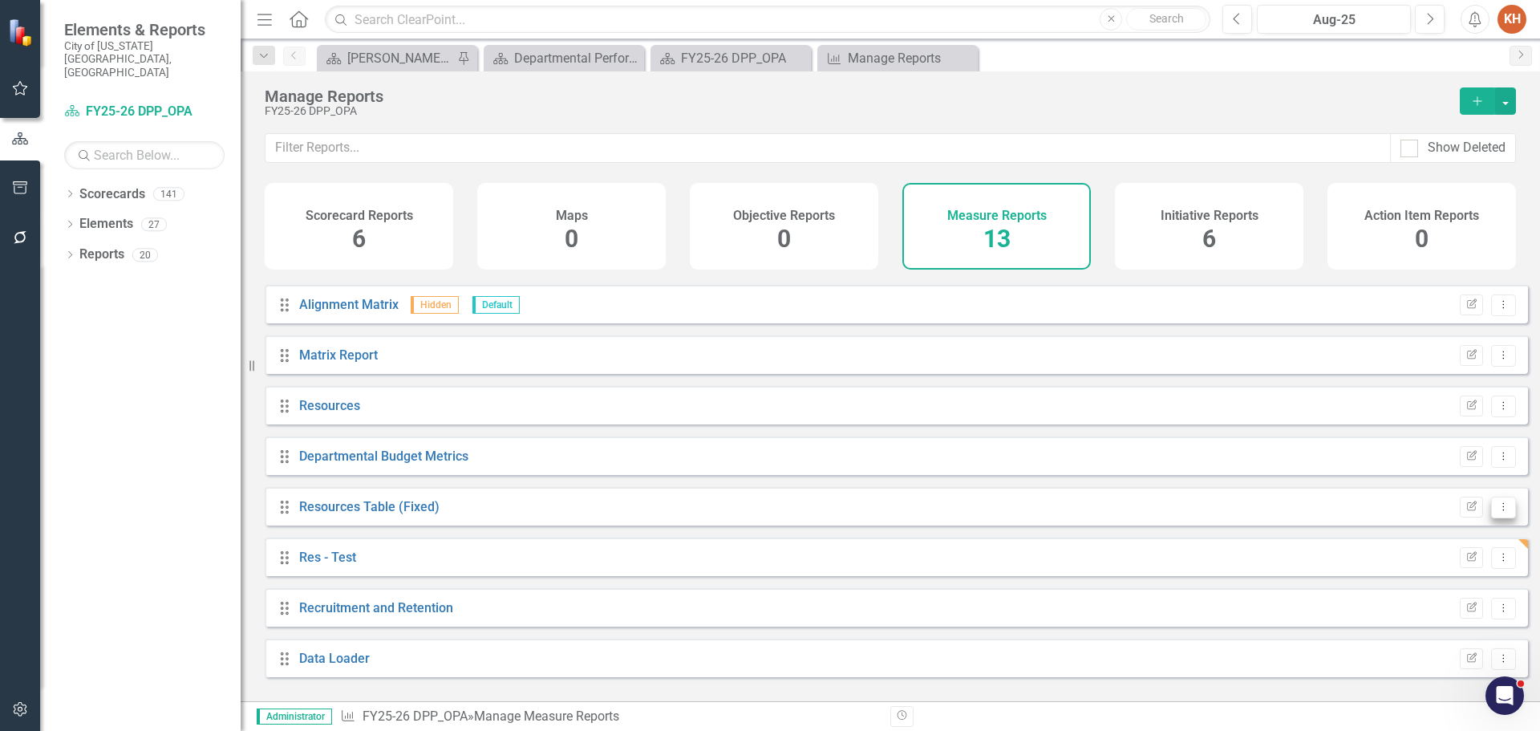
click at [1497, 512] on icon "Dropdown Menu" at bounding box center [1504, 506] width 14 height 10
click at [1457, 637] on link "Trash Delete Report" at bounding box center [1437, 635] width 132 height 30
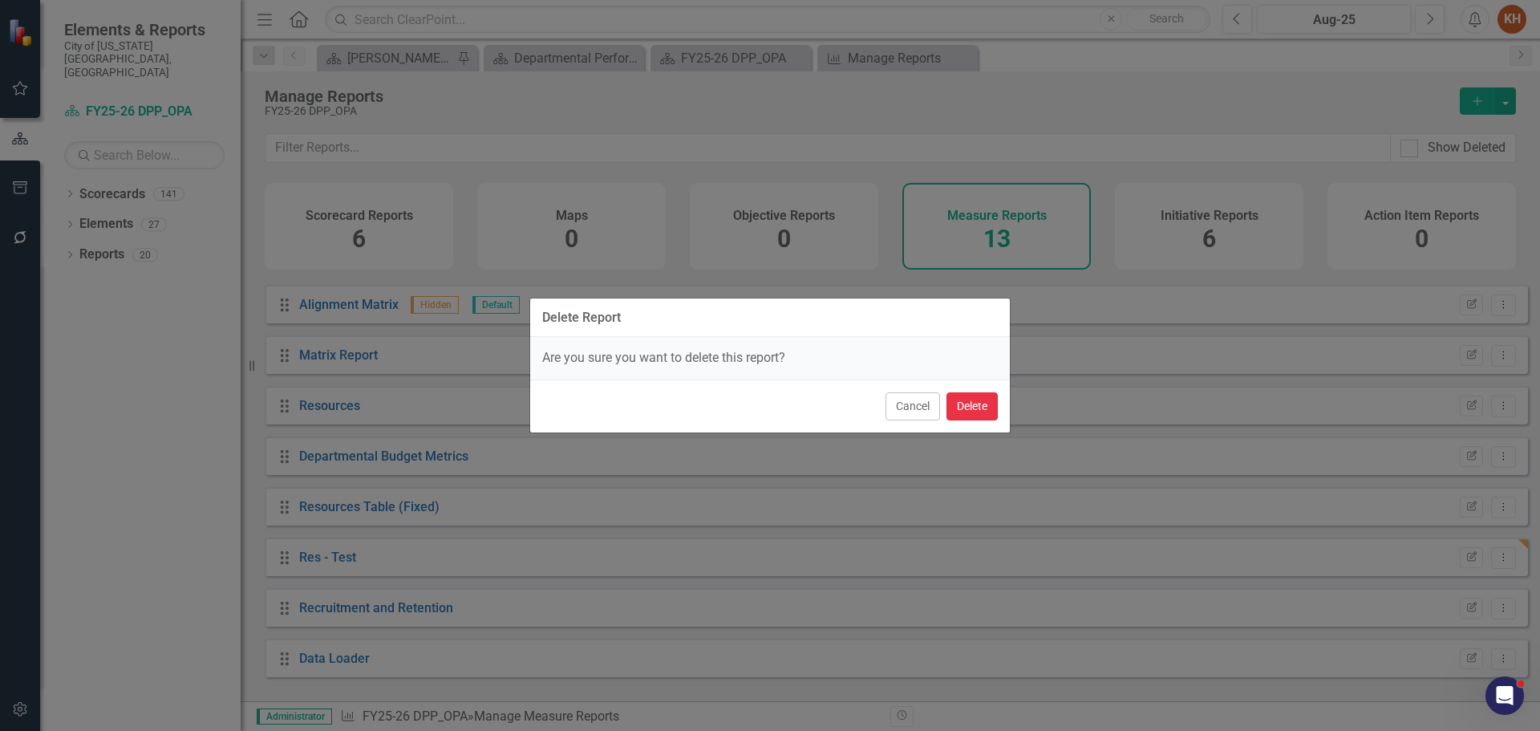
click at [962, 401] on button "Delete" at bounding box center [972, 406] width 51 height 28
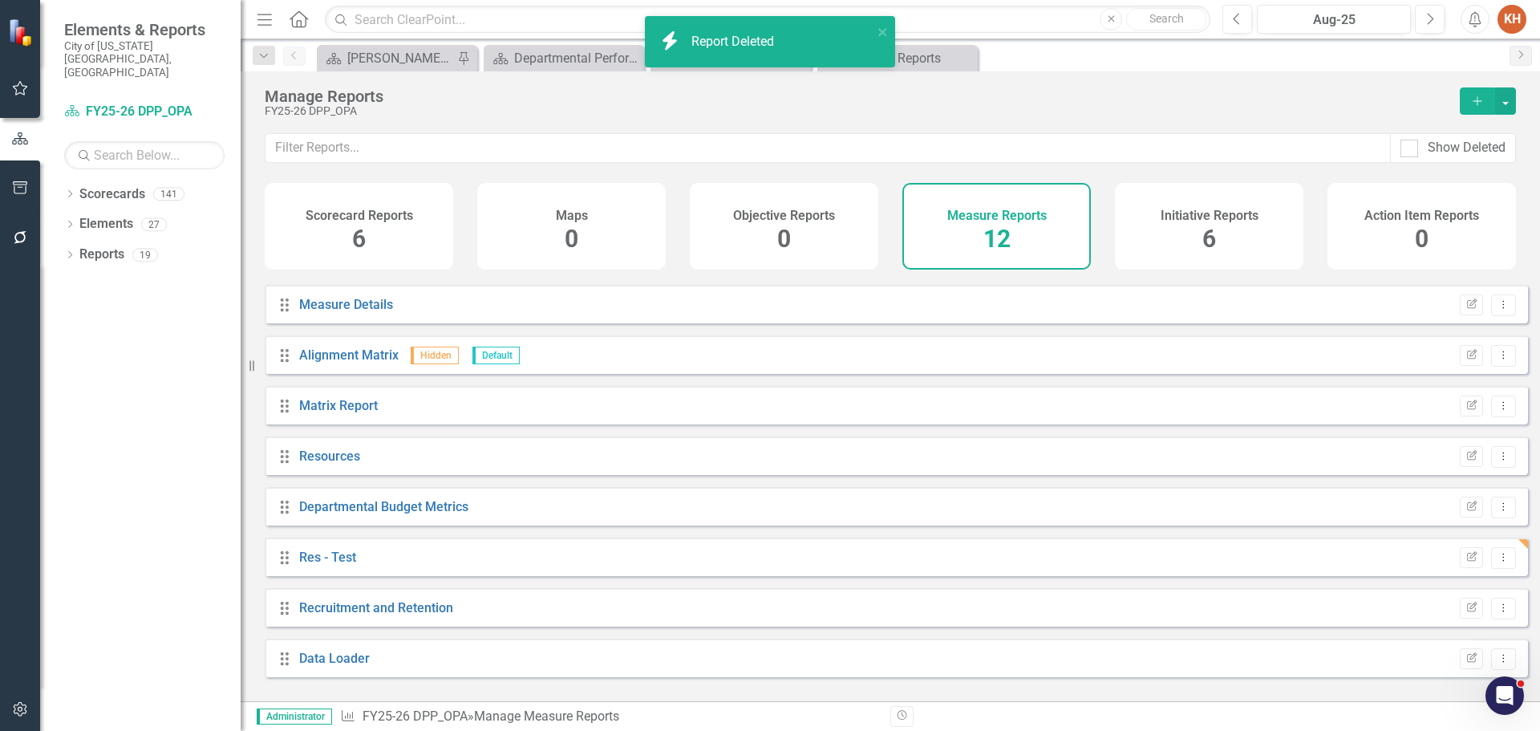
scroll to position [195, 0]
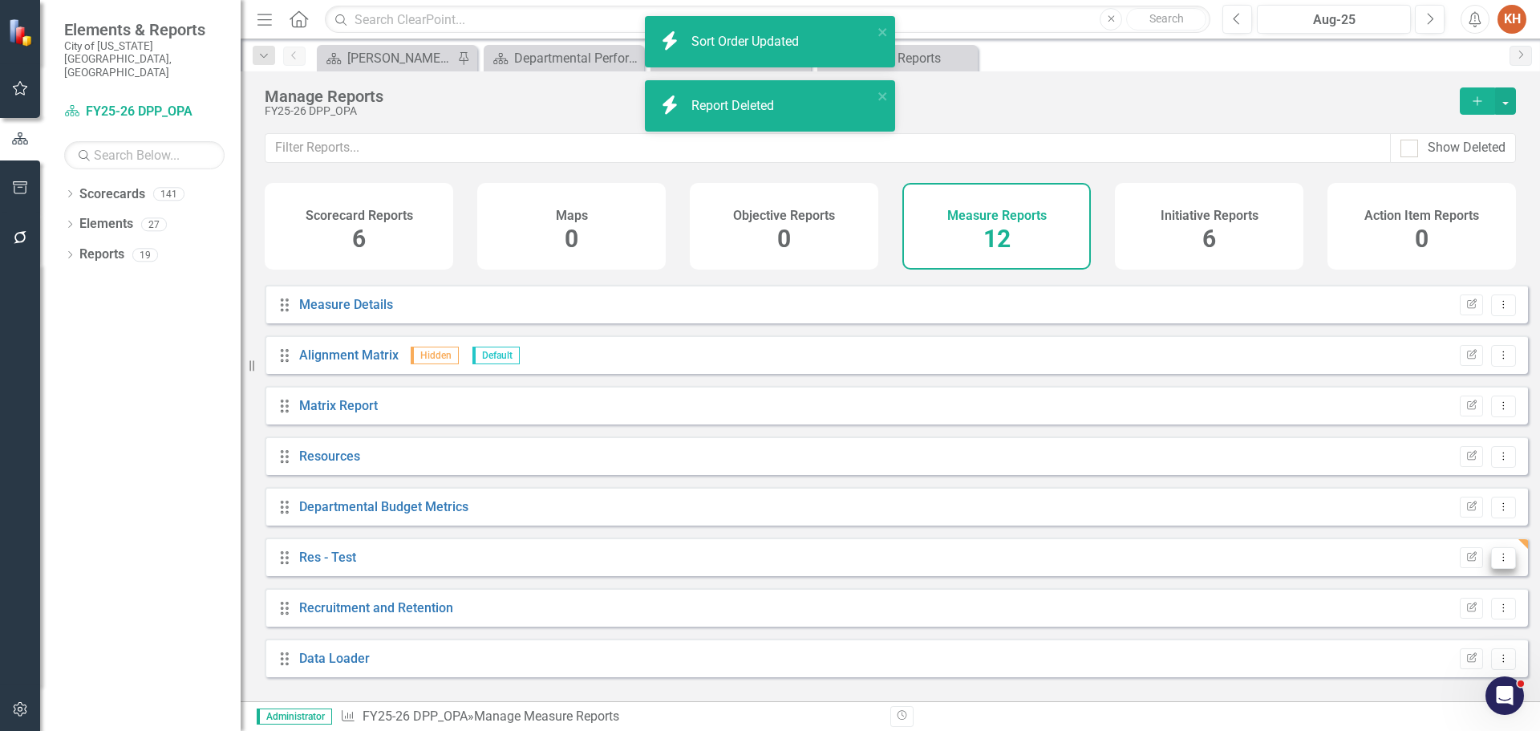
click at [1497, 562] on icon "Dropdown Menu" at bounding box center [1504, 557] width 14 height 10
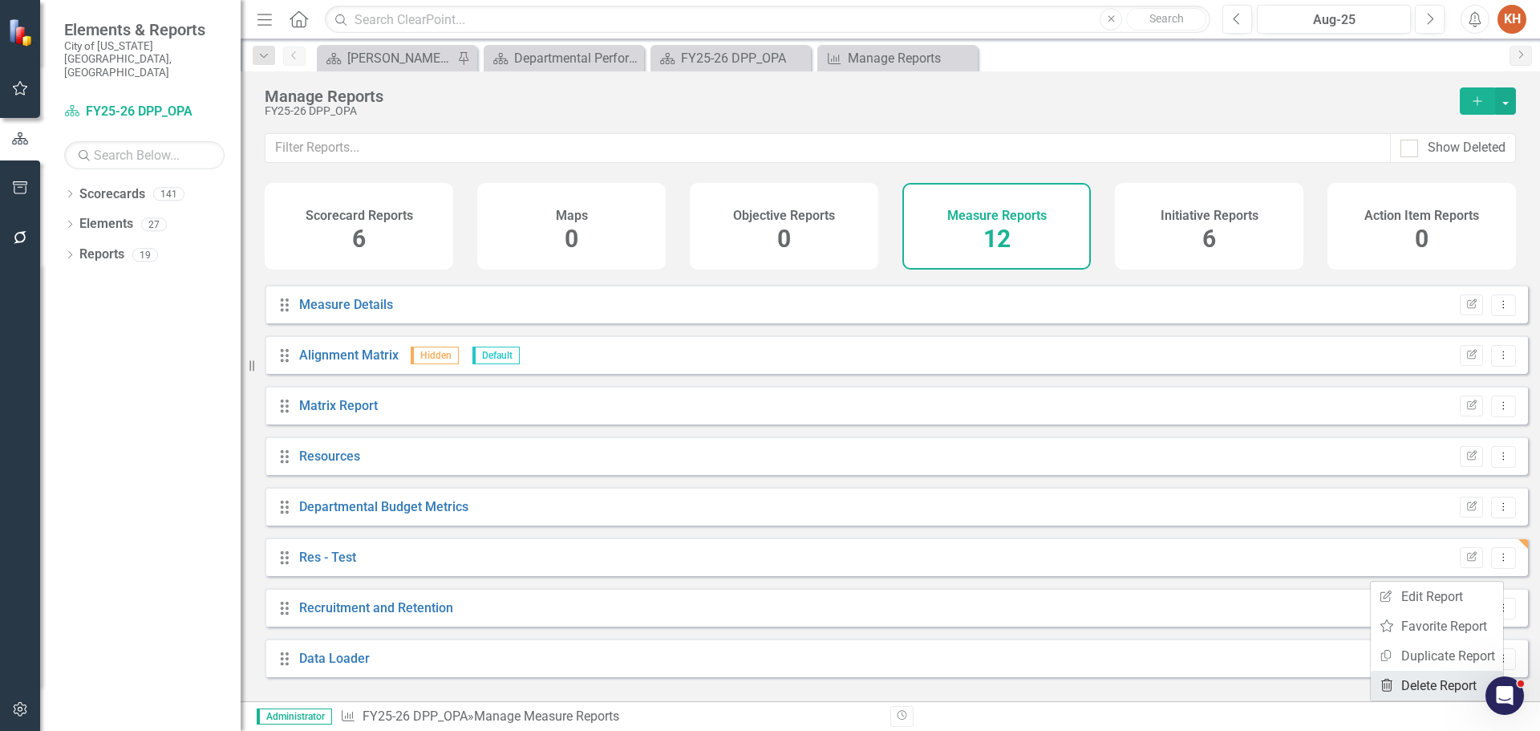
click at [1434, 686] on link "Trash Delete Report" at bounding box center [1437, 686] width 132 height 30
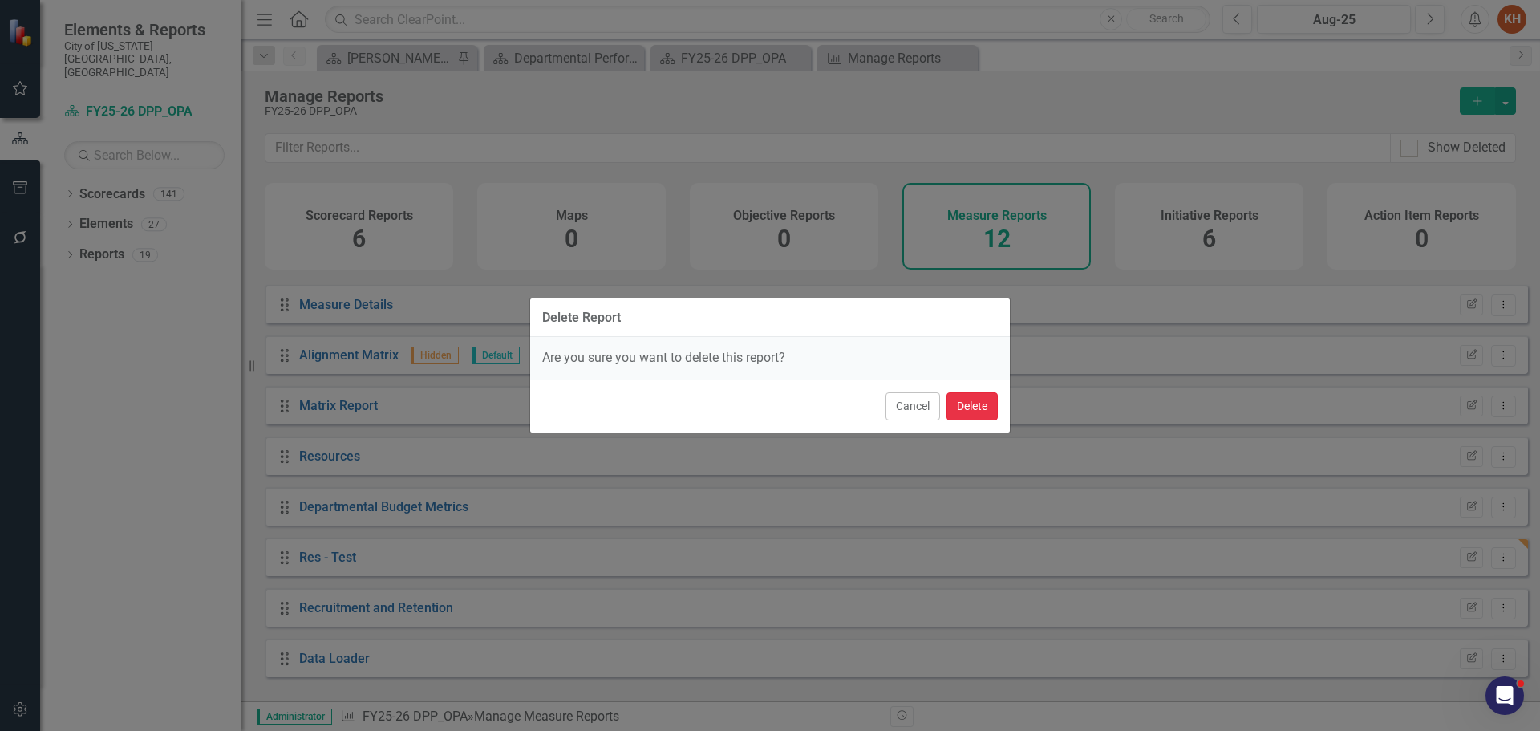
click at [972, 400] on button "Delete" at bounding box center [972, 406] width 51 height 28
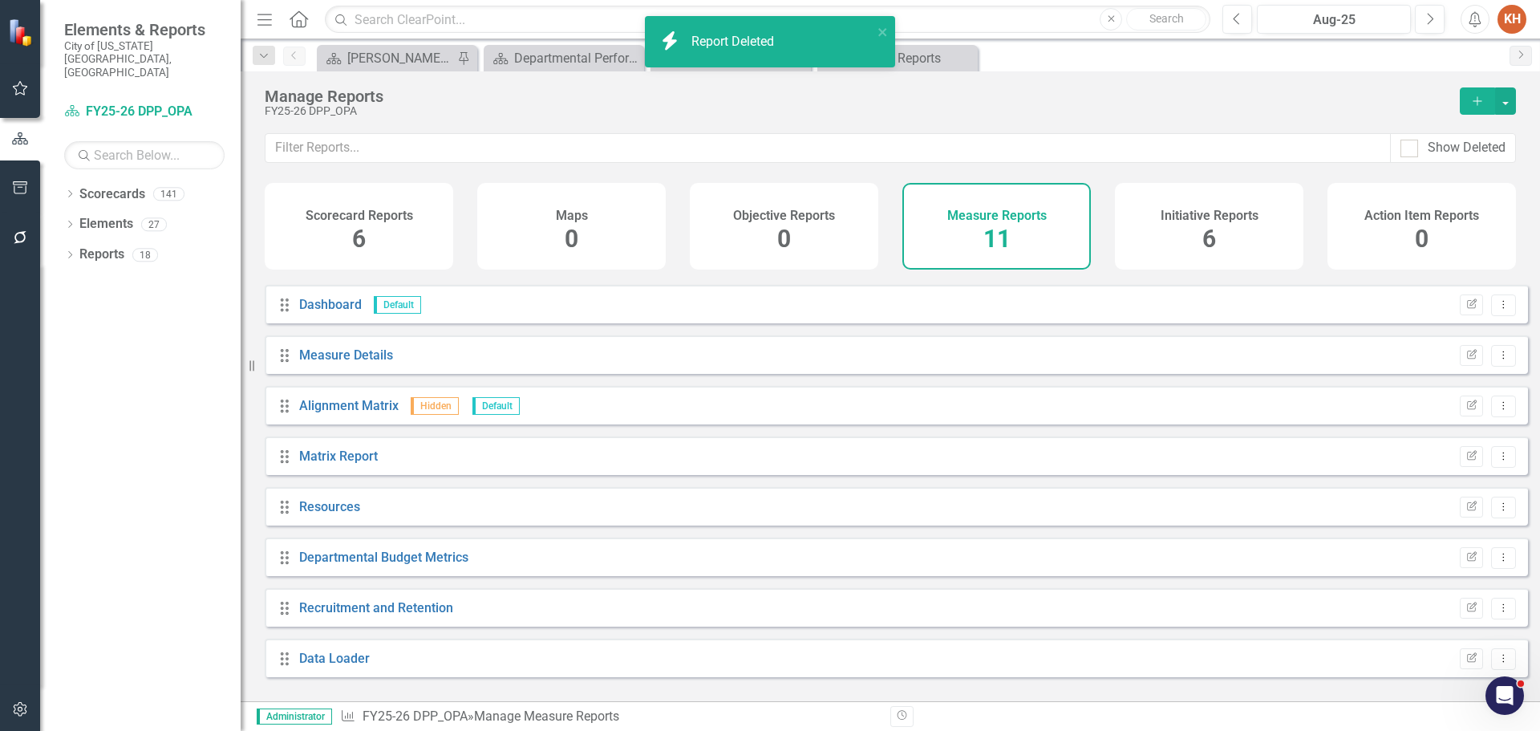
scroll to position [144, 0]
click at [1497, 562] on icon "Dropdown Menu" at bounding box center [1504, 557] width 14 height 10
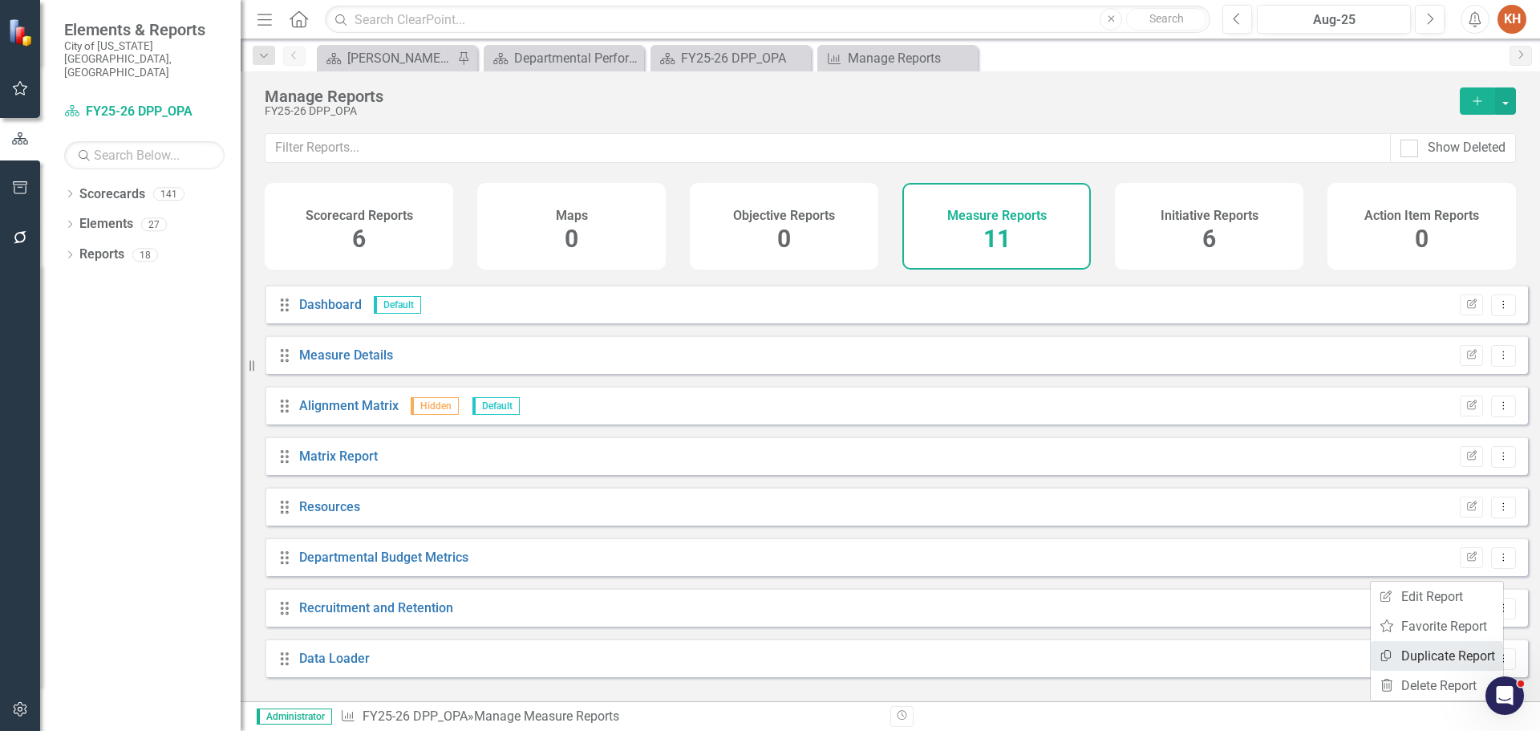
click at [1430, 656] on link "Copy Duplicate Report" at bounding box center [1437, 656] width 132 height 30
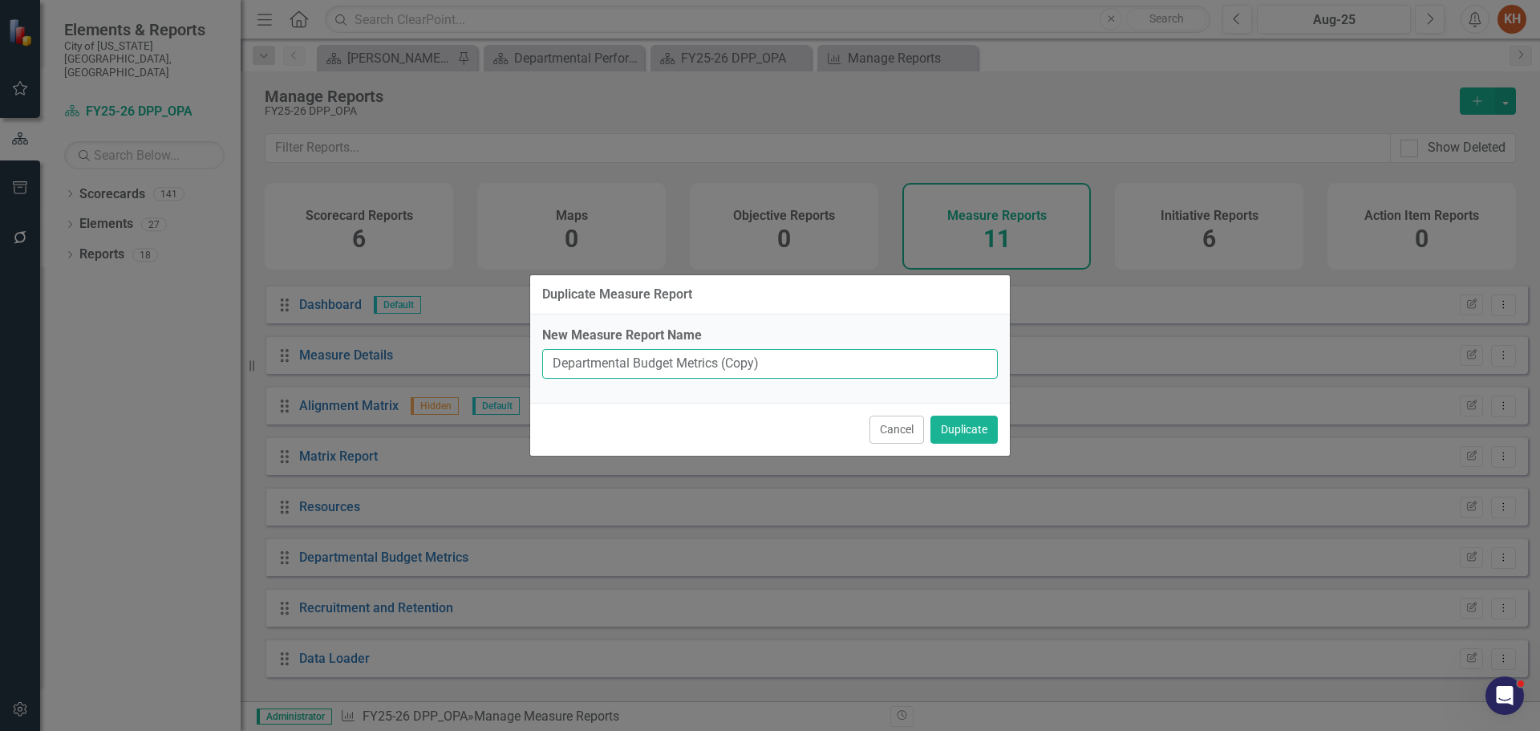
drag, startPoint x: 788, startPoint y: 365, endPoint x: 404, endPoint y: 360, distance: 384.3
click at [404, 360] on div "Duplicate Measure Report New Measure Report Name Departmental Budget Metrics (C…" at bounding box center [770, 365] width 1540 height 731
type input "Resources (Fixed)"
click at [931, 416] on button "Duplicate" at bounding box center [964, 430] width 67 height 28
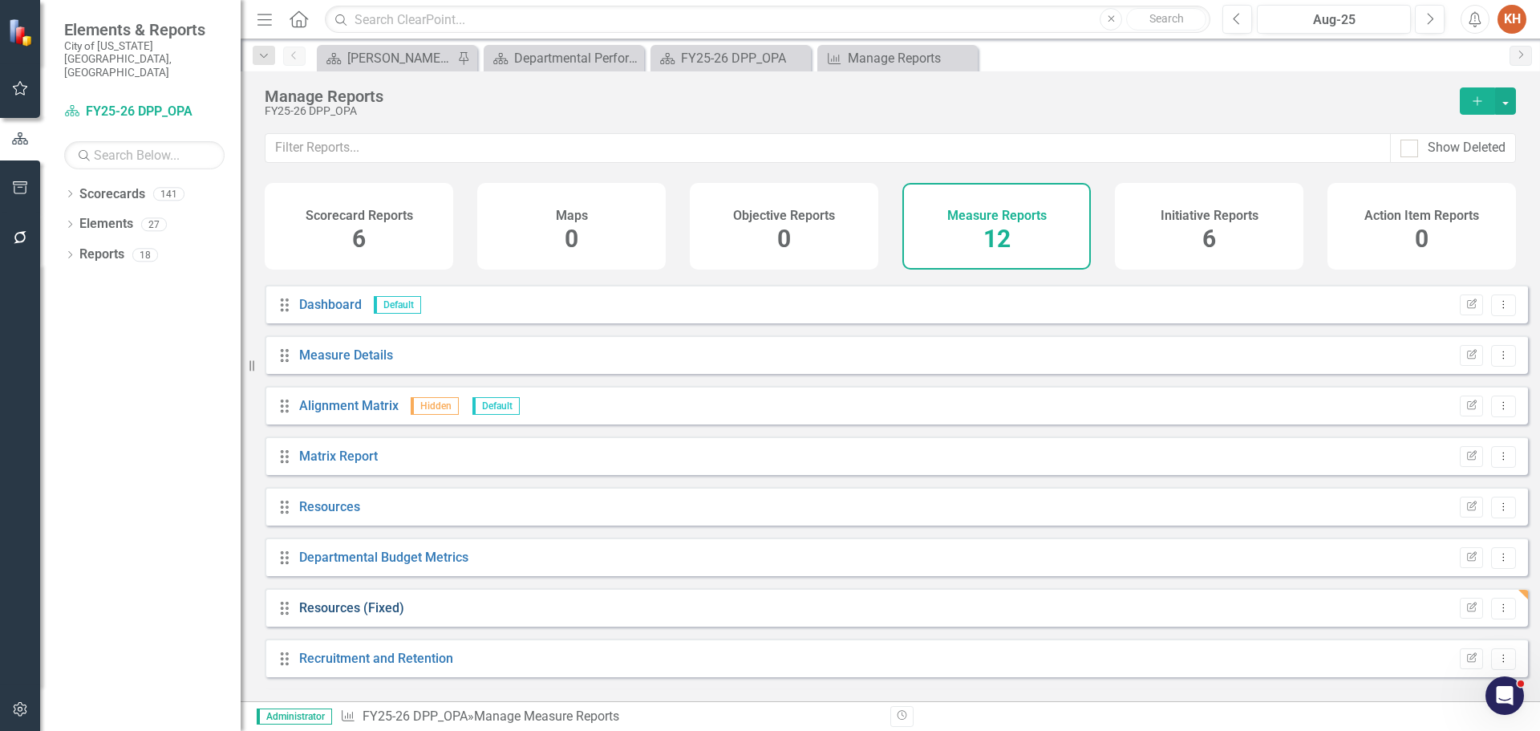
click at [334, 615] on link "Resources (Fixed)" at bounding box center [351, 607] width 105 height 15
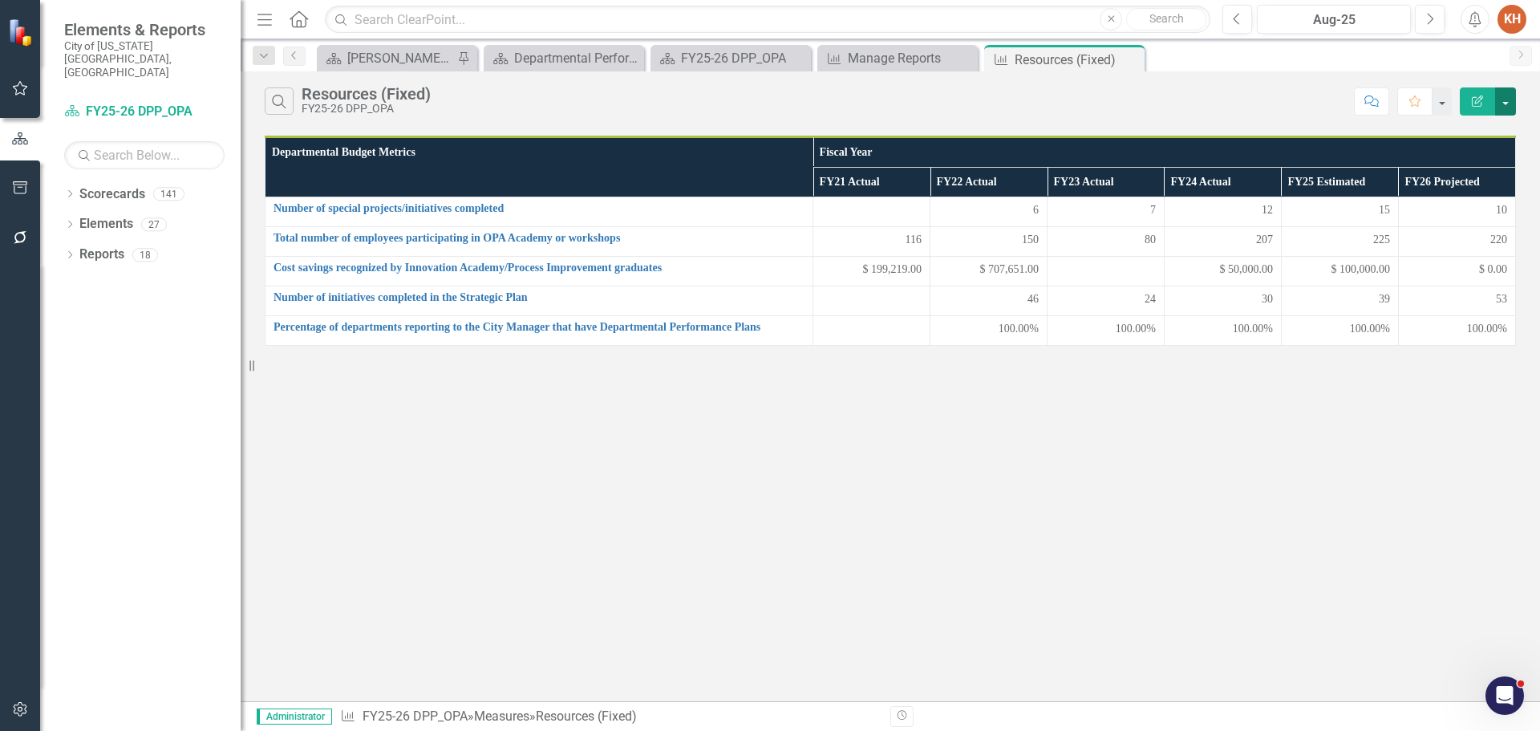
click at [1511, 92] on button "button" at bounding box center [1505, 101] width 21 height 28
click at [1465, 134] on link "Edit Report Edit Report" at bounding box center [1452, 131] width 127 height 30
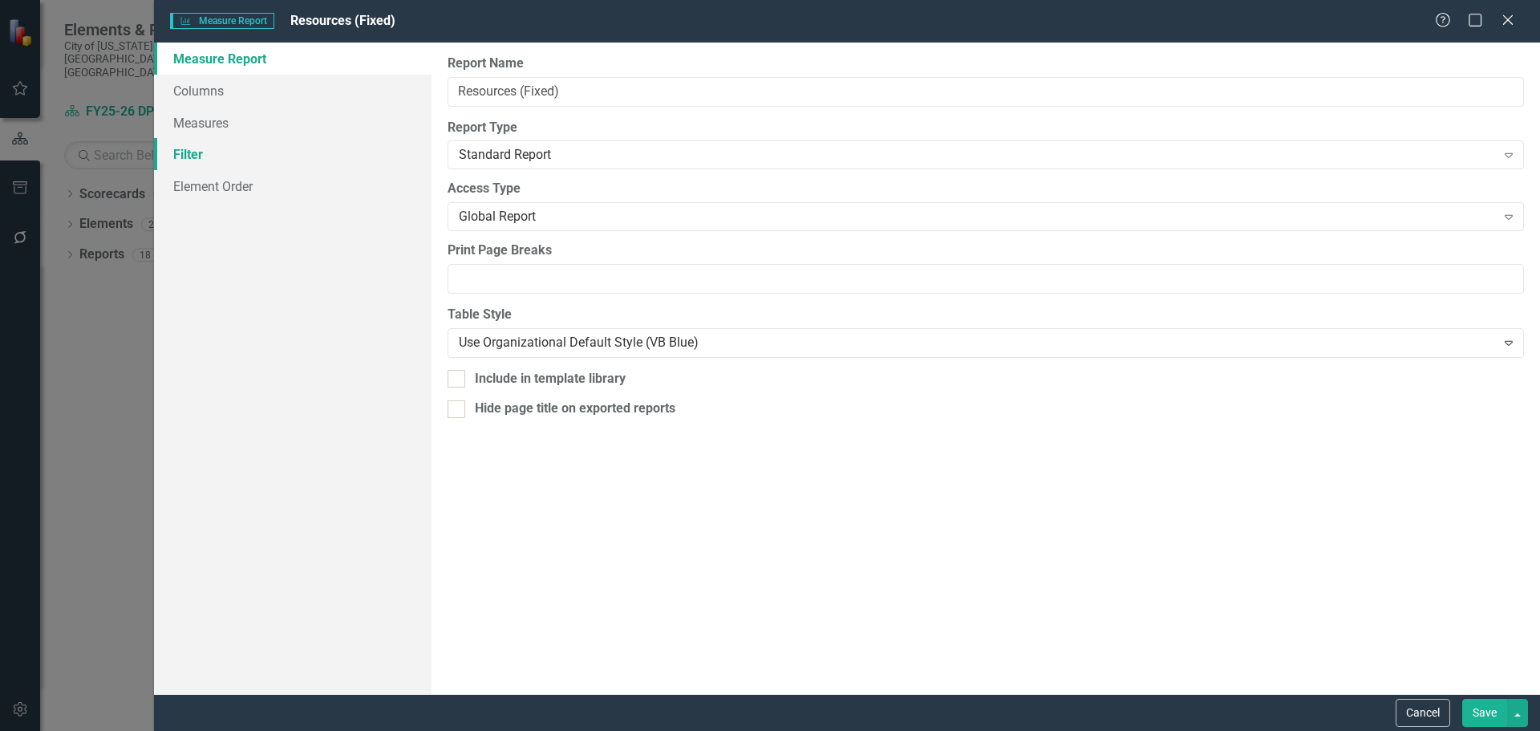
click at [192, 152] on link "Filter" at bounding box center [293, 154] width 278 height 32
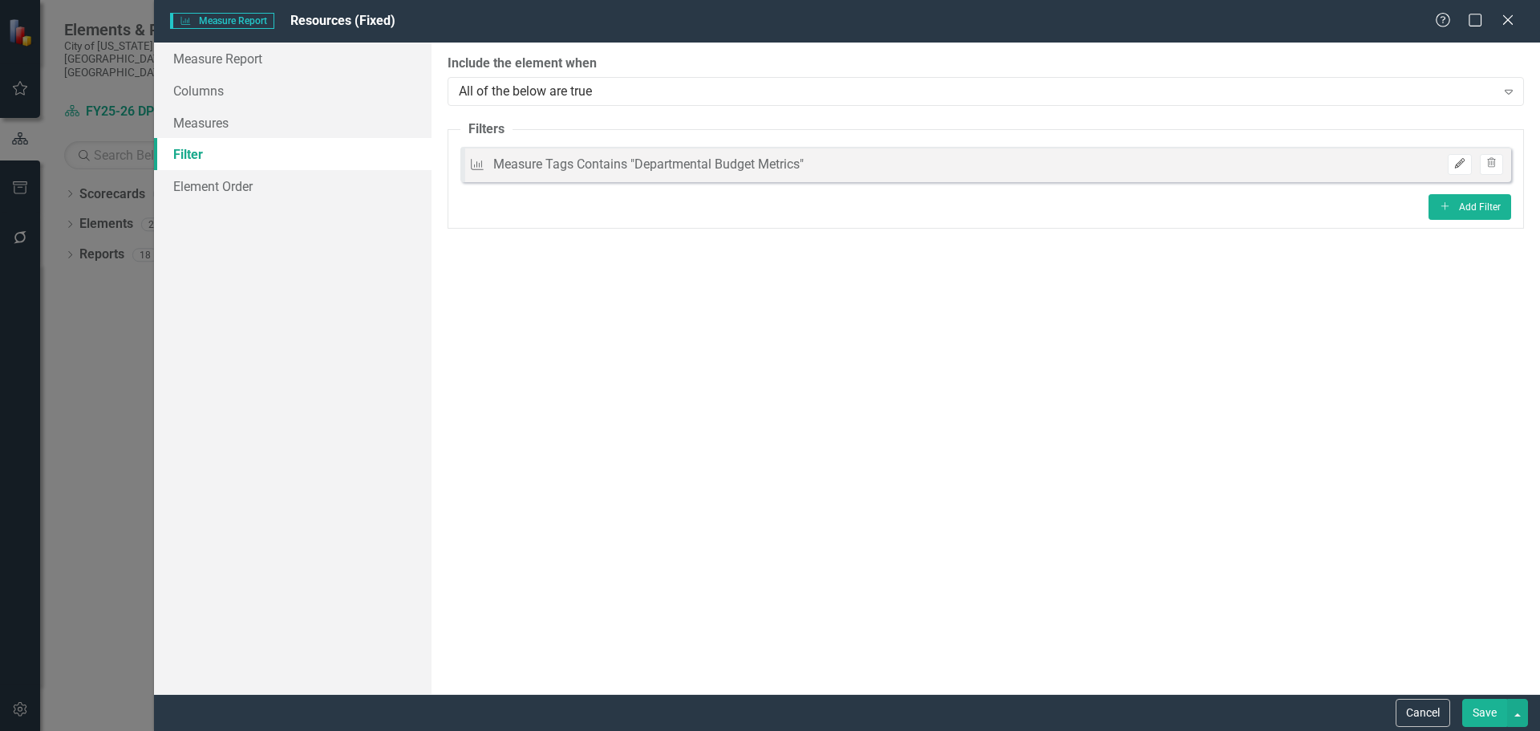
click at [1458, 157] on button "Edit" at bounding box center [1459, 164] width 23 height 21
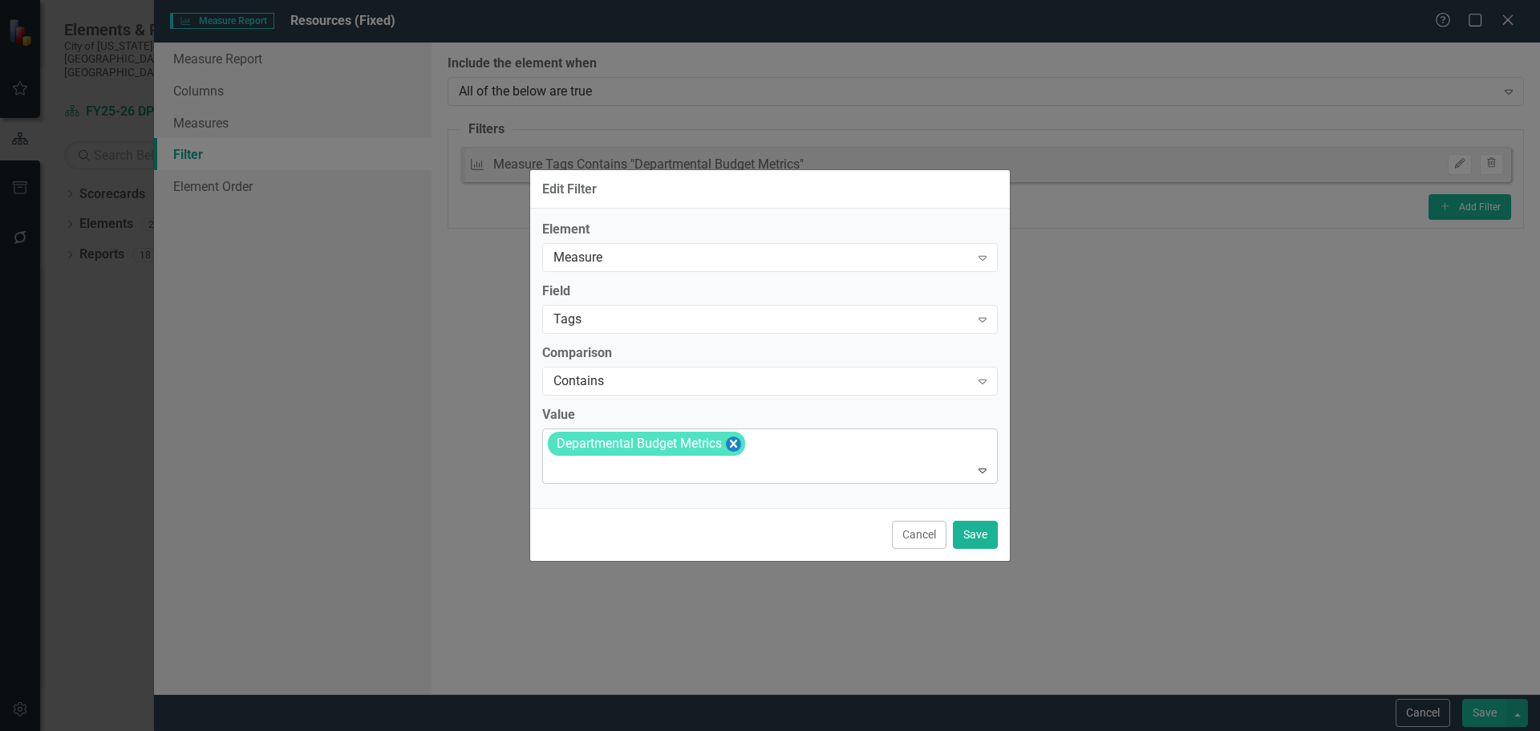
click at [733, 444] on icon "Remove [object Object]" at bounding box center [733, 444] width 15 height 20
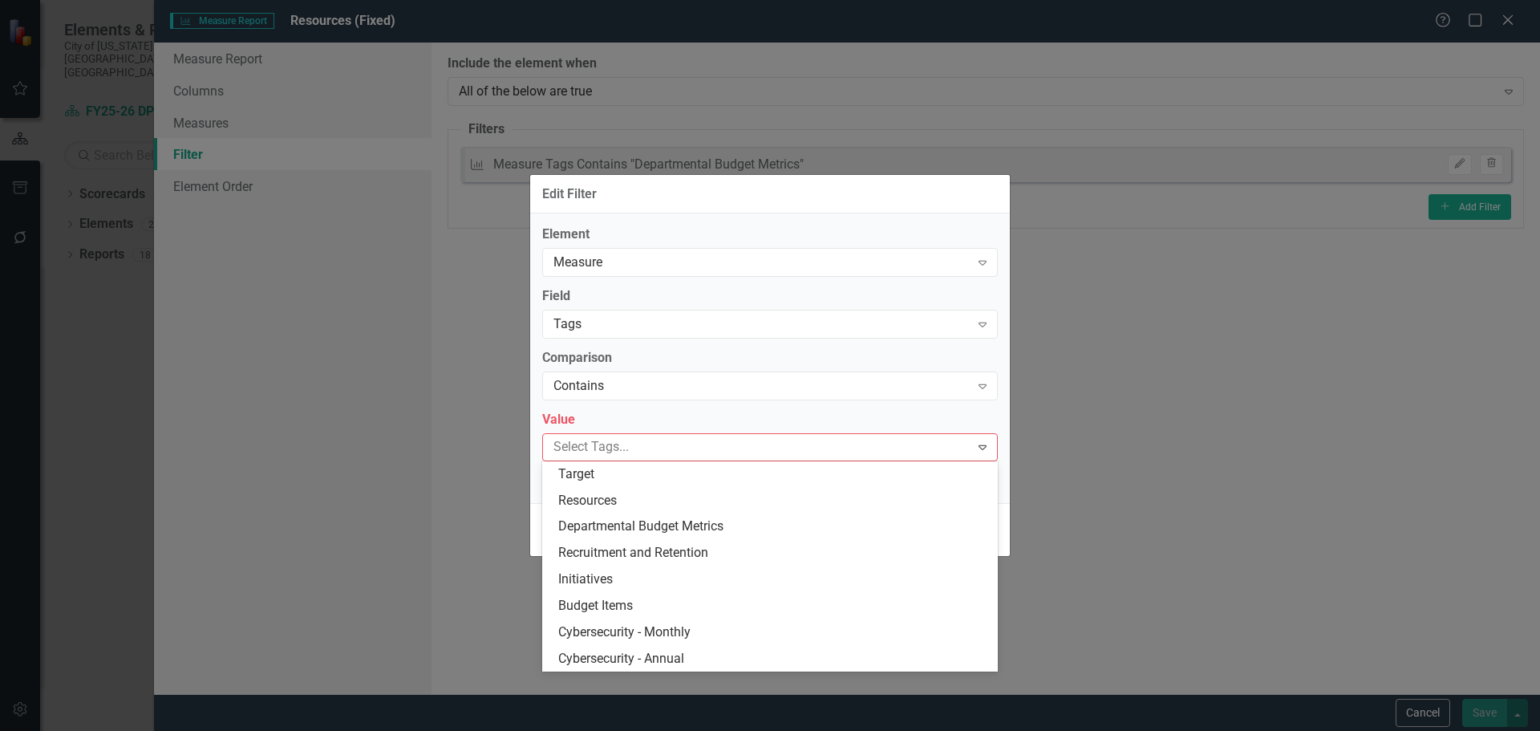
click at [984, 453] on icon "Expand" at bounding box center [983, 446] width 16 height 13
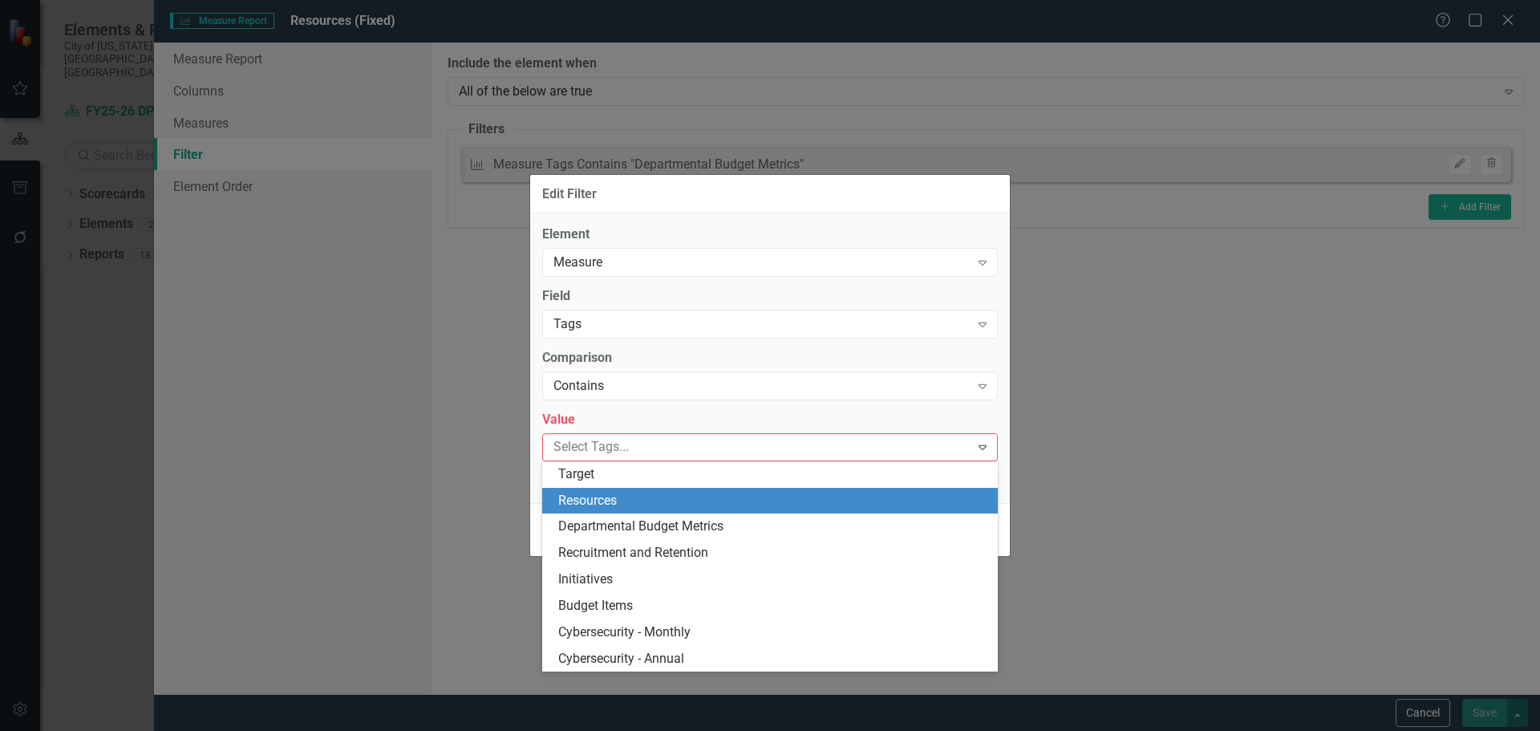
click at [823, 506] on div "Resources" at bounding box center [773, 501] width 430 height 18
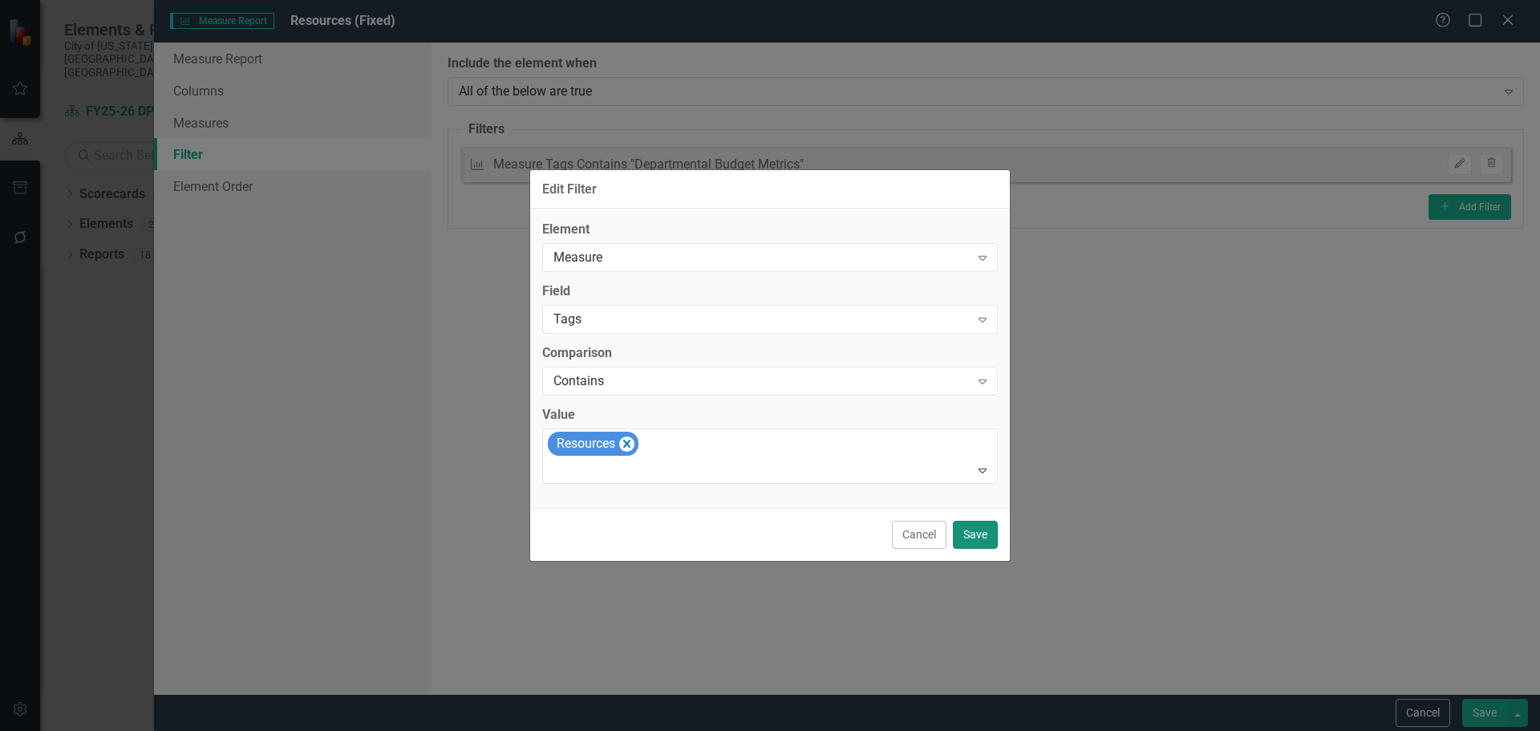
click at [971, 531] on button "Save" at bounding box center [975, 535] width 45 height 28
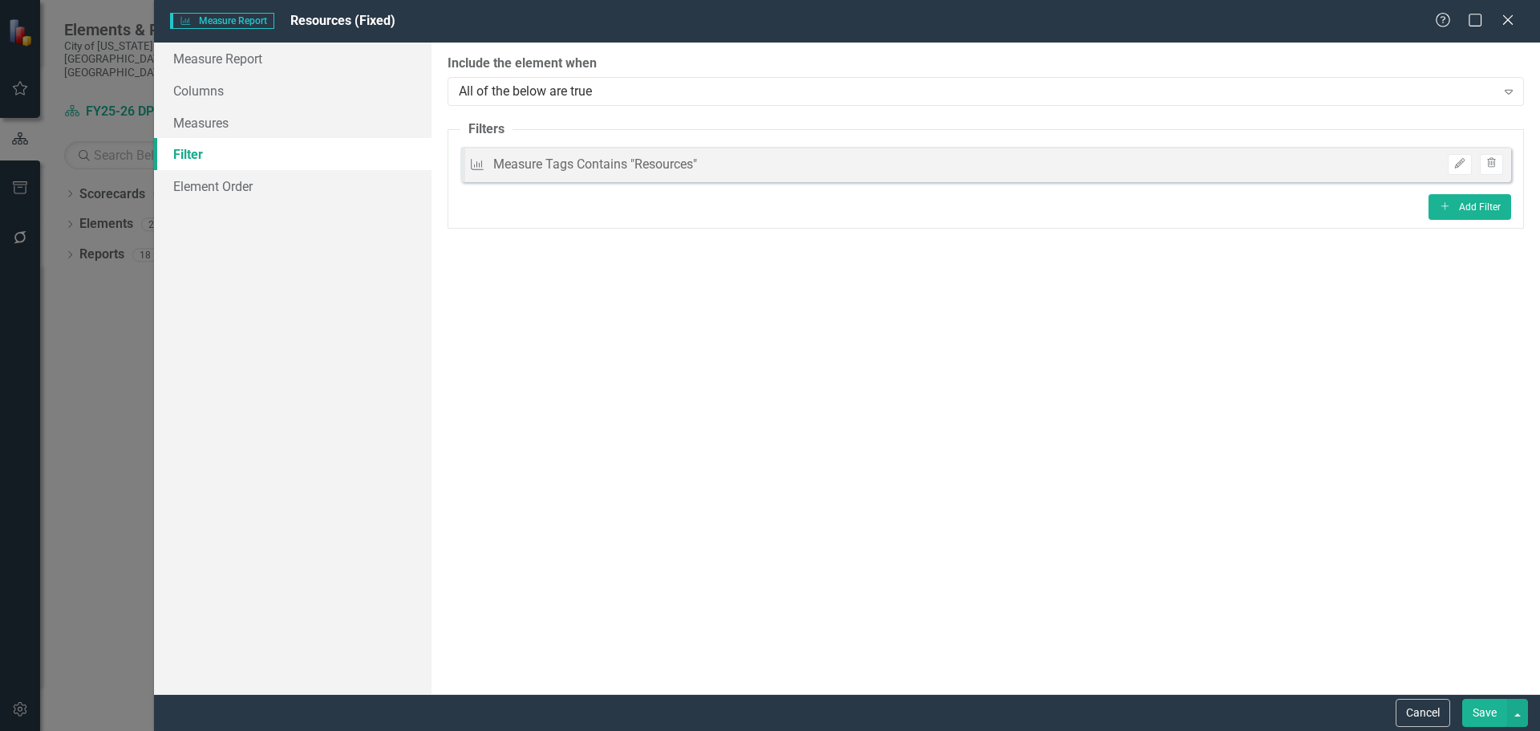
click at [1491, 718] on button "Save" at bounding box center [1485, 713] width 45 height 28
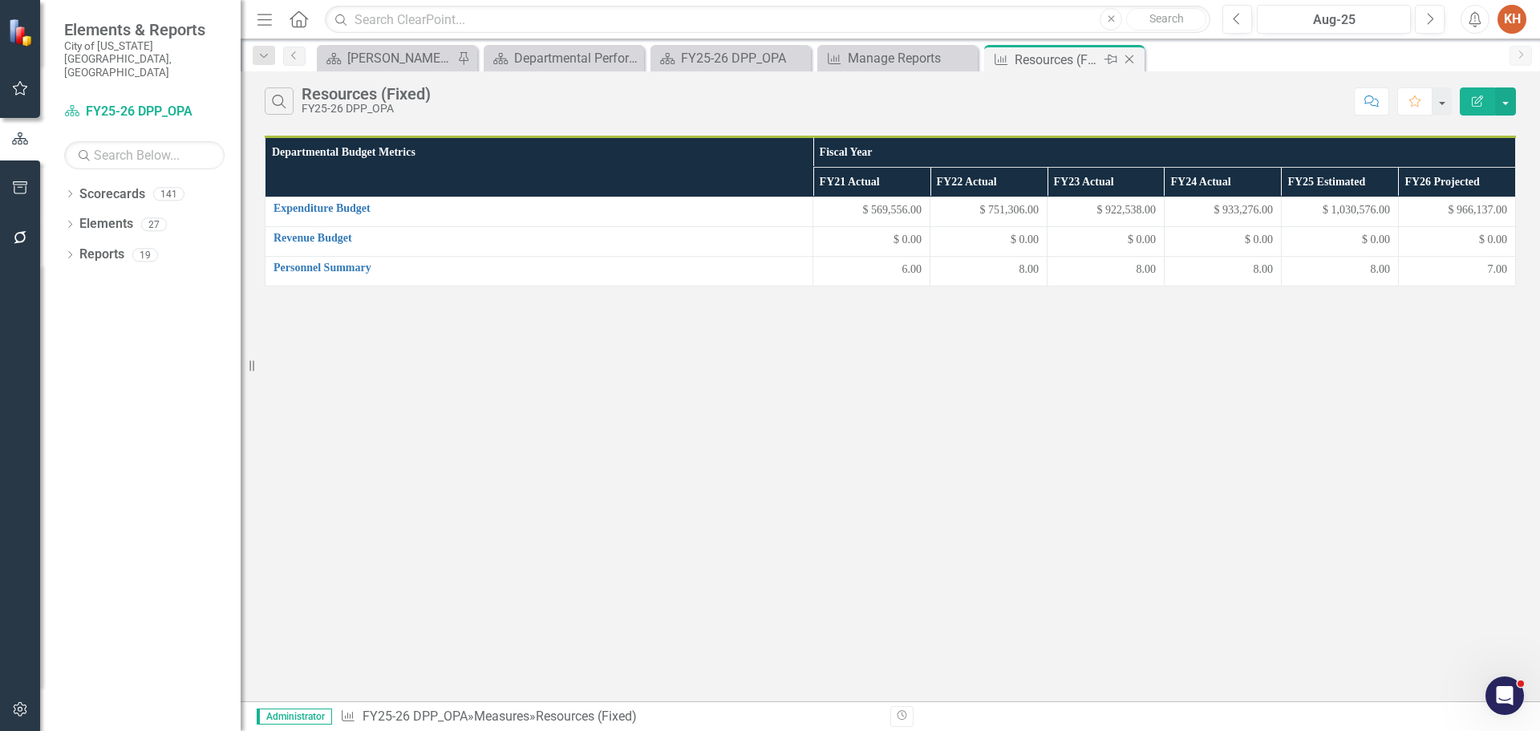
click at [1134, 61] on icon "Close" at bounding box center [1130, 59] width 16 height 13
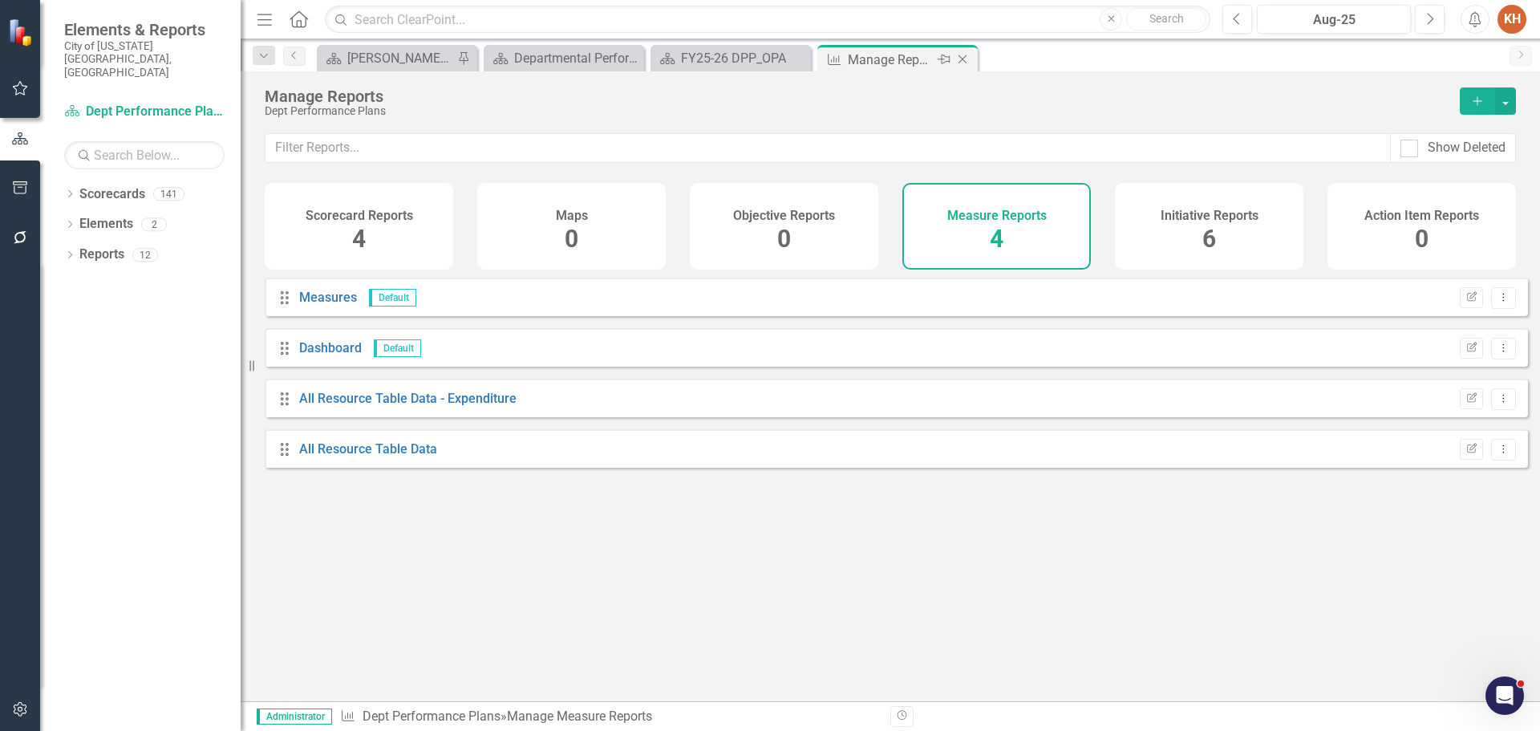
click at [959, 62] on icon "Close" at bounding box center [963, 59] width 16 height 13
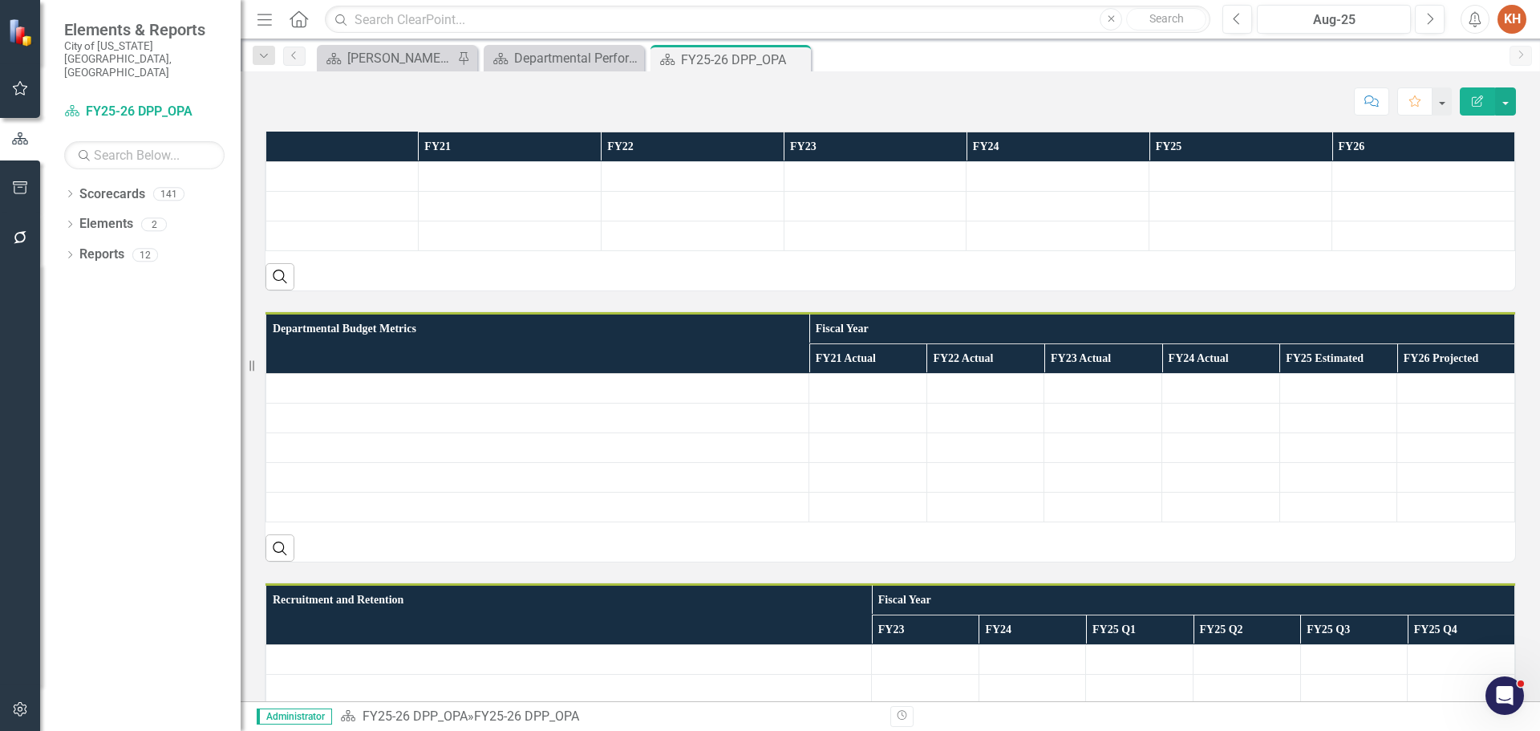
scroll to position [401, 0]
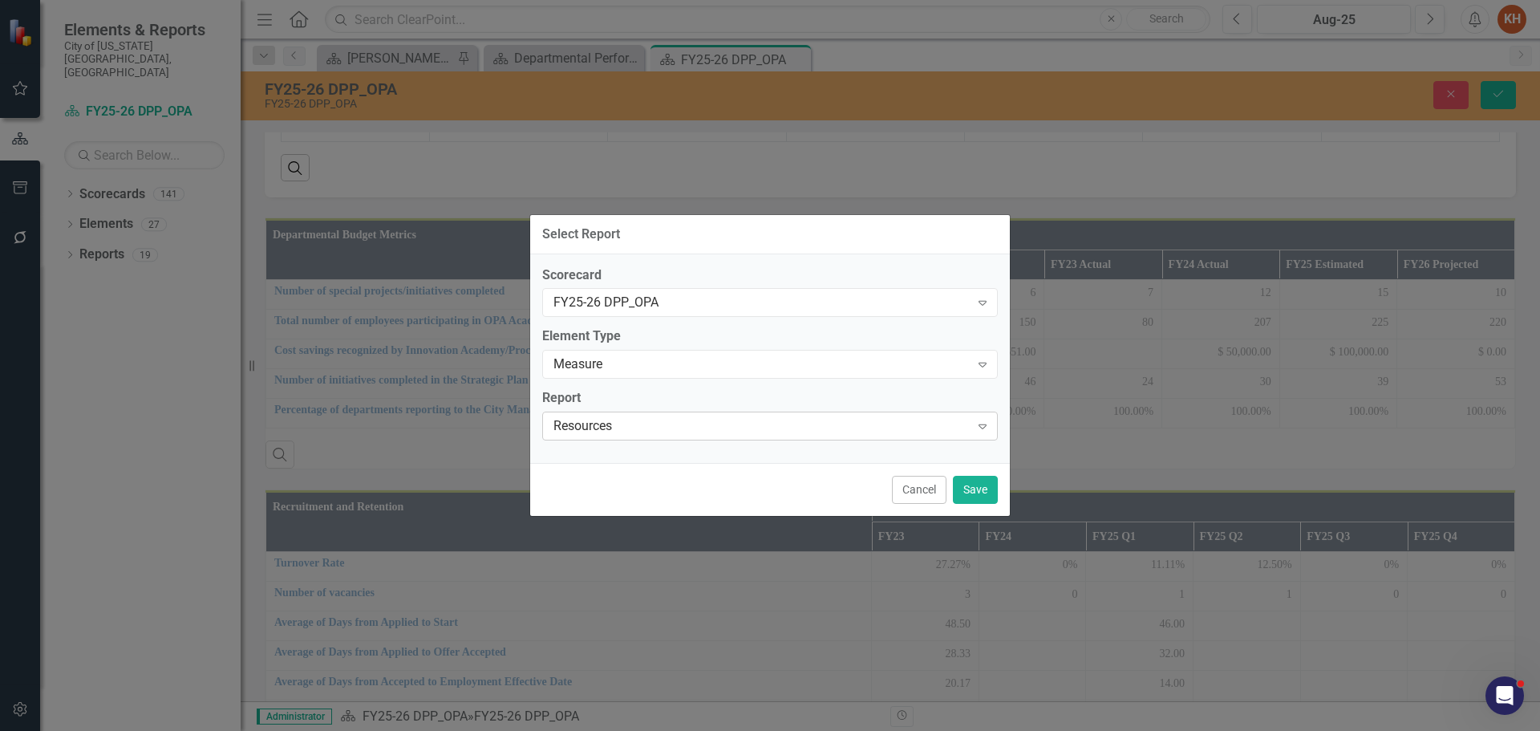
click at [639, 425] on div "Resources" at bounding box center [762, 426] width 416 height 18
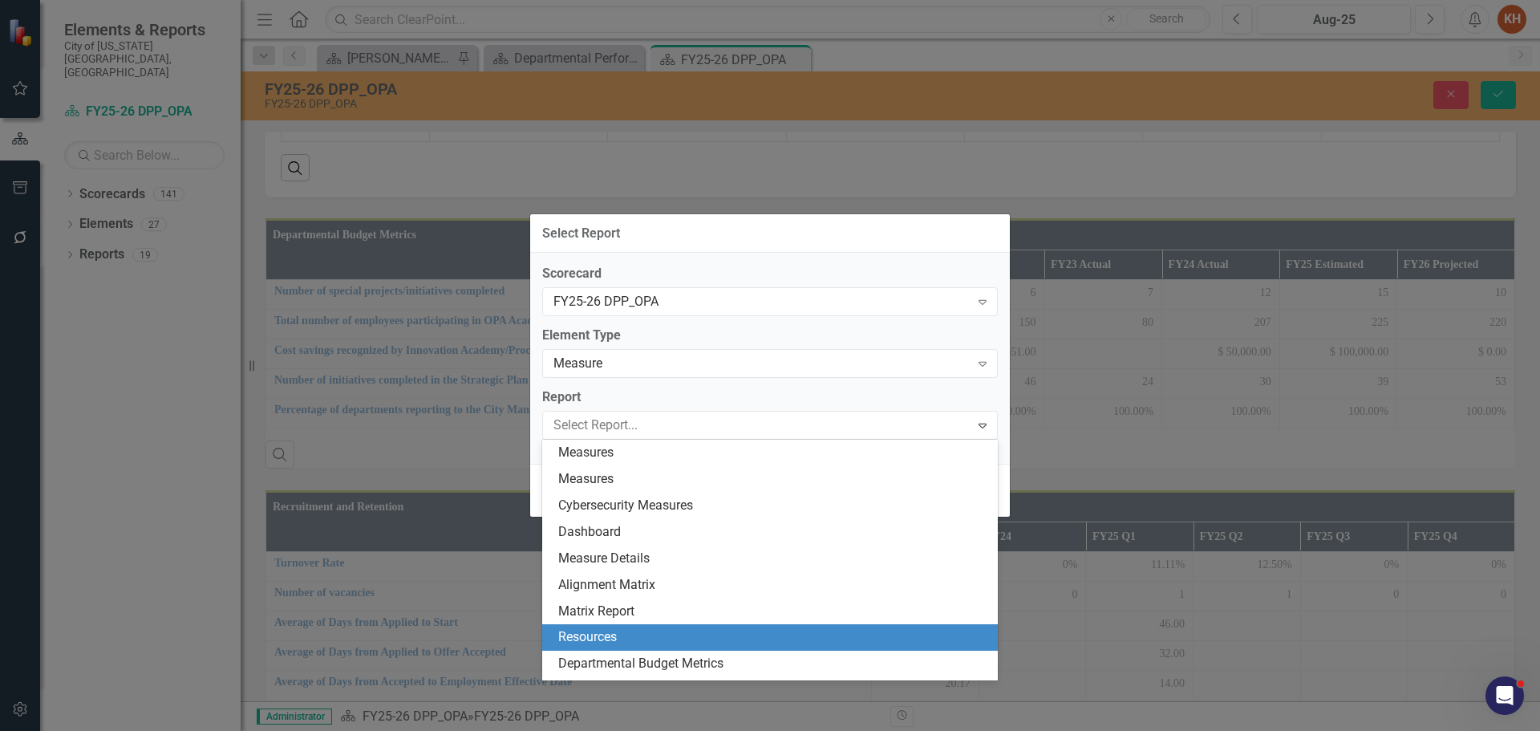
scroll to position [75, 0]
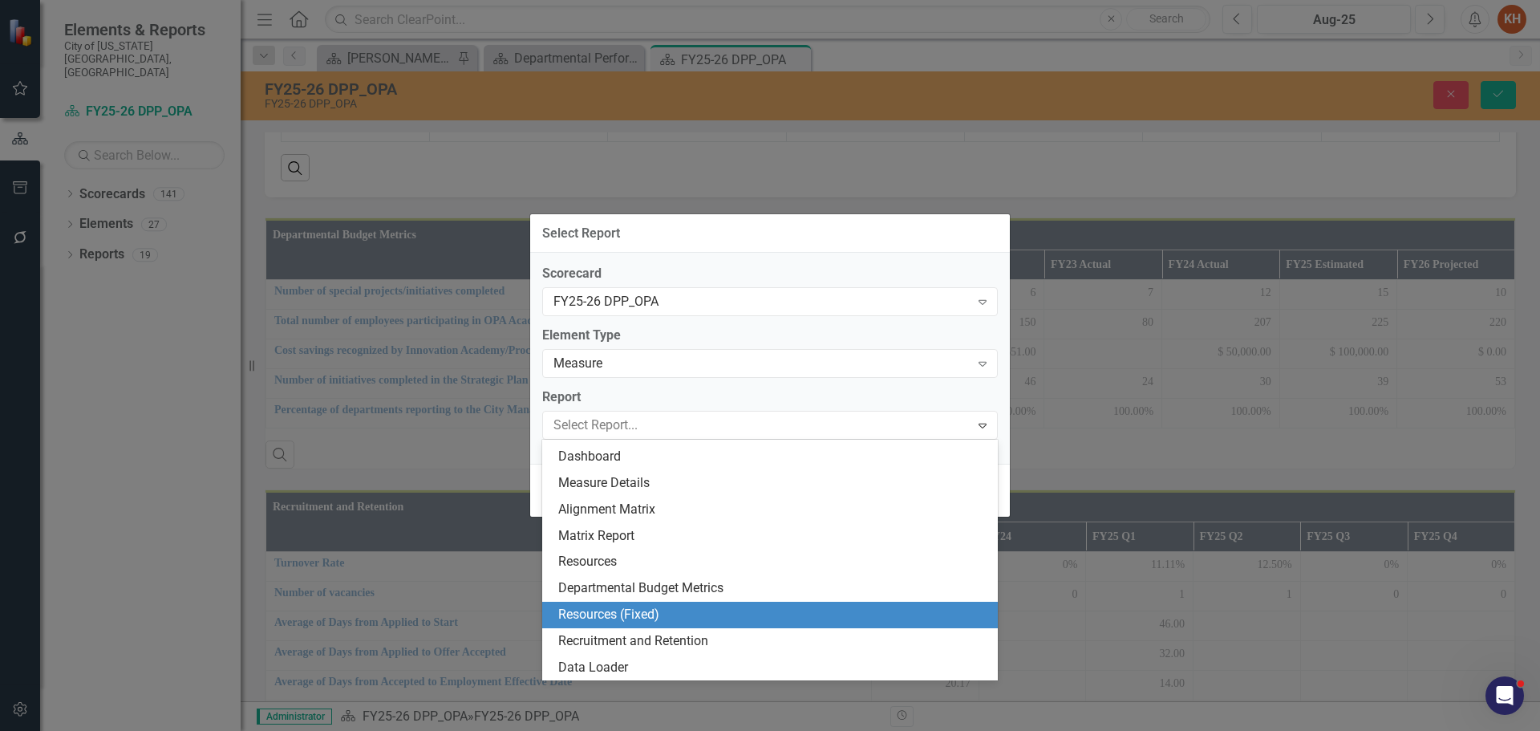
click at [682, 607] on div "Resources (Fixed)" at bounding box center [773, 615] width 430 height 18
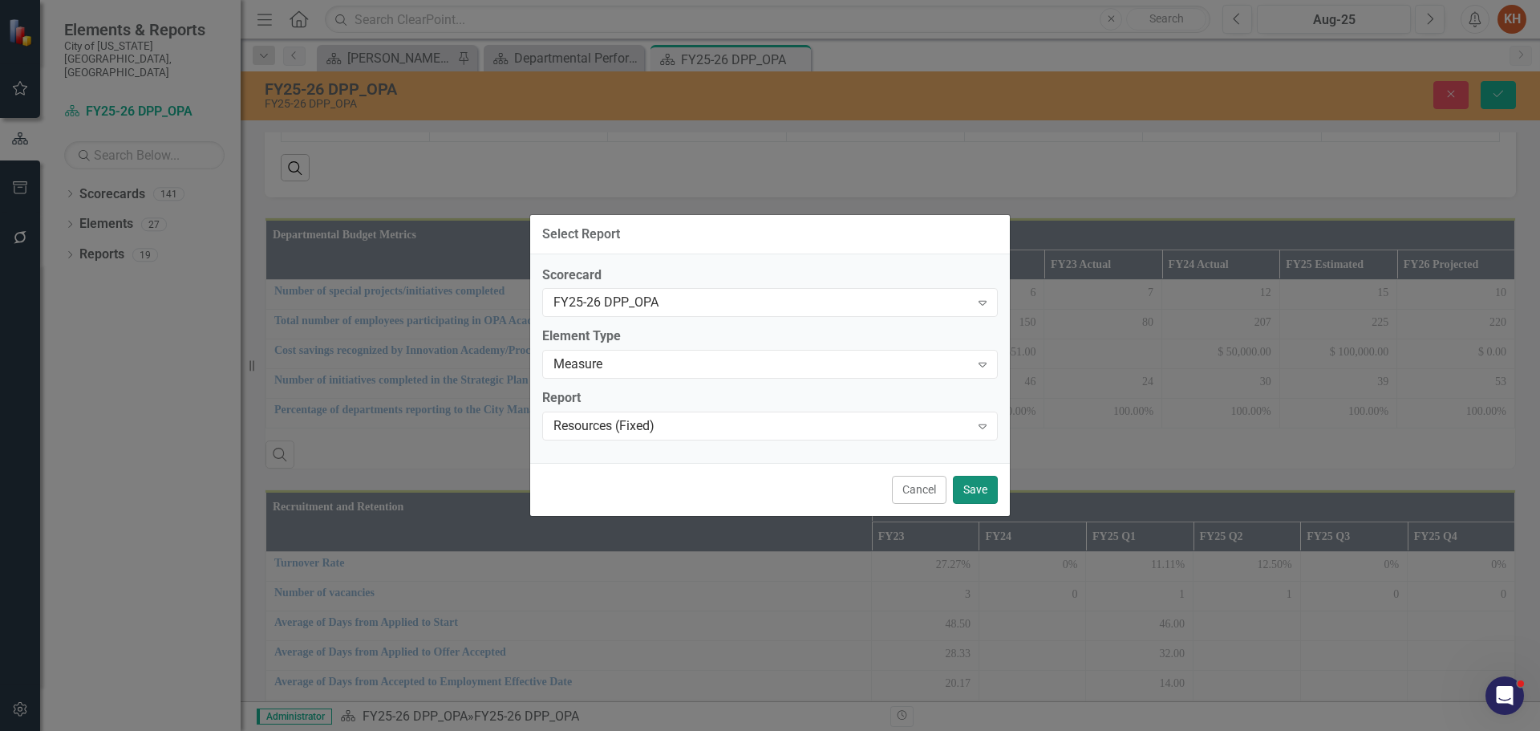
click at [986, 483] on button "Save" at bounding box center [975, 490] width 45 height 28
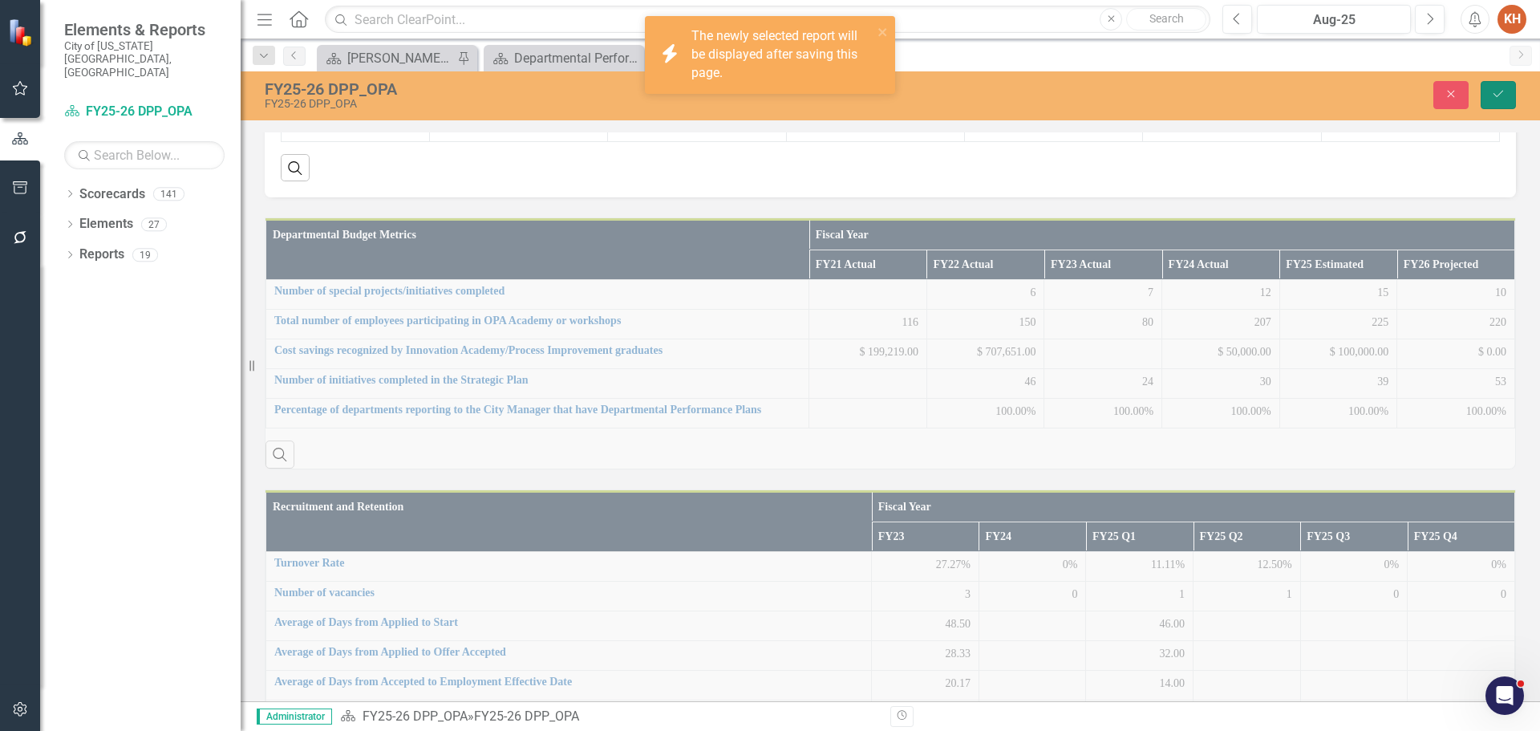
click at [1501, 107] on button "Save" at bounding box center [1498, 95] width 35 height 28
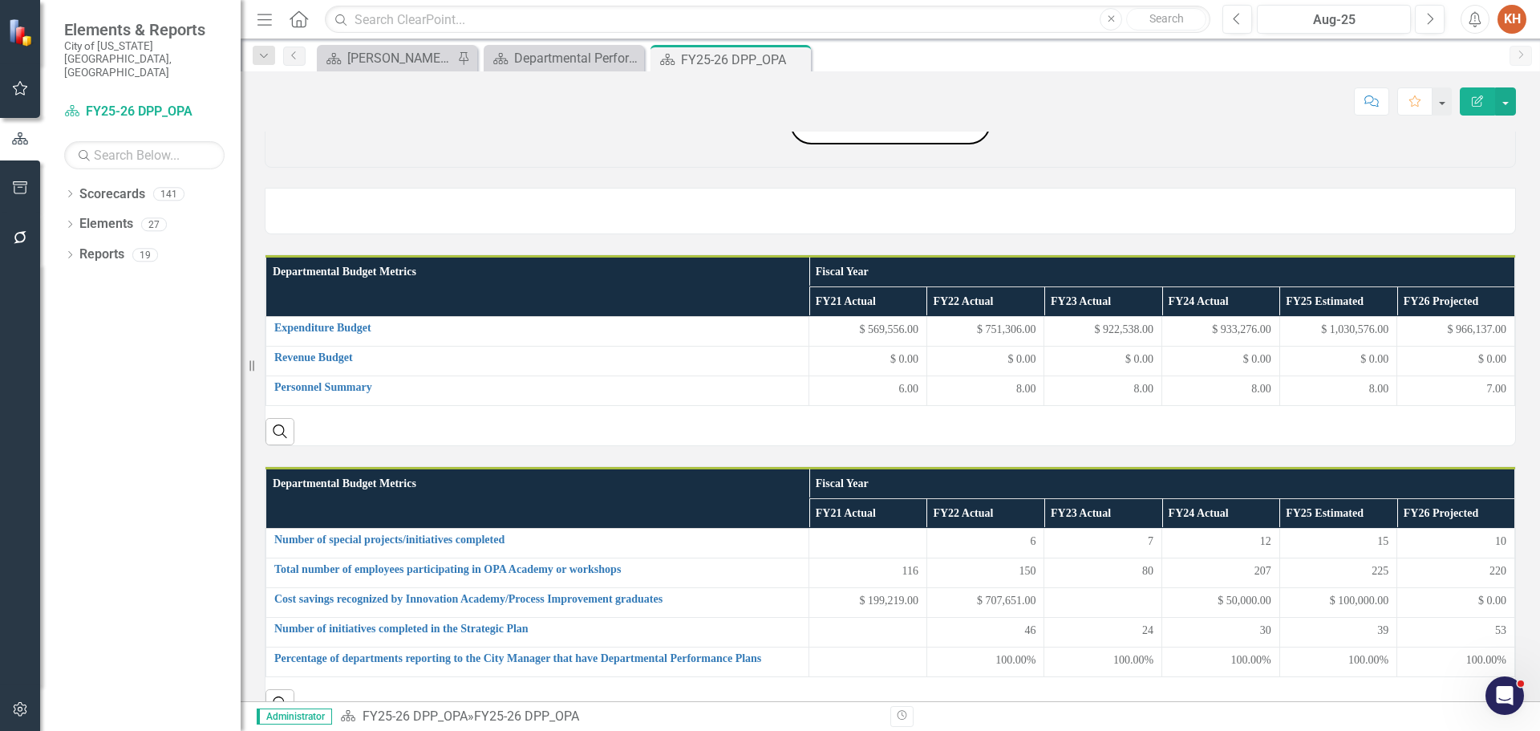
scroll to position [0, 0]
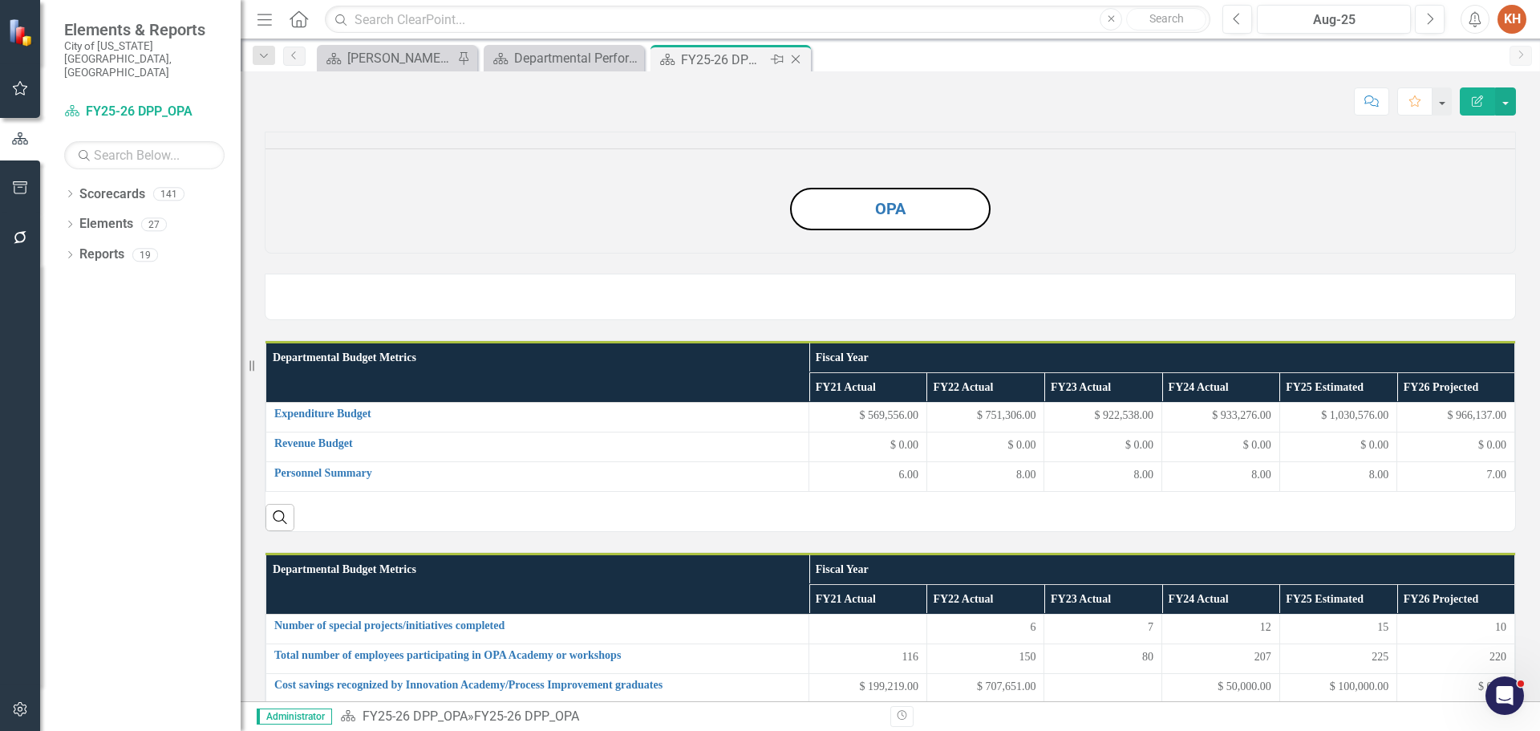
click at [797, 60] on icon at bounding box center [796, 59] width 9 height 9
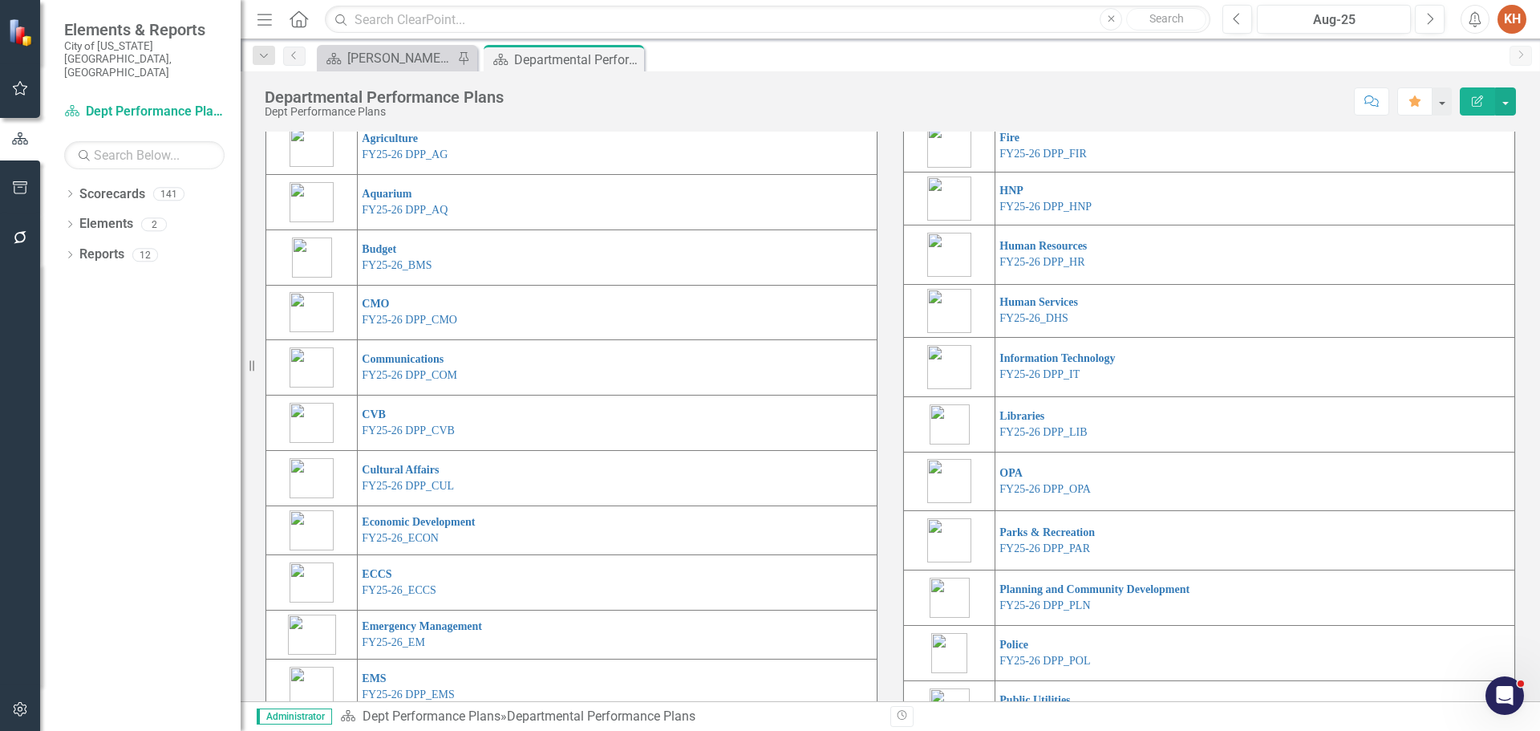
scroll to position [294, 0]
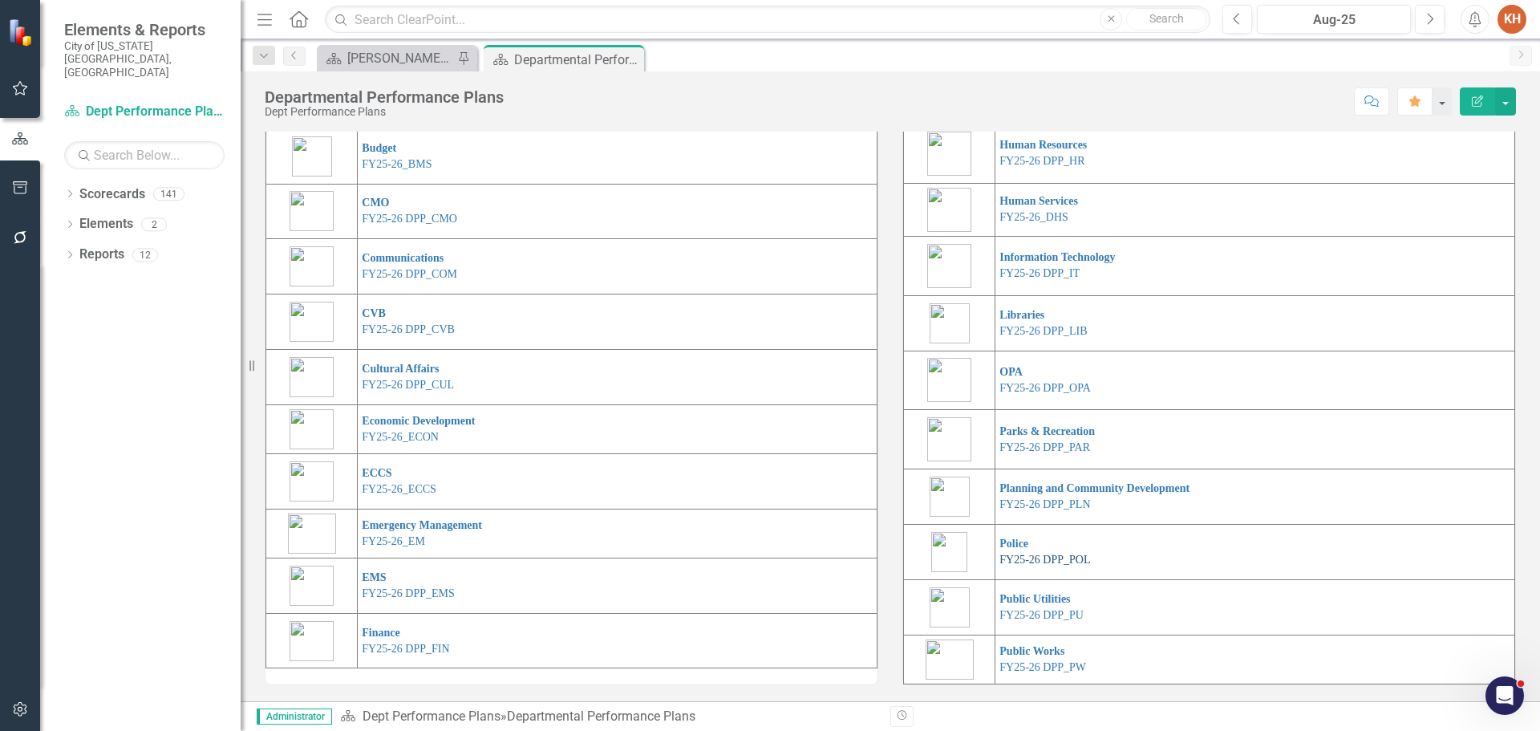
click at [1057, 555] on link "FY25-26 DPP_POL" at bounding box center [1045, 560] width 91 height 12
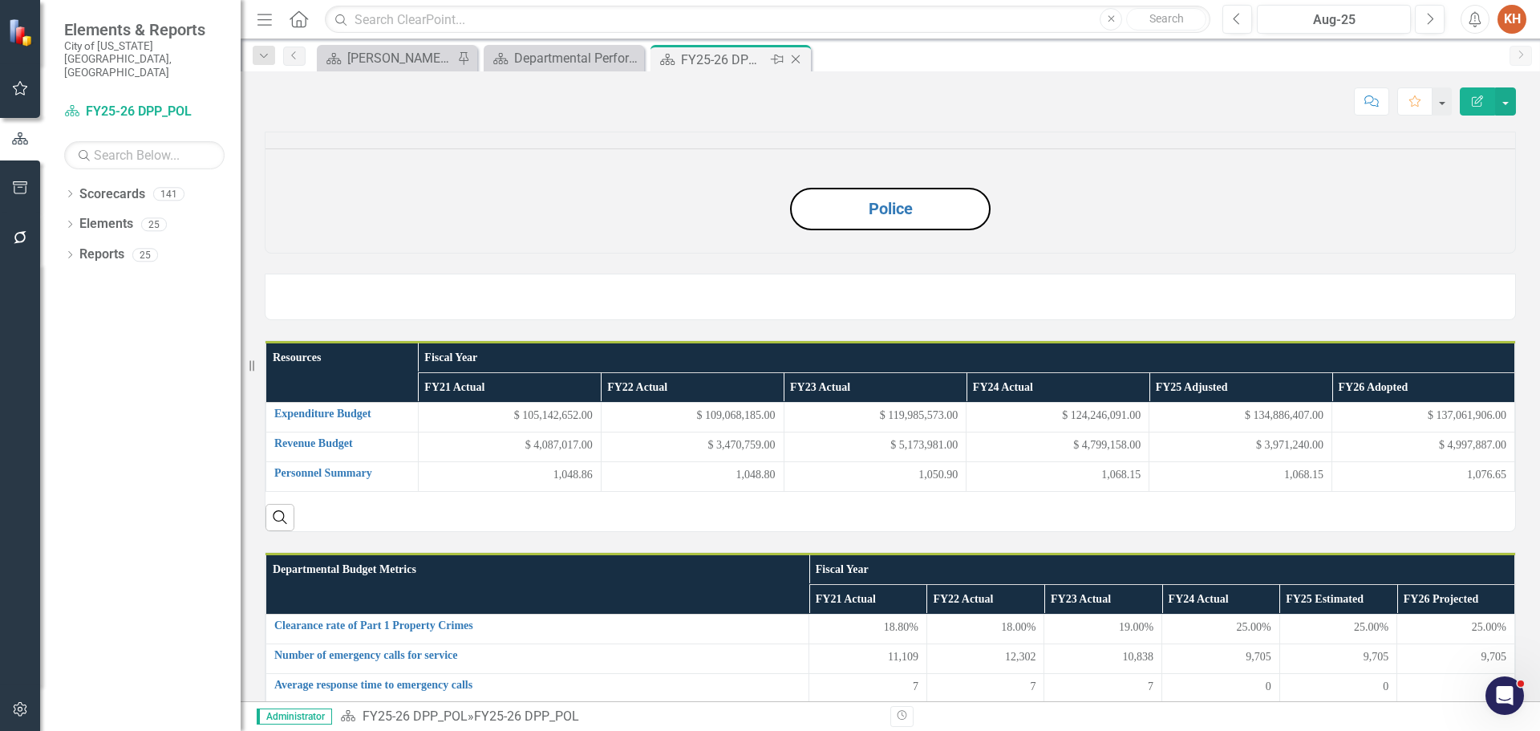
click at [797, 61] on icon "Close" at bounding box center [796, 59] width 16 height 13
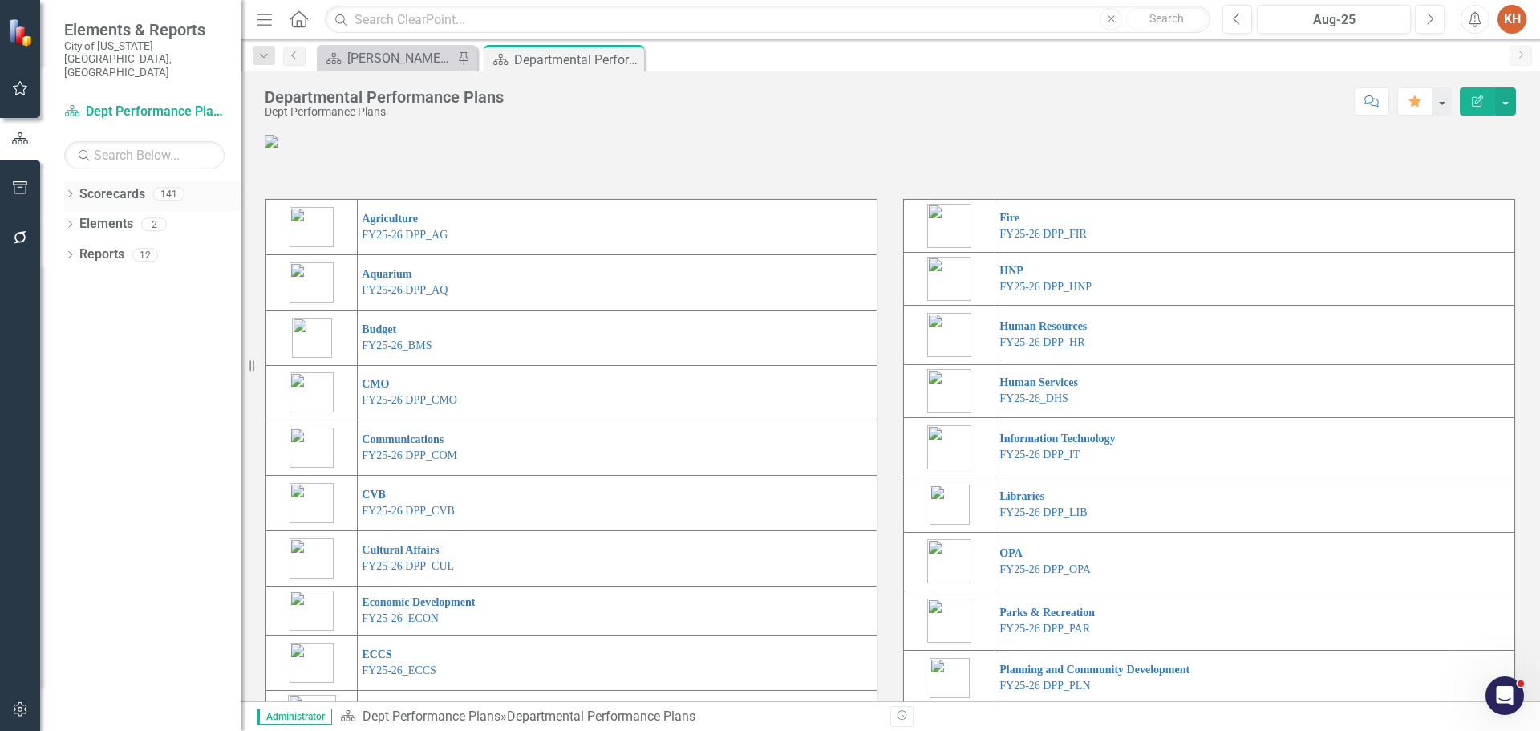
click at [68, 191] on icon "Dropdown" at bounding box center [69, 195] width 11 height 9
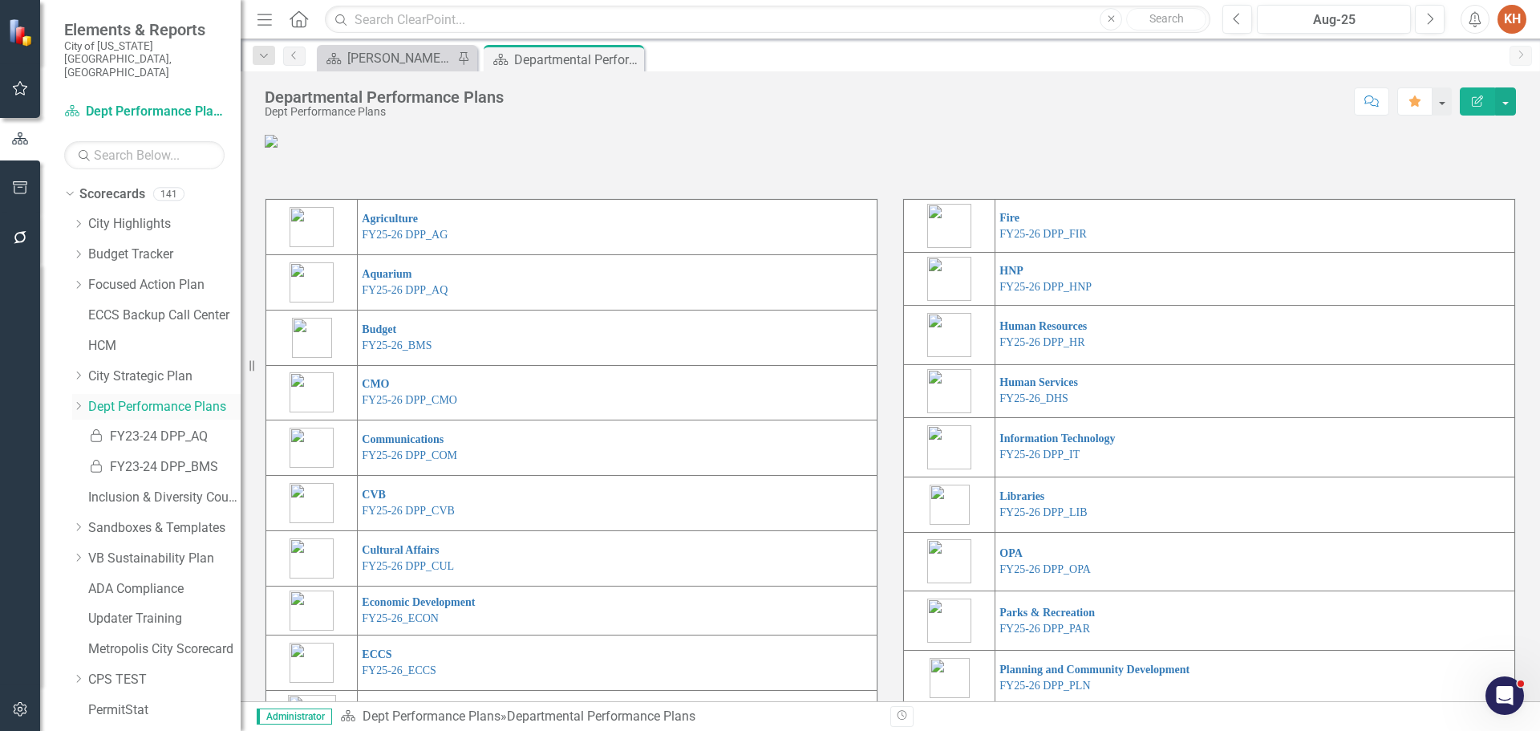
click at [81, 401] on icon "Dropdown" at bounding box center [78, 406] width 12 height 10
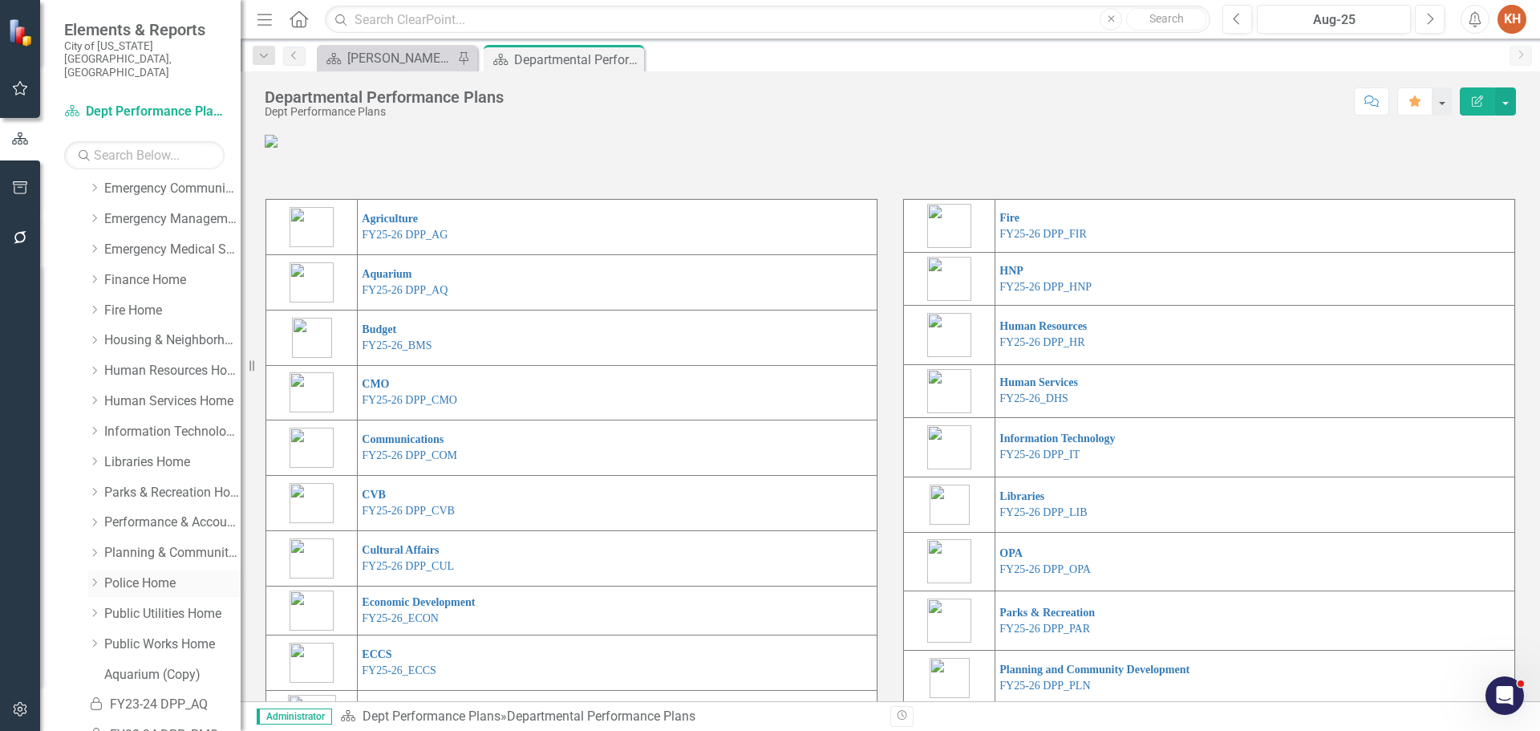
scroll to position [411, 0]
